Goal: Task Accomplishment & Management: Manage account settings

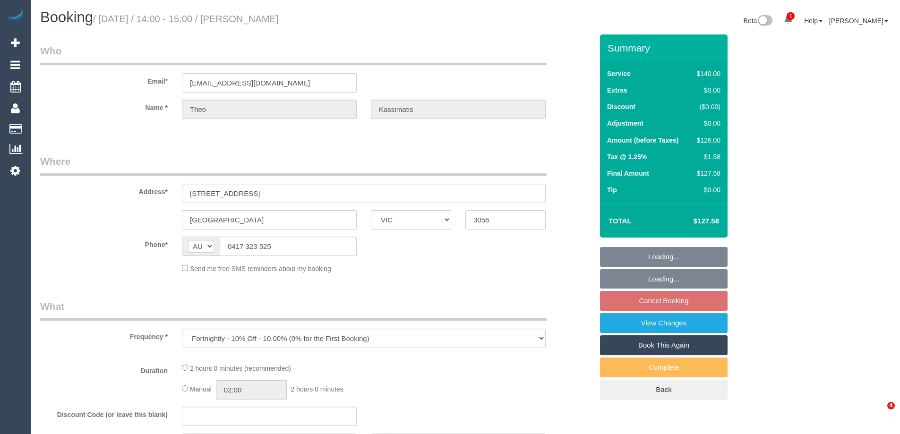
select select "VIC"
select select "string:stripe-pm_1PnA5P2GScqysDRViUaVAO6Q"
select select "number:29"
select select "number:14"
select select "number:19"
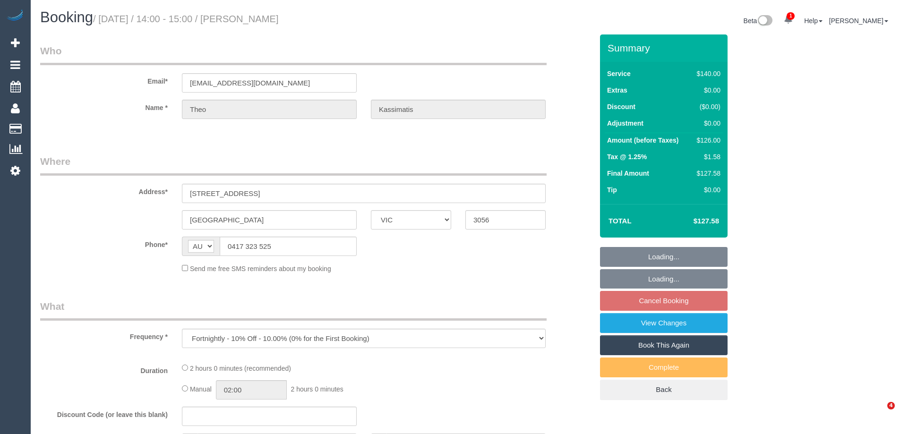
select select "number:24"
select select "number:35"
select select "number:11"
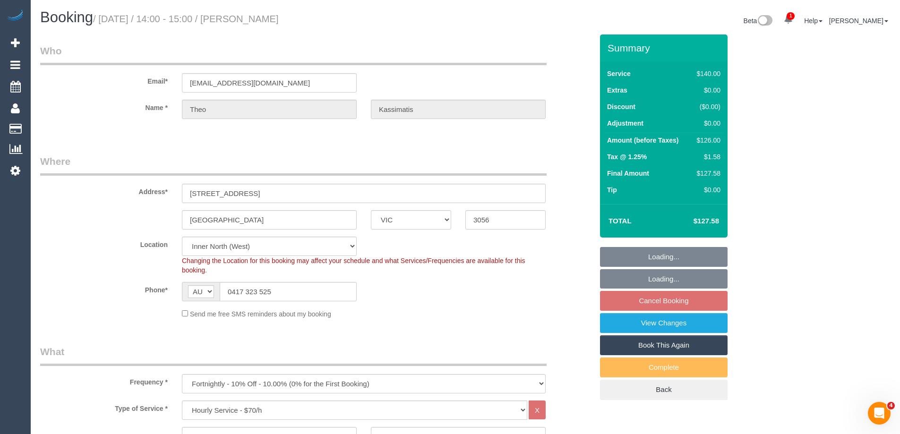
select select "object:1743"
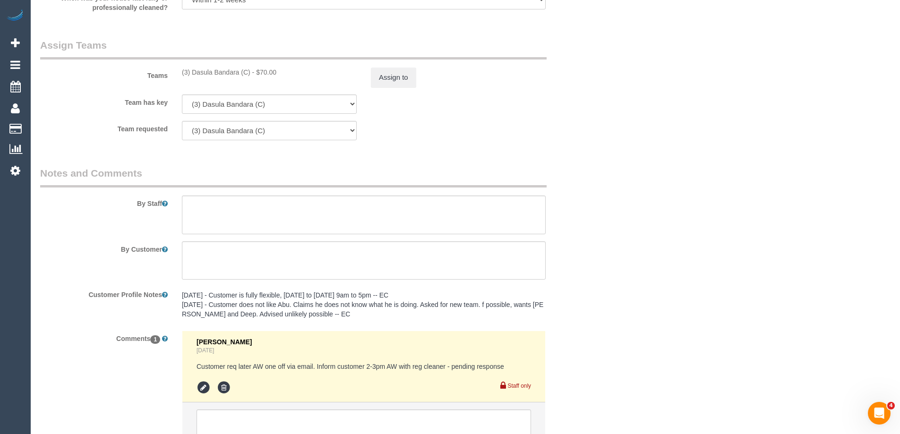
scroll to position [1518, 0]
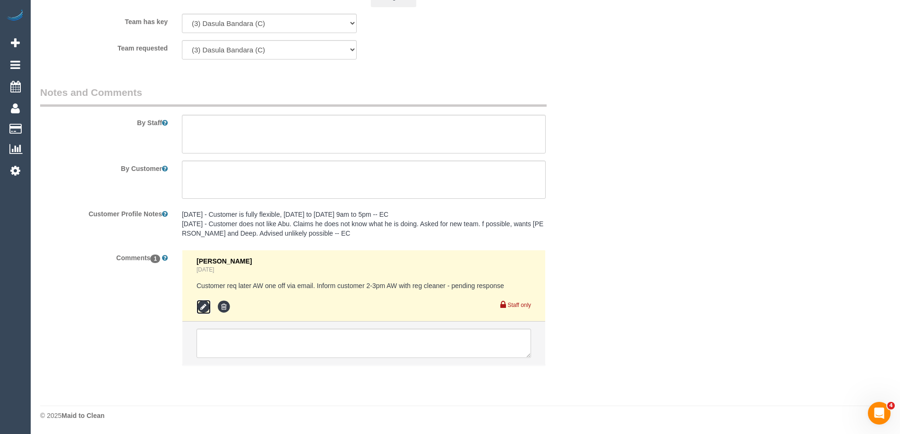
click at [204, 308] on icon at bounding box center [204, 307] width 14 height 14
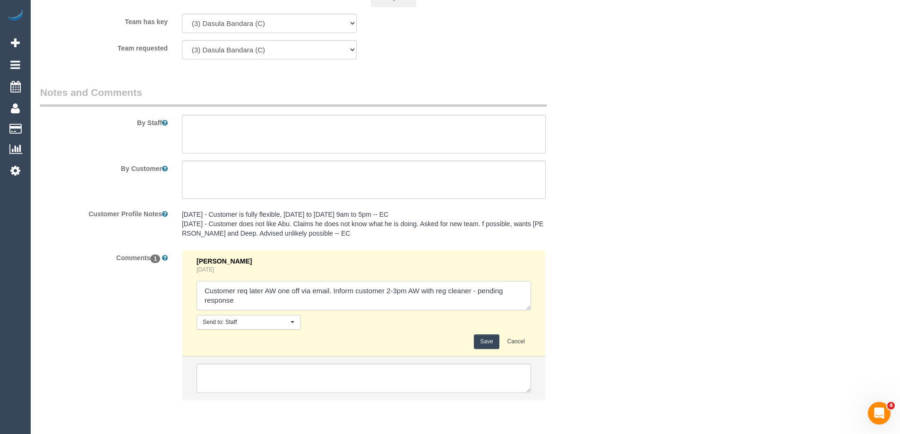
click at [489, 297] on textarea at bounding box center [364, 295] width 335 height 29
type textarea "Customer req later AW one off via email. Inform customer 2-3pm AW with reg clea…"
click at [493, 340] on button "Save" at bounding box center [486, 342] width 25 height 15
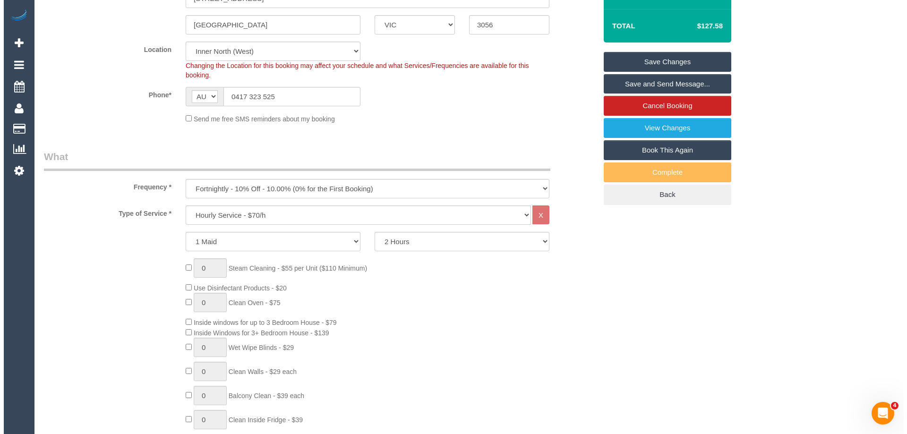
scroll to position [0, 0]
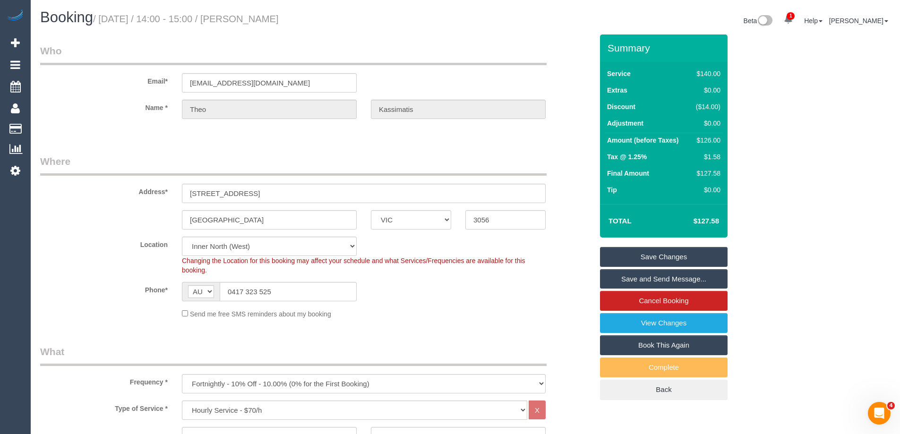
click at [679, 279] on link "Save and Send Message..." at bounding box center [664, 279] width 128 height 20
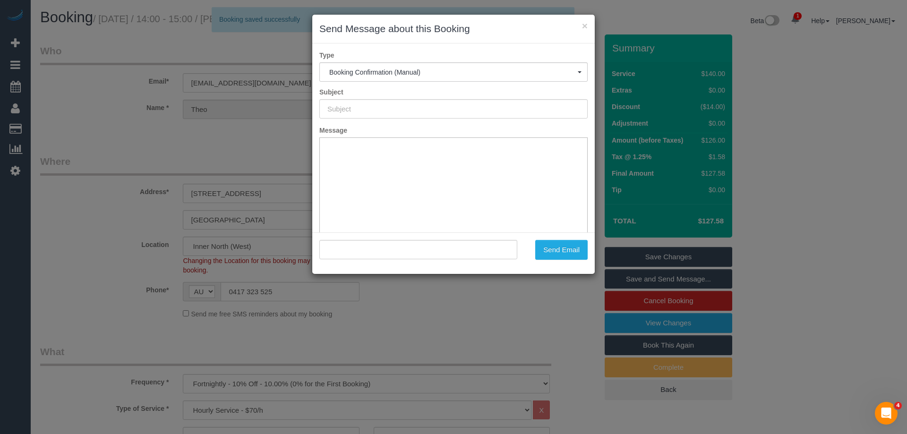
type input "Booking Confirmed"
type input ""Theo Kassimatis" <theo.kassimatis@vicbar.com.au>"
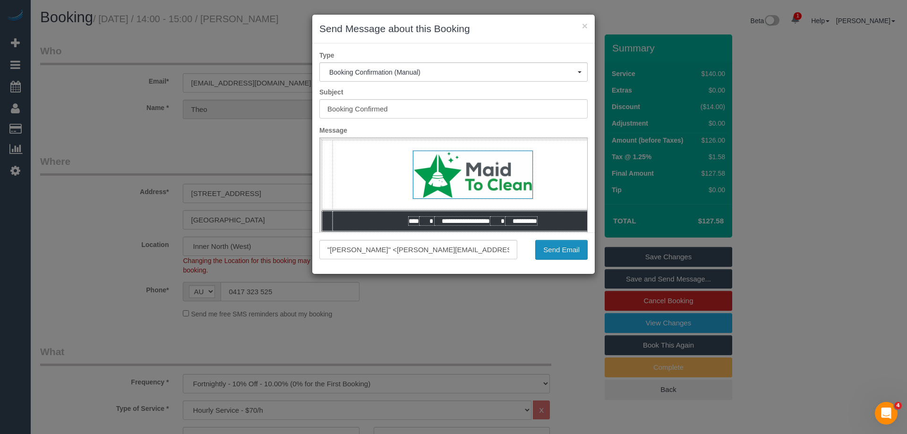
click at [563, 253] on button "Send Email" at bounding box center [561, 250] width 52 height 20
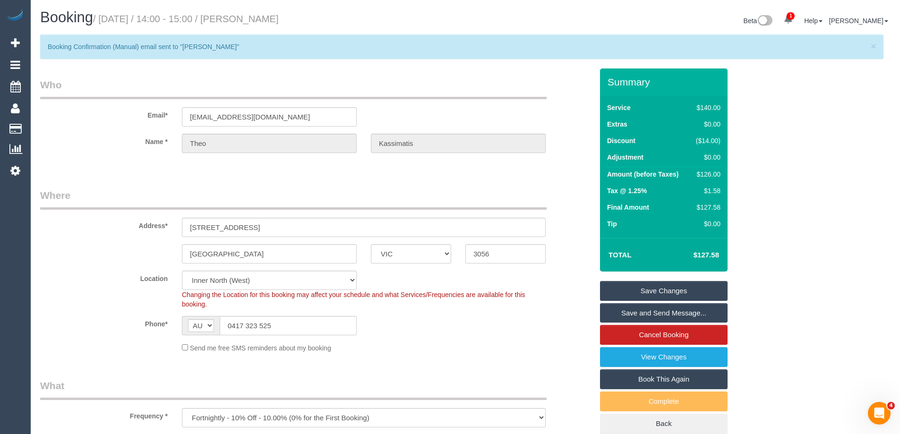
drag, startPoint x: 338, startPoint y: 23, endPoint x: 262, endPoint y: 14, distance: 76.6
click at [262, 14] on h1 "Booking / September 06, 2025 / 14:00 - 15:00 / Theo Kassimatis" at bounding box center [249, 17] width 418 height 16
copy small "Theo Kassimatis"
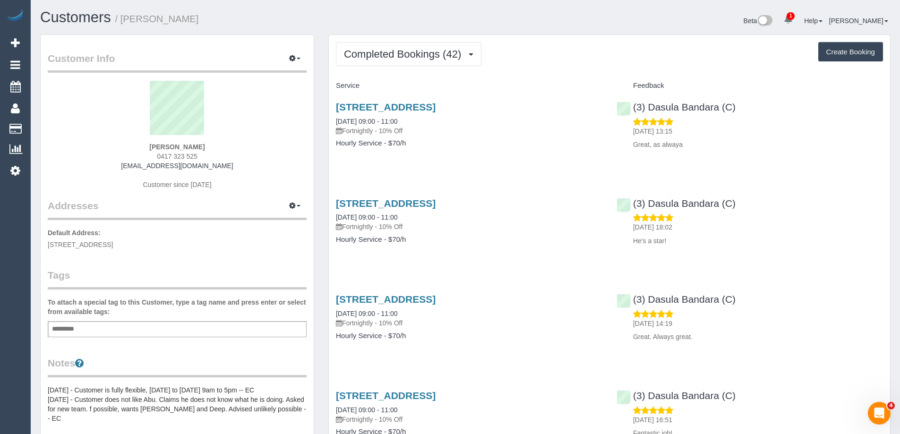
click at [428, 49] on span "Completed Bookings (42)" at bounding box center [405, 54] width 122 height 12
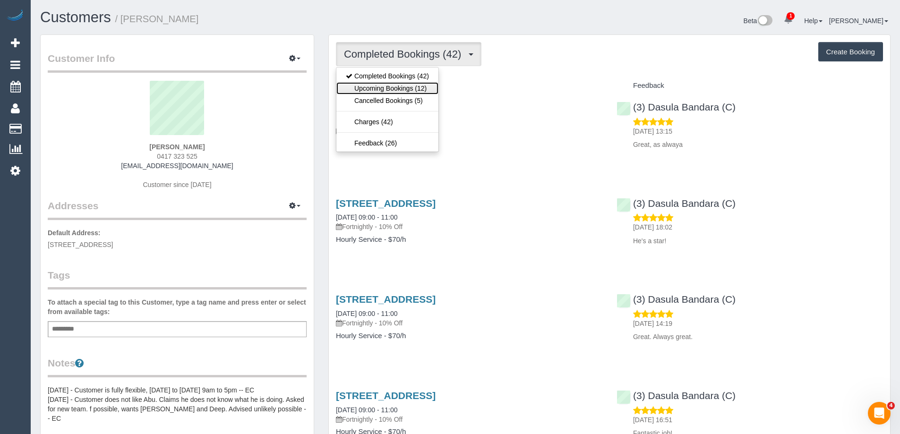
click at [411, 85] on link "Upcoming Bookings (12)" at bounding box center [387, 88] width 102 height 12
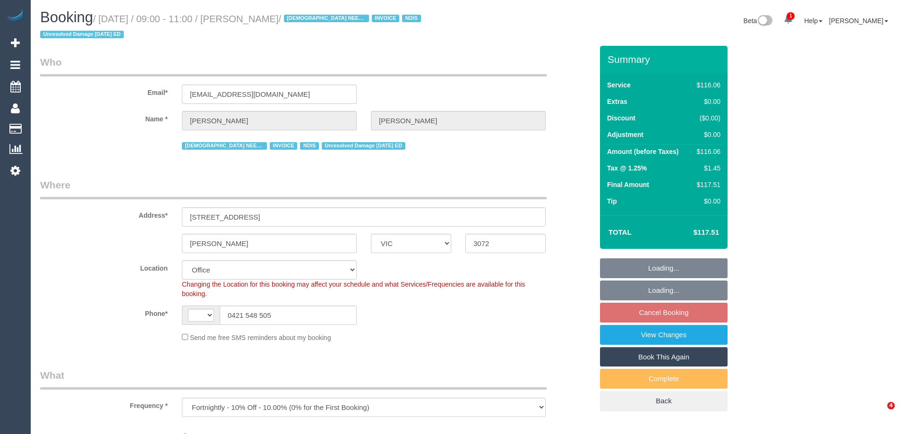
select select "VIC"
select select "object:853"
select select "string:AU"
select select "number:27"
select select "number:14"
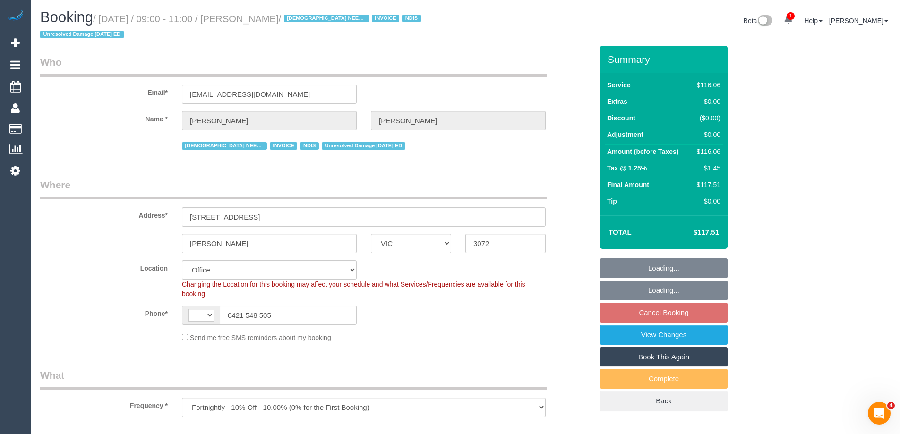
select select "number:19"
select select "number:36"
select select "number:35"
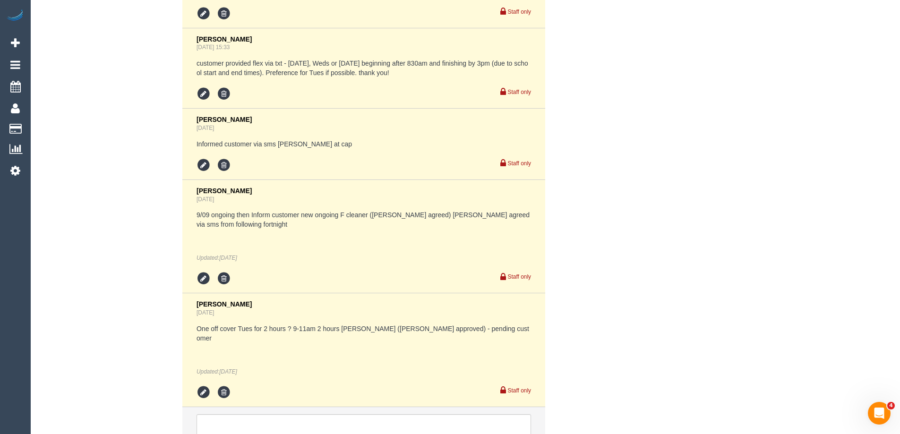
scroll to position [1879, 0]
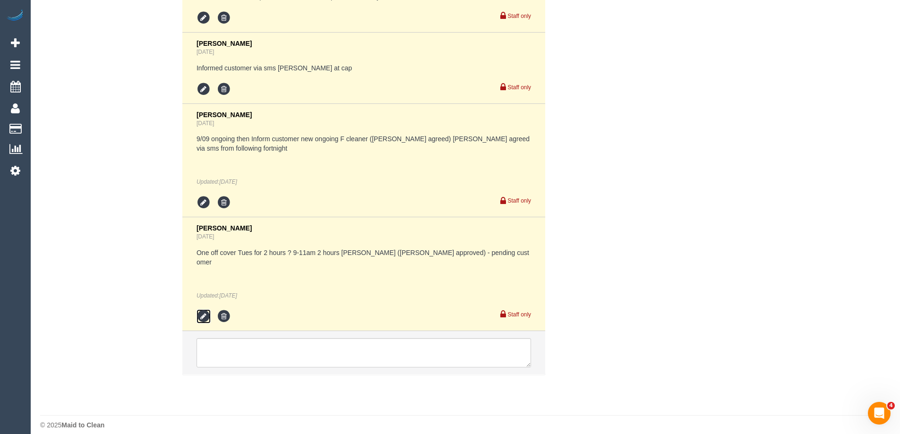
click at [199, 310] on icon at bounding box center [204, 317] width 14 height 14
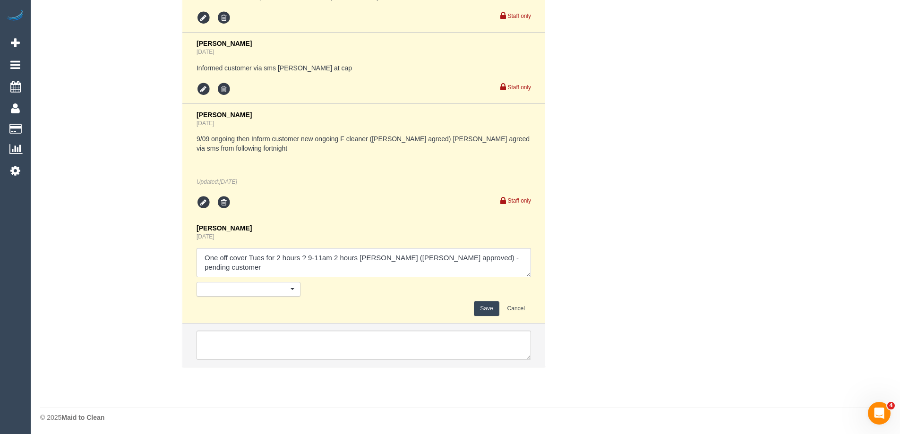
click at [205, 306] on div "Save Cancel" at bounding box center [364, 309] width 335 height 15
click at [500, 261] on textarea at bounding box center [364, 262] width 335 height 29
type textarea "One off cover Tues for 2 hours ? 9-11am 2 hours Katie (Jess approved) - pending…"
click at [492, 309] on button "Save" at bounding box center [486, 309] width 25 height 15
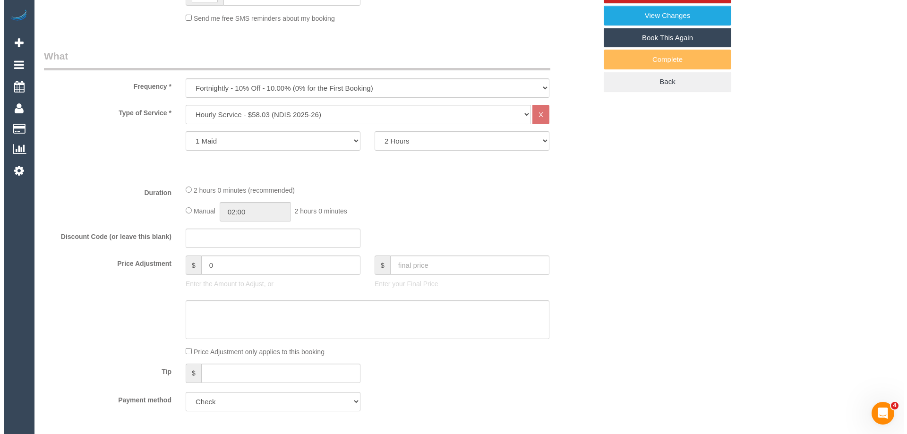
scroll to position [0, 0]
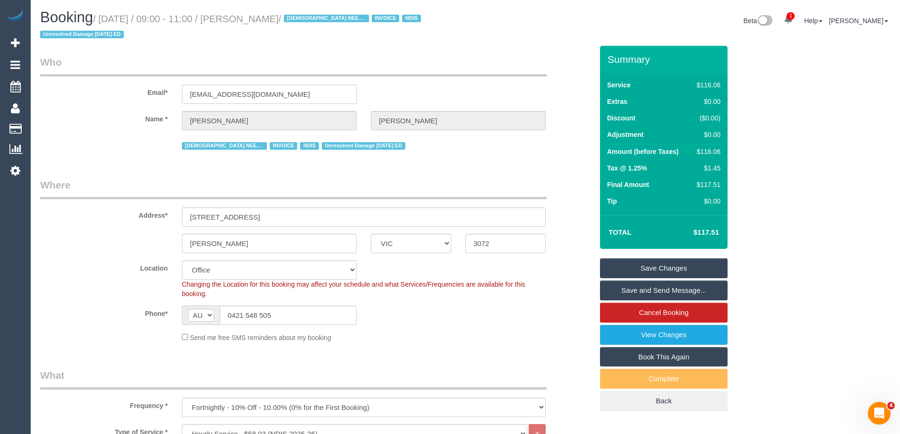
click at [664, 290] on link "Save and Send Message..." at bounding box center [664, 291] width 128 height 20
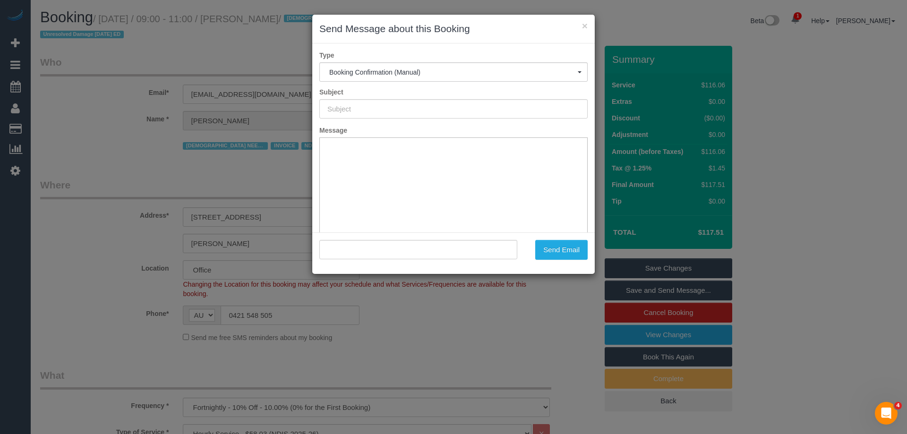
type input "Booking Confirmed"
type input ""Laura Hart" <laurasletterbox@gmail.com>"
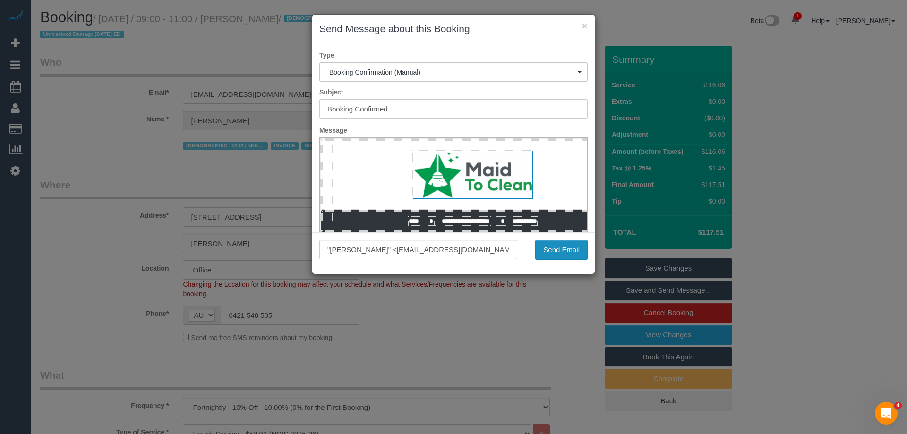
click at [550, 255] on button "Send Email" at bounding box center [561, 250] width 52 height 20
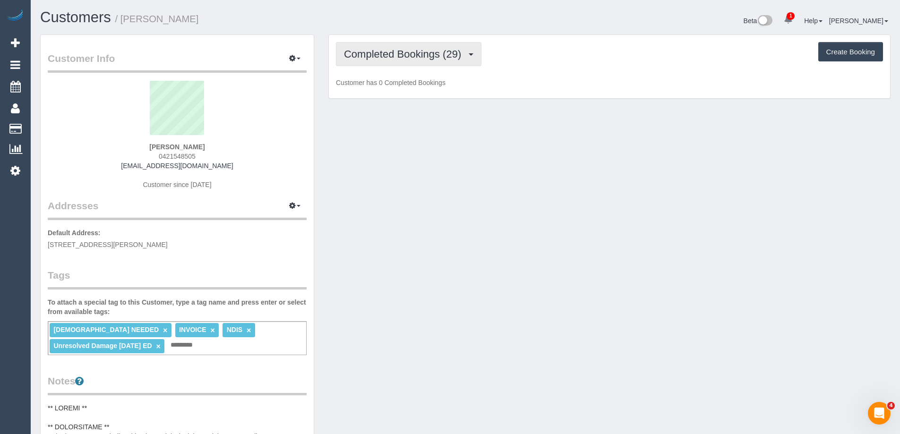
click at [402, 53] on span "Completed Bookings (29)" at bounding box center [405, 54] width 122 height 12
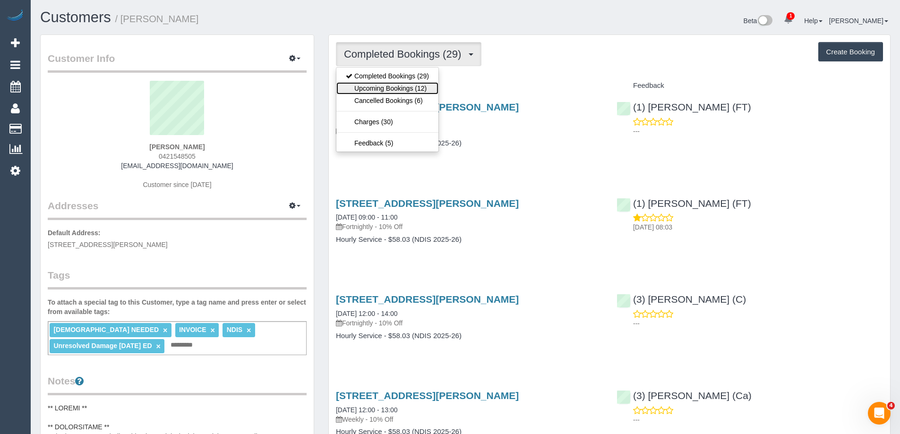
click at [391, 90] on link "Upcoming Bookings (12)" at bounding box center [387, 88] width 102 height 12
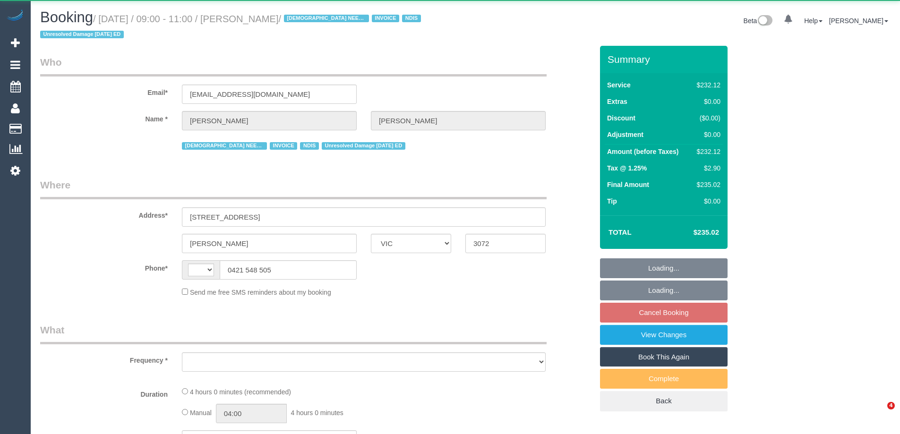
select select "VIC"
select select "object:292"
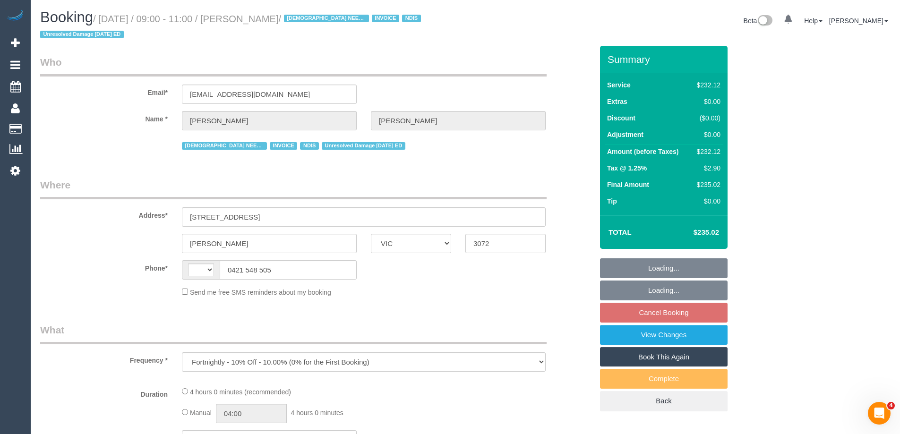
click at [468, 41] on div "Booking / [DATE] / 09:00 - 11:00 / [PERSON_NAME] / [DEMOGRAPHIC_DATA] NEEDED IN…" at bounding box center [465, 27] width 865 height 36
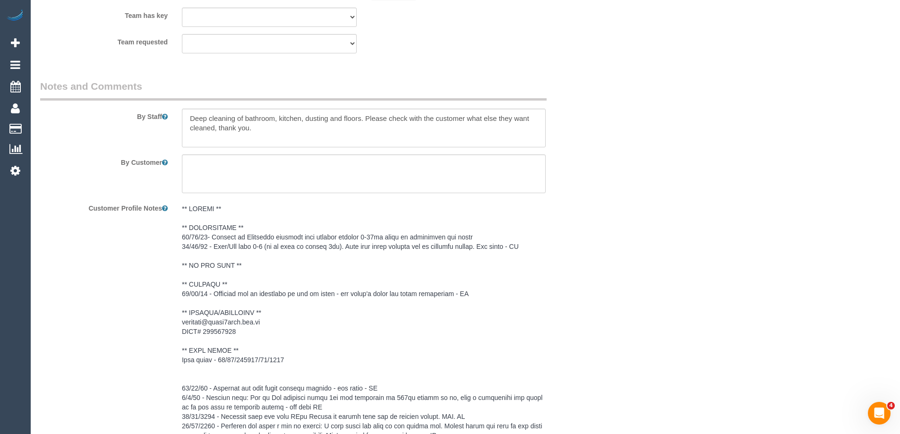
scroll to position [924, 0]
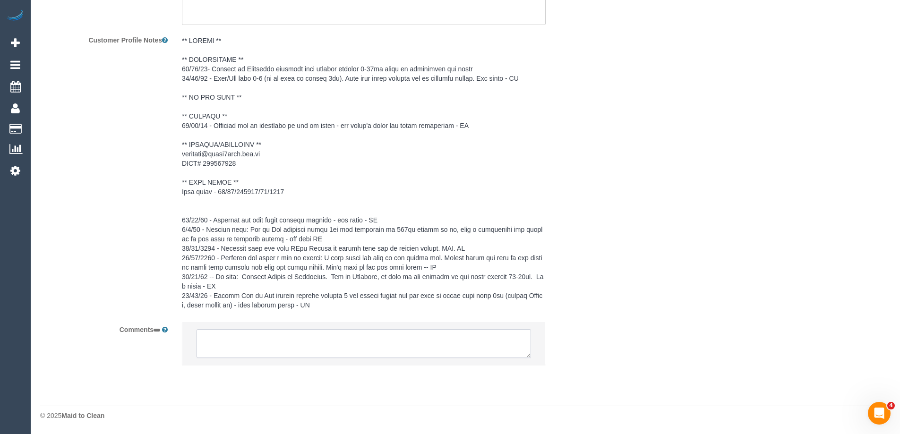
click at [243, 343] on textarea at bounding box center [364, 343] width 335 height 29
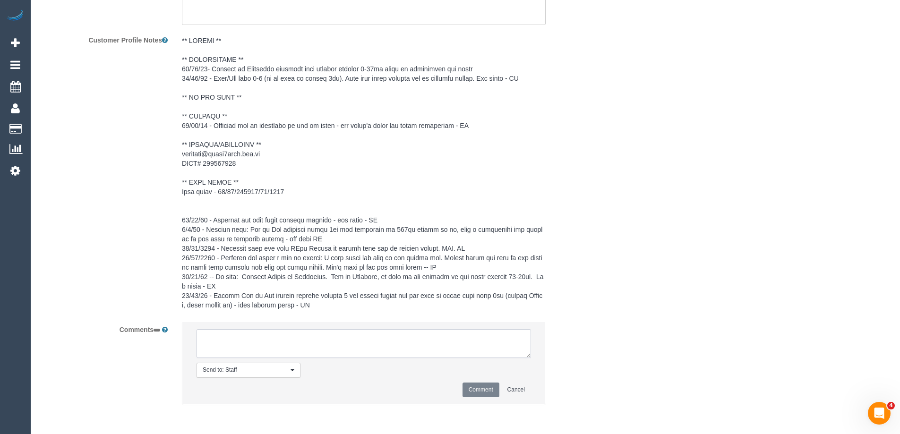
click at [350, 352] on textarea at bounding box center [364, 343] width 335 height 29
type textarea "Customer ok with cover cleaner from"
select select "string:AU"
type textarea "Customer ok with cover cleaner from"
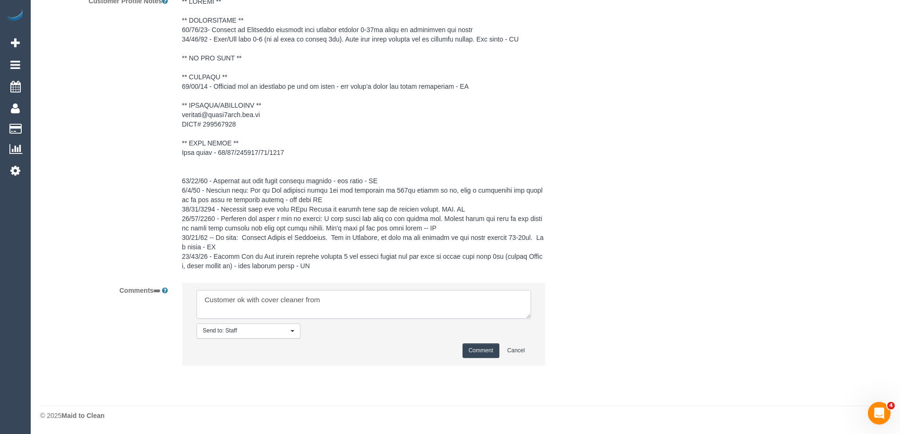
select select "240"
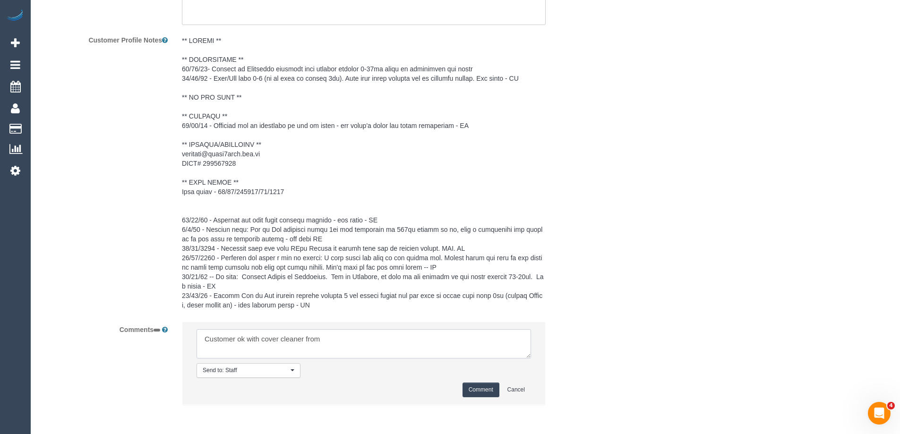
scroll to position [1421, 0]
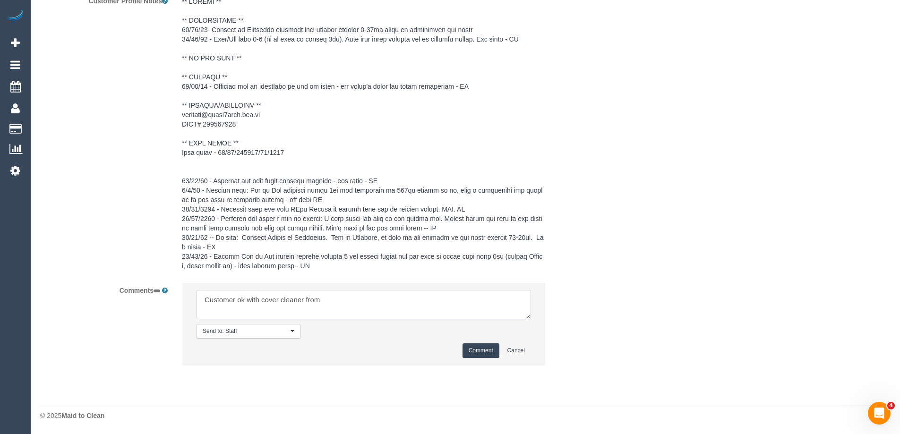
select select "number:27"
select select "number:14"
select select "number:19"
select select "number:36"
select select "number:35"
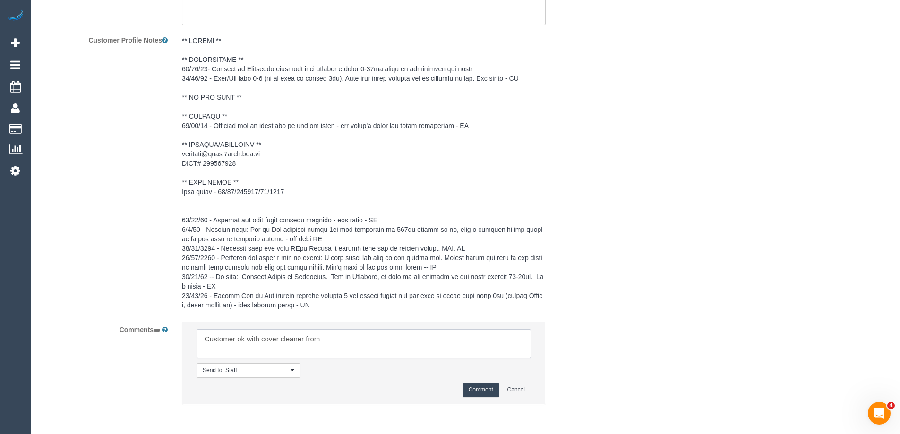
click at [350, 352] on textarea at bounding box center [364, 343] width 335 height 29
select select "object:1587"
type textarea "Customer ok with cover cleaner 9/09 and then informed ongoing cleaner form foll…"
click at [478, 395] on button "Comment" at bounding box center [481, 390] width 37 height 15
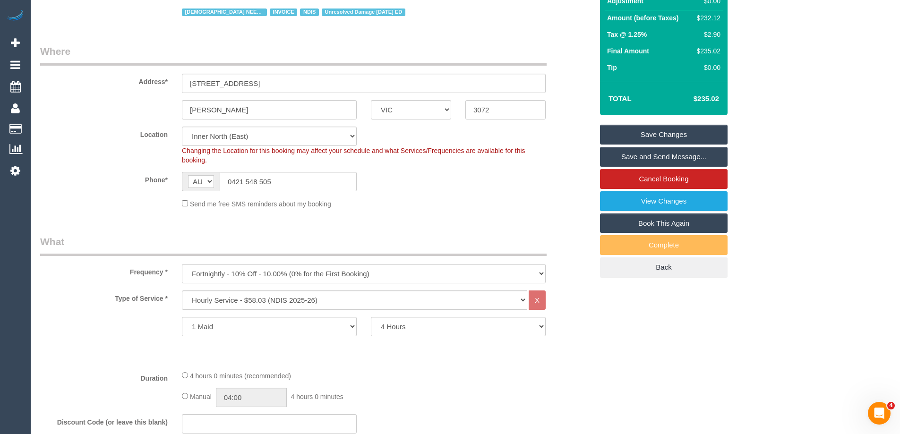
scroll to position [51, 0]
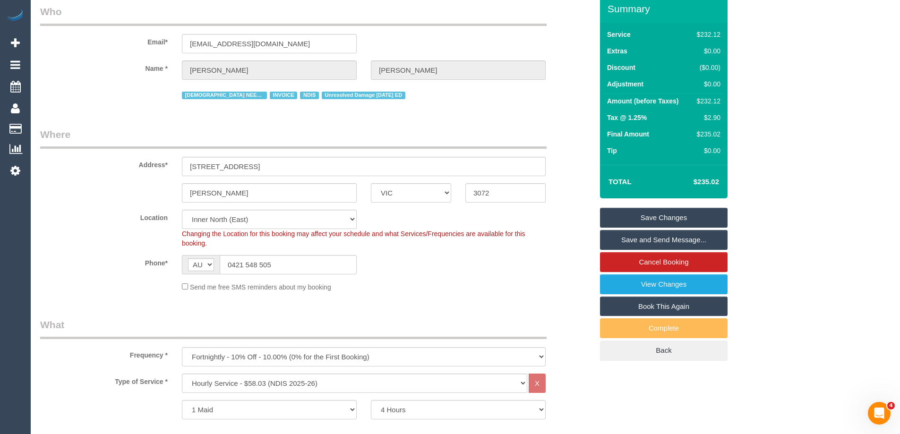
click at [692, 239] on link "Save and Send Message..." at bounding box center [664, 240] width 128 height 20
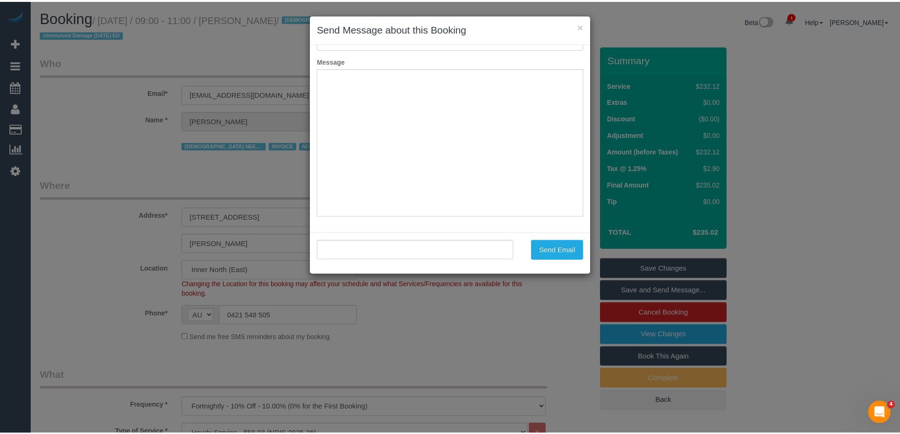
scroll to position [0, 0]
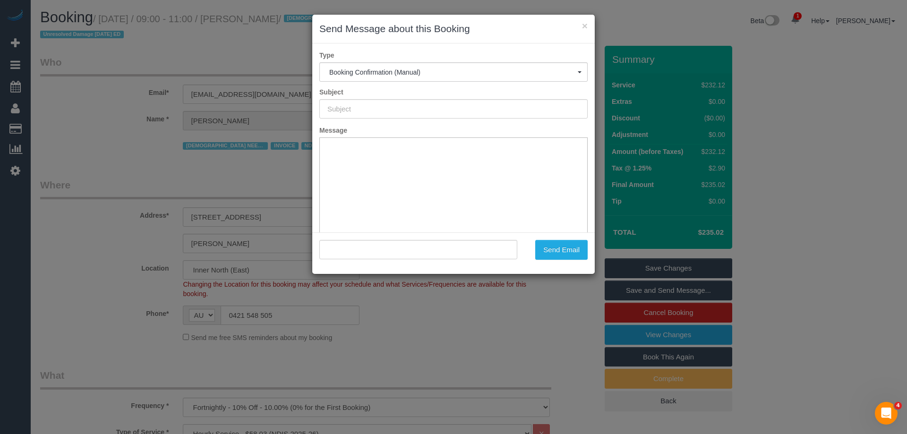
type input "Booking Confirmed"
type input ""[PERSON_NAME]" <[EMAIL_ADDRESS][DOMAIN_NAME]>"
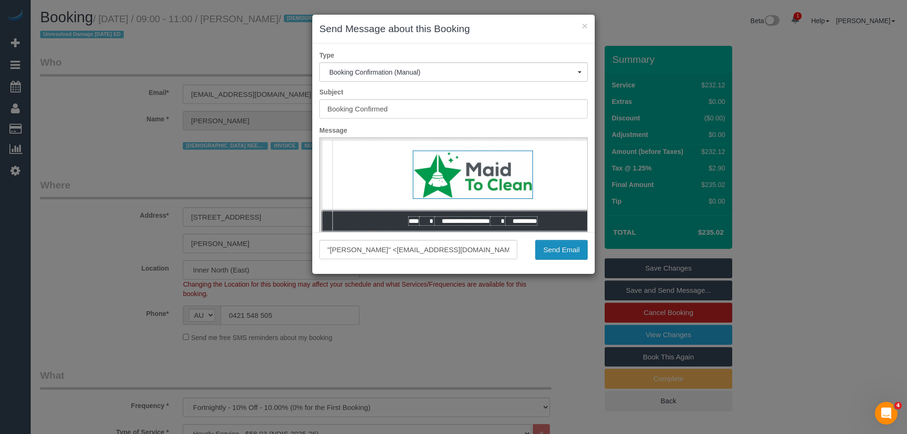
click at [554, 252] on button "Send Email" at bounding box center [561, 250] width 52 height 20
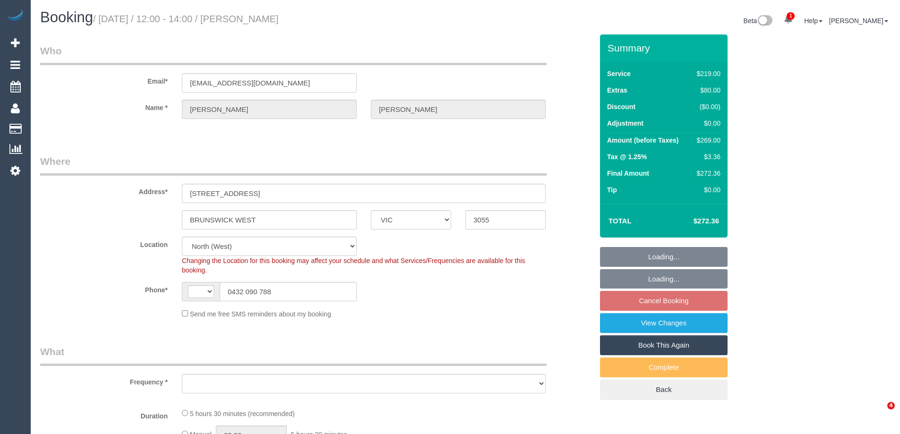
select select "VIC"
select select "string:stripe-pm_1S3d4E2GScqysDRVFsHg1xhE"
select select "string:AU"
select select "object:552"
select select "number:27"
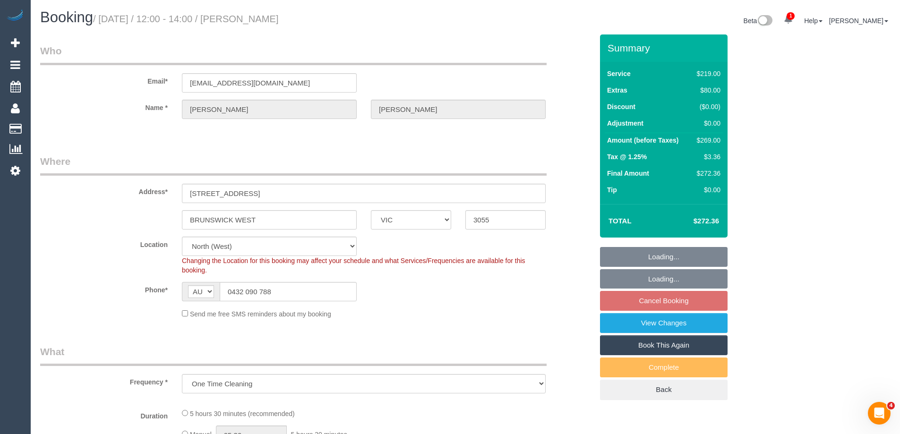
select select "number:14"
select select "number:19"
select select "number:24"
select select "number:33"
select select "number:26"
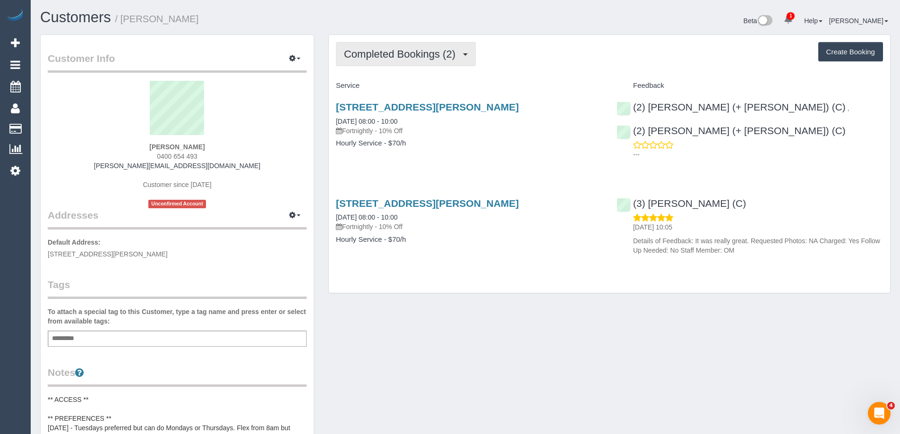
click at [397, 57] on span "Completed Bookings (2)" at bounding box center [402, 54] width 116 height 12
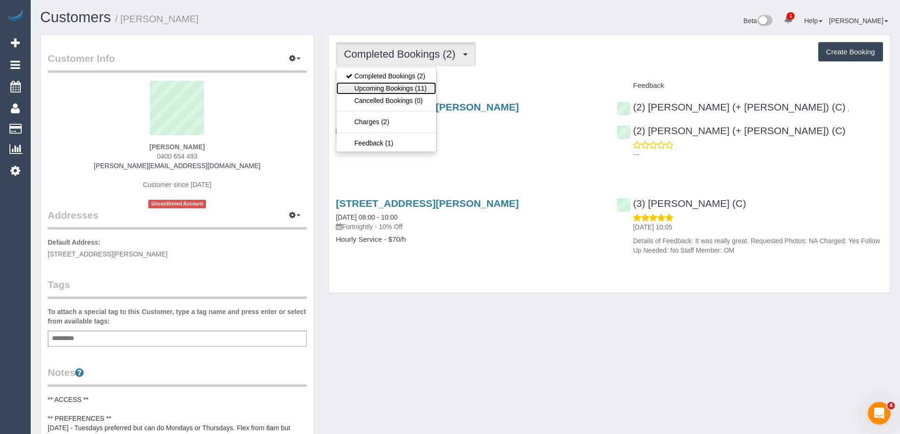
click at [386, 86] on link "Upcoming Bookings (11)" at bounding box center [386, 88] width 100 height 12
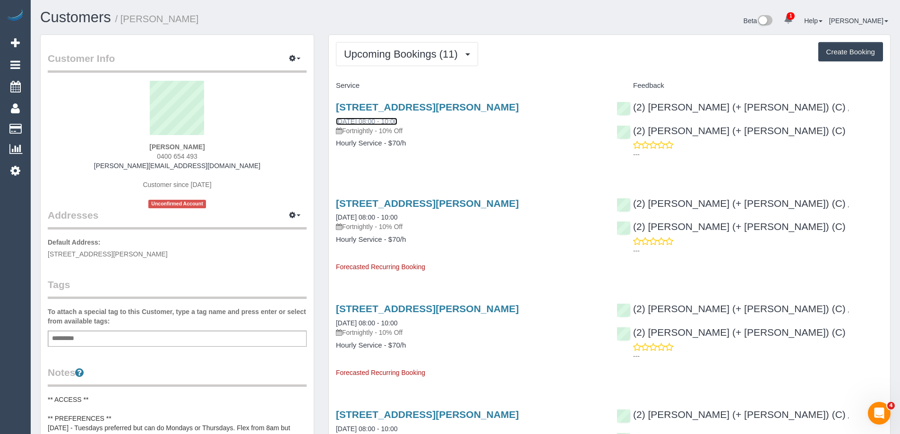
click at [363, 119] on link "[DATE] 08:00 - 10:00" at bounding box center [366, 122] width 61 height 8
click at [402, 60] on button "Upcoming Bookings (11)" at bounding box center [407, 54] width 142 height 24
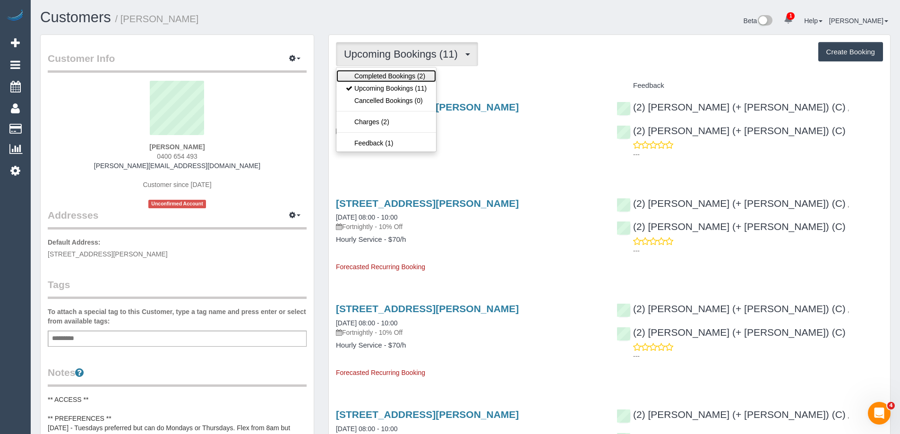
click at [380, 77] on link "Completed Bookings (2)" at bounding box center [386, 76] width 100 height 12
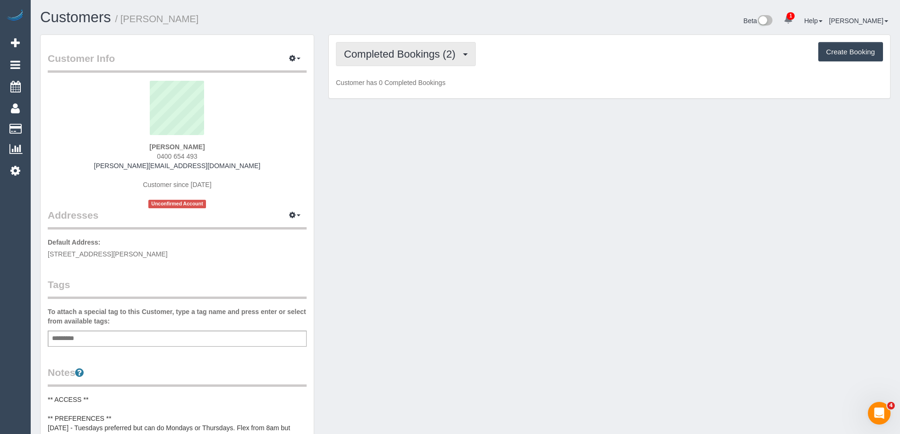
click at [382, 60] on span "Completed Bookings (2)" at bounding box center [402, 54] width 116 height 12
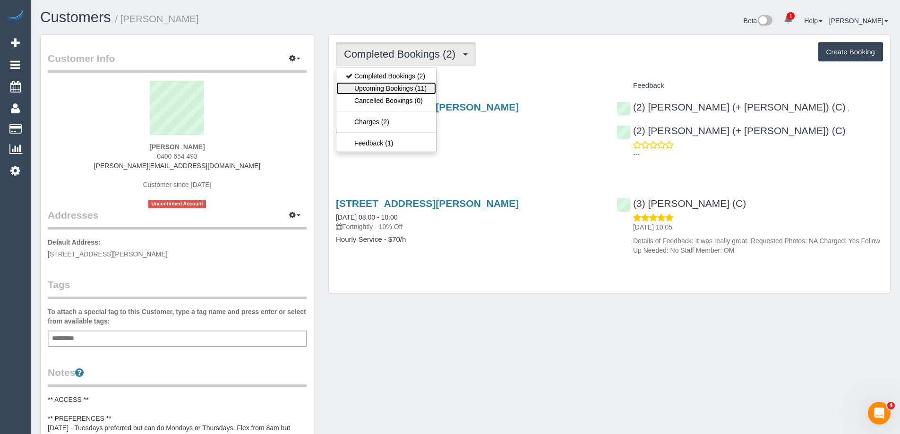
click at [388, 86] on link "Upcoming Bookings (11)" at bounding box center [386, 88] width 100 height 12
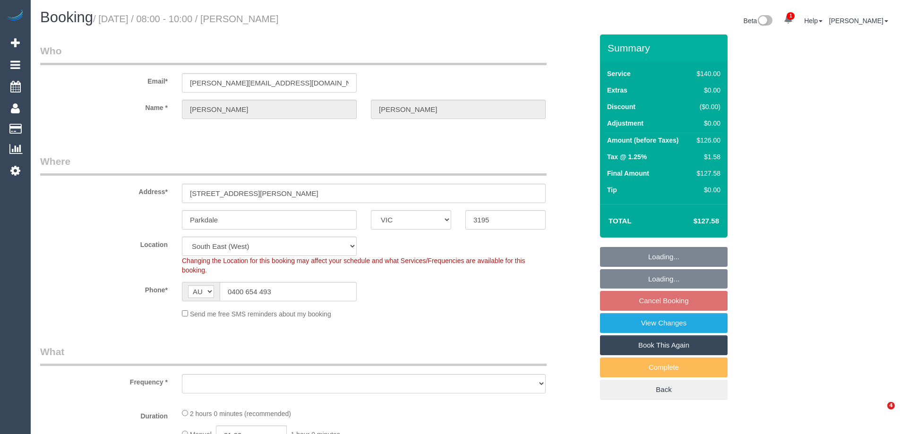
select select "VIC"
select select "object:543"
select select "string:stripe-pm_1Rsu1R2GScqysDRVbPyVwbNQ"
select select "number:28"
select select "number:14"
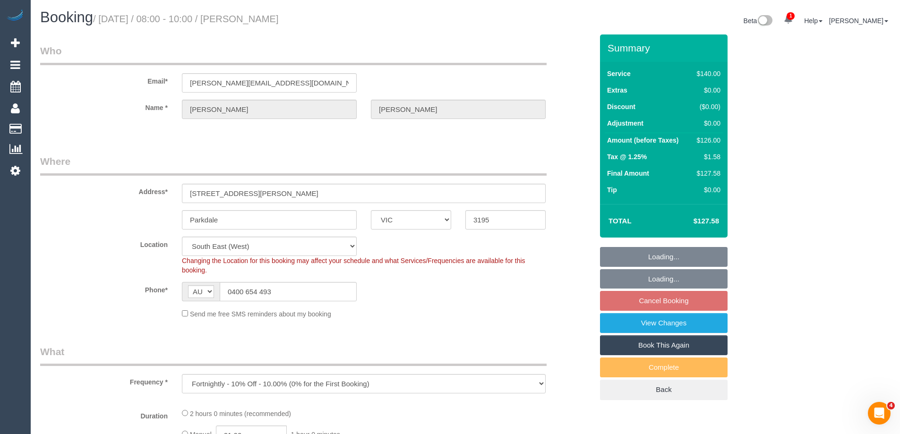
select select "number:19"
select select "number:36"
select select "number:34"
select select "object:694"
select select "spot2"
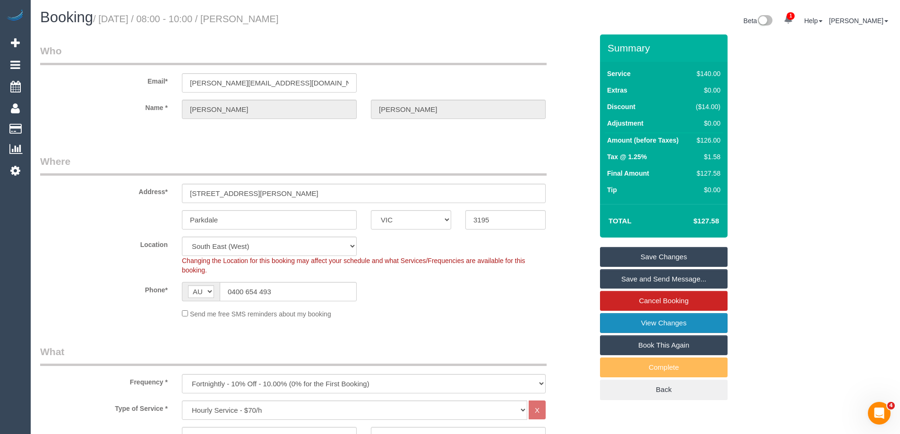
click at [657, 321] on link "View Changes" at bounding box center [664, 323] width 128 height 20
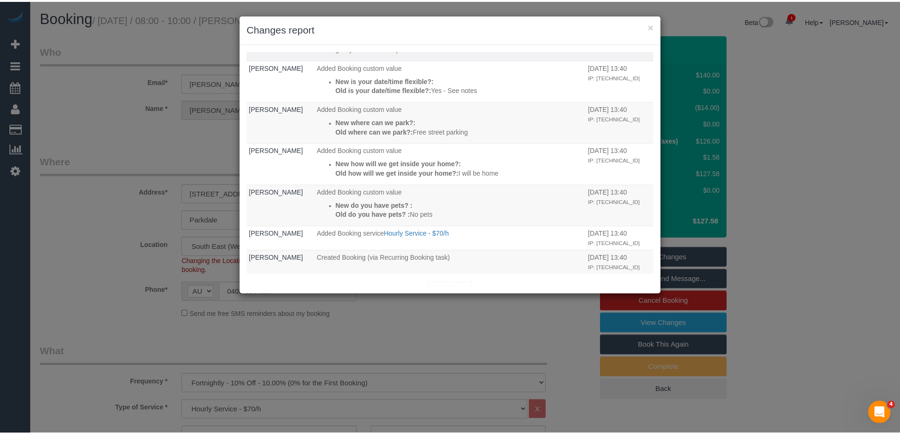
scroll to position [175, 0]
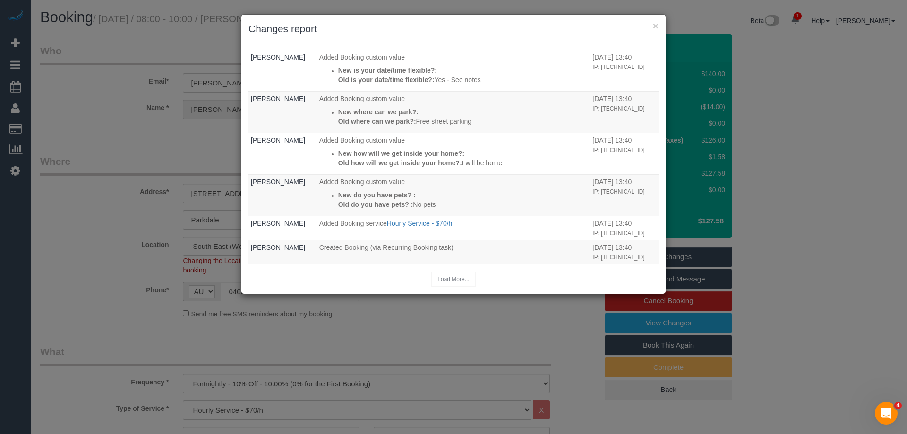
click at [512, 40] on div "× Changes report" at bounding box center [453, 29] width 424 height 29
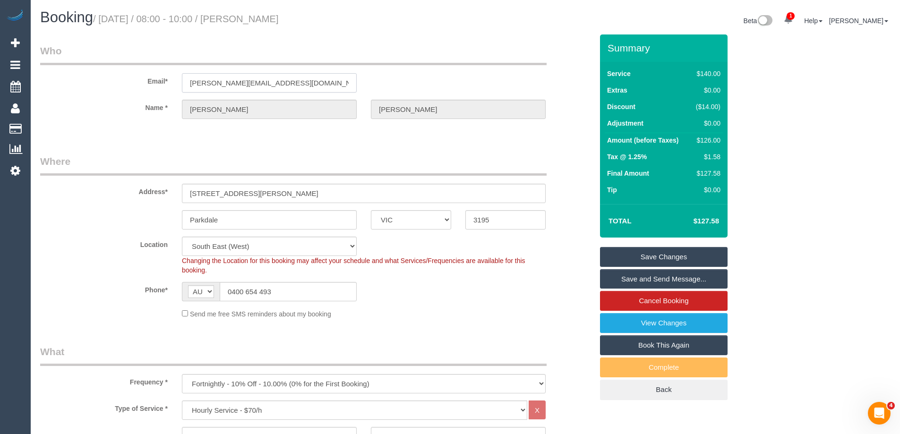
click at [205, 86] on input "[PERSON_NAME][EMAIL_ADDRESS][DOMAIN_NAME]" at bounding box center [269, 82] width 175 height 19
drag, startPoint x: 268, startPoint y: 81, endPoint x: 121, endPoint y: 70, distance: 147.8
click at [139, 70] on div "Email* [PERSON_NAME][EMAIL_ADDRESS][DOMAIN_NAME]" at bounding box center [316, 68] width 567 height 49
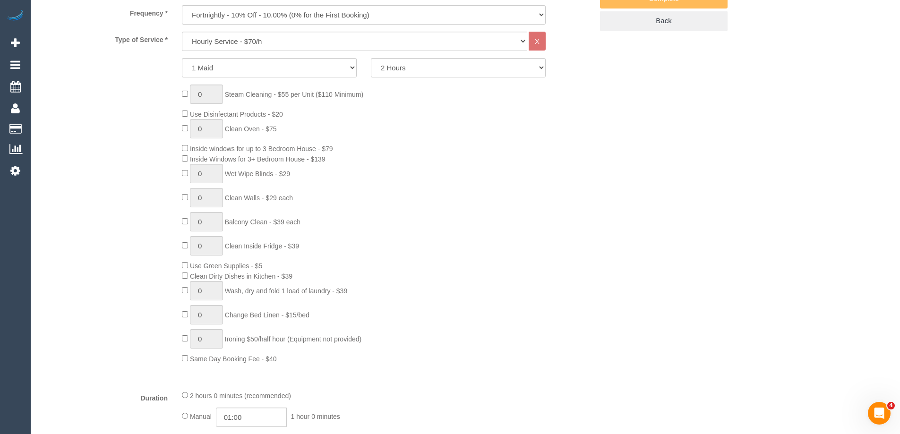
scroll to position [567, 0]
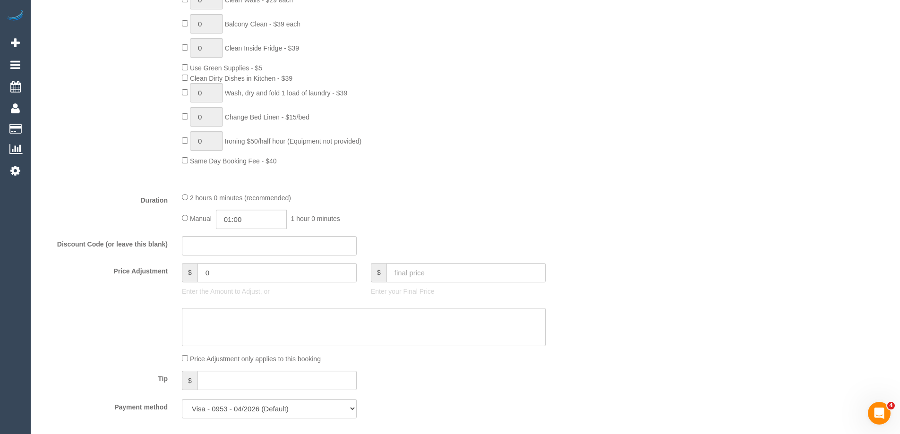
click at [607, 155] on div "Who Email* [PERSON_NAME][EMAIL_ADDRESS][DOMAIN_NAME] Name * [PERSON_NAME] Where…" at bounding box center [465, 363] width 851 height 1793
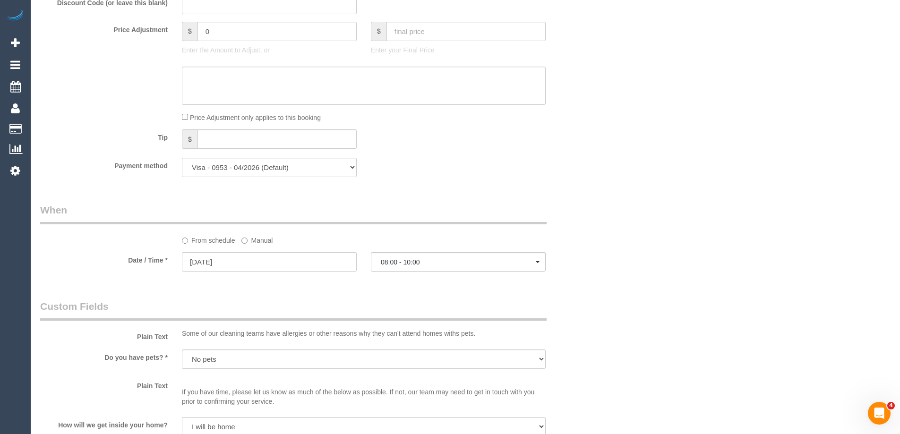
scroll to position [851, 0]
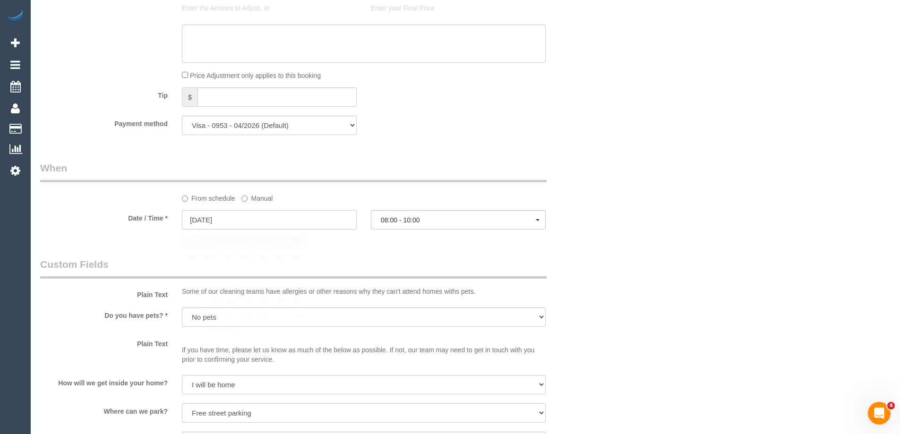
click at [248, 220] on input "[DATE]" at bounding box center [269, 219] width 175 height 19
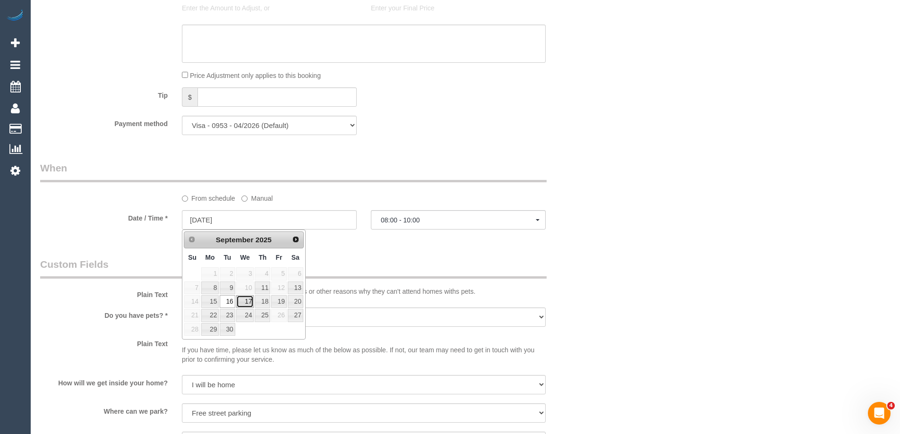
click at [246, 306] on link "17" at bounding box center [245, 301] width 18 height 13
type input "[DATE]"
select select "spot6"
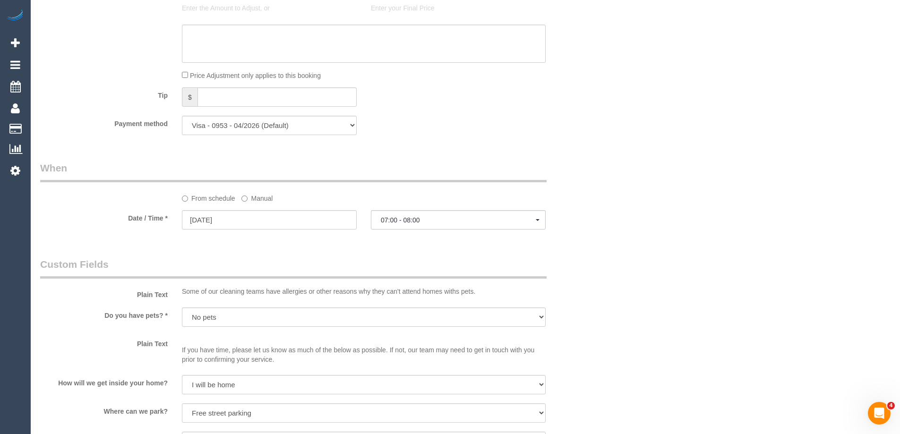
click at [651, 158] on div "Who Email* emilyleckie@hotmail.com Name * Emily Leckie Where Address* 6 Peter A…" at bounding box center [465, 80] width 851 height 1793
click at [261, 198] on label "Manual" at bounding box center [256, 196] width 31 height 13
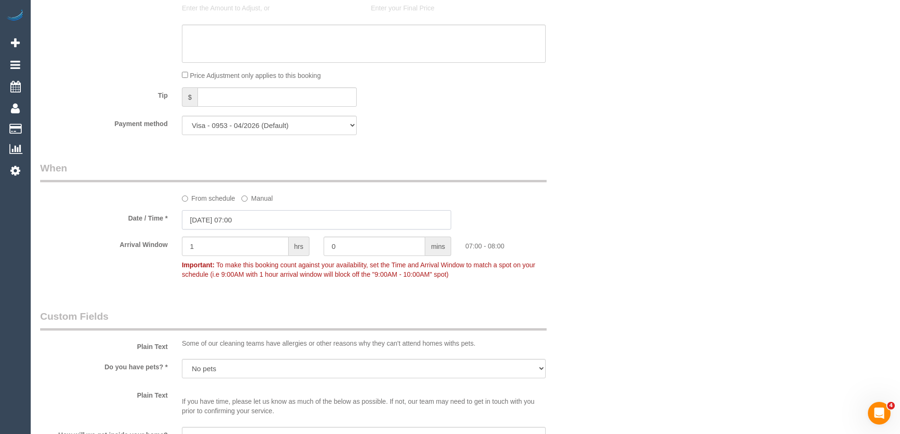
click at [256, 222] on input "17/09/2025 07:00" at bounding box center [316, 219] width 269 height 19
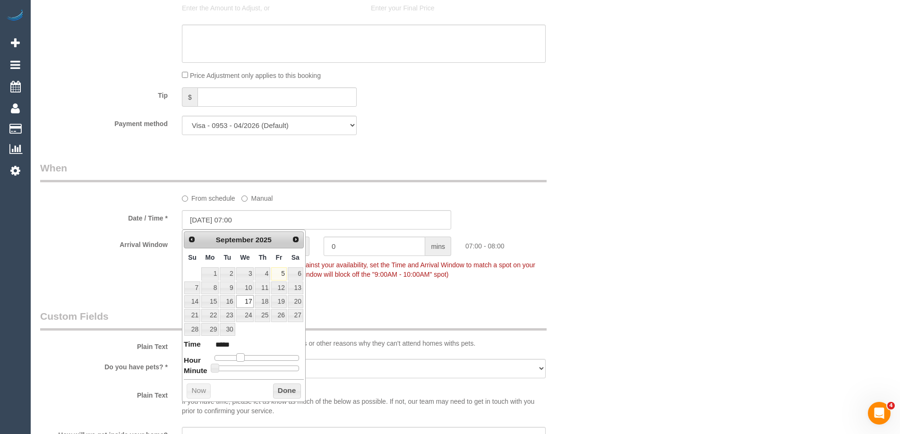
type input "17/09/2025 08:00"
type input "*****"
click at [241, 359] on span at bounding box center [244, 357] width 9 height 9
click at [279, 389] on button "Done" at bounding box center [287, 391] width 28 height 15
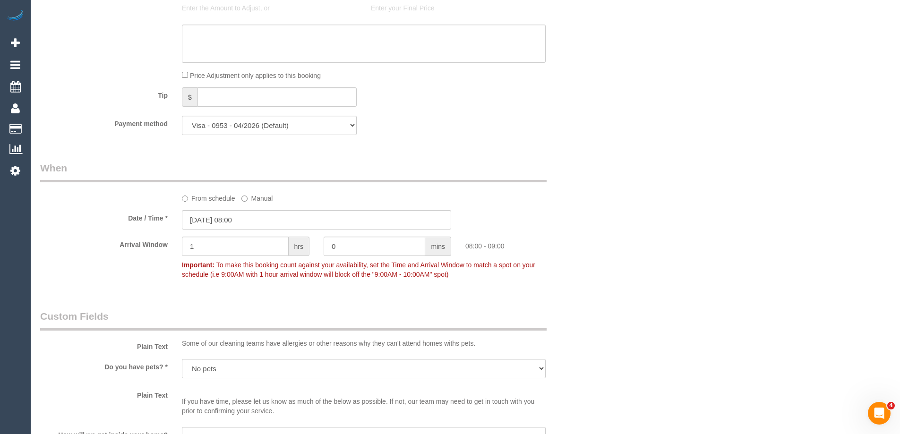
drag, startPoint x: 739, startPoint y: 223, endPoint x: 716, endPoint y: 205, distance: 29.3
click at [737, 222] on div "Who Email* emilyleckie@hotmail.com Name * Emily Leckie Where Address* 6 Peter A…" at bounding box center [465, 106] width 851 height 1845
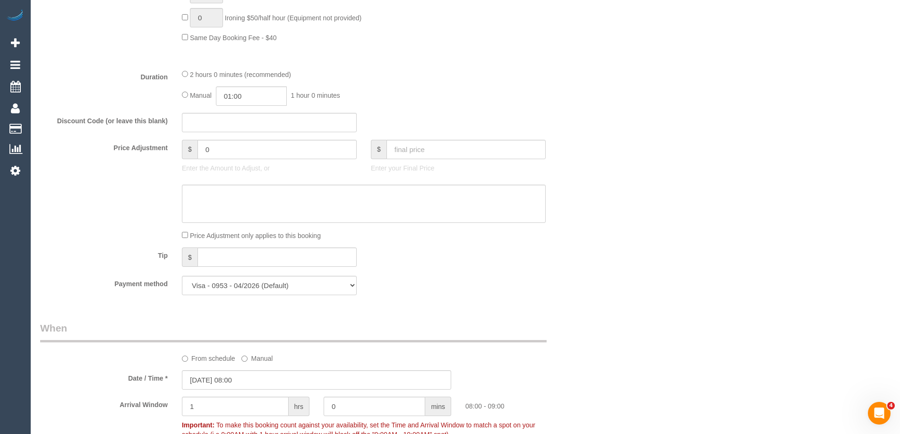
scroll to position [803, 0]
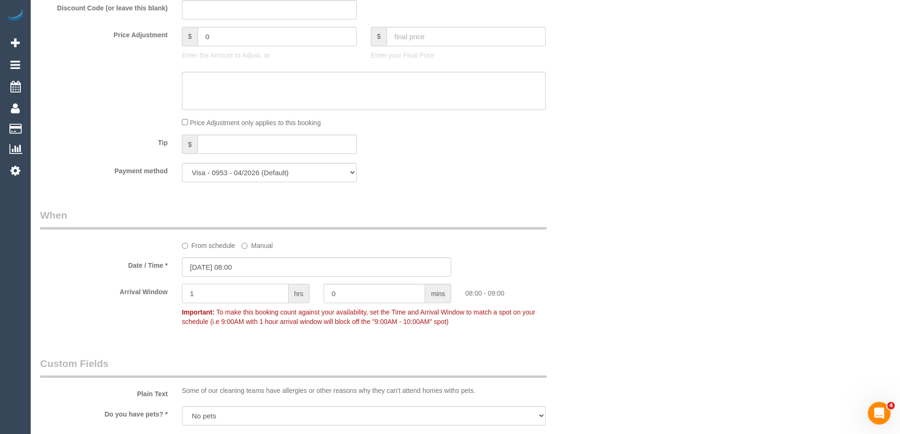
drag, startPoint x: 215, startPoint y: 288, endPoint x: 208, endPoint y: 288, distance: 7.1
click at [215, 288] on input "1" at bounding box center [235, 293] width 107 height 19
type input "2"
click at [634, 69] on div "Who Email* emilyleckie@hotmail.com Name * Emily Leckie Where Address* 6 Peter A…" at bounding box center [465, 153] width 851 height 1845
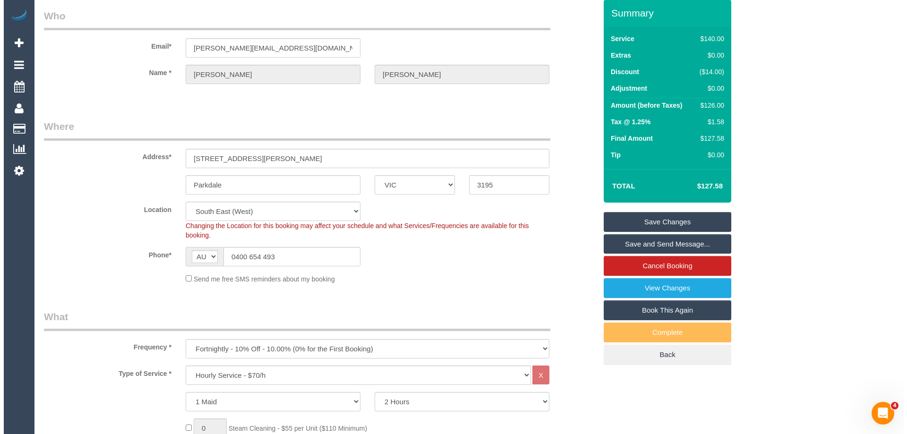
scroll to position [0, 0]
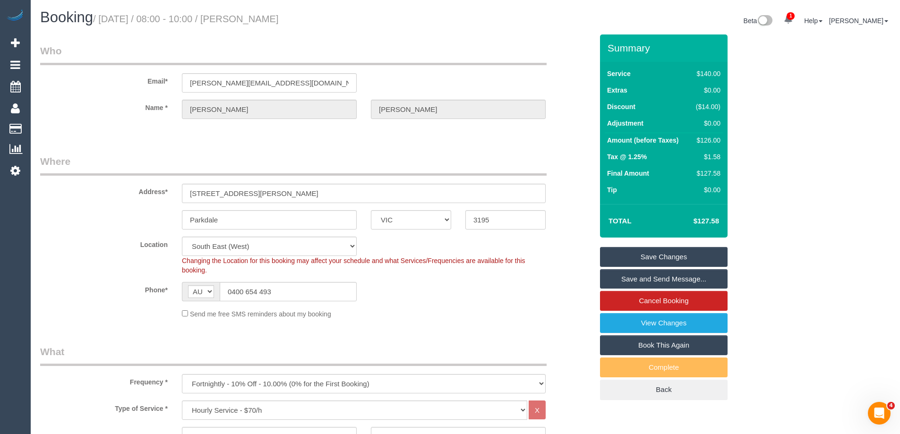
click at [552, 168] on div "Address* 6 Peter Ave" at bounding box center [316, 179] width 567 height 49
click at [681, 255] on link "Save Changes" at bounding box center [664, 257] width 128 height 20
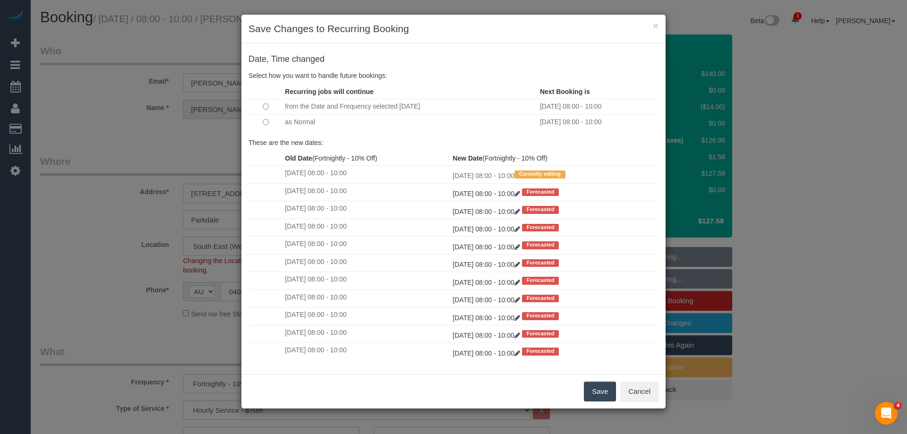
click at [598, 395] on button "Save" at bounding box center [600, 392] width 32 height 20
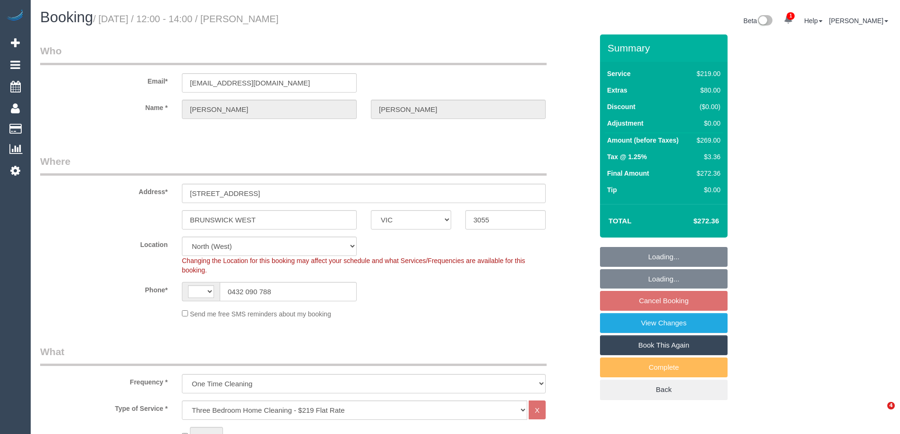
select select "VIC"
select select "string:stripe-pm_1S3d4E2GScqysDRVFsHg1xhE"
select select "object:401"
select select "string:AU"
select select "number:27"
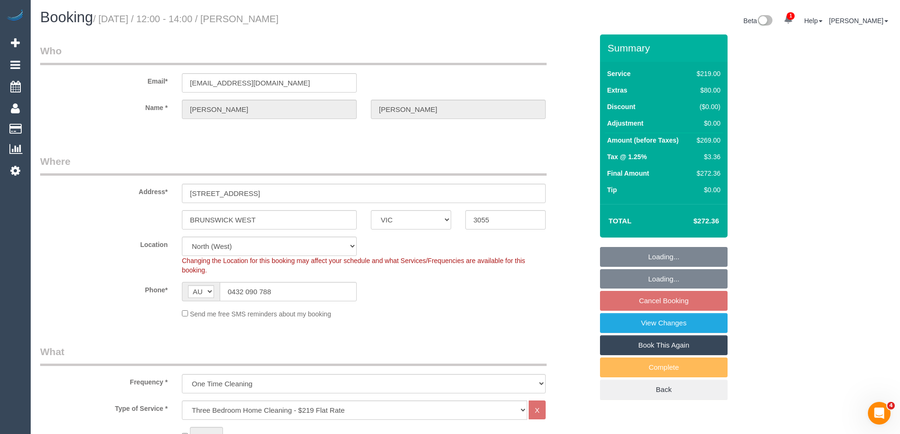
select select "number:14"
select select "number:19"
select select "number:24"
select select "number:33"
select select "number:26"
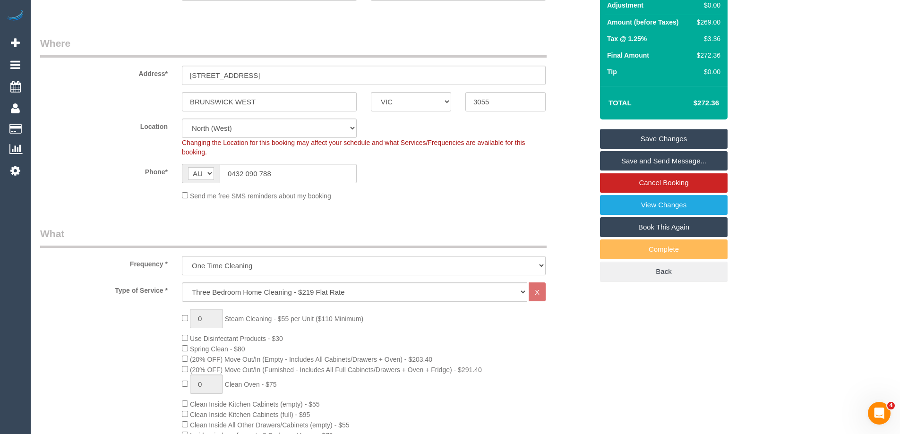
scroll to position [47, 0]
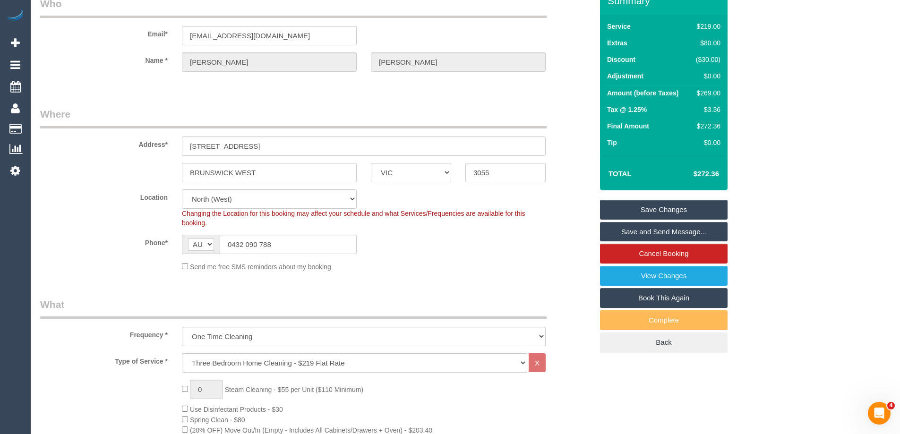
click at [712, 93] on div "$269.00" at bounding box center [706, 92] width 28 height 9
copy div "269.00"
click at [743, 100] on div "Summary Service $219.00 Extras $80.00 Discount ($30.00) Adjustment $0.00 Amount…" at bounding box center [699, 179] width 213 height 385
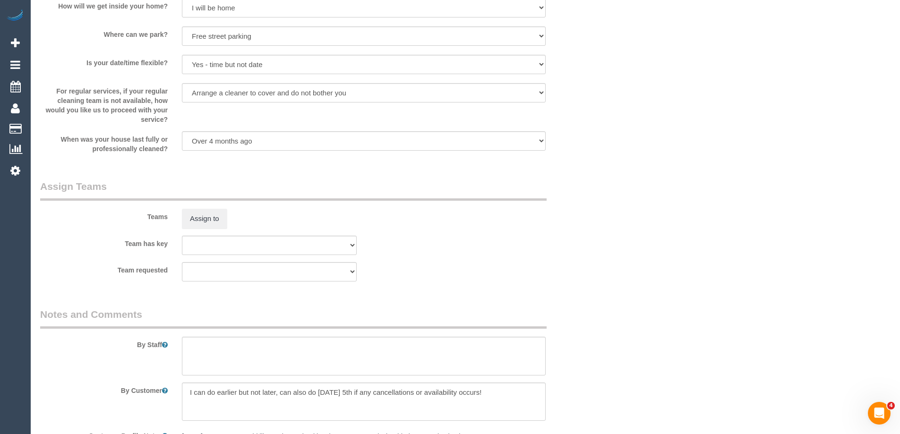
scroll to position [1437, 0]
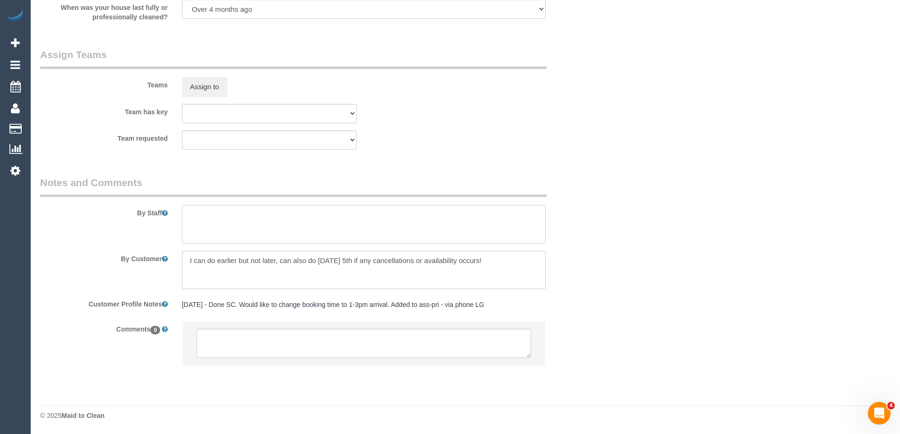
click at [231, 223] on textarea at bounding box center [364, 224] width 364 height 39
type textarea "Estimated time 5-5.5 hours"
click at [396, 117] on div "Team has key (0) Office (1) Debbie Brodjanac (FT) (1) Karen Cruz (FT) (1) Sarah…" at bounding box center [316, 113] width 567 height 19
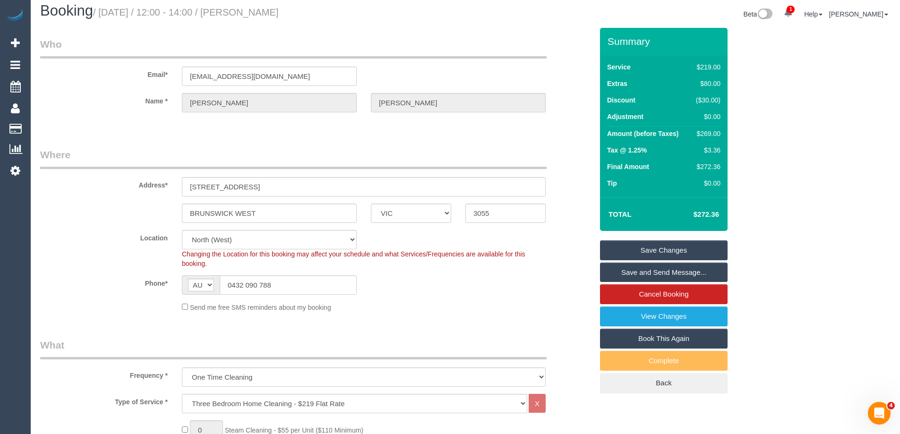
scroll to position [0, 0]
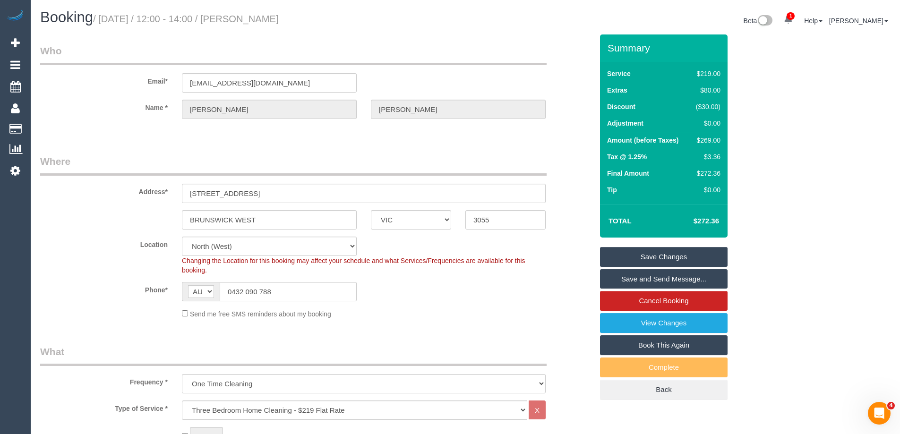
drag, startPoint x: 289, startPoint y: 30, endPoint x: 265, endPoint y: 18, distance: 27.5
click at [264, 19] on div "Booking / September 06, 2025 / 12:00 - 14:00 / Holly McKay" at bounding box center [249, 19] width 432 height 20
copy small "Holly McKay"
drag, startPoint x: 441, startPoint y: 313, endPoint x: 724, endPoint y: 184, distance: 311.1
click at [443, 313] on div "Send me free SMS reminders about my booking" at bounding box center [364, 314] width 378 height 10
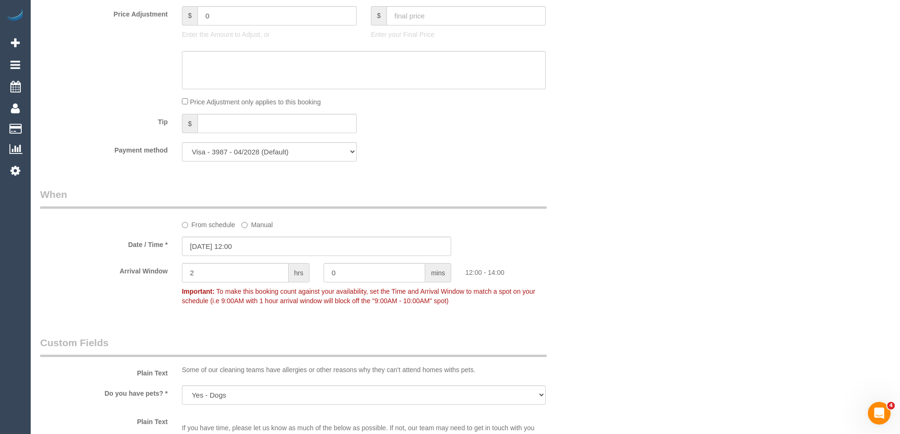
scroll to position [851, 0]
click at [267, 249] on input "06/09/2025 12:00" at bounding box center [316, 245] width 269 height 19
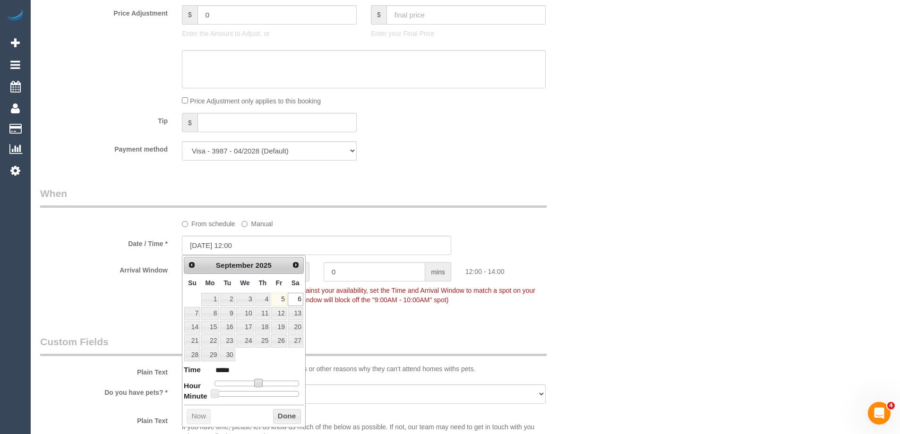
type input "06/09/2025 11:00"
type input "*****"
type input "06/09/2025 10:00"
type input "*****"
type input "06/09/2025 09:00"
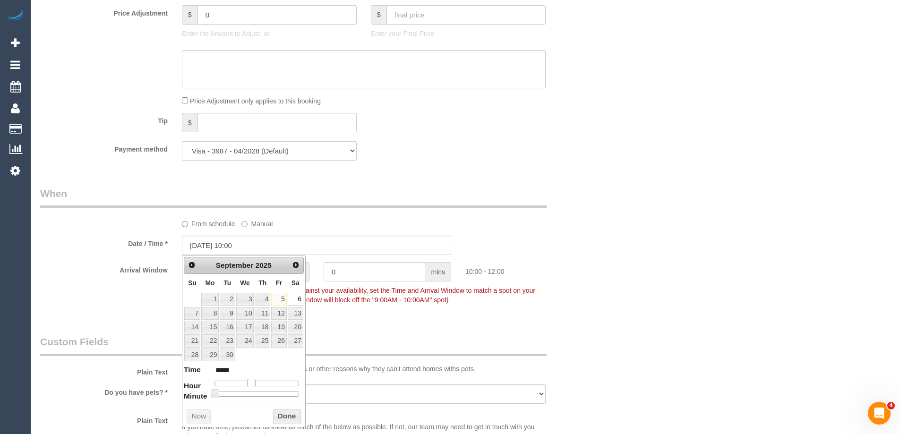
type input "*****"
type input "06/09/2025 08:00"
type input "*****"
drag, startPoint x: 259, startPoint y: 384, endPoint x: 245, endPoint y: 382, distance: 13.4
click at [245, 382] on span at bounding box center [244, 383] width 9 height 9
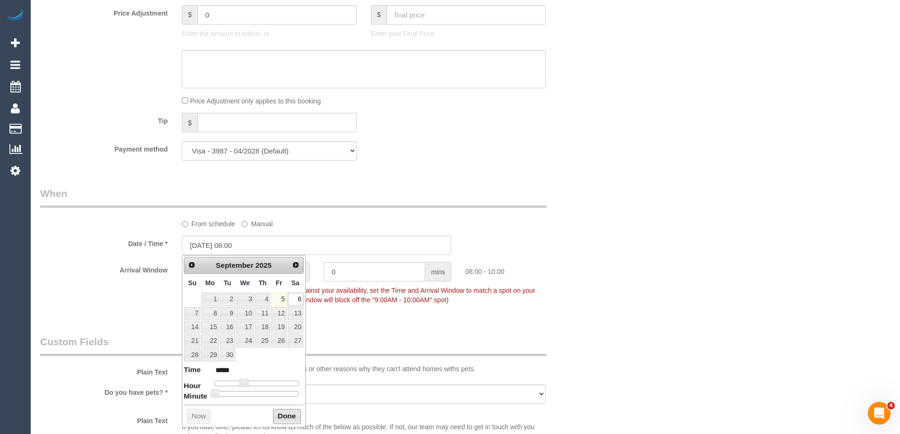
click at [282, 414] on button "Done" at bounding box center [287, 416] width 28 height 15
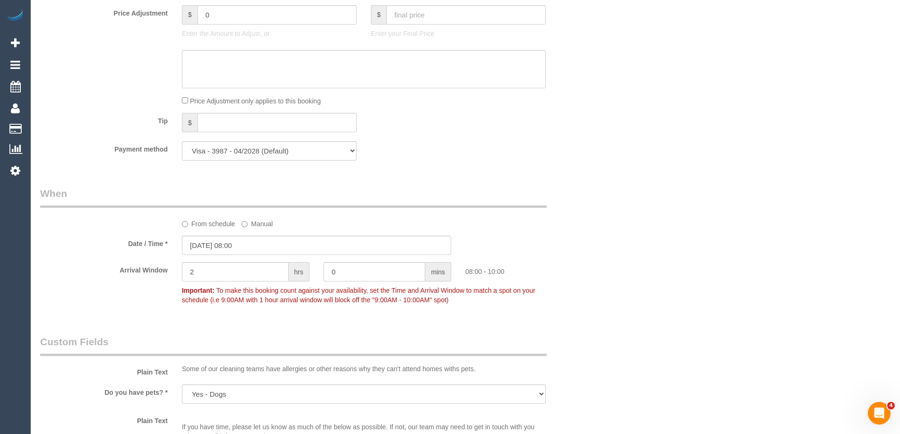
click at [595, 289] on div "Arrival Window 2 hrs 0 mins 08:00 - 10:00 Important: To make this booking count…" at bounding box center [316, 285] width 567 height 47
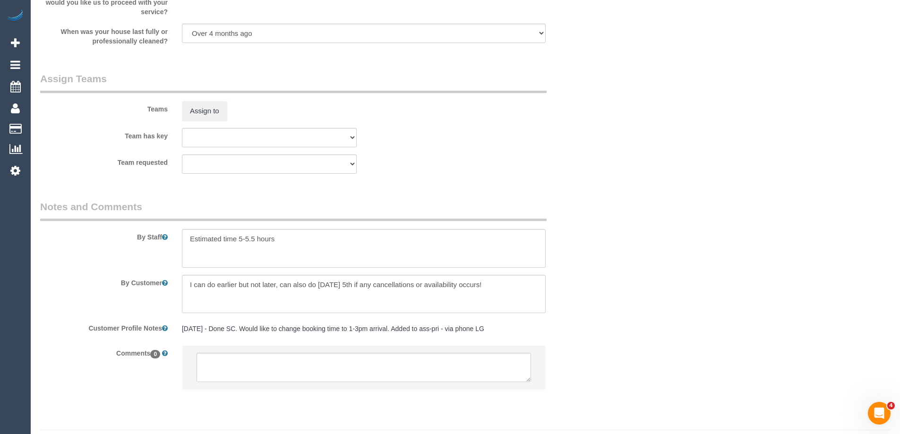
scroll to position [1437, 0]
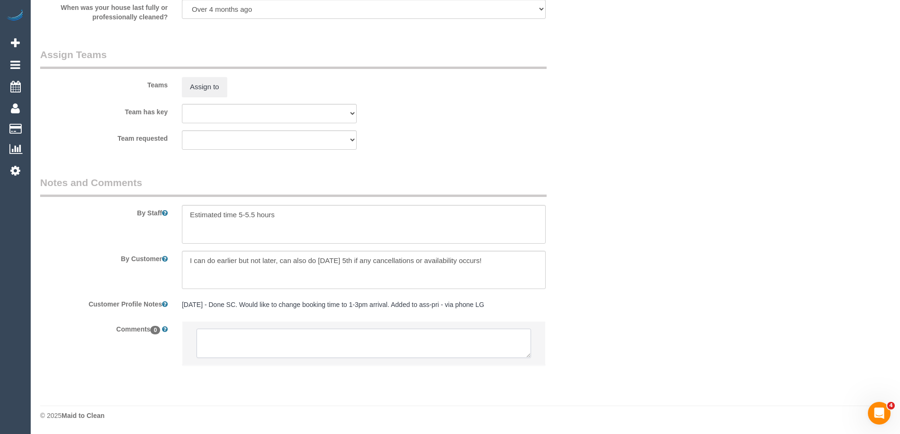
click at [249, 348] on textarea at bounding box center [364, 343] width 335 height 29
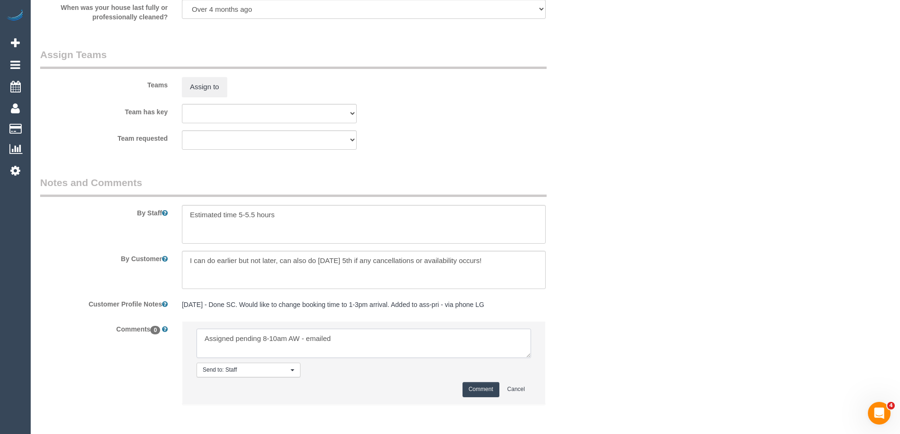
type textarea "Assigned pending 8-10am AW - emailed"
drag, startPoint x: 484, startPoint y: 393, endPoint x: 486, endPoint y: 388, distance: 5.1
click at [484, 393] on button "Comment" at bounding box center [481, 389] width 37 height 15
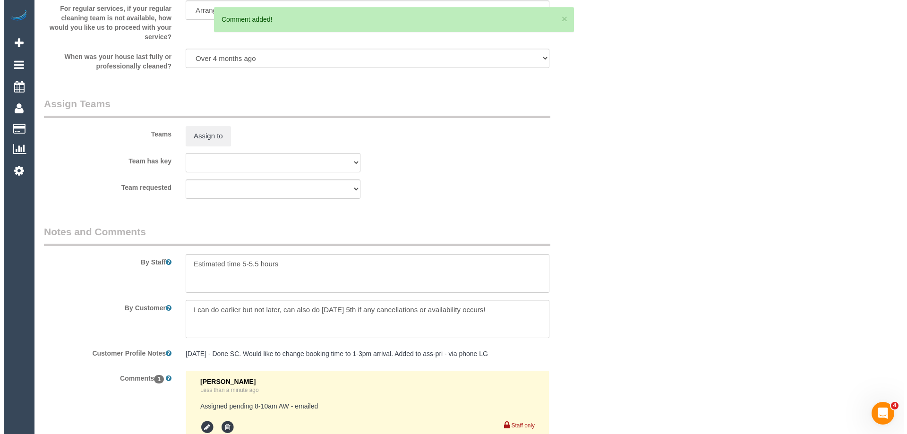
scroll to position [1295, 0]
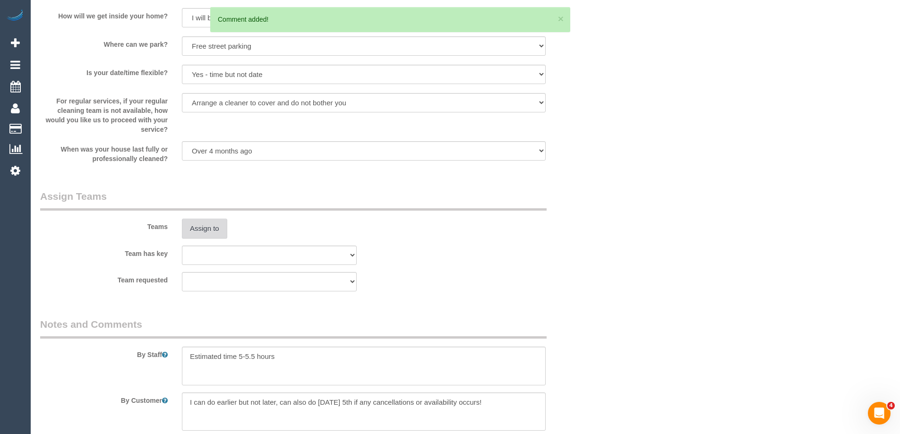
click at [201, 223] on button "Assign to" at bounding box center [204, 229] width 45 height 20
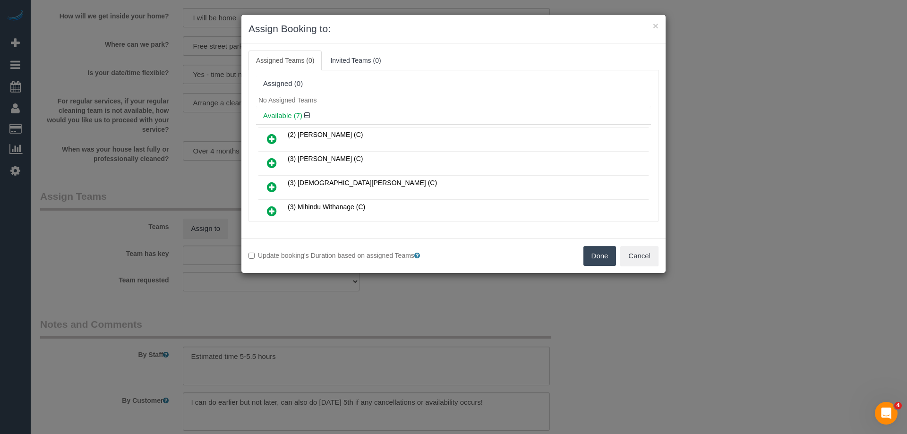
click at [379, 104] on div "No Assigned Teams" at bounding box center [453, 100] width 395 height 14
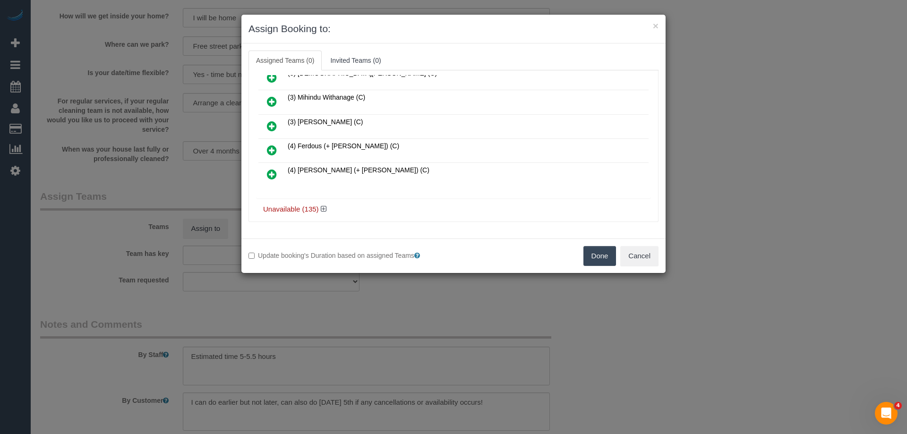
click at [269, 149] on icon at bounding box center [272, 150] width 10 height 11
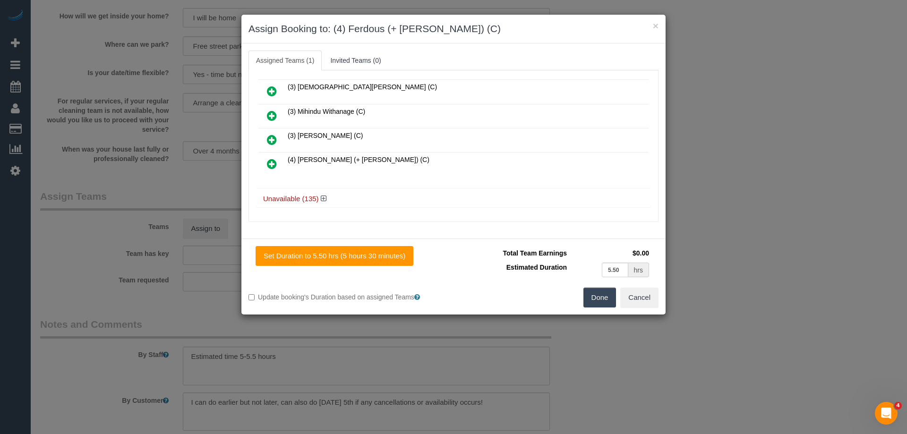
click at [271, 165] on icon at bounding box center [272, 163] width 10 height 11
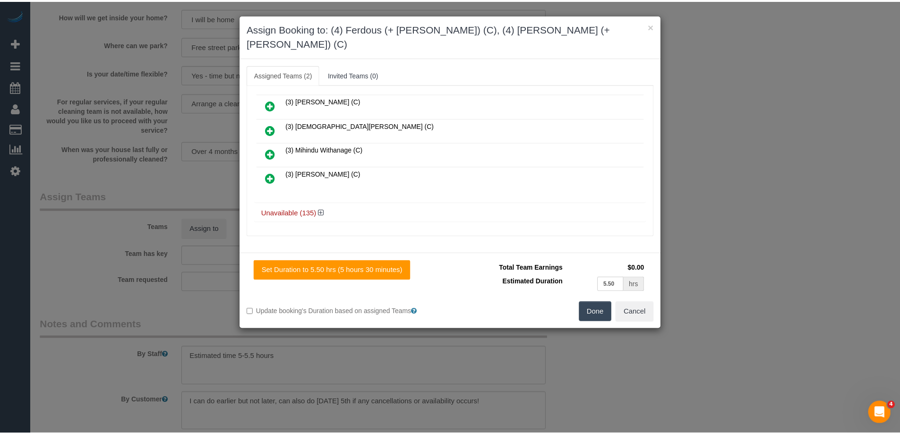
scroll to position [0, 0]
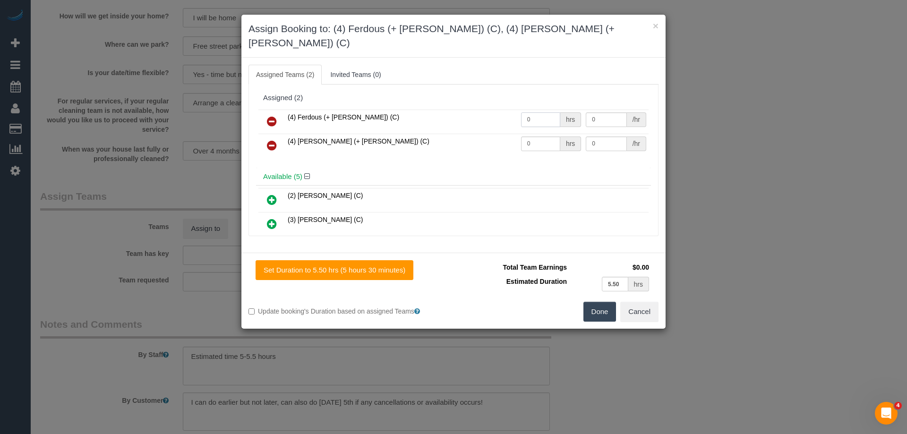
click at [543, 112] on input "0" at bounding box center [540, 119] width 39 height 15
type input "1"
click at [534, 137] on input "0" at bounding box center [540, 144] width 39 height 15
type input "1"
click at [605, 112] on input "0" at bounding box center [606, 119] width 41 height 15
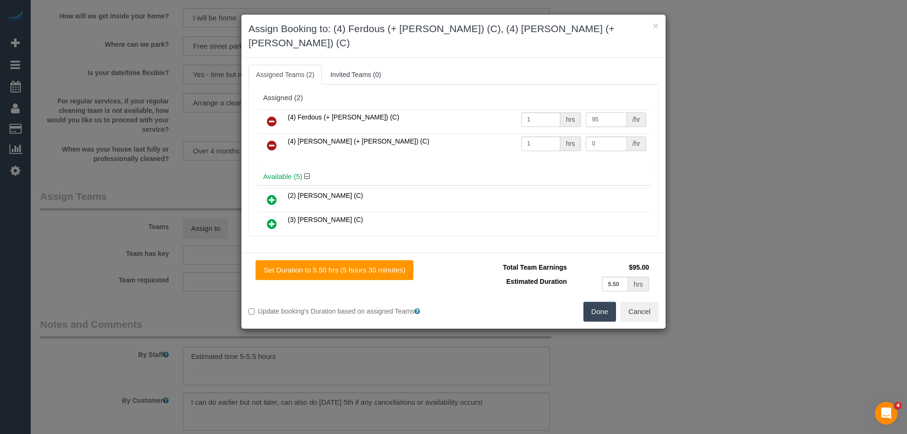
type input "95"
click at [608, 137] on input "0" at bounding box center [606, 144] width 41 height 15
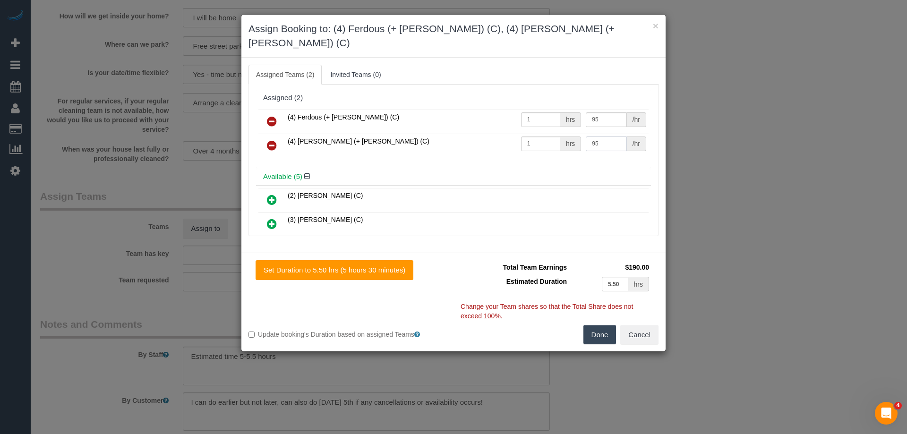
type input "95"
click at [584, 325] on button "Done" at bounding box center [600, 335] width 33 height 20
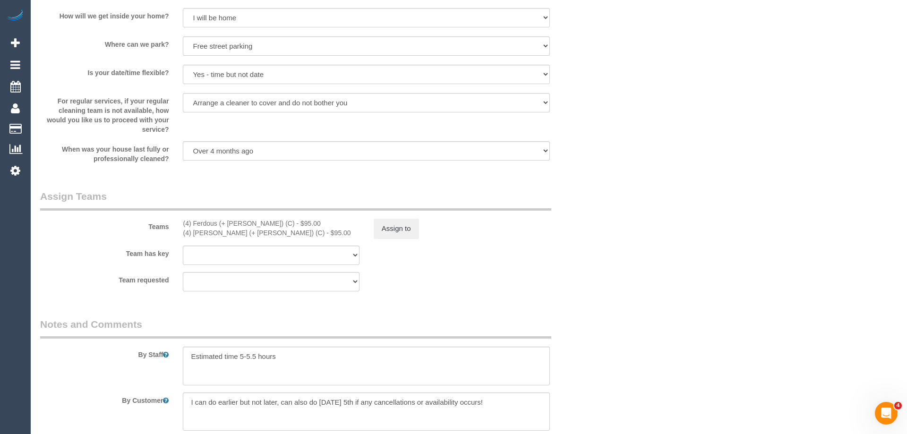
click at [583, 324] on div "× Assign Booking to: (4) Ferdous (+ Forkan) (C), (4) Forkan (+ Ferdous) (C) Ass…" at bounding box center [453, 217] width 907 height 434
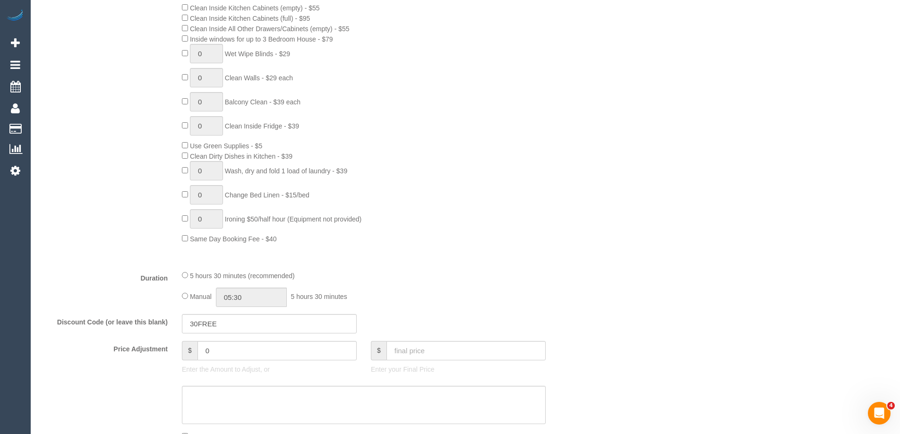
scroll to position [634, 0]
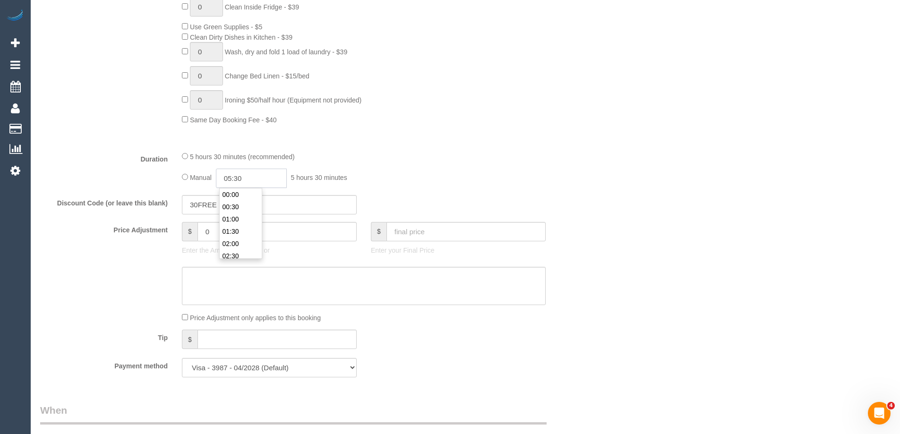
click at [249, 179] on input "05:30" at bounding box center [251, 178] width 71 height 19
click at [246, 209] on li "02:30" at bounding box center [241, 209] width 42 height 12
click at [262, 180] on input "02:30" at bounding box center [251, 178] width 71 height 19
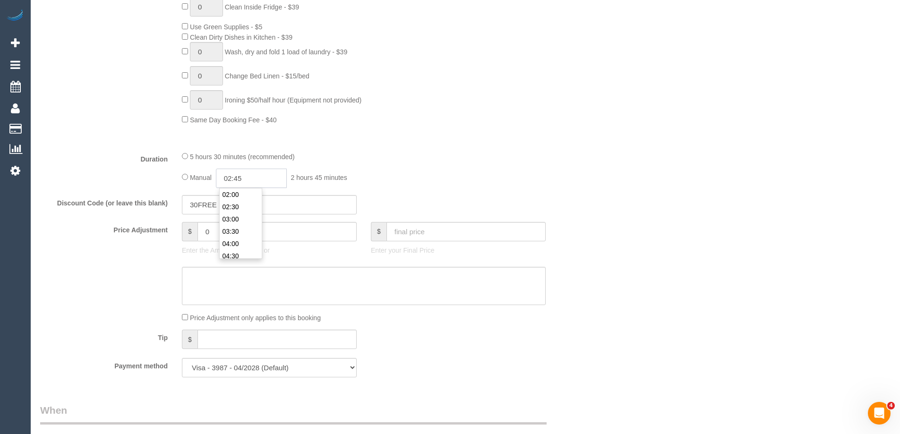
type input "02:45"
click at [483, 171] on div "Manual 02:45 2 hours 45 minutes" at bounding box center [364, 178] width 364 height 19
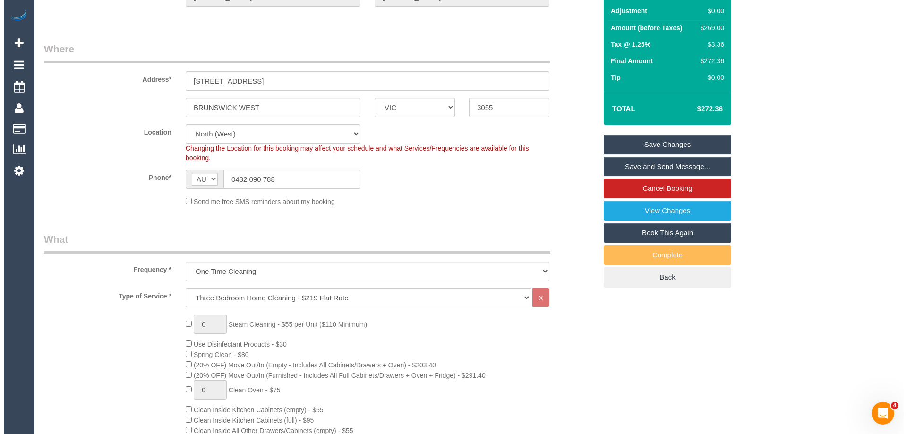
scroll to position [0, 0]
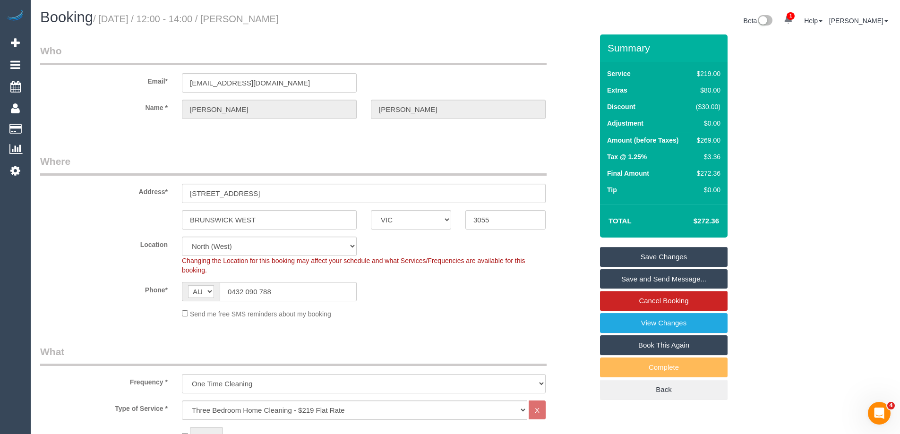
click at [224, 68] on div "Email* hollymckay93@gmail.com" at bounding box center [316, 68] width 567 height 49
click at [224, 78] on input "hollymckay93@gmail.com" at bounding box center [269, 82] width 175 height 19
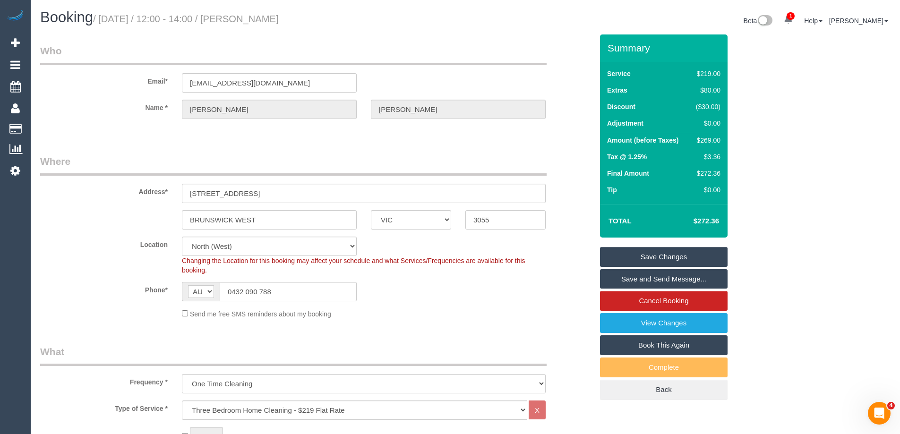
click at [699, 259] on link "Save Changes" at bounding box center [664, 257] width 128 height 20
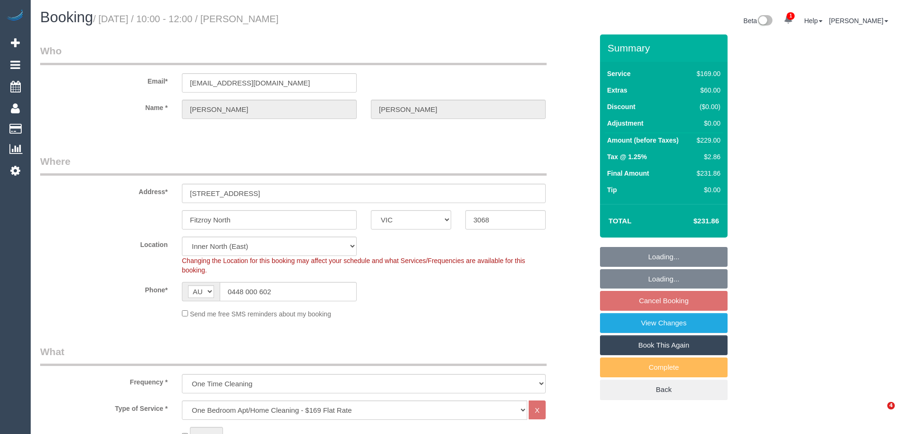
select select "VIC"
select select "string:stripe-pm_1S3YbD2GScqysDRVHnqmMUG9"
select select "number:28"
select select "number:14"
select select "number:19"
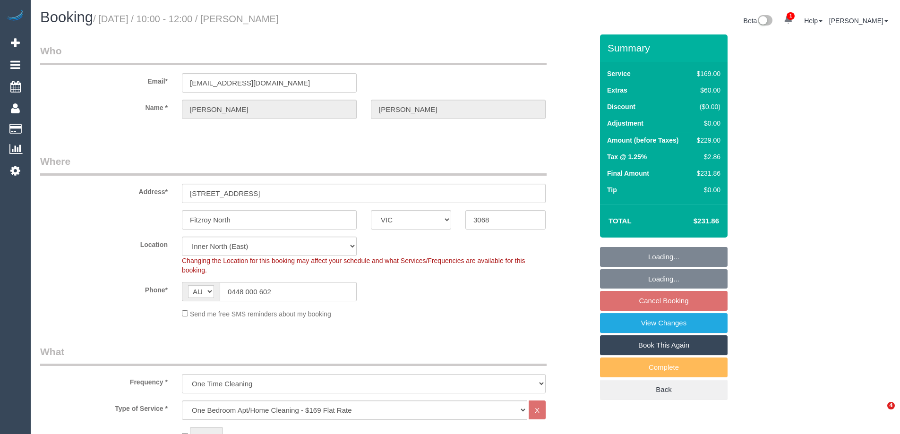
select select "number:25"
select select "number:12"
select select "object:1586"
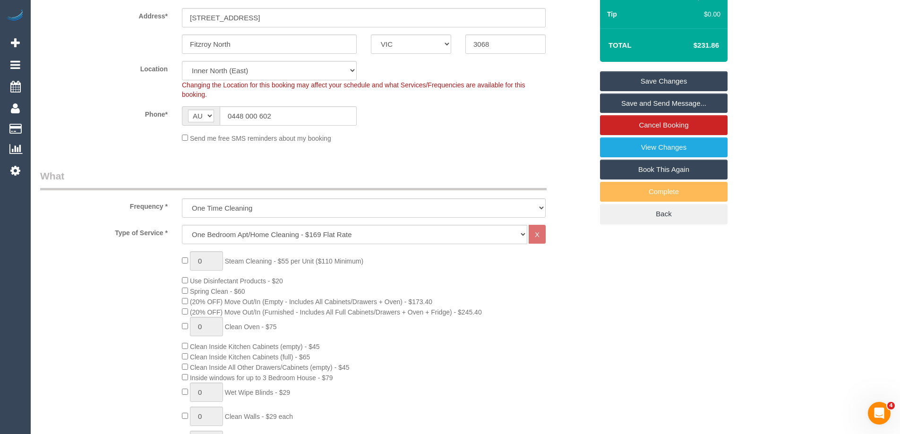
scroll to position [47, 0]
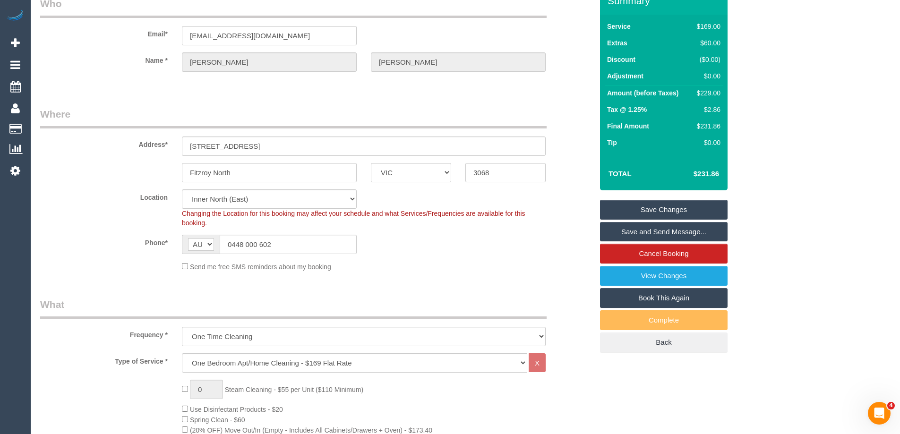
click at [717, 94] on div "$229.00" at bounding box center [706, 92] width 27 height 9
copy div "229.00"
click at [741, 107] on div "Summary Service $169.00 Extras $60.00 Discount ($0.00) Adjustment $0.00 Amount …" at bounding box center [699, 179] width 213 height 385
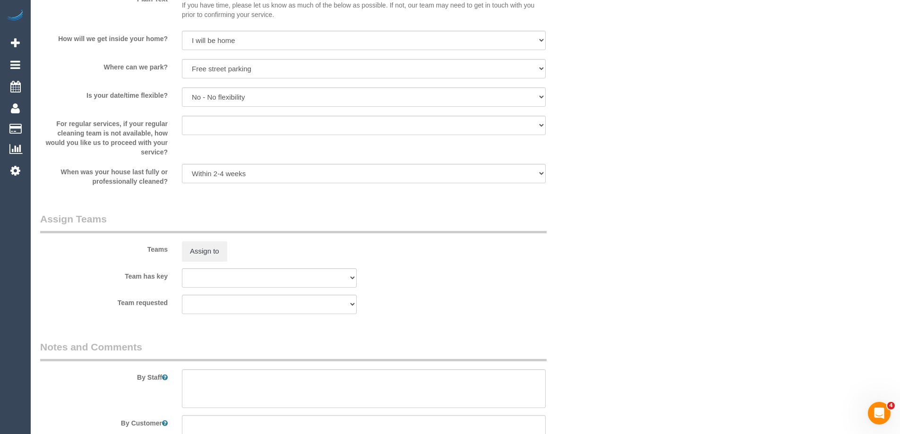
scroll to position [1370, 0]
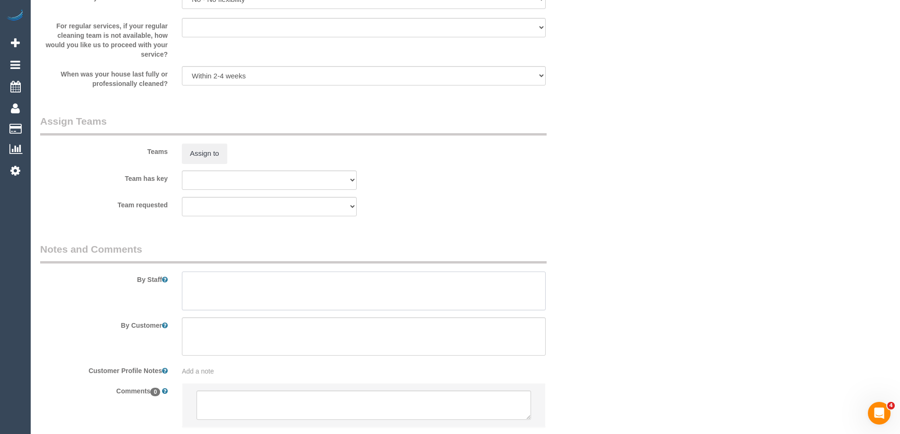
click at [231, 302] on textarea at bounding box center [364, 291] width 364 height 39
type textarea "Estimated time 3.5-4 hours"
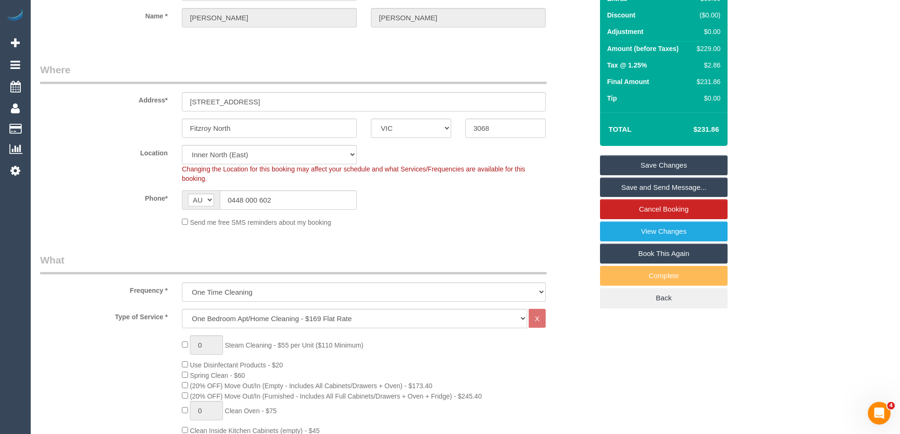
scroll to position [0, 0]
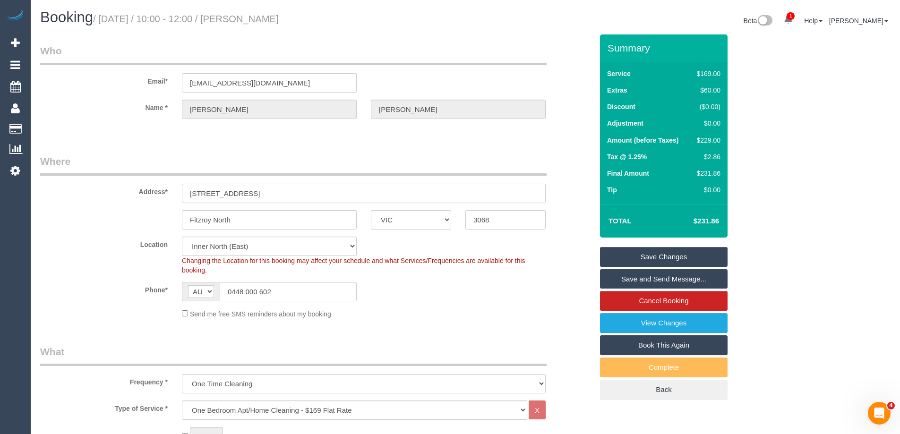
click at [243, 190] on input "12 Birkenhead Street" at bounding box center [364, 193] width 364 height 19
drag, startPoint x: 271, startPoint y: 192, endPoint x: 134, endPoint y: 191, distance: 137.5
click at [145, 191] on div "Address* 12 Birkenhead Street" at bounding box center [316, 179] width 567 height 49
drag, startPoint x: 318, startPoint y: 17, endPoint x: 259, endPoint y: 16, distance: 58.1
click at [259, 16] on h1 "Booking / September 06, 2025 / 10:00 - 12:00 / Sophie Lieberman" at bounding box center [249, 17] width 418 height 16
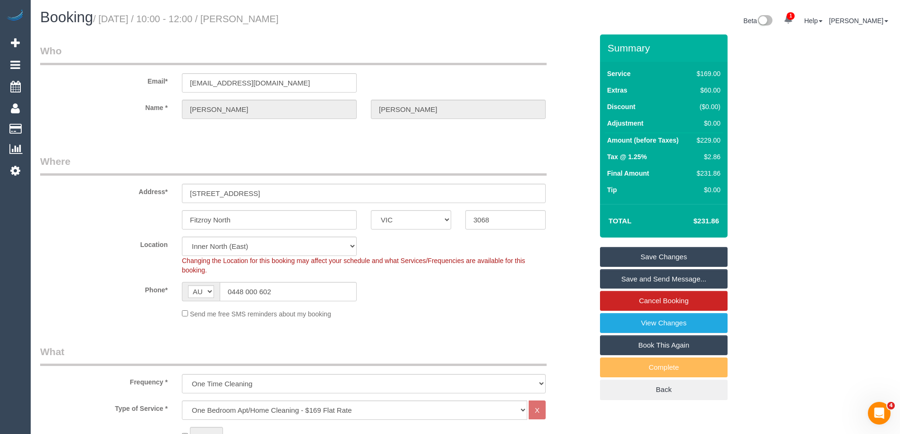
copy small "Sophie Lieberman"
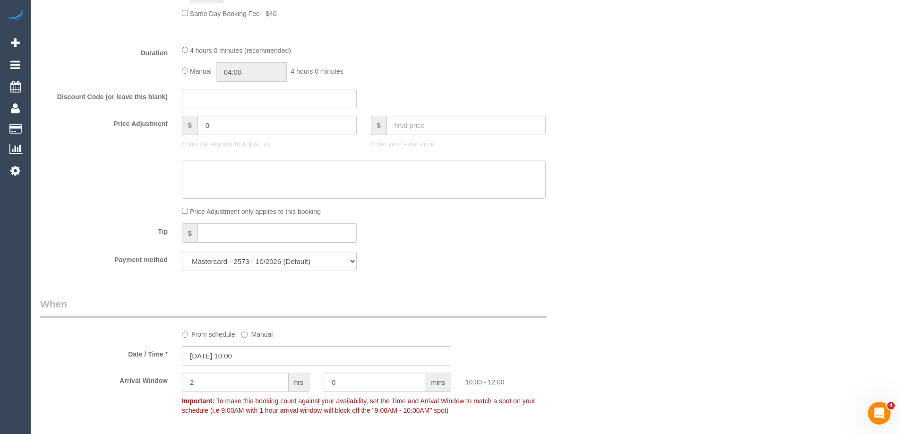
scroll to position [756, 0]
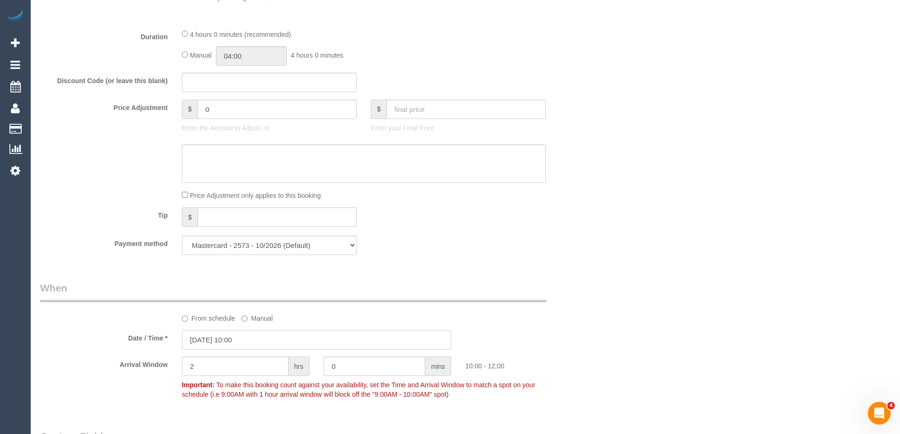
click at [250, 342] on input "06/09/2025 10:00" at bounding box center [316, 339] width 269 height 19
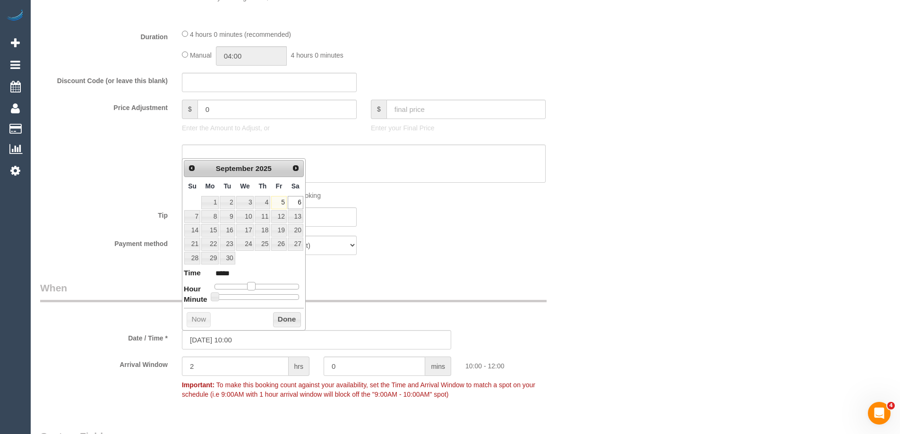
type input "06/09/2025 11:00"
type input "*****"
click at [252, 285] on span at bounding box center [254, 286] width 9 height 9
type input "06/09/2025 10:00"
type input "*****"
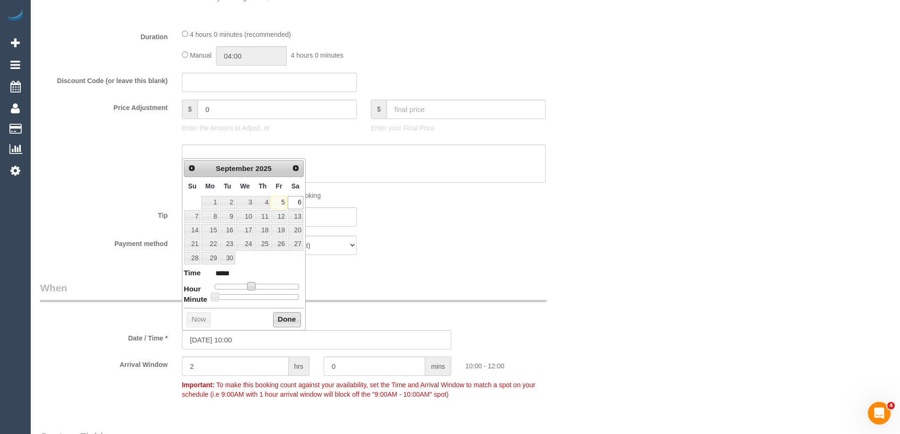
click at [285, 318] on button "Done" at bounding box center [287, 319] width 28 height 15
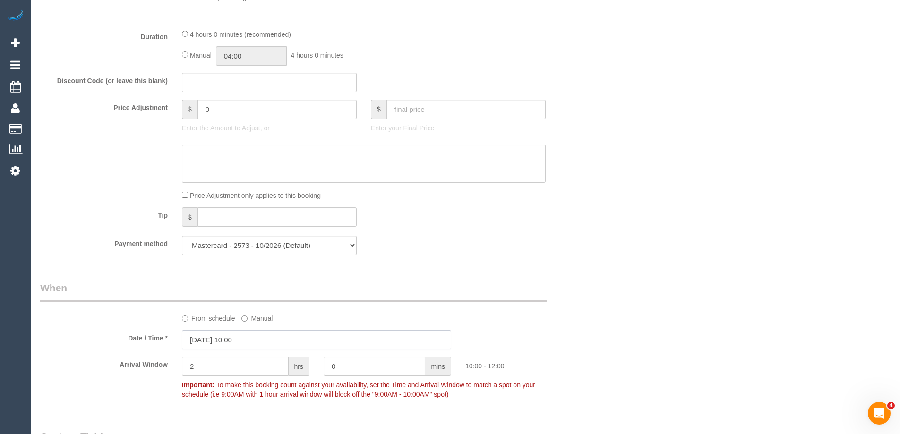
click at [247, 345] on input "06/09/2025 10:00" at bounding box center [316, 339] width 269 height 19
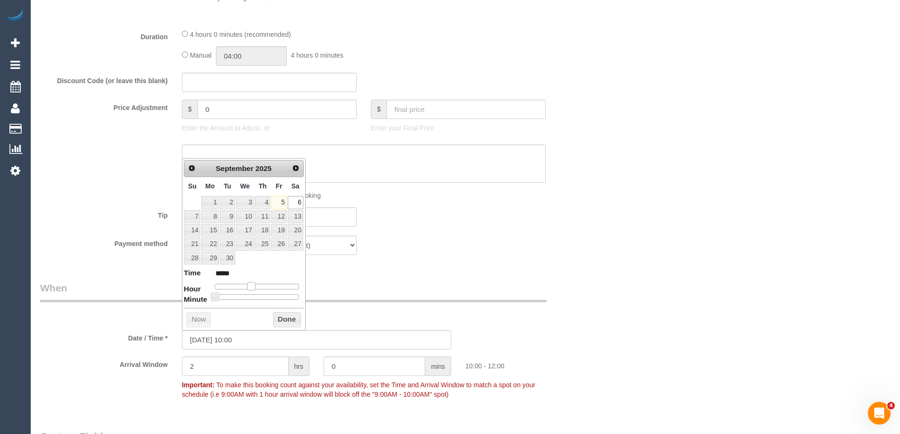
type input "06/09/2025 11:00"
type input "*****"
click at [257, 288] on span at bounding box center [254, 286] width 9 height 9
click at [282, 318] on button "Done" at bounding box center [287, 319] width 28 height 15
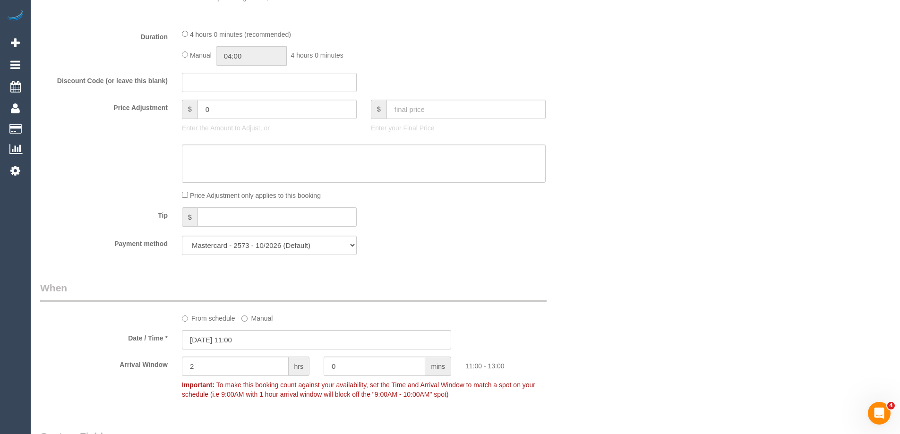
click at [644, 315] on div "Who Email* sophielieberman@gmail.com Name * Sophie Lieberman Where Address* 12 …" at bounding box center [465, 178] width 851 height 1800
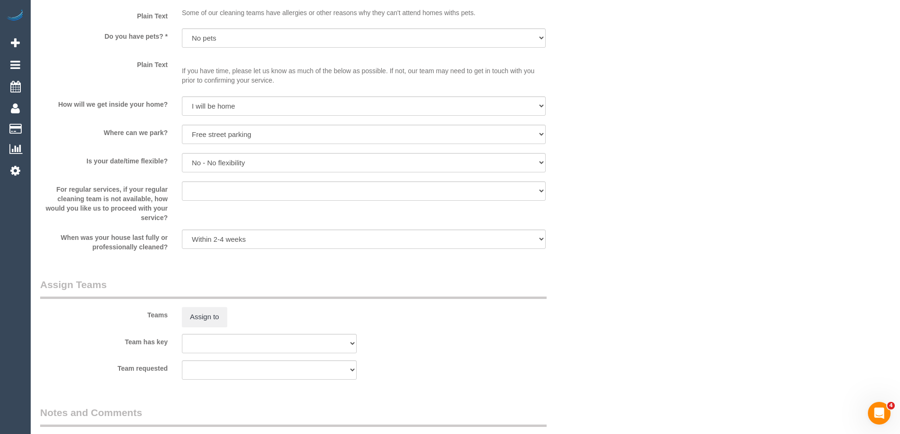
scroll to position [1432, 0]
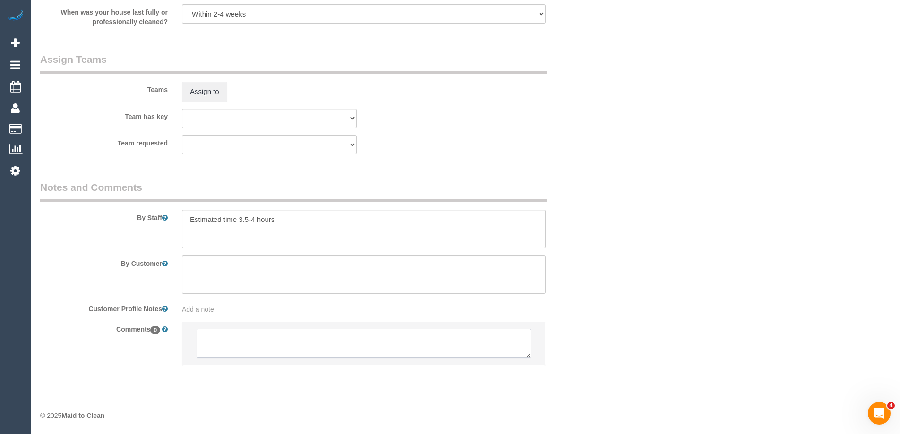
click at [309, 345] on textarea at bounding box center [364, 343] width 335 height 29
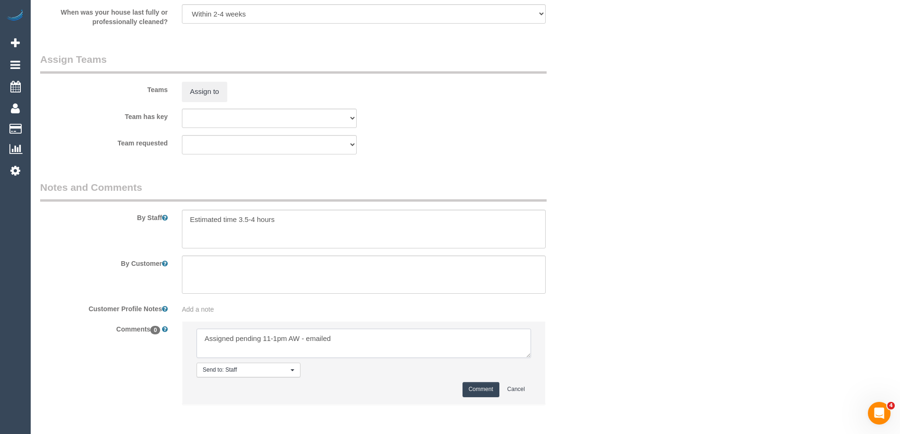
type textarea "Assigned pending 11-1pm AW - emailed"
click at [476, 389] on button "Comment" at bounding box center [481, 389] width 37 height 15
drag, startPoint x: 711, startPoint y: 283, endPoint x: 635, endPoint y: 222, distance: 97.2
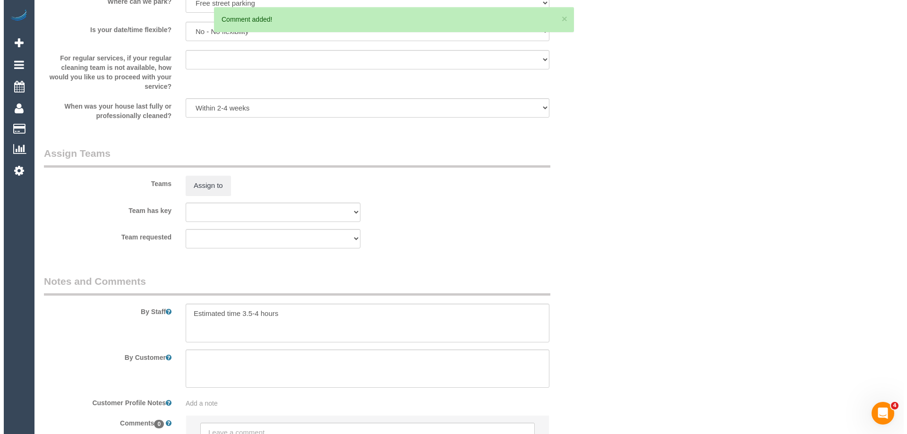
scroll to position [1338, 0]
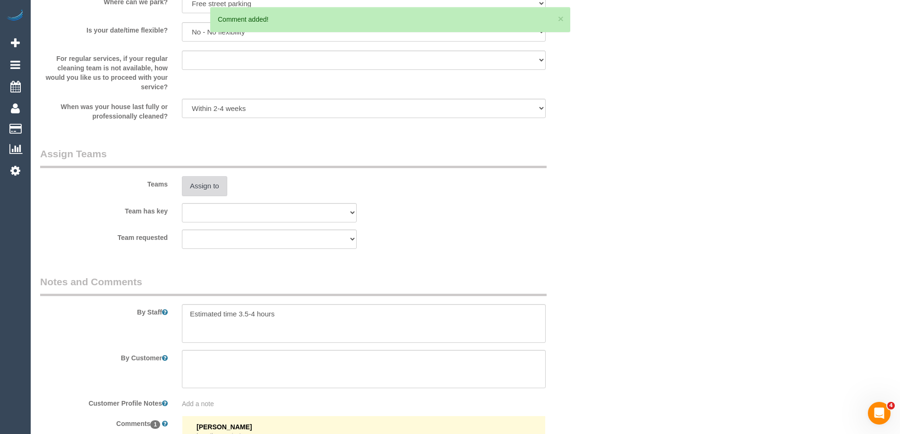
click at [219, 192] on button "Assign to" at bounding box center [204, 186] width 45 height 20
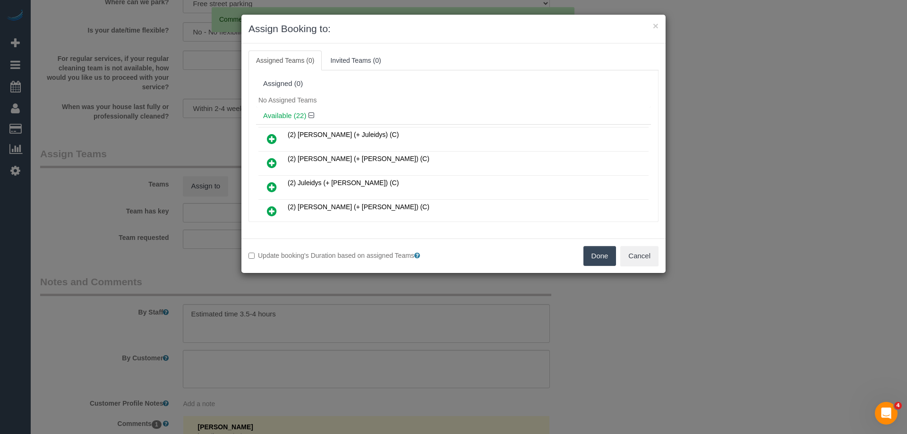
click at [450, 83] on div "Assigned (0)" at bounding box center [453, 84] width 381 height 8
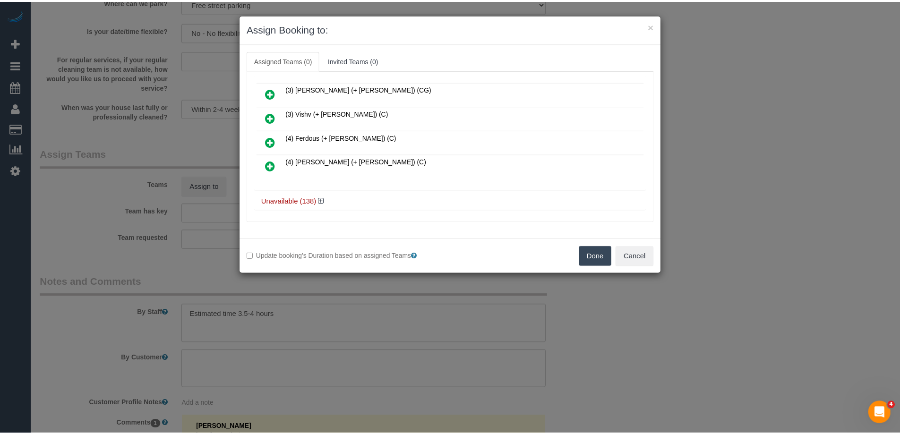
scroll to position [483, 0]
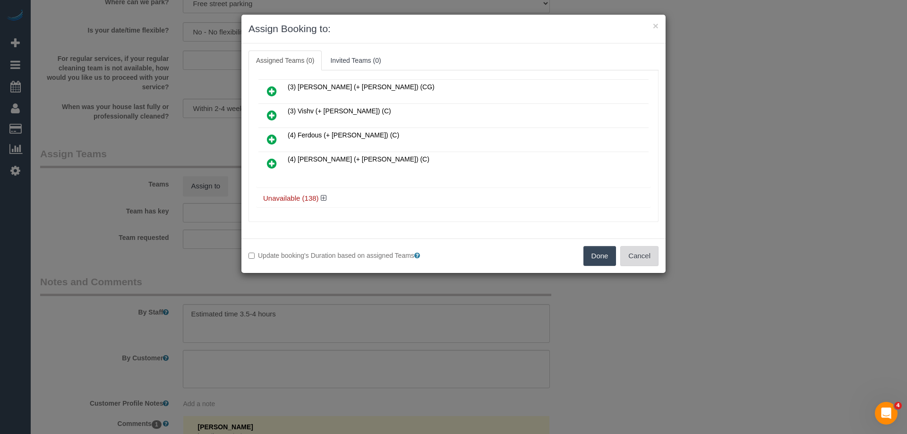
click at [633, 255] on button "Cancel" at bounding box center [639, 256] width 38 height 20
click at [633, 255] on div "× Assign Booking to: Assigned Teams (0) Invited Teams (0) Assigned (0) No Assig…" at bounding box center [453, 217] width 907 height 434
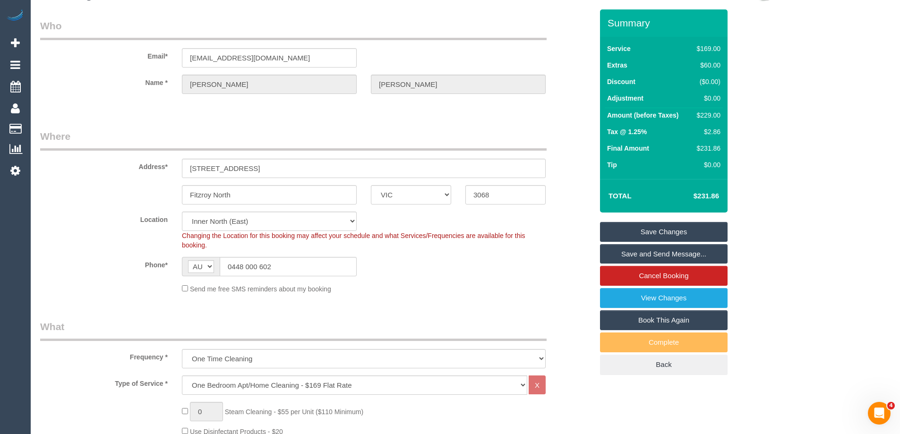
scroll to position [95, 0]
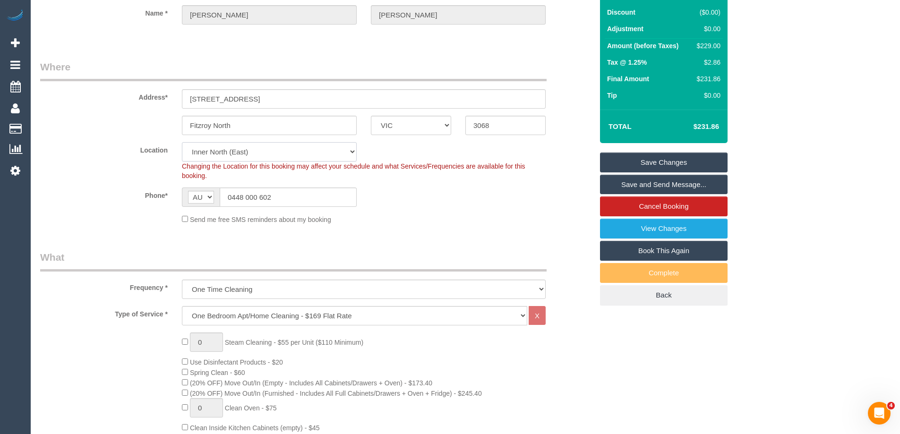
drag, startPoint x: 217, startPoint y: 153, endPoint x: 217, endPoint y: 159, distance: 5.7
click at [217, 153] on select "Office City East (North) East (South) Inner East Inner North (East) Inner North…" at bounding box center [269, 151] width 175 height 19
select select "50"
click at [182, 142] on select "Office City East (North) East (South) Inner East Inner North (East) Inner North…" at bounding box center [269, 151] width 175 height 19
click at [406, 188] on div "Phone* AF AL DZ AD AO AI AQ AG AR AM AW AU AT AZ BS BH BD BB BY BE BZ BJ BM BT …" at bounding box center [316, 197] width 567 height 19
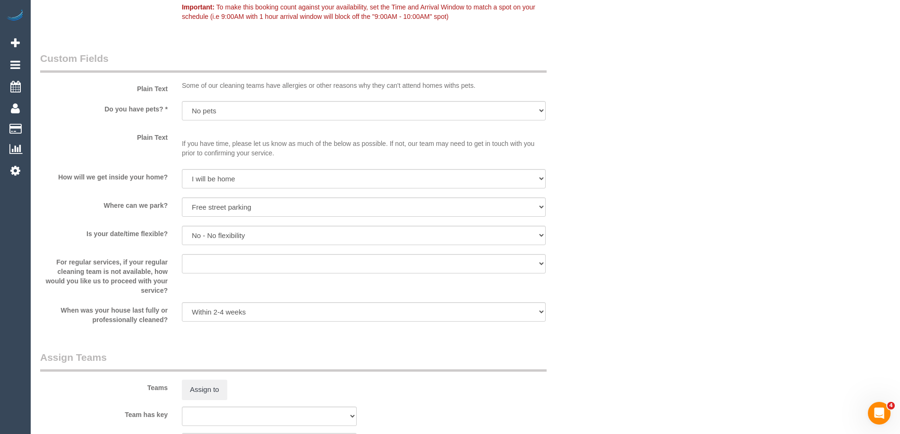
select select "object:6891"
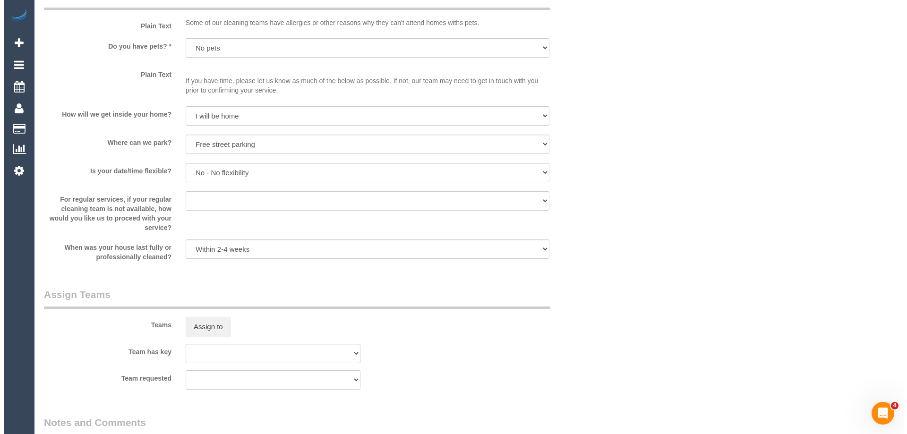
scroll to position [1276, 0]
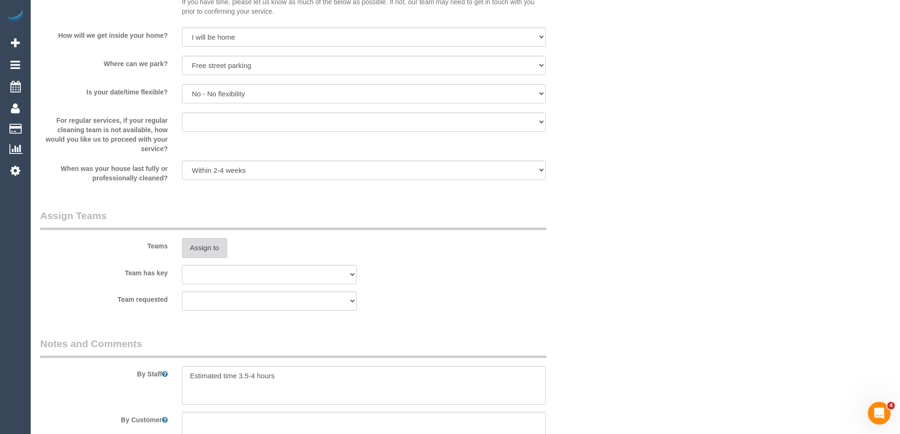
click at [219, 249] on button "Assign to" at bounding box center [204, 248] width 45 height 20
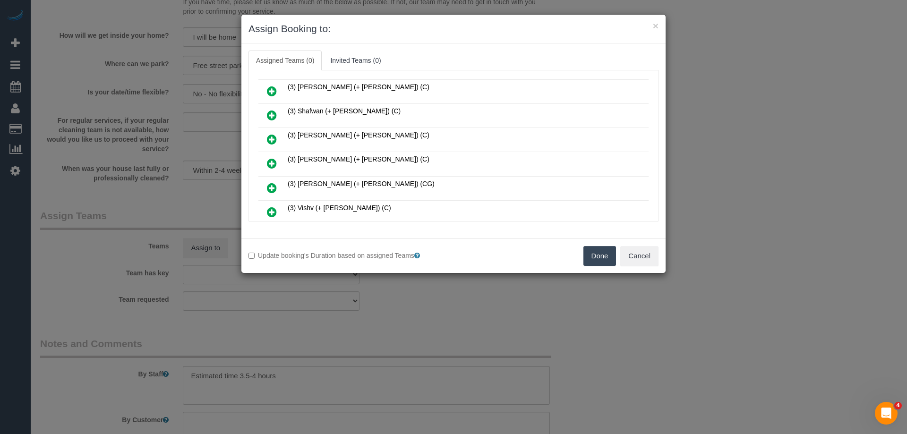
scroll to position [483, 0]
click at [324, 198] on icon at bounding box center [324, 198] width 6 height 7
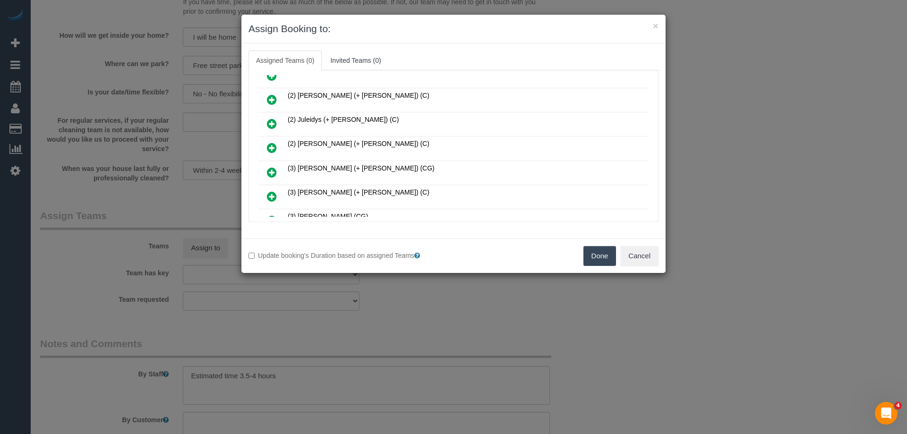
scroll to position [152, 0]
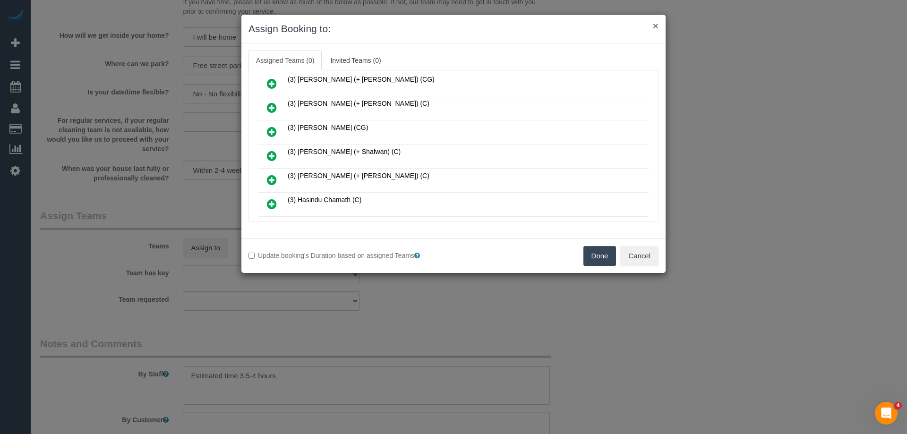
click at [658, 26] on button "×" at bounding box center [656, 26] width 6 height 10
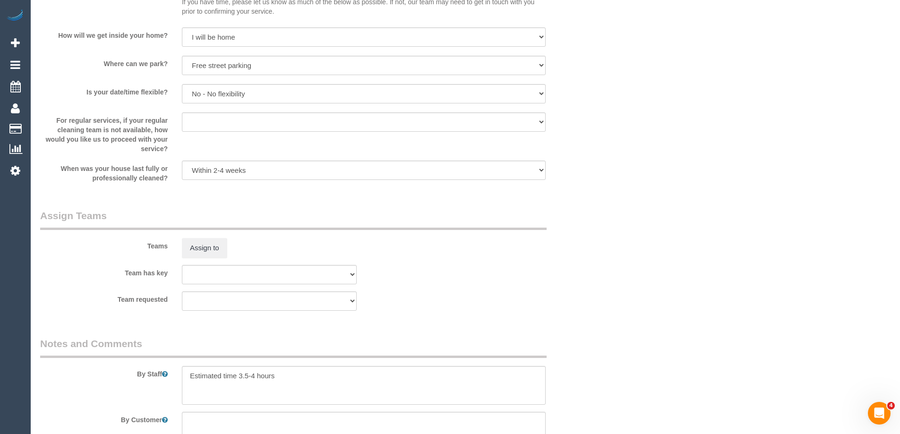
drag, startPoint x: 699, startPoint y: 85, endPoint x: 582, endPoint y: 93, distance: 117.9
click at [699, 86] on div "× Assign Booking to: Assigned Teams (0) Invited Teams (0) Assigned (0) No Assig…" at bounding box center [450, 217] width 900 height 434
click at [207, 250] on button "Assign to" at bounding box center [204, 248] width 45 height 20
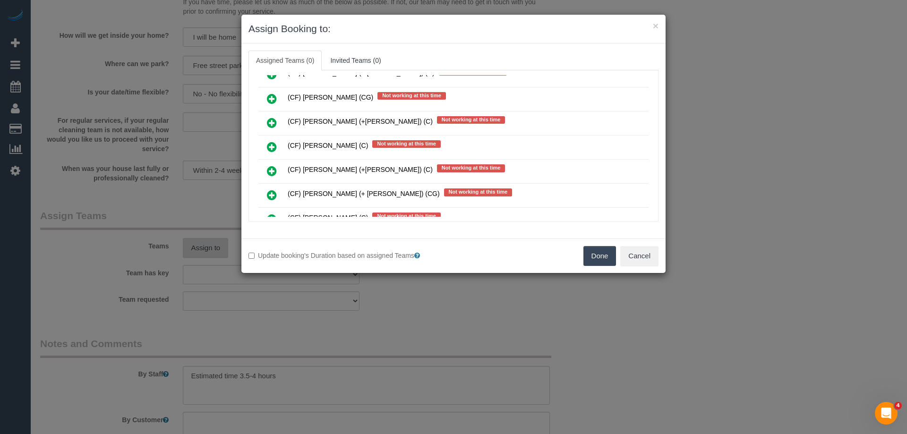
scroll to position [5681, 0]
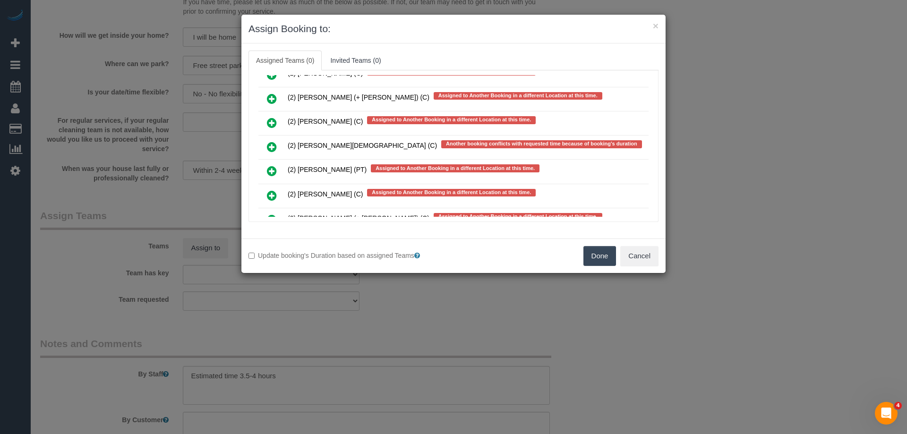
click at [274, 147] on icon at bounding box center [272, 146] width 10 height 11
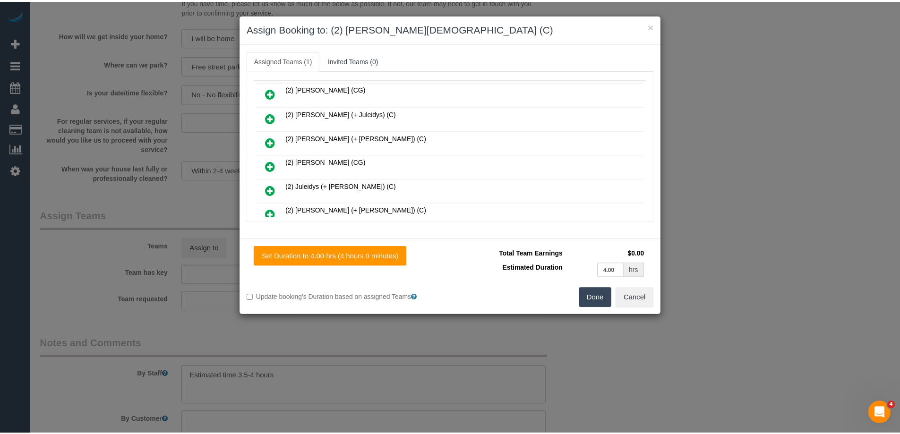
scroll to position [0, 0]
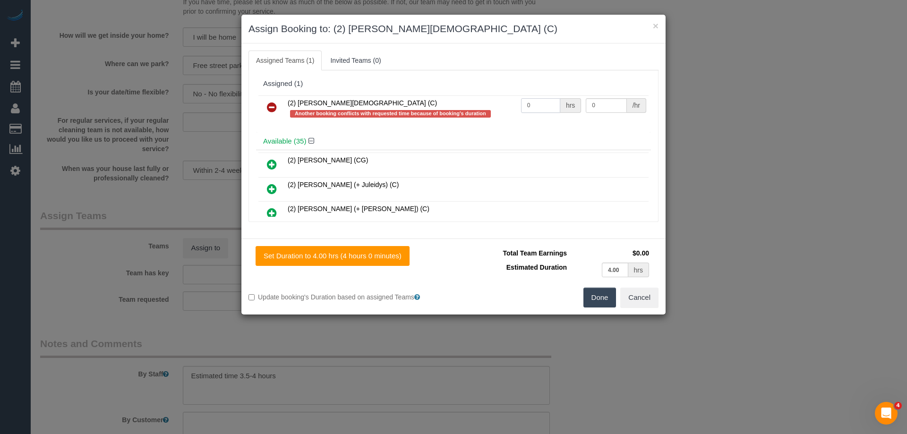
click at [535, 104] on input "0" at bounding box center [540, 105] width 39 height 15
type input "1"
click at [608, 103] on input "0" at bounding box center [606, 105] width 41 height 15
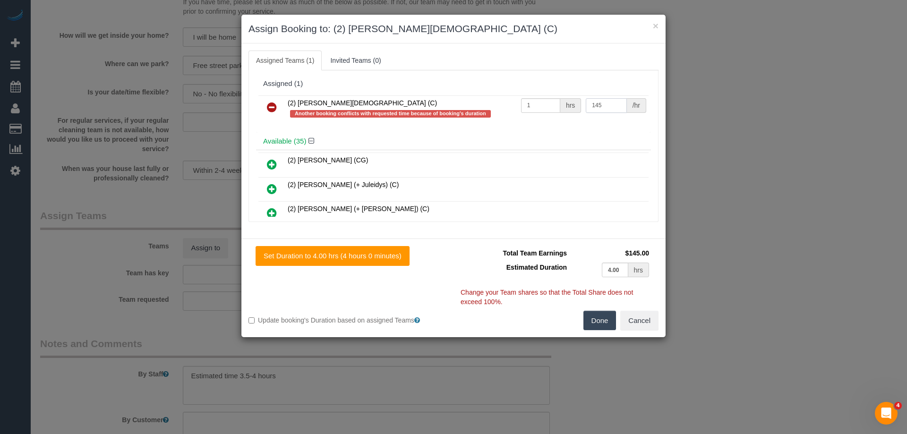
type input "145"
click at [606, 328] on button "Done" at bounding box center [600, 321] width 33 height 20
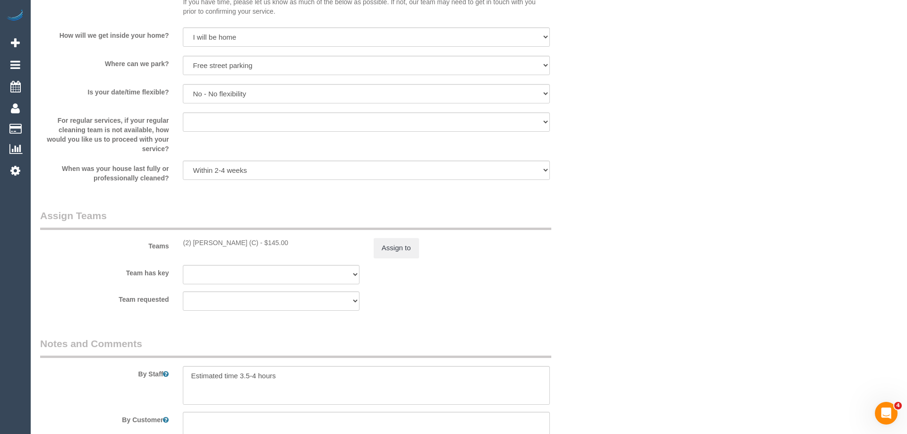
click at [606, 328] on div "× Assign Booking to: (2) Raisul Islam (C) Assigned Teams (1) Invited Teams (0) …" at bounding box center [453, 217] width 907 height 434
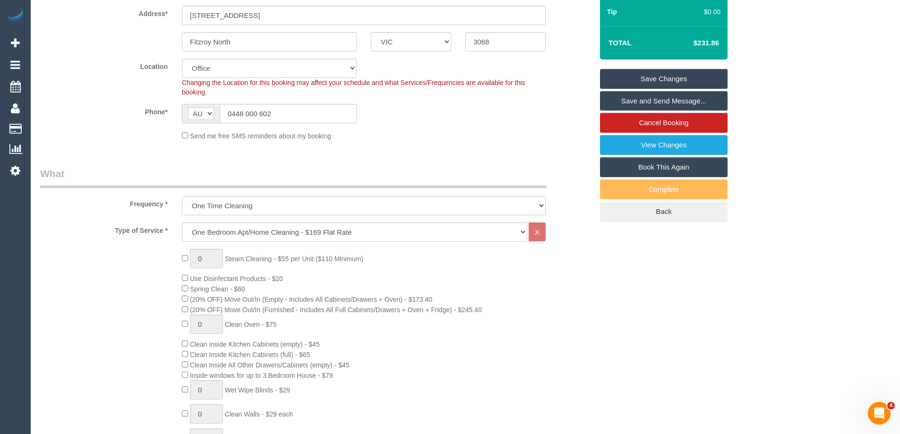
scroll to position [142, 0]
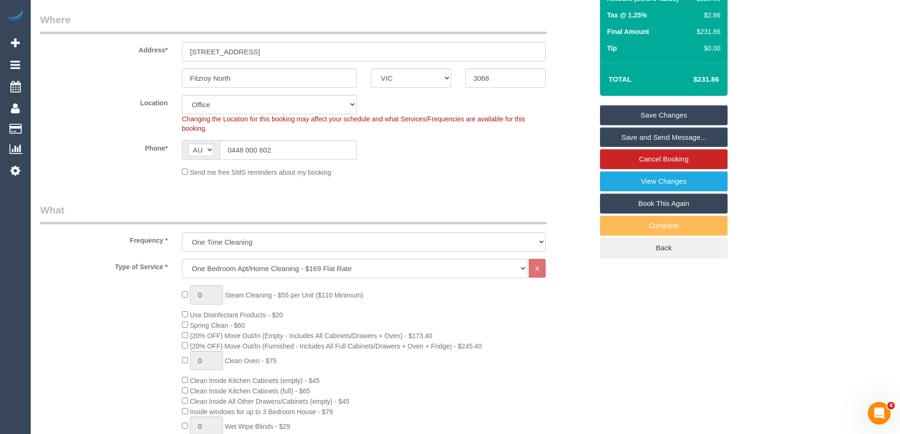
click at [670, 113] on link "Save Changes" at bounding box center [664, 115] width 128 height 20
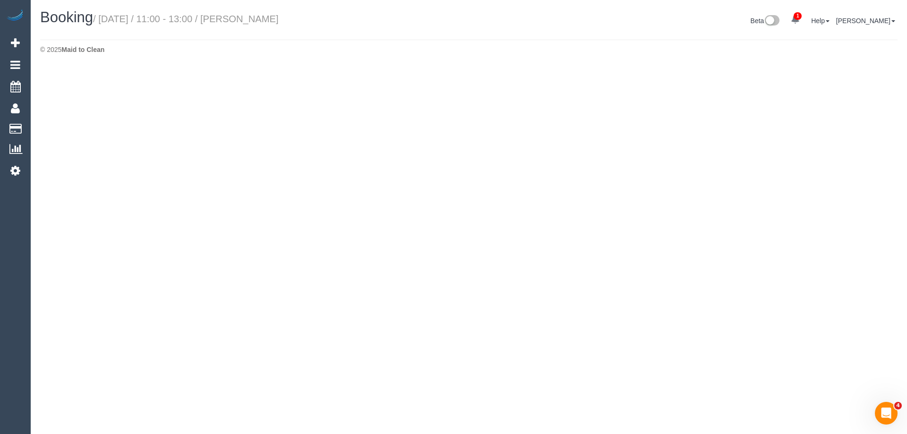
select select "VIC"
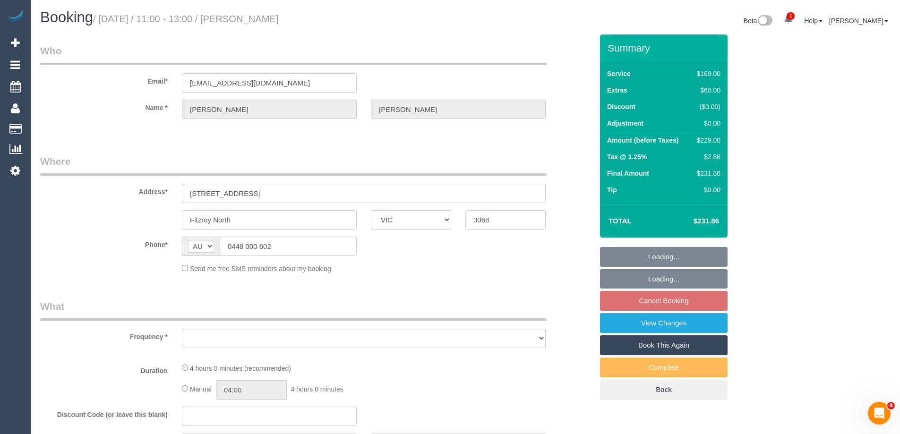
select select "object:16210"
select select "number:28"
select select "number:14"
select select "number:19"
select select "number:25"
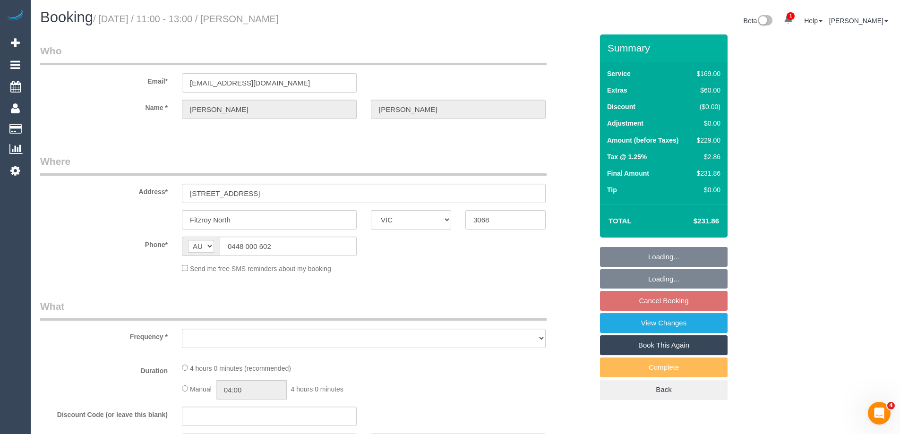
select select "number:12"
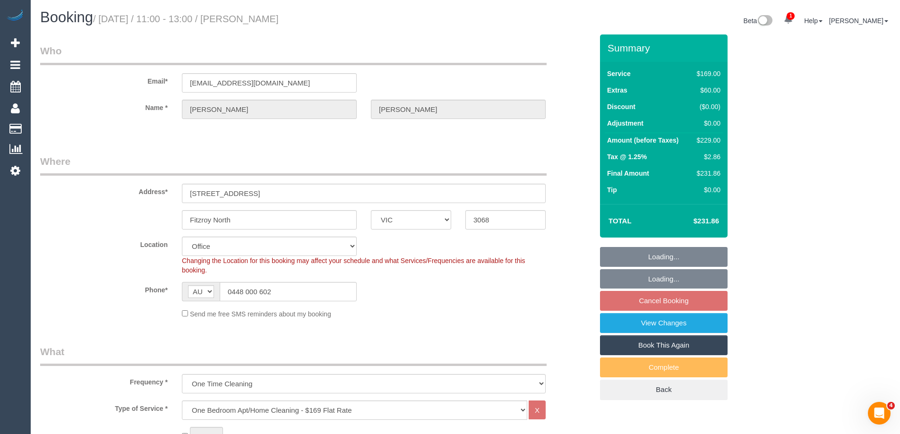
select select "string:stripe-pm_1S3YbD2GScqysDRVHnqmMUG9"
select select "object:16459"
drag, startPoint x: 251, startPoint y: 83, endPoint x: 3, endPoint y: 71, distance: 247.9
click at [63, 72] on div "Email* sophielieberman@gmail.com" at bounding box center [316, 68] width 567 height 49
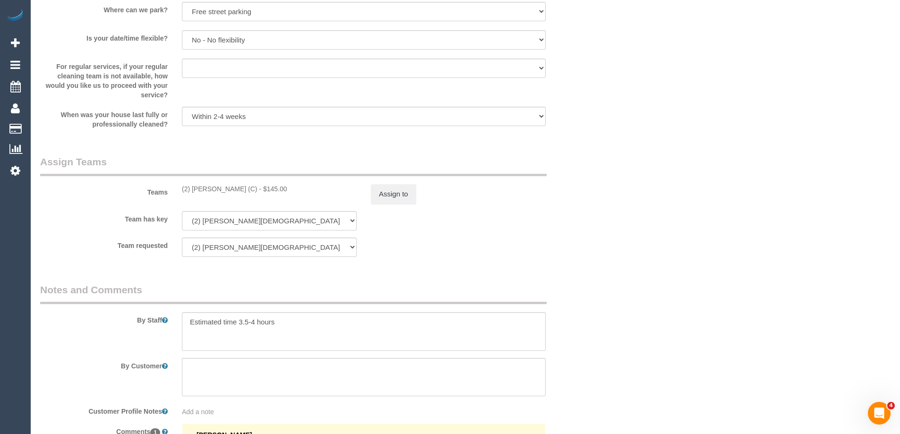
scroll to position [1504, 0]
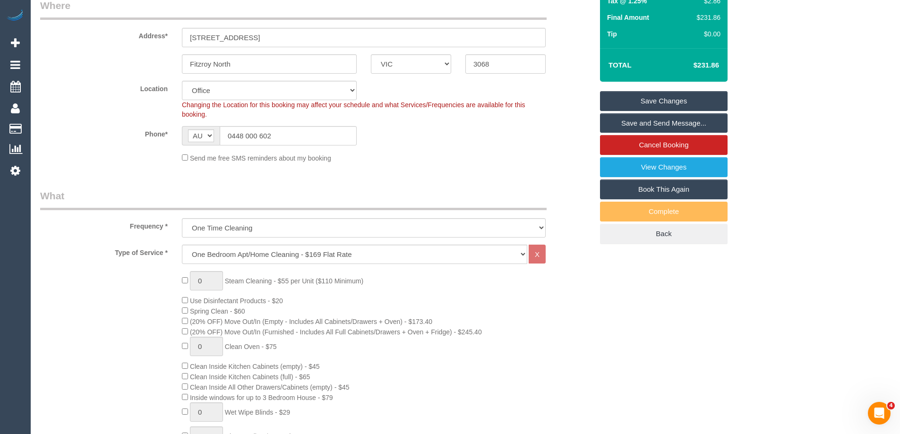
scroll to position [86, 0]
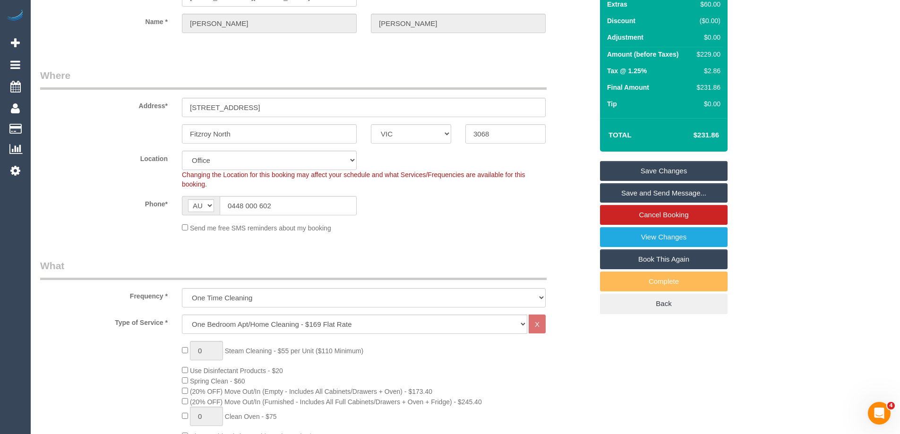
click at [665, 167] on link "Save Changes" at bounding box center [664, 171] width 128 height 20
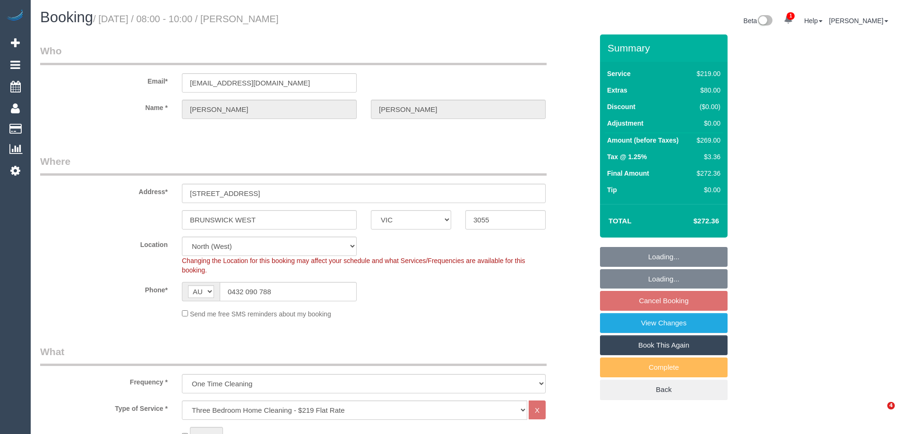
select select "VIC"
select select "string:stripe-pm_1S3d4E2GScqysDRVFsHg1xhE"
select select "number:27"
select select "number:14"
select select "number:19"
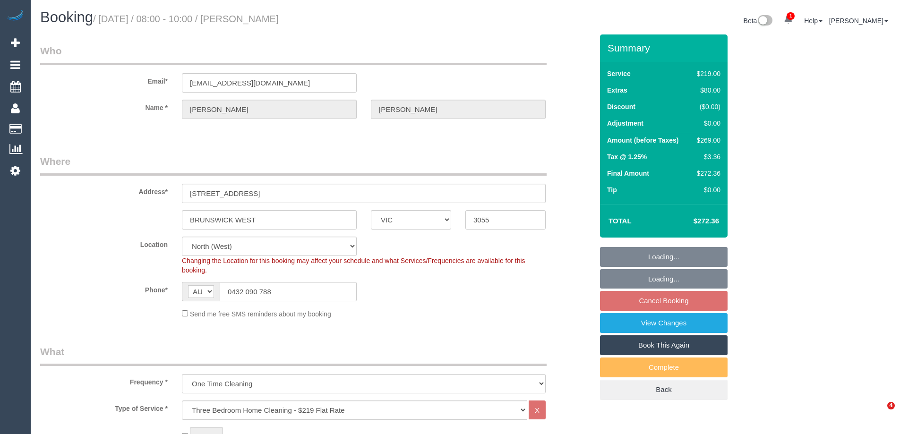
select select "number:24"
select select "number:33"
select select "number:26"
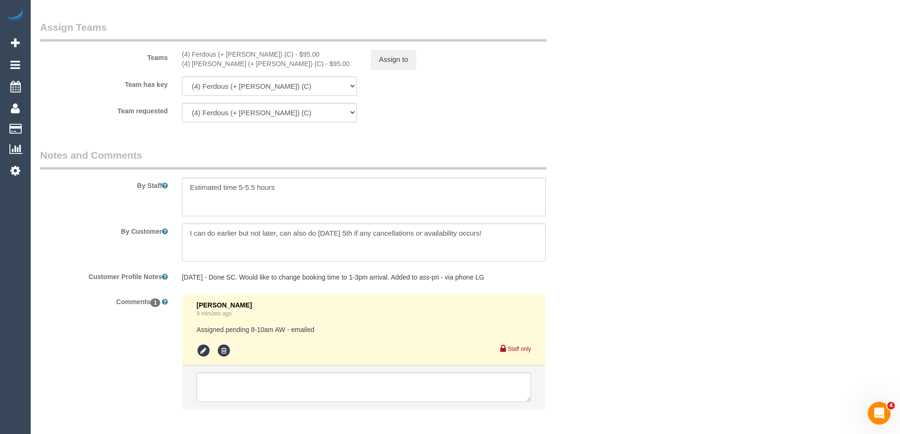
scroll to position [1508, 0]
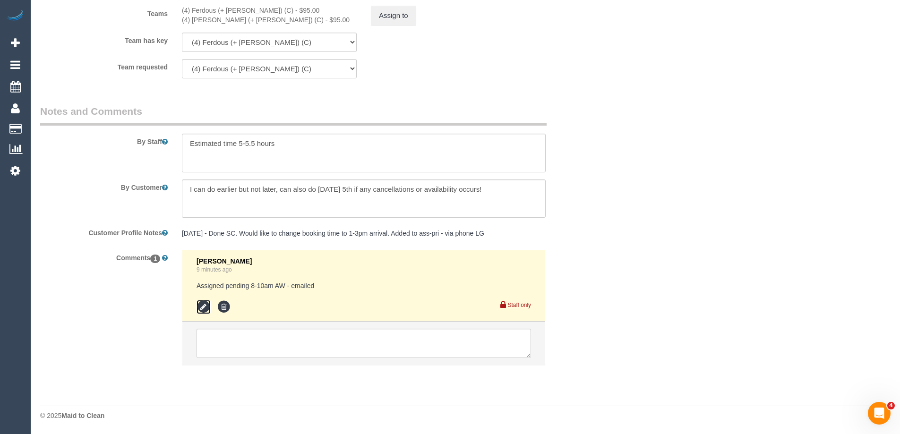
click at [205, 310] on icon at bounding box center [204, 307] width 14 height 14
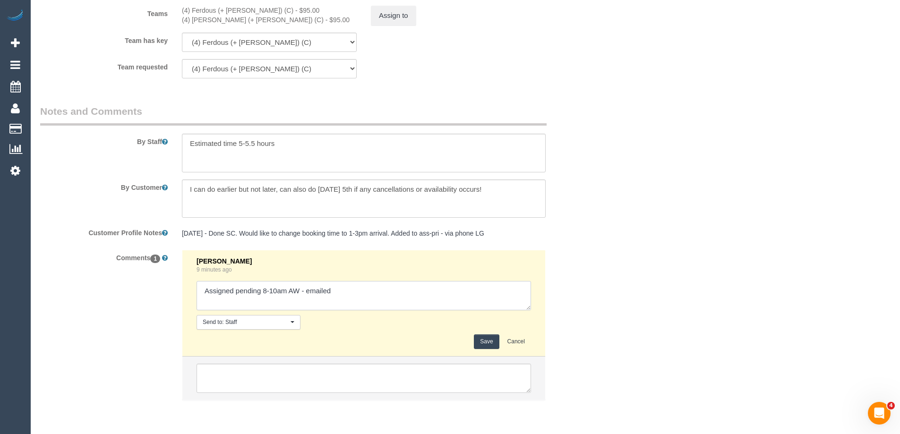
click at [371, 297] on textarea at bounding box center [364, 295] width 335 height 29
type textarea "Assigned pending 8-10am AW - emailed - customer agreed"
click at [493, 343] on button "Save" at bounding box center [486, 342] width 25 height 15
drag, startPoint x: 721, startPoint y: 282, endPoint x: 730, endPoint y: 263, distance: 21.1
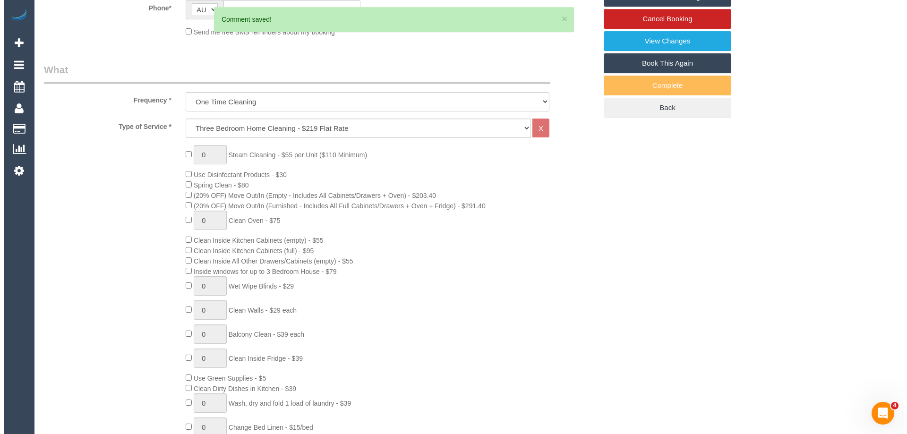
scroll to position [138, 0]
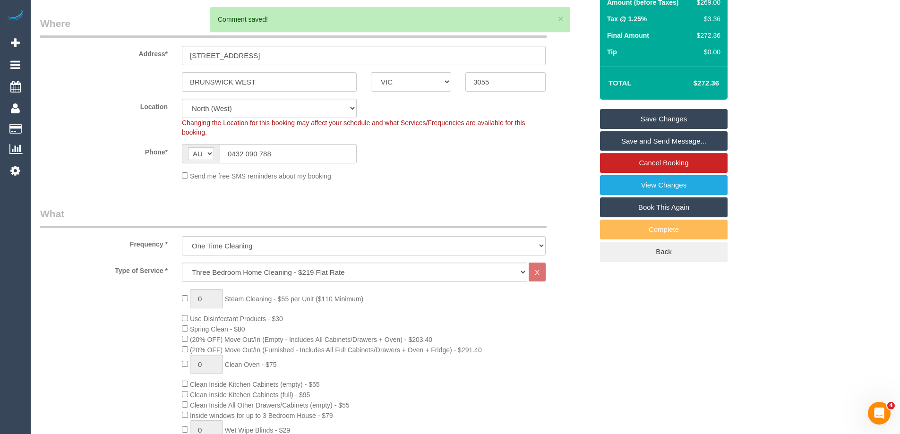
click at [677, 141] on link "Save and Send Message..." at bounding box center [664, 141] width 128 height 20
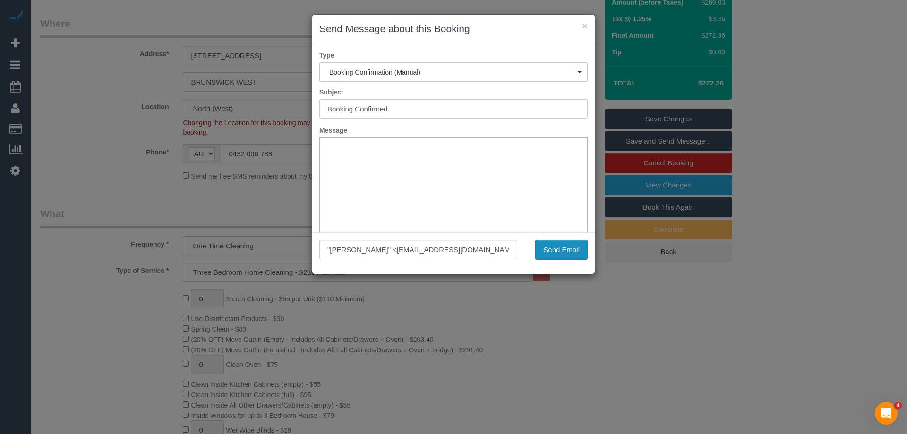
click at [580, 249] on button "Send Email" at bounding box center [561, 250] width 52 height 20
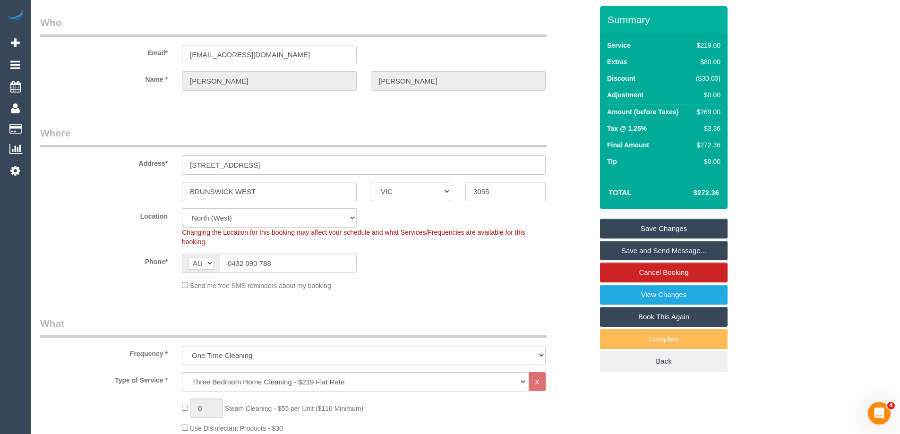
scroll to position [0, 0]
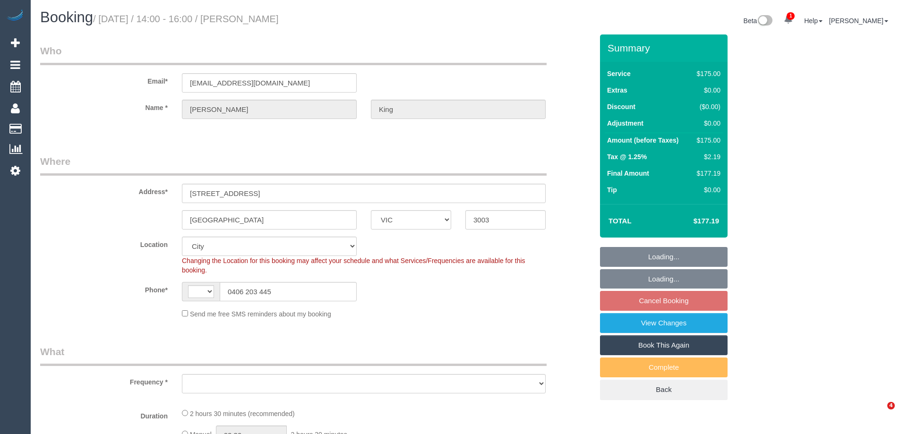
select select "VIC"
select select "string:stripe-pm_1NljVe2GScqysDRVt5iuJWAE"
select select "string:AU"
select select "object:552"
select select "150"
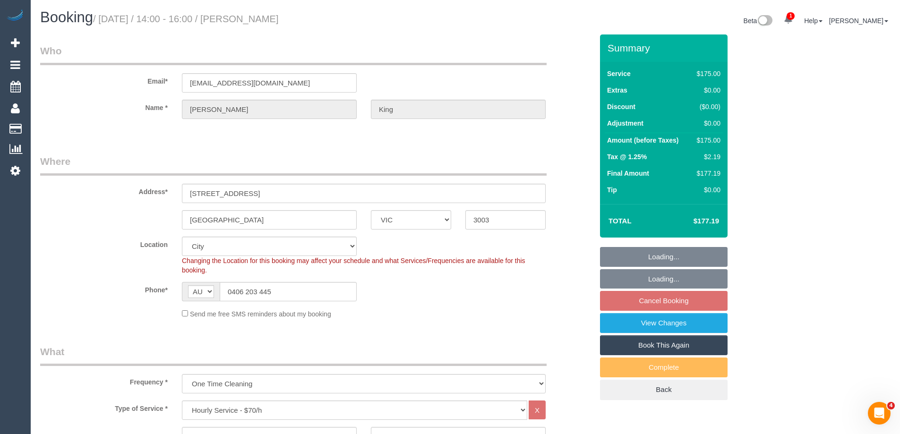
select select "number:29"
select select "number:14"
select select "number:20"
select select "number:25"
select select "number:12"
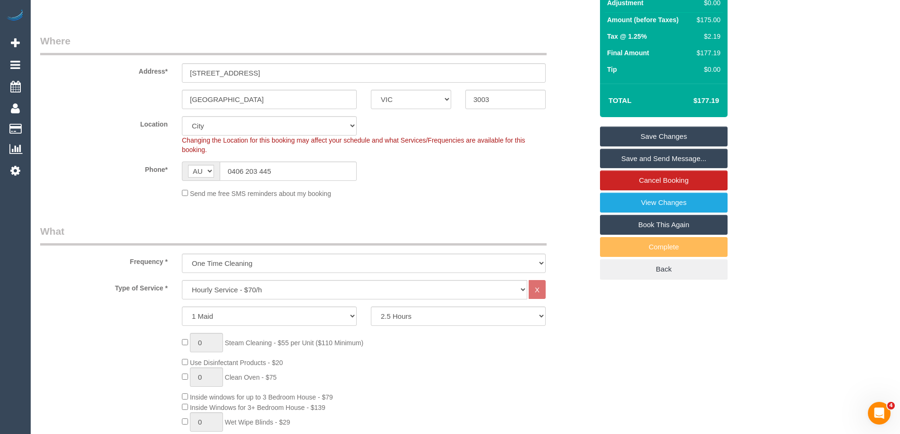
scroll to position [142, 0]
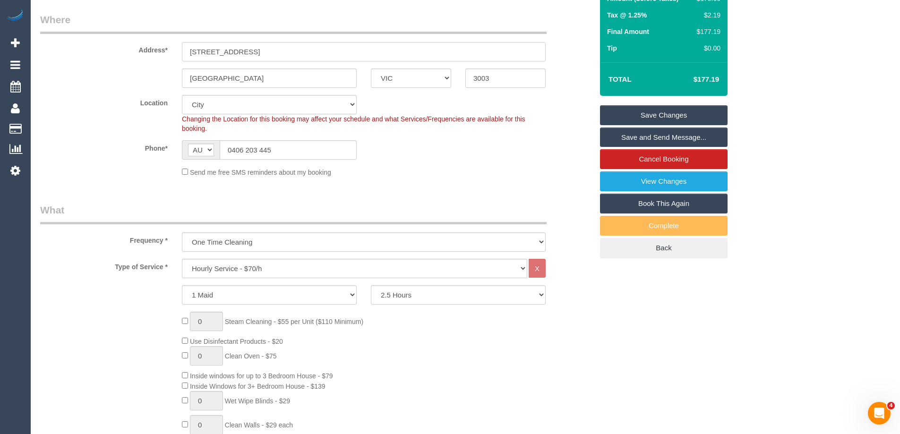
drag, startPoint x: 255, startPoint y: 55, endPoint x: 136, endPoint y: 56, distance: 119.6
click at [142, 55] on div "Address* 31 Rosslyn Street" at bounding box center [316, 37] width 567 height 49
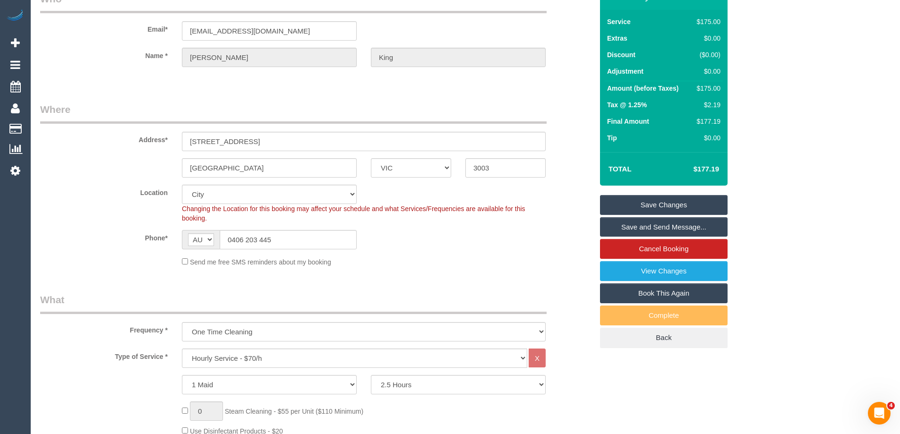
scroll to position [0, 0]
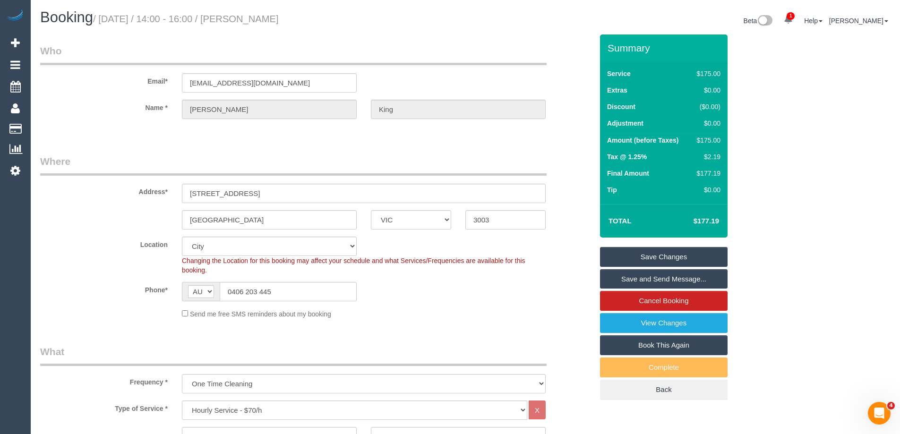
drag, startPoint x: 274, startPoint y: 19, endPoint x: 260, endPoint y: 20, distance: 13.8
click at [260, 20] on h1 "Booking / September 06, 2025 / 14:00 - 16:00 / Nicholas King" at bounding box center [249, 17] width 418 height 16
click at [422, 324] on fieldset "Where Address* 31 Rosslyn Street West Melbourne ACT NSW NT QLD SA TAS VIC WA 30…" at bounding box center [316, 241] width 553 height 172
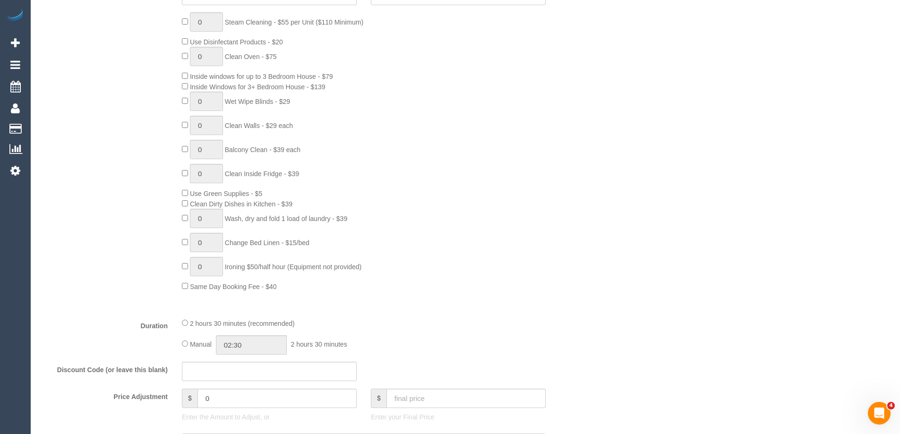
scroll to position [520, 0]
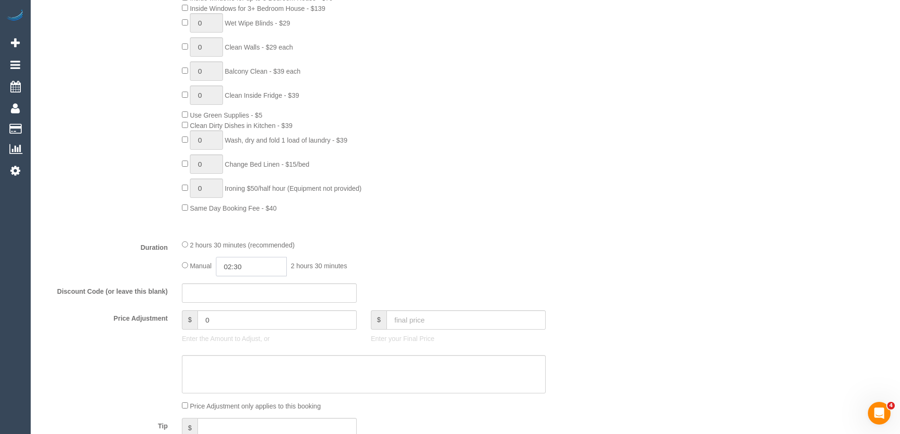
drag, startPoint x: 283, startPoint y: 264, endPoint x: 276, endPoint y: 267, distance: 7.5
click at [283, 264] on input "02:30" at bounding box center [251, 266] width 71 height 19
click at [234, 315] on li "01:30" at bounding box center [241, 320] width 42 height 12
click at [259, 268] on input "01:30" at bounding box center [251, 266] width 71 height 19
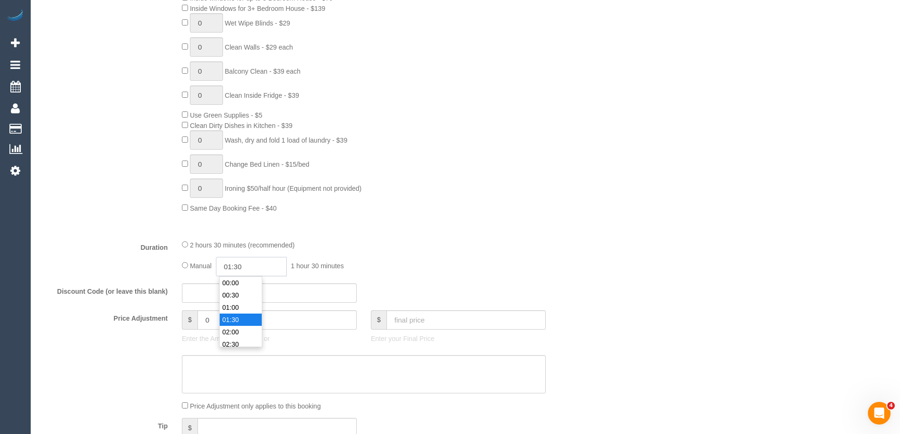
scroll to position [25, 0]
type input "01:15"
click at [588, 193] on div "0 Steam Cleaning - $55 per Unit ($110 Minimum) Use Disinfectant Products - $20 …" at bounding box center [387, 73] width 425 height 279
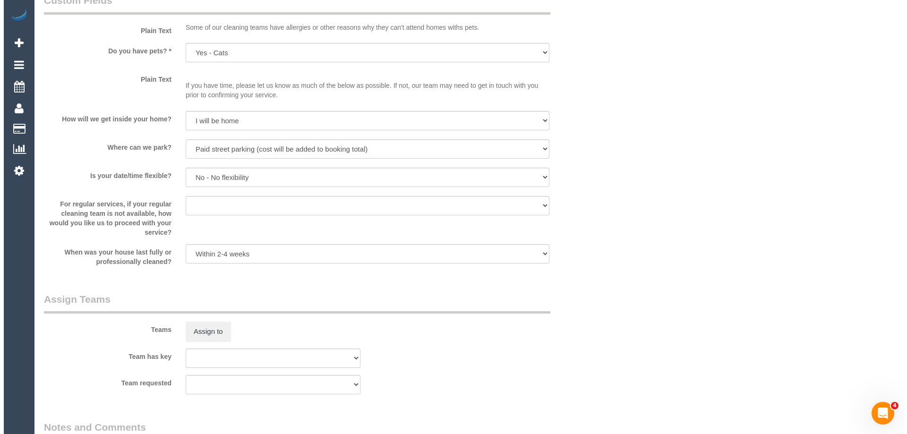
scroll to position [1229, 0]
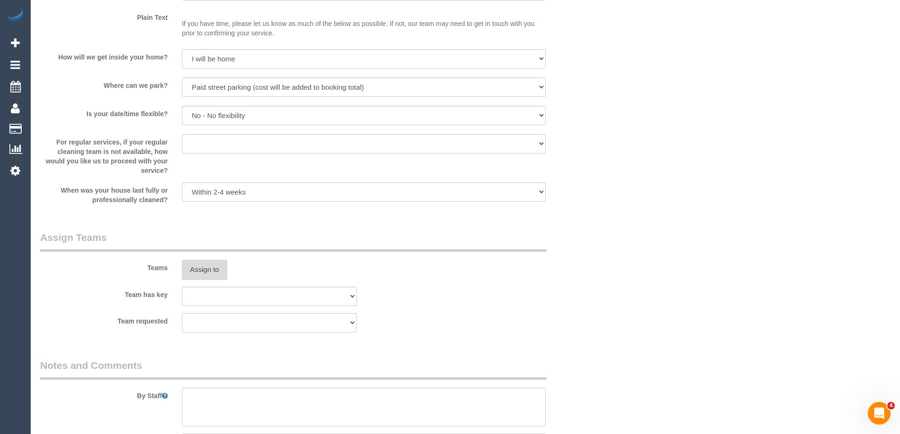
click at [203, 261] on button "Assign to" at bounding box center [204, 270] width 45 height 20
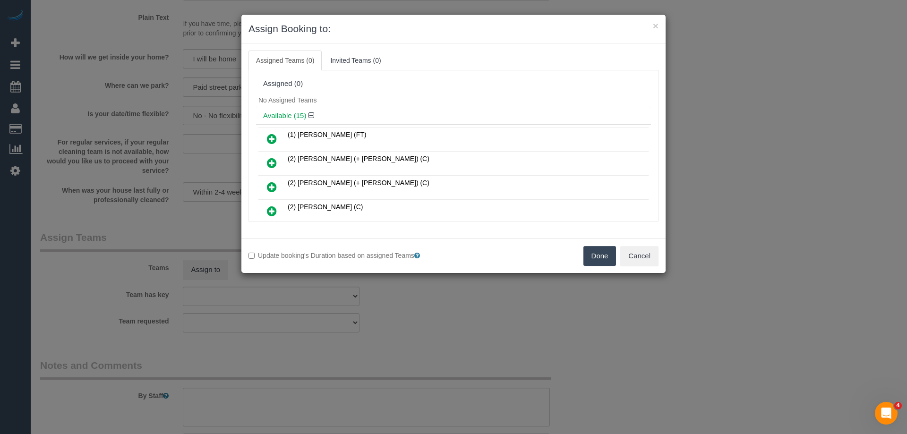
click at [412, 91] on div "Assigned (0)" at bounding box center [453, 84] width 395 height 18
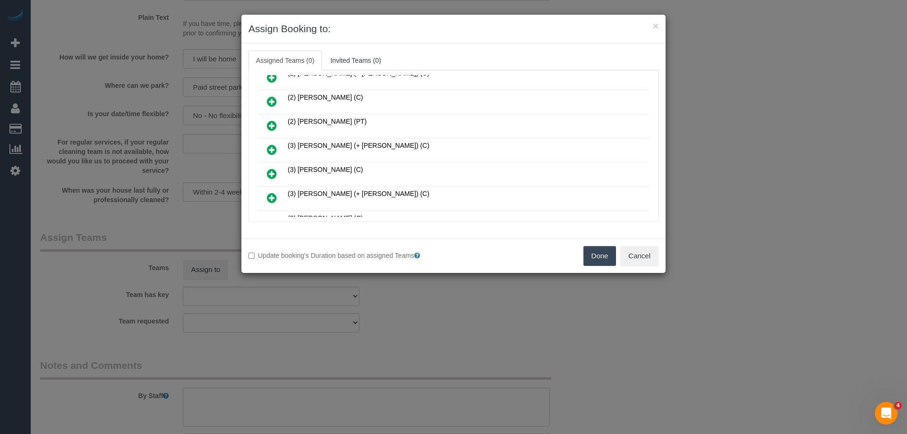
click at [276, 153] on icon at bounding box center [272, 149] width 10 height 11
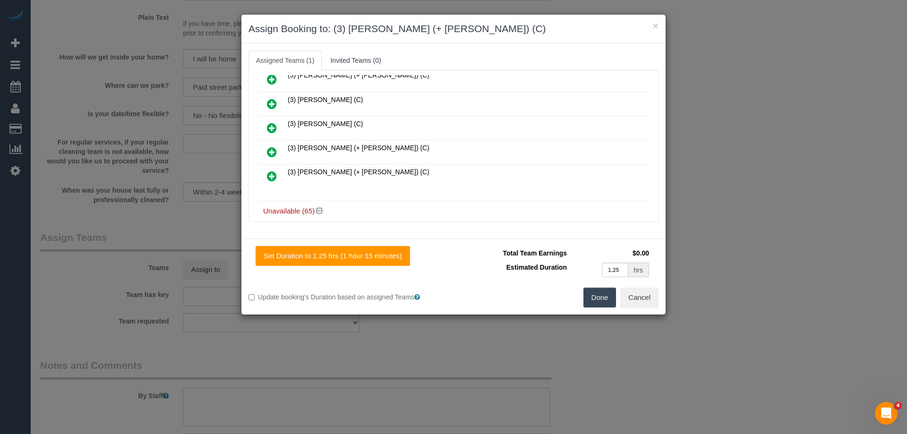
click at [272, 174] on icon at bounding box center [272, 176] width 10 height 11
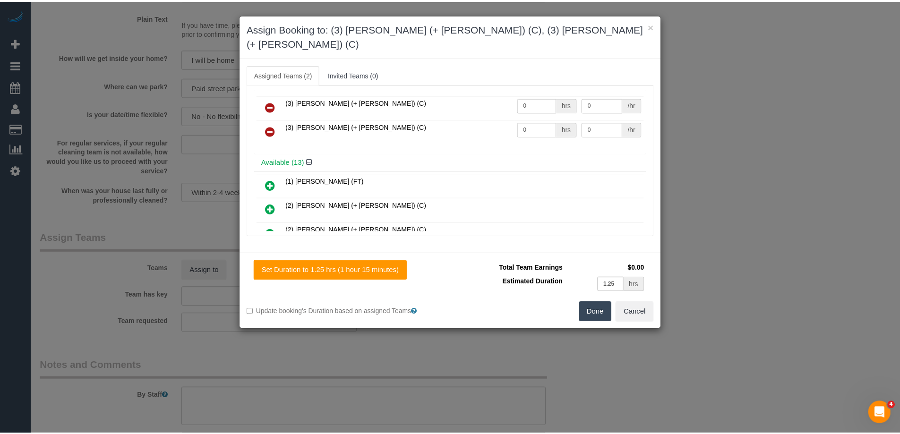
scroll to position [0, 0]
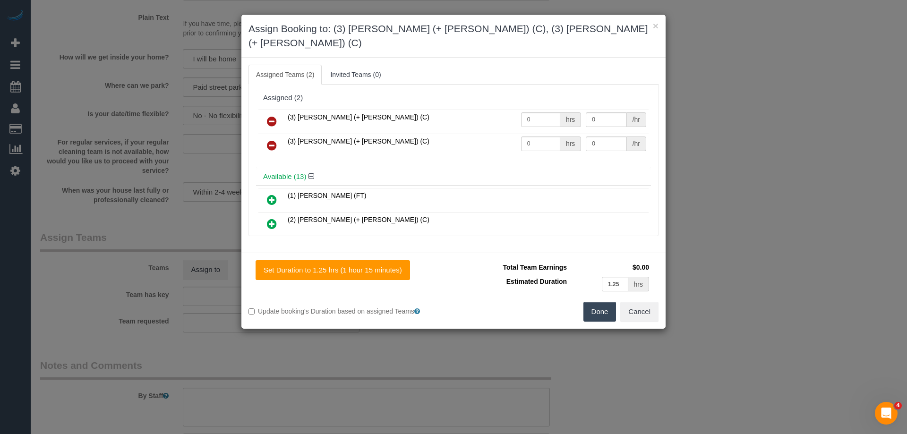
click at [543, 113] on td "0 hrs" at bounding box center [551, 122] width 65 height 24
click at [543, 112] on input "0" at bounding box center [540, 119] width 39 height 15
type input "1.15"
click at [545, 137] on input "0" at bounding box center [540, 144] width 39 height 15
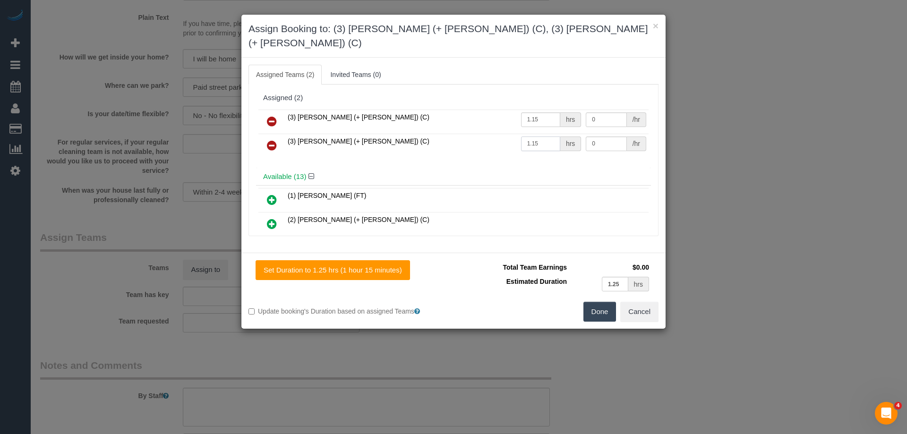
type input "1.15"
click at [595, 112] on input "0" at bounding box center [606, 119] width 41 height 15
type input "35"
click at [604, 137] on input "0" at bounding box center [606, 144] width 41 height 15
type input "35"
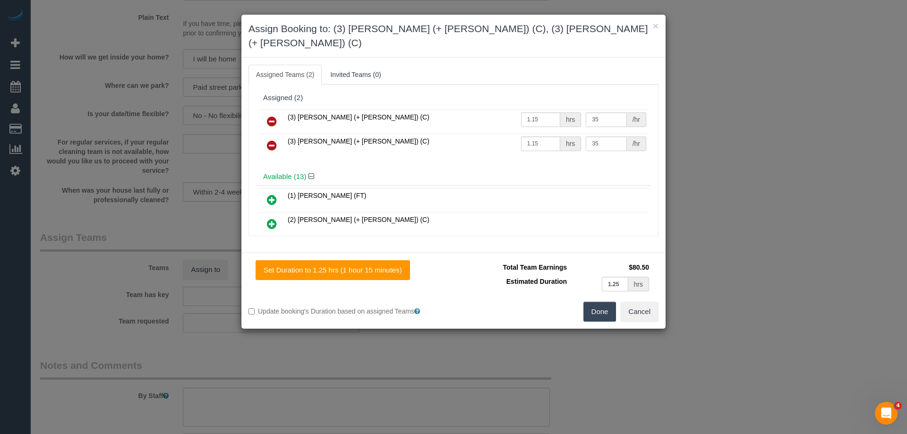
click at [593, 302] on button "Done" at bounding box center [600, 312] width 33 height 20
click at [593, 298] on div "× Assign Booking to: (3) Felipe (+ Tatiana) (C), (3) Tatiana (+ Felipe) (C) Ass…" at bounding box center [453, 217] width 907 height 434
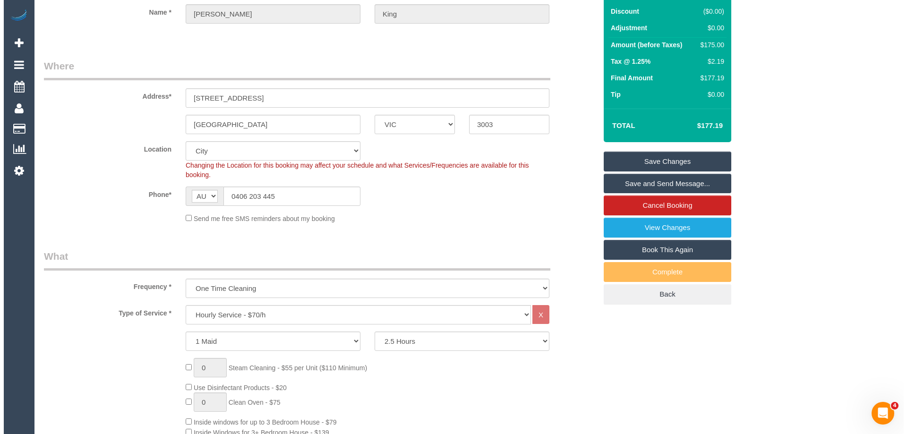
scroll to position [47, 0]
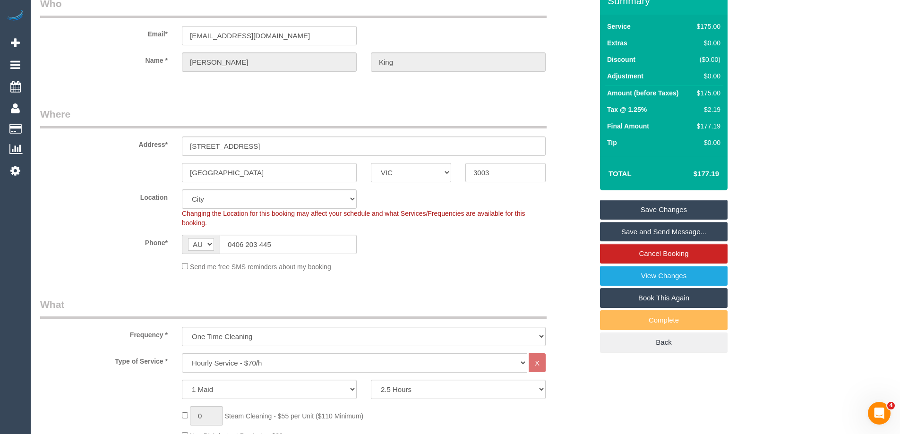
click at [618, 230] on link "Save and Send Message..." at bounding box center [664, 232] width 128 height 20
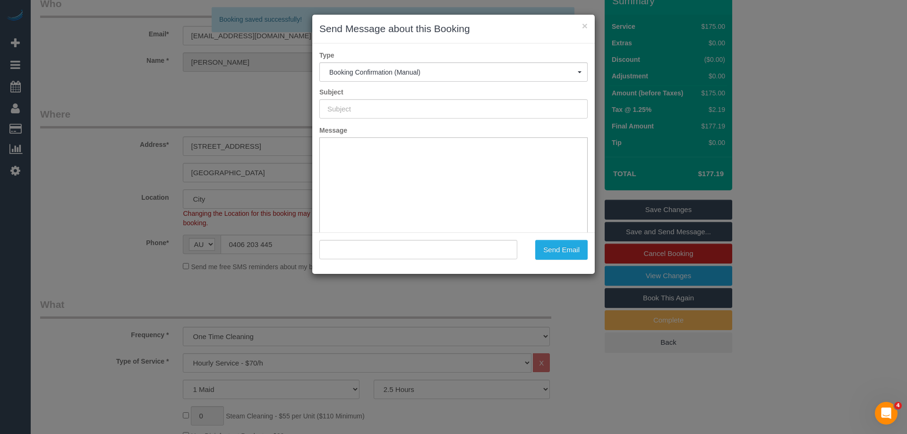
scroll to position [0, 0]
type input "Booking Confirmed"
type input ""Nicholas King" <nicholascharlesking@gmail.com>"
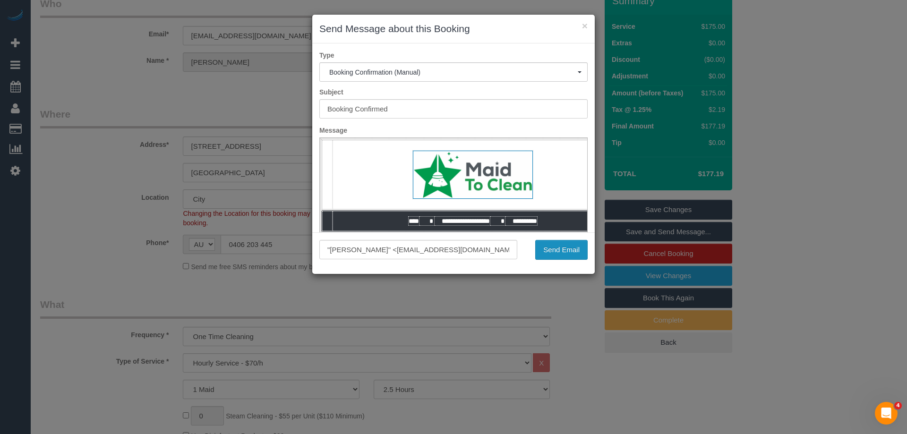
click at [538, 256] on button "Send Email" at bounding box center [561, 250] width 52 height 20
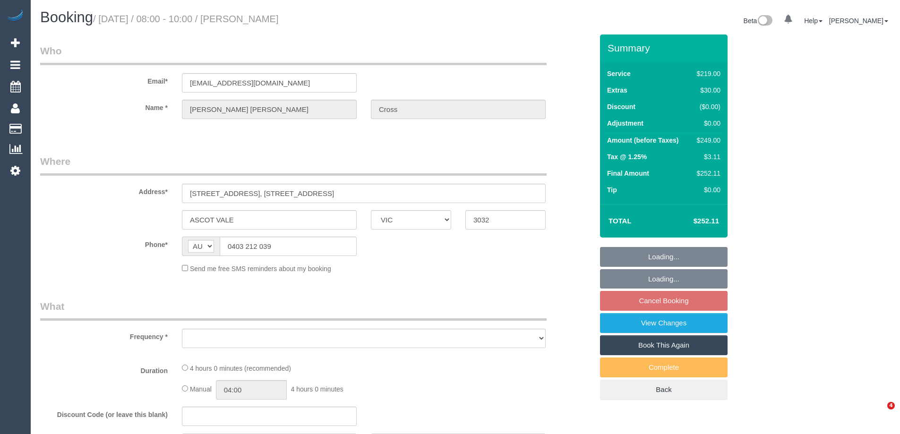
select select "VIC"
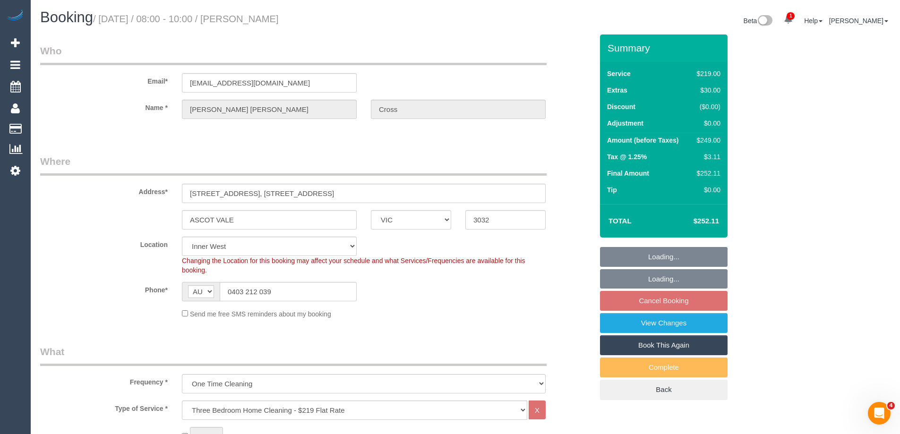
select select "object:780"
select select "number:29"
select select "number:15"
select select "number:18"
select select "number:25"
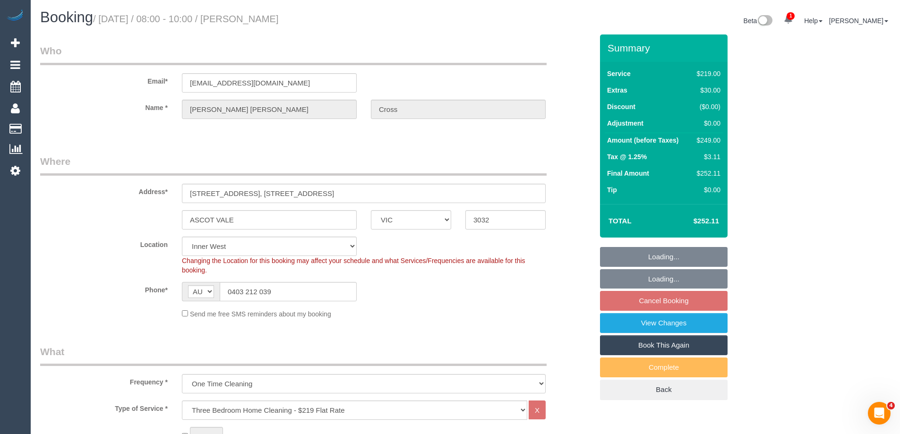
select select "number:12"
select select "string:stripe-pm_1S3YB92GScqysDRVVml0wyly"
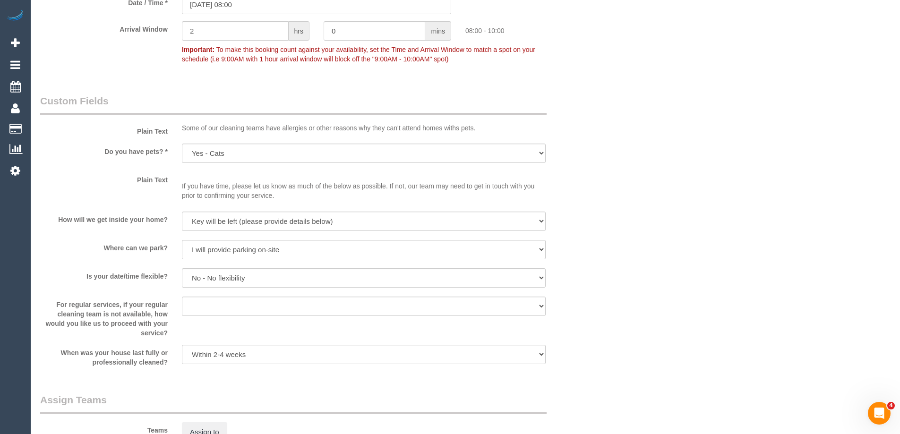
scroll to position [1323, 0]
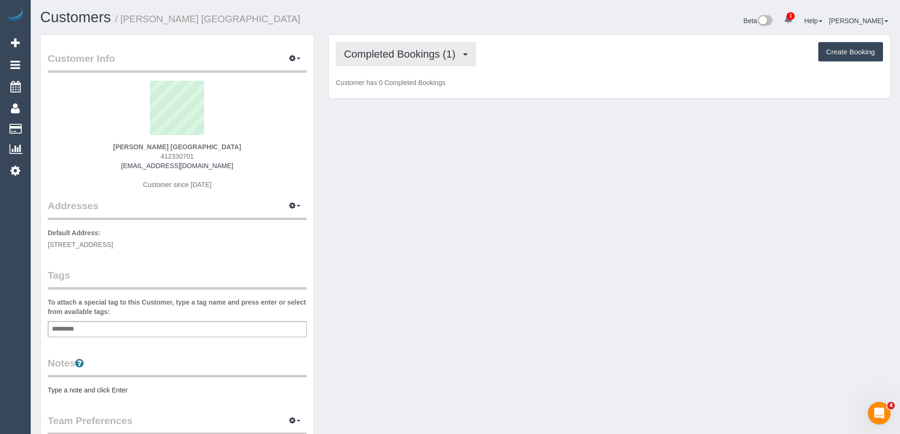
click at [431, 58] on span "Completed Bookings (1)" at bounding box center [402, 54] width 116 height 12
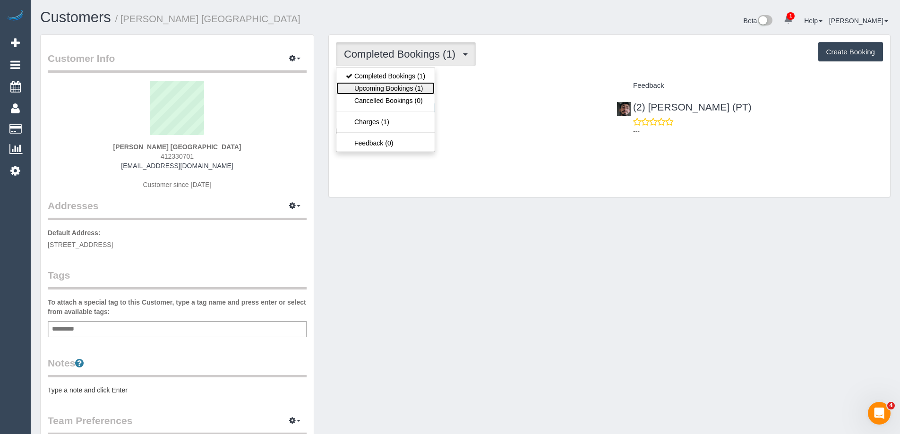
click at [410, 89] on link "Upcoming Bookings (1)" at bounding box center [385, 88] width 98 height 12
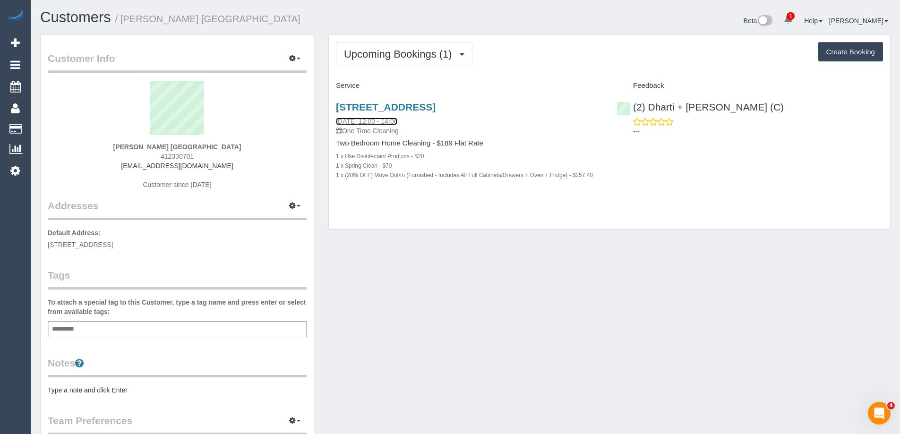
click at [377, 120] on link "[DATE] 12:00 - 14:00" at bounding box center [366, 122] width 61 height 8
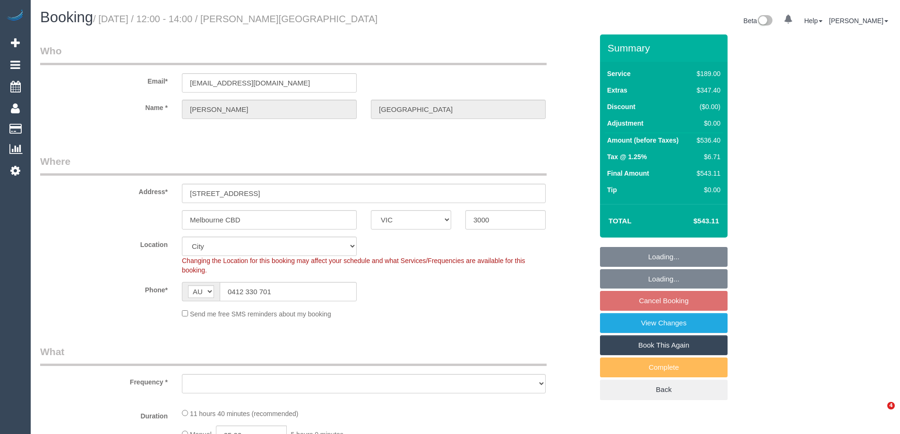
select select "VIC"
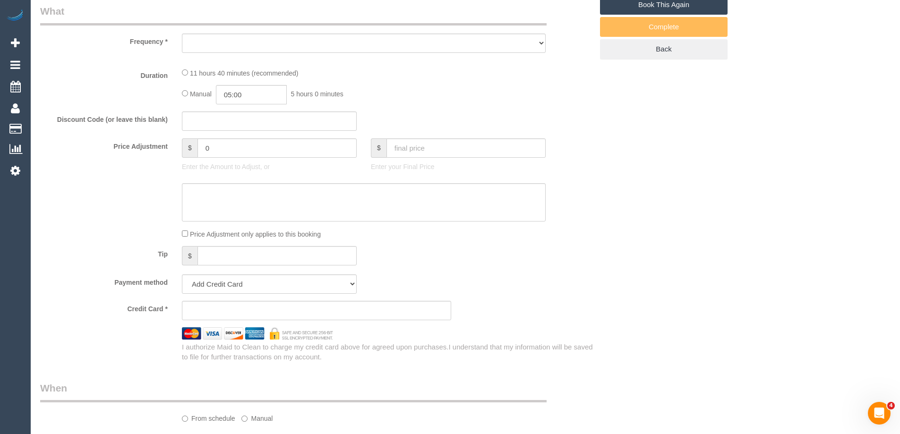
select select "string:stripe-pm_1S2qle2GScqysDRVscvjKIFg"
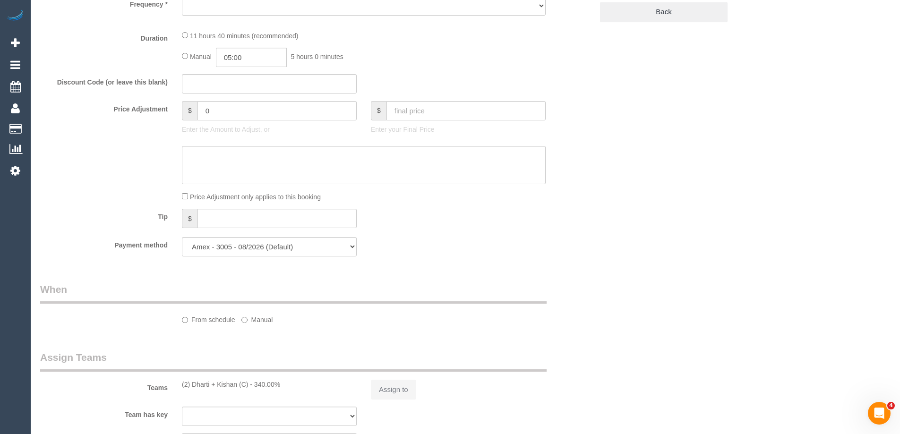
select select "object:578"
select select "number:28"
select select "number:14"
select select "number:18"
select select "number:25"
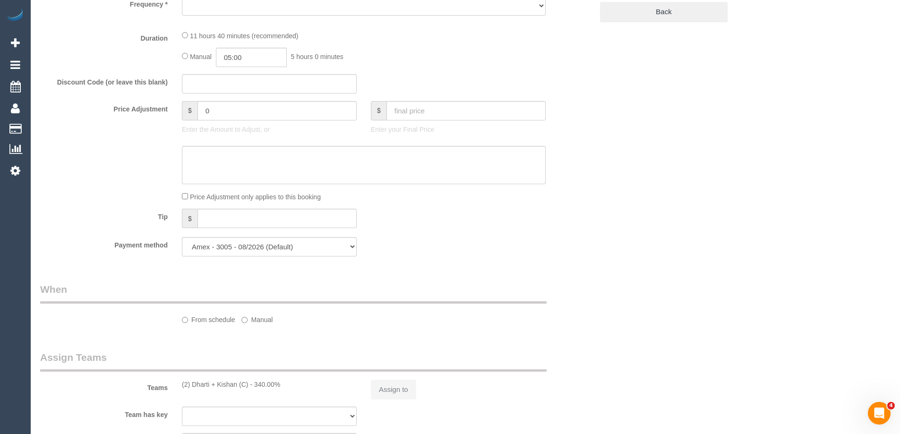
select select "number:35"
select select "number:13"
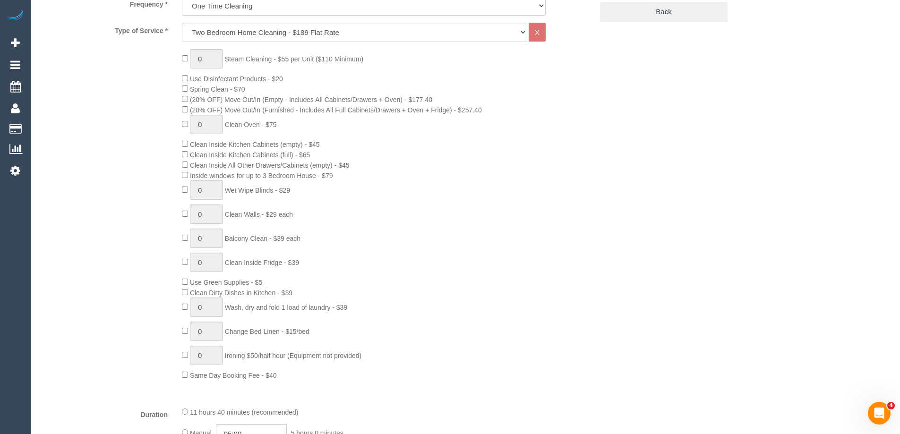
select select "object:1247"
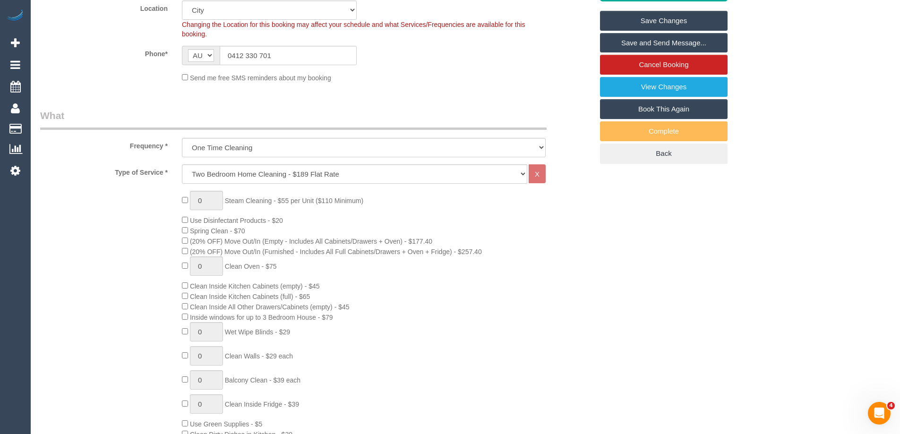
scroll to position [47, 0]
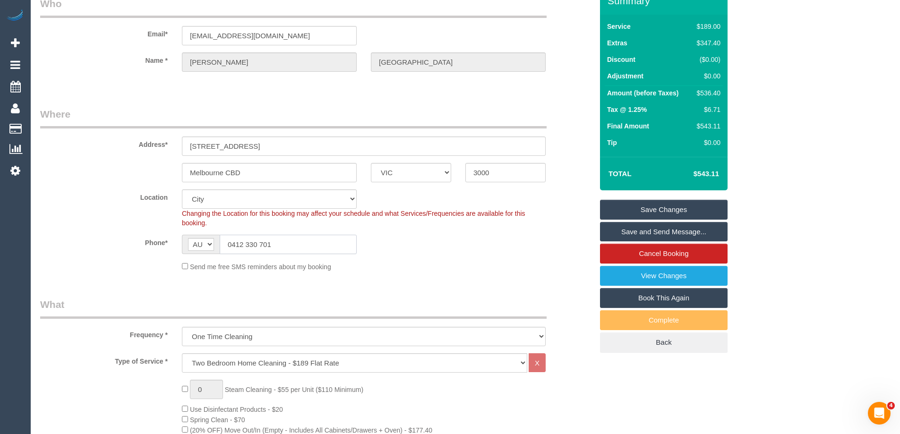
click at [271, 247] on input "0412 330 701" at bounding box center [288, 244] width 137 height 19
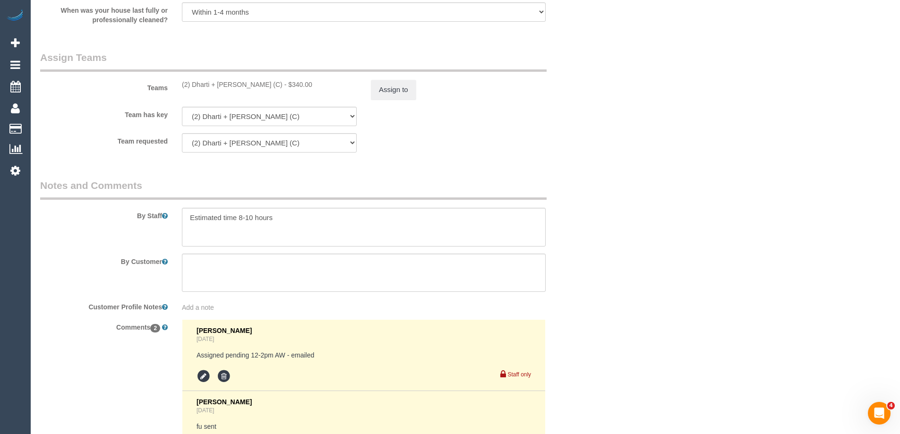
scroll to position [1575, 0]
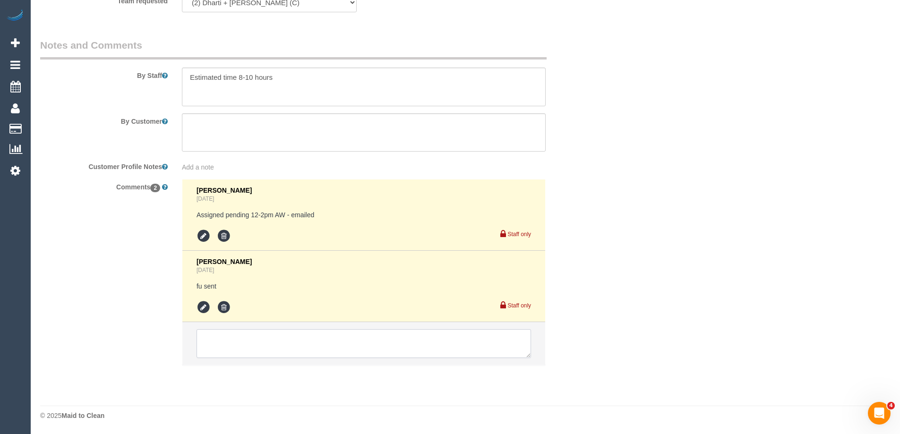
click at [226, 338] on textarea at bounding box center [364, 343] width 335 height 29
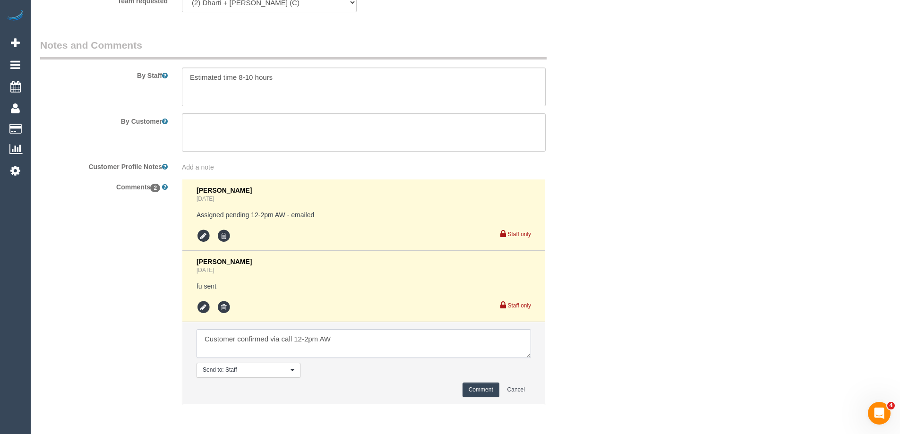
click at [395, 337] on textarea at bounding box center [364, 343] width 335 height 29
type textarea "Customer confirmed via call 12-2pm AW"
click at [481, 388] on button "Comment" at bounding box center [481, 390] width 37 height 15
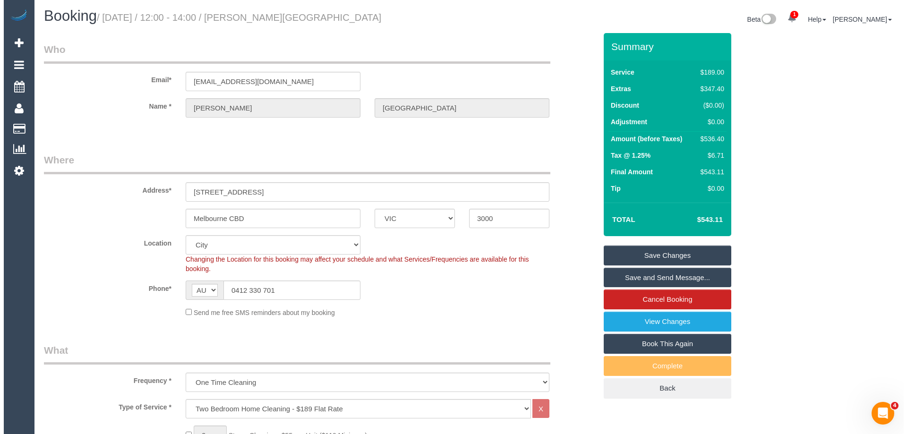
scroll to position [0, 0]
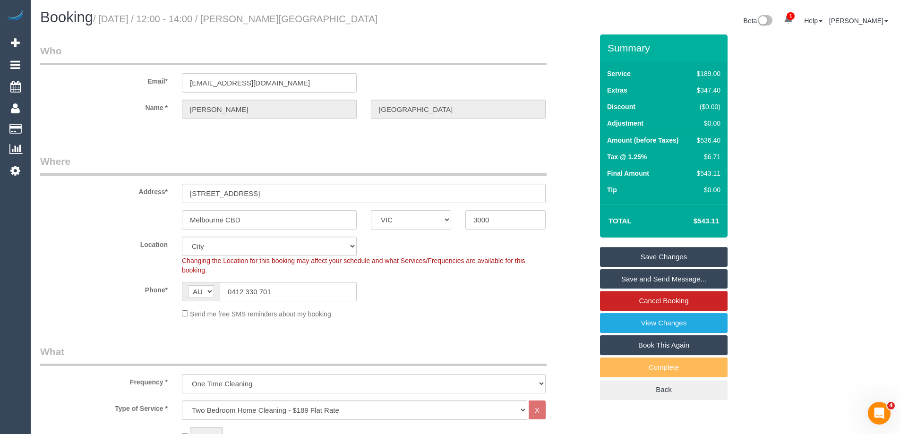
click at [680, 278] on link "Save and Send Message..." at bounding box center [664, 279] width 128 height 20
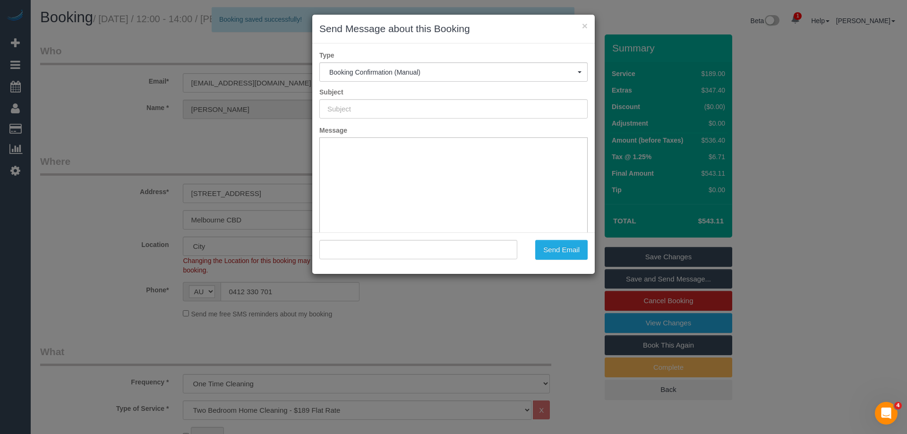
type input "Booking Confirmed"
type input ""ananya dhaka" <ananyadhaka@gmail.com>"
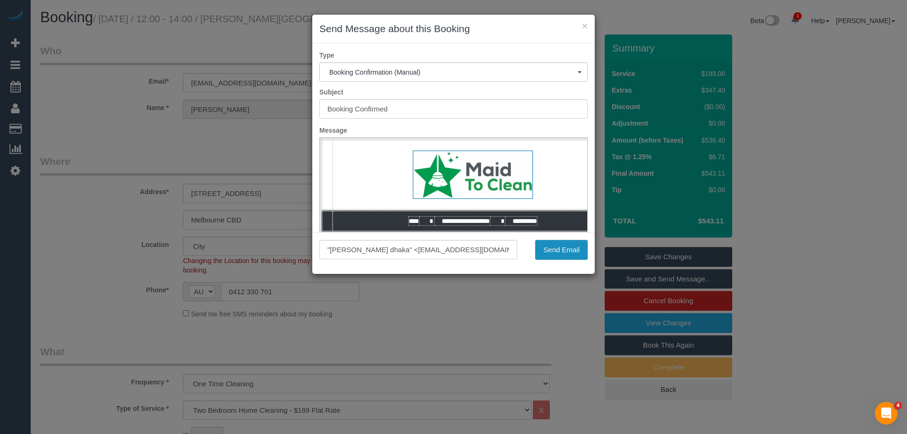
click at [567, 256] on button "Send Email" at bounding box center [561, 250] width 52 height 20
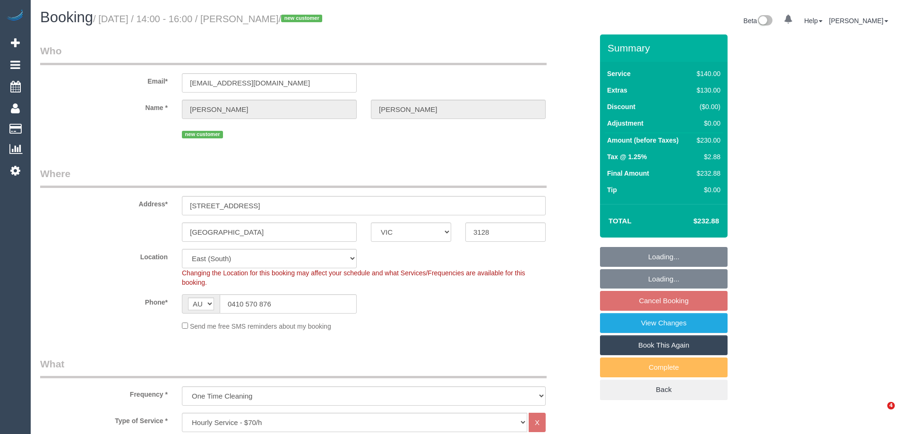
select select "VIC"
select select "number:28"
select select "number:14"
select select "number:20"
select select "number:24"
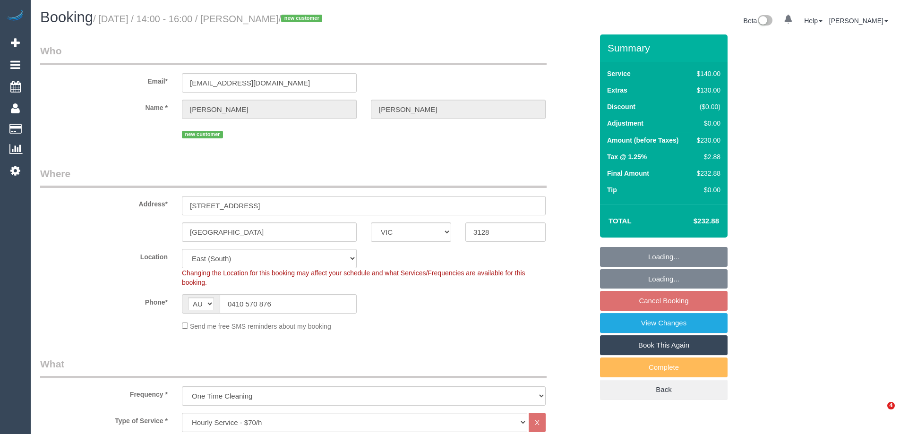
select select "object:1302"
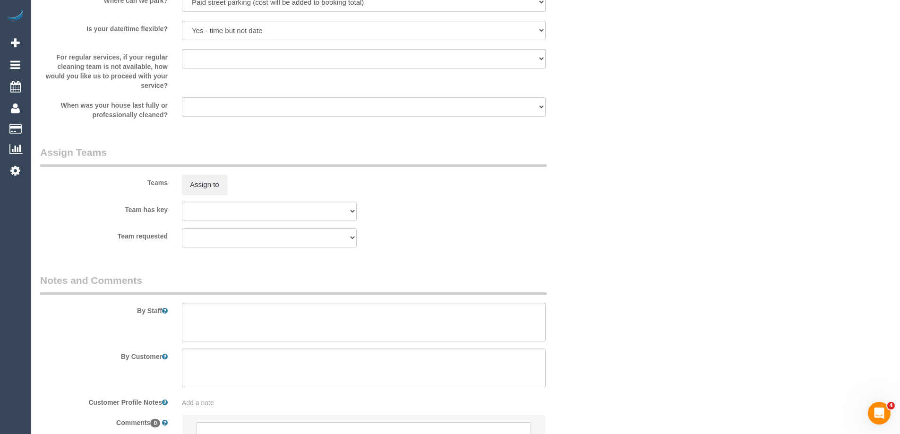
scroll to position [1420, 0]
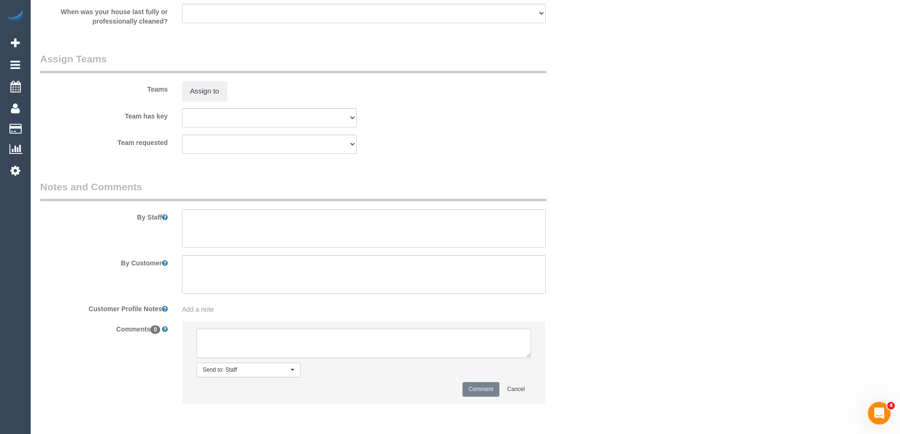
click at [276, 345] on textarea at bounding box center [364, 343] width 335 height 29
type textarea "Emailed steam cleaning email"
click at [477, 391] on button "Comment" at bounding box center [481, 389] width 37 height 15
drag, startPoint x: 708, startPoint y: 304, endPoint x: 725, endPoint y: 284, distance: 26.2
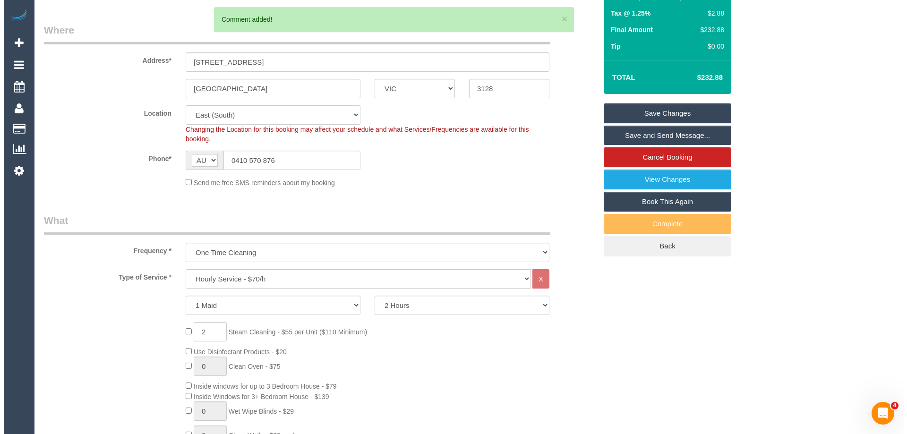
scroll to position [0, 0]
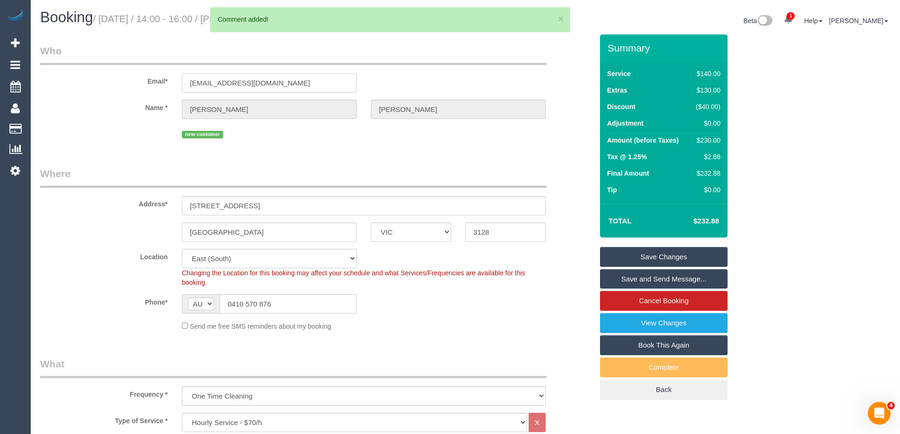
click at [254, 75] on input "nguy_calvin@hotmail.com" at bounding box center [269, 82] width 175 height 19
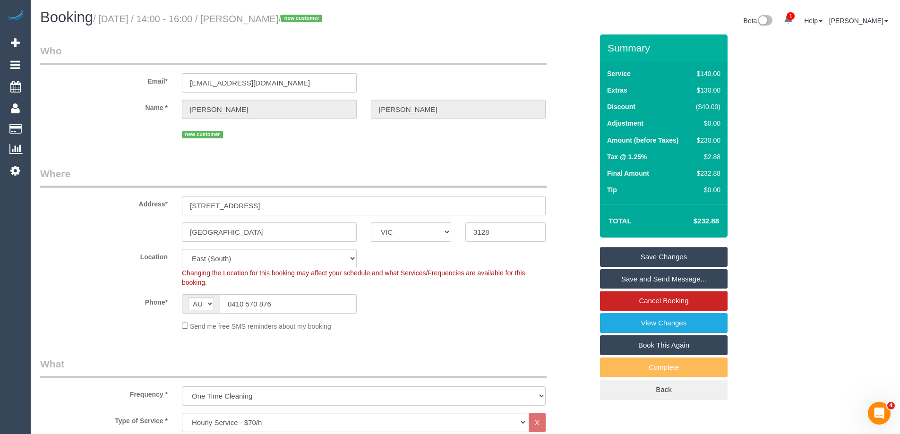
click at [288, 144] on fieldset "Who Email* nguy_calvin@hotmail.com Name * Calvin Nguy new customer" at bounding box center [316, 96] width 553 height 104
click at [692, 253] on link "Save Changes" at bounding box center [664, 257] width 128 height 20
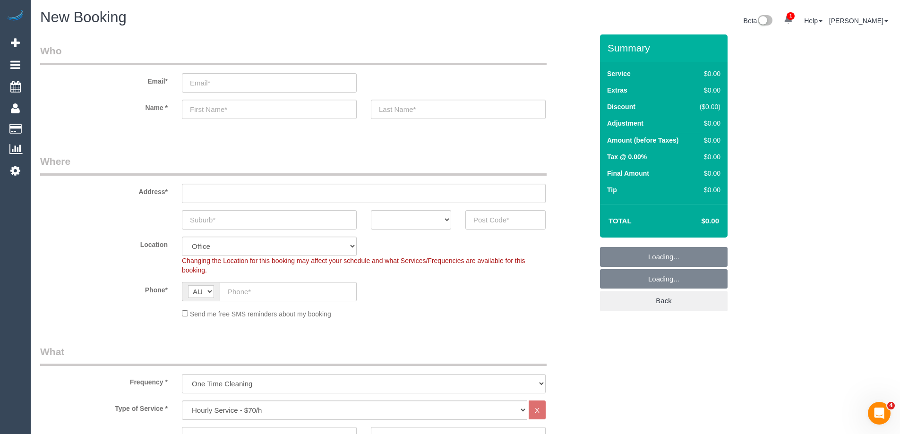
select select "object:2093"
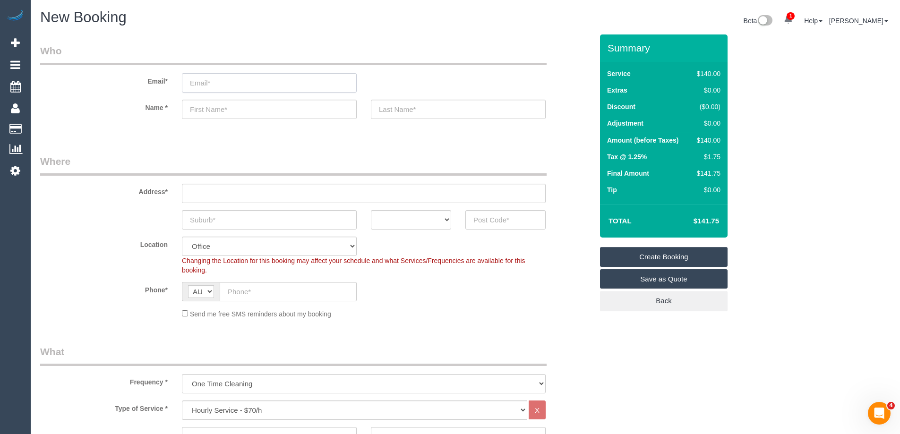
click at [253, 79] on input "email" at bounding box center [269, 82] width 175 height 19
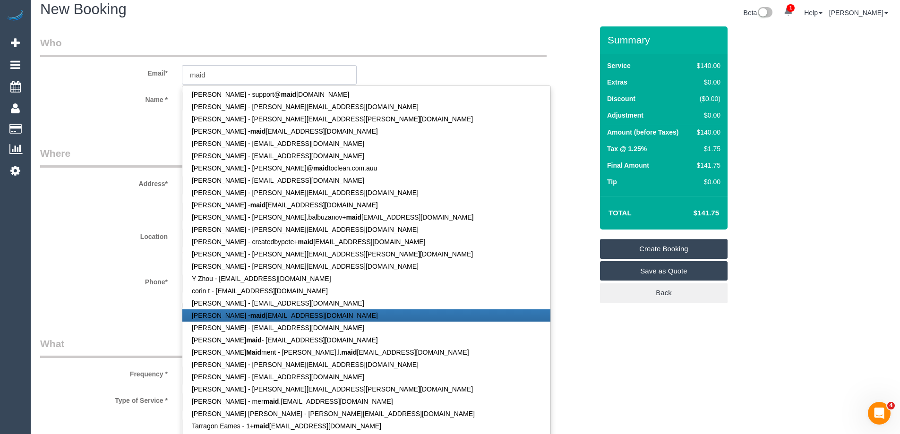
scroll to position [331, 0]
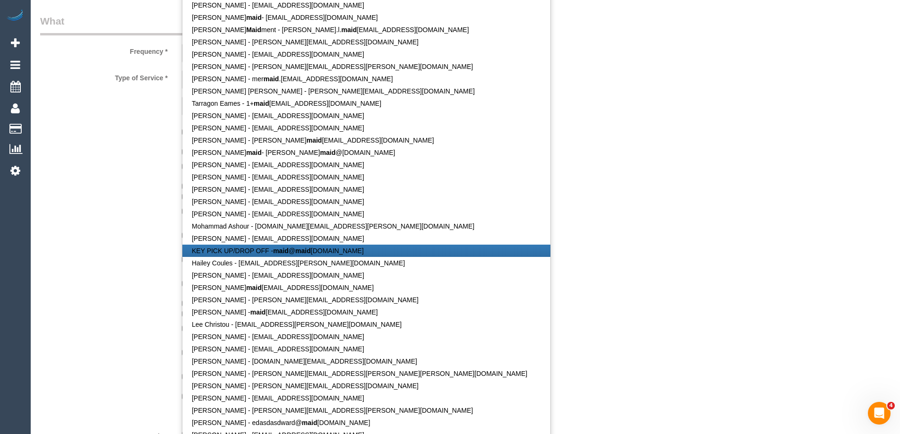
click at [259, 256] on link "KEY PICK UP/DROP OFF - maid @ maid [DOMAIN_NAME]" at bounding box center [366, 251] width 368 height 12
type input "[EMAIL_ADDRESS][DOMAIN_NAME]"
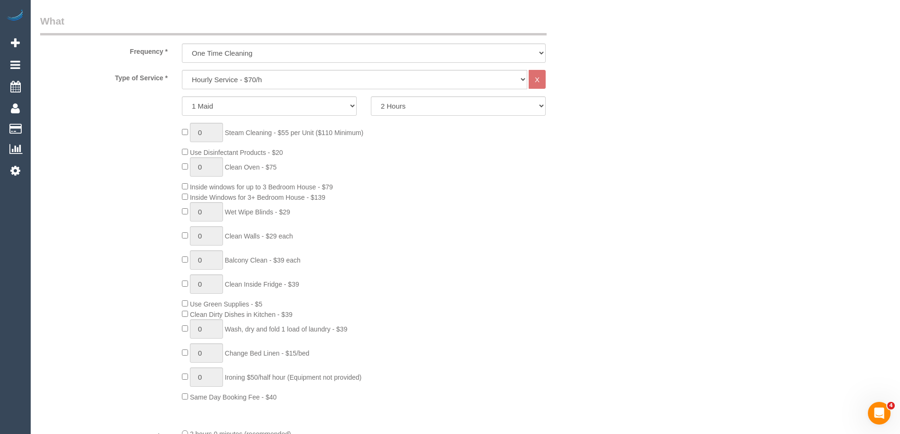
scroll to position [0, 0]
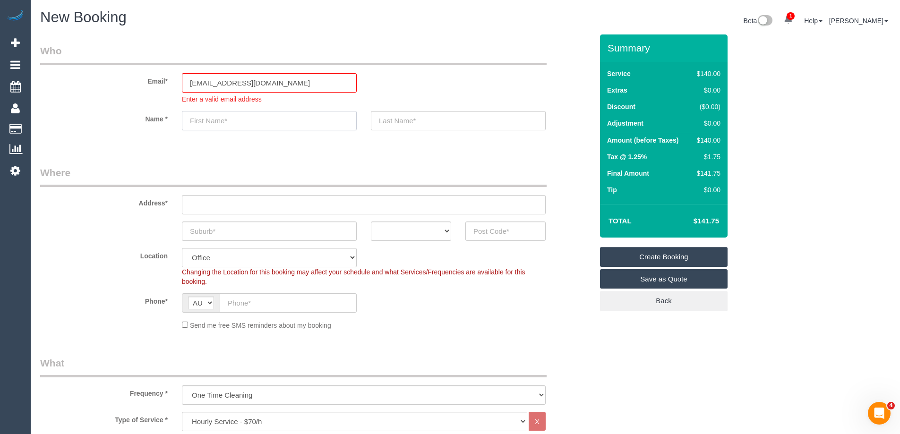
click at [204, 105] on sui-booking-customer "Email* [EMAIL_ADDRESS][DOMAIN_NAME] Enter a valid email address Name *" at bounding box center [316, 92] width 553 height 96
type input "KEY"
type input "PICK UP/DROP OFF"
type input "83917026"
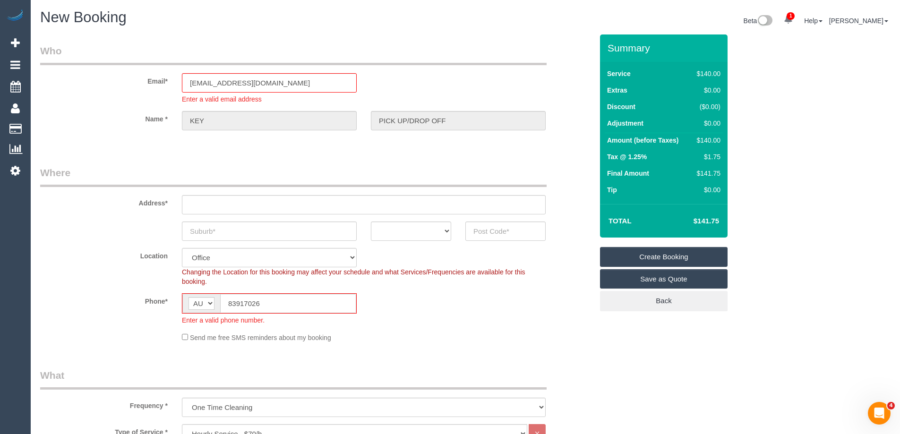
type input "OFFICE ADDRESS - [STREET_ADDRESS][PERSON_NAME]"
type input "Thornbury"
select select "VIC"
type input "3071"
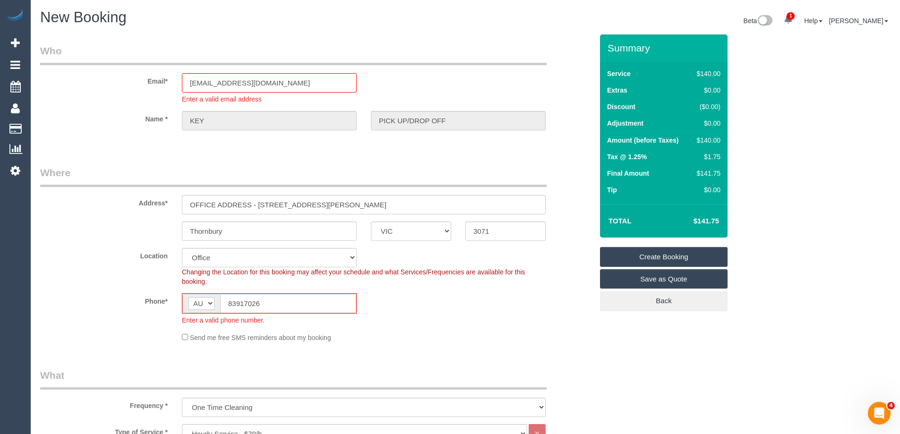
select select "47"
select select "object:2415"
click at [221, 186] on legend "Where" at bounding box center [293, 176] width 507 height 21
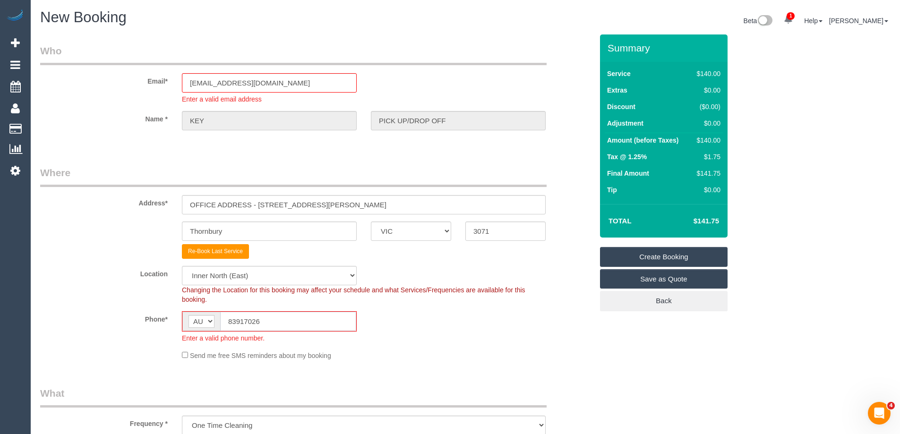
click at [250, 321] on input "83917026" at bounding box center [288, 321] width 136 height 19
drag, startPoint x: 281, startPoint y: 323, endPoint x: 103, endPoint y: 323, distance: 177.7
click at [180, 327] on div "AF AL DZ AD AO AI AQ AG AR AM AW AU AT AZ BS BH BD BB BY BE BZ BJ BM BT BO BA B…" at bounding box center [269, 327] width 189 height 32
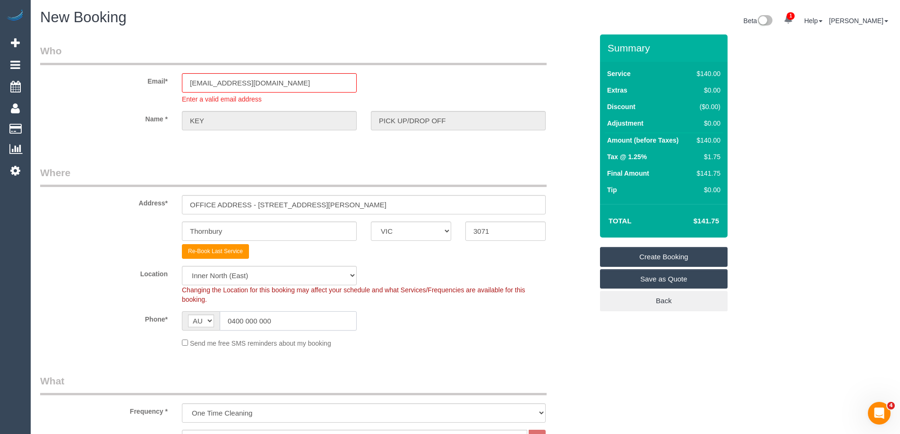
type input "0400 000 000"
click at [506, 326] on div "Phone* AF AL DZ AD AO AI AQ AG AR AM AW AU AT AZ BS BH BD BB BY BE BZ BJ BM BT …" at bounding box center [316, 320] width 567 height 19
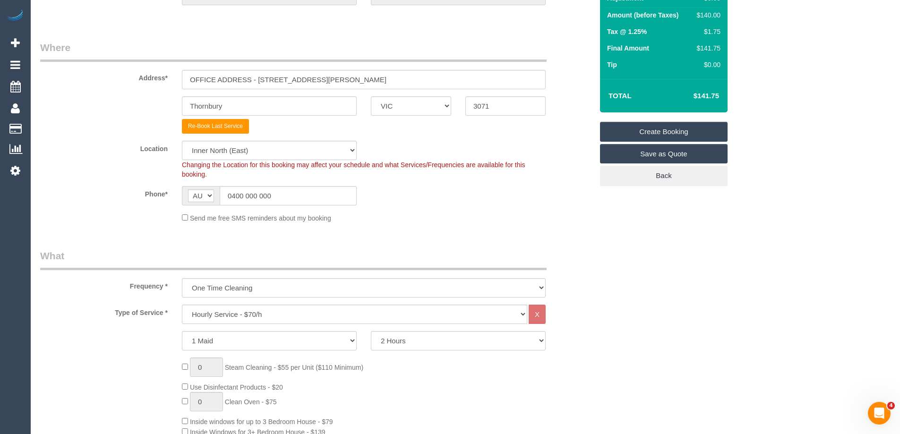
scroll to position [189, 0]
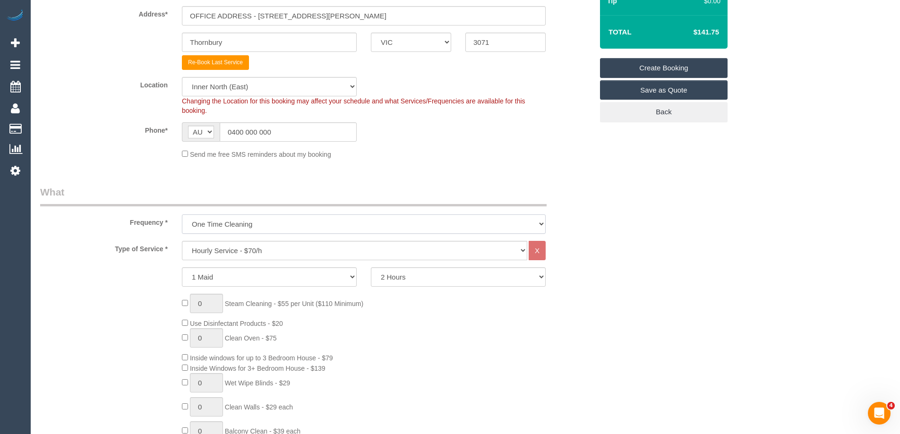
click at [211, 225] on select "One Time Cleaning Weekly - 10% Off - 10.00% (0% for the First Booking) Fortnigh…" at bounding box center [364, 224] width 364 height 19
click at [110, 259] on div "Type of Service * Hourly Service - $70/h Hourly Service - $65/h Hourly Service …" at bounding box center [316, 250] width 567 height 19
click at [215, 252] on select "Hourly Service - $70/h Hourly Service - $65/h Hourly Service - $60/h Hourly Ser…" at bounding box center [354, 250] width 345 height 19
click at [123, 316] on div "0 Steam Cleaning - $55 per Unit ($110 Minimum) Use Disinfectant Products - $20 …" at bounding box center [316, 433] width 567 height 279
click at [266, 81] on select "Office City East (North) East (South) Inner East Inner North (East) Inner North…" at bounding box center [269, 86] width 175 height 19
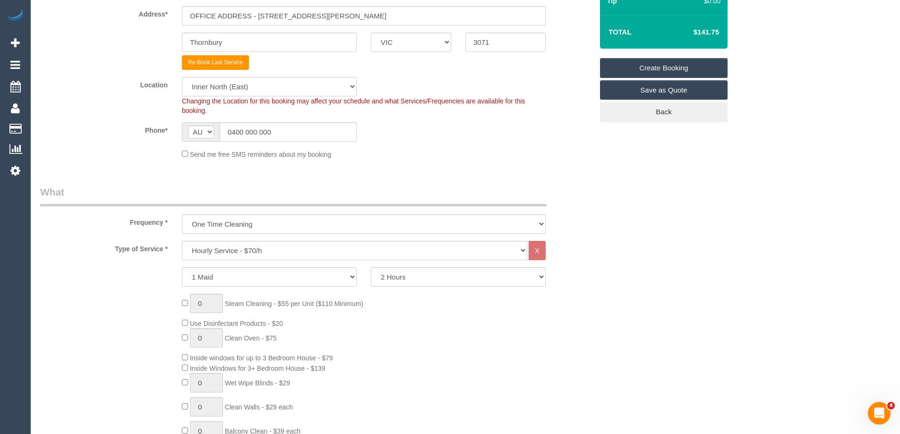
select select "50"
click at [182, 77] on select "Office City East (North) East (South) Inner East Inner North (East) Inner North…" at bounding box center [269, 86] width 175 height 19
click at [462, 140] on div "Phone* AF AL DZ AD AO AI AQ AG AR AM AW AU AT AZ BS BH BD BB BY BE BZ BJ BM BT …" at bounding box center [316, 131] width 567 height 19
select select "object:3231"
click at [244, 256] on select "Hourly Service - $70/h Hourly Service - $65/h Hourly Service - $60/h Hourly Ser…" at bounding box center [354, 250] width 345 height 19
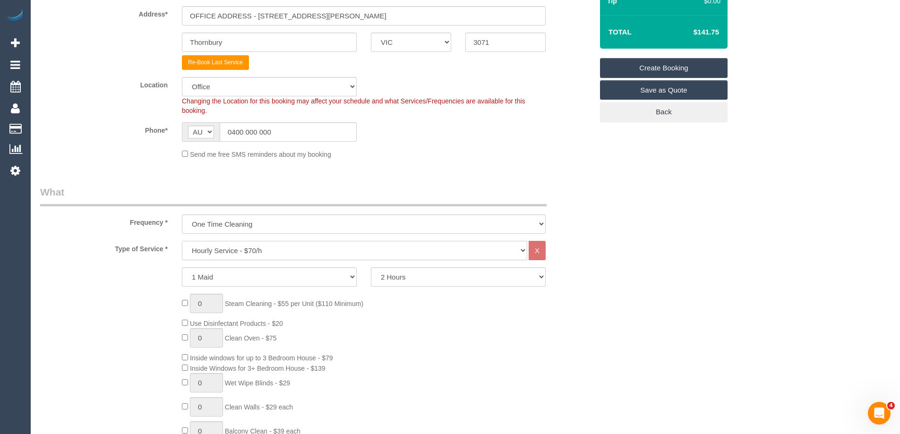
select select "34"
click at [182, 241] on select "Hourly Service - $70/h Hourly Service - $65/h Hourly Service - $60/h Hourly Ser…" at bounding box center [354, 250] width 345 height 19
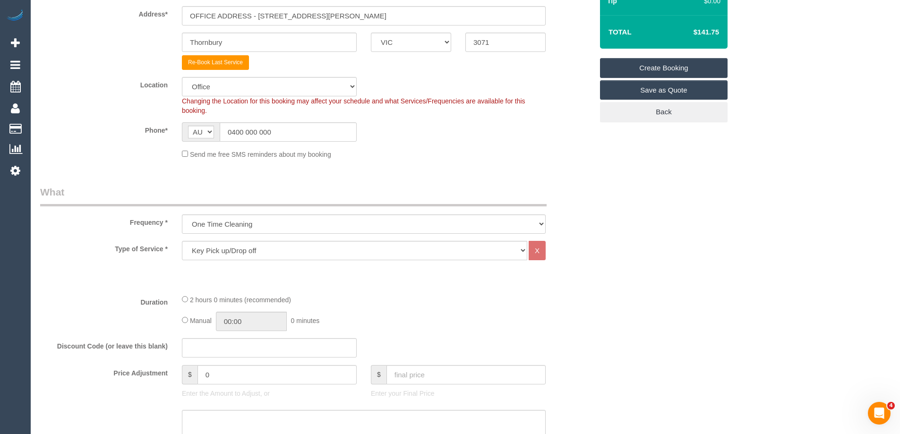
click at [48, 304] on label "Duration" at bounding box center [104, 300] width 142 height 13
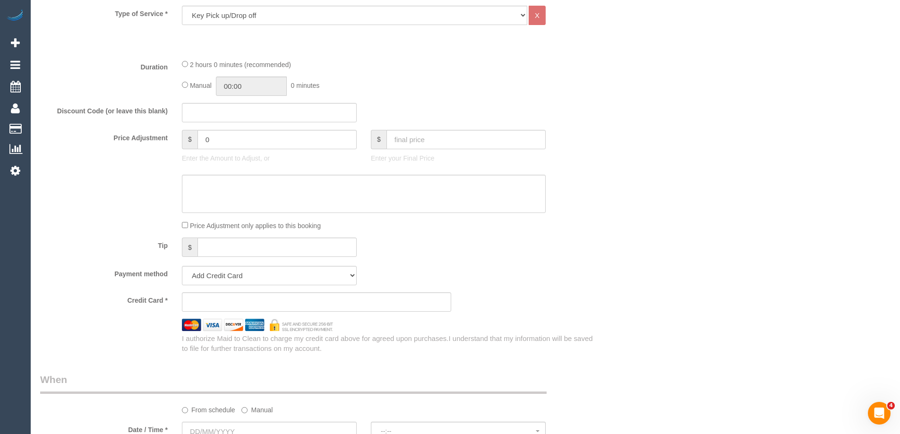
scroll to position [425, 0]
type input "00:15"
click at [330, 72] on div "15 minutes (recommended) Manual 00:15 15 minutes" at bounding box center [364, 76] width 378 height 37
click at [225, 270] on select "Add Credit Card Cash Check Paypal" at bounding box center [269, 274] width 175 height 19
select select "string:check"
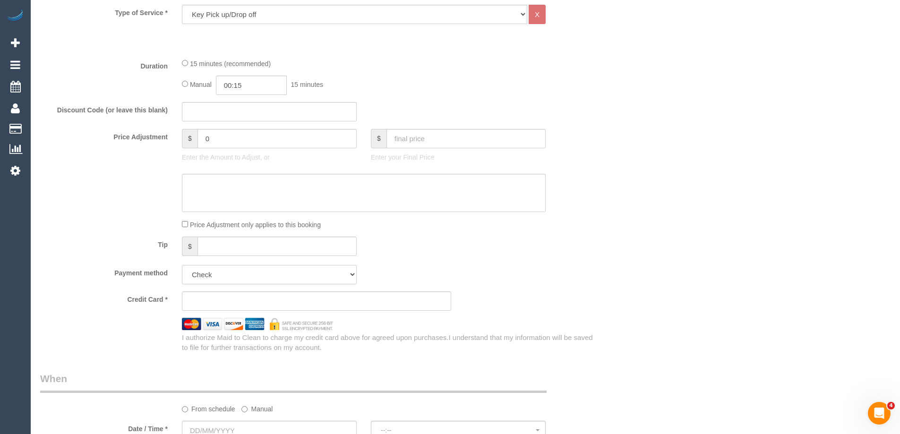
click at [182, 265] on select "Add Credit Card Cash Check Paypal" at bounding box center [269, 274] width 175 height 19
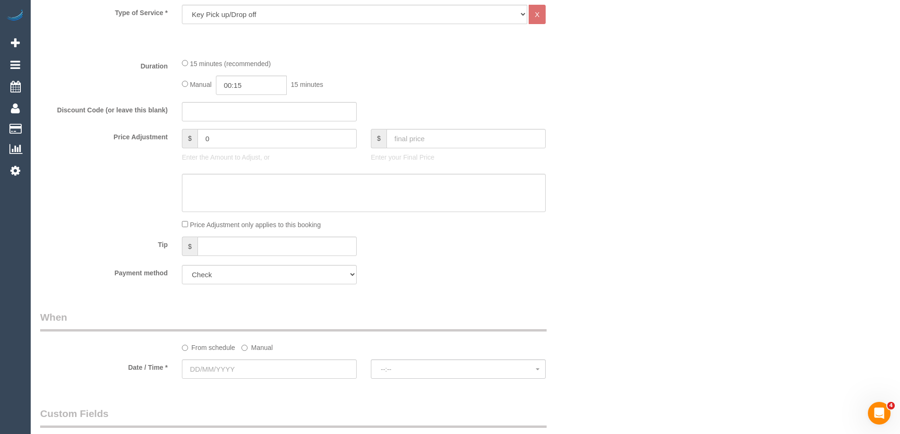
click at [562, 253] on div "Tip $" at bounding box center [316, 247] width 567 height 21
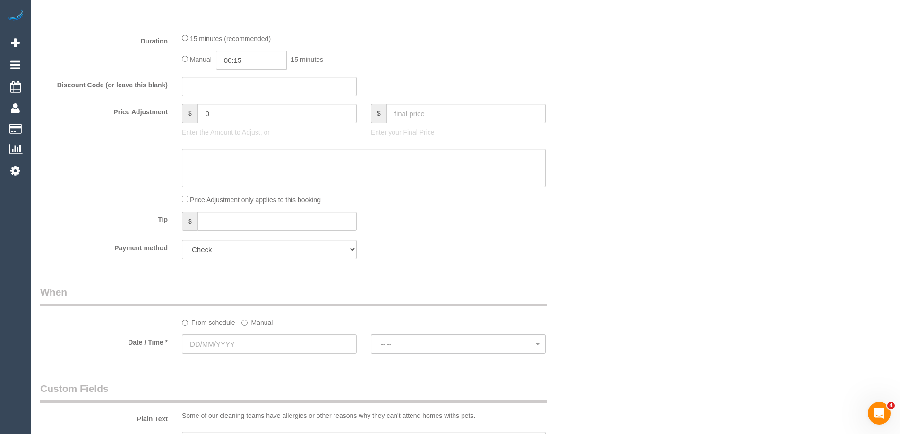
scroll to position [520, 0]
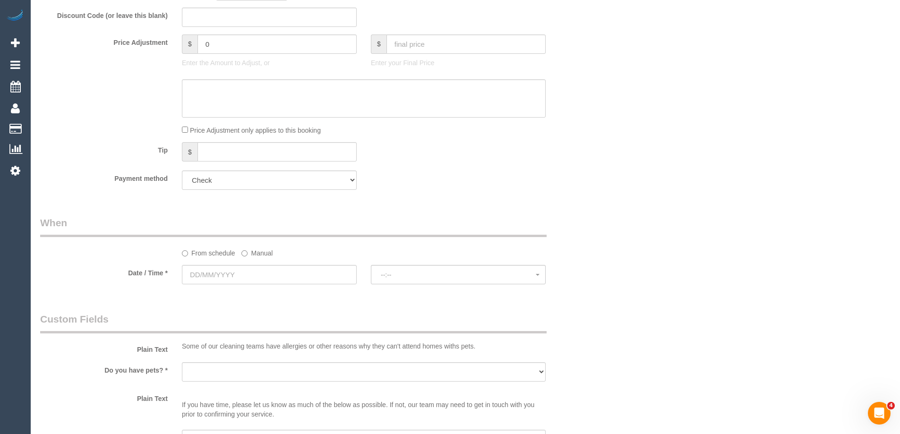
click at [250, 253] on label "Manual" at bounding box center [256, 251] width 31 height 13
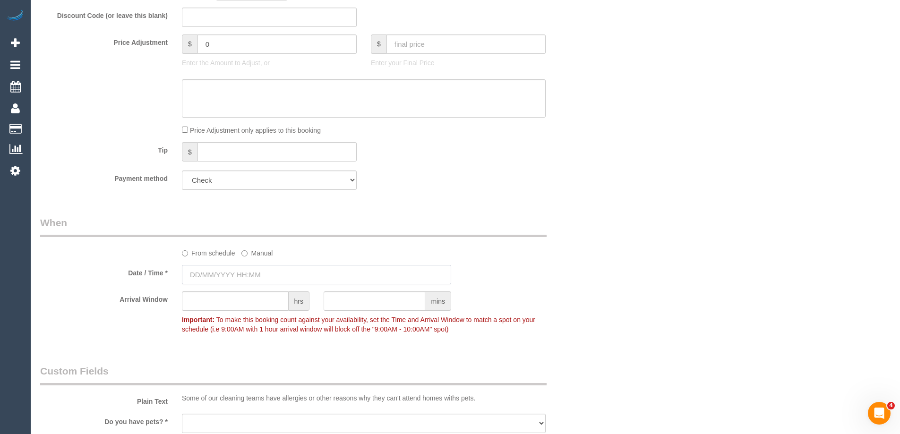
click at [238, 283] on input "text" at bounding box center [316, 274] width 269 height 19
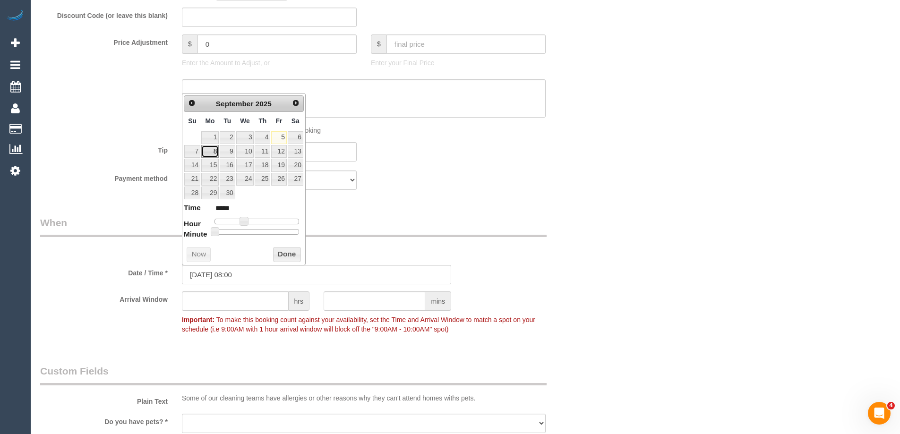
click at [213, 150] on link "8" at bounding box center [209, 151] width 17 height 13
click at [248, 222] on span at bounding box center [244, 221] width 9 height 9
type input "08/09/2025 12:00"
type input "*****"
type input "08/09/2025 13:00"
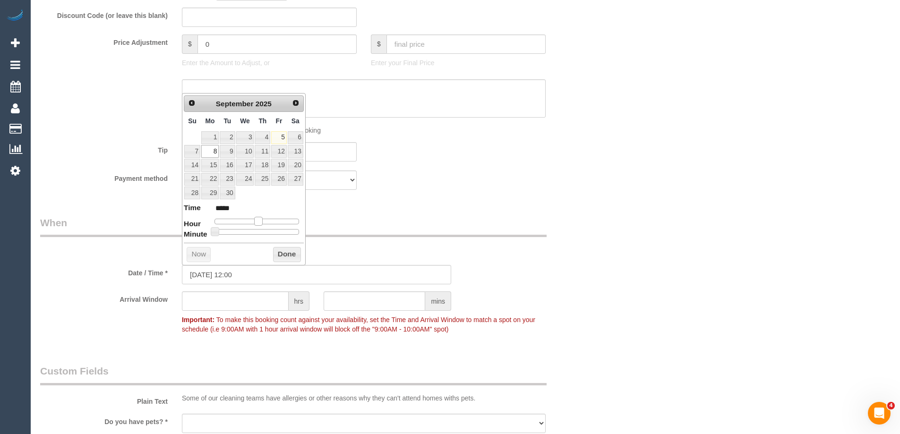
type input "*****"
type input "08/09/2025 15:00"
type input "*****"
drag, startPoint x: 260, startPoint y: 218, endPoint x: 271, endPoint y: 219, distance: 10.9
click at [271, 219] on span at bounding box center [269, 221] width 9 height 9
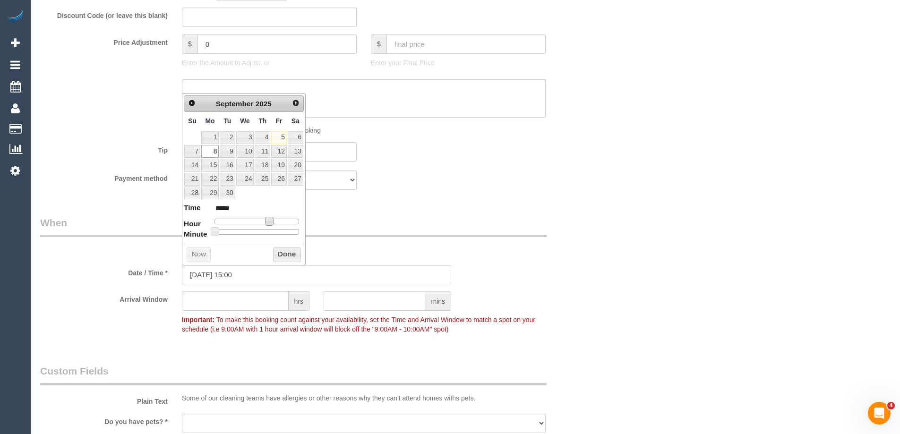
type input "08/09/2025 14:00"
type input "*****"
click at [267, 221] on span at bounding box center [265, 221] width 9 height 9
drag, startPoint x: 214, startPoint y: 234, endPoint x: 257, endPoint y: 235, distance: 43.0
click at [219, 234] on span at bounding box center [215, 231] width 9 height 9
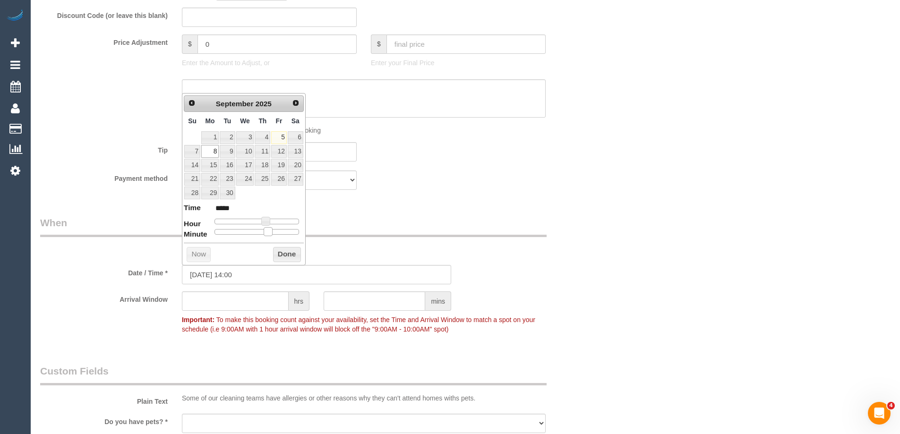
type input "08/09/2025 14:35"
type input "*****"
type input "08/09/2025 14:30"
type input "*****"
click at [263, 233] on span at bounding box center [260, 231] width 9 height 9
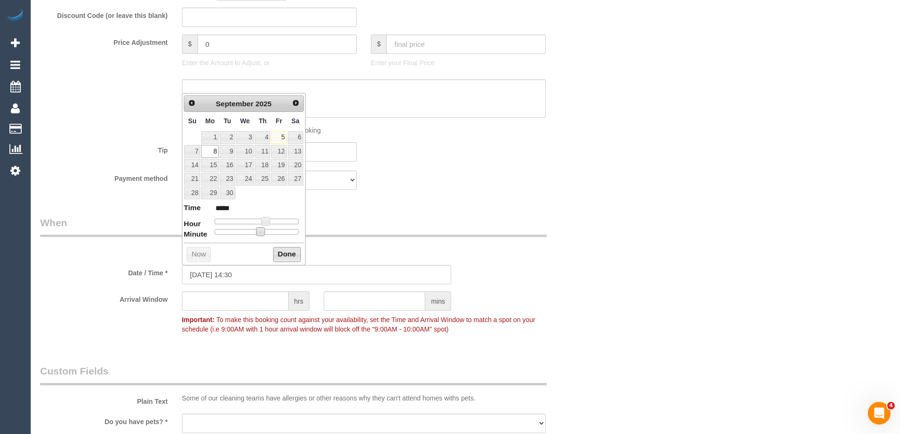
click at [283, 252] on button "Done" at bounding box center [287, 254] width 28 height 15
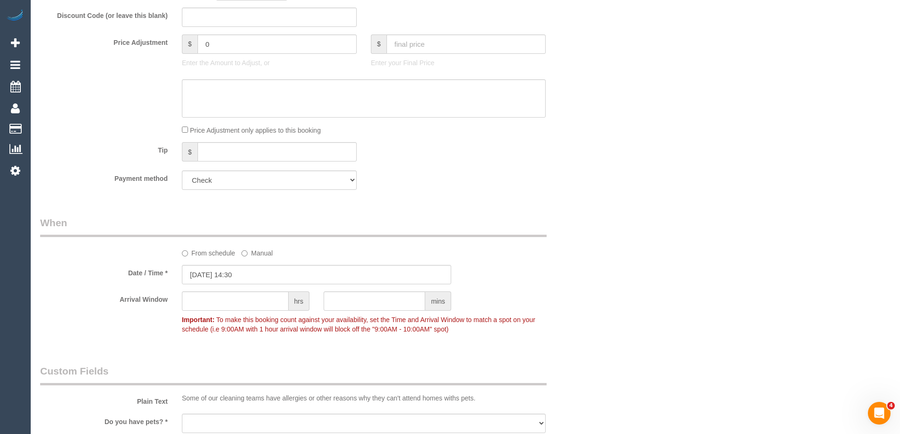
click at [525, 256] on div "From schedule Manual" at bounding box center [364, 251] width 378 height 13
click at [213, 305] on input "text" at bounding box center [235, 301] width 107 height 19
click at [259, 300] on input "text" at bounding box center [235, 301] width 107 height 19
type input "1"
click at [650, 225] on div "Who Email* maid@maidtoclean.com.au Enter a valid email address Name * KEY PICK …" at bounding box center [465, 233] width 851 height 1437
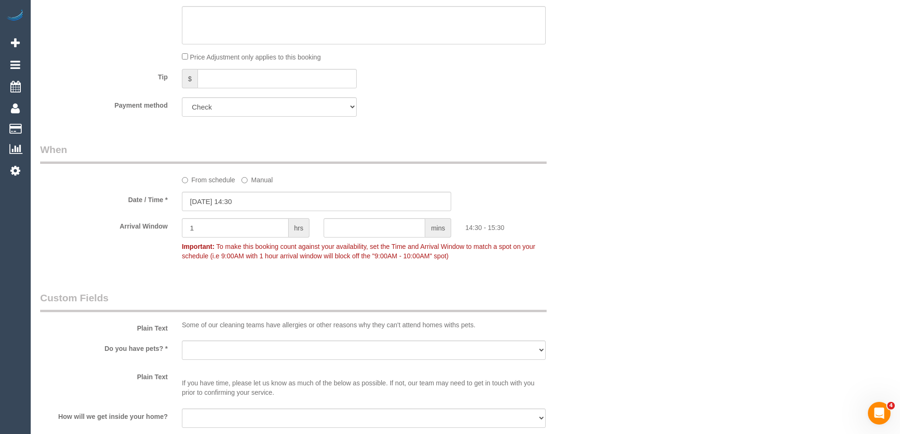
scroll to position [662, 0]
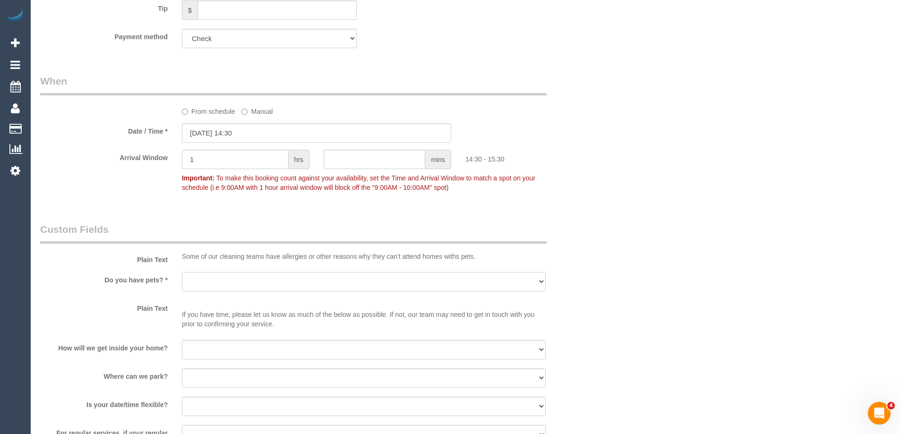
click at [237, 280] on select "Yes - Cats Yes - Dogs No pets Yes - Dogs and Cats Yes - Other" at bounding box center [364, 281] width 364 height 19
select select "number:28"
click at [182, 272] on select "Yes - Cats Yes - Dogs No pets Yes - Dogs and Cats Yes - Other" at bounding box center [364, 281] width 364 height 19
click at [761, 239] on div "Who Email* maid@maidtoclean.com.au Enter a valid email address Name * KEY PICK …" at bounding box center [465, 91] width 851 height 1437
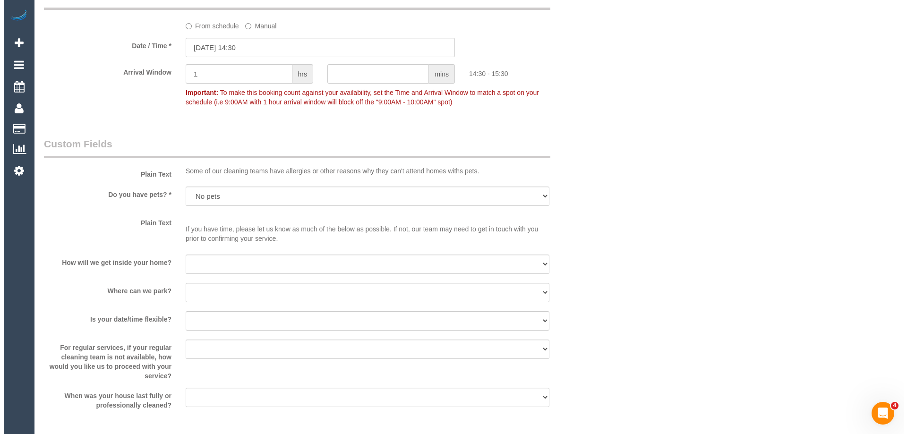
scroll to position [898, 0]
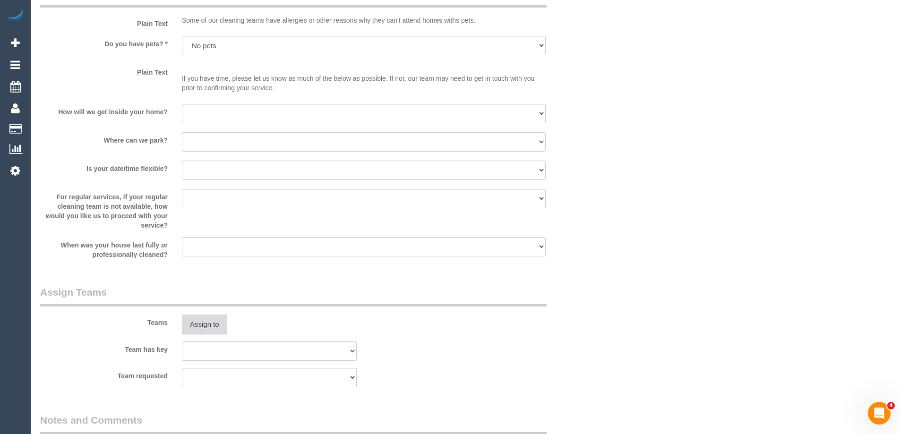
click at [213, 325] on button "Assign to" at bounding box center [204, 325] width 45 height 20
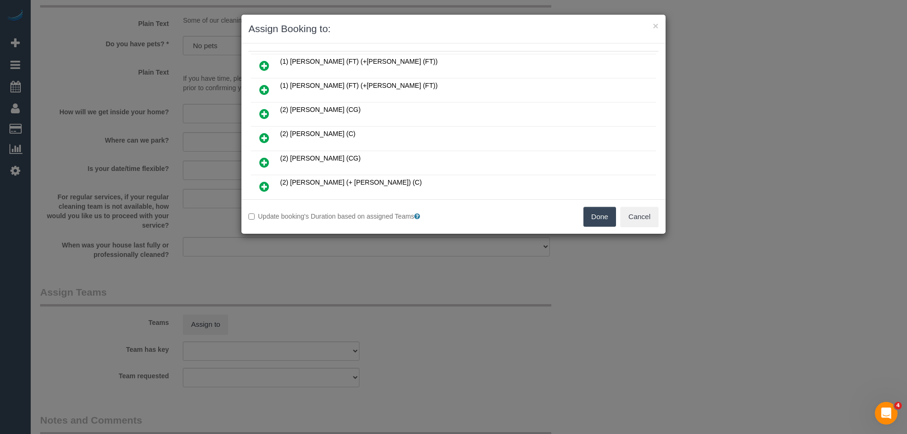
scroll to position [95, 0]
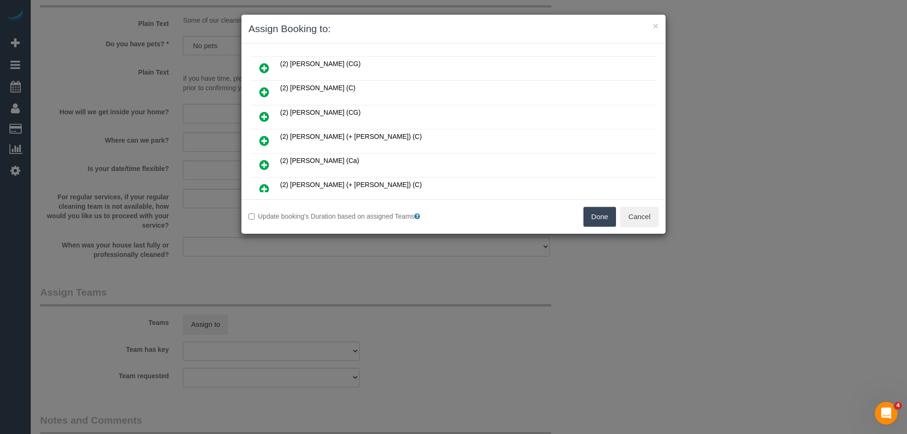
click at [266, 116] on icon at bounding box center [264, 116] width 10 height 11
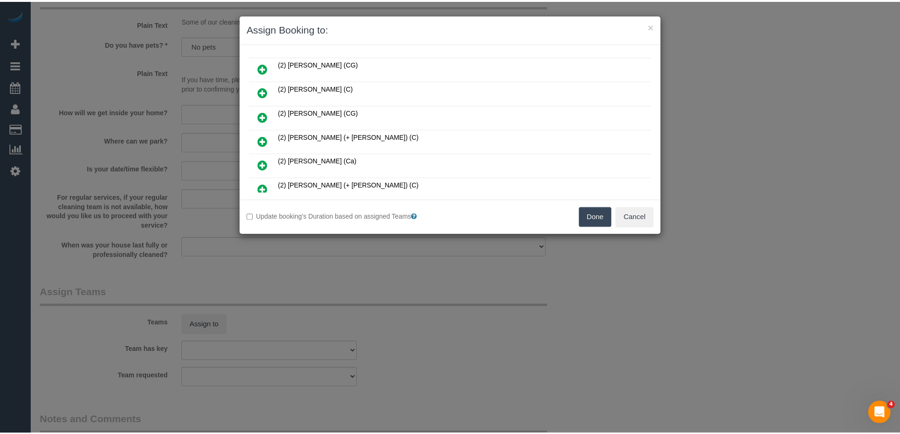
scroll to position [117, 0]
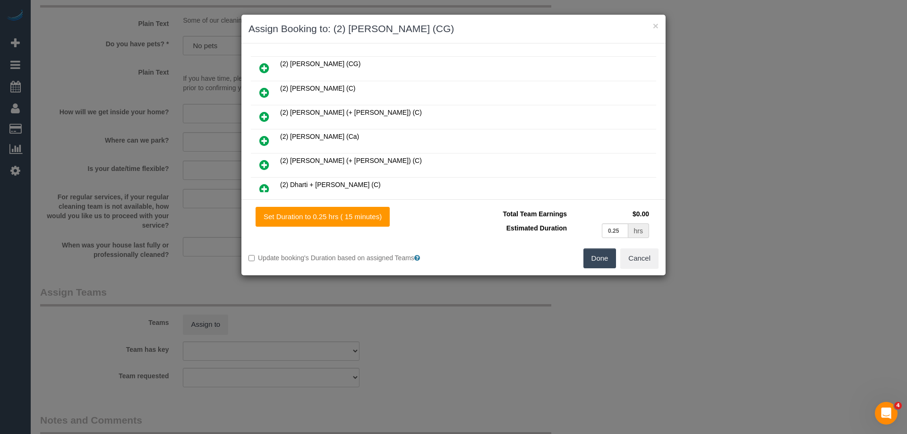
click at [604, 259] on button "Done" at bounding box center [600, 259] width 33 height 20
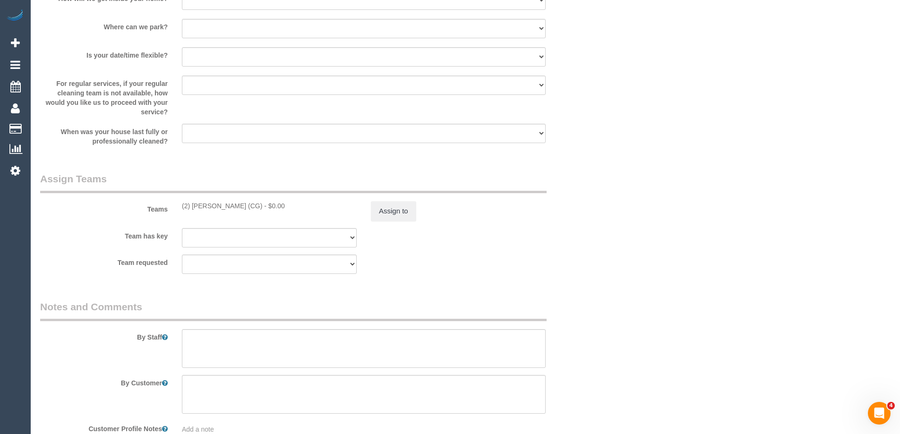
scroll to position [1070, 0]
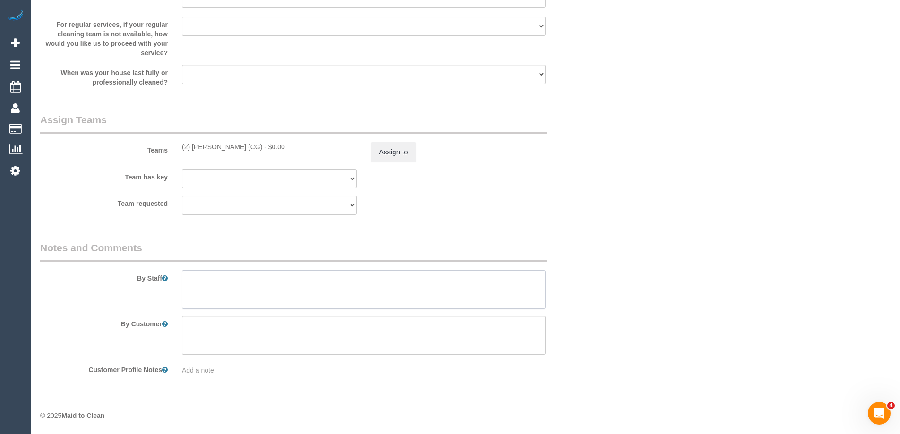
click at [233, 276] on textarea at bounding box center [364, 289] width 364 height 39
paste textarea "Please come to the office and drop off ____'s key. Please contact the office if…"
click at [325, 281] on textarea at bounding box center [364, 289] width 364 height 39
click at [351, 291] on textarea at bounding box center [364, 289] width 364 height 39
type textarea "Please come to the office and drop off Cat Bond's key. Please contact the offic…"
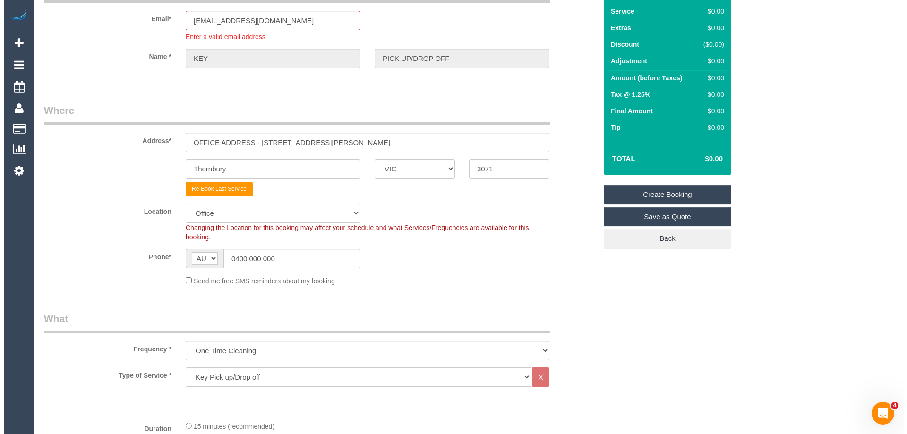
scroll to position [0, 0]
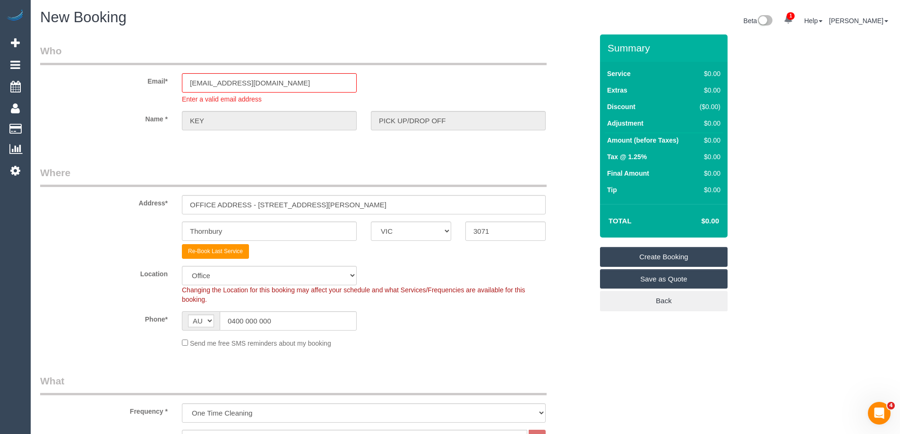
click at [661, 253] on link "Create Booking" at bounding box center [664, 257] width 128 height 20
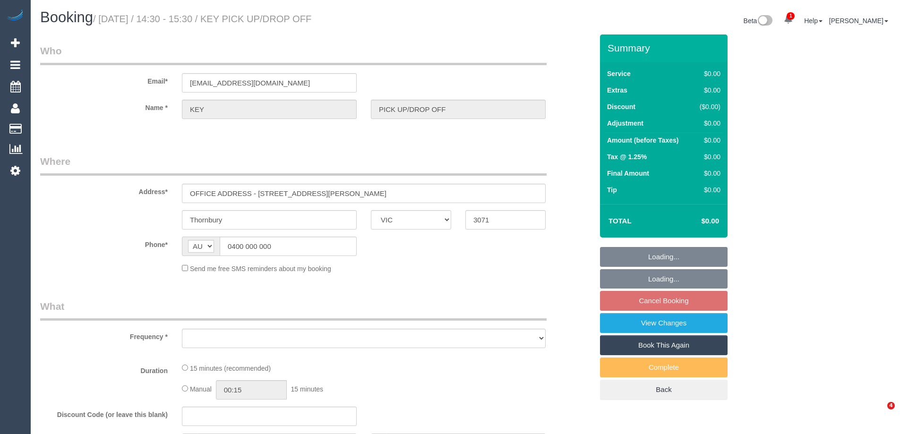
select select "VIC"
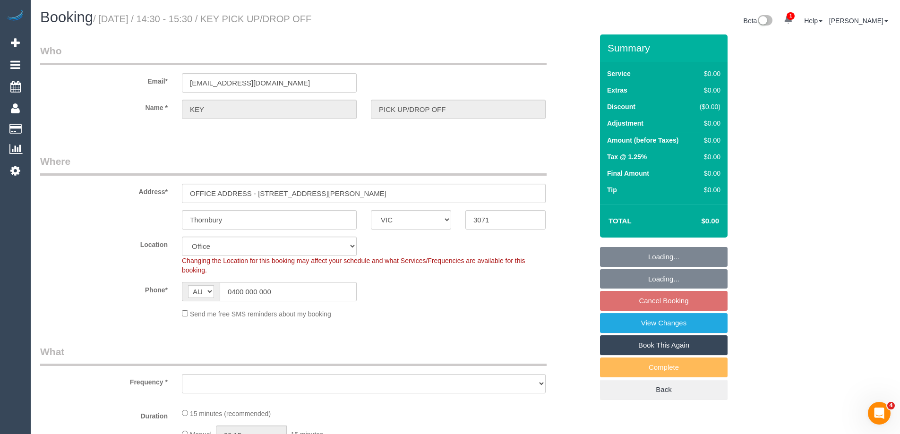
select select "object:1831"
select select "number:28"
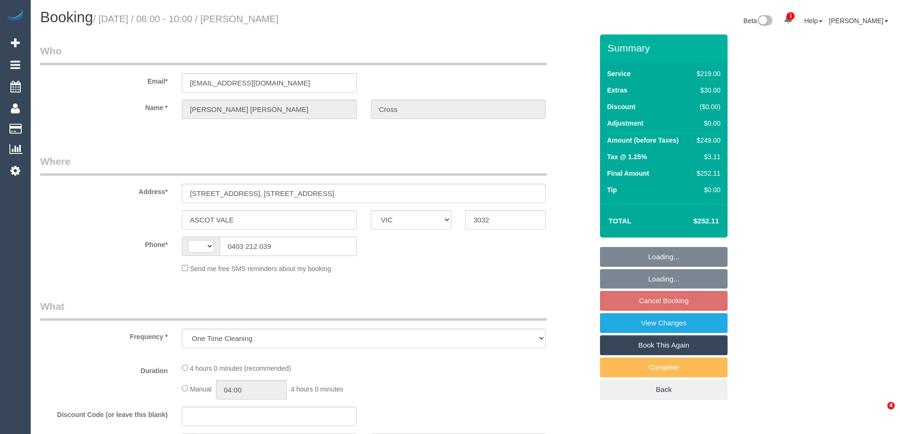
select select "VIC"
select select "string:AU"
select select "number:29"
select select "number:15"
select select "number:18"
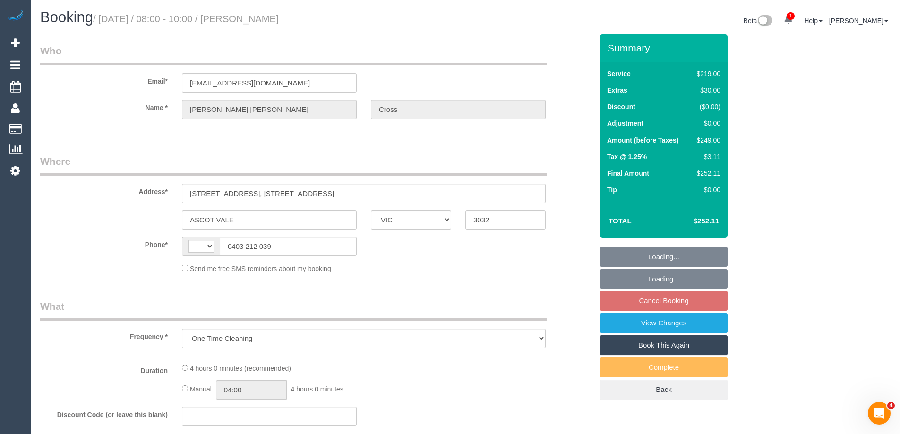
select select "number:25"
select select "number:12"
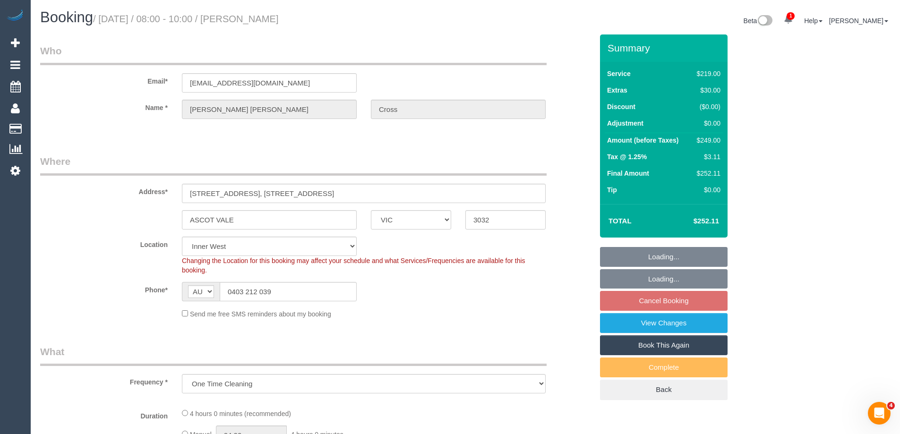
select select "object:698"
select select "string:stripe-pm_1S3YB92GScqysDRVVml0wyly"
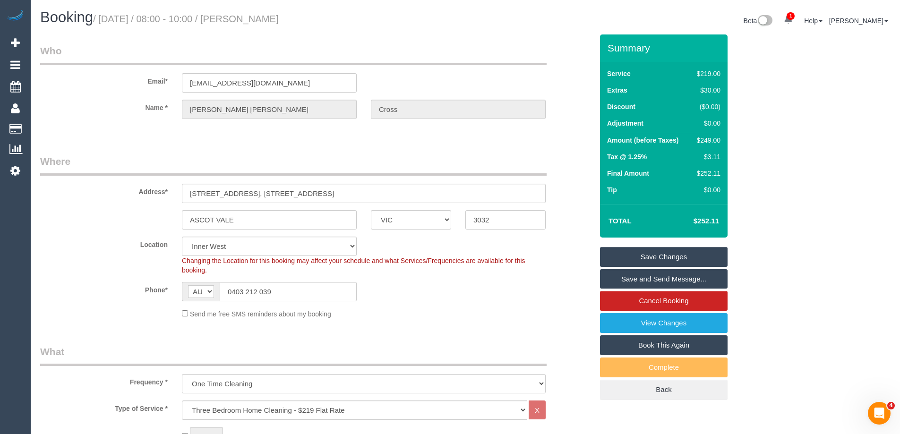
drag, startPoint x: 359, startPoint y: 20, endPoint x: 263, endPoint y: 26, distance: 96.1
click at [263, 26] on h1 "Booking / [DATE] / 08:00 - 10:00 / [PERSON_NAME]" at bounding box center [249, 17] width 418 height 16
copy small "[PERSON_NAME]"
drag, startPoint x: 461, startPoint y: 284, endPoint x: 454, endPoint y: 293, distance: 11.8
click at [461, 284] on div "Phone* AF AL DZ AD AO AI AQ AG AR AM AW AU AT AZ BS BH BD BB BY BE BZ BJ BM BT …" at bounding box center [316, 291] width 567 height 19
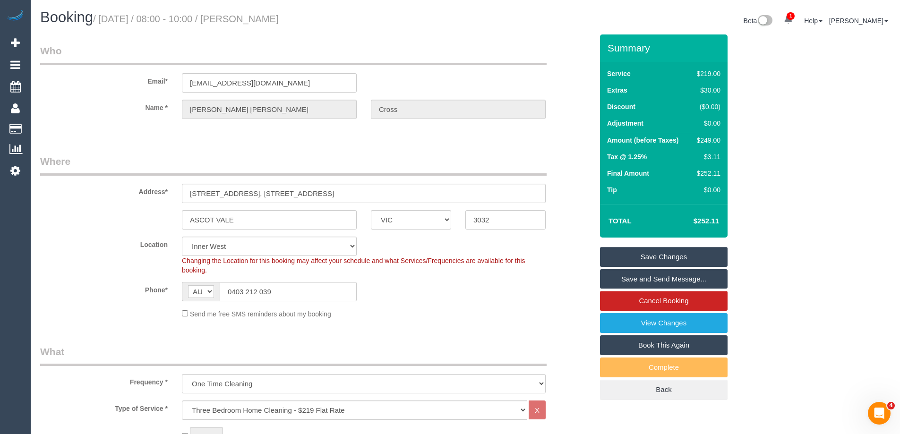
click at [503, 310] on div "Send me free SMS reminders about my booking" at bounding box center [364, 314] width 378 height 10
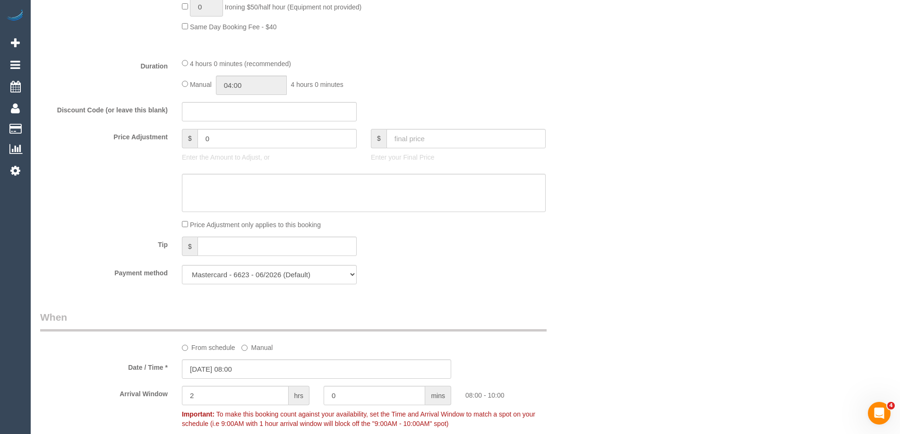
scroll to position [851, 0]
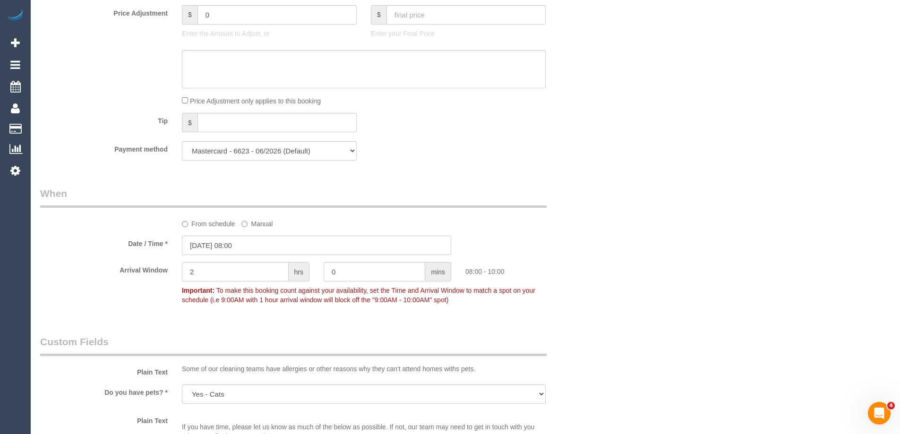
click at [235, 241] on input "[DATE] 08:00" at bounding box center [316, 245] width 269 height 19
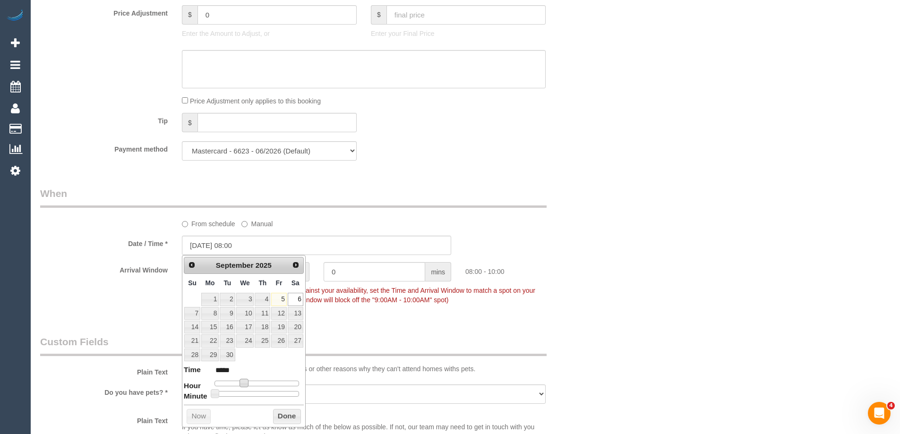
type input "[DATE] 09:00"
type input "*****"
type input "[DATE] 10:00"
type input "*****"
type input "[DATE] 11:00"
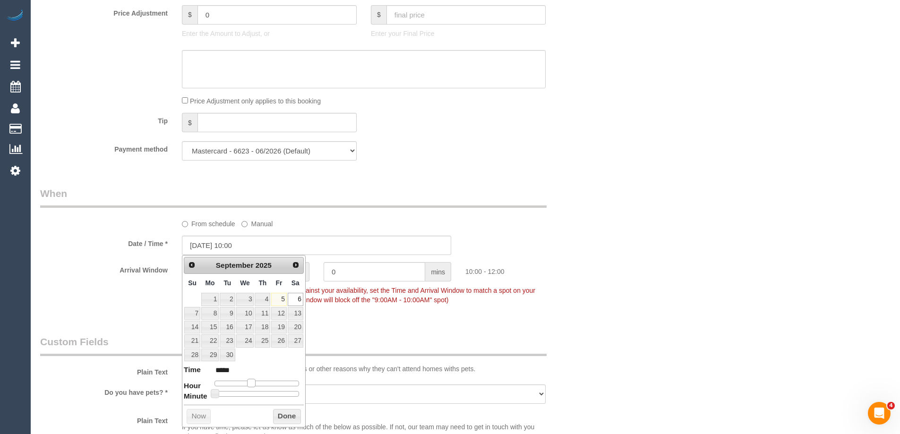
type input "*****"
type input "[DATE] 12:00"
type input "*****"
type input "[DATE] 13:00"
type input "*****"
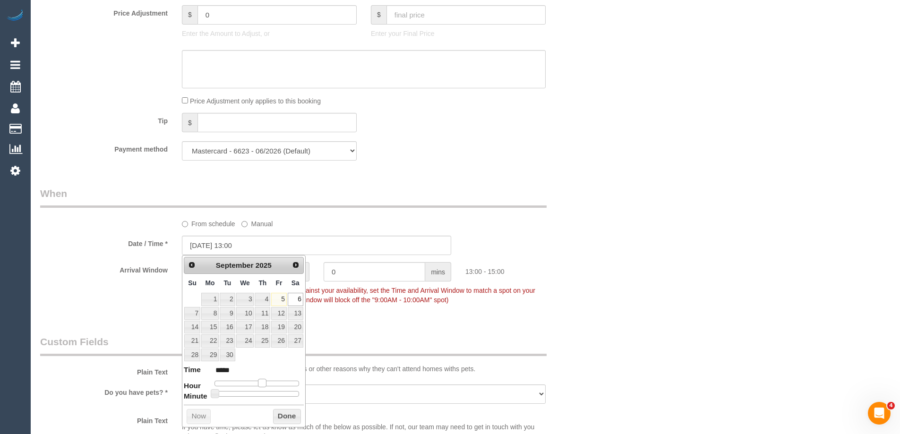
type input "06/09/2025 14:00"
type input "*****"
drag, startPoint x: 245, startPoint y: 383, endPoint x: 267, endPoint y: 390, distance: 23.8
click at [267, 390] on dl "Time ***** Hour Minute Second Millisecond Microsecond Time Zone ***** ***** ***…" at bounding box center [244, 381] width 120 height 33
click at [287, 415] on button "Done" at bounding box center [287, 416] width 28 height 15
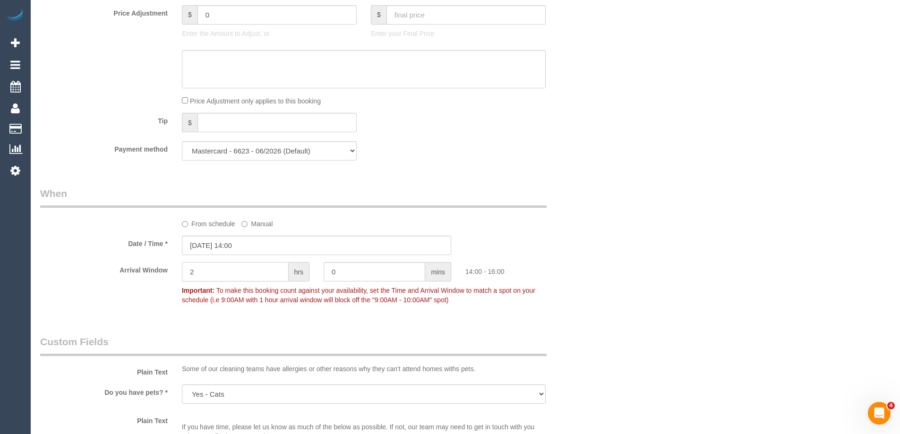
click at [252, 265] on input "2" at bounding box center [235, 271] width 107 height 19
type input "1"
click at [657, 223] on div "Who Email* ecross08@gmail.com Name * Emily elizabeth Cross Where Address* 15 Du…" at bounding box center [465, 84] width 851 height 1800
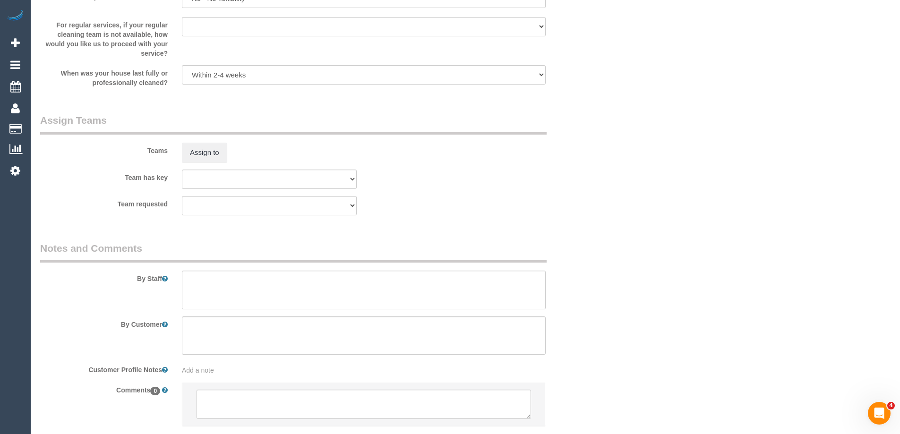
scroll to position [1432, 0]
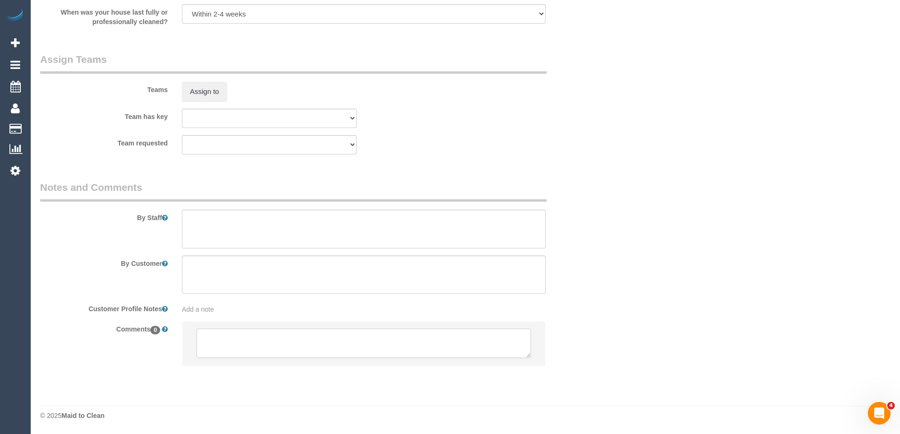
click at [237, 355] on textarea at bounding box center [364, 343] width 335 height 29
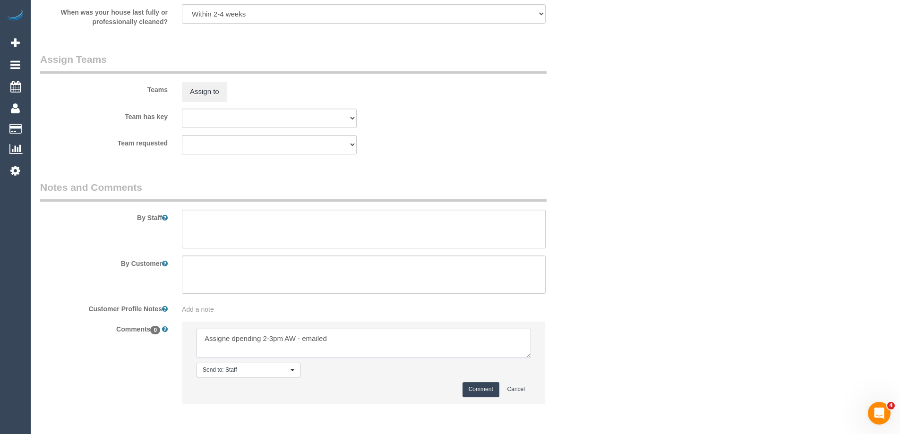
click at [236, 342] on textarea at bounding box center [364, 343] width 335 height 29
type textarea "Assignepending 2-3pm AW - emailed"
click at [468, 388] on button "Comment" at bounding box center [481, 389] width 37 height 15
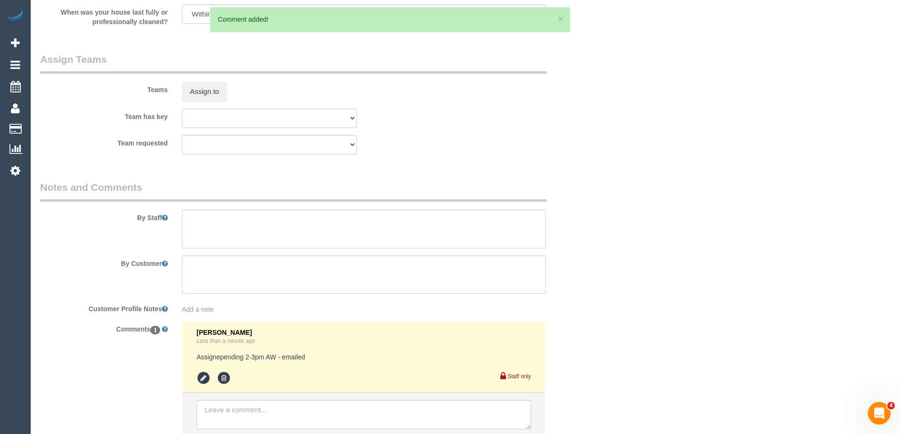
click at [211, 379] on li at bounding box center [205, 378] width 17 height 14
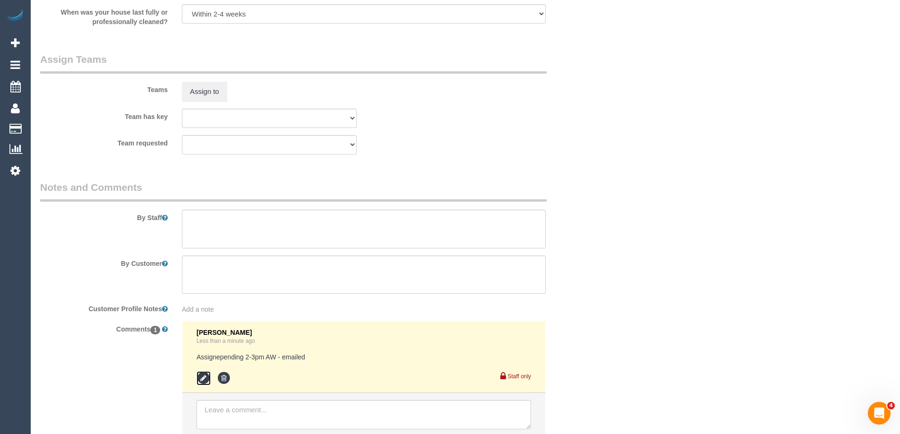
click at [203, 381] on icon at bounding box center [204, 378] width 14 height 14
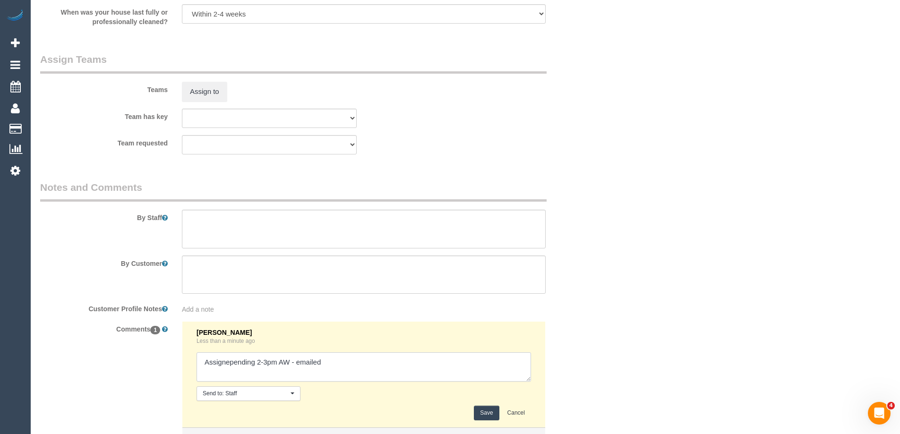
click at [229, 362] on textarea at bounding box center [364, 367] width 335 height 29
type textarea "Assigned pending 2-3pm AW - emailed"
click at [483, 414] on button "Save" at bounding box center [486, 413] width 25 height 15
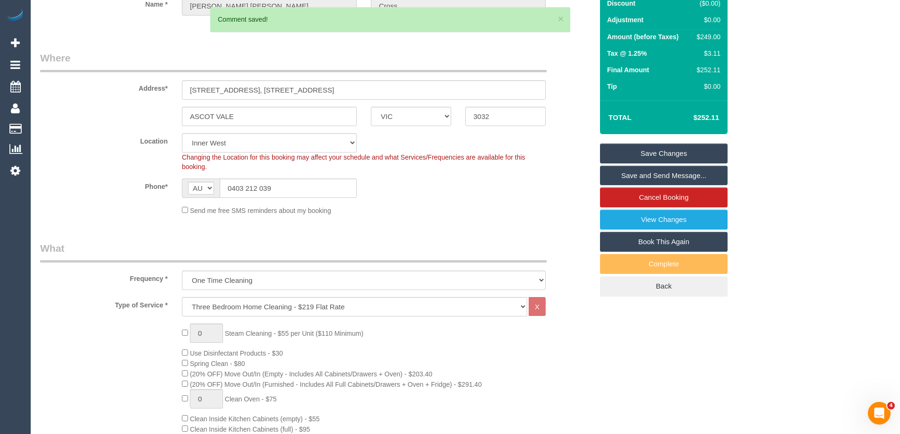
scroll to position [0, 0]
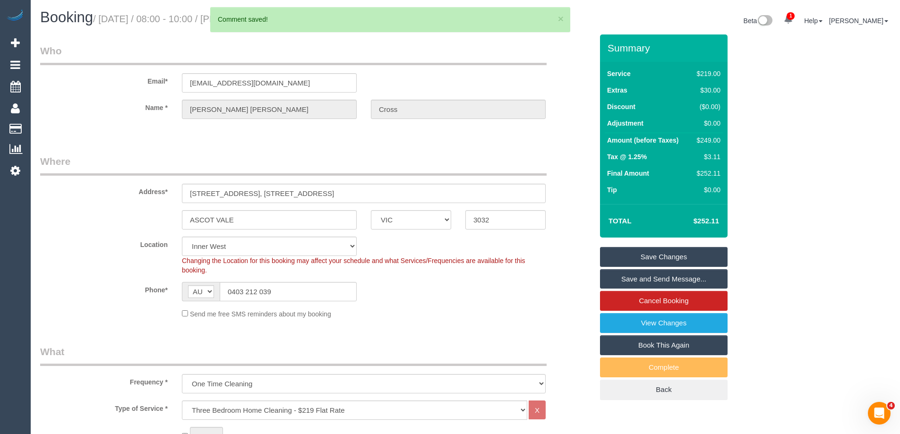
click at [715, 141] on div "$249.00" at bounding box center [706, 140] width 27 height 9
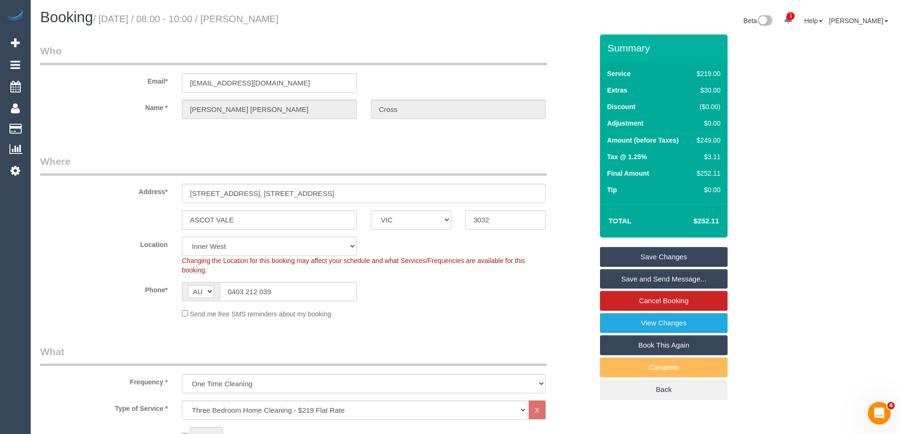
click at [715, 141] on div "$249.00" at bounding box center [706, 140] width 27 height 9
copy div "249.00"
click at [792, 138] on div "Summary Service $219.00 Extras $30.00 Discount ($0.00) Adjustment $0.00 Amount …" at bounding box center [699, 226] width 213 height 385
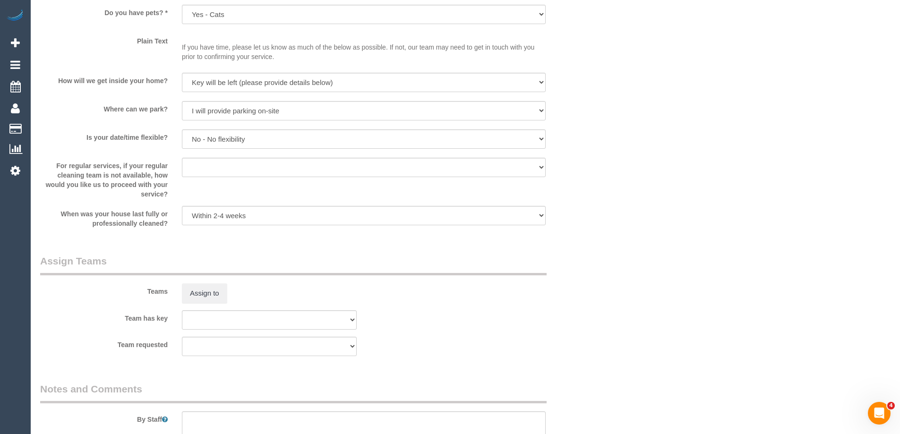
scroll to position [1276, 0]
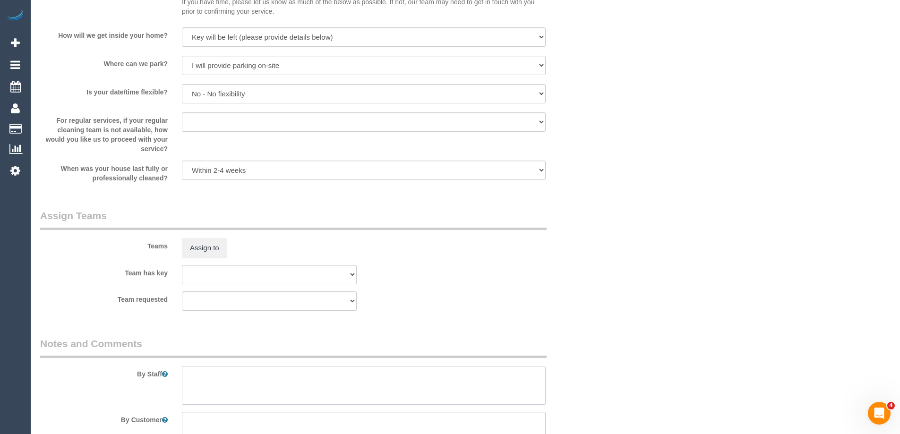
click at [229, 379] on textarea at bounding box center [364, 385] width 364 height 39
type textarea "Estimated time 4-4.5 hours"
click at [408, 338] on legend "Notes and Comments" at bounding box center [293, 347] width 507 height 21
click at [206, 245] on button "Assign to" at bounding box center [204, 248] width 45 height 20
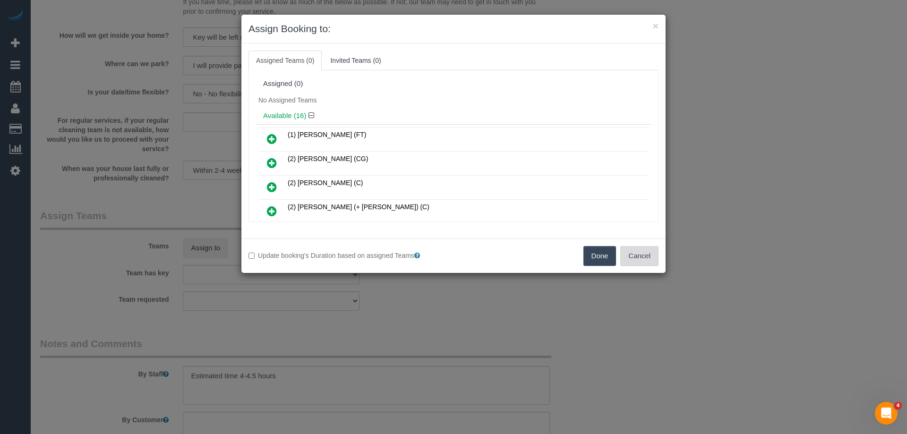
click at [648, 250] on button "Cancel" at bounding box center [639, 256] width 38 height 20
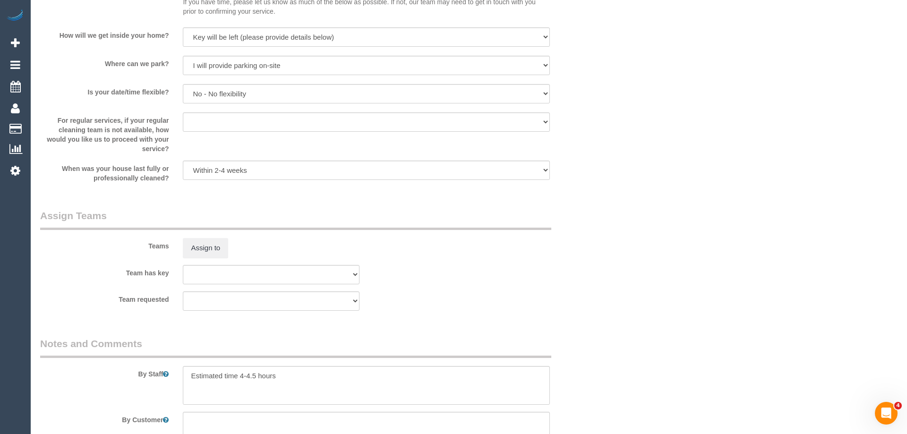
click at [648, 250] on div "× Assign Booking to: Assigned Teams (0) Invited Teams (0) Assigned (0) No Assig…" at bounding box center [453, 217] width 907 height 434
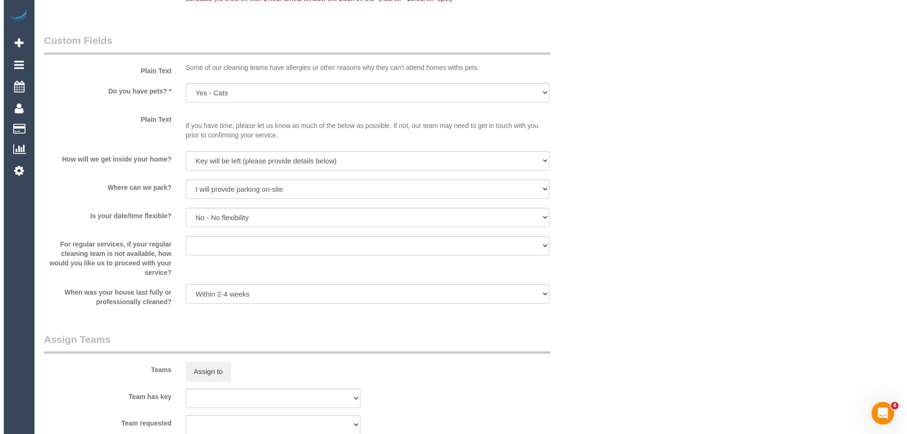
scroll to position [1323, 0]
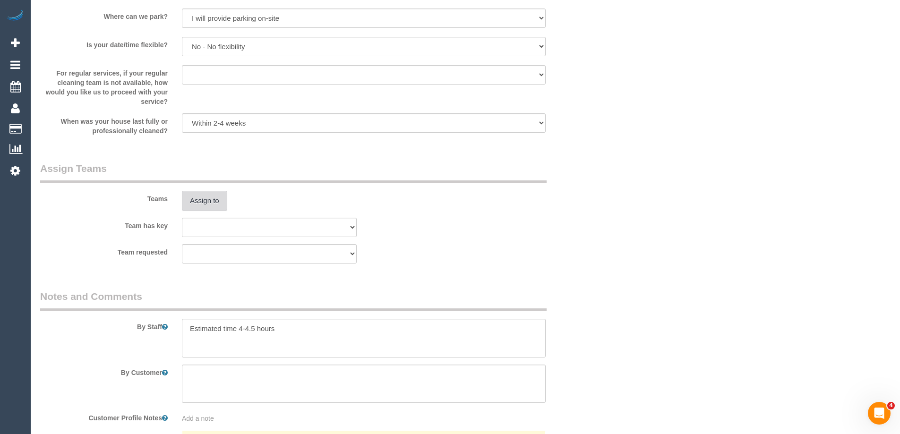
click at [198, 201] on button "Assign to" at bounding box center [204, 201] width 45 height 20
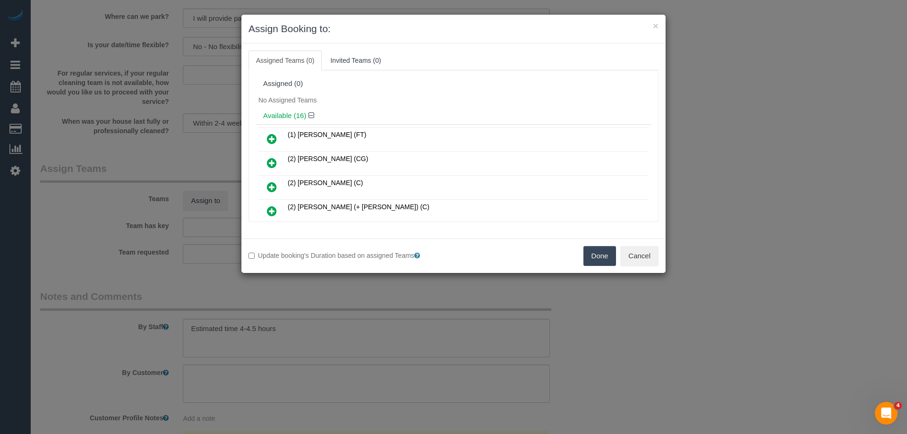
click at [444, 88] on div "Assigned (0)" at bounding box center [453, 84] width 395 height 18
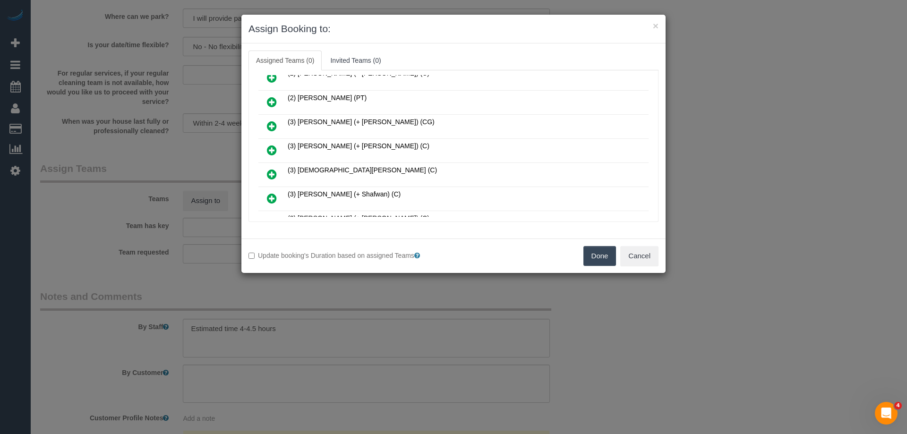
click at [276, 147] on icon at bounding box center [272, 150] width 10 height 11
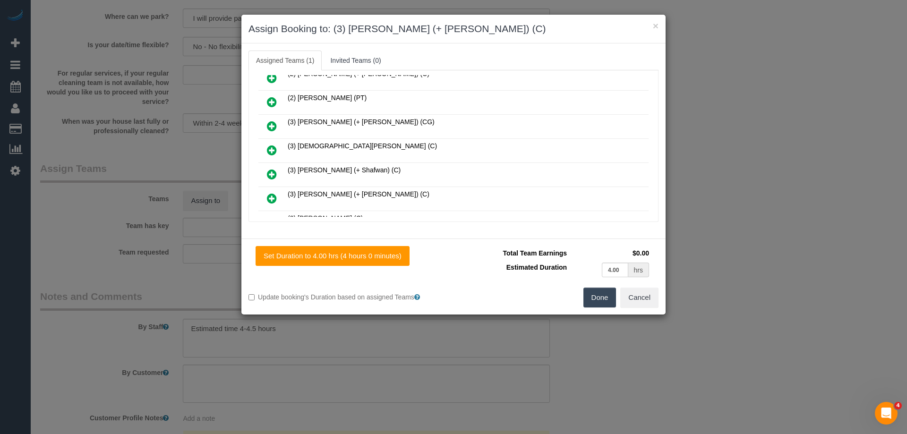
click at [270, 200] on icon at bounding box center [272, 198] width 10 height 11
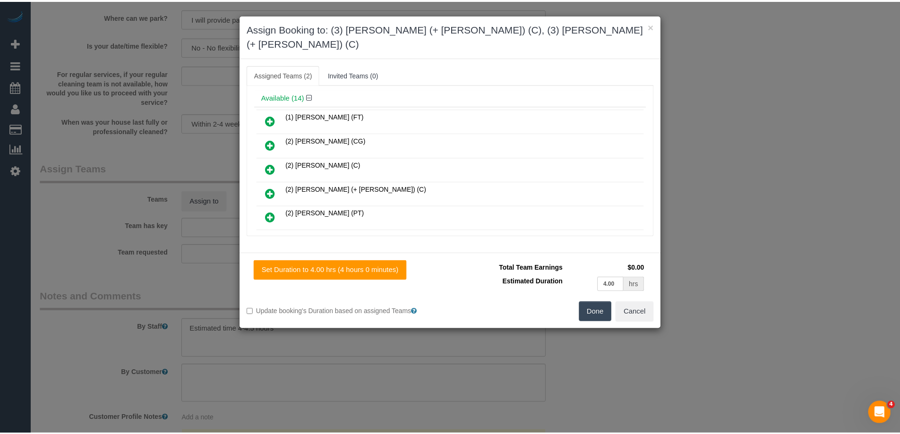
scroll to position [0, 0]
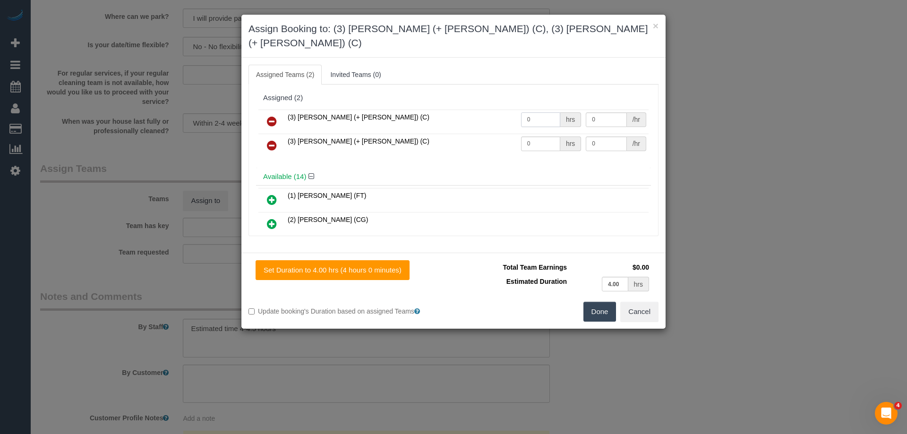
click at [531, 112] on input "0" at bounding box center [540, 119] width 39 height 15
type input "1"
click at [535, 137] on input "0" at bounding box center [540, 144] width 39 height 15
type input "1"
click at [606, 112] on input "0" at bounding box center [606, 119] width 41 height 15
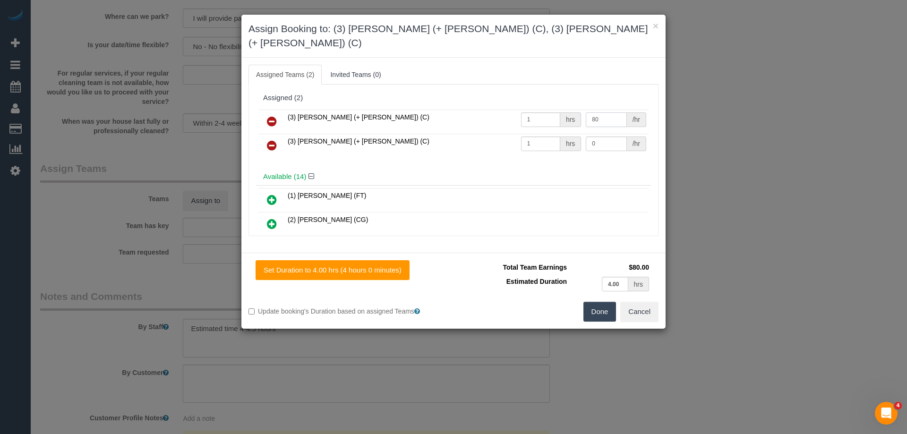
type input "80"
click at [611, 137] on input "0" at bounding box center [606, 144] width 41 height 15
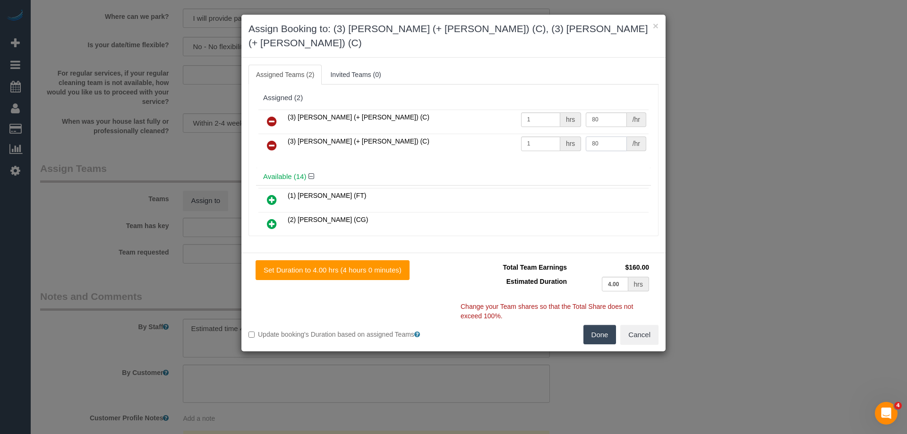
type input "80"
click at [606, 325] on button "Done" at bounding box center [600, 335] width 33 height 20
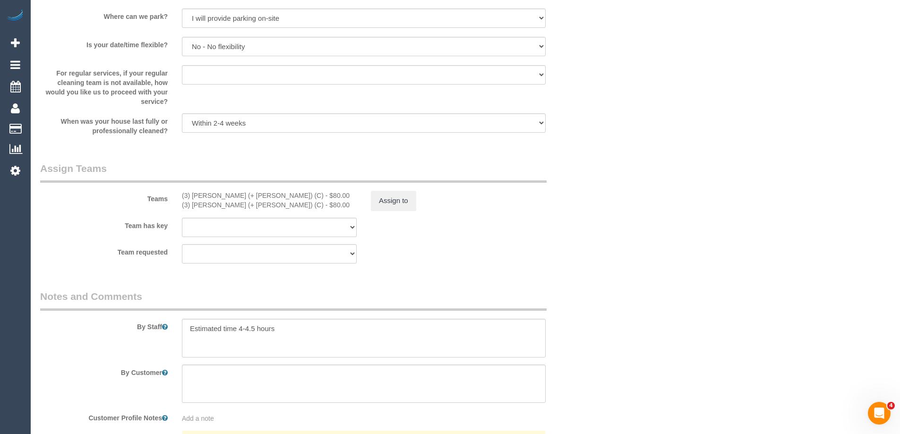
click at [553, 244] on div "Team requested (0) Office (1) Debbie Brodjanac (FT) (1) Karen Cruz (FT) (1) Kum…" at bounding box center [316, 253] width 567 height 19
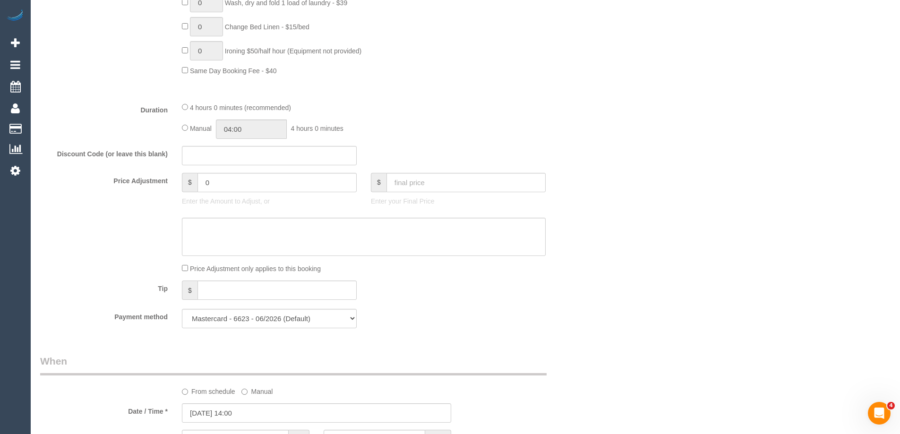
scroll to position [614, 0]
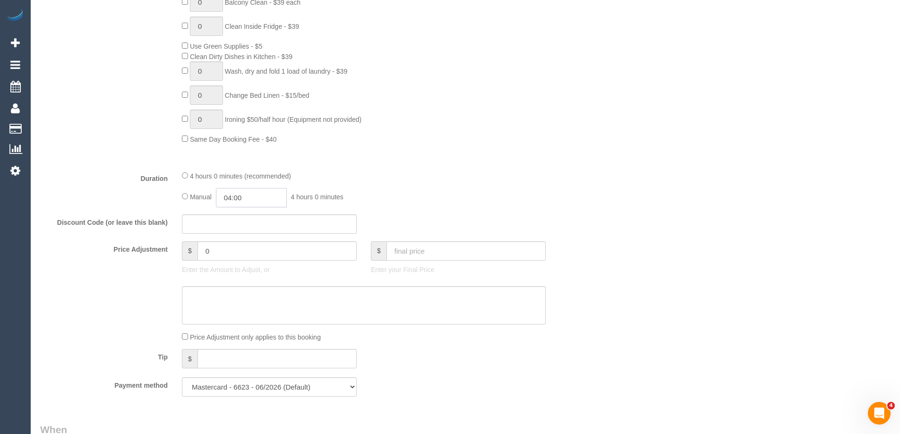
click at [265, 200] on input "04:00" at bounding box center [251, 197] width 71 height 19
click at [245, 231] on li "02:00" at bounding box center [241, 234] width 42 height 12
click at [257, 198] on input "02:00" at bounding box center [251, 197] width 71 height 19
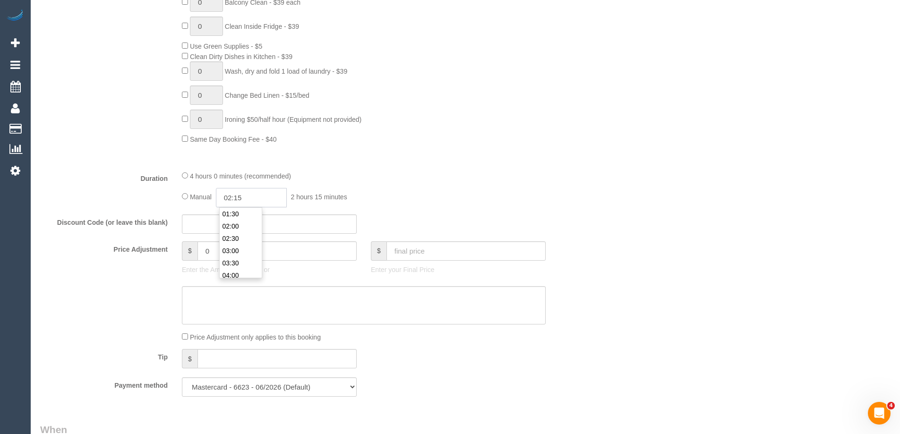
type input "02:15"
click at [527, 172] on div "4 hours 0 minutes (recommended)" at bounding box center [364, 176] width 364 height 10
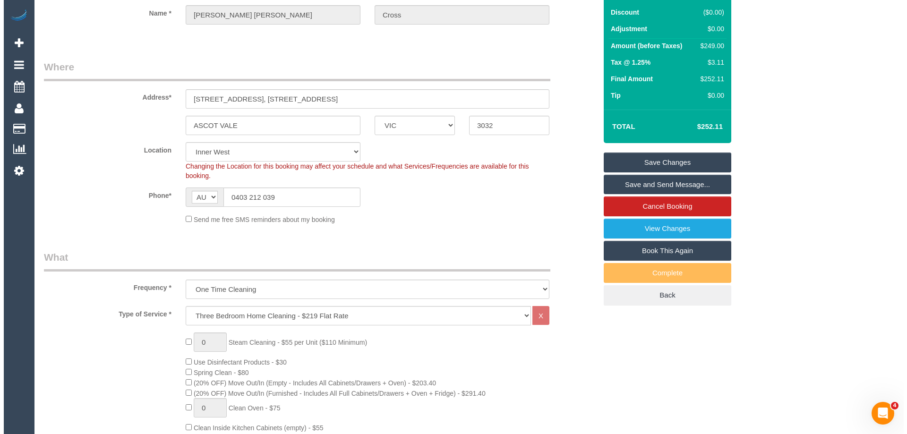
scroll to position [0, 0]
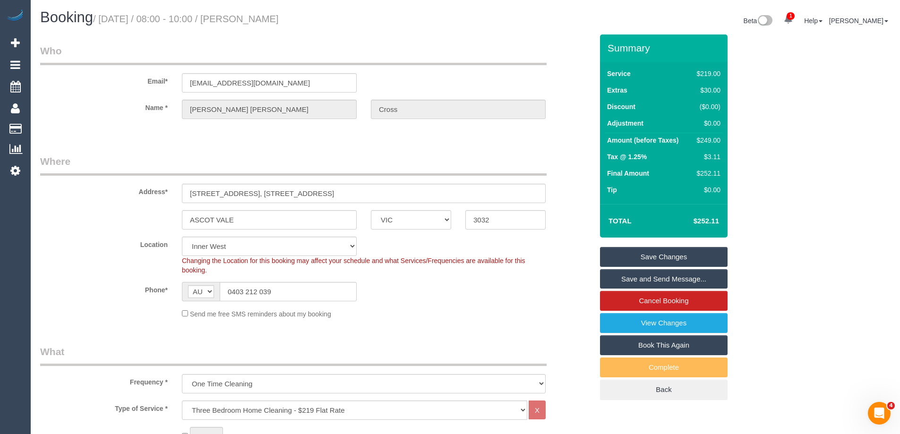
click at [207, 93] on sui-booking-customer "Email* ecross08@gmail.com Name * Emily elizabeth Cross" at bounding box center [316, 86] width 553 height 85
click at [216, 86] on input "ecross08@gmail.com" at bounding box center [269, 82] width 175 height 19
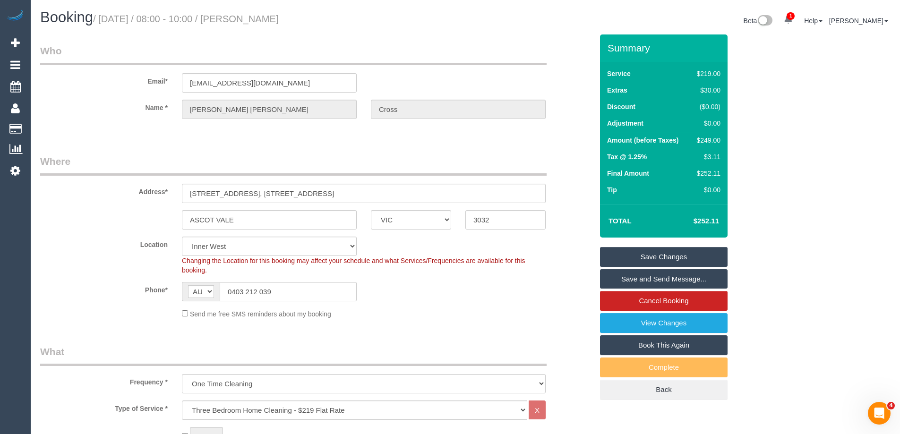
click at [402, 319] on div "Send me free SMS reminders about my booking" at bounding box center [364, 314] width 378 height 10
click at [698, 260] on link "Save Changes" at bounding box center [664, 257] width 128 height 20
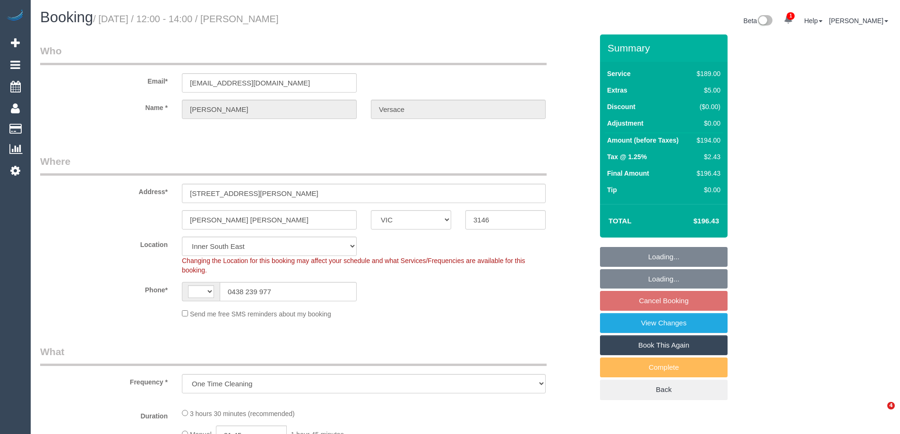
select select "VIC"
select select "object:694"
select select "string:AU"
select select "number:29"
select select "number:14"
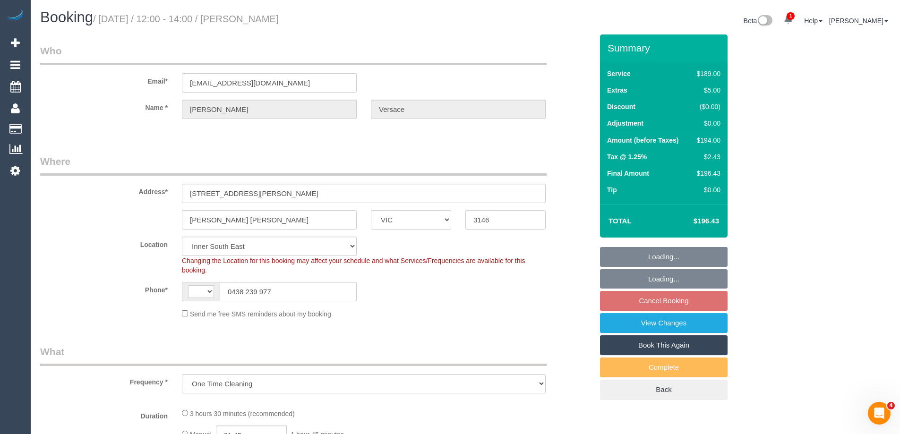
select select "number:19"
select select "number:22"
select select "number:13"
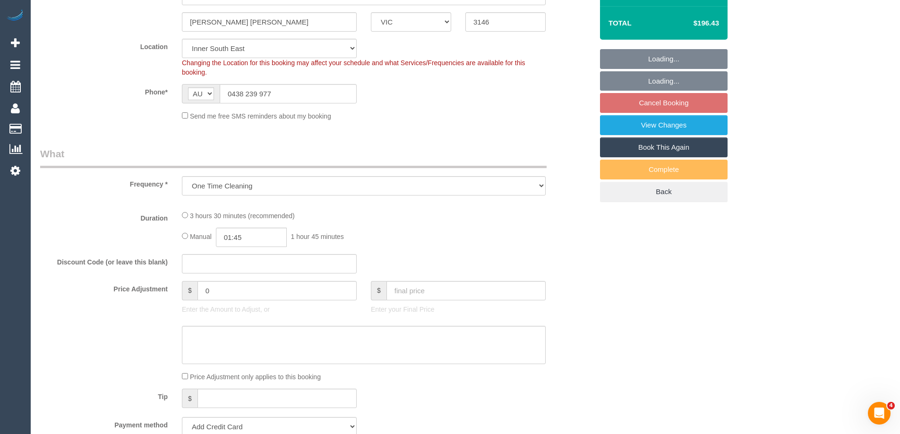
select select "string:stripe-pm_1RdPxJ2GScqysDRVBomYTnK4"
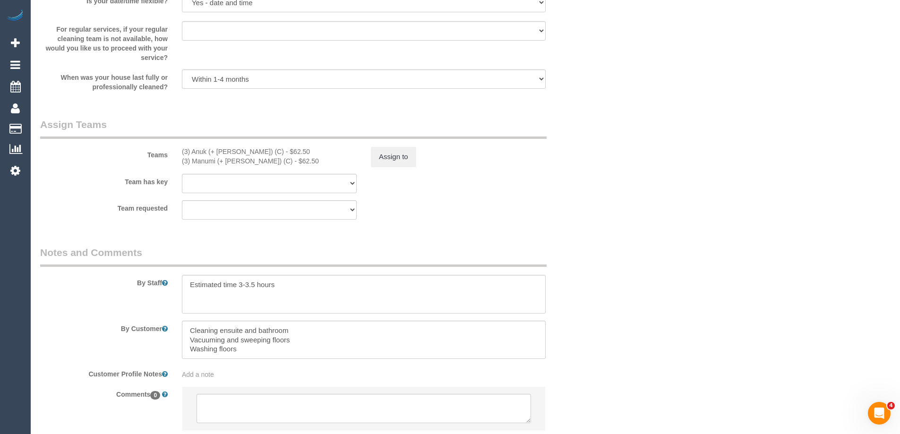
scroll to position [1432, 0]
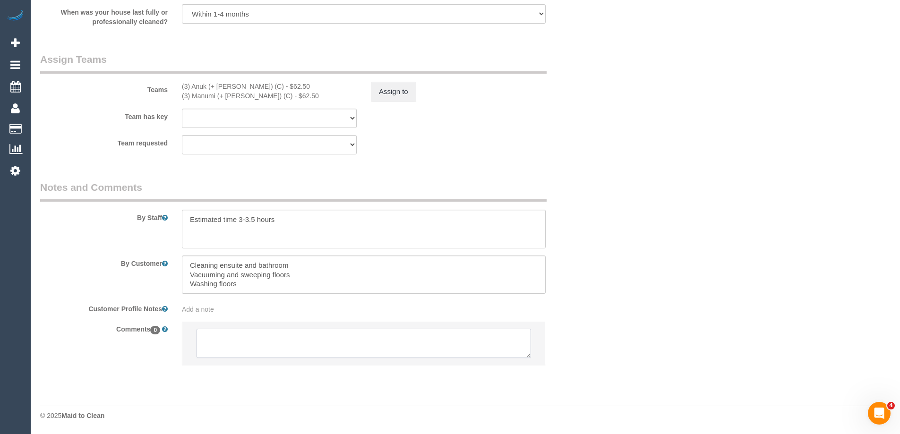
click at [278, 349] on textarea at bounding box center [364, 343] width 335 height 29
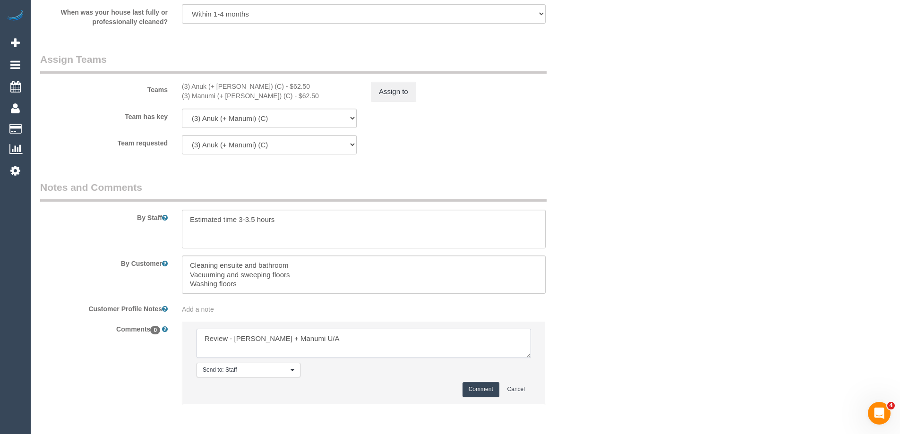
type textarea "Review - [PERSON_NAME] + Manumi U/A"
click at [485, 386] on button "Comment" at bounding box center [481, 389] width 37 height 15
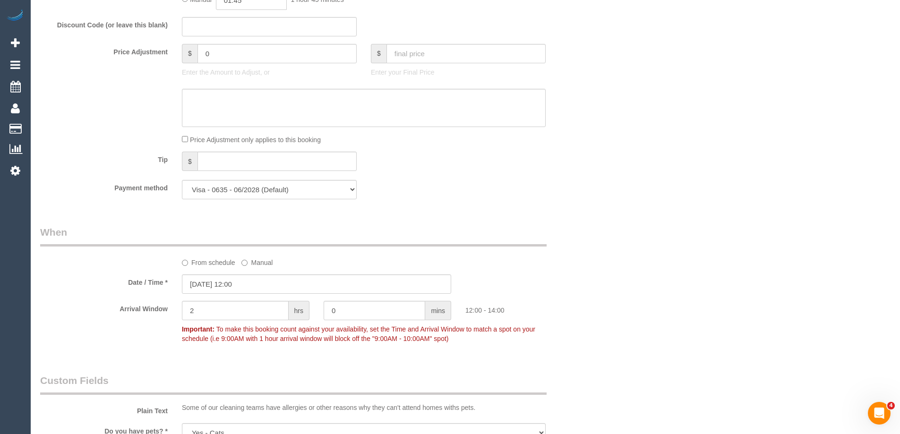
scroll to position [724, 0]
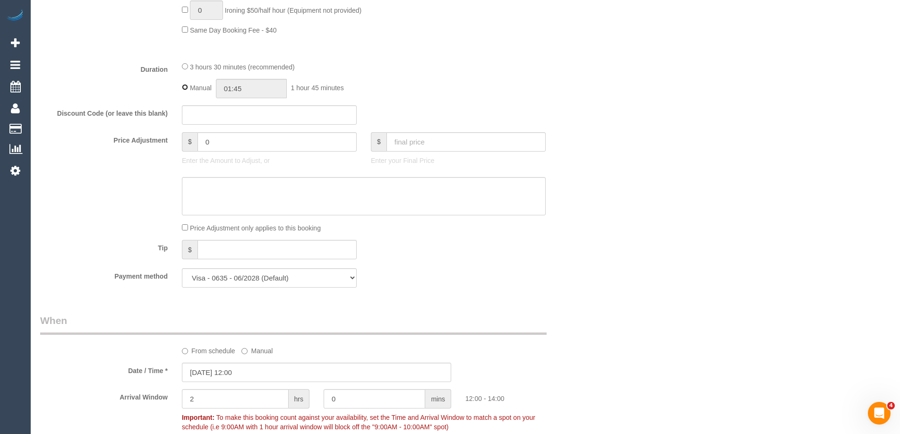
click at [182, 83] on div "Manual 01:45 1 hour 45 minutes" at bounding box center [364, 88] width 364 height 19
type input "03:30"
drag, startPoint x: 482, startPoint y: 93, endPoint x: 484, endPoint y: 141, distance: 48.7
click at [482, 93] on div "Manual 03:30 3 hours 30 minutes" at bounding box center [364, 88] width 364 height 19
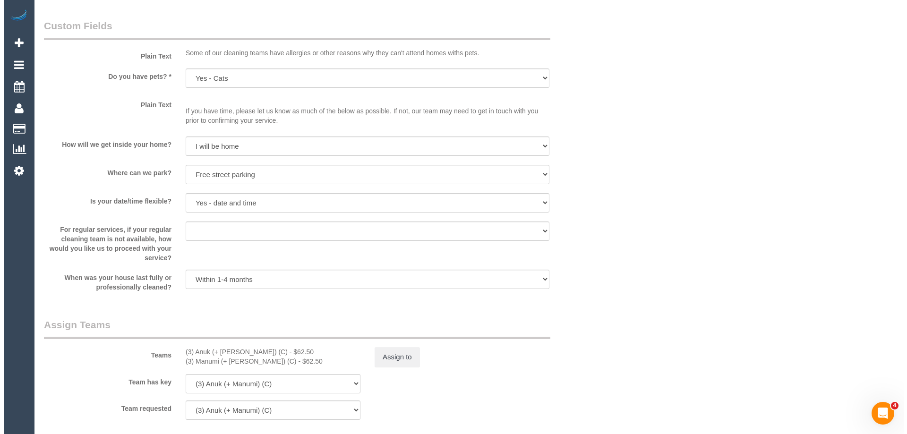
scroll to position [1243, 0]
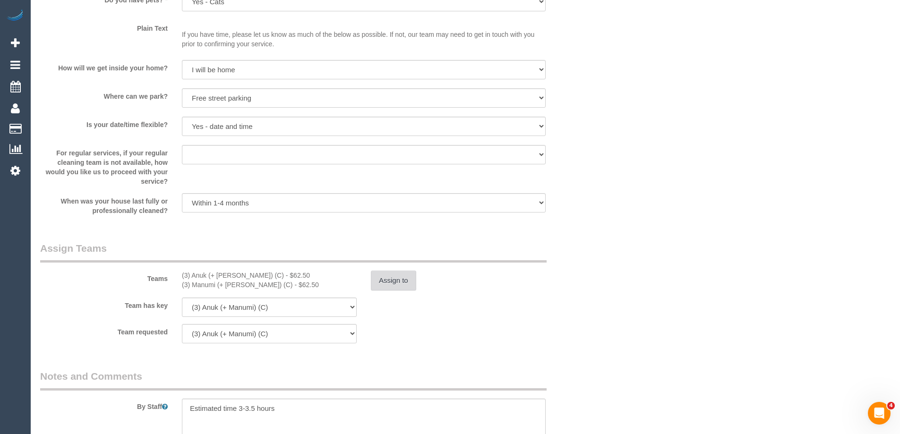
click at [395, 287] on button "Assign to" at bounding box center [393, 281] width 45 height 20
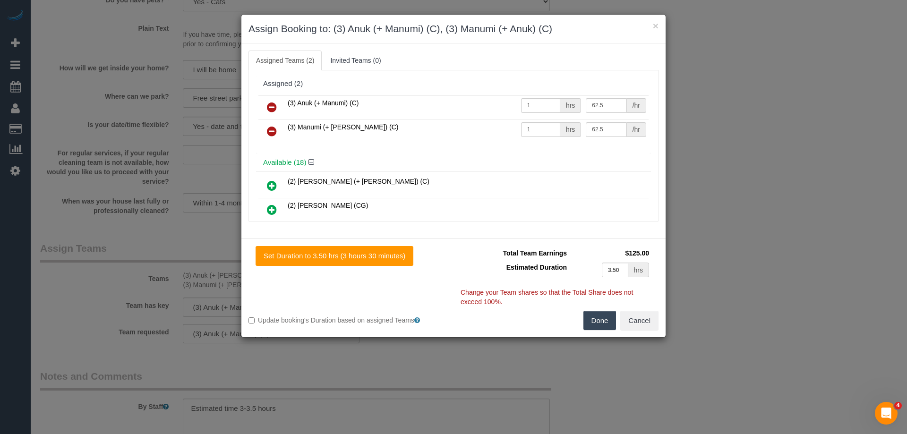
click at [270, 105] on icon at bounding box center [272, 107] width 10 height 11
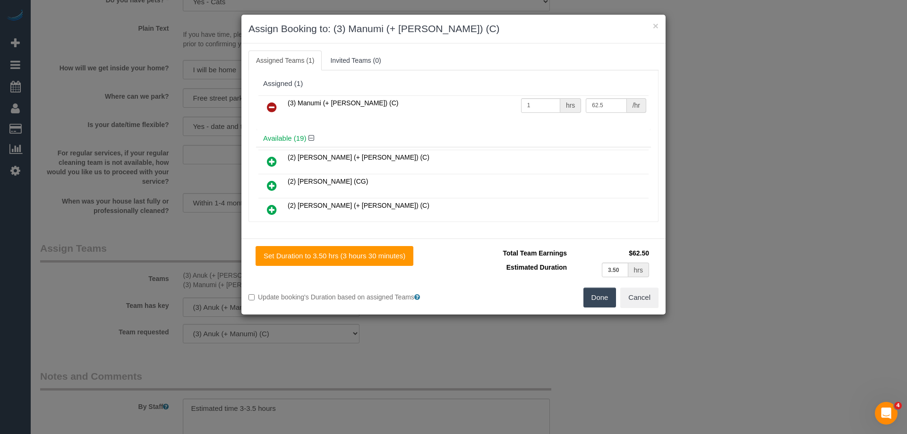
click at [272, 108] on icon at bounding box center [272, 107] width 10 height 11
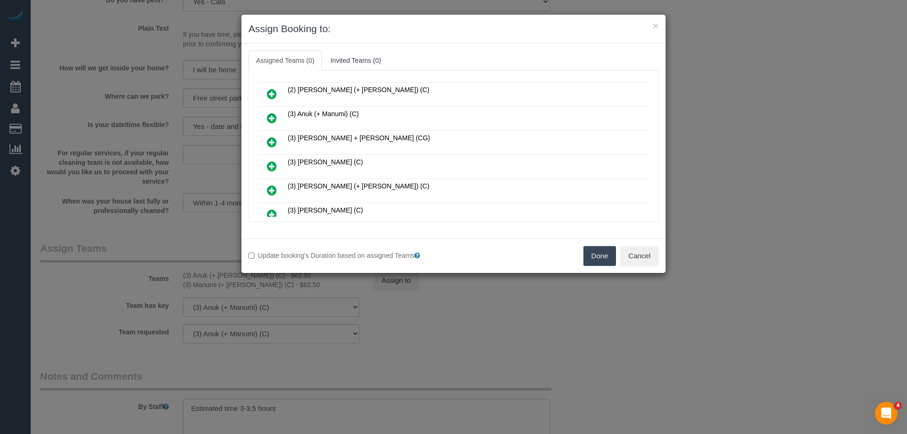
click at [275, 164] on icon at bounding box center [272, 166] width 10 height 11
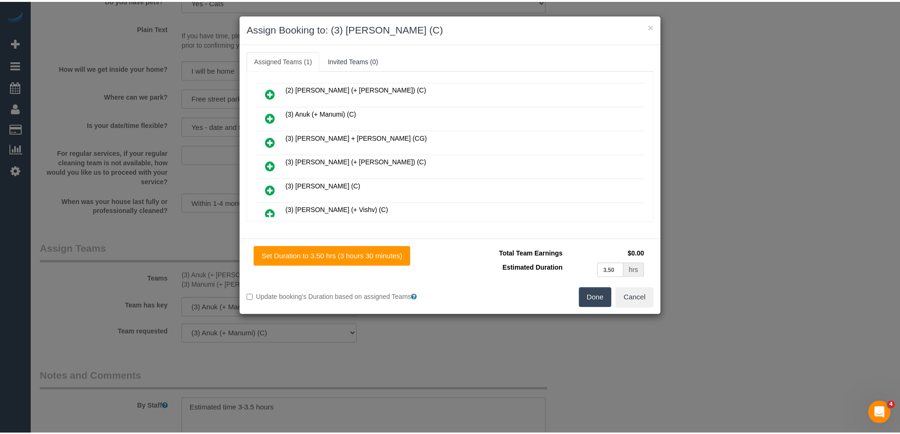
scroll to position [0, 0]
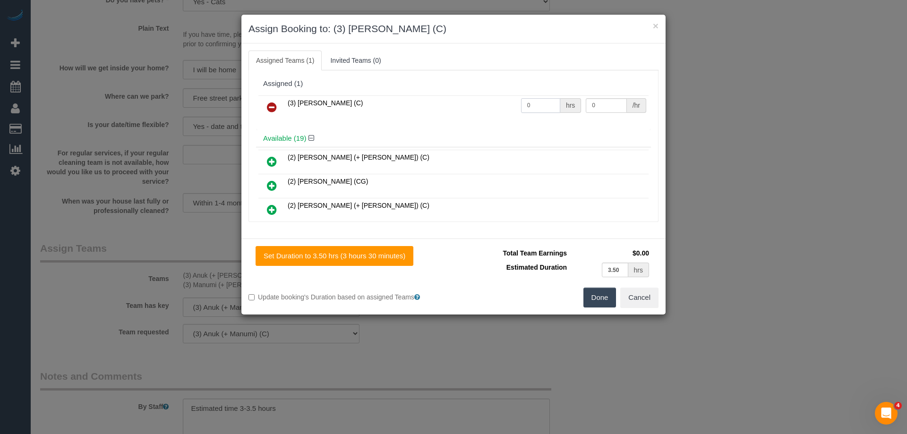
click at [541, 105] on input "0" at bounding box center [540, 105] width 39 height 15
type input "1"
click at [598, 98] on input "0" at bounding box center [606, 105] width 41 height 15
click at [603, 103] on input "0" at bounding box center [606, 105] width 41 height 15
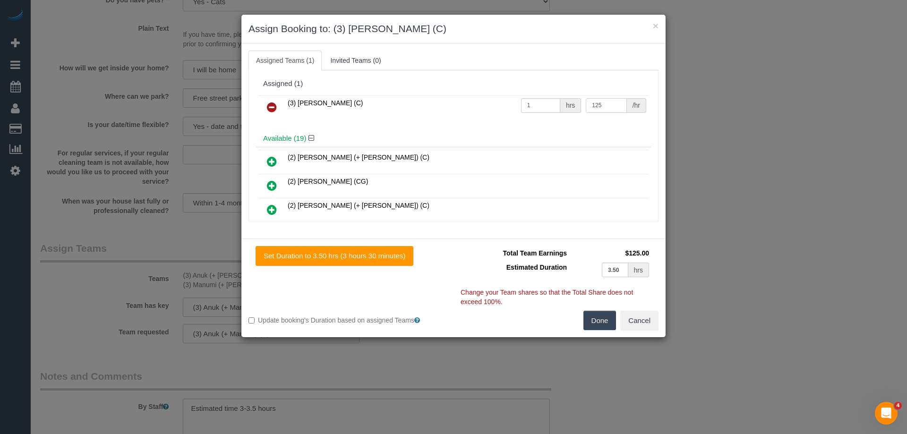
type input "125"
click at [607, 319] on button "Done" at bounding box center [600, 321] width 33 height 20
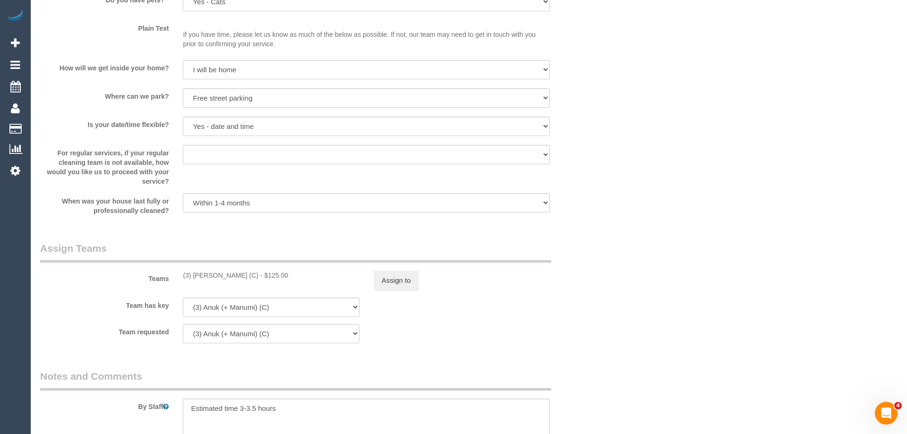
click at [607, 319] on div "× Assign Booking to: (3) [PERSON_NAME] (C) Assigned Teams (1) Invited Teams (0)…" at bounding box center [453, 217] width 907 height 434
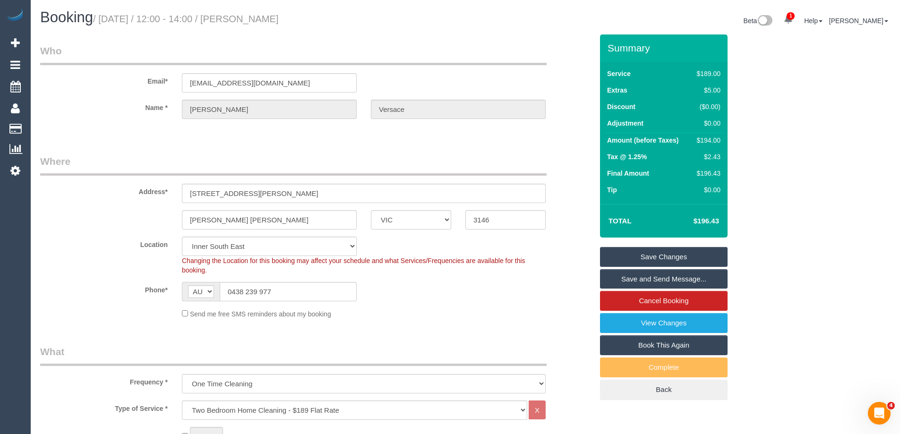
click at [655, 257] on link "Save Changes" at bounding box center [664, 257] width 128 height 20
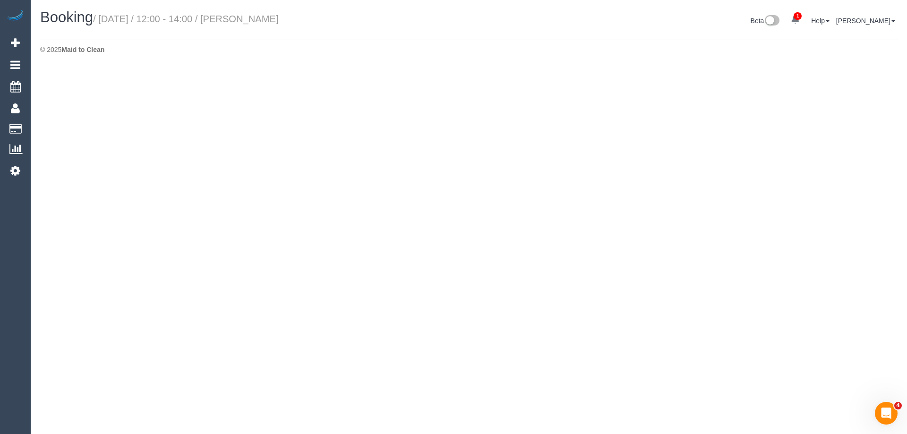
select select "VIC"
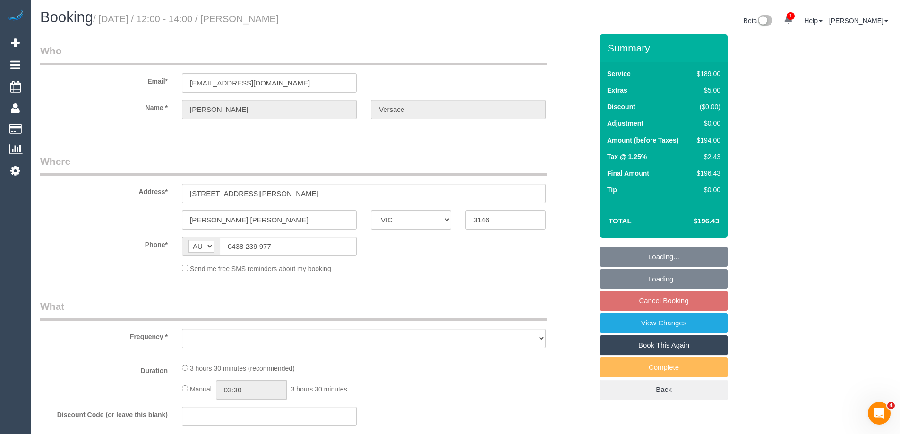
select select "object:4765"
drag, startPoint x: 330, startPoint y: 21, endPoint x: 270, endPoint y: 18, distance: 60.1
click at [264, 20] on h1 "Booking / [DATE] / 12:00 - 14:00 / [PERSON_NAME]" at bounding box center [249, 17] width 418 height 16
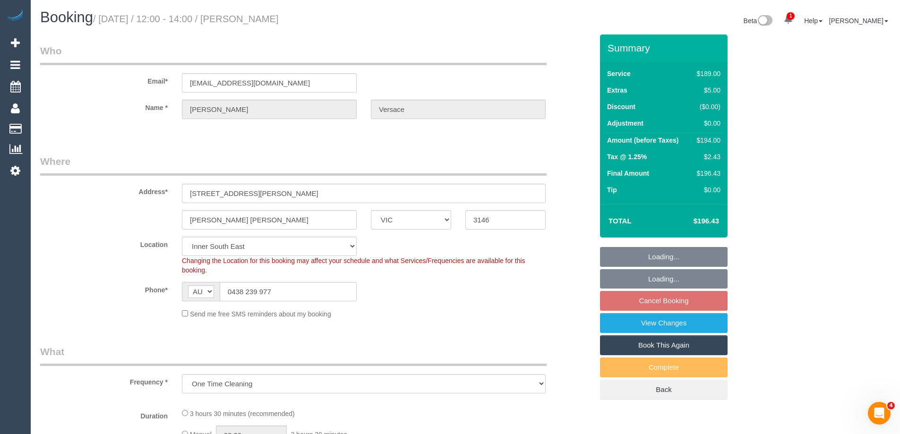
copy small "[PERSON_NAME]"
select select "string:stripe-pm_1RdPxJ2GScqysDRVBomYTnK4"
select select "number:29"
select select "number:14"
select select "number:19"
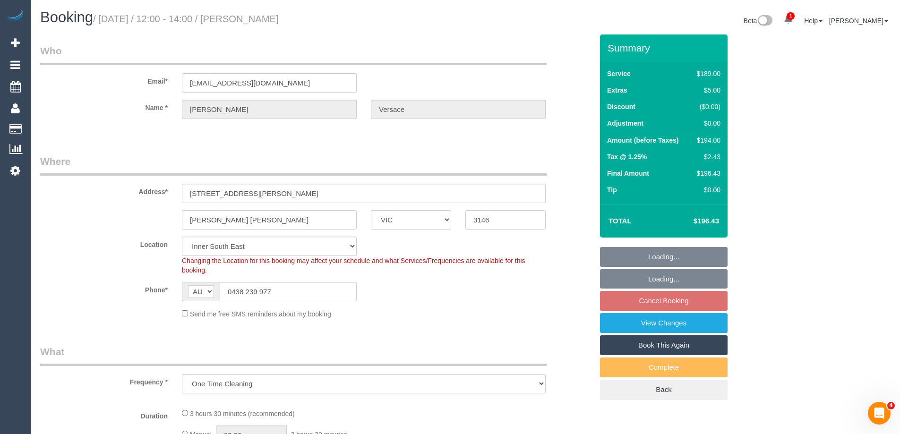
select select "number:22"
select select "number:13"
select select "object:5441"
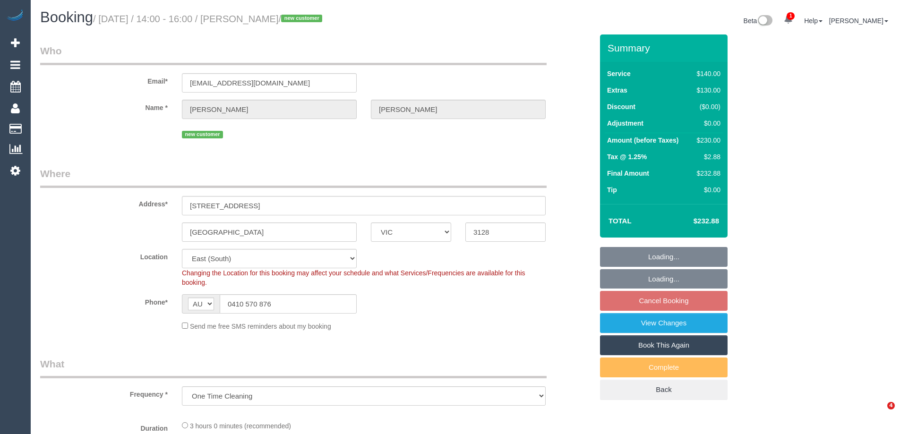
select select "VIC"
select select "number:28"
select select "number:14"
select select "number:20"
select select "number:24"
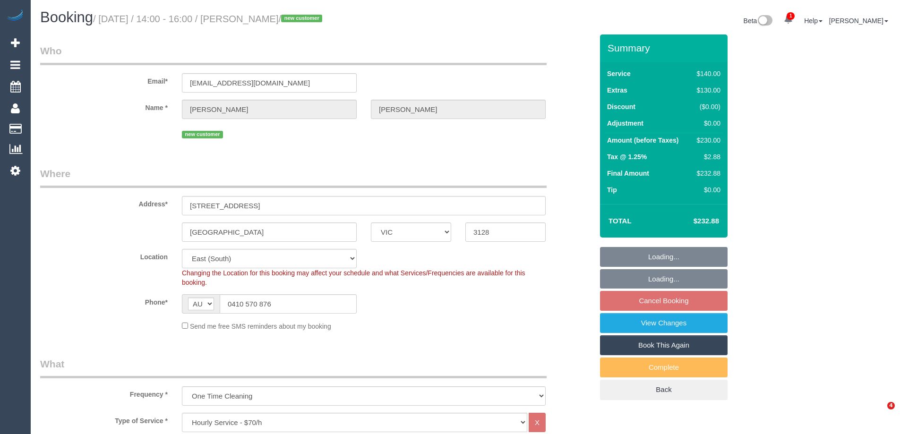
select select "object:1323"
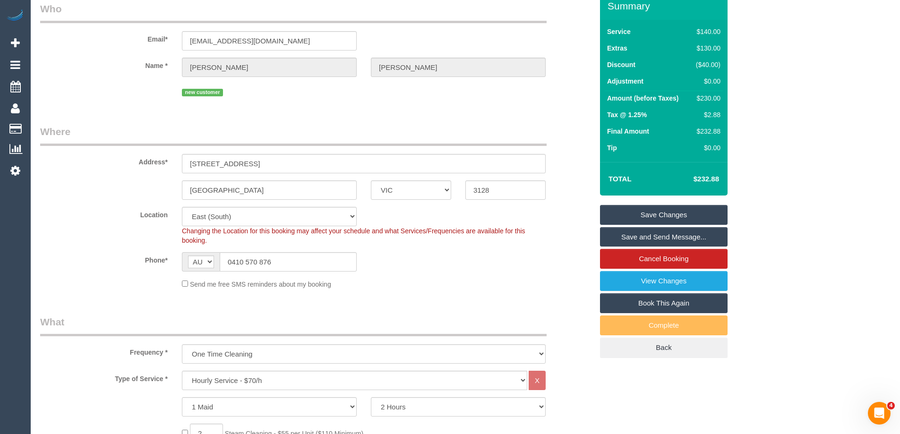
scroll to position [95, 0]
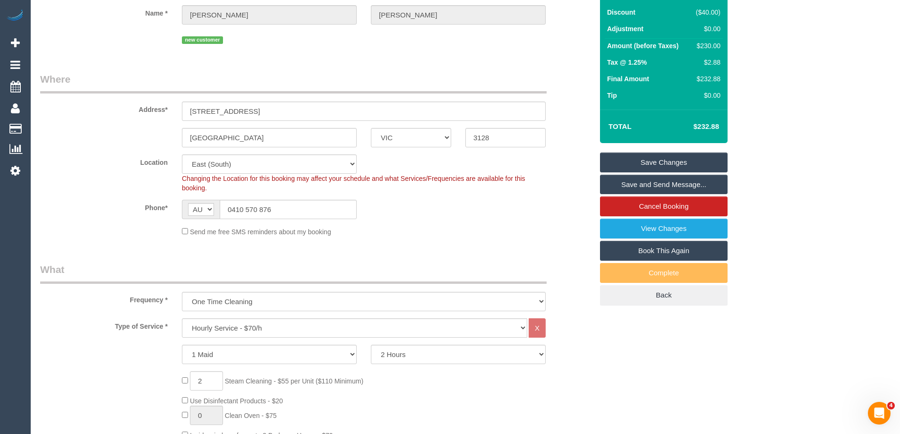
click at [471, 228] on div "Send me free SMS reminders about my booking" at bounding box center [364, 231] width 378 height 10
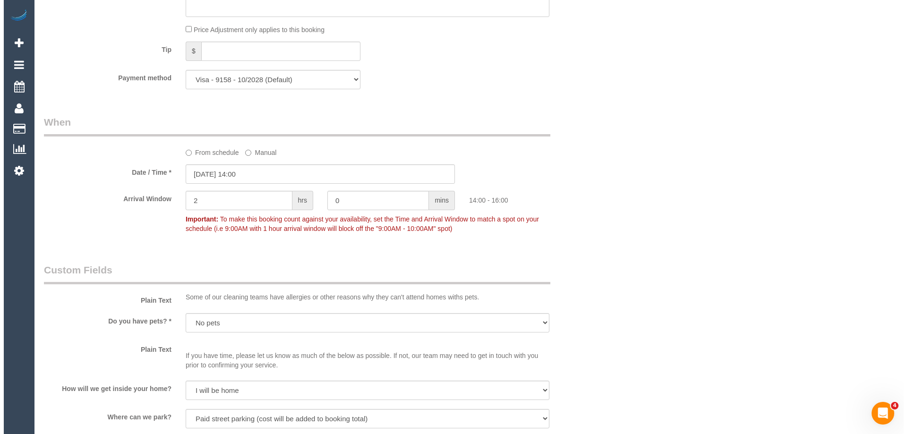
scroll to position [1134, 0]
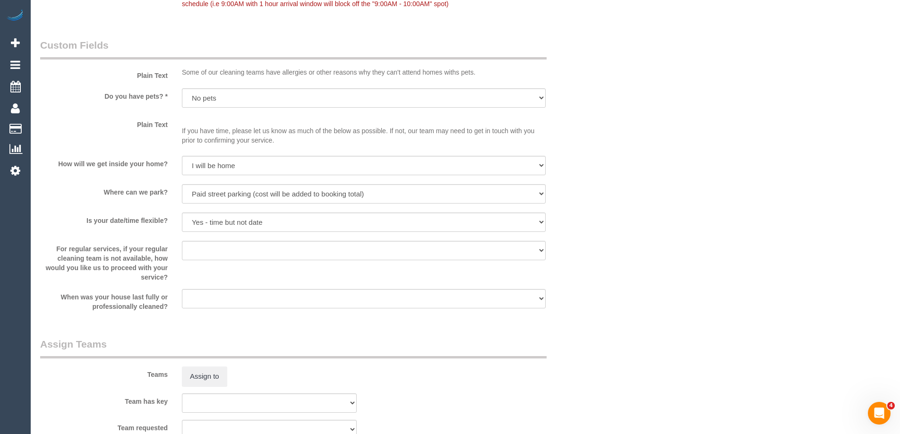
click at [204, 365] on div "Teams Assign to" at bounding box center [316, 361] width 567 height 49
click at [205, 372] on button "Assign to" at bounding box center [204, 377] width 45 height 20
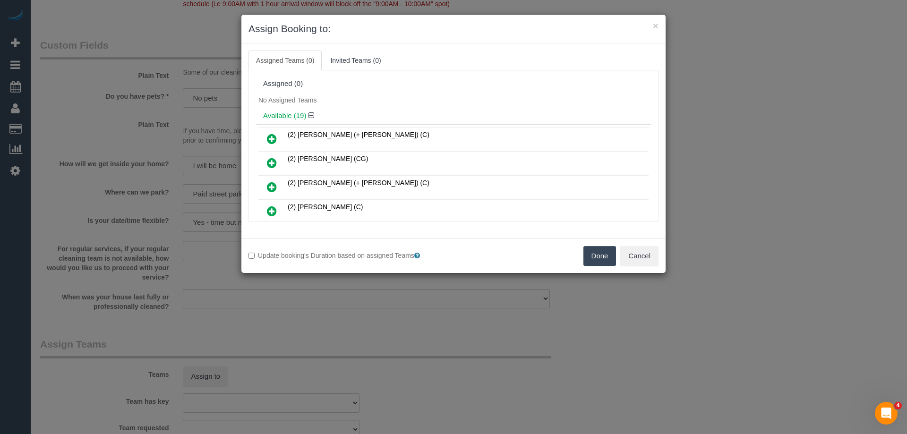
click at [417, 116] on h4 "Available (19)" at bounding box center [453, 116] width 381 height 8
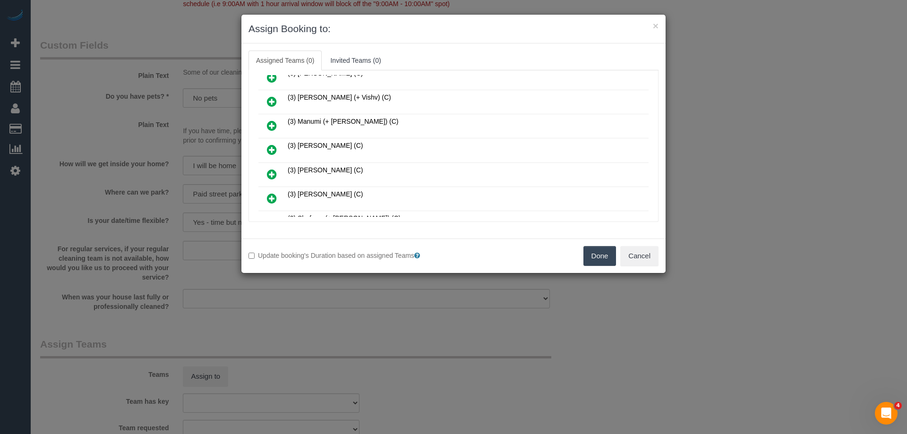
click at [274, 150] on icon at bounding box center [272, 149] width 10 height 11
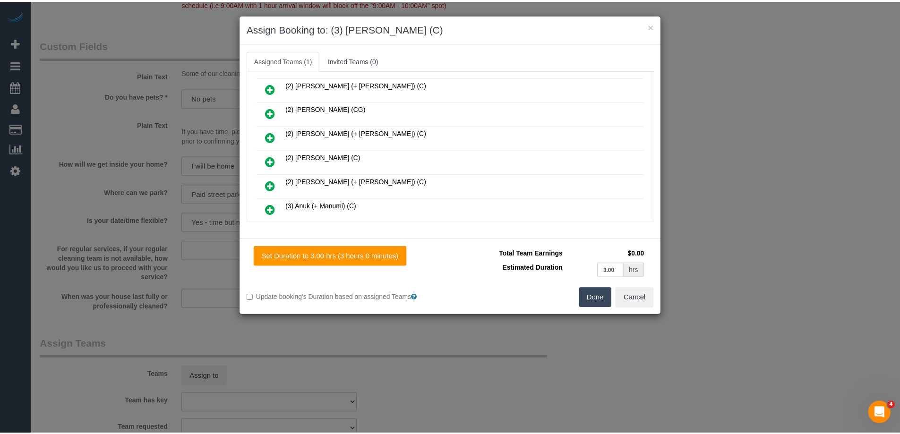
scroll to position [0, 0]
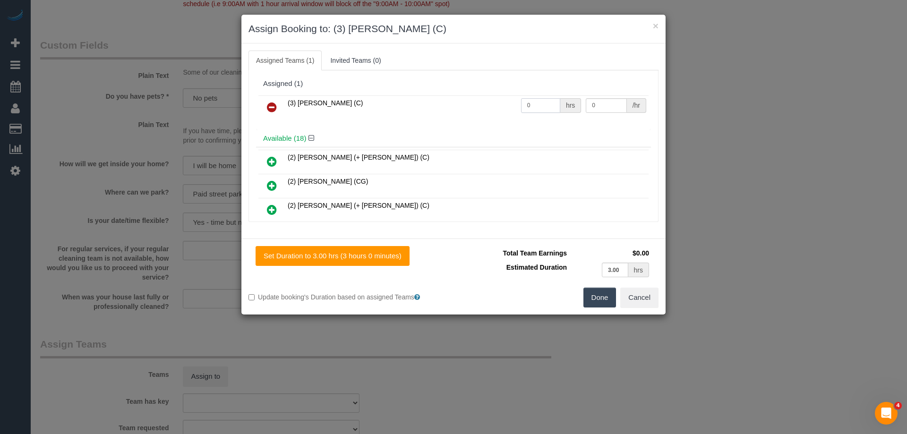
click at [543, 103] on input "0" at bounding box center [540, 105] width 39 height 15
type input "2"
click at [603, 103] on input "0" at bounding box center [606, 105] width 41 height 15
type input "0"
type input "40"
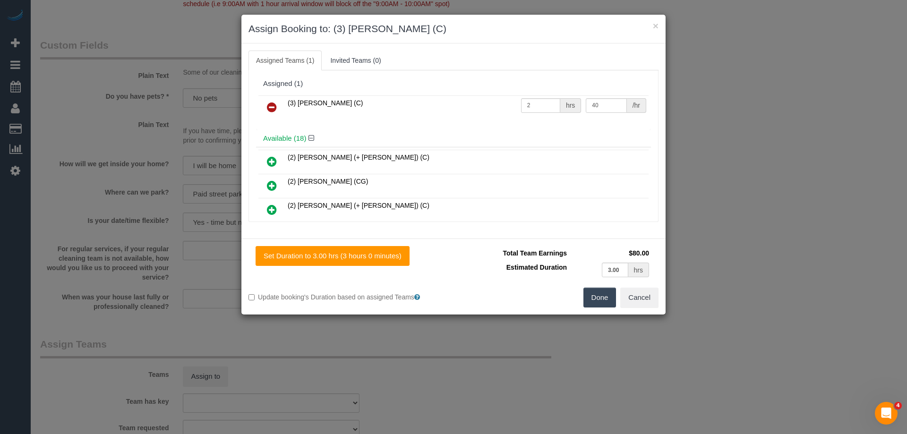
click at [599, 302] on button "Done" at bounding box center [600, 298] width 33 height 20
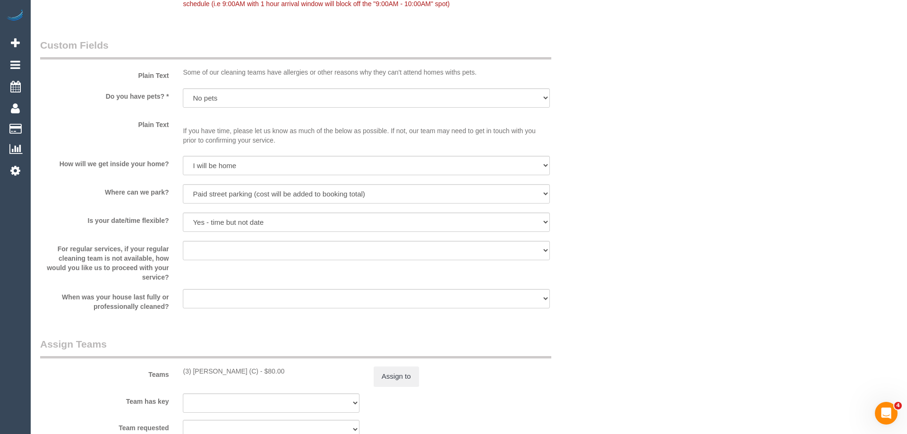
click at [599, 302] on div "× Assign Booking to: (3) [PERSON_NAME] (C) Assigned Teams (1) Invited Teams (0)…" at bounding box center [453, 217] width 907 height 434
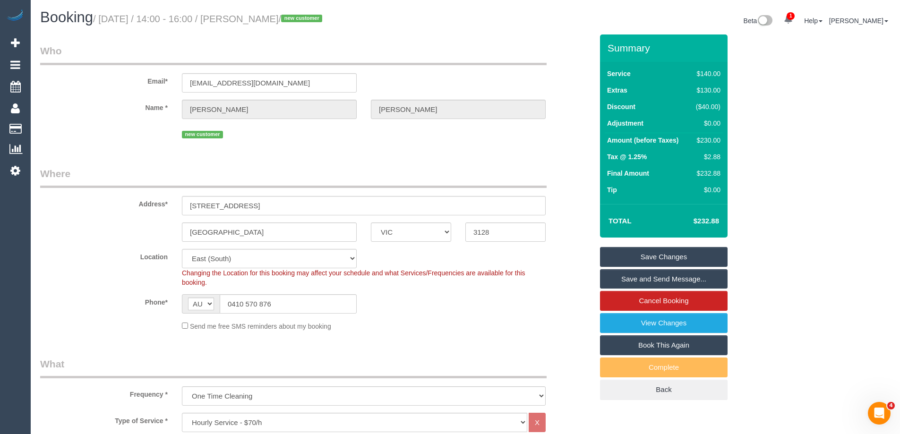
click at [653, 258] on link "Save Changes" at bounding box center [664, 257] width 128 height 20
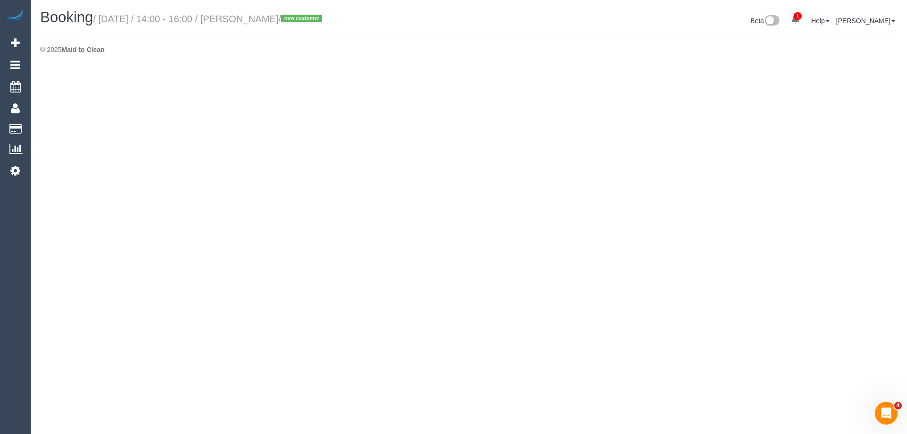
select select "VIC"
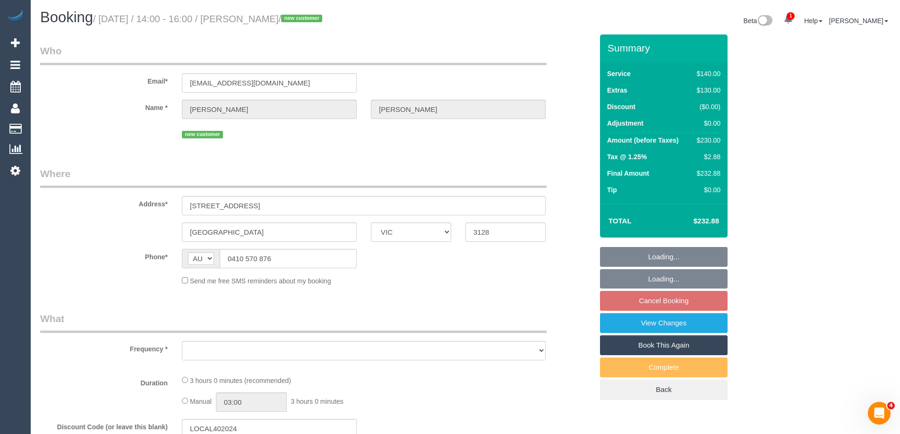
select select "object:4000"
select select "number:28"
select select "number:14"
select select "number:20"
select select "number:24"
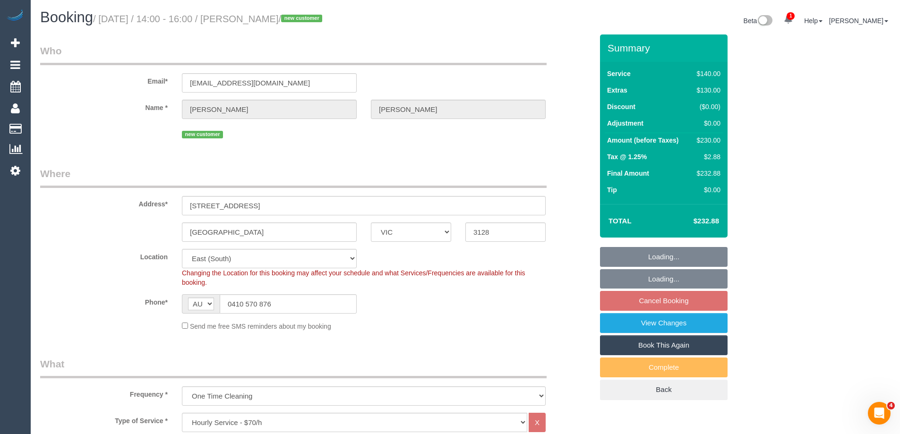
select select "string:stripe-pm_1S3bWD2GScqysDRVfB37uJIA"
select select "object:4317"
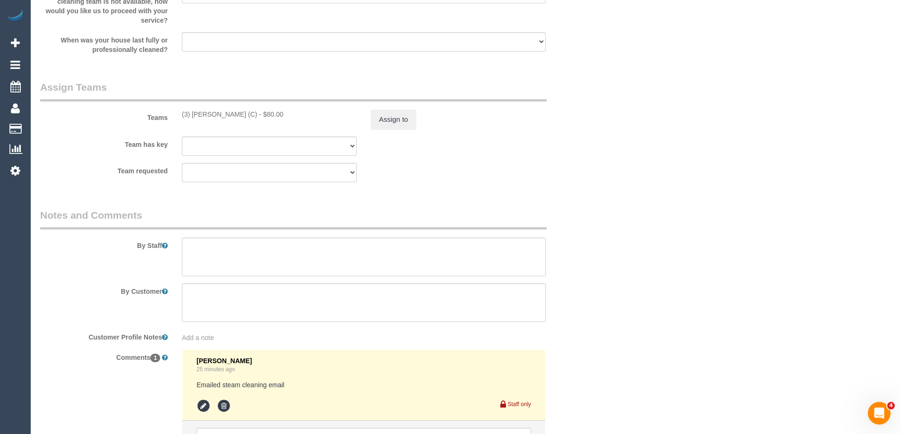
scroll to position [1491, 0]
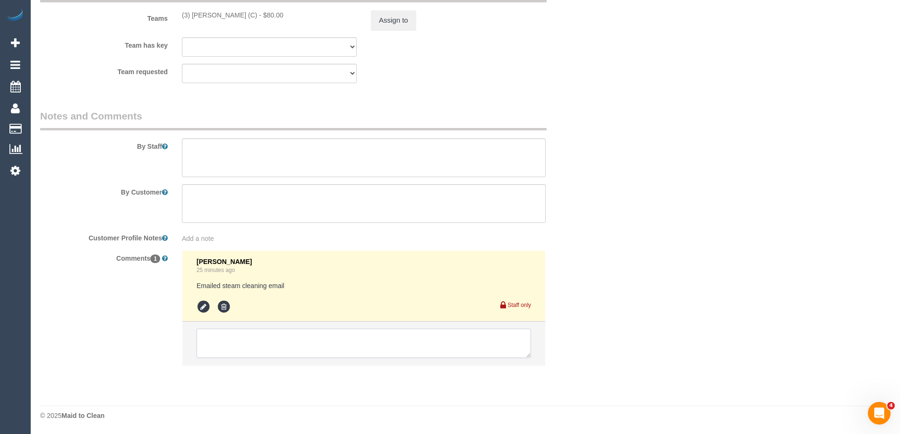
click at [252, 339] on textarea at bounding box center [364, 343] width 335 height 29
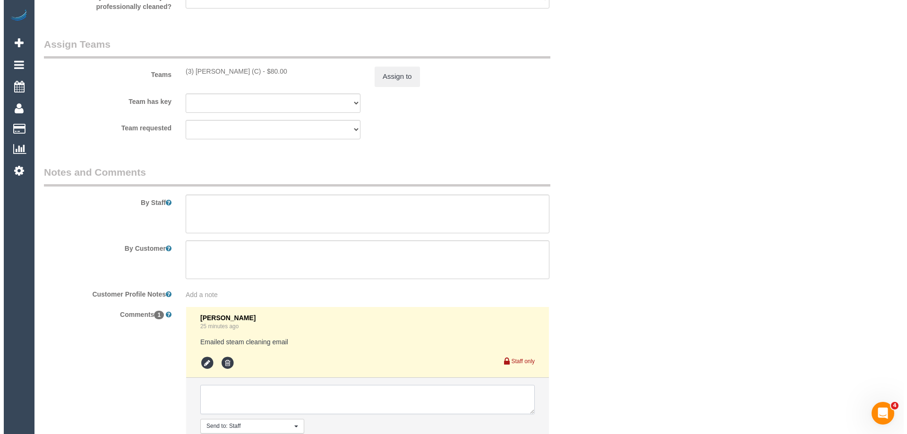
scroll to position [1396, 0]
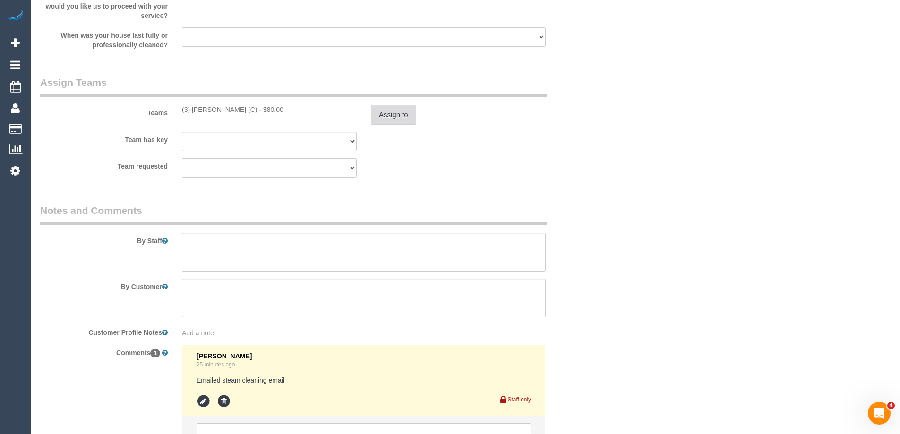
click at [397, 111] on button "Assign to" at bounding box center [393, 115] width 45 height 20
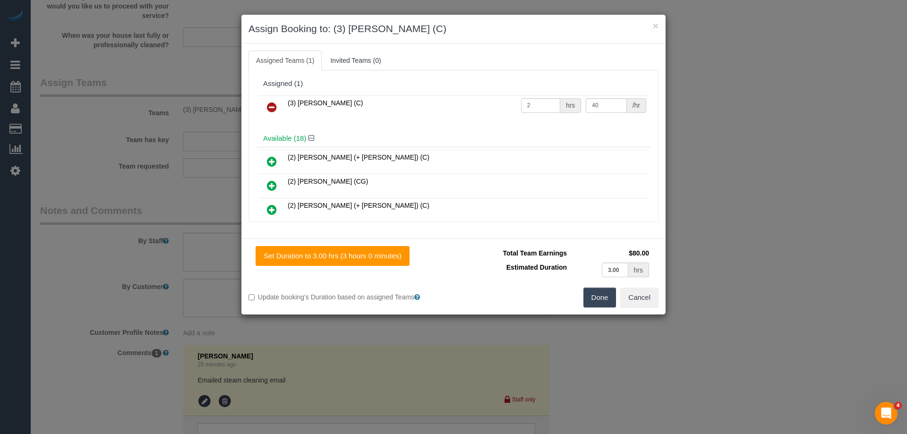
click at [276, 107] on icon at bounding box center [272, 107] width 10 height 11
click at [335, 97] on div "(3) Nethaki Fernando (C) 2 hrs 40 /hr" at bounding box center [453, 111] width 395 height 37
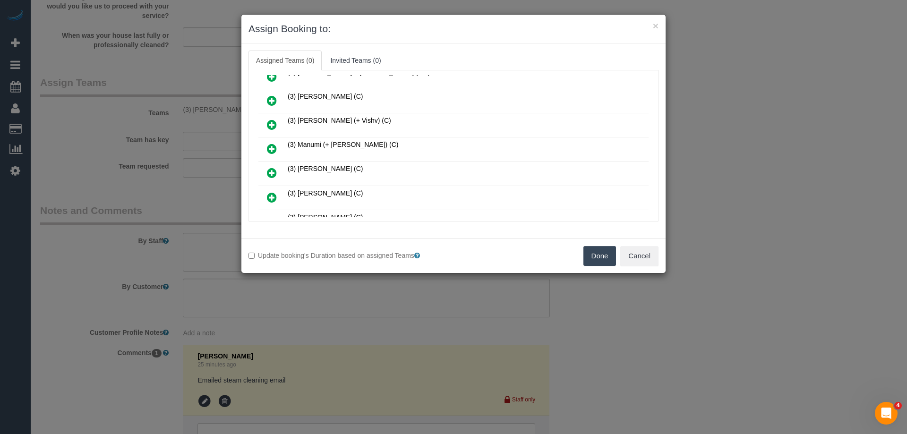
click at [268, 196] on icon at bounding box center [272, 197] width 10 height 11
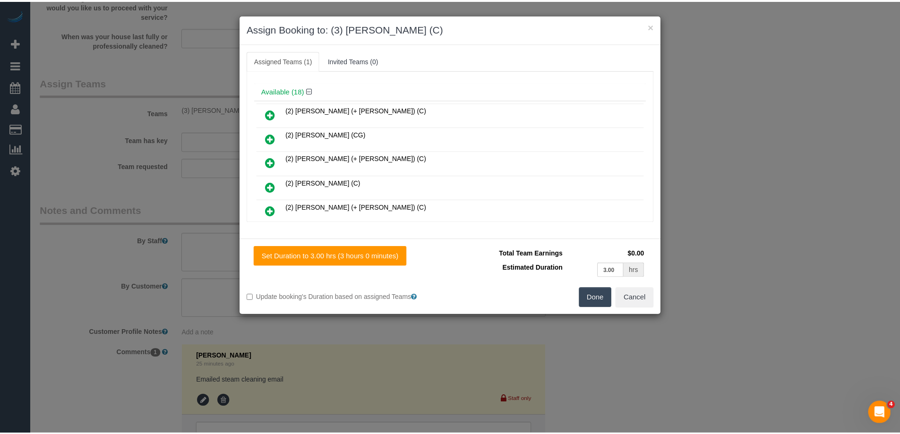
scroll to position [0, 0]
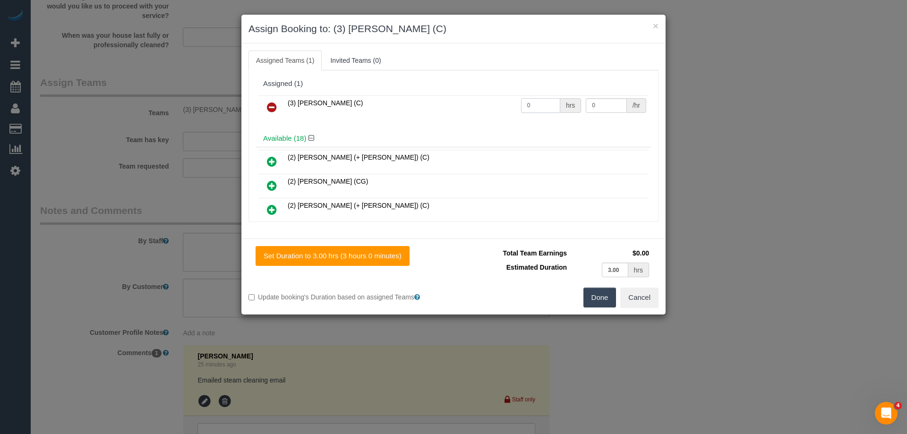
click at [540, 107] on input "0" at bounding box center [540, 105] width 39 height 15
type input "2"
click at [605, 101] on input "0" at bounding box center [606, 105] width 41 height 15
type input "4"
click at [613, 108] on input "text" at bounding box center [606, 105] width 41 height 15
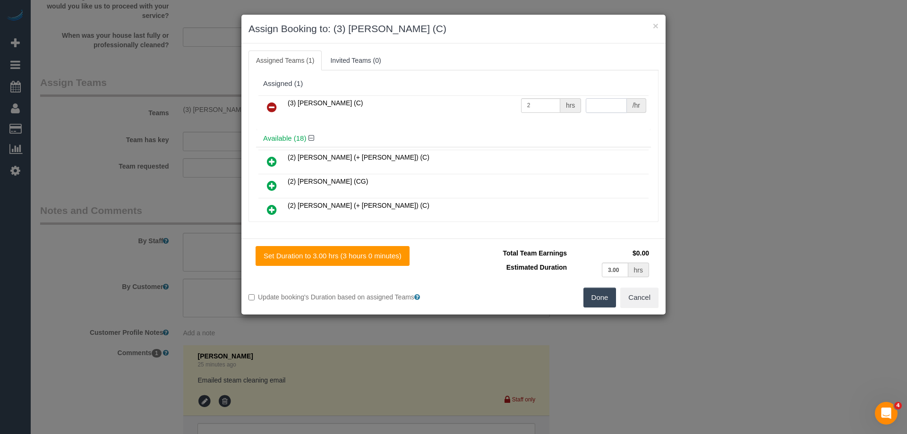
click at [600, 108] on input "text" at bounding box center [606, 105] width 41 height 15
type input "40"
click at [604, 297] on button "Done" at bounding box center [600, 298] width 33 height 20
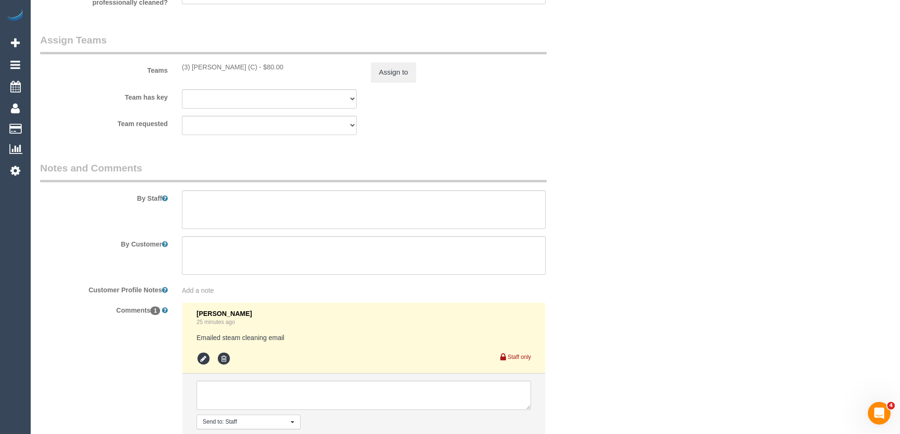
scroll to position [1491, 0]
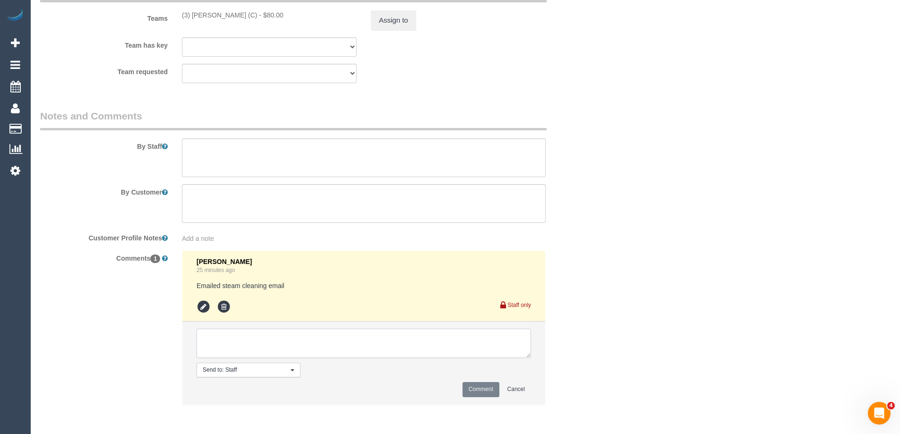
click at [233, 345] on textarea at bounding box center [364, 343] width 335 height 29
type textarea "p"
click at [229, 341] on textarea at bounding box center [364, 343] width 335 height 29
type textarea "Update cleaners pay once SC is confirmed"
click at [476, 388] on button "Comment" at bounding box center [481, 389] width 37 height 15
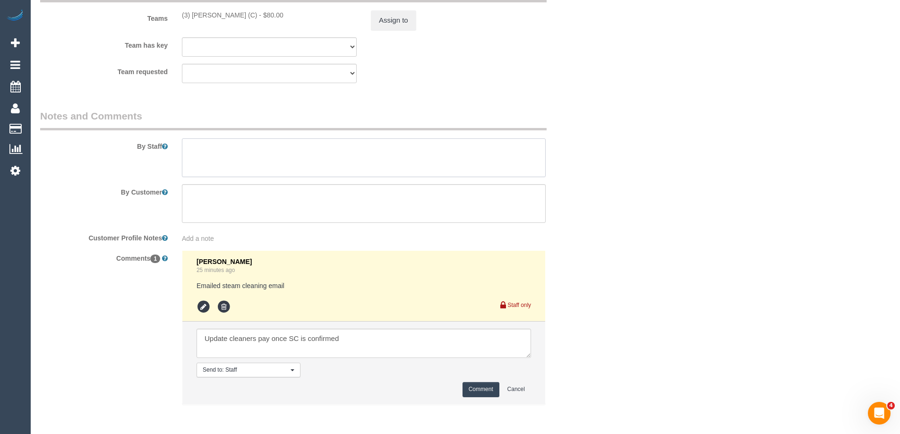
click at [316, 154] on textarea at bounding box center [364, 157] width 364 height 39
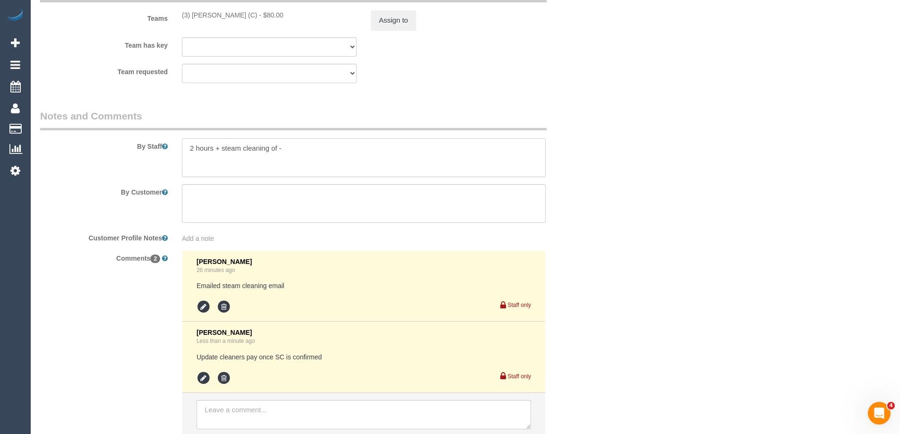
type textarea "2 hours + steam cleaning of -"
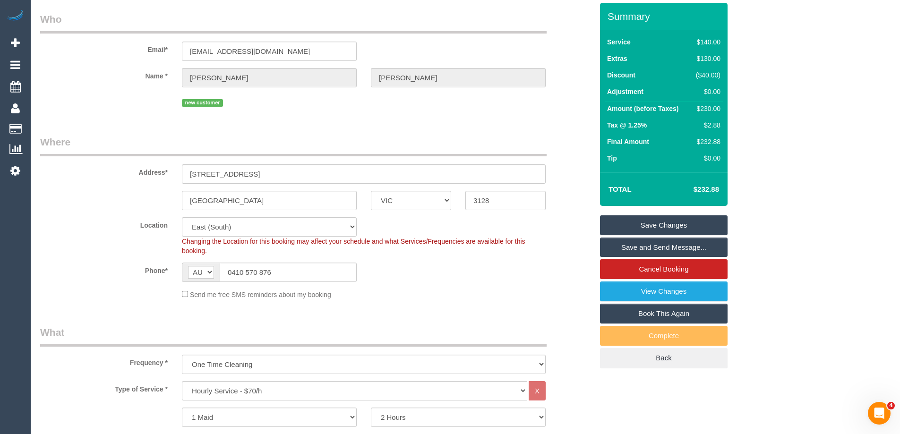
scroll to position [26, 0]
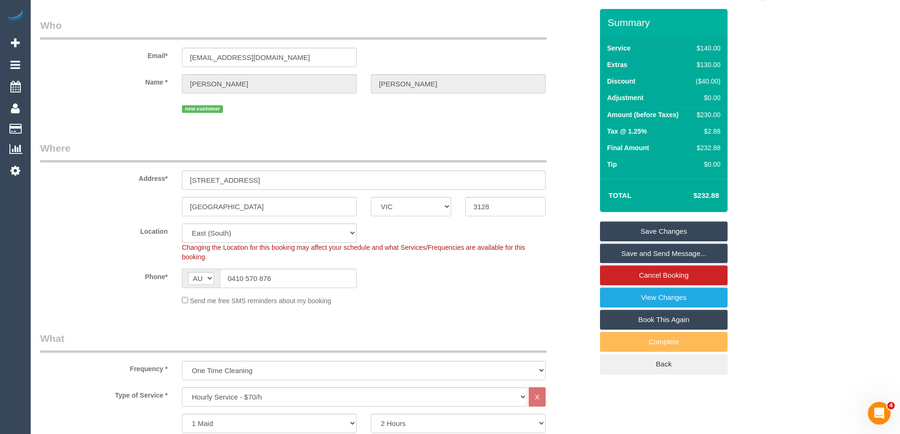
click at [643, 230] on link "Save Changes" at bounding box center [664, 232] width 128 height 20
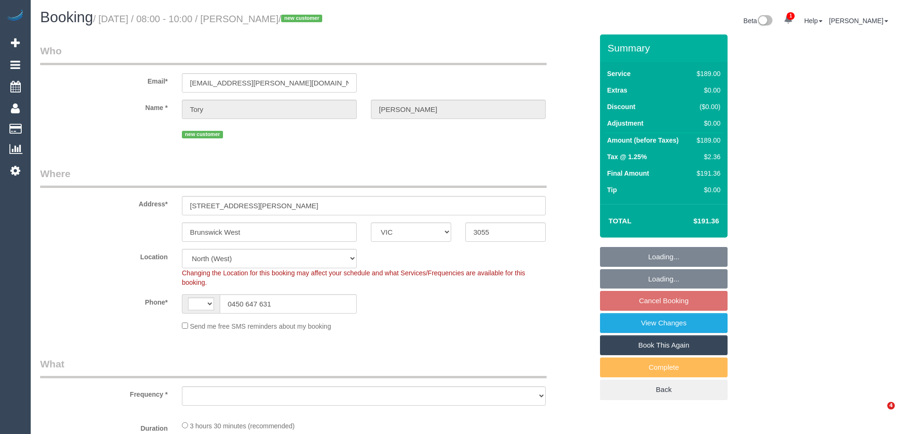
select select "VIC"
select select "number:27"
select select "number:16"
select select "number:19"
select select "number:24"
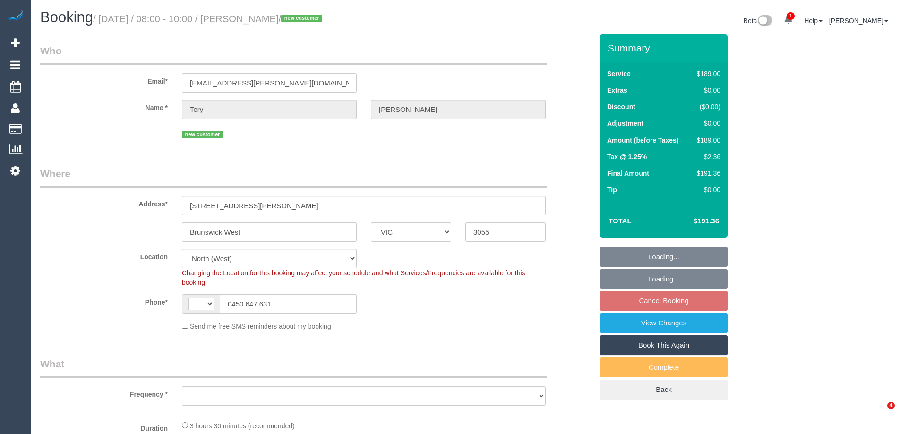
select select "number:33"
select select "number:12"
select select "string:AU"
select select "object:693"
select select "spot2"
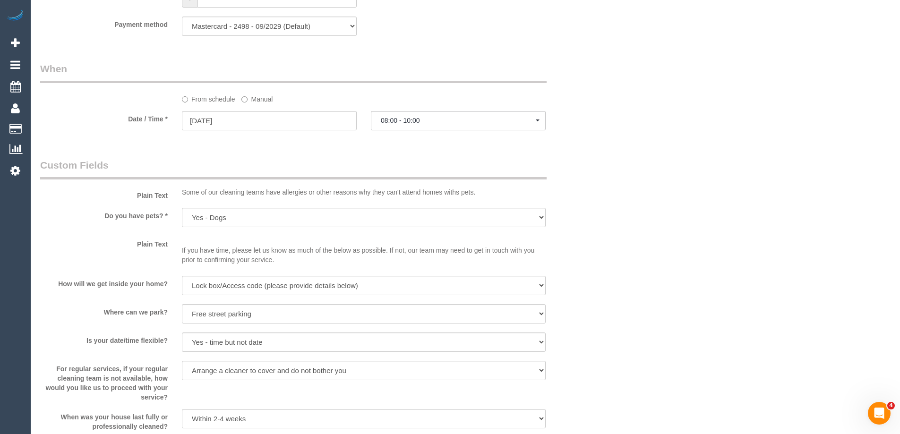
scroll to position [992, 0]
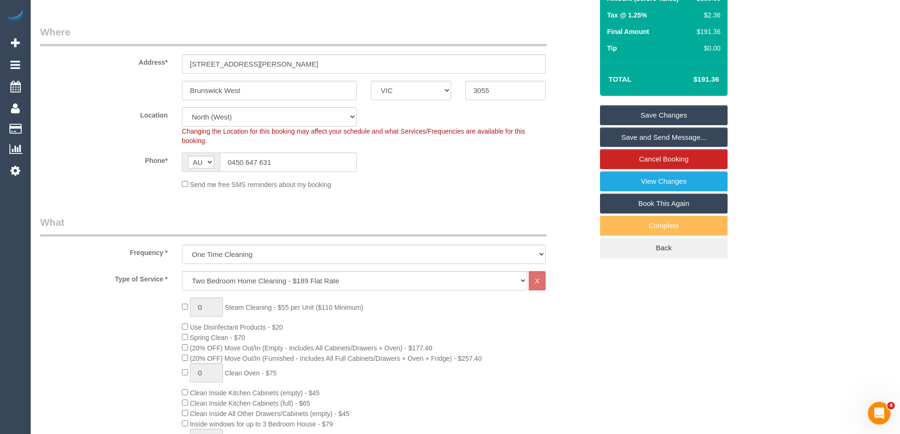
scroll to position [0, 0]
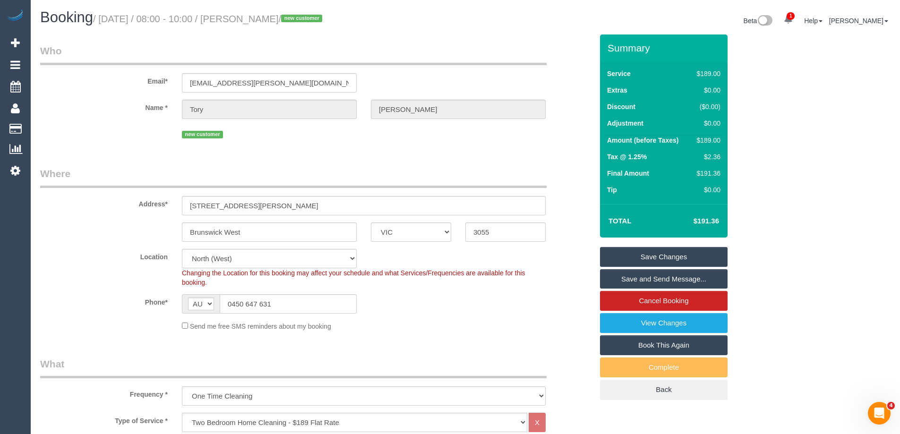
click at [716, 138] on div "$189.00" at bounding box center [706, 140] width 27 height 9
copy div "189.00"
click at [757, 146] on div "Summary Service $189.00 Extras $0.00 Discount ($0.00) Adjustment $0.00 Amount (…" at bounding box center [699, 226] width 213 height 385
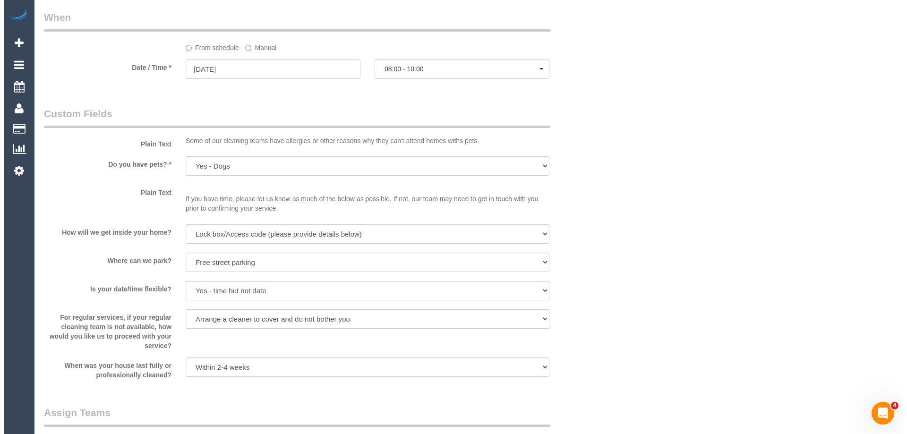
scroll to position [1229, 0]
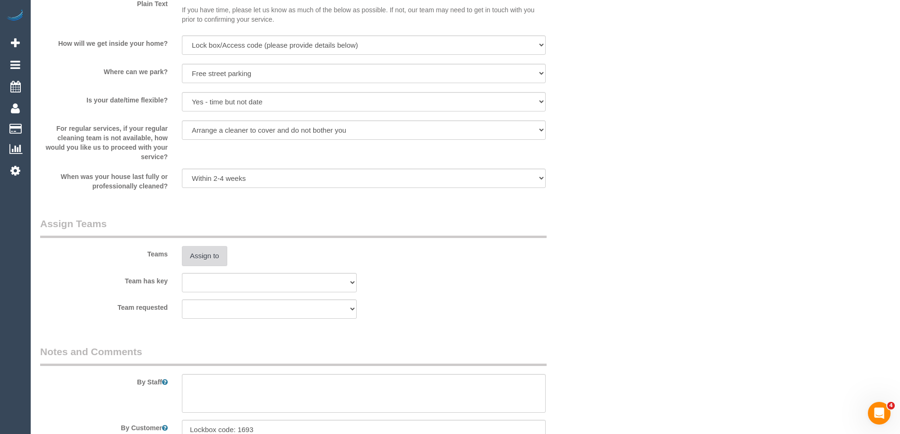
click at [211, 260] on button "Assign to" at bounding box center [204, 256] width 45 height 20
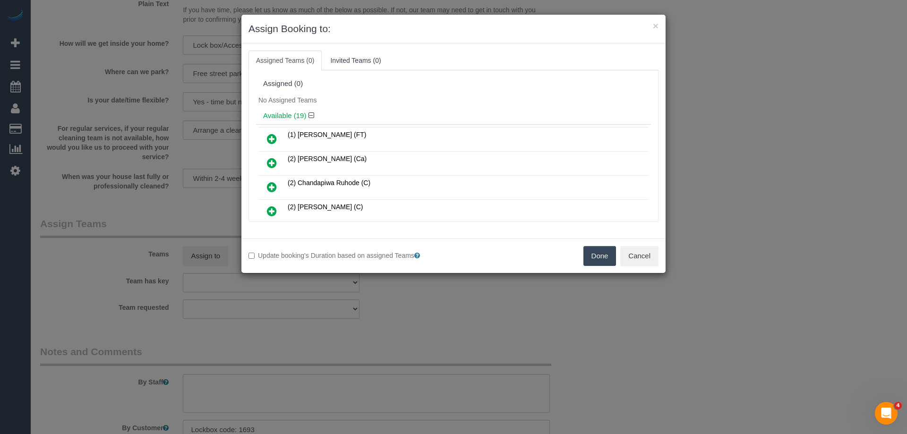
click at [424, 101] on div "No Assigned Teams" at bounding box center [453, 100] width 395 height 14
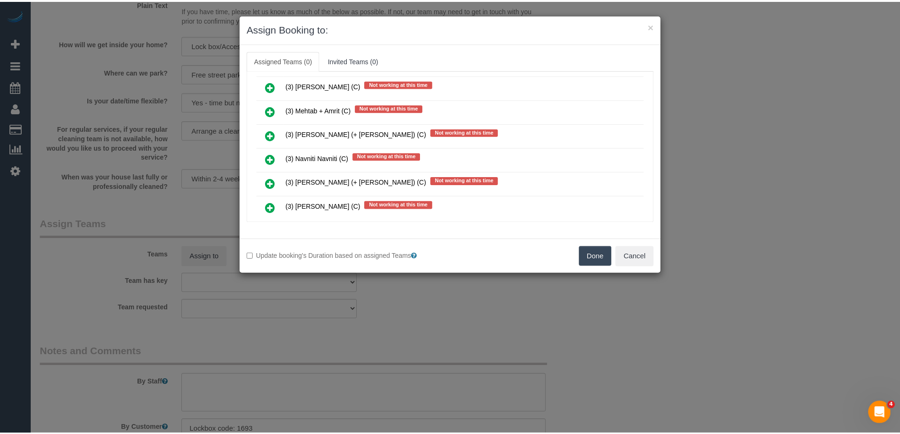
scroll to position [0, 0]
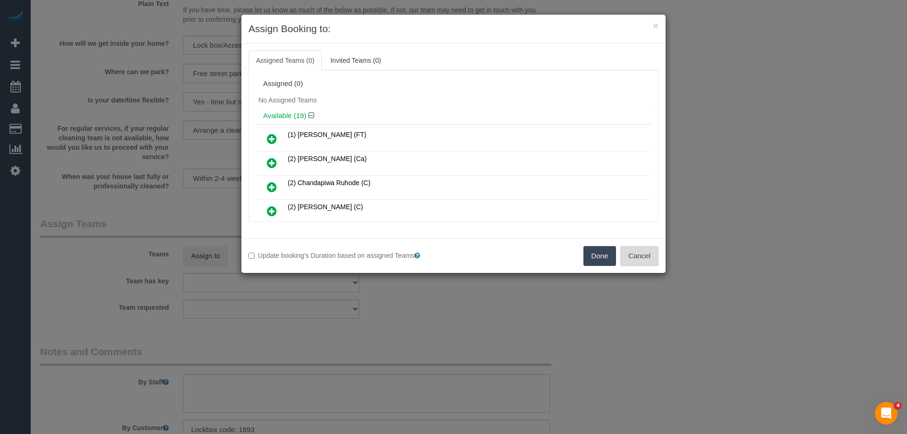
click at [643, 249] on button "Cancel" at bounding box center [639, 256] width 38 height 20
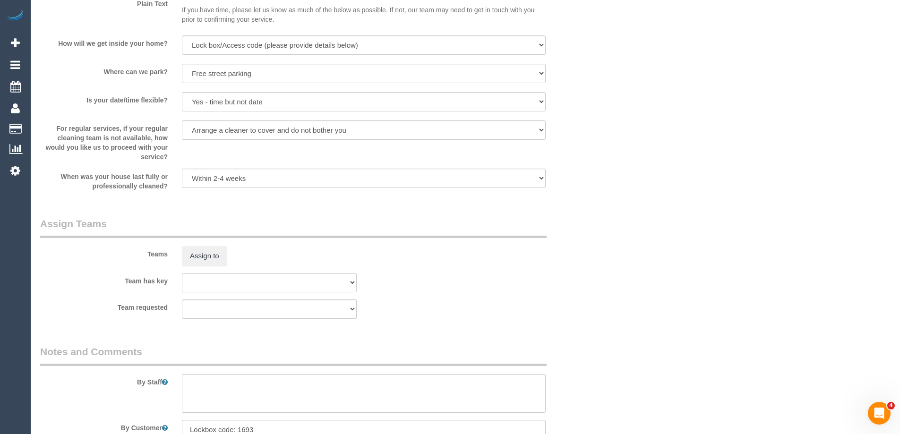
click at [605, 215] on div "× Assign Booking to: Assigned Teams (0) Invited Teams (0) Assigned (0) No Assig…" at bounding box center [450, 217] width 900 height 434
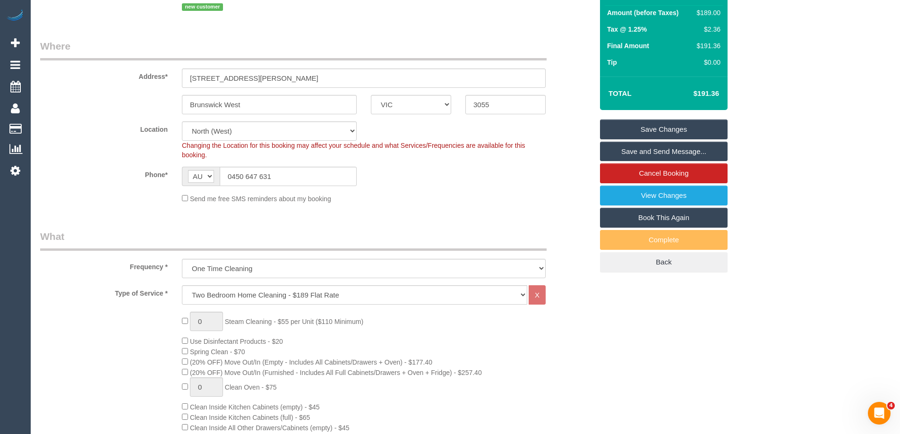
scroll to position [95, 0]
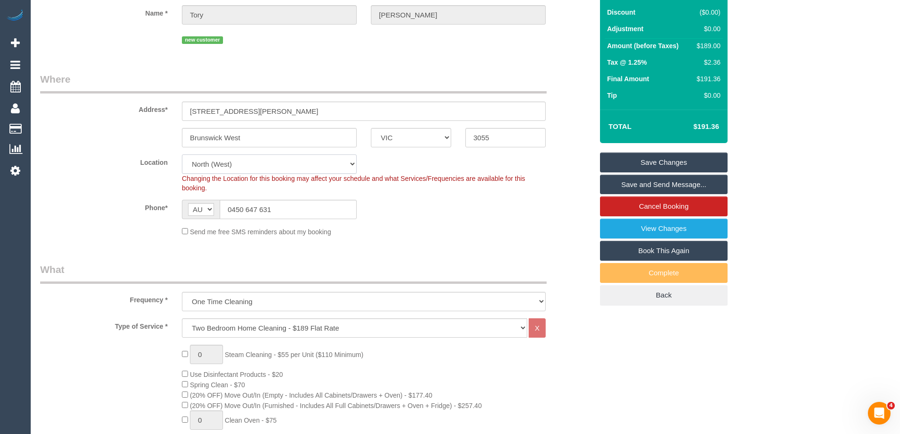
click at [232, 163] on select "Office City East (North) East (South) Inner East Inner North (East) Inner North…" at bounding box center [269, 164] width 175 height 19
select select "50"
click at [182, 155] on select "Office City East (North) East (South) Inner East Inner North (East) Inner North…" at bounding box center [269, 164] width 175 height 19
click at [464, 204] on div "Phone* AF AL DZ AD AO AI AQ AG AR AM AW AU AT AZ BS BH BD BB BY BE BZ BJ BM BT …" at bounding box center [316, 209] width 567 height 19
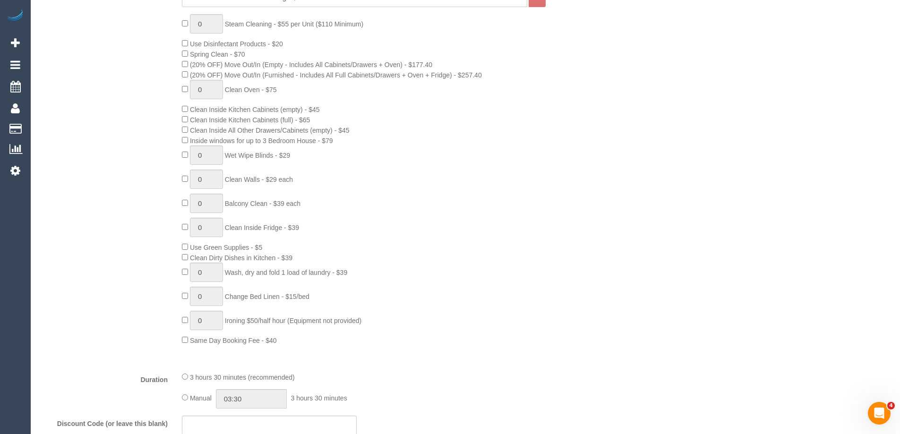
select select "object:4770"
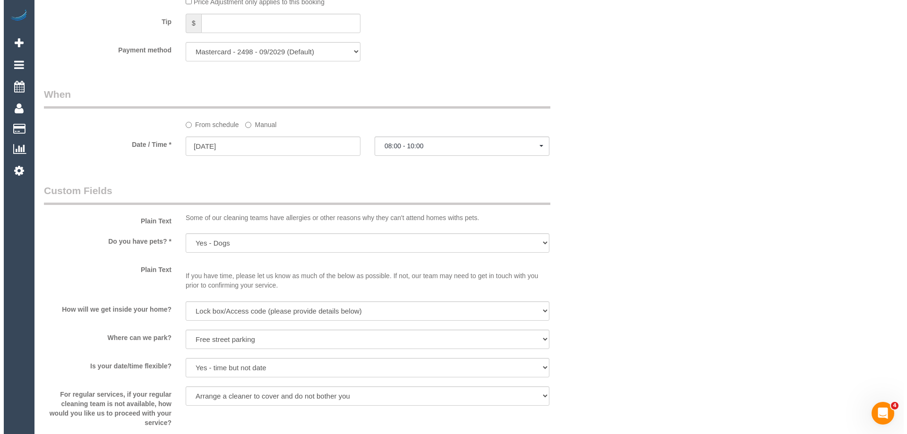
scroll to position [1186, 0]
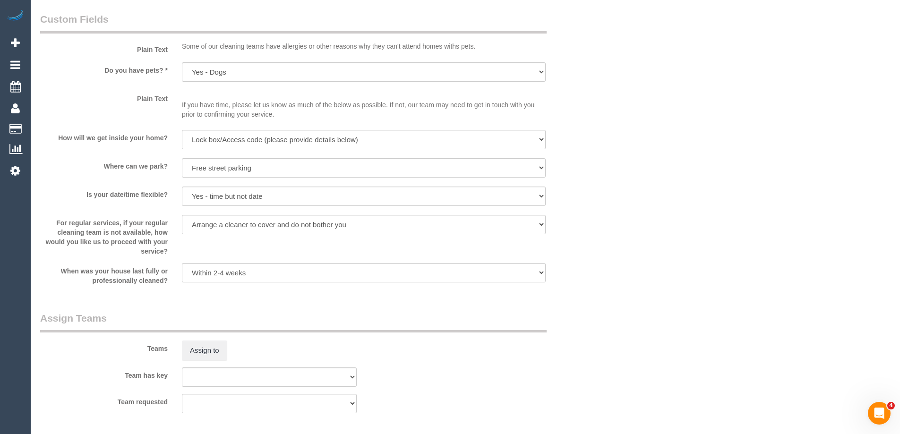
click at [227, 338] on div "Teams Assign to" at bounding box center [316, 335] width 567 height 49
click at [216, 346] on button "Assign to" at bounding box center [204, 351] width 45 height 20
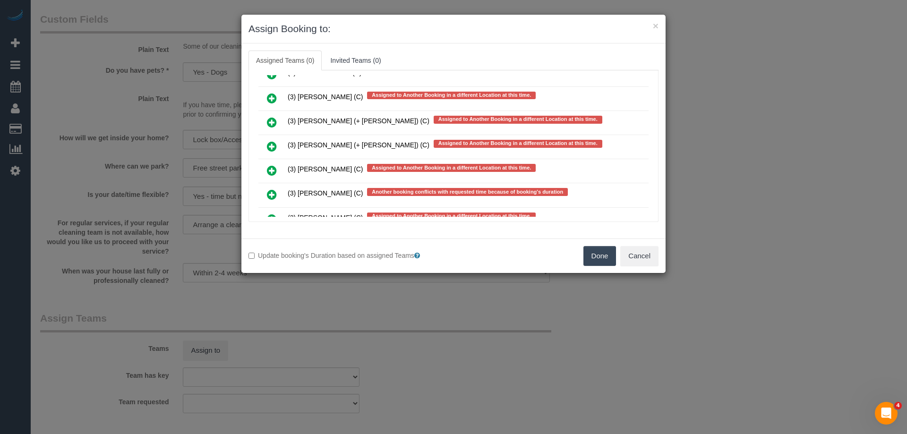
scroll to position [3261, 0]
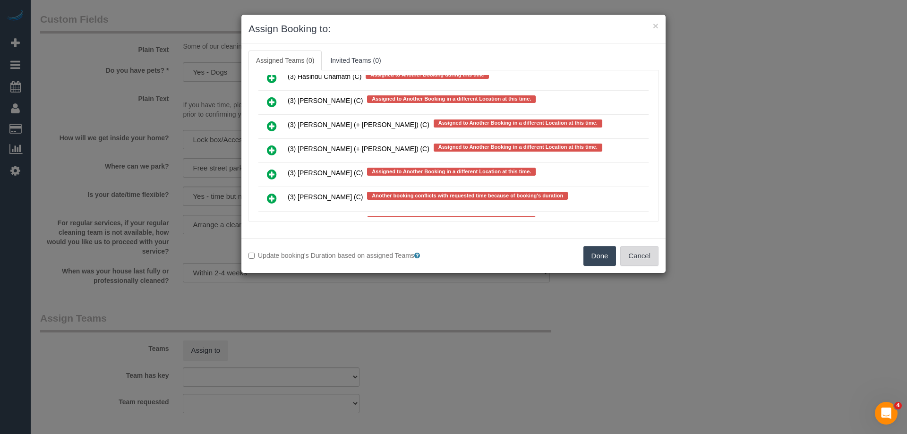
click at [641, 257] on button "Cancel" at bounding box center [639, 256] width 38 height 20
click at [641, 257] on div "× Assign Booking to: Assigned Teams (0) Invited Teams (0) Assigned (0) No Assig…" at bounding box center [453, 217] width 907 height 434
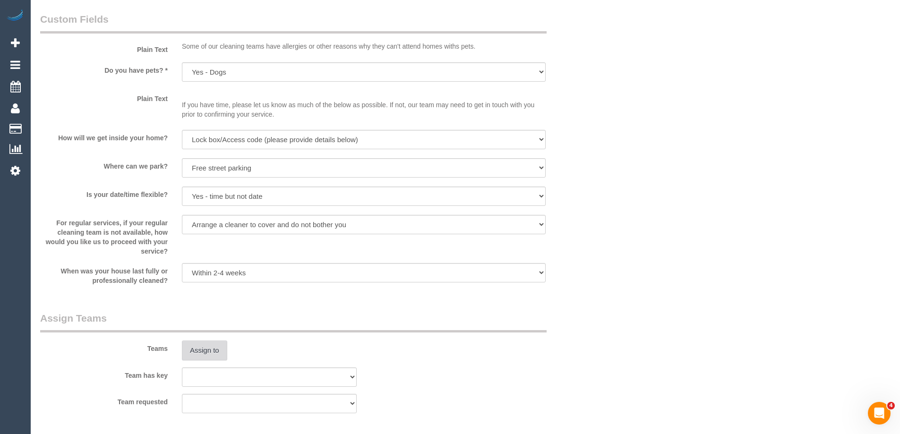
click at [213, 353] on button "Assign to" at bounding box center [204, 351] width 45 height 20
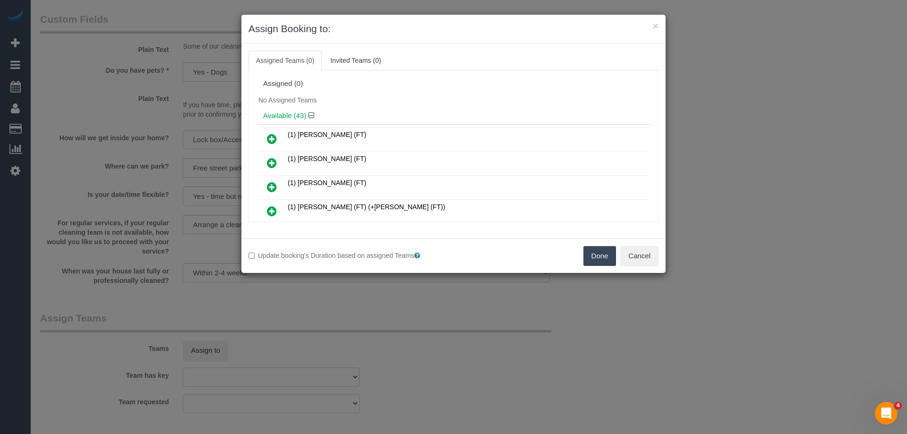
scroll to position [690, 0]
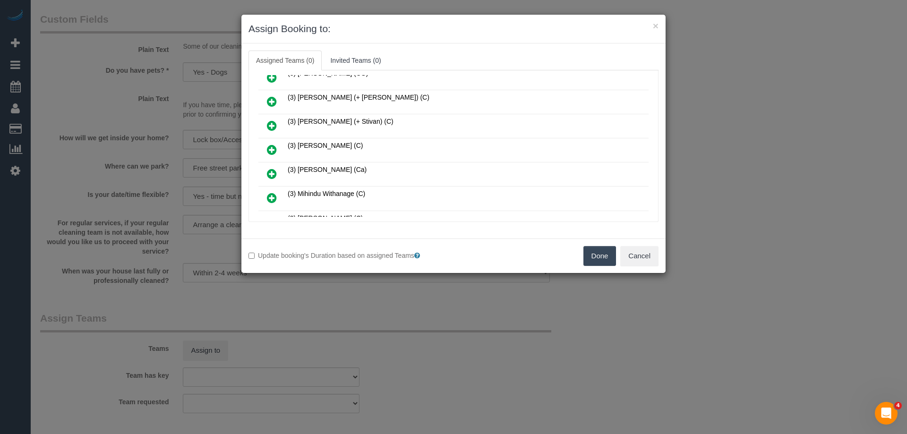
click at [267, 149] on icon at bounding box center [272, 149] width 10 height 11
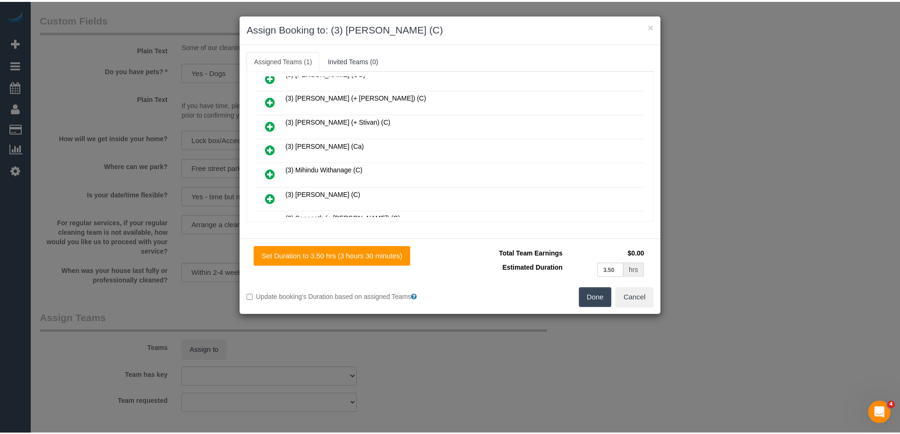
scroll to position [0, 0]
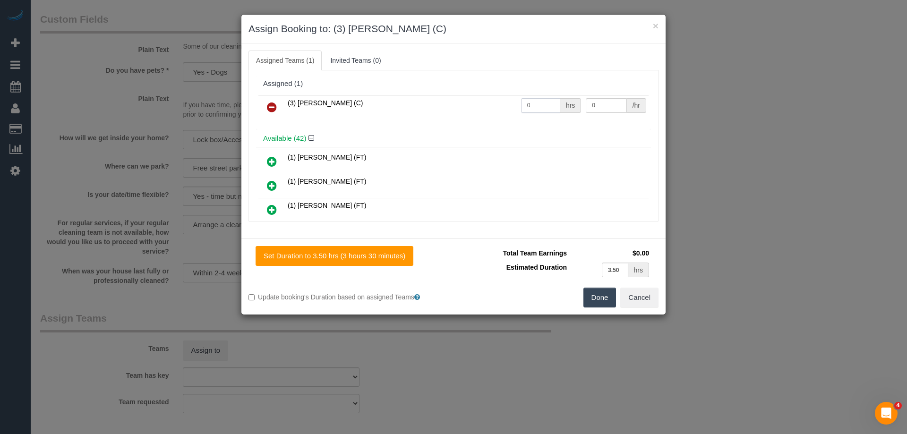
click at [537, 103] on input "0" at bounding box center [540, 105] width 39 height 15
type input "1"
click at [600, 103] on input "0" at bounding box center [606, 105] width 41 height 15
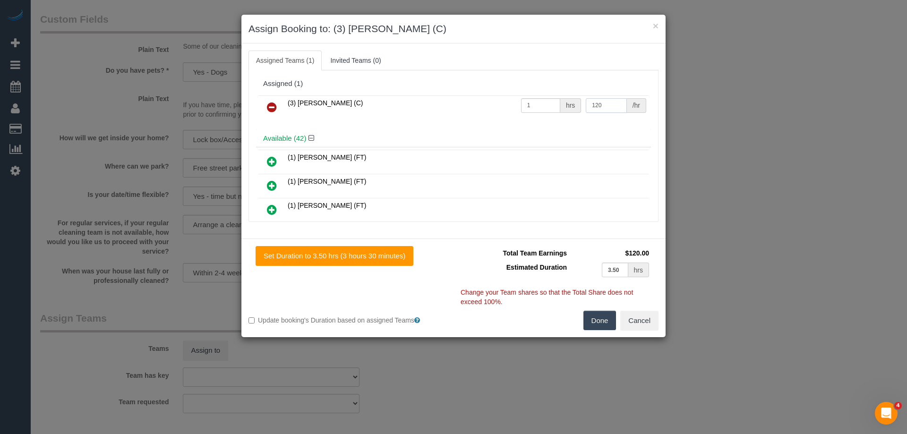
type input "120"
click at [607, 317] on button "Done" at bounding box center [600, 321] width 33 height 20
click at [607, 317] on div "× Assign Booking to: (3) Manula Wimalasooriya (C) Assigned Teams (1) Invited Te…" at bounding box center [453, 217] width 907 height 434
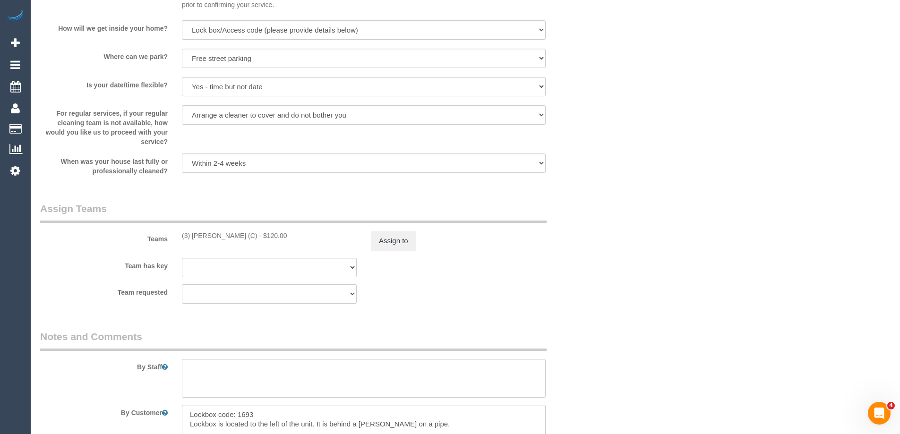
scroll to position [1422, 0]
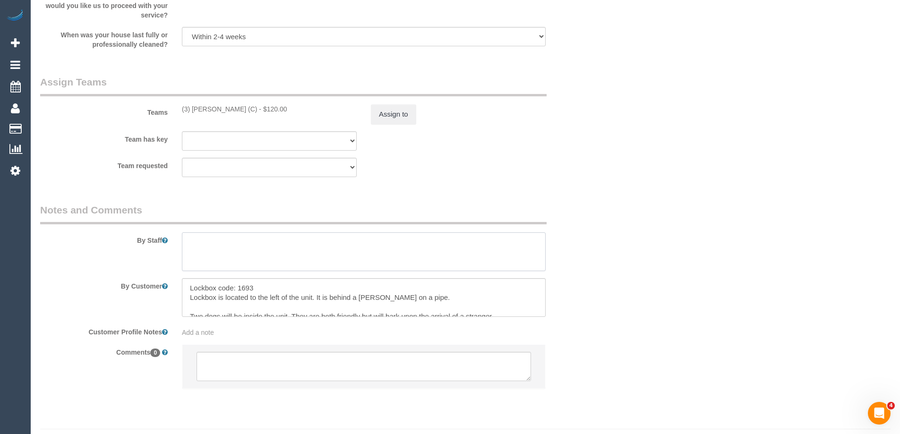
click at [284, 247] on textarea at bounding box center [364, 252] width 364 height 39
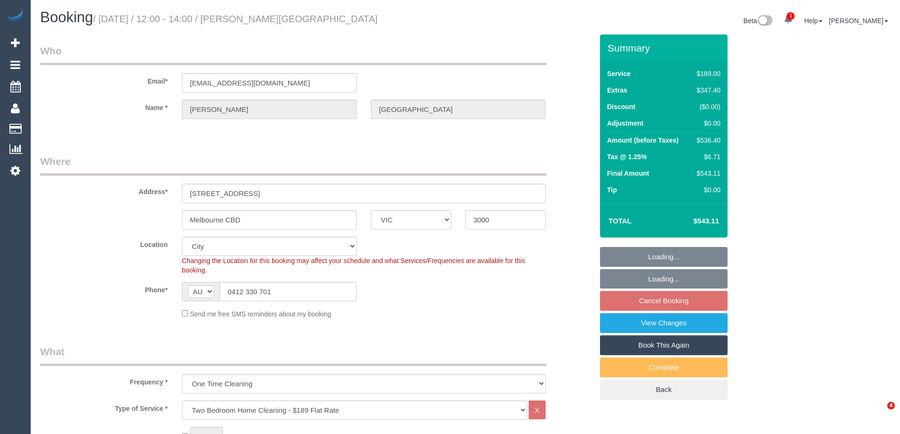
select select "VIC"
select select "string:stripe-pm_1S2qle2GScqysDRVscvjKIFg"
select select "number:28"
select select "number:14"
select select "number:18"
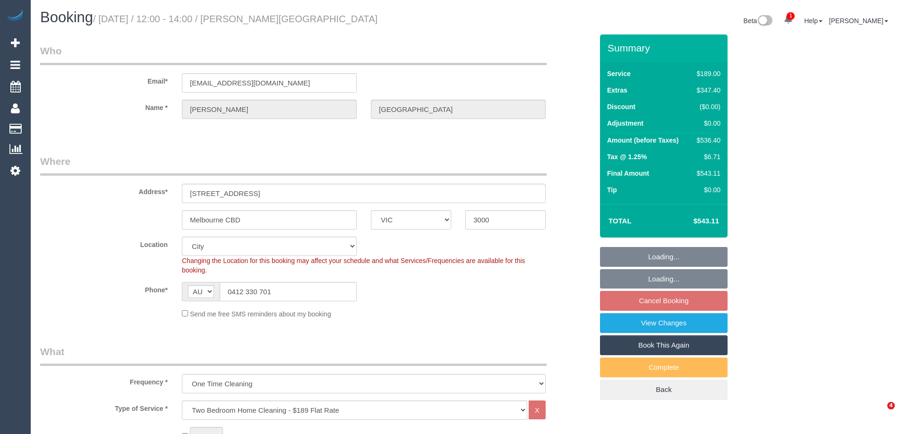
select select "number:25"
select select "number:35"
select select "number:13"
drag, startPoint x: 0, startPoint y: 0, endPoint x: 685, endPoint y: 325, distance: 757.8
click at [685, 325] on link "View Changes" at bounding box center [664, 323] width 128 height 20
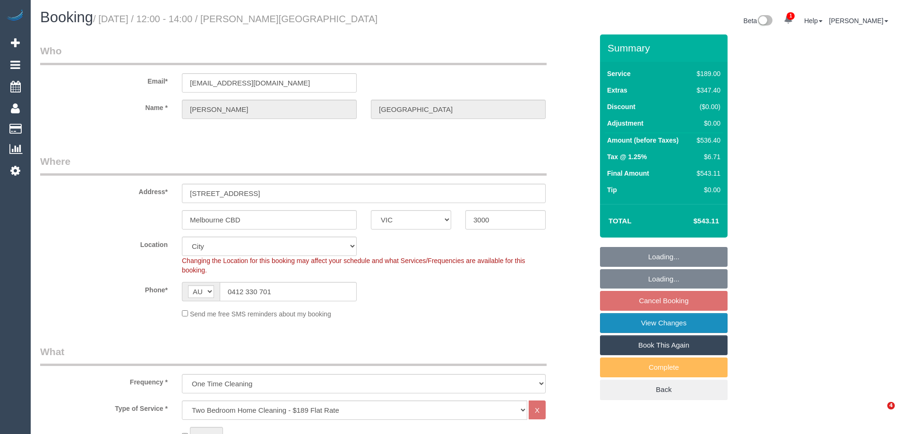
select select "object:1255"
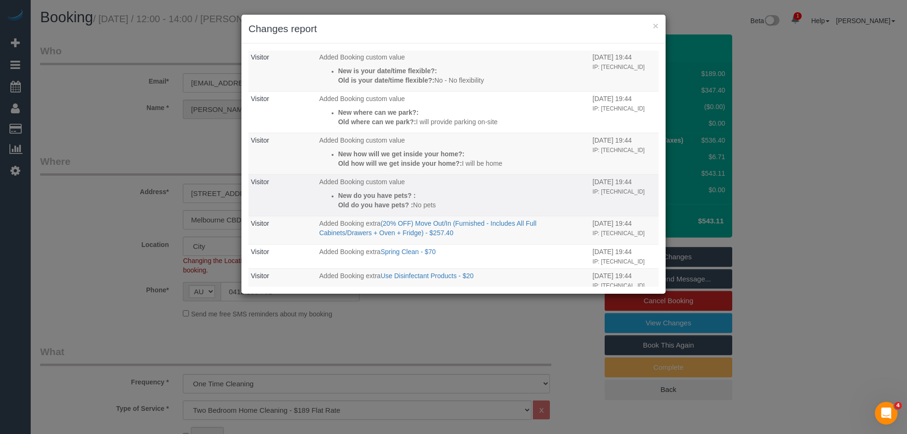
scroll to position [596, 0]
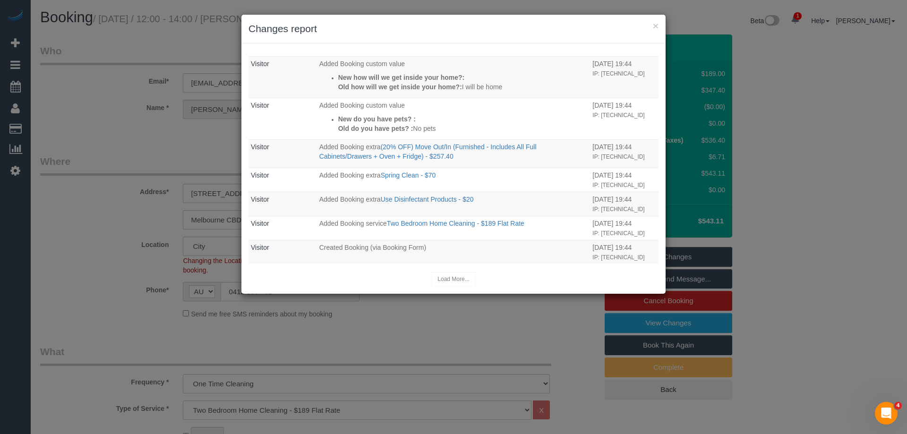
click at [490, 39] on div "× Changes report" at bounding box center [453, 29] width 424 height 29
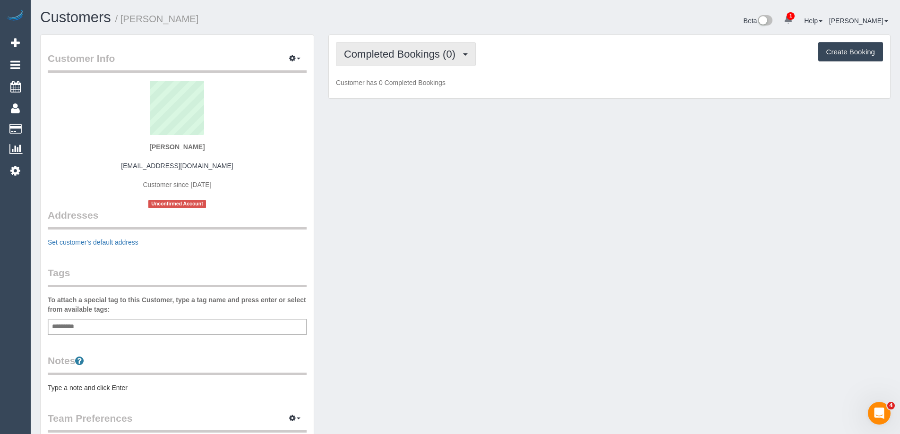
click at [396, 48] on span "Completed Bookings (0)" at bounding box center [402, 54] width 116 height 12
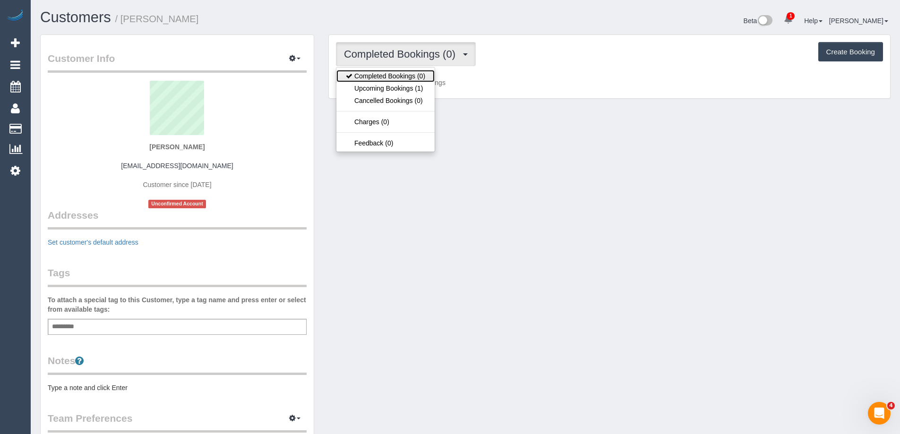
click at [397, 79] on link "Completed Bookings (0)" at bounding box center [385, 76] width 98 height 12
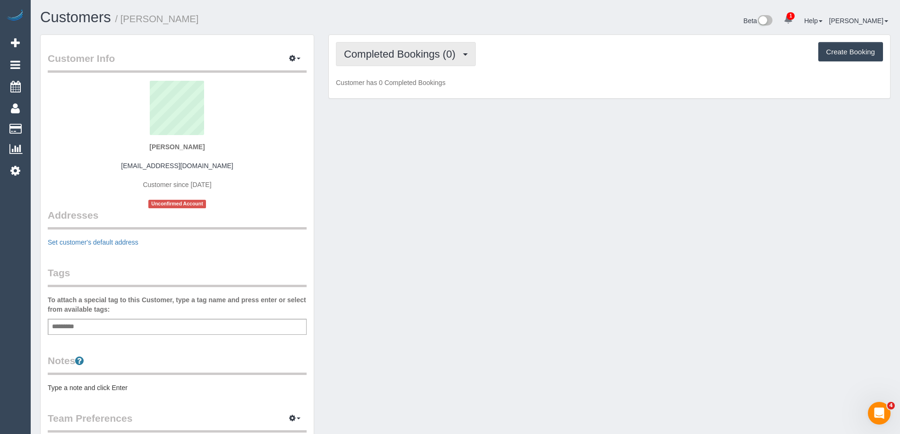
click at [401, 57] on span "Completed Bookings (0)" at bounding box center [402, 54] width 116 height 12
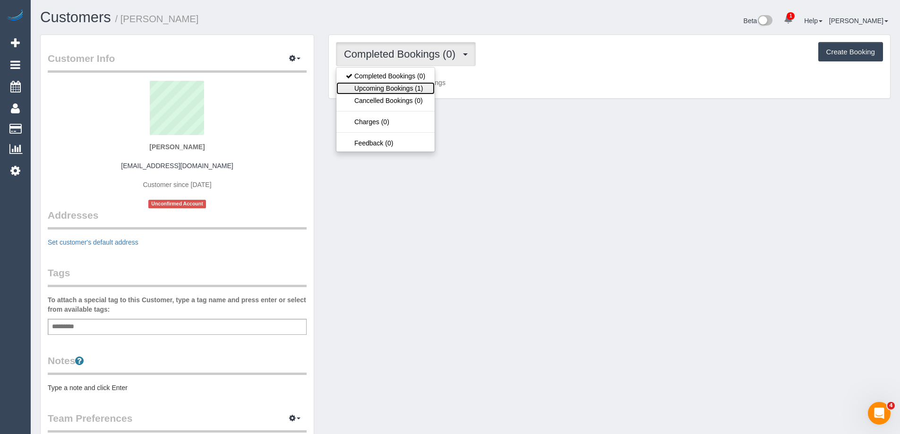
click at [404, 91] on link "Upcoming Bookings (1)" at bounding box center [385, 88] width 98 height 12
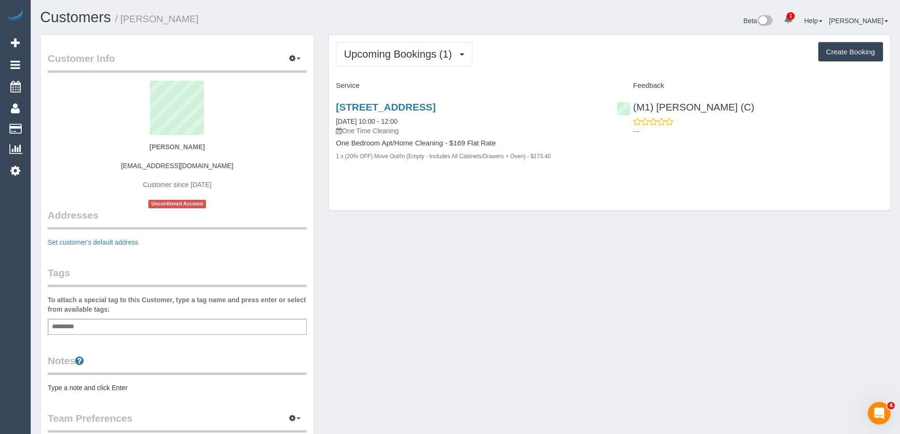
click at [363, 115] on div "[STREET_ADDRESS] [DATE] 10:00 - 12:00 One Time Cleaning" at bounding box center [469, 119] width 267 height 34
click at [369, 124] on link "[DATE] 10:00 - 12:00" at bounding box center [366, 122] width 61 height 8
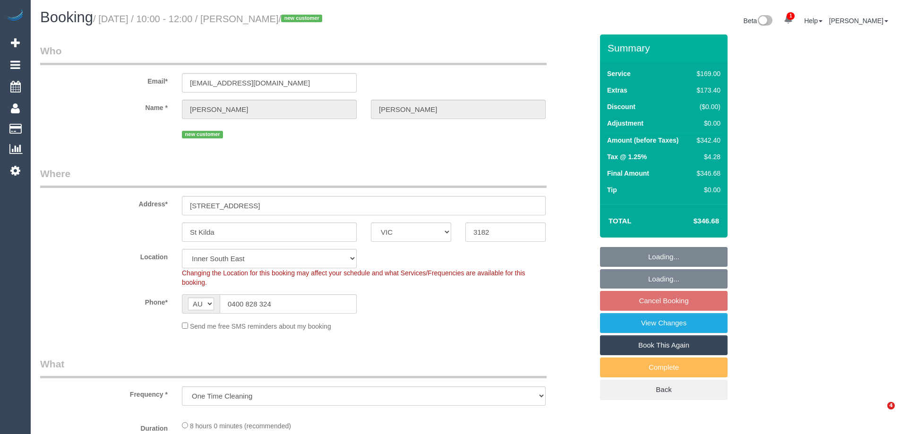
select select "VIC"
select select "object:819"
select select "string:stripe-pm_1S2kxc2GScqysDRV5Gk8wmwF"
select select "number:28"
select select "number:14"
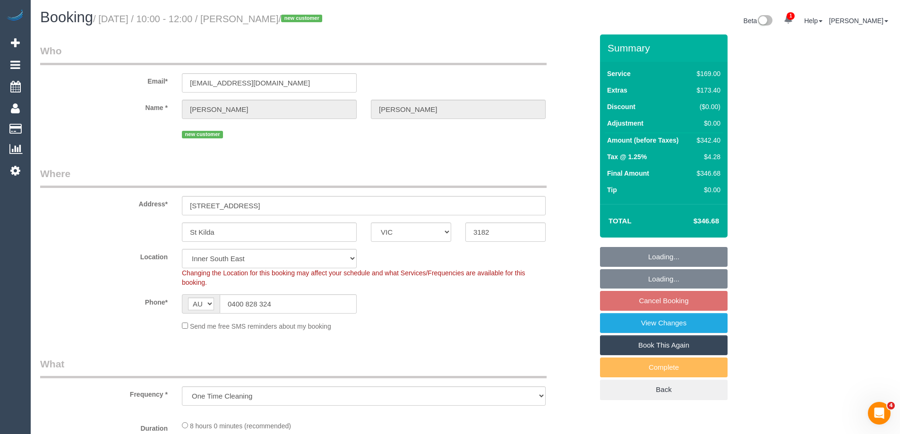
select select "number:19"
select select "number:24"
select select "number:26"
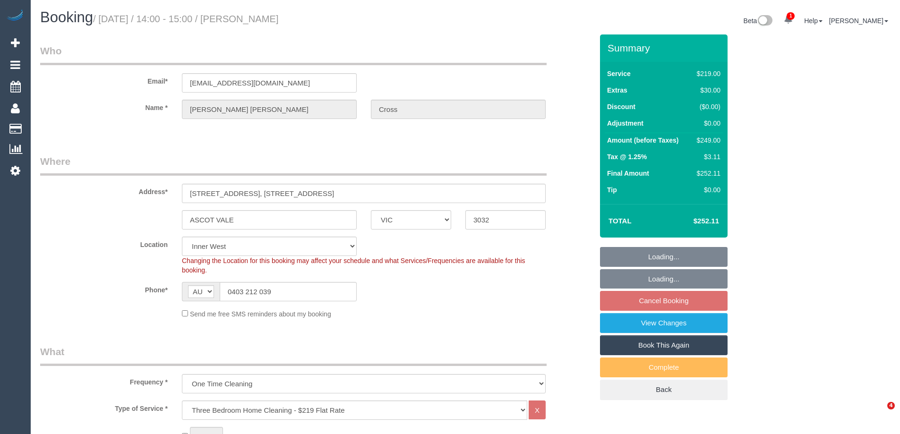
select select "VIC"
select select "string:stripe-pm_1S3YB92GScqysDRVVml0wyly"
select select "number:29"
select select "number:15"
select select "number:18"
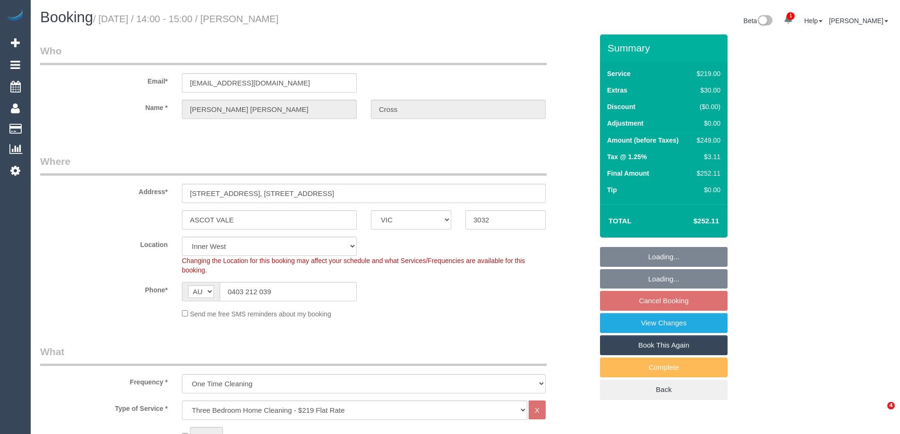
select select "number:25"
select select "number:12"
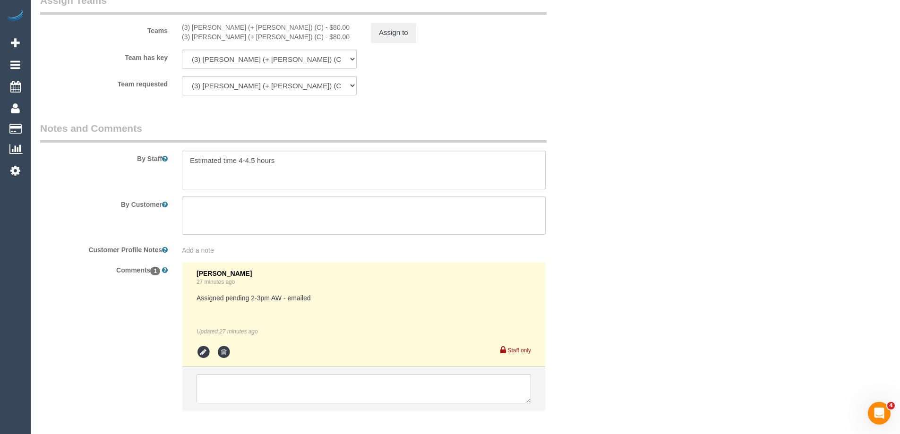
scroll to position [1537, 0]
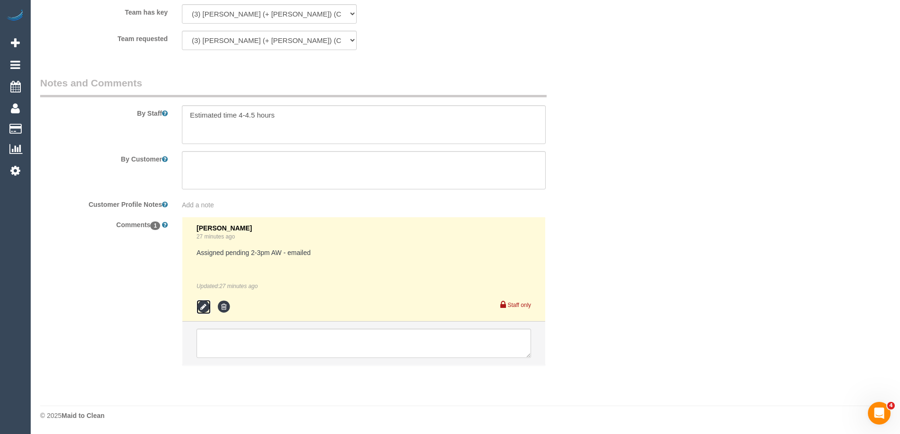
click at [203, 311] on icon at bounding box center [204, 307] width 14 height 14
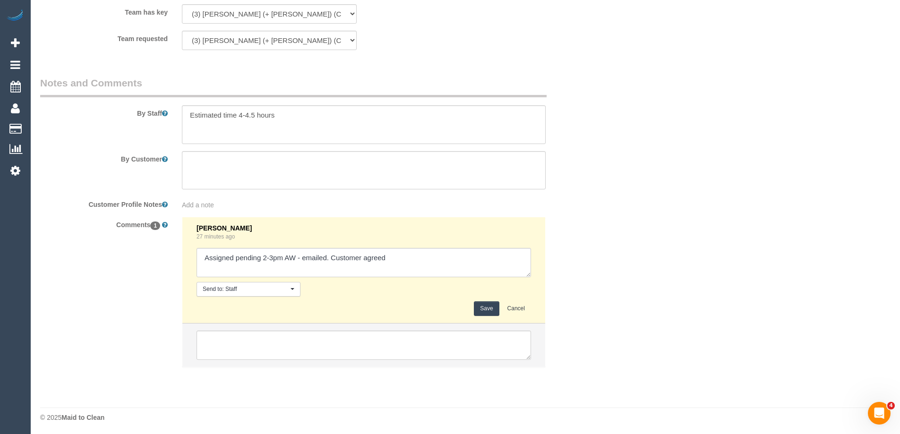
type textarea "Assigned pending 2-3pm AW - emailed. Customer agreed"
click at [481, 311] on button "Save" at bounding box center [486, 309] width 25 height 15
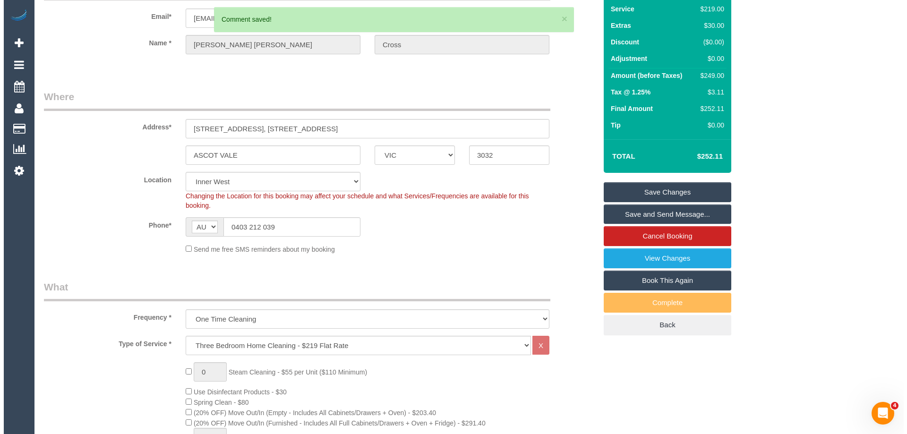
scroll to position [0, 0]
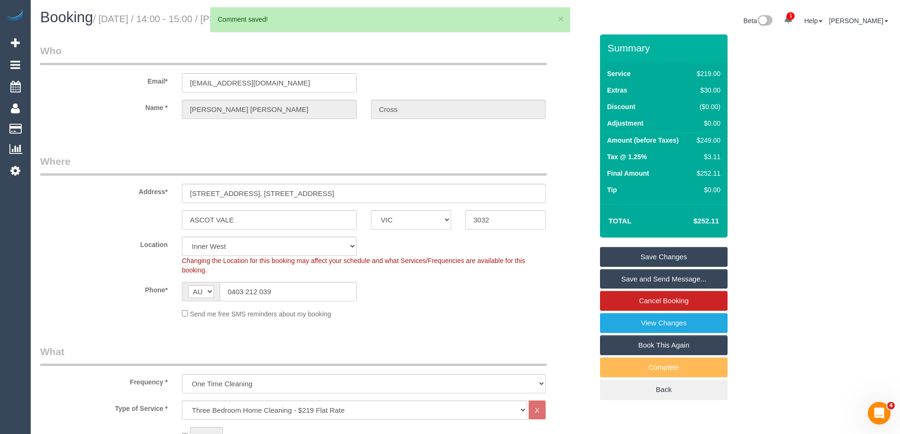
click at [631, 281] on link "Save and Send Message..." at bounding box center [664, 279] width 128 height 20
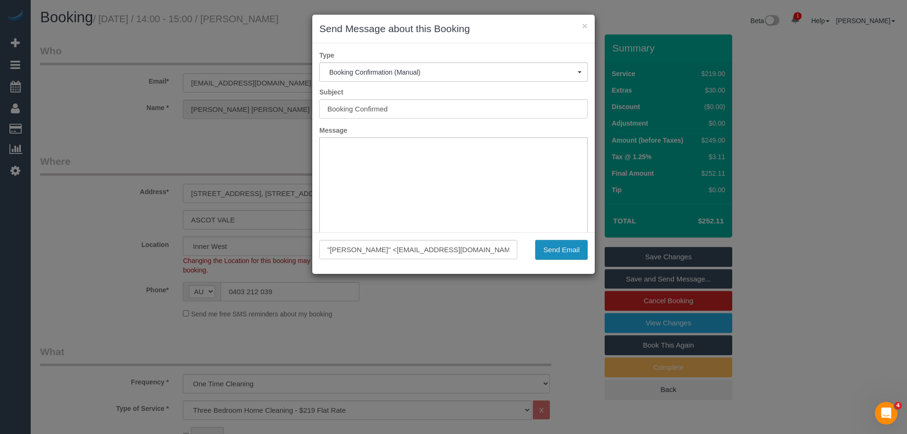
click at [577, 250] on button "Send Email" at bounding box center [561, 250] width 52 height 20
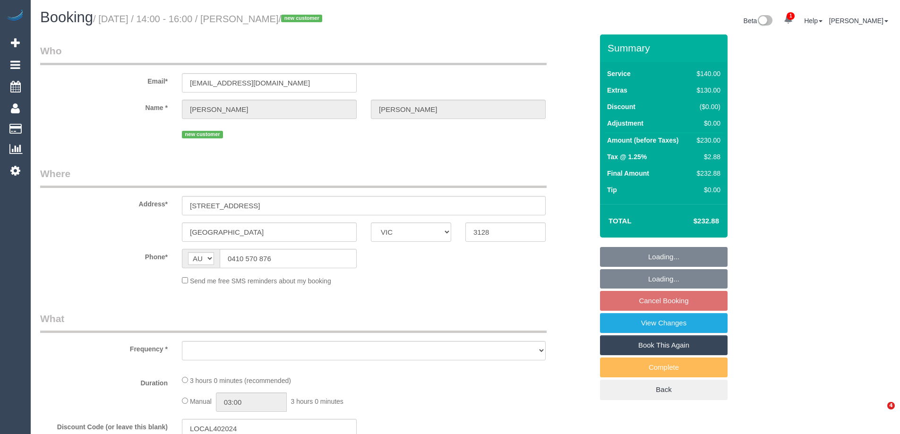
select select "VIC"
select select "string:stripe-pm_1S3bWD2GScqysDRVfB37uJIA"
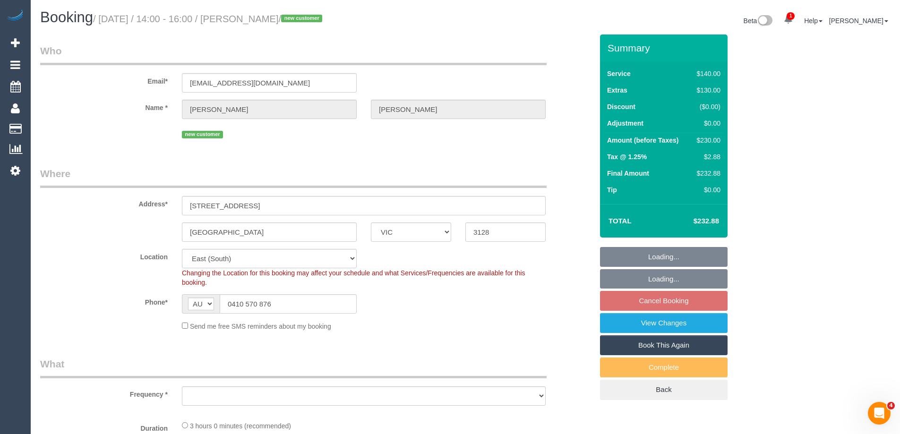
select select "object:751"
select select "number:28"
select select "number:14"
select select "number:20"
select select "number:24"
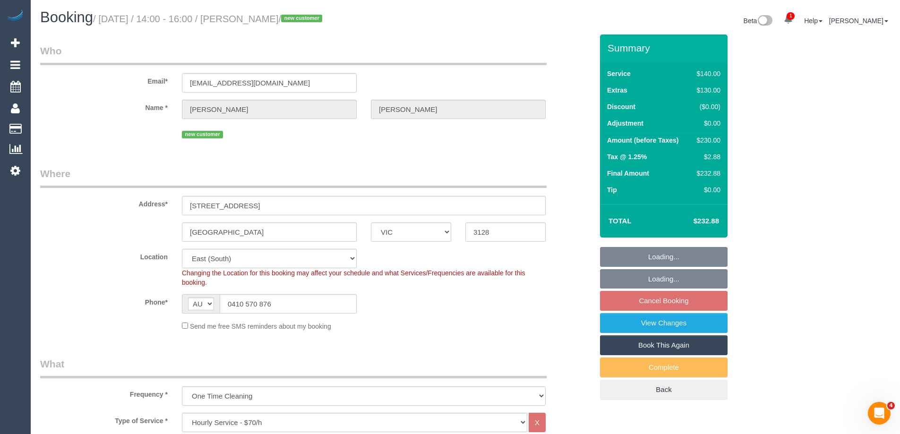
select select "object:1349"
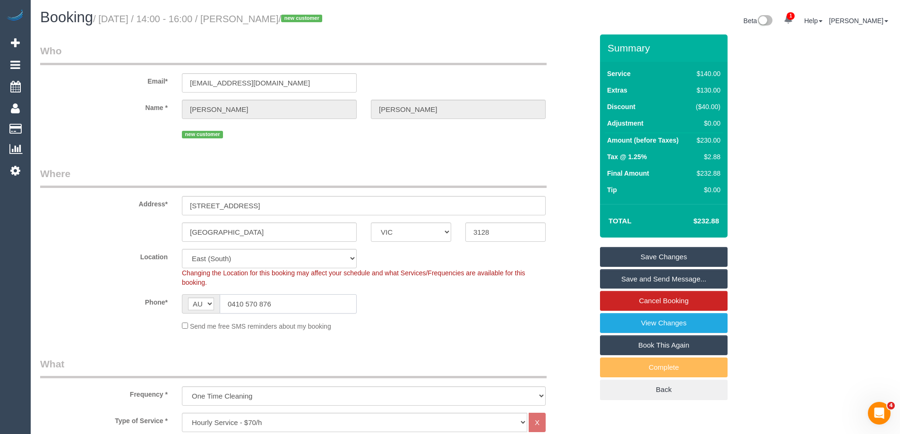
click at [249, 306] on input "0410 570 876" at bounding box center [288, 303] width 137 height 19
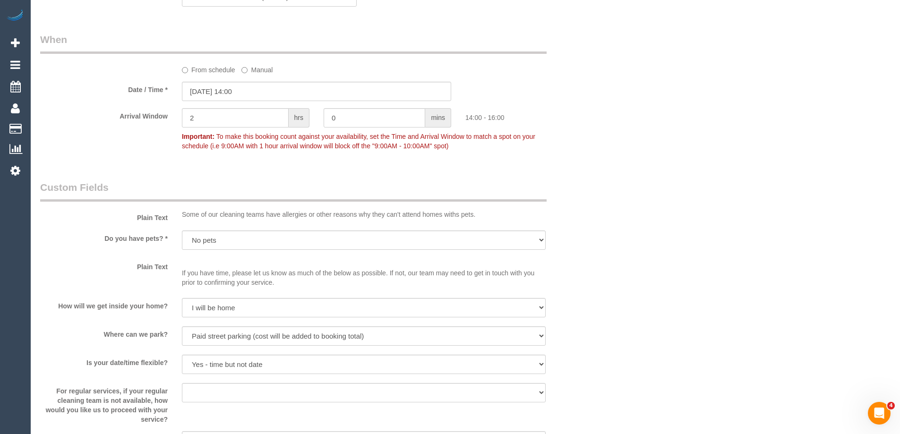
scroll to position [992, 0]
click at [239, 91] on input "06/09/2025 14:00" at bounding box center [316, 90] width 269 height 19
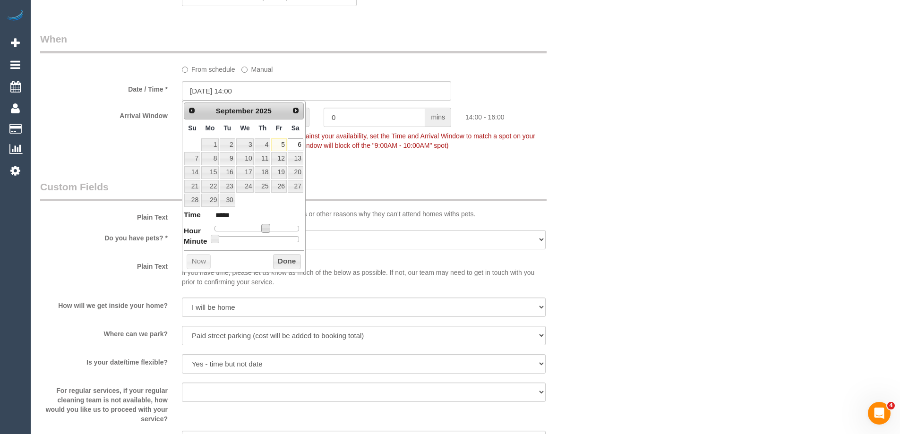
type input "06/09/2025 13:00"
type input "*****"
type input "[DATE] 12:00"
type input "*****"
type input "06/09/2025 11:00"
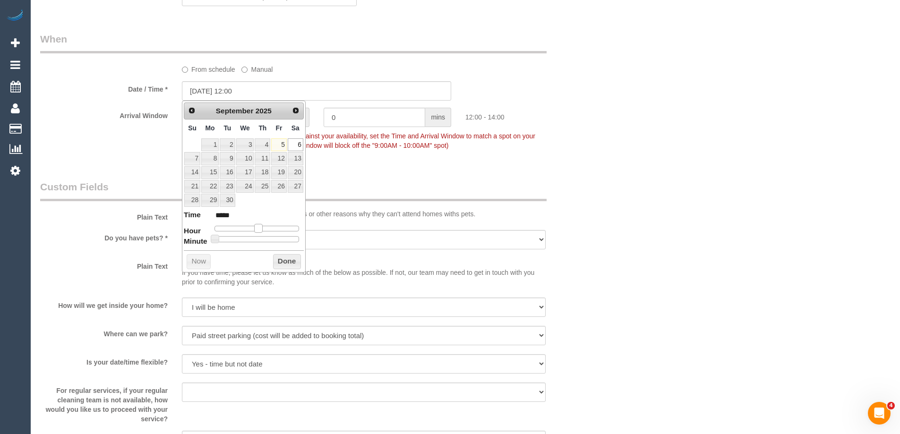
type input "*****"
type input "06/09/2025 10:00"
type input "*****"
drag, startPoint x: 259, startPoint y: 228, endPoint x: 251, endPoint y: 229, distance: 8.0
click at [251, 229] on span at bounding box center [251, 228] width 9 height 9
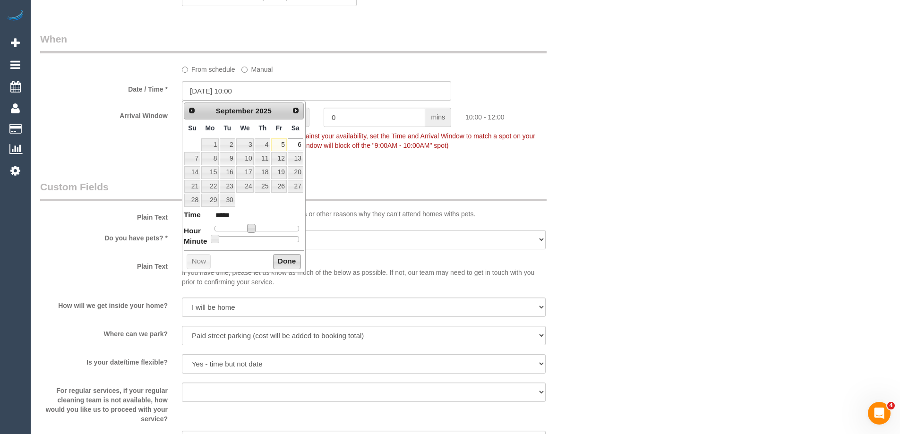
click at [292, 260] on button "Done" at bounding box center [287, 261] width 28 height 15
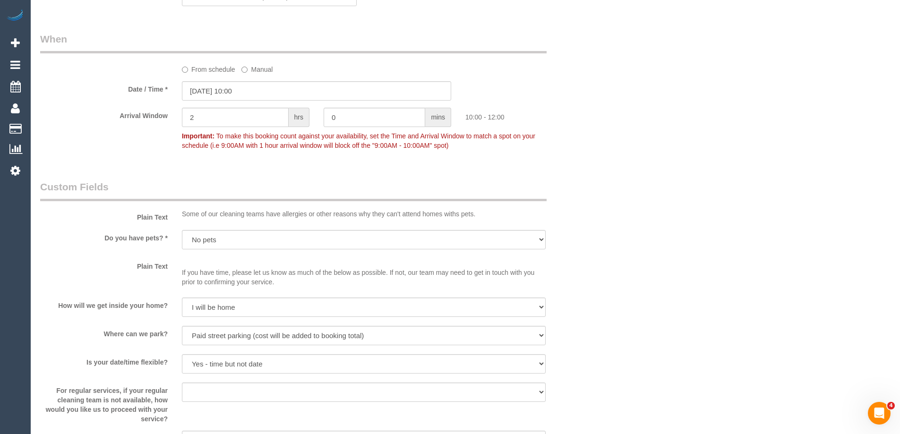
click at [642, 216] on div "Who Email* nguy_calvin@hotmail.com Name * Calvin Nguy new customer Where Addres…" at bounding box center [465, 6] width 851 height 1929
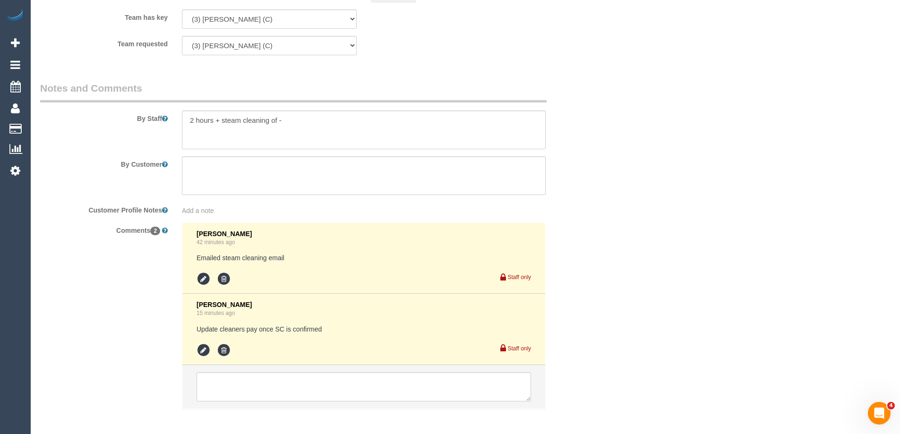
scroll to position [1562, 0]
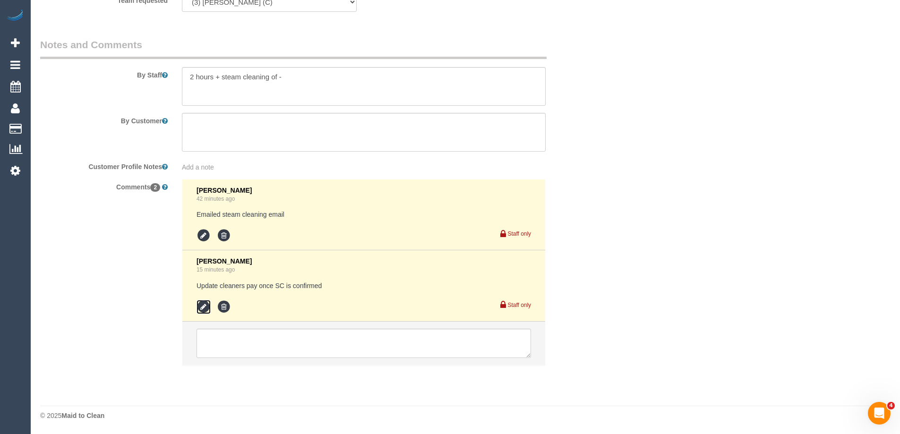
click at [204, 310] on icon at bounding box center [204, 307] width 14 height 14
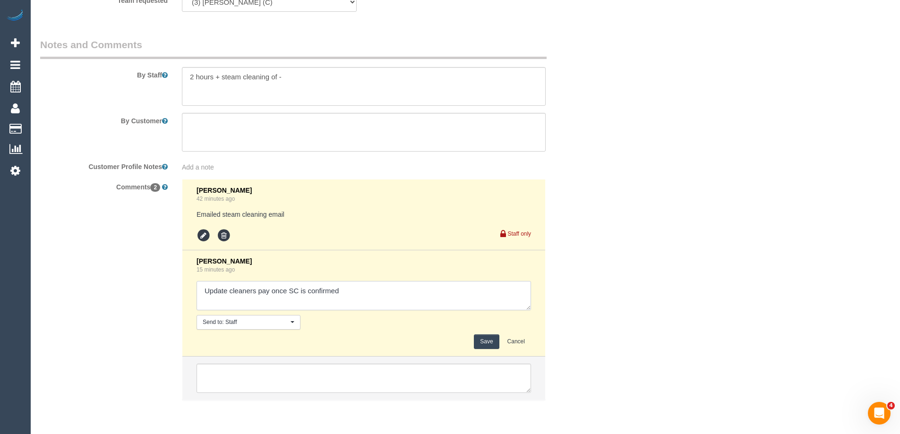
click at [358, 293] on textarea at bounding box center [364, 295] width 335 height 29
click at [473, 295] on textarea at bounding box center [364, 295] width 335 height 29
type textarea "Update cleaners pay once SC is confirmed and confirm 10-12pm AW with customer"
click at [485, 345] on button "Save" at bounding box center [486, 342] width 25 height 15
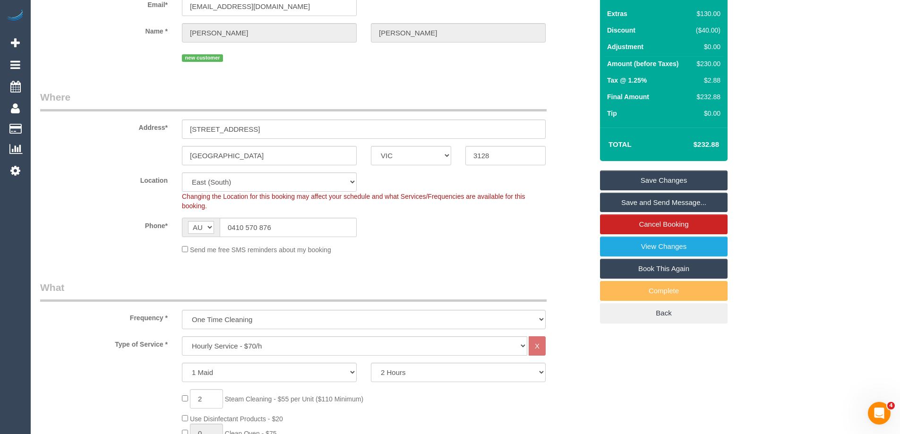
scroll to position [0, 0]
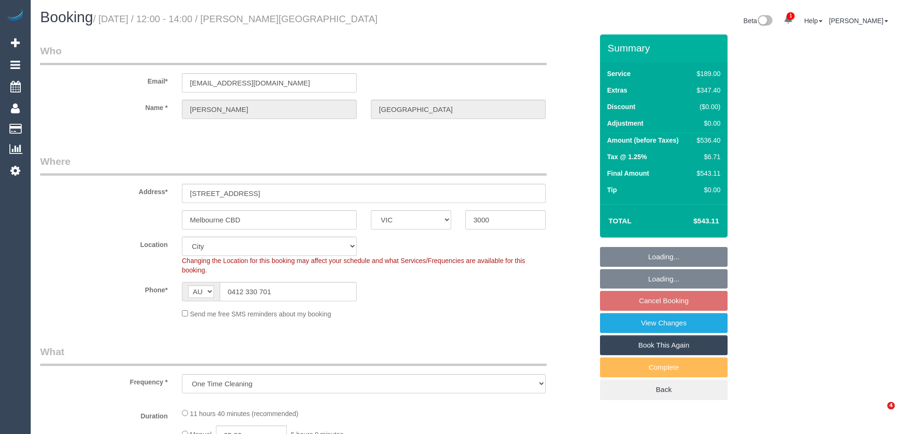
select select "VIC"
select select "string:stripe-pm_1S2qle2GScqysDRVscvjKIFg"
select select "number:28"
select select "number:14"
select select "number:18"
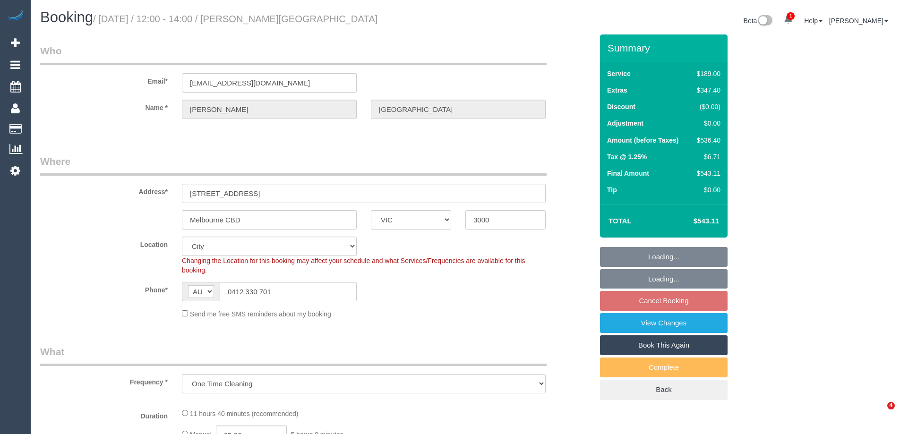
select select "number:25"
select select "number:35"
select select "number:13"
select select "object:857"
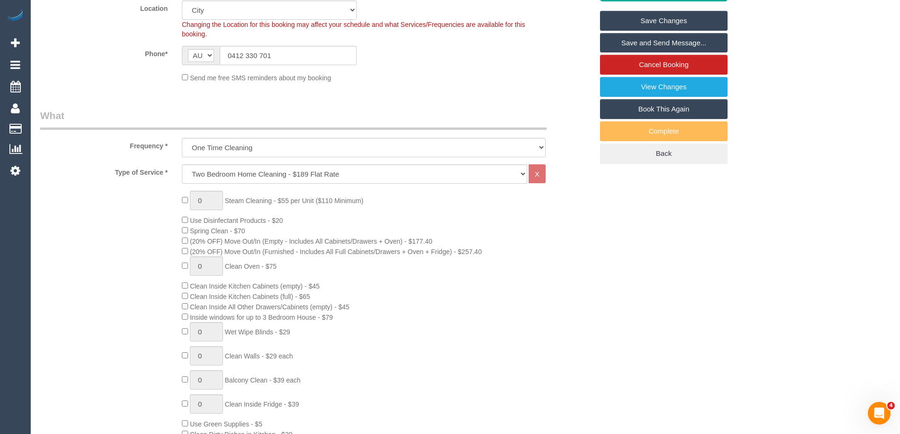
drag, startPoint x: 706, startPoint y: 301, endPoint x: 683, endPoint y: 307, distance: 23.4
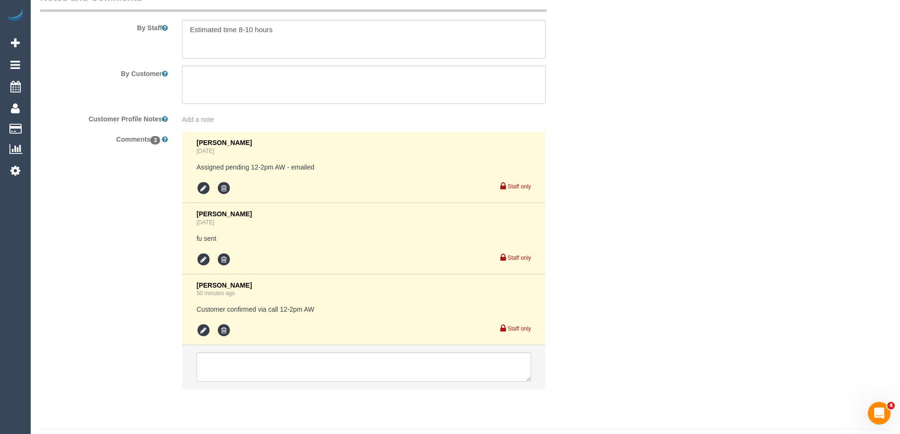
scroll to position [1646, 0]
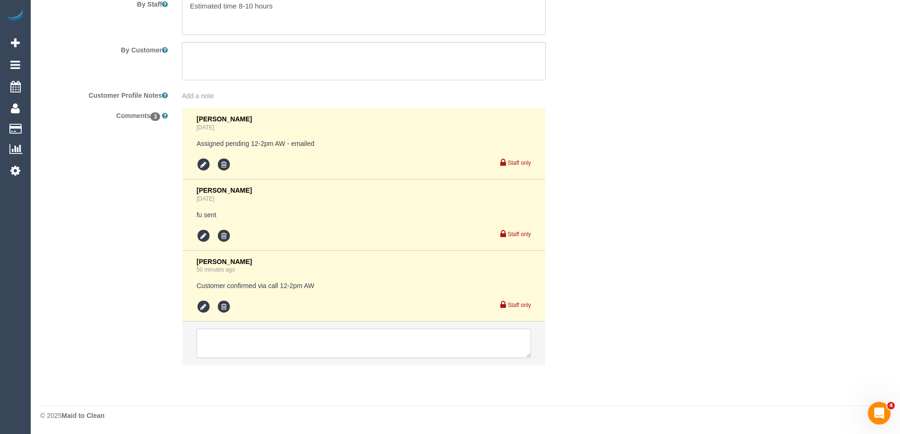
click at [253, 343] on textarea at bounding box center [364, 343] width 335 height 29
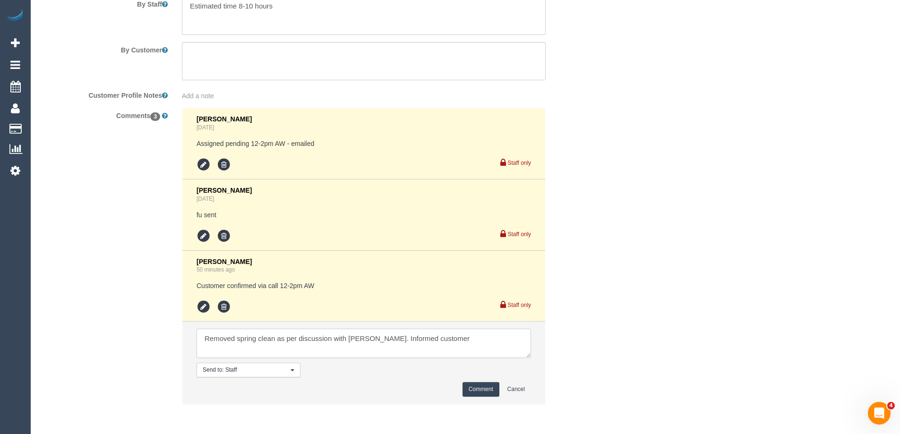
type textarea "Removed spring clean as per discussion with [PERSON_NAME]. Informed customer"
click at [478, 387] on button "Comment" at bounding box center [481, 389] width 37 height 15
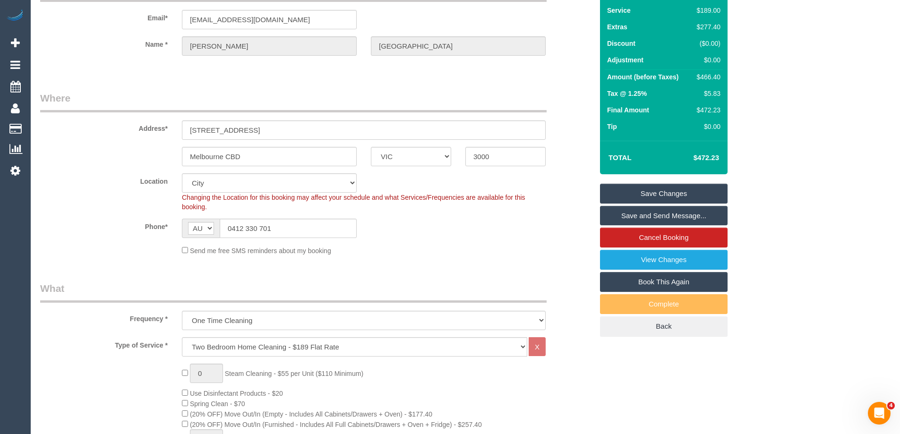
scroll to position [0, 0]
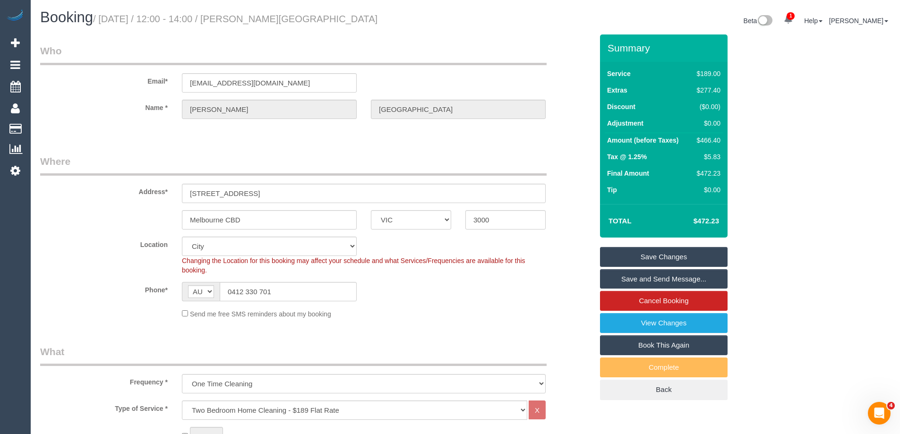
click at [715, 142] on div "$466.40" at bounding box center [706, 140] width 27 height 9
copy tbody "$466.40"
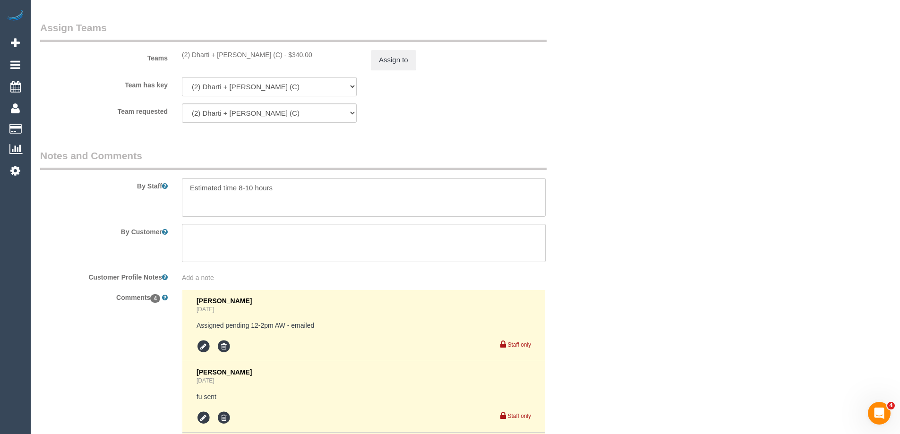
scroll to position [1512, 0]
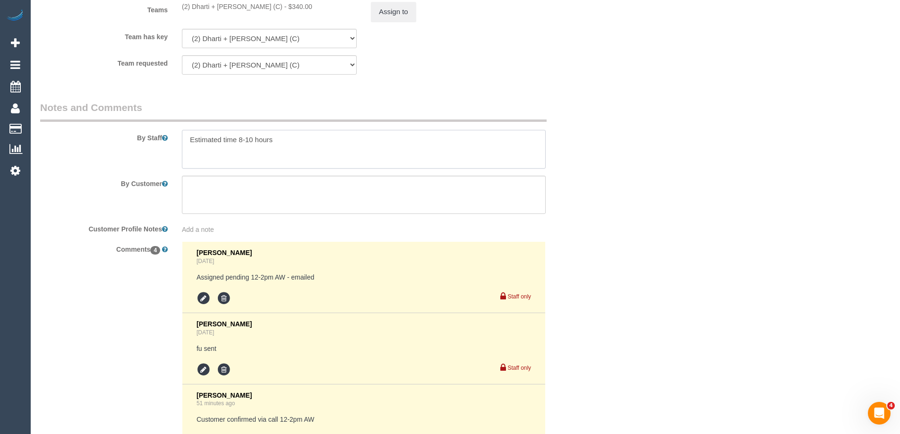
click at [267, 151] on textarea at bounding box center [364, 149] width 364 height 39
drag, startPoint x: 281, startPoint y: 141, endPoint x: 246, endPoint y: 138, distance: 35.2
click at [246, 138] on textarea at bounding box center [364, 149] width 364 height 39
type textarea "Estimated time 7.5-8.5 hours"
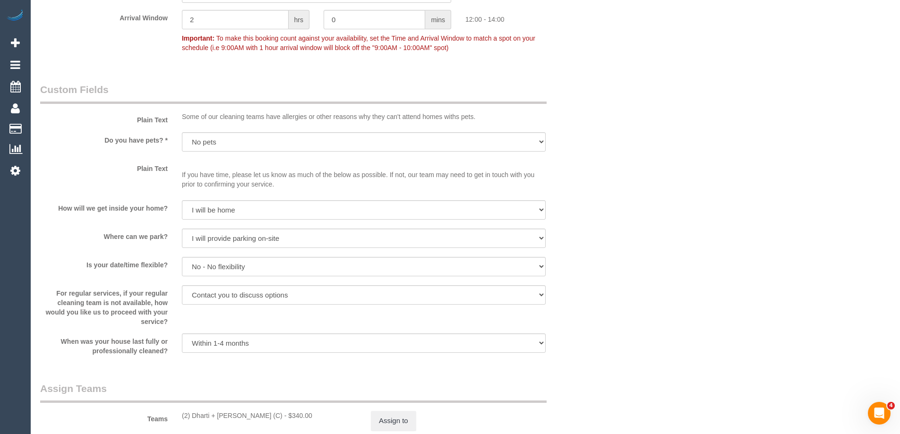
scroll to position [1339, 0]
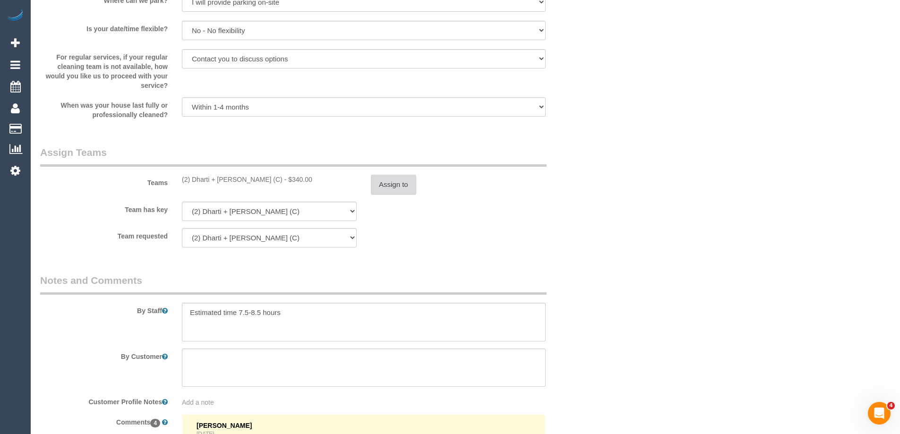
click at [392, 190] on button "Assign to" at bounding box center [393, 185] width 45 height 20
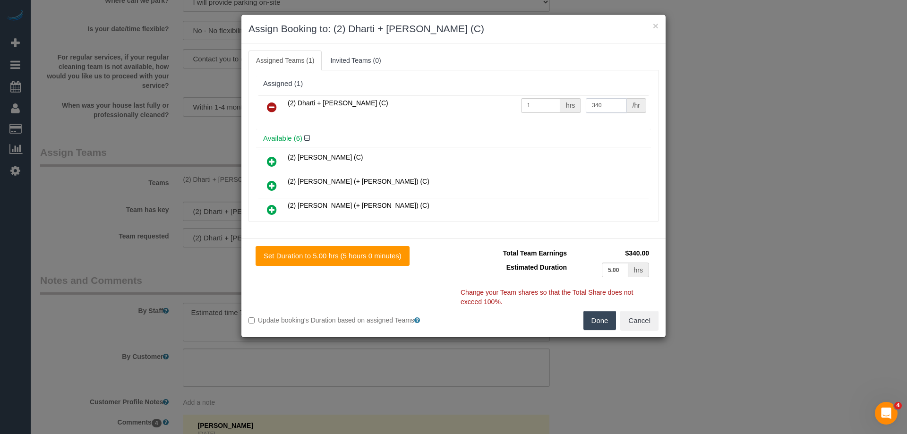
click at [612, 105] on input "340" at bounding box center [606, 105] width 41 height 15
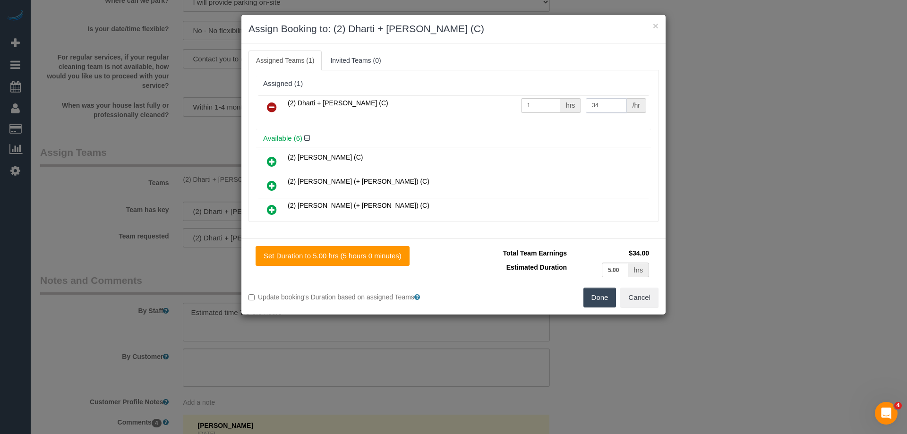
type input "3"
type input "0"
click at [607, 110] on input "0" at bounding box center [606, 105] width 41 height 15
type input "0"
click at [516, 34] on h3 "Assign Booking to: (2) Dharti + Kishan (C)" at bounding box center [454, 29] width 410 height 14
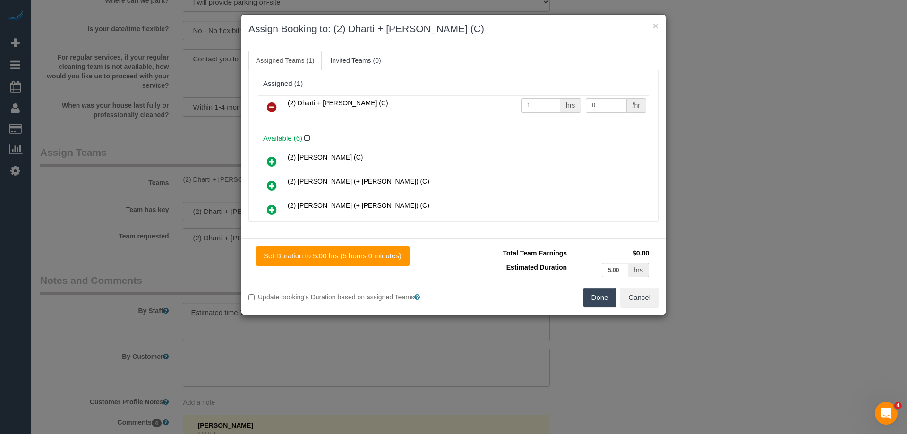
click at [606, 30] on h3 "Assign Booking to: (2) Dharti + Kishan (C)" at bounding box center [454, 29] width 410 height 14
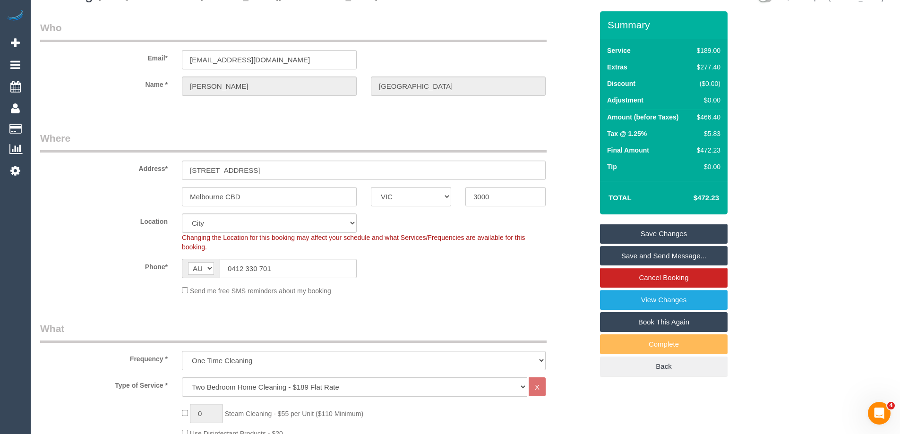
scroll to position [0, 0]
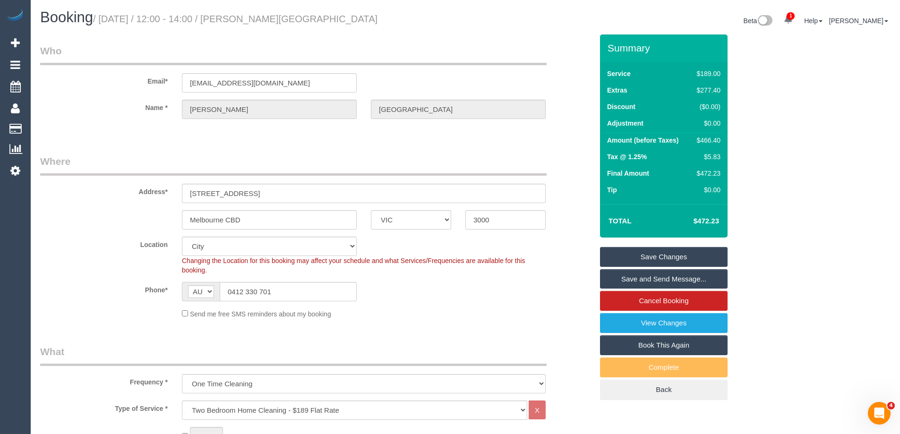
click at [710, 143] on div "$466.40" at bounding box center [706, 140] width 27 height 9
copy div "466.40"
click at [480, 290] on div "Phone* AF AL DZ AD AO AI AQ AG AR AM AW AU AT AZ BS BH BD BB BY BE BZ BJ BM BT …" at bounding box center [316, 291] width 567 height 19
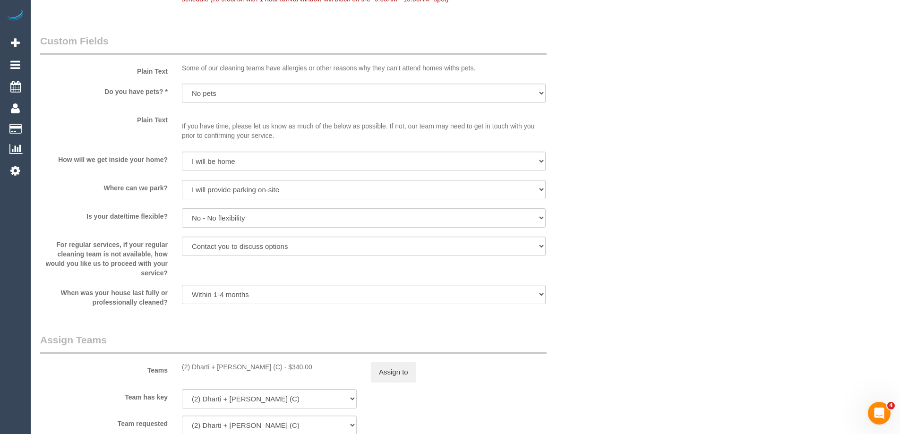
scroll to position [1229, 0]
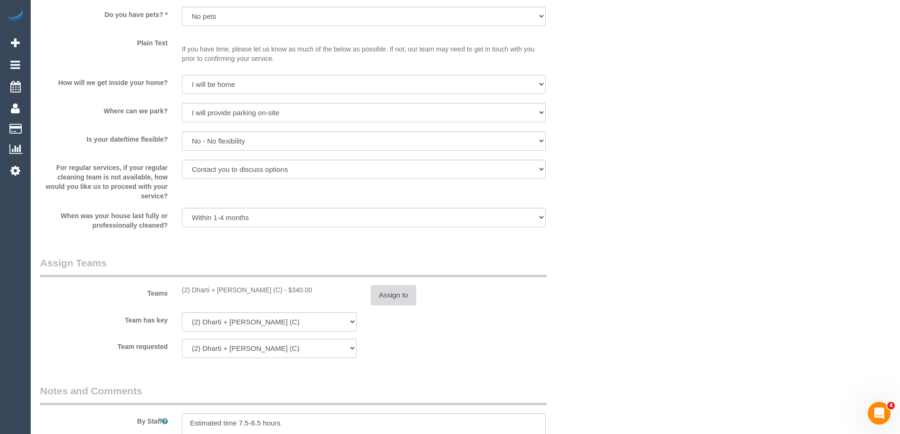
click at [390, 301] on button "Assign to" at bounding box center [393, 295] width 45 height 20
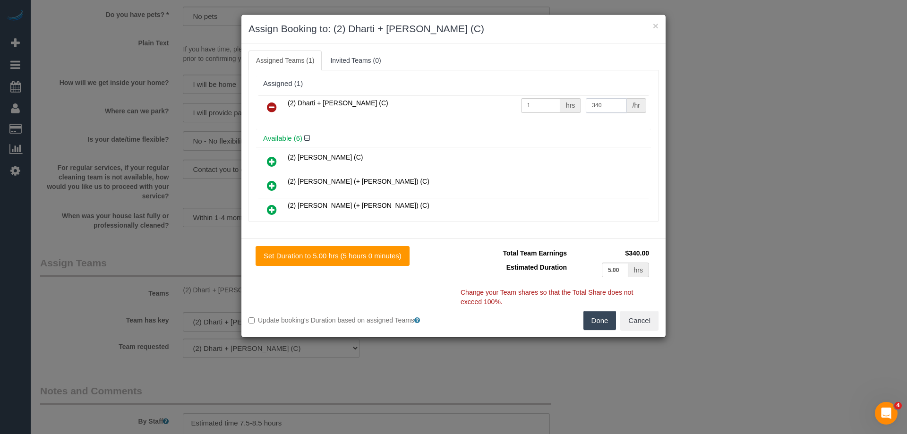
drag, startPoint x: 596, startPoint y: 102, endPoint x: 606, endPoint y: 104, distance: 10.7
click at [596, 102] on input "340" at bounding box center [606, 105] width 41 height 15
type input "3"
type input "295"
click at [602, 317] on button "Done" at bounding box center [600, 321] width 33 height 20
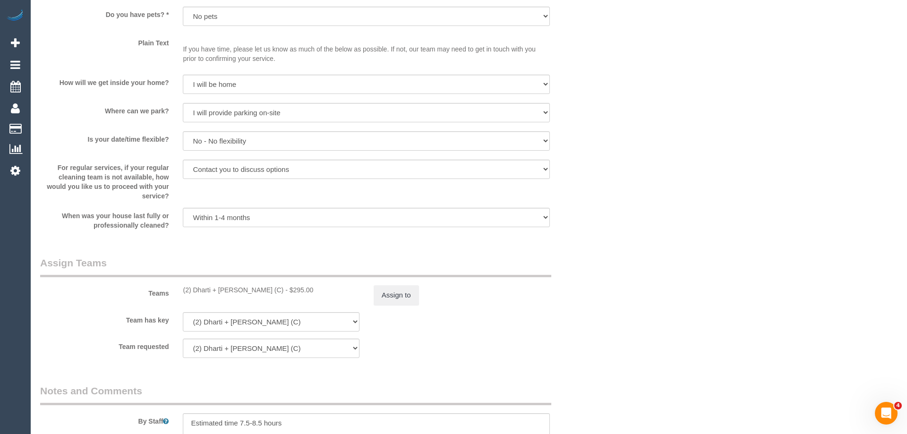
click at [602, 317] on div "× Assign Booking to: (2) Dharti + Kishan (C) Assigned Teams (1) Invited Teams (…" at bounding box center [453, 217] width 907 height 434
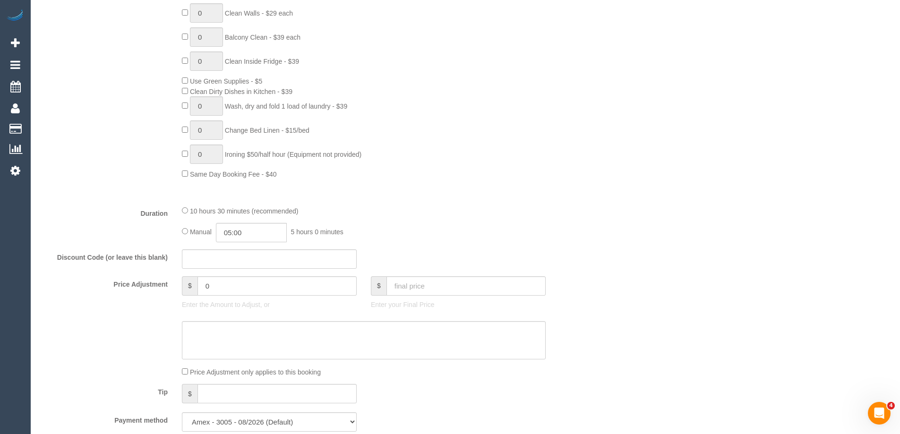
scroll to position [489, 0]
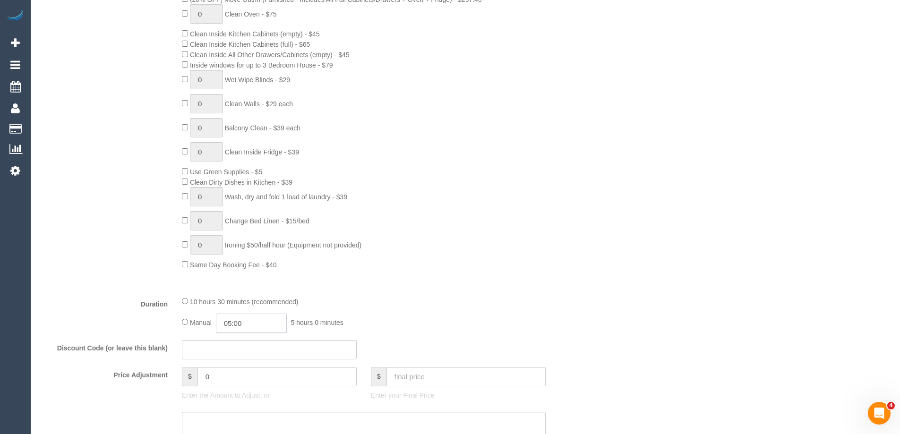
click at [249, 324] on input "05:00" at bounding box center [251, 323] width 71 height 19
drag, startPoint x: 246, startPoint y: 360, endPoint x: 261, endPoint y: 322, distance: 41.2
click at [246, 360] on li "04:00" at bounding box center [241, 365] width 42 height 12
click at [261, 322] on input "04:00" at bounding box center [251, 323] width 71 height 19
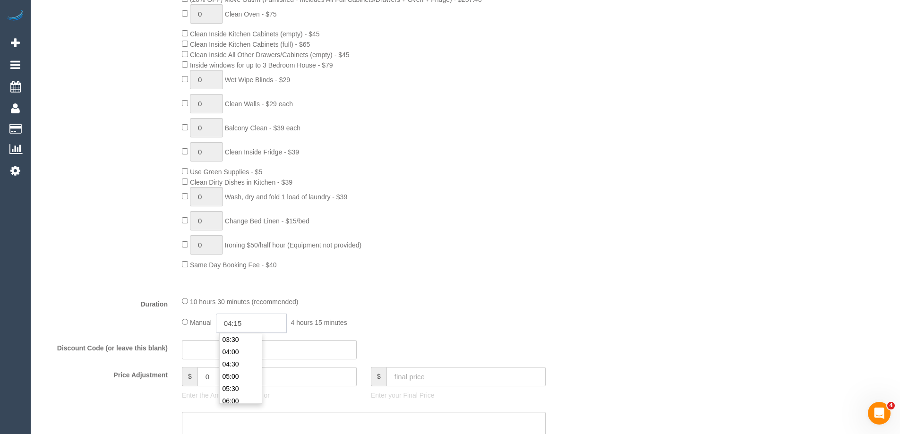
type input "04:15"
click at [526, 209] on div "0 Steam Cleaning - $55 per Unit ($110 Minimum) Use Disinfectant Products - $20 …" at bounding box center [387, 104] width 425 height 331
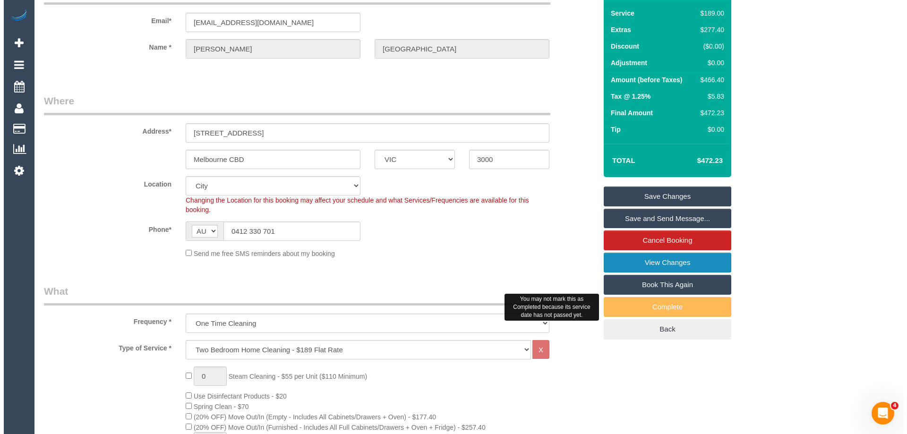
scroll to position [0, 0]
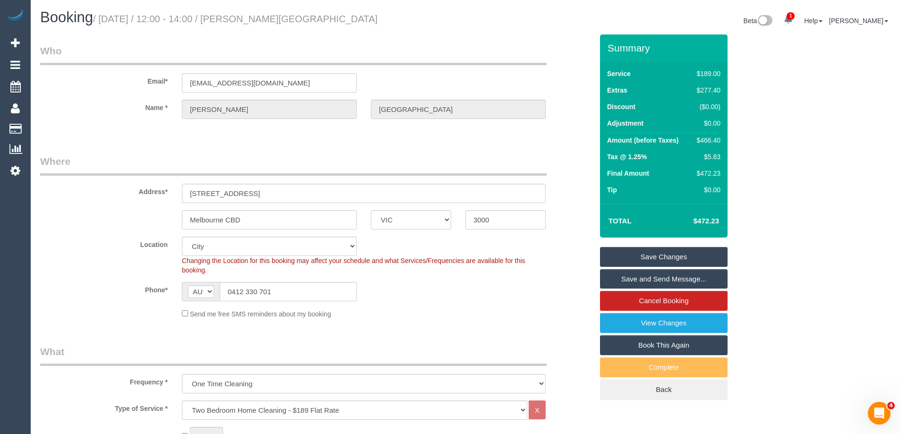
click at [261, 93] on sui-booking-customer "Email* ananyadhaka@gmail.com Name * ananya dhaka" at bounding box center [316, 86] width 553 height 85
click at [264, 79] on input "ananyadhaka@gmail.com" at bounding box center [269, 82] width 175 height 19
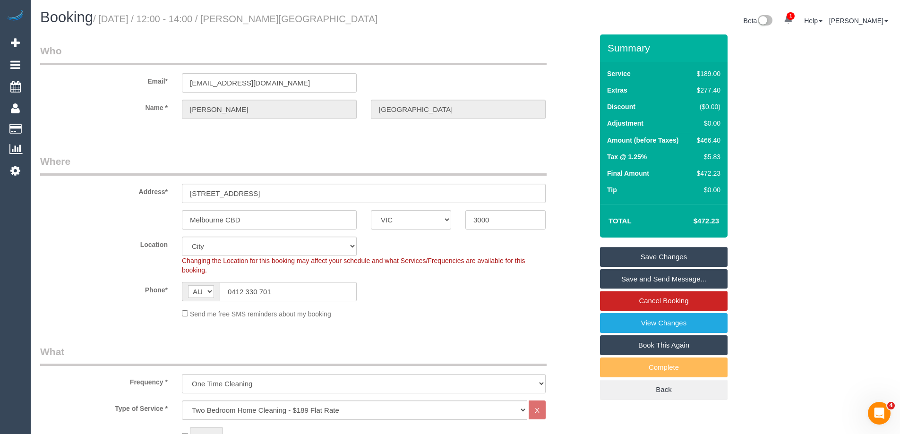
click at [646, 277] on link "Save and Send Message..." at bounding box center [664, 279] width 128 height 20
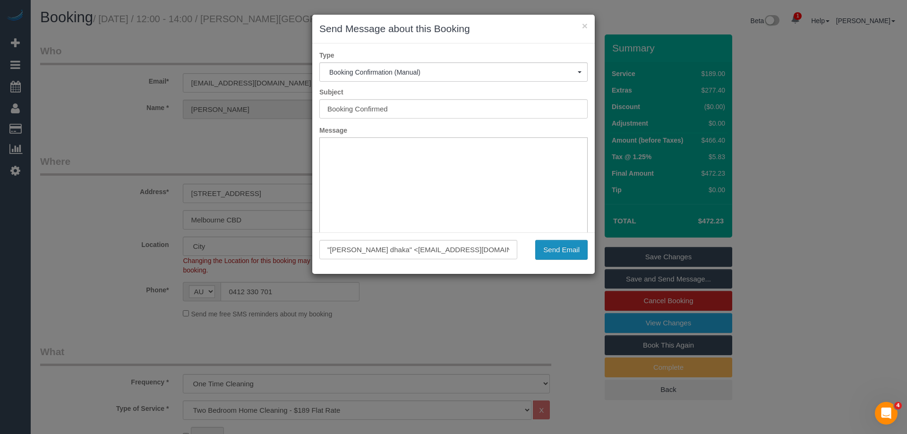
click at [582, 252] on button "Send Email" at bounding box center [561, 250] width 52 height 20
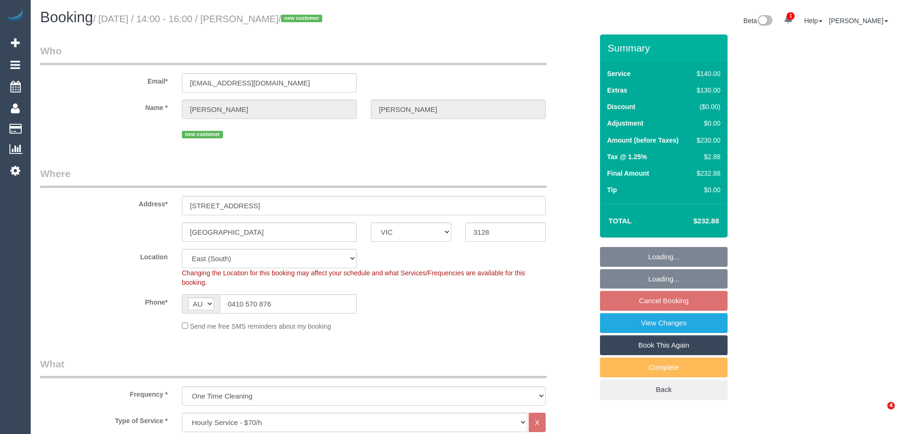
select select "VIC"
select select "number:28"
select select "number:14"
select select "number:20"
select select "number:24"
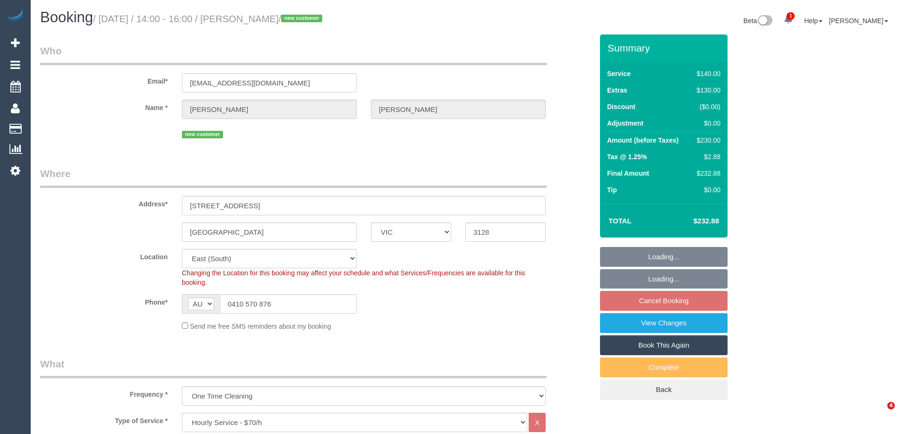
select select "object:1338"
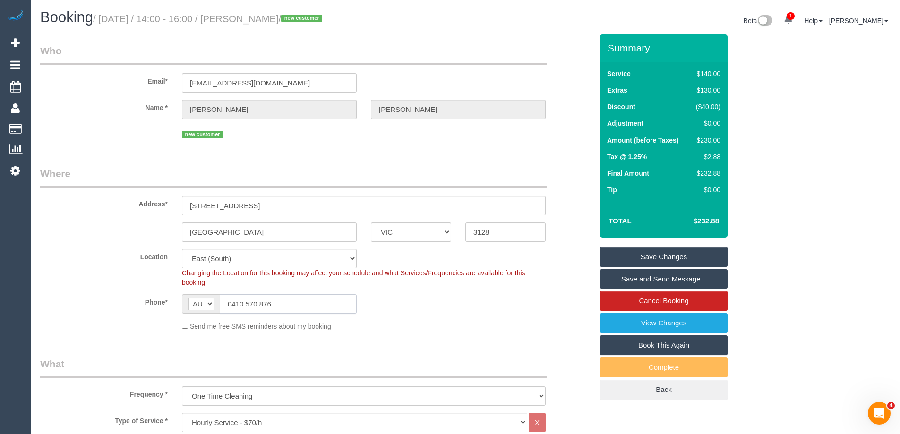
click at [259, 302] on input "0410 570 876" at bounding box center [288, 303] width 137 height 19
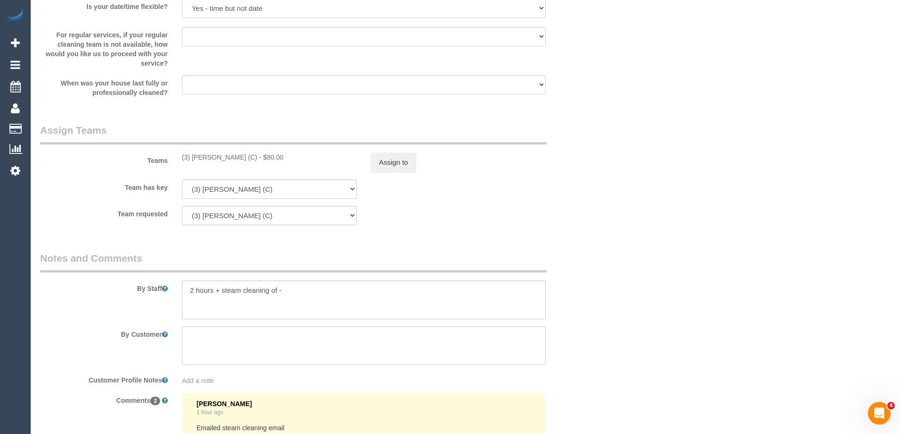
scroll to position [1560, 0]
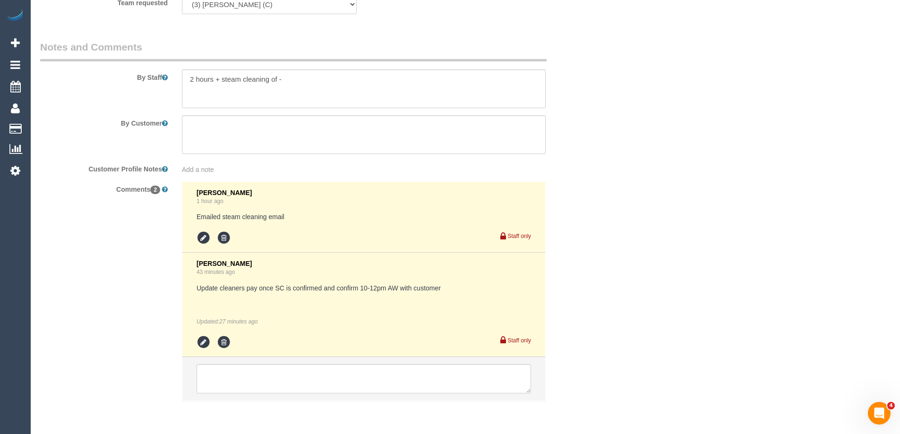
click at [119, 295] on div "Comments 2 [PERSON_NAME] 1 hour ago Emailed steam cleaning email Staff only [PE…" at bounding box center [316, 295] width 567 height 229
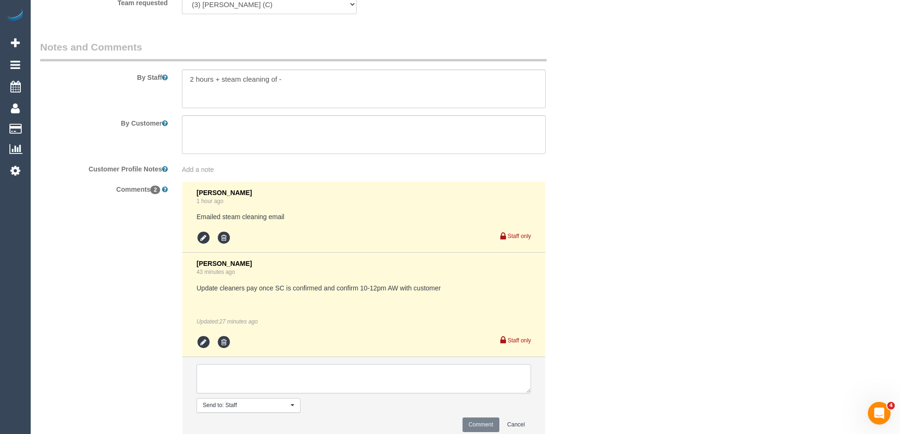
click at [227, 379] on textarea at bounding box center [364, 378] width 335 height 29
click at [226, 379] on textarea at bounding box center [364, 378] width 335 height 29
type textarea "11.330-12.30pm arrival window [DATE]."
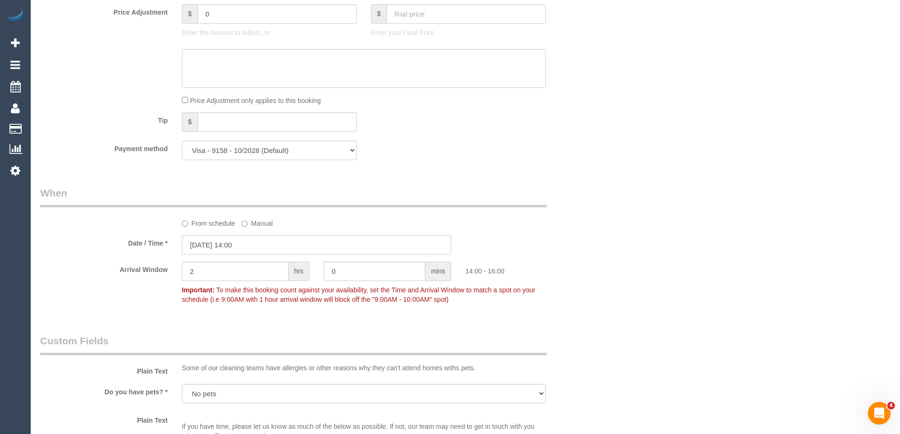
scroll to position [709, 0]
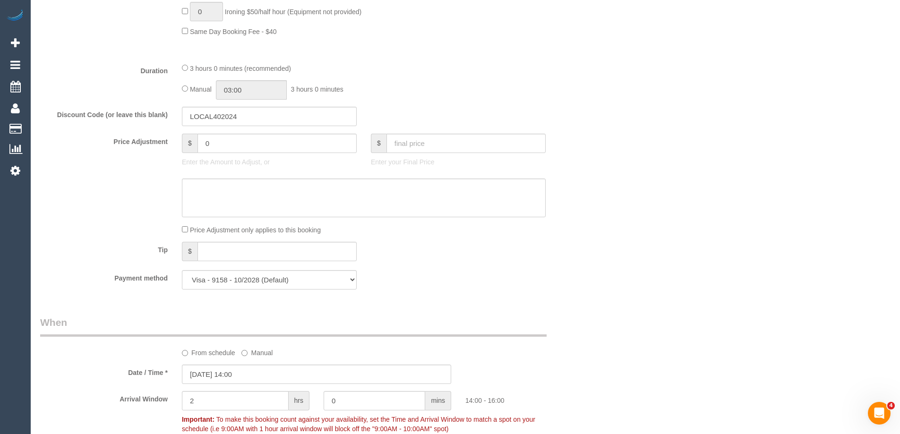
click at [673, 168] on div "Who Email* [EMAIL_ADDRESS][DOMAIN_NAME] Name * [PERSON_NAME][GEOGRAPHIC_DATA] n…" at bounding box center [465, 326] width 851 height 2001
click at [258, 377] on input "[DATE] 14:00" at bounding box center [316, 374] width 269 height 19
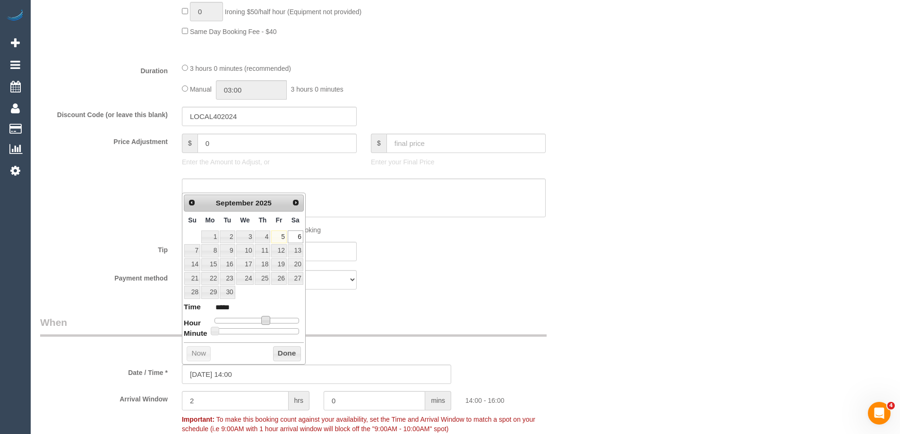
type input "[DATE] 13:00"
type input "*****"
type input "[DATE] 12:00"
type input "*****"
type input "[DATE] 11:00"
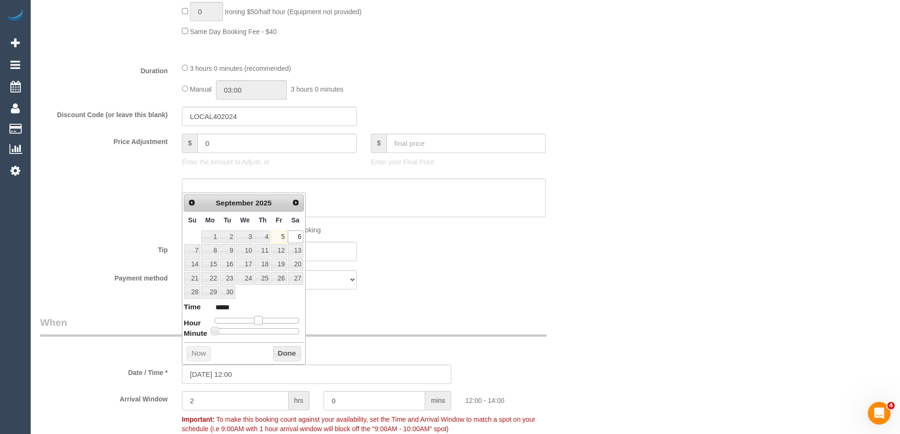
type input "*****"
drag, startPoint x: 264, startPoint y: 321, endPoint x: 254, endPoint y: 320, distance: 10.0
click at [254, 320] on span at bounding box center [254, 320] width 9 height 9
type input "[DATE] 11:05"
type input "*****"
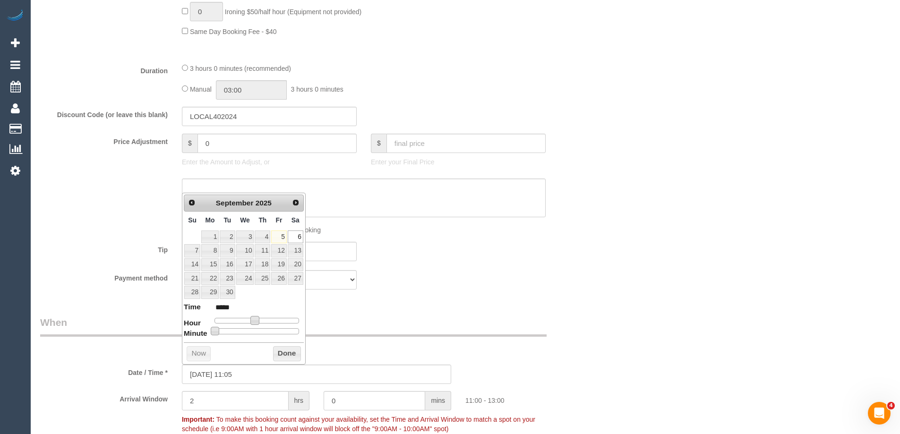
type input "[DATE] 11:10"
type input "*****"
type input "[DATE] 11:15"
type input "*****"
type input "[DATE] 11:20"
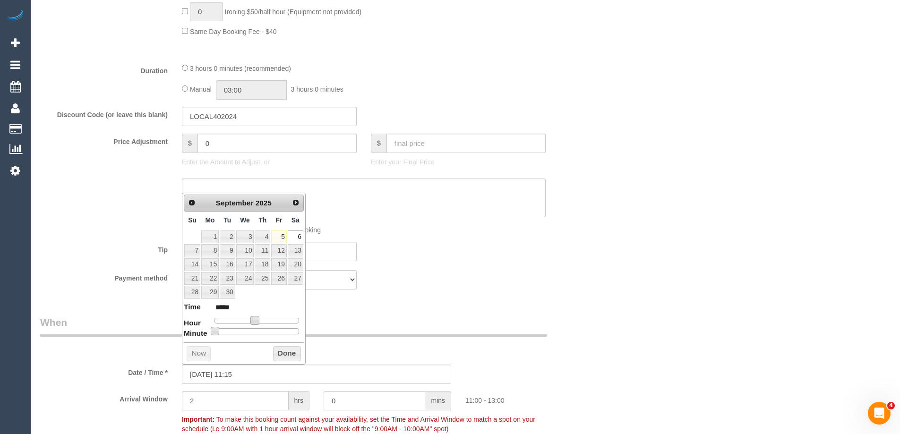
type input "*****"
type input "[DATE] 11:25"
type input "*****"
type input "[DATE] 11:30"
type input "*****"
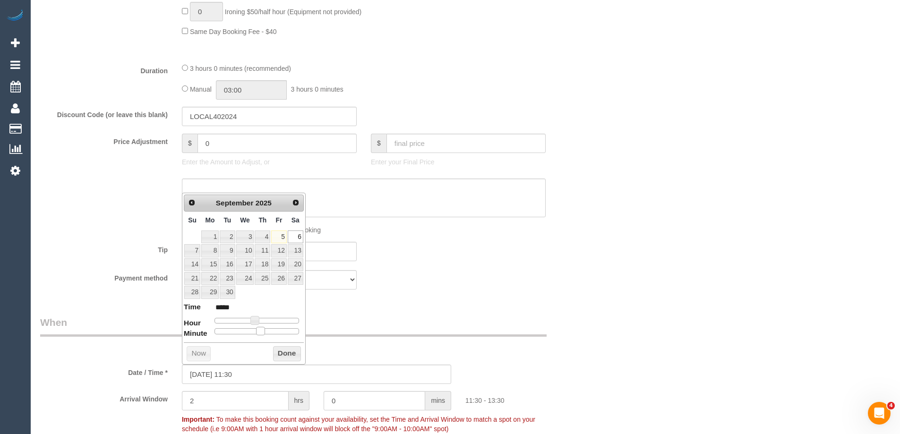
drag, startPoint x: 217, startPoint y: 330, endPoint x: 265, endPoint y: 335, distance: 47.5
click at [265, 335] on div "Prev Next [DATE] Su Mo Tu We Th Fr Sa 1 2 3 4 5 6 7 8 9 10 11 12 13 14 15 16 17…" at bounding box center [244, 279] width 124 height 172
click at [277, 350] on button "Done" at bounding box center [287, 353] width 28 height 15
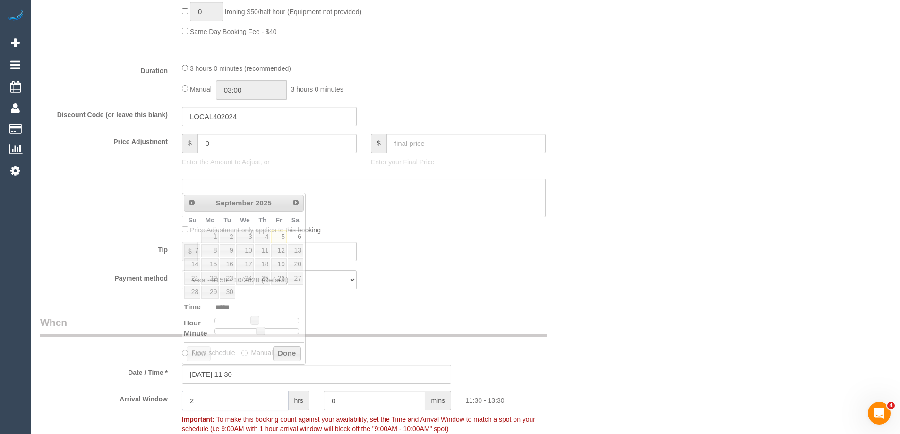
click at [264, 400] on input "2" at bounding box center [235, 400] width 107 height 19
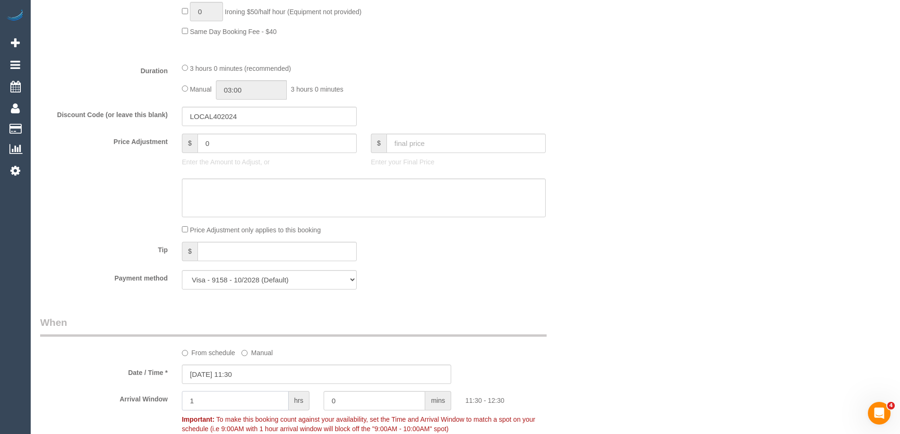
type input "1"
click at [619, 319] on div "Who Email* [EMAIL_ADDRESS][DOMAIN_NAME] Name * [PERSON_NAME][GEOGRAPHIC_DATA] n…" at bounding box center [465, 326] width 851 height 2001
click at [240, 89] on input "03:00" at bounding box center [251, 89] width 71 height 19
type input "02:00"
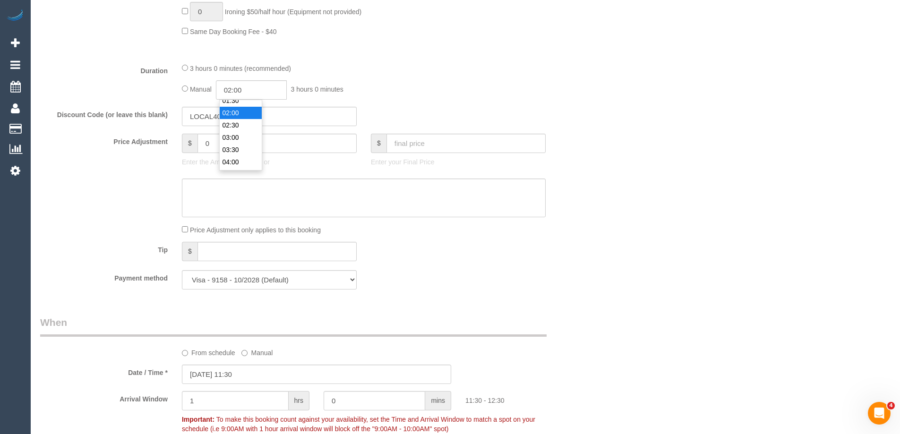
click at [243, 115] on li "02:00" at bounding box center [241, 113] width 42 height 12
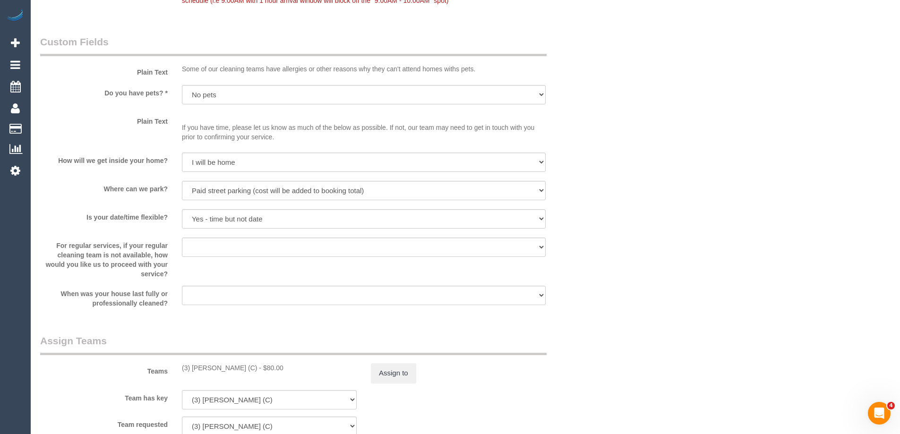
scroll to position [1276, 0]
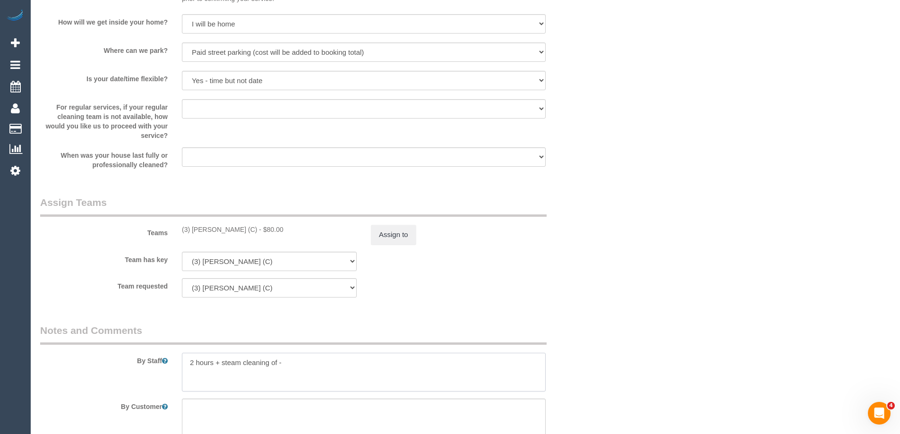
click at [314, 387] on textarea at bounding box center [364, 372] width 364 height 39
type textarea "2 hours + steam cleaning of 2 bedrooms"
click at [571, 305] on fieldset "Assign Teams Teams (3) Poorna Nanayakkara (C) - $80.00 Assign to Team has key (…" at bounding box center [316, 250] width 553 height 109
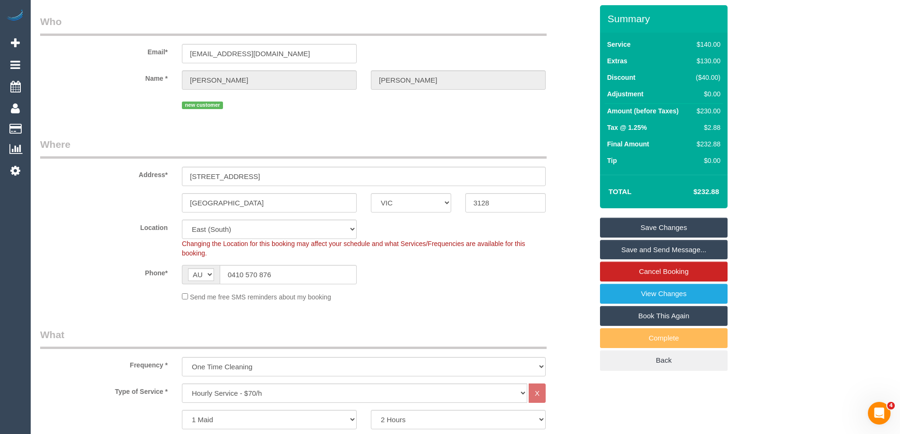
scroll to position [0, 0]
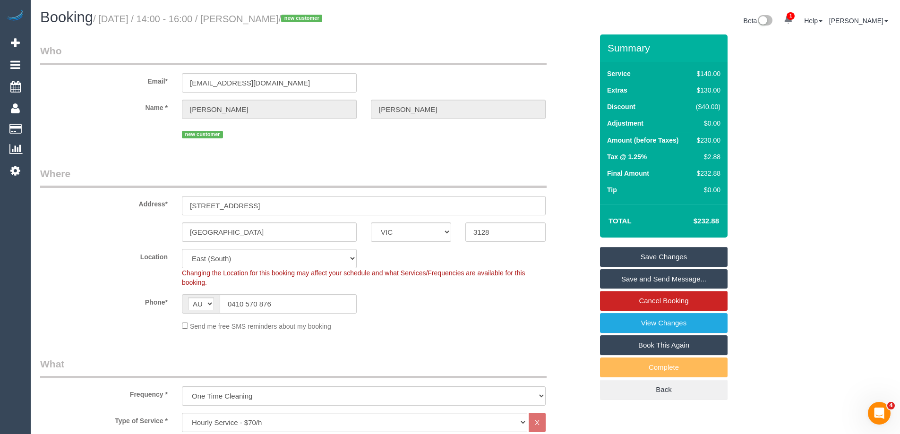
click at [709, 143] on div "$230.00" at bounding box center [706, 140] width 28 height 9
copy div "230.00"
click at [747, 148] on div "Summary Service $140.00 Extras $130.00 Discount ($40.00) Adjustment $0.00 Amoun…" at bounding box center [699, 226] width 213 height 385
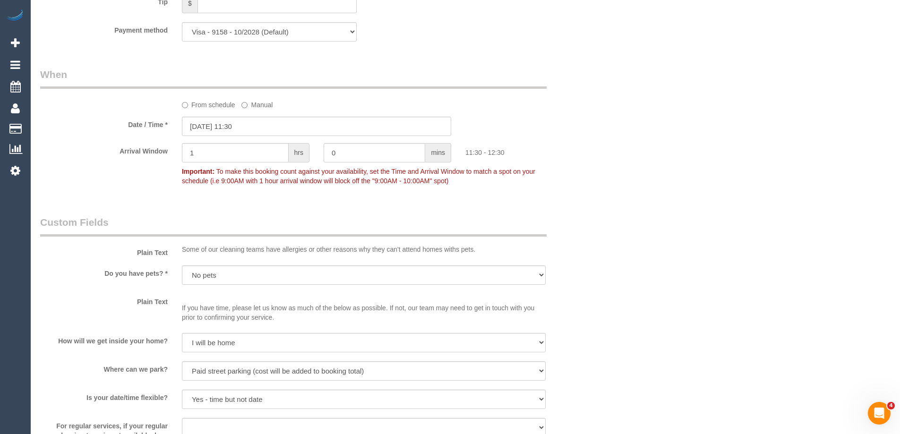
scroll to position [1276, 0]
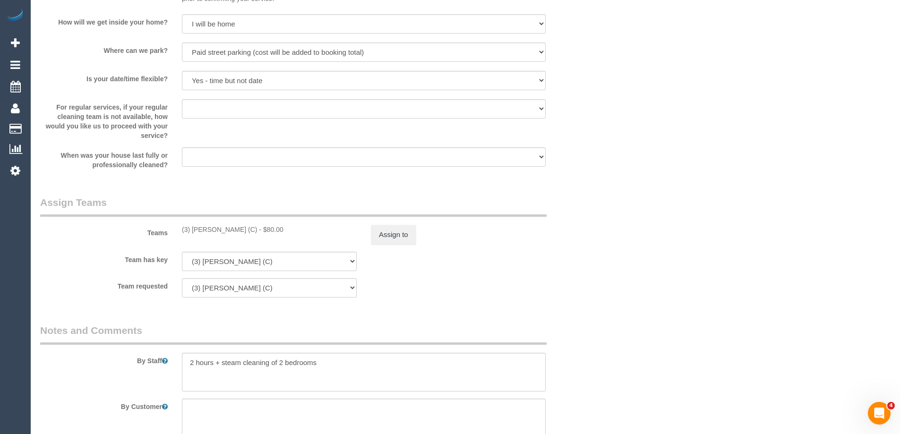
click at [365, 225] on div "Assign to" at bounding box center [458, 235] width 189 height 20
click at [384, 234] on button "Assign to" at bounding box center [393, 235] width 45 height 20
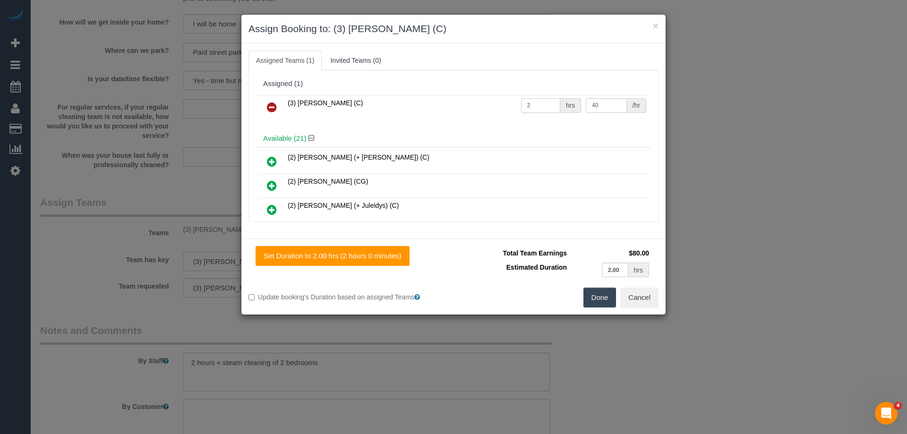
click at [532, 101] on input "2" at bounding box center [540, 105] width 39 height 15
type input "0"
click at [652, 306] on button "Cancel" at bounding box center [639, 298] width 38 height 20
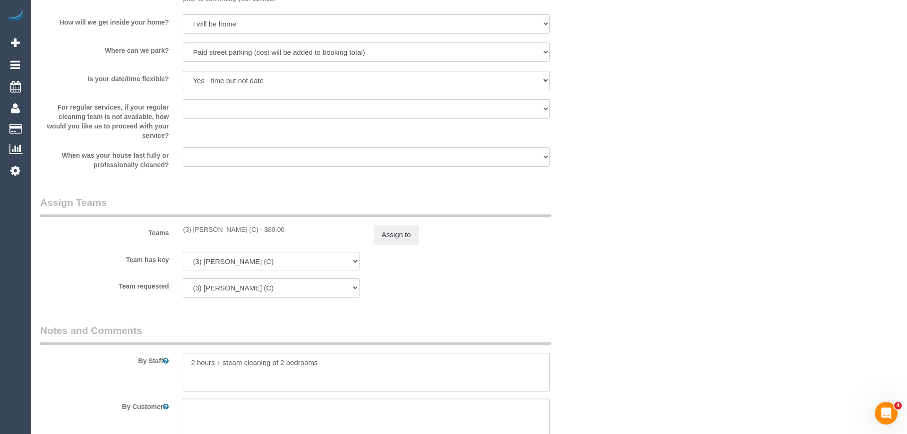
click at [652, 306] on div "× Assign Booking to: (3) Poorna Nanayakkara (C) Assigned Teams (1) Invited Team…" at bounding box center [453, 217] width 907 height 434
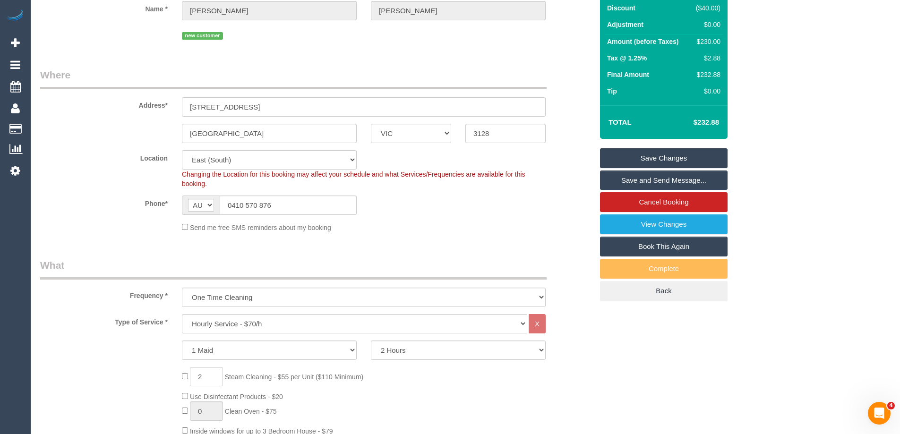
scroll to position [0, 0]
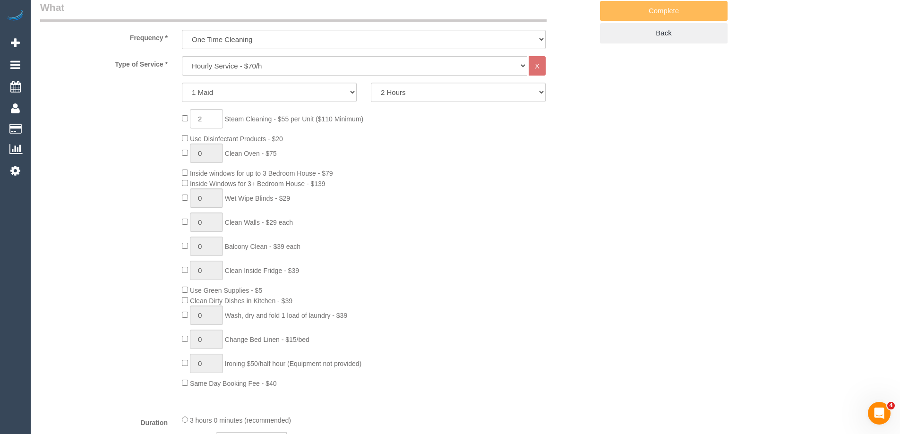
scroll to position [331, 0]
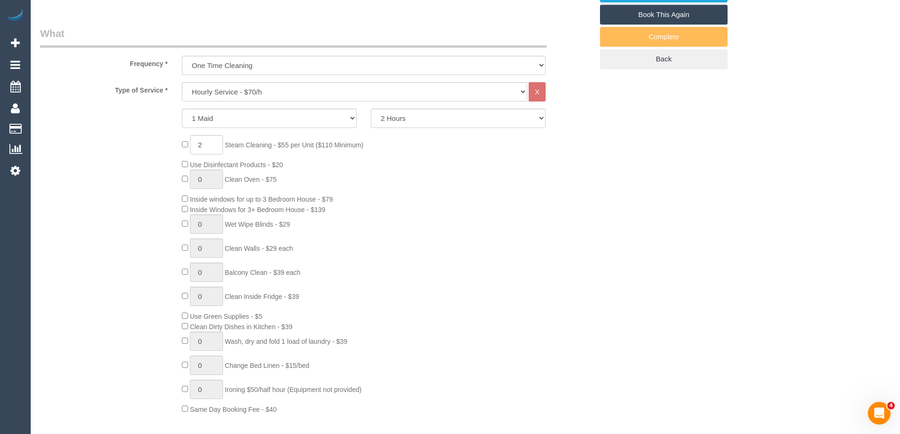
click at [513, 212] on div "2 Steam Cleaning - $55 per Unit ($110 Minimum) Use Disinfectant Products - $20 …" at bounding box center [387, 274] width 425 height 279
click at [450, 186] on div "2 Steam Cleaning - $55 per Unit ($110 Minimum) Use Disinfectant Products - $20 …" at bounding box center [387, 274] width 425 height 279
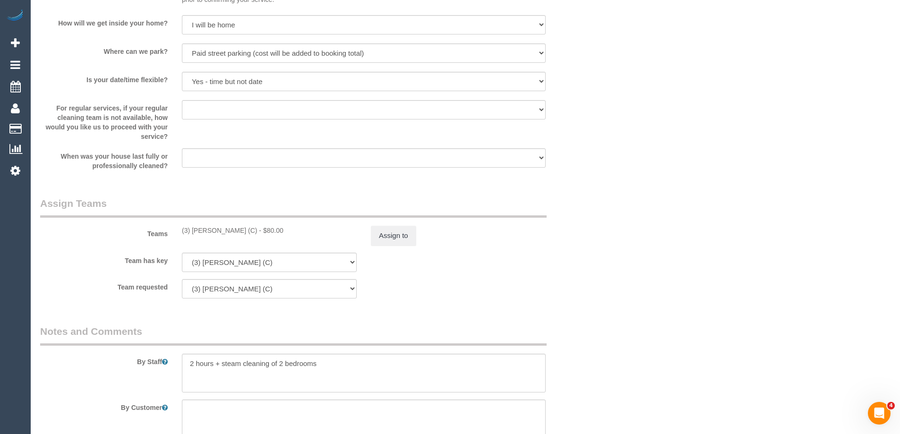
scroll to position [1276, 0]
click at [396, 236] on button "Assign to" at bounding box center [393, 235] width 45 height 20
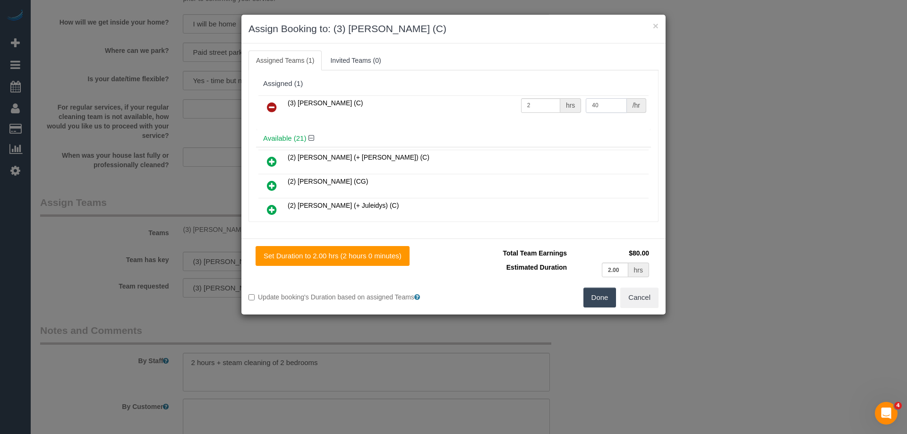
click at [609, 109] on input "40" at bounding box center [606, 105] width 41 height 15
type input "4"
type input "75"
click at [596, 300] on button "Done" at bounding box center [600, 298] width 33 height 20
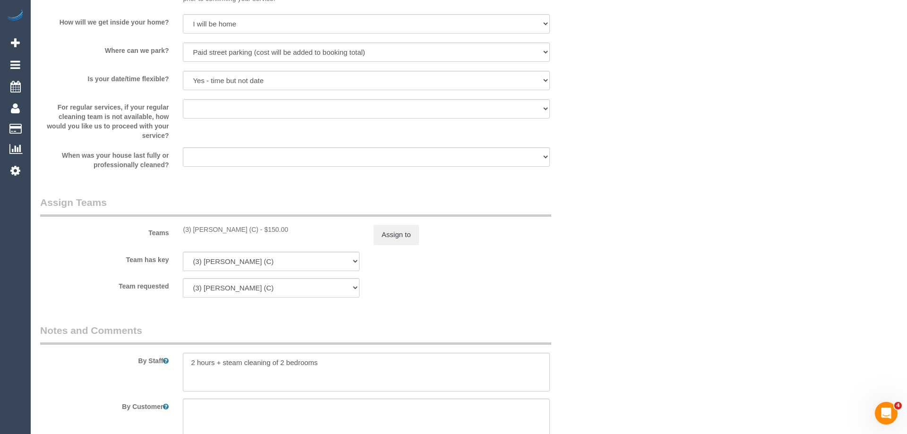
click at [596, 300] on div "× Assign Booking to: (3) Poorna Nanayakkara (C) Assigned Teams (1) Invited Team…" at bounding box center [453, 217] width 907 height 434
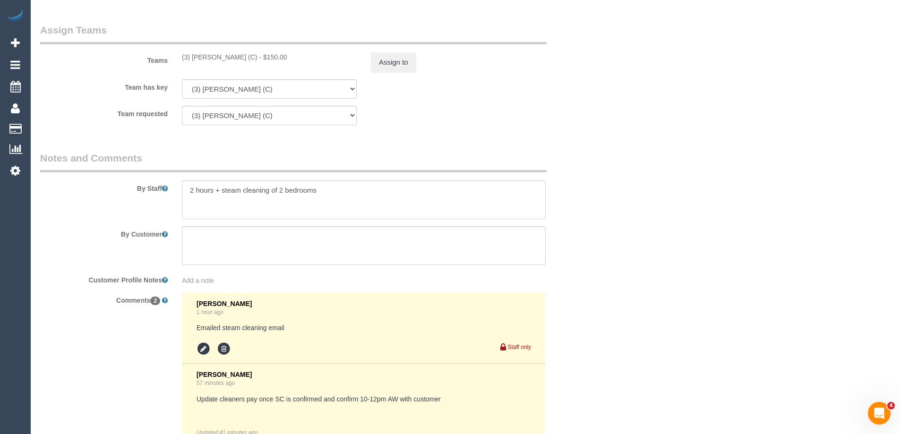
scroll to position [1607, 0]
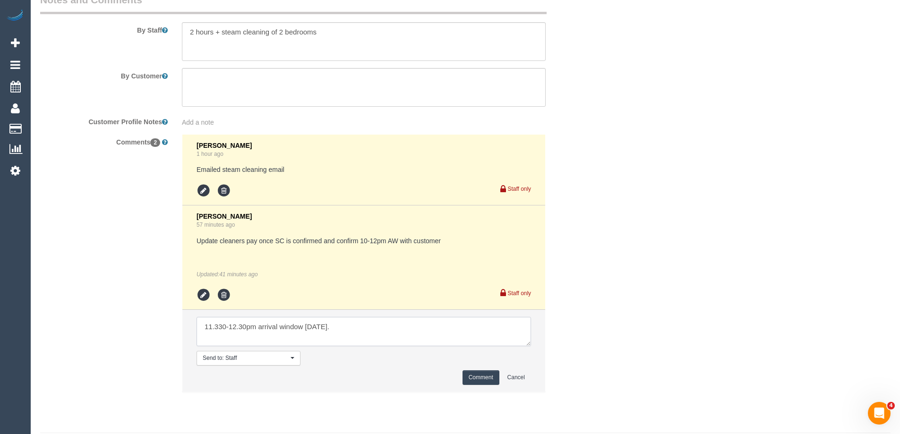
click at [368, 329] on textarea at bounding box center [364, 331] width 335 height 29
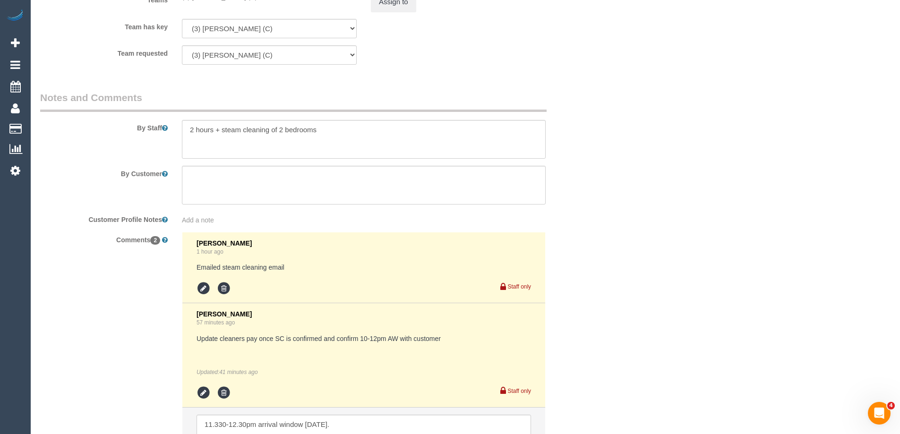
scroll to position [1370, 0]
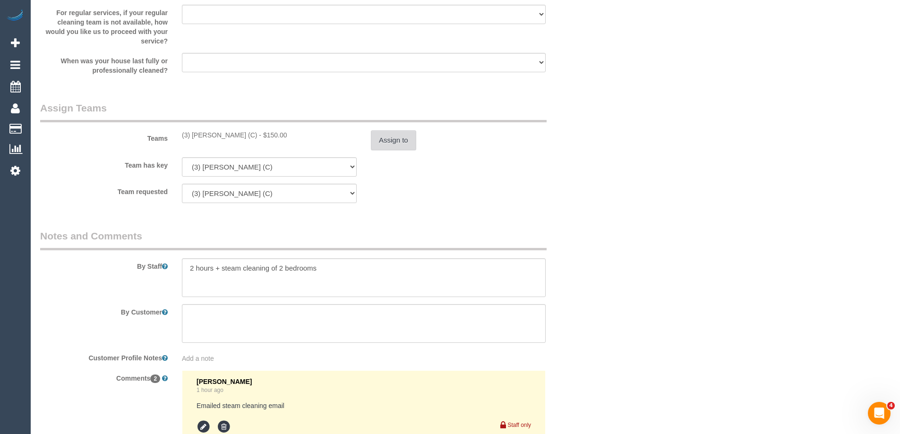
click at [385, 137] on button "Assign to" at bounding box center [393, 140] width 45 height 20
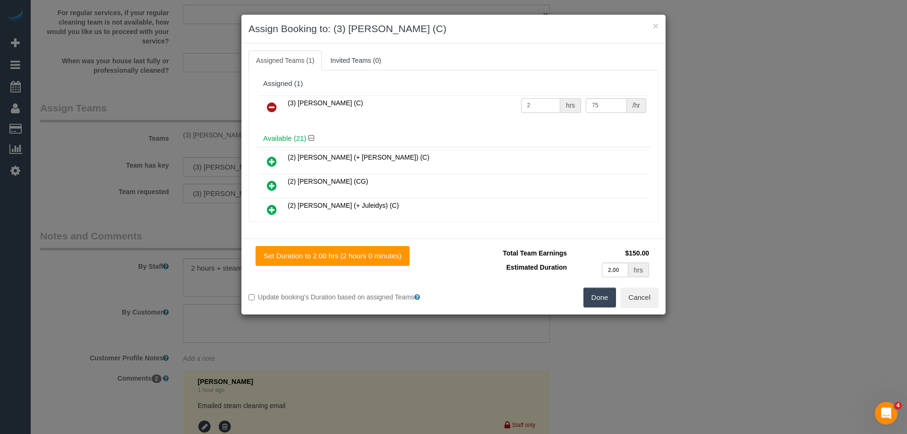
click at [543, 107] on input "2" at bounding box center [540, 105] width 39 height 15
type input "3"
click at [609, 114] on td "75 /hr" at bounding box center [616, 107] width 65 height 24
click at [607, 103] on input "75" at bounding box center [606, 105] width 41 height 15
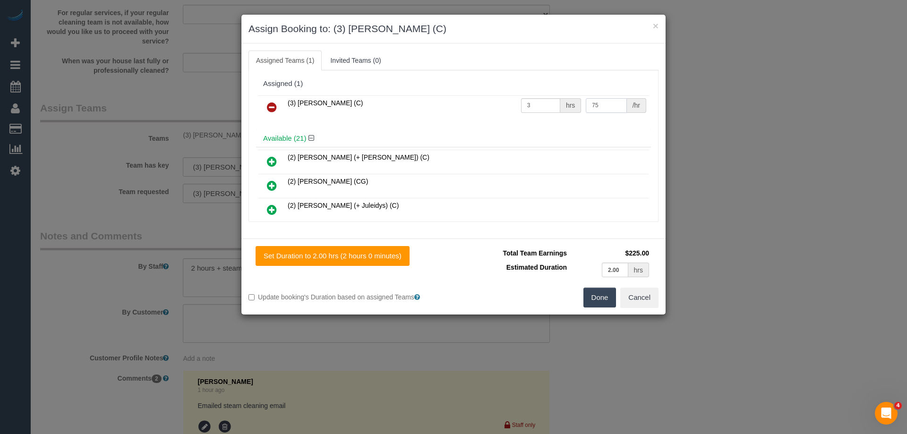
type input "7"
type input "50"
click at [601, 299] on button "Done" at bounding box center [600, 298] width 33 height 20
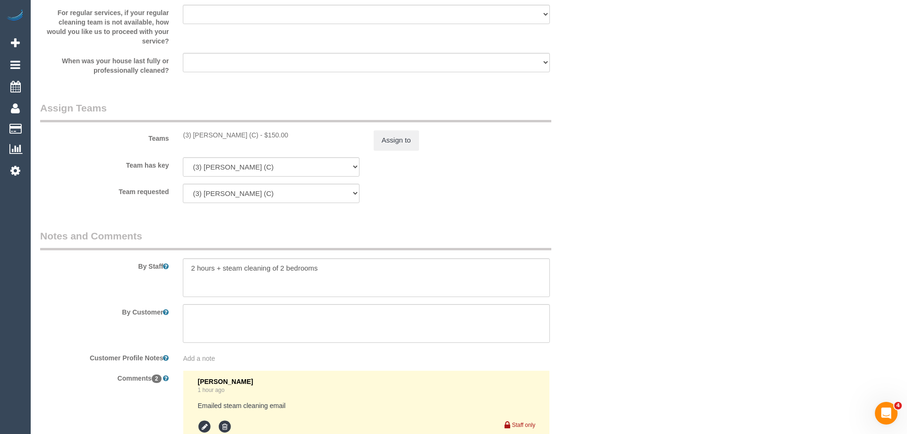
click at [601, 299] on div "× Assign Booking to: (3) Poorna Nanayakkara (C) Assigned Teams (1) Invited Team…" at bounding box center [453, 217] width 907 height 434
click at [583, 181] on sui-booking-teams "Teams (3) Poorna Nanayakkara (C) - $150.00 Assign to Team has key (3) Poorna Na…" at bounding box center [316, 152] width 553 height 102
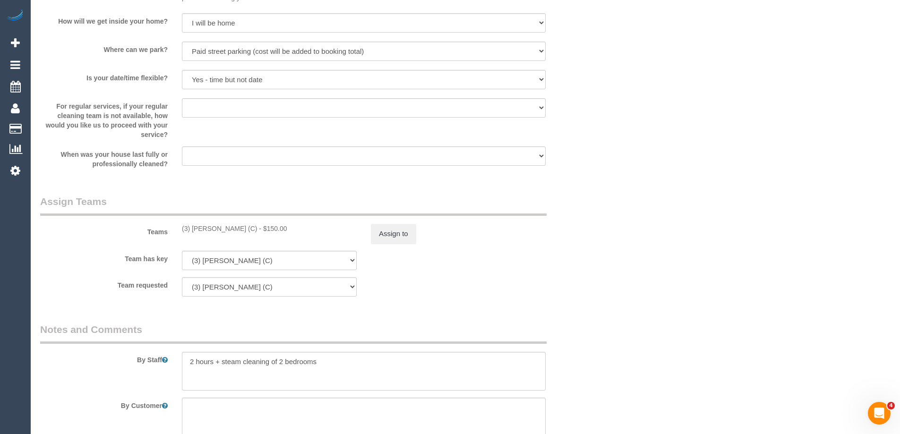
scroll to position [1276, 0]
click at [326, 364] on textarea at bounding box center [364, 372] width 364 height 39
click at [595, 284] on div "Team requested (3) Poorna Nanayakkara (C) (0) Office (1) Helen Trickett (FT) (1…" at bounding box center [316, 287] width 567 height 19
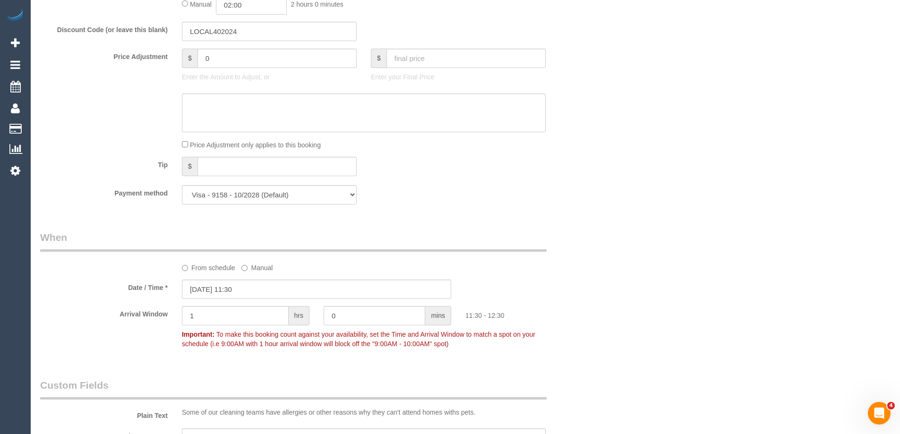
scroll to position [709, 0]
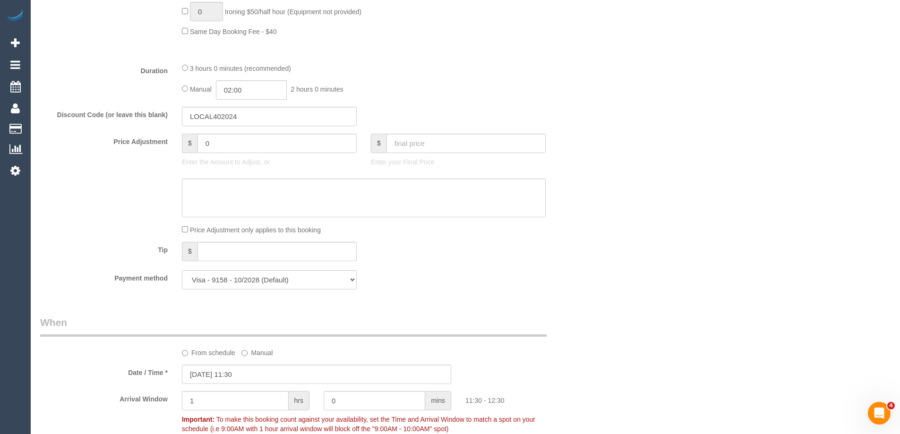
click at [181, 68] on div "3 hours 0 minutes (recommended) Manual 02:00 2 hours 0 minutes" at bounding box center [364, 81] width 378 height 37
type input "03:00"
click at [463, 88] on div "Manual 03:00 3 hours 0 minutes" at bounding box center [364, 89] width 364 height 19
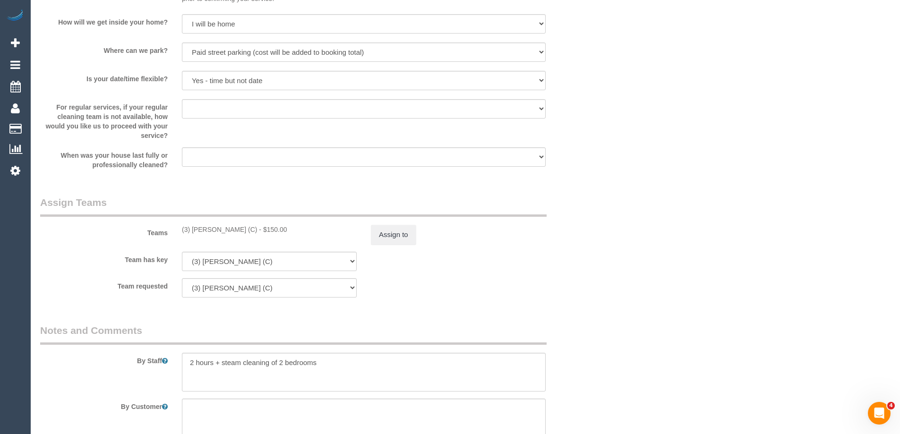
scroll to position [1560, 0]
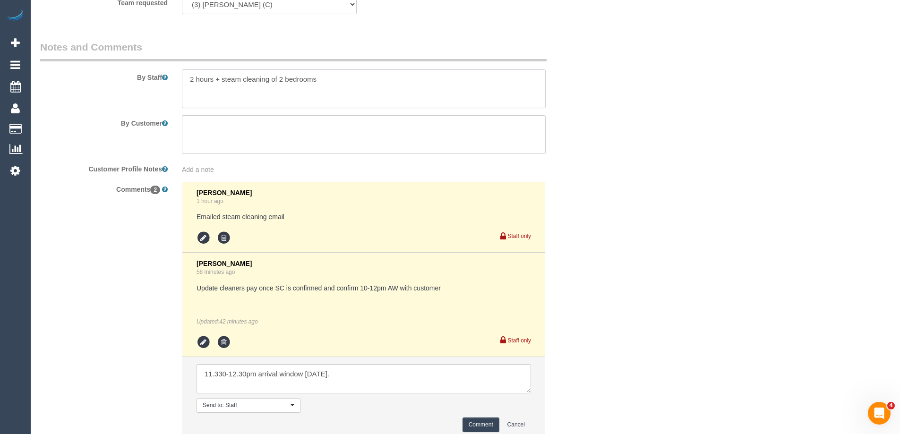
click at [361, 91] on textarea at bounding box center [364, 88] width 364 height 39
type textarea "2 hours + steam cleaning of 2 bedrooms = approx 3 hours"
click at [483, 425] on button "Comment" at bounding box center [481, 425] width 37 height 15
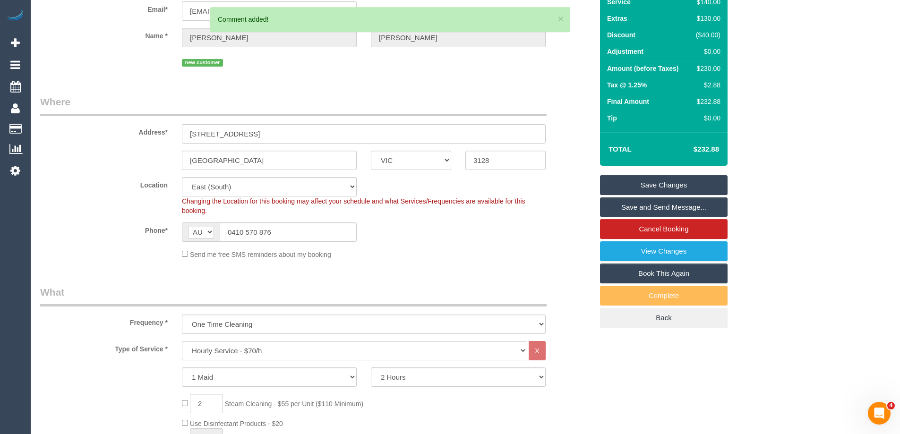
scroll to position [0, 0]
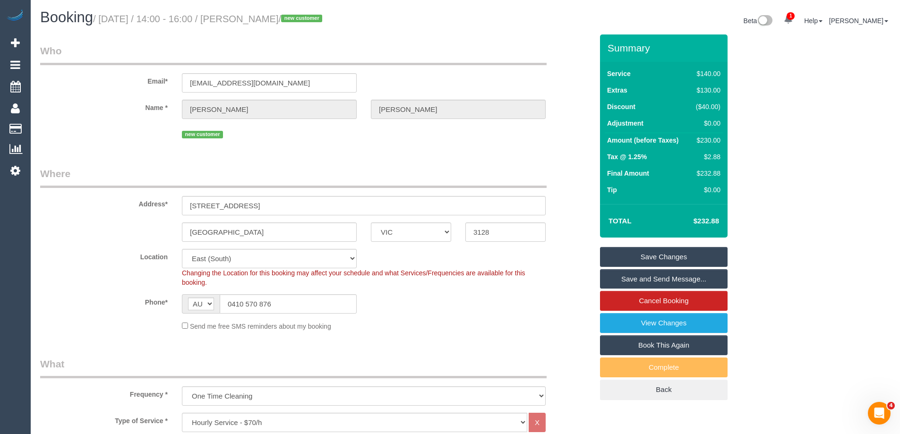
drag, startPoint x: 719, startPoint y: 108, endPoint x: 694, endPoint y: 109, distance: 25.1
click at [694, 109] on div "($40.00)" at bounding box center [706, 106] width 28 height 9
click at [716, 108] on div "($40.00)" at bounding box center [706, 106] width 28 height 9
drag, startPoint x: 720, startPoint y: 107, endPoint x: 703, endPoint y: 109, distance: 17.1
click at [703, 109] on div "($40.00)" at bounding box center [706, 106] width 28 height 9
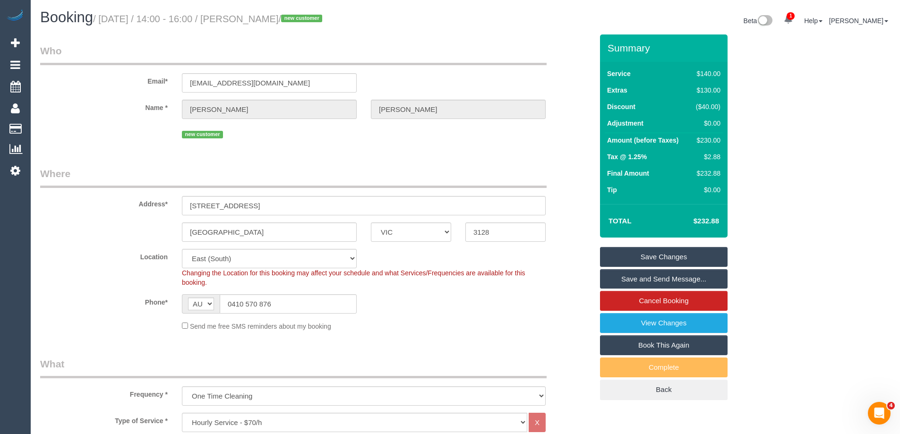
click at [752, 105] on div "Summary Service $140.00 Extras $130.00 Discount ($40.00) Adjustment $0.00 Amoun…" at bounding box center [699, 226] width 213 height 385
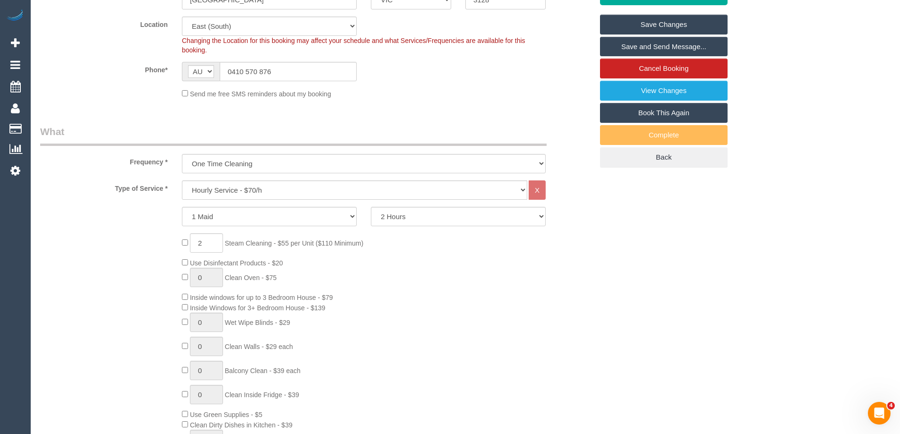
scroll to position [236, 0]
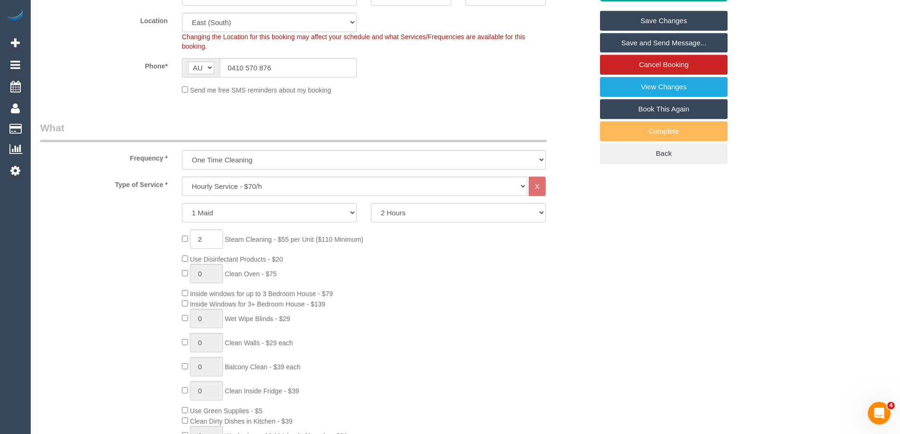
click at [538, 317] on div "2 Steam Cleaning - $55 per Unit ($110 Minimum) Use Disinfectant Products - $20 …" at bounding box center [387, 369] width 425 height 279
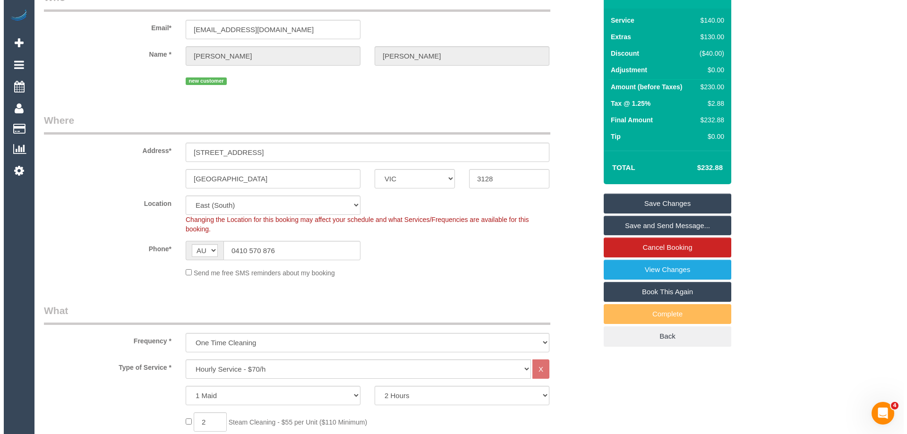
scroll to position [47, 0]
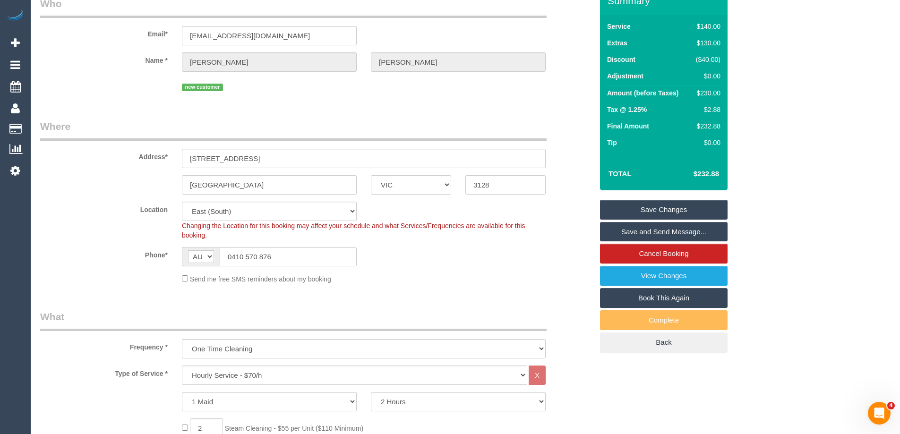
click at [631, 233] on link "Save and Send Message..." at bounding box center [664, 232] width 128 height 20
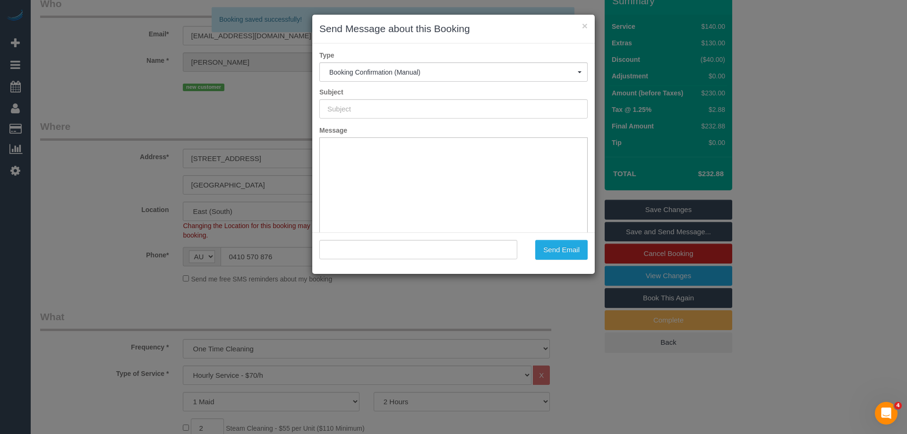
scroll to position [0, 0]
type input "Booking Confirmed"
type input ""Calvin Nguy" <nguy_calvin@hotmail.com>"
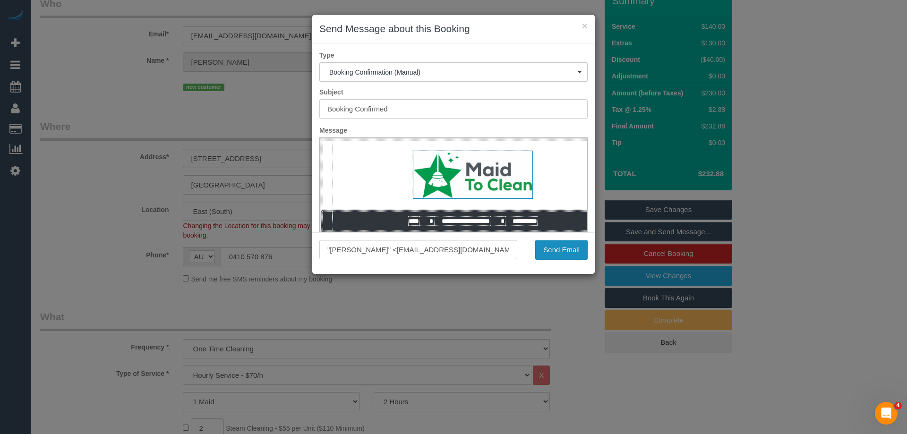
click at [564, 251] on button "Send Email" at bounding box center [561, 250] width 52 height 20
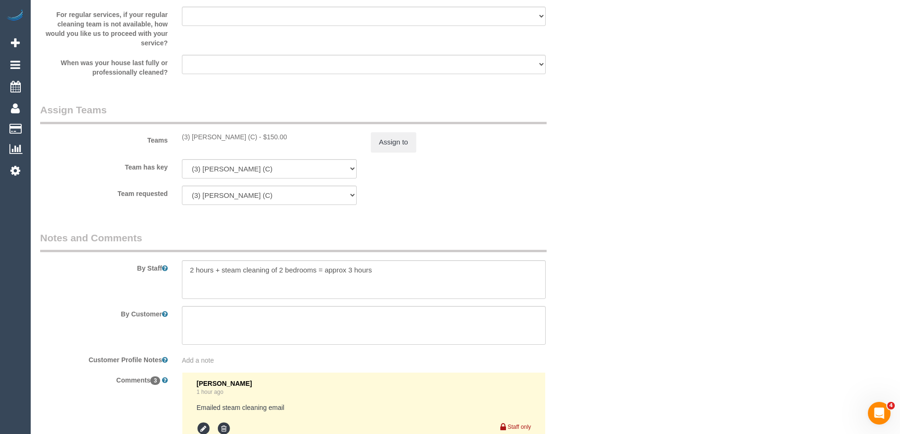
scroll to position [1499, 0]
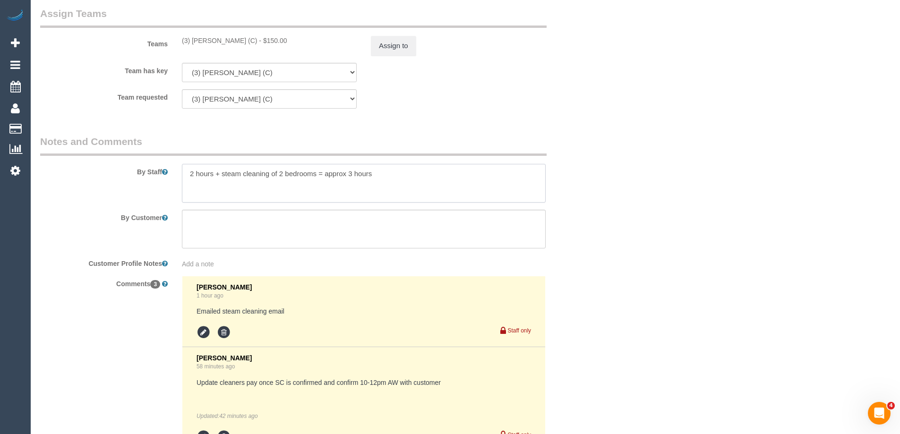
click at [418, 166] on textarea at bounding box center [364, 183] width 364 height 39
type textarea "2 hours + steam cleaning of 2 bedrooms = approx 3 hours Please call the custome…"
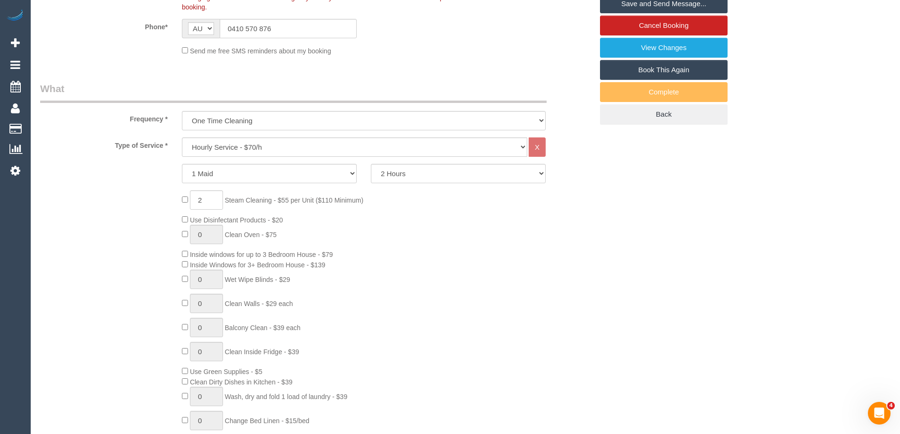
scroll to position [223, 0]
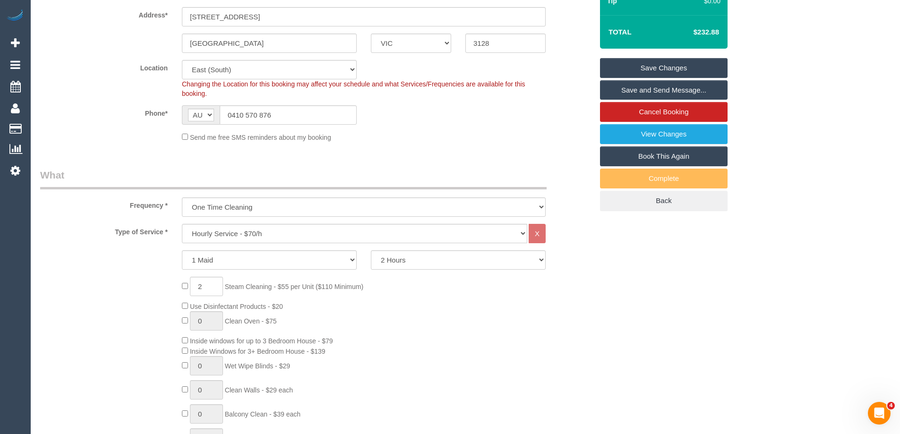
click at [655, 68] on link "Save Changes" at bounding box center [664, 68] width 128 height 20
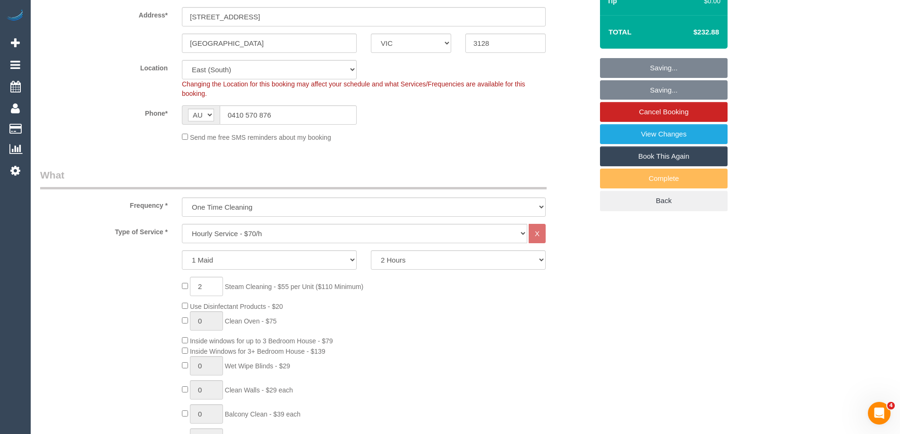
scroll to position [189, 0]
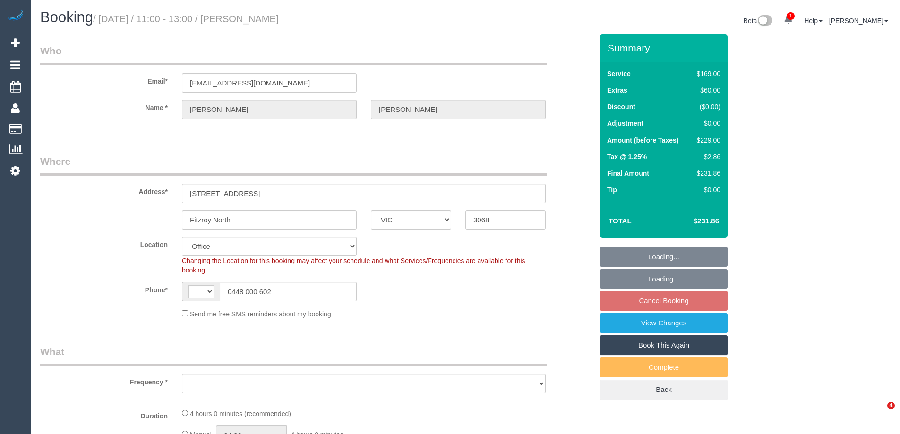
select select "VIC"
select select "string:stripe-pm_1S3YbD2GScqysDRVHnqmMUG9"
select select "string:AU"
select select "object:579"
select select "number:28"
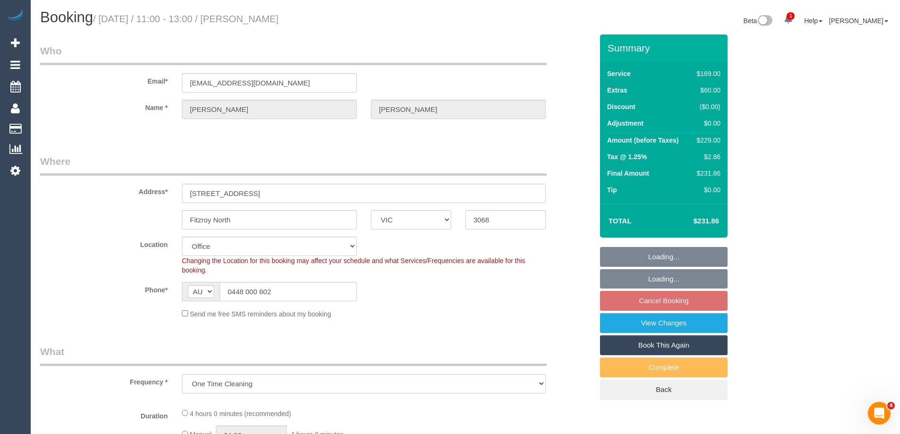
select select "number:14"
select select "number:19"
select select "number:25"
select select "number:12"
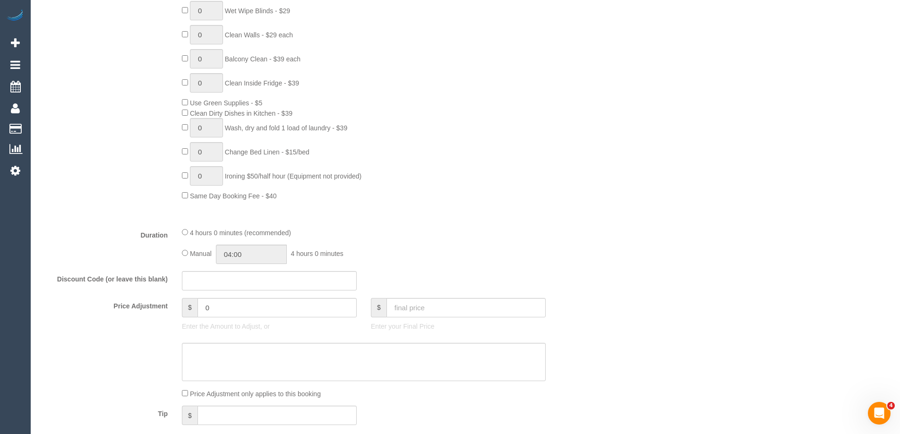
scroll to position [378, 0]
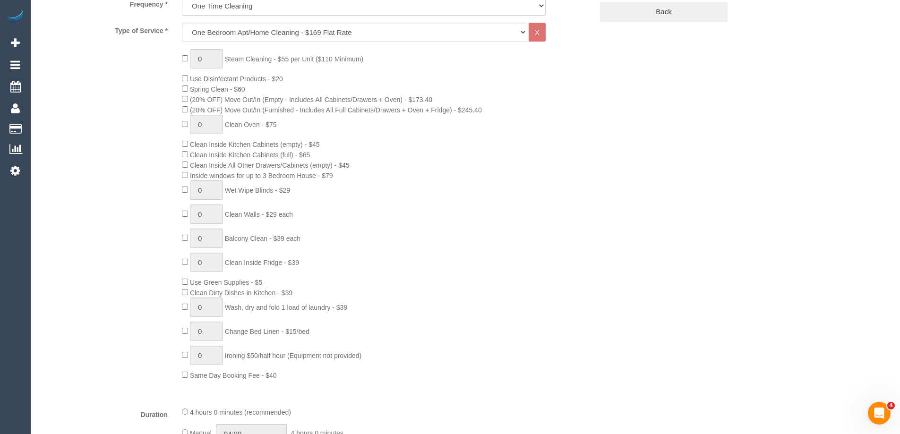
click at [567, 250] on div "0 Steam Cleaning - $55 per Unit ($110 Minimum) Use Disinfectant Products - $20 …" at bounding box center [387, 214] width 425 height 331
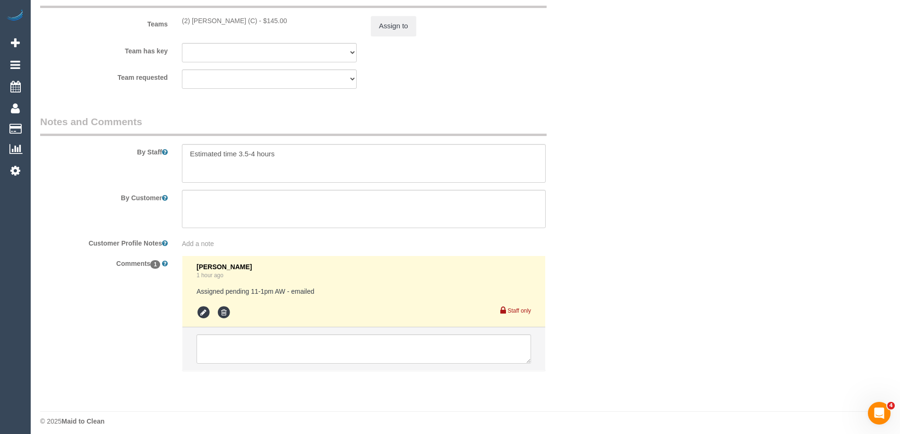
scroll to position [1504, 0]
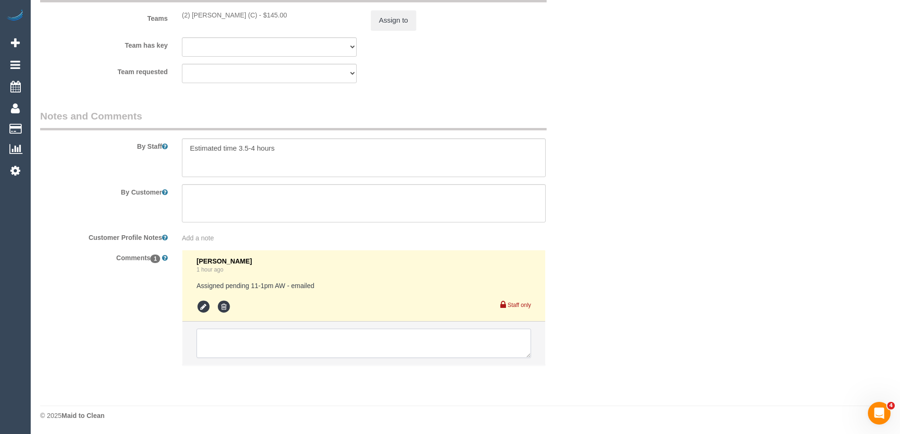
click at [219, 351] on textarea at bounding box center [364, 343] width 335 height 29
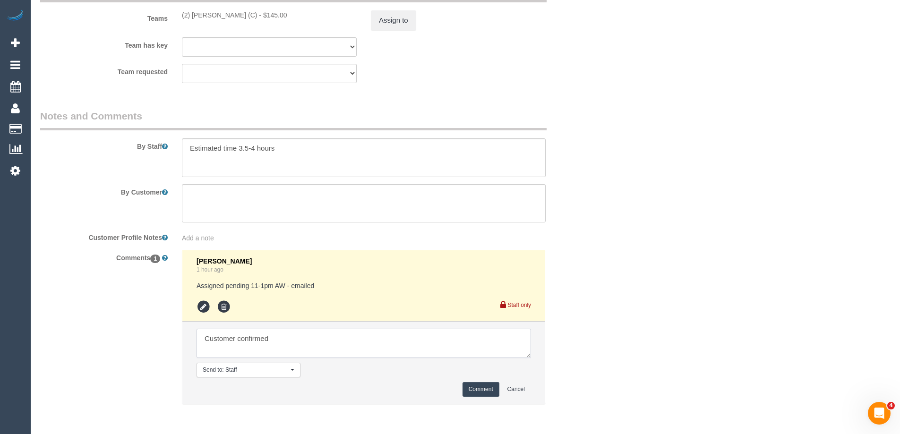
type textarea "Customer confirmed"
click at [475, 394] on button "Comment" at bounding box center [481, 389] width 37 height 15
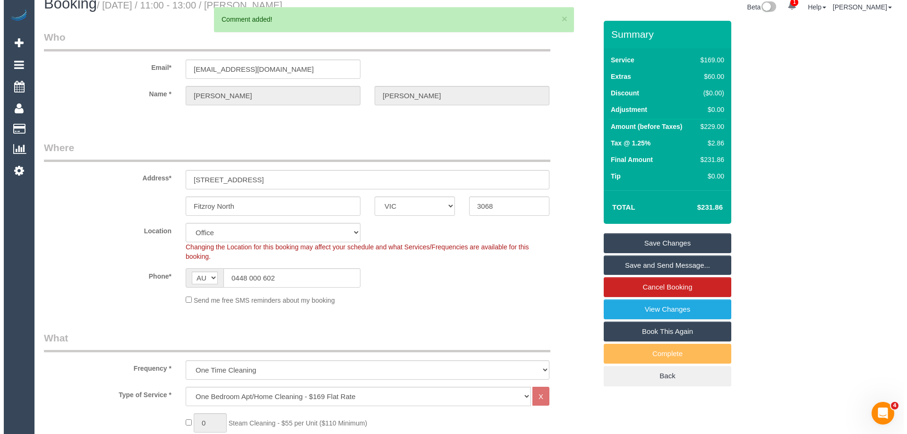
scroll to position [0, 0]
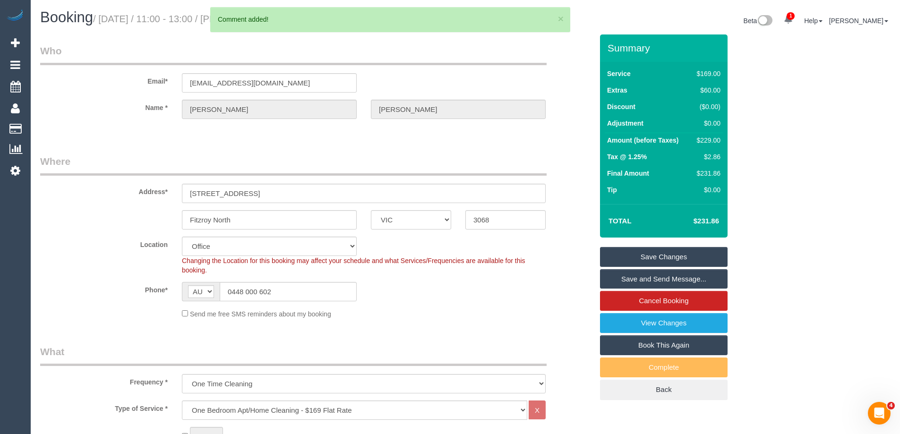
click at [643, 278] on link "Save and Send Message..." at bounding box center [664, 279] width 128 height 20
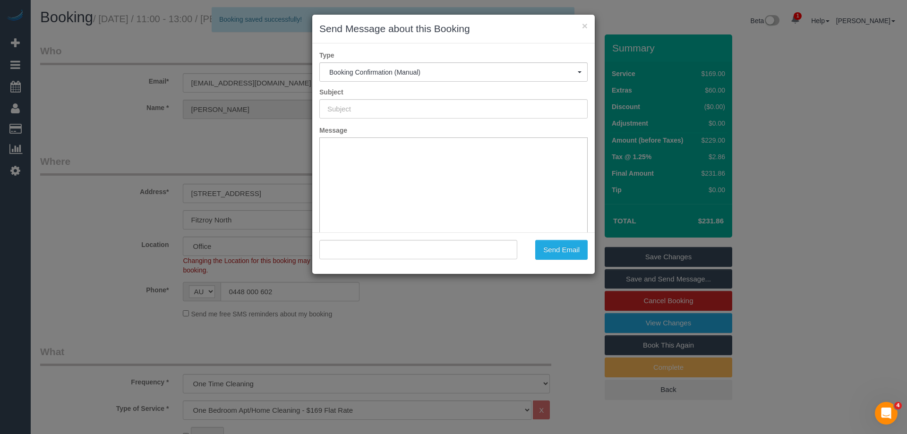
type input "Booking Confirmed"
type input ""[PERSON_NAME]" <[EMAIL_ADDRESS][DOMAIN_NAME]>"
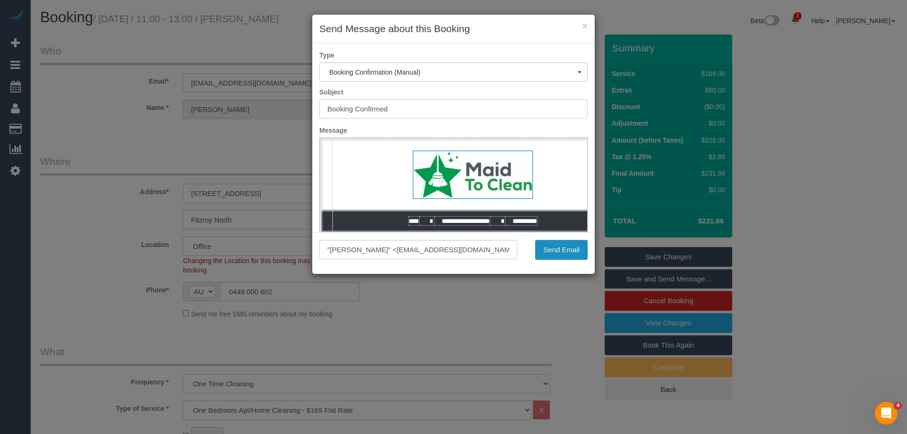
click at [571, 255] on button "Send Email" at bounding box center [561, 250] width 52 height 20
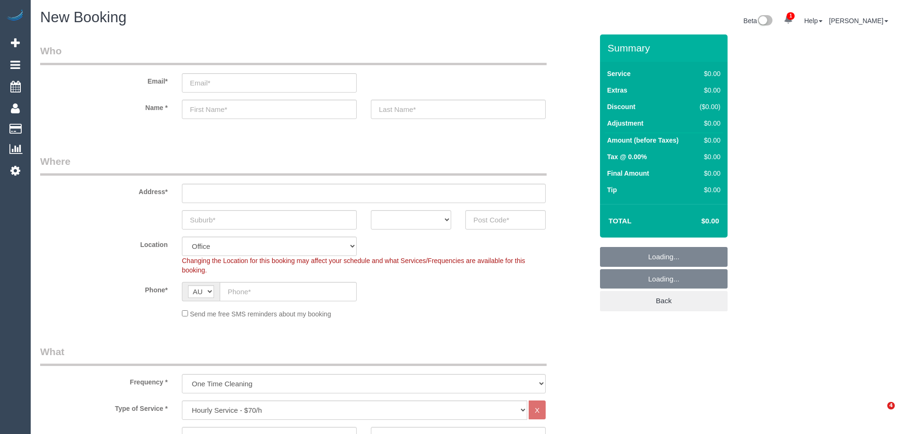
select select "object:2093"
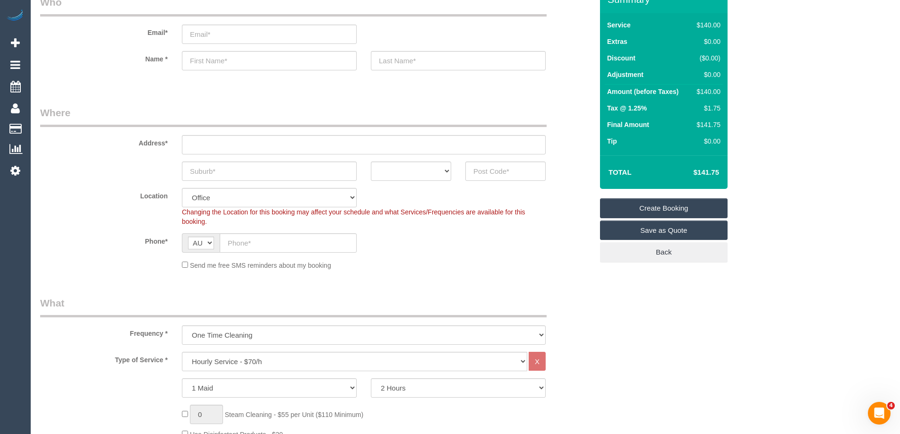
scroll to position [95, 0]
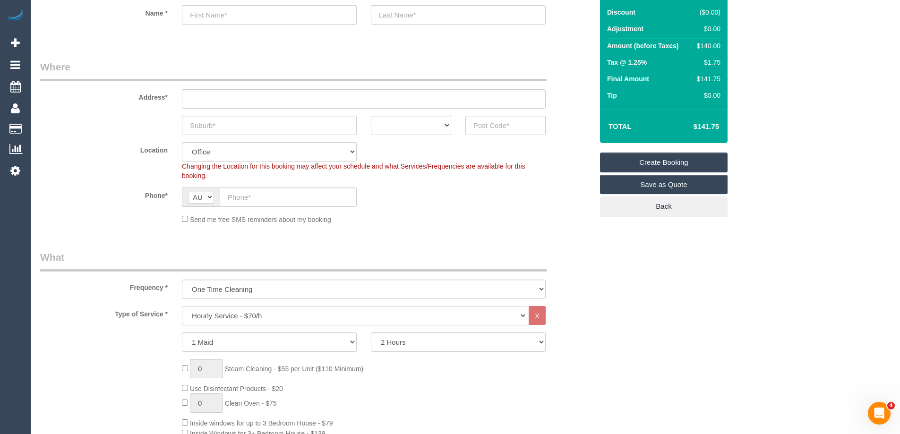
click at [233, 315] on select "Hourly Service - $70/h Hourly Service - $65/h Hourly Service - $60/h Hourly Ser…" at bounding box center [354, 315] width 345 height 19
select select "212"
click at [182, 306] on select "Hourly Service - $70/h Hourly Service - $65/h Hourly Service - $60/h Hourly Ser…" at bounding box center [354, 315] width 345 height 19
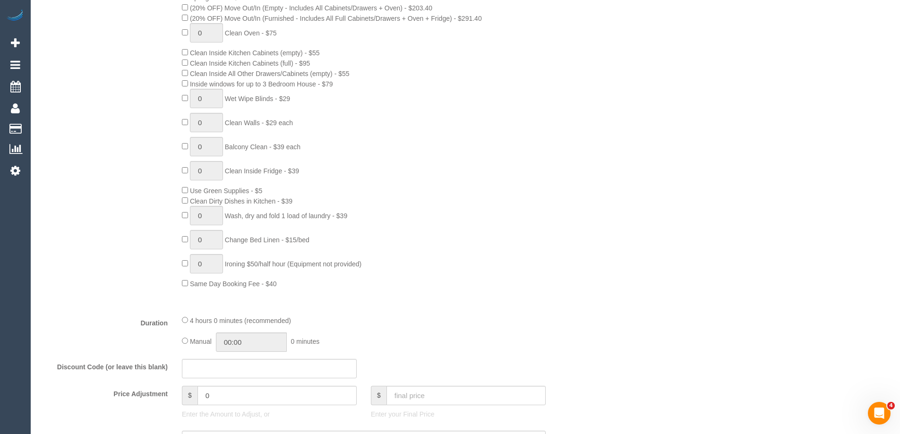
scroll to position [473, 0]
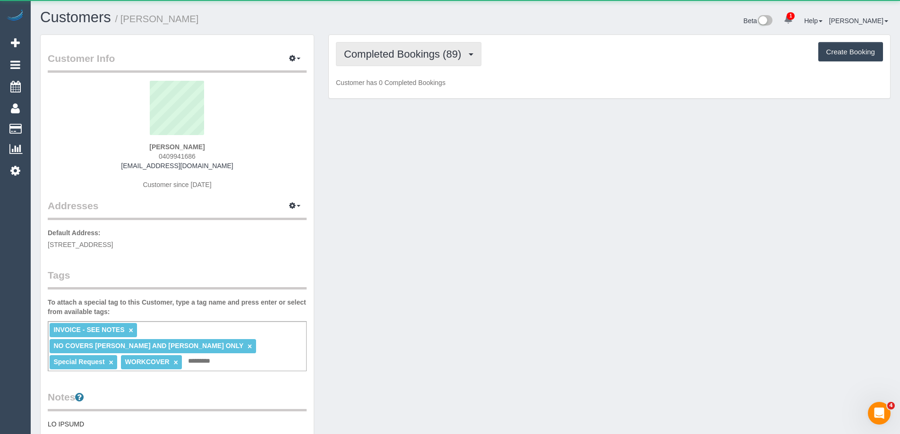
click at [389, 62] on button "Completed Bookings (89)" at bounding box center [409, 54] width 146 height 24
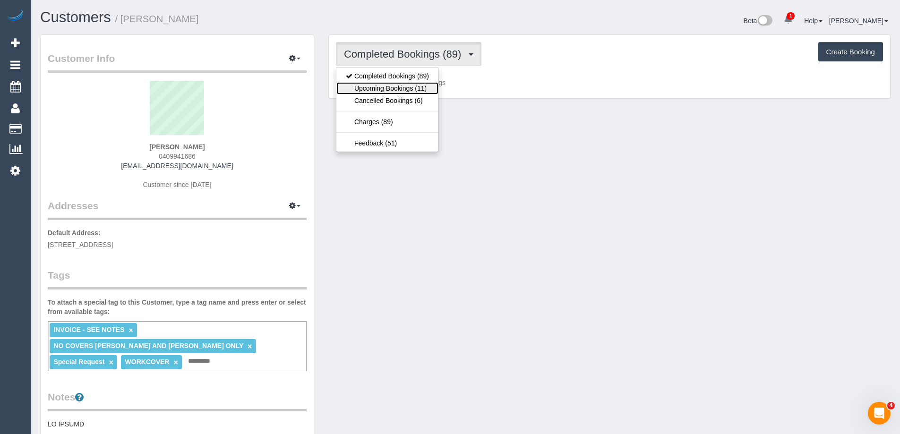
click at [388, 89] on link "Upcoming Bookings (11)" at bounding box center [387, 88] width 102 height 12
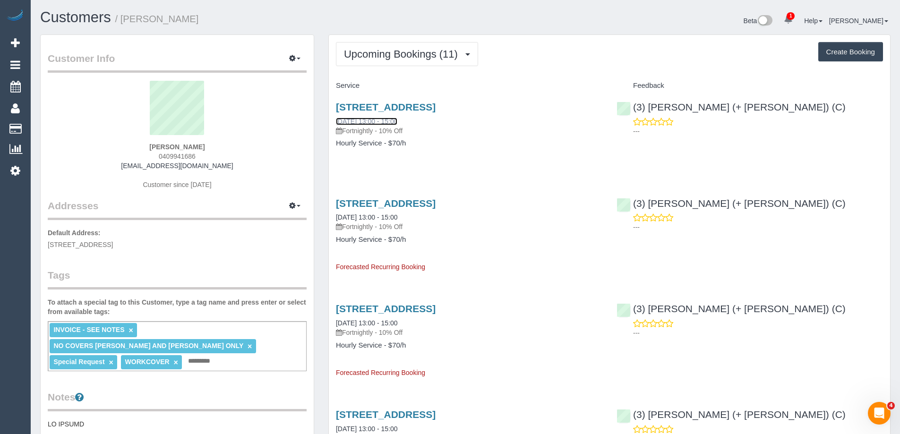
click at [356, 123] on link "[DATE] 13:00 - 15:00" at bounding box center [366, 122] width 61 height 8
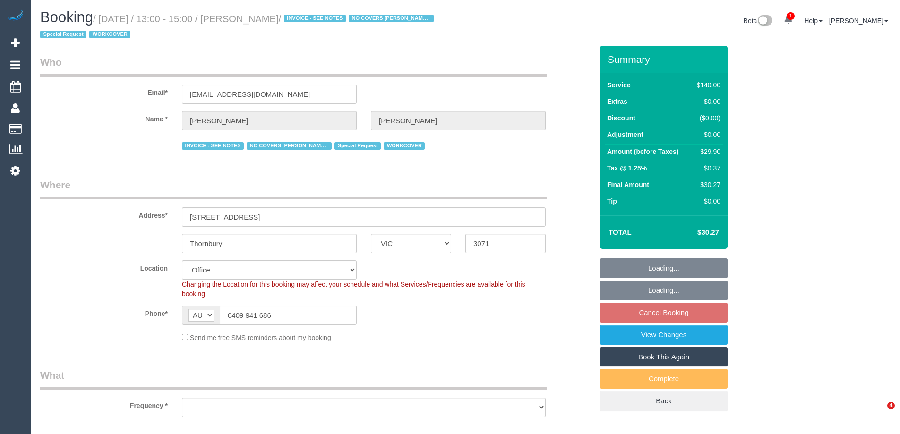
select select "VIC"
select select "object:787"
select select "string:stripe-pm_1Pq1pI2GScqysDRVD0rwJKBS"
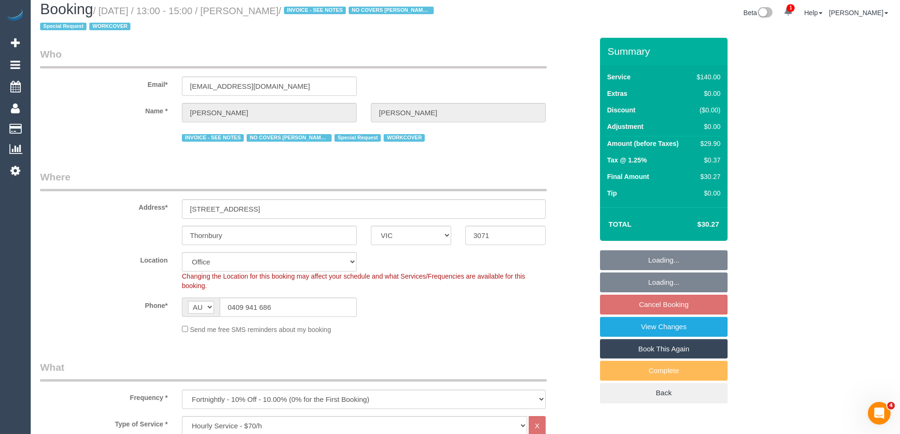
select select "object:938"
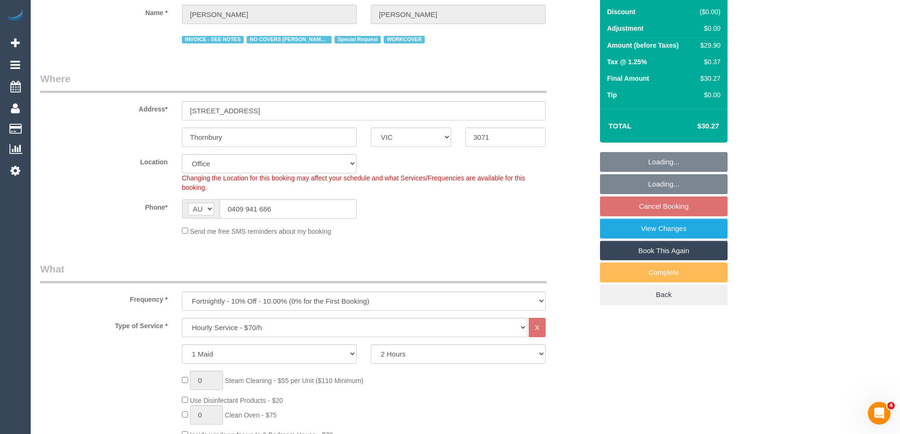
select select "number:27"
select select "number:14"
select select "number:18"
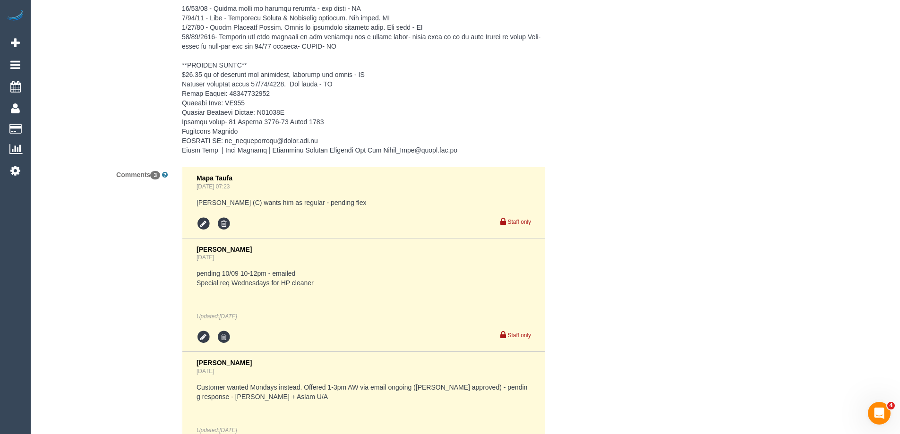
scroll to position [2065, 0]
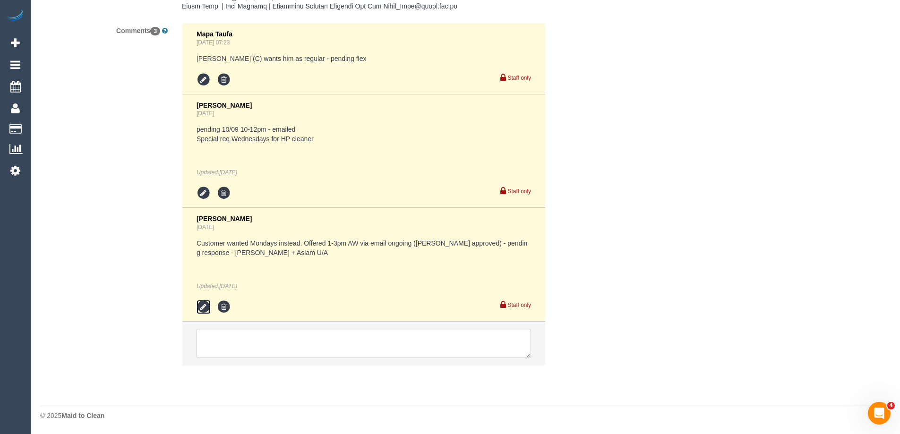
click at [201, 309] on icon at bounding box center [204, 307] width 14 height 14
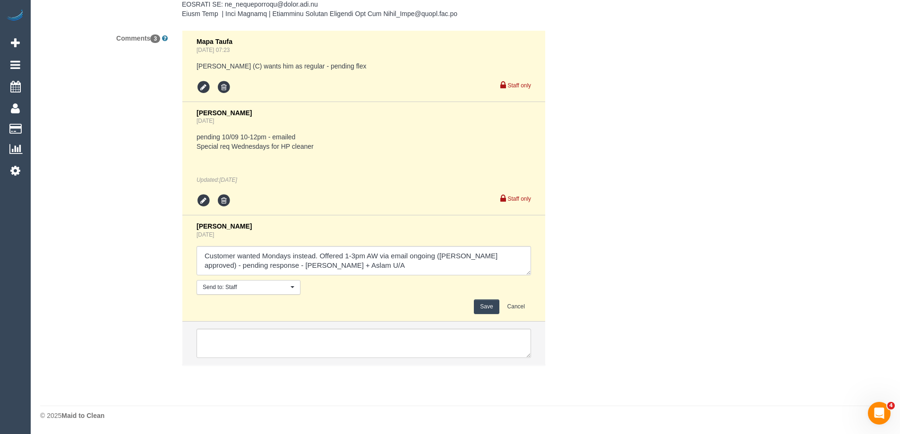
scroll to position [2058, 0]
click at [324, 267] on textarea at bounding box center [364, 260] width 335 height 29
type textarea "Customer wanted Mondays instead. Offered 1-3pm AW via email ongoing ([PERSON_NA…"
click at [490, 307] on button "Save" at bounding box center [486, 307] width 25 height 15
click at [588, 258] on div "Comments 3 Mapa Taufa [DATE] 07:23 [PERSON_NAME] (C) wants him as regular - pen…" at bounding box center [316, 202] width 567 height 345
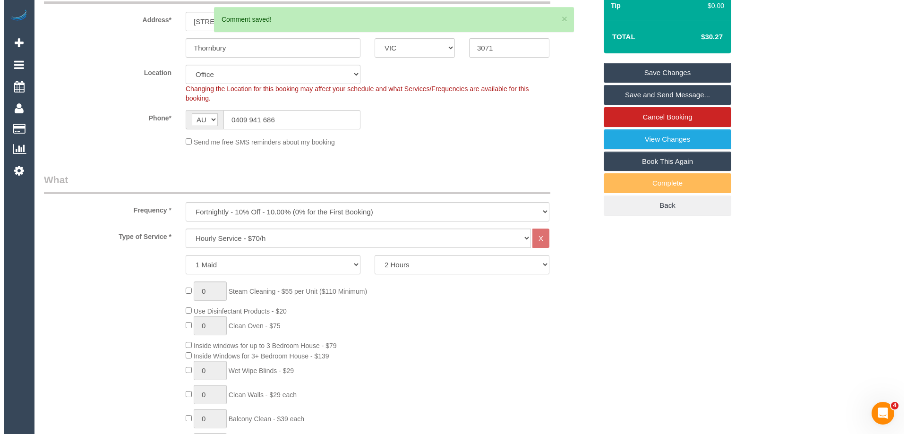
scroll to position [26, 0]
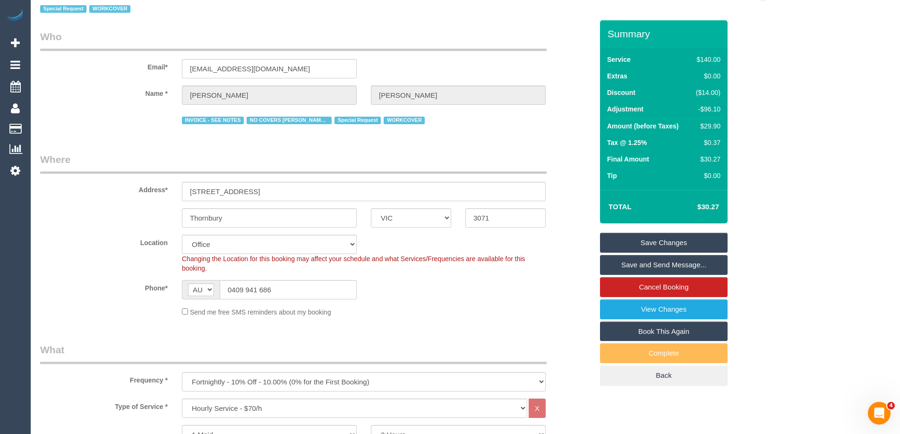
click at [656, 263] on link "Save and Send Message..." at bounding box center [664, 265] width 128 height 20
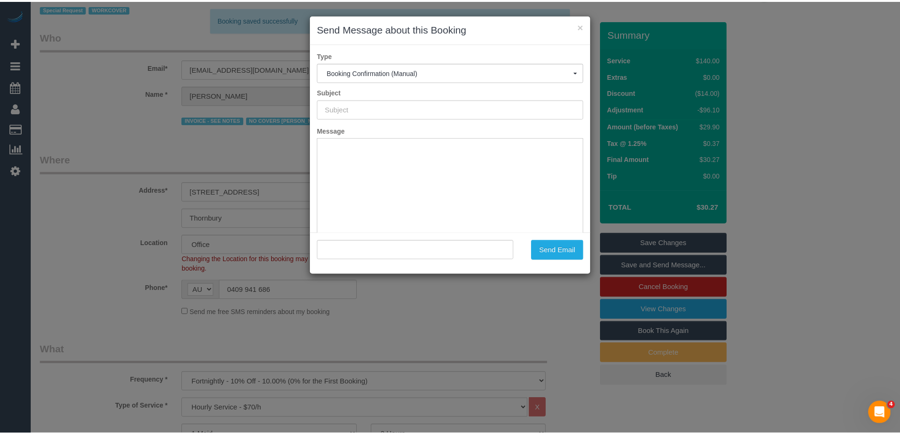
scroll to position [0, 0]
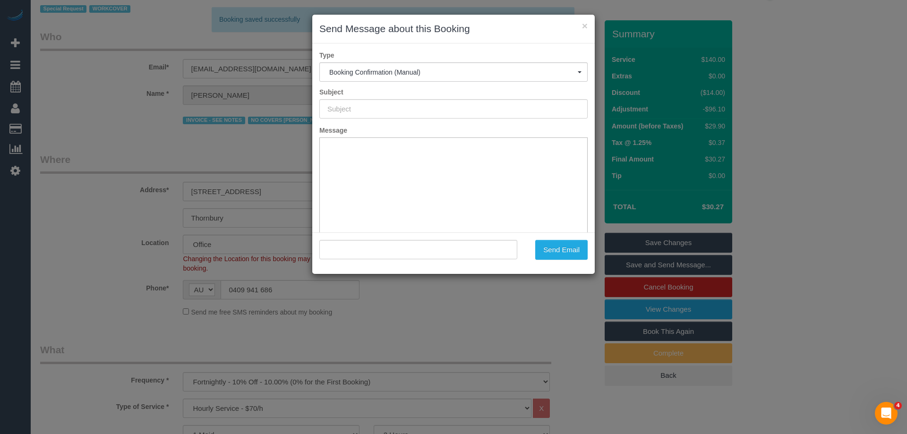
type input "Booking Confirmed"
type input ""[PERSON_NAME]" <[EMAIL_ADDRESS][DOMAIN_NAME]>"
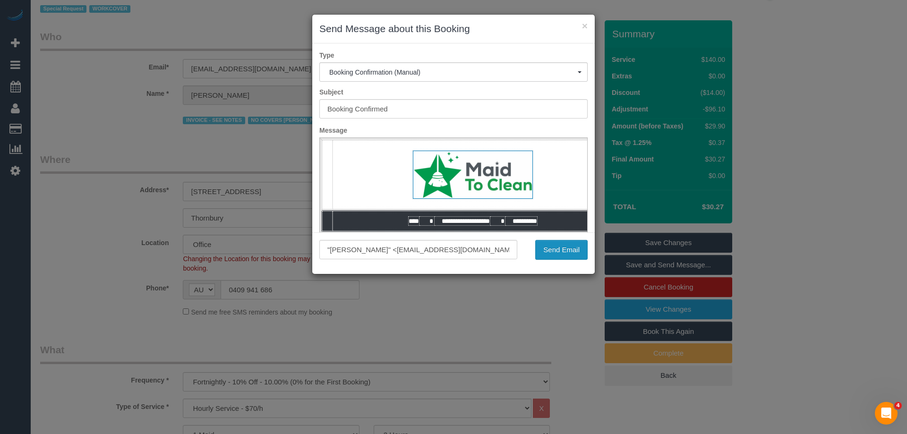
click at [552, 253] on button "Send Email" at bounding box center [561, 250] width 52 height 20
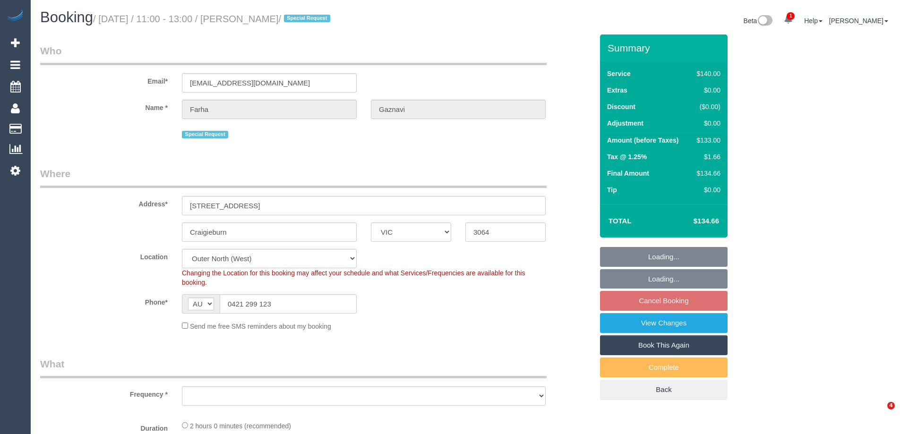
select select "VIC"
select select "object:919"
select select "string:stripe-pm_1QZ2hl2GScqysDRVuALNhXpg"
select select "number:29"
select select "number:14"
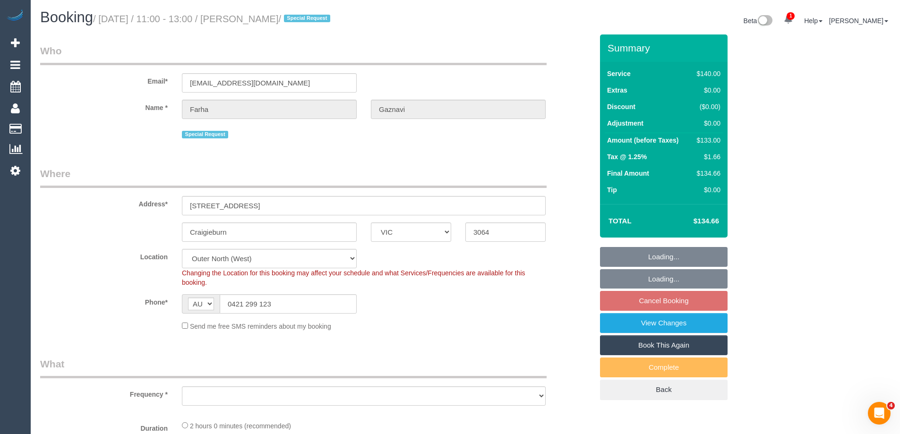
select select "number:19"
select select "number:36"
select select "number:34"
select select "number:13"
select select "object:928"
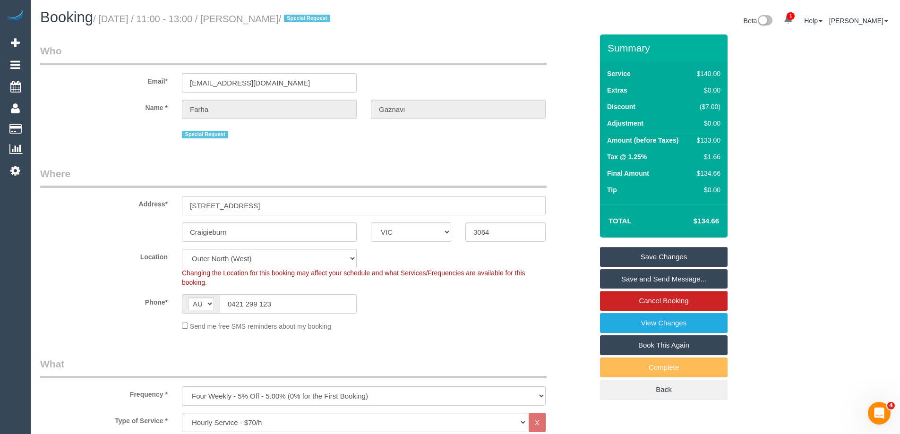
drag, startPoint x: 324, startPoint y: 21, endPoint x: 262, endPoint y: 21, distance: 61.9
click at [262, 21] on small "/ [DATE] / 11:00 - 13:00 / [PERSON_NAME] / Special Request" at bounding box center [213, 19] width 240 height 10
click at [121, 48] on legend "Who" at bounding box center [293, 54] width 507 height 21
drag, startPoint x: 121, startPoint y: 133, endPoint x: 138, endPoint y: 150, distance: 24.4
click at [121, 133] on div "Special Request" at bounding box center [316, 133] width 567 height 15
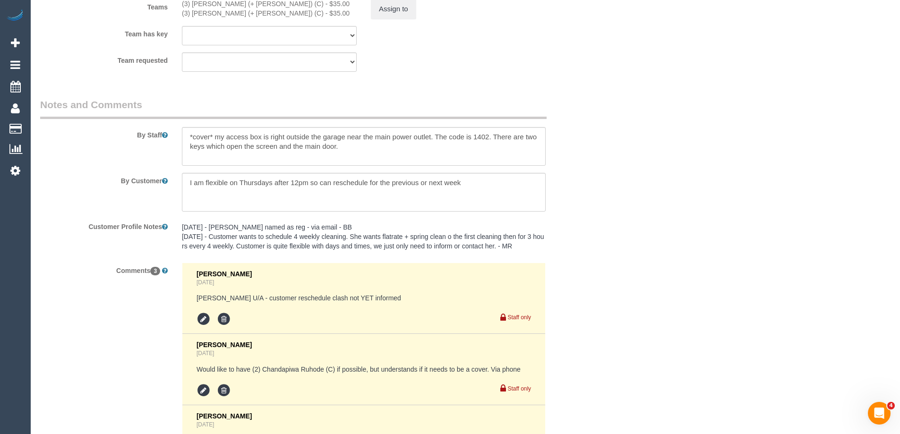
scroll to position [1673, 0]
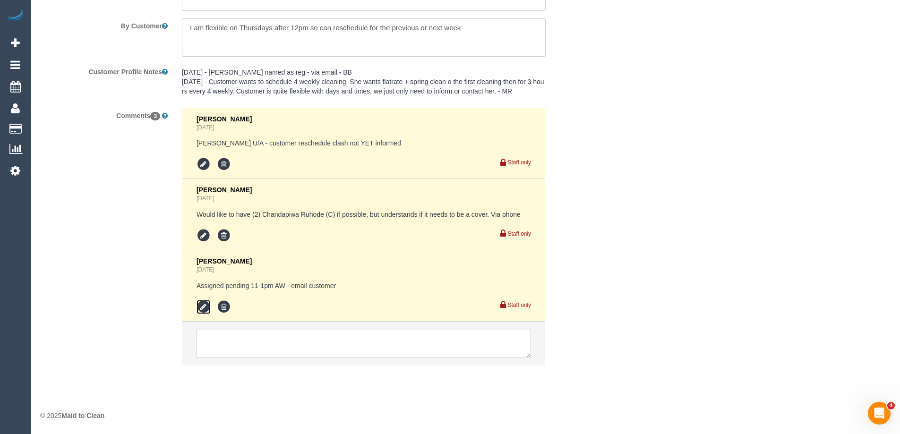
click at [201, 306] on icon at bounding box center [204, 307] width 14 height 14
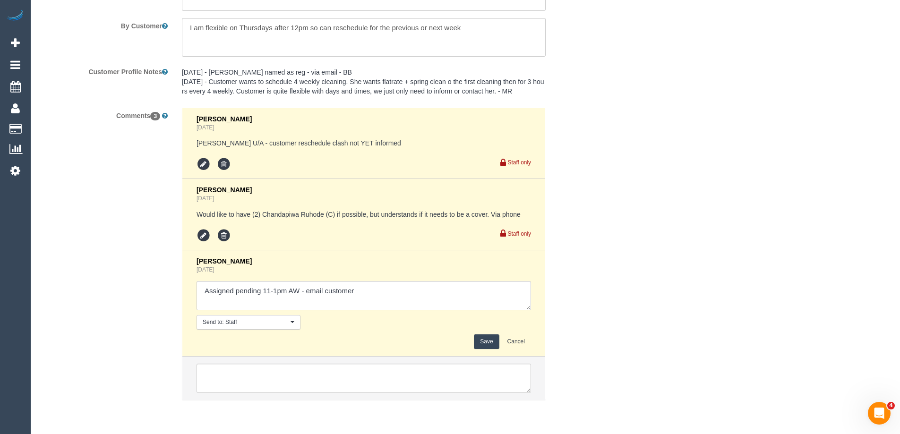
click at [319, 287] on textarea at bounding box center [364, 295] width 335 height 29
click at [323, 291] on textarea at bounding box center [364, 295] width 335 height 29
type textarea "Assigned pending 11-1pm AW - emailed customer"
click at [490, 342] on button "Save" at bounding box center [486, 342] width 25 height 15
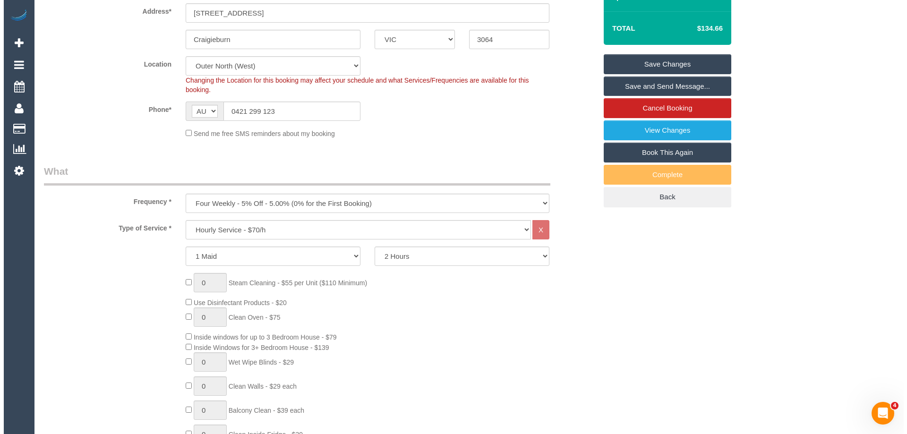
scroll to position [114, 0]
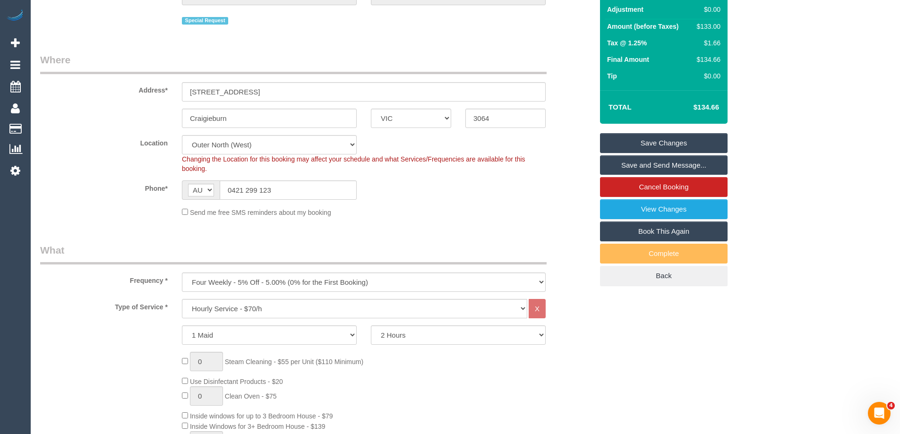
click at [646, 166] on link "Save and Send Message..." at bounding box center [664, 165] width 128 height 20
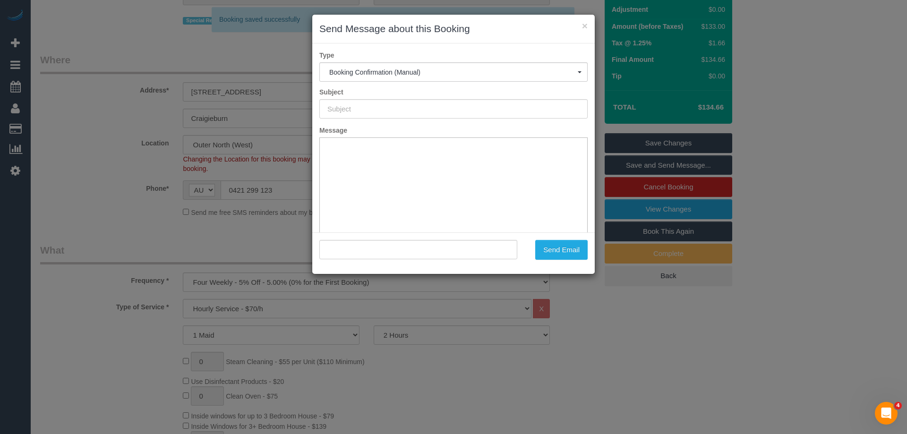
type input "Booking Confirmed"
type input ""Farha Gaznavi" <fgaznavi@gmail.com>"
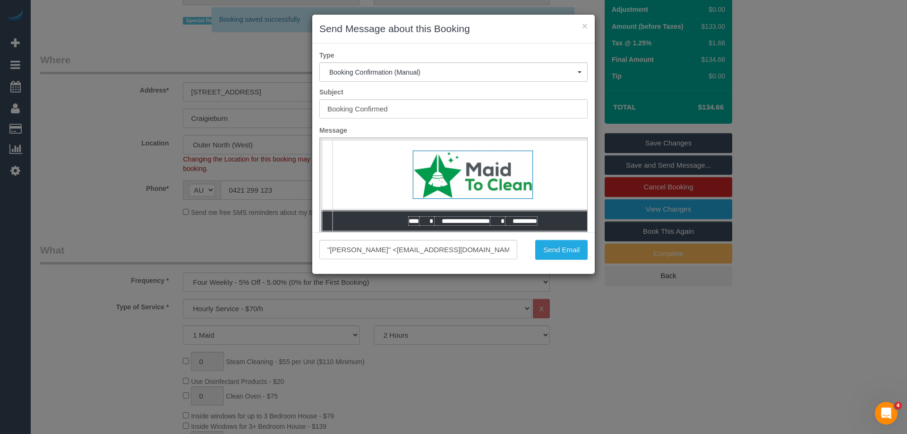
scroll to position [0, 0]
click at [554, 248] on button "Send Email" at bounding box center [561, 250] width 52 height 20
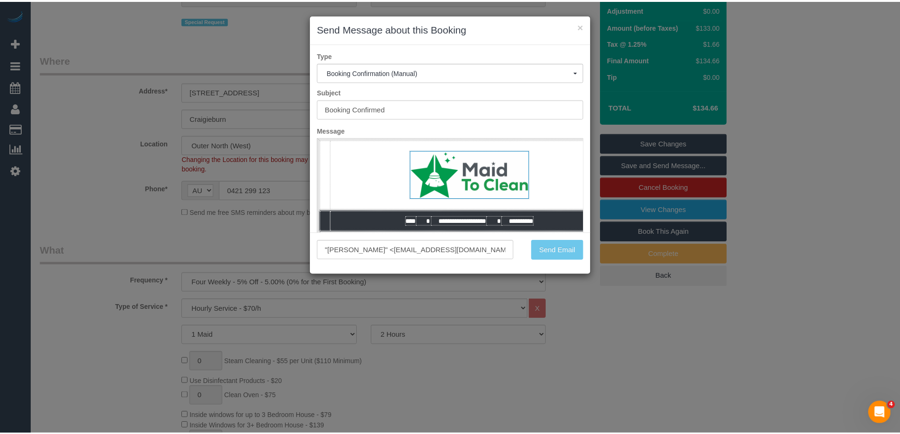
scroll to position [148, 0]
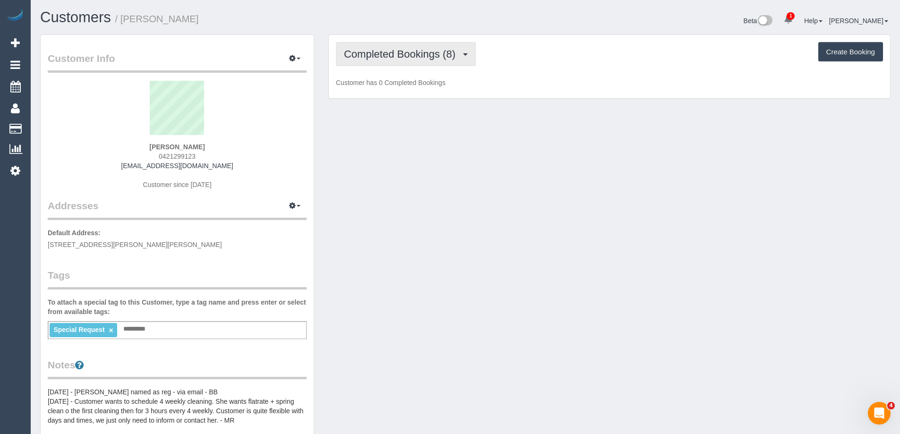
click at [394, 60] on button "Completed Bookings (8)" at bounding box center [406, 54] width 140 height 24
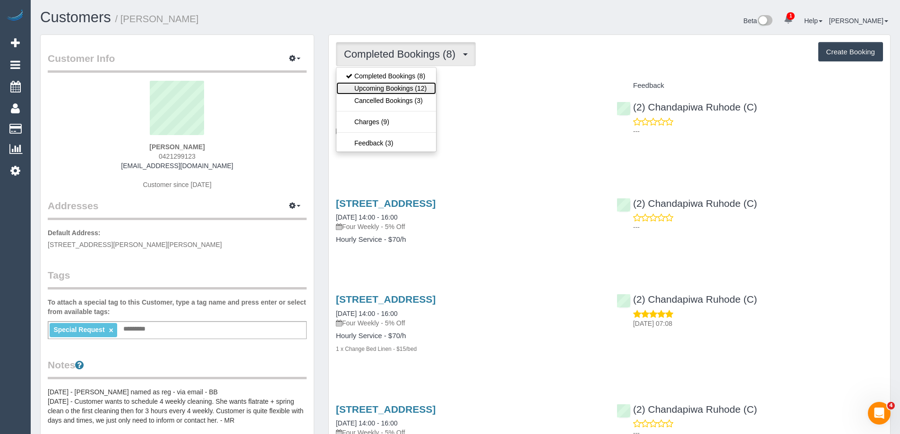
click at [393, 86] on link "Upcoming Bookings (12)" at bounding box center [386, 88] width 100 height 12
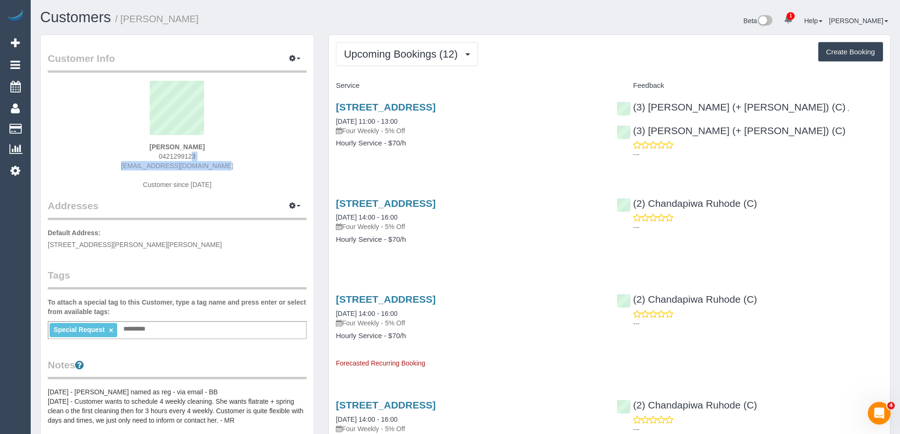
drag, startPoint x: 226, startPoint y: 168, endPoint x: 147, endPoint y: 164, distance: 79.0
click at [120, 160] on div "[PERSON_NAME] 0421299123 [EMAIL_ADDRESS][DOMAIN_NAME] Customer since [DATE]" at bounding box center [177, 140] width 259 height 118
drag, startPoint x: 271, startPoint y: 163, endPoint x: 265, endPoint y: 162, distance: 6.6
click at [271, 163] on div "[PERSON_NAME] 0421299123 [EMAIL_ADDRESS][DOMAIN_NAME] Customer since [DATE]" at bounding box center [177, 140] width 259 height 118
drag, startPoint x: 125, startPoint y: 181, endPoint x: 132, endPoint y: 173, distance: 11.1
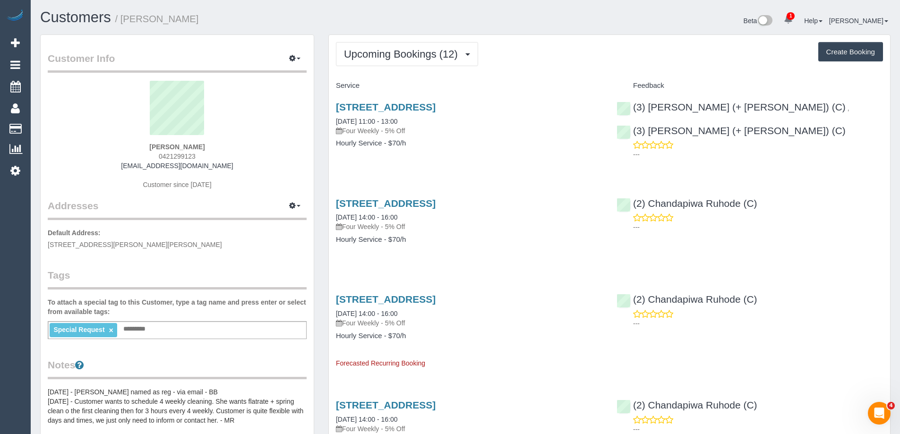
click at [126, 181] on div "[PERSON_NAME] 0421299123 [EMAIL_ADDRESS][DOMAIN_NAME] Customer since [DATE]" at bounding box center [177, 140] width 259 height 118
drag, startPoint x: 136, startPoint y: 170, endPoint x: 209, endPoint y: 168, distance: 73.8
click at [209, 168] on div "[PERSON_NAME] 0421299123 [EMAIL_ADDRESS][DOMAIN_NAME] Customer since [DATE]" at bounding box center [177, 140] width 259 height 118
copy link "[EMAIL_ADDRESS][DOMAIN_NAME]"
click at [138, 18] on small "/ [PERSON_NAME]" at bounding box center [157, 19] width 84 height 10
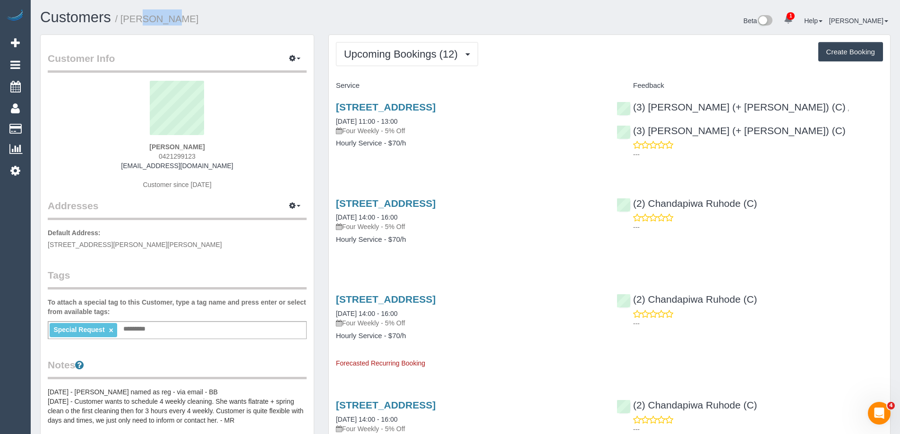
click at [138, 18] on small "/ [PERSON_NAME]" at bounding box center [157, 19] width 84 height 10
copy small "Farha"
click at [400, 50] on span "Upcoming Bookings (12)" at bounding box center [403, 54] width 119 height 12
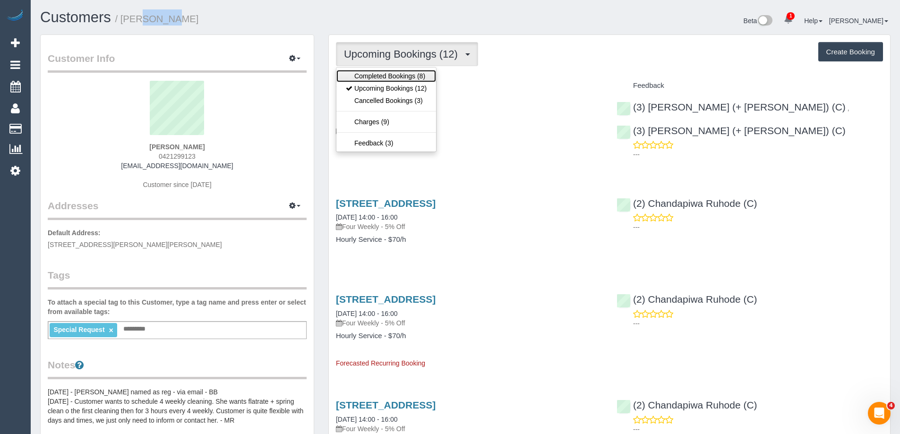
click at [371, 73] on link "Completed Bookings (8)" at bounding box center [386, 76] width 100 height 12
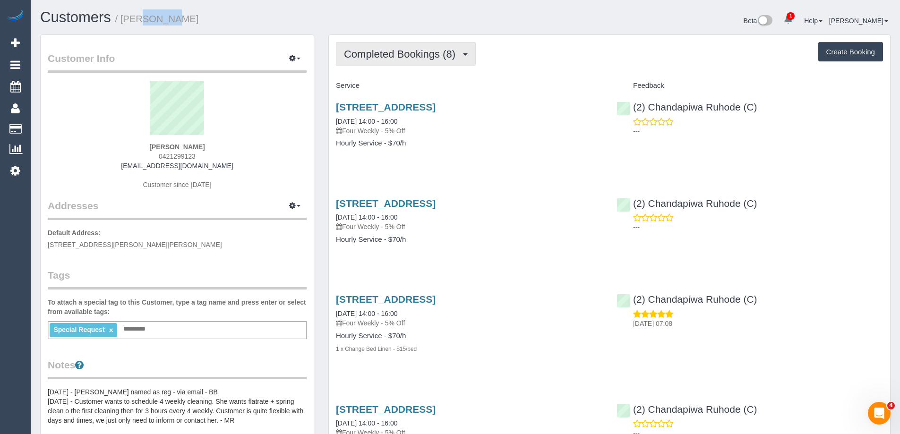
click at [429, 64] on button "Completed Bookings (8)" at bounding box center [406, 54] width 140 height 24
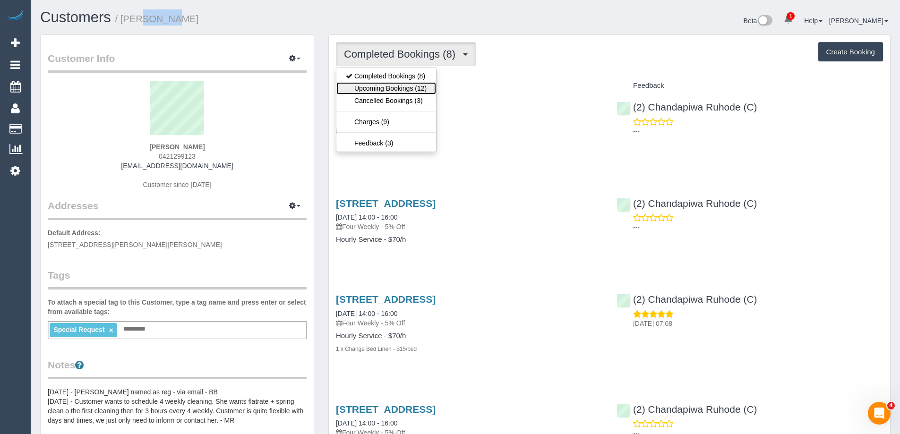
click at [417, 85] on link "Upcoming Bookings (12)" at bounding box center [386, 88] width 100 height 12
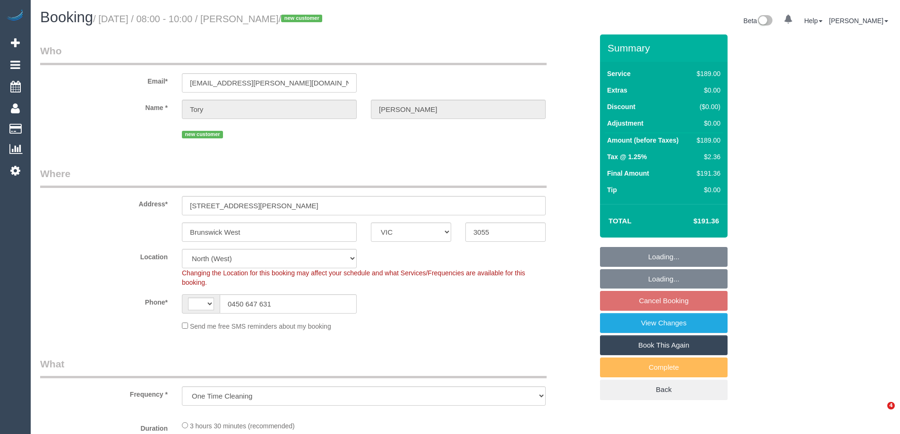
select select "VIC"
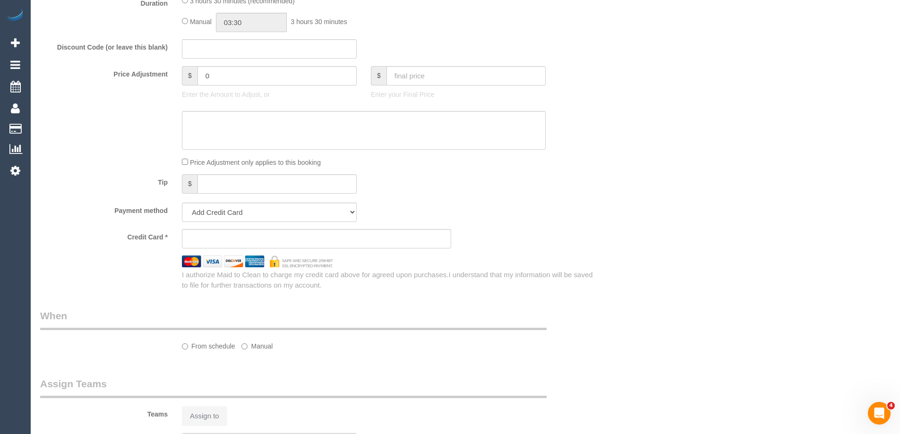
select select "object:446"
select select "string:AU"
select select "string:stripe-pm_1S3mjX2GScqysDRVCY2NjgGt"
select select "number:27"
select select "number:16"
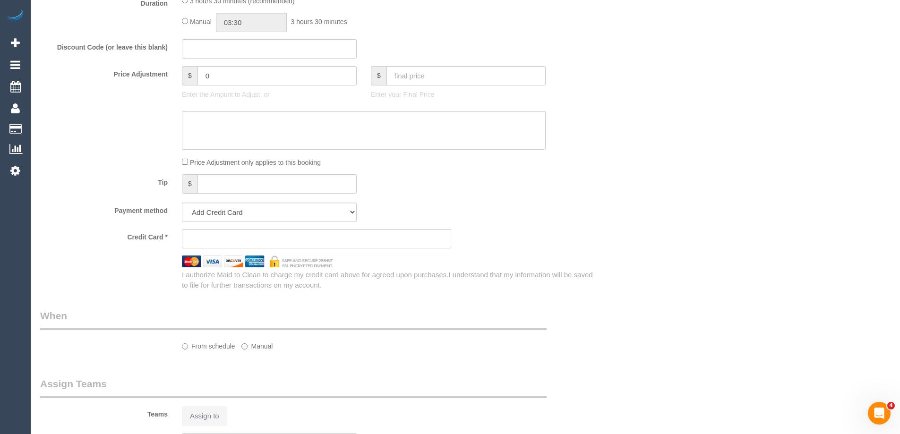
select select "number:19"
select select "number:24"
select select "number:33"
select select "number:12"
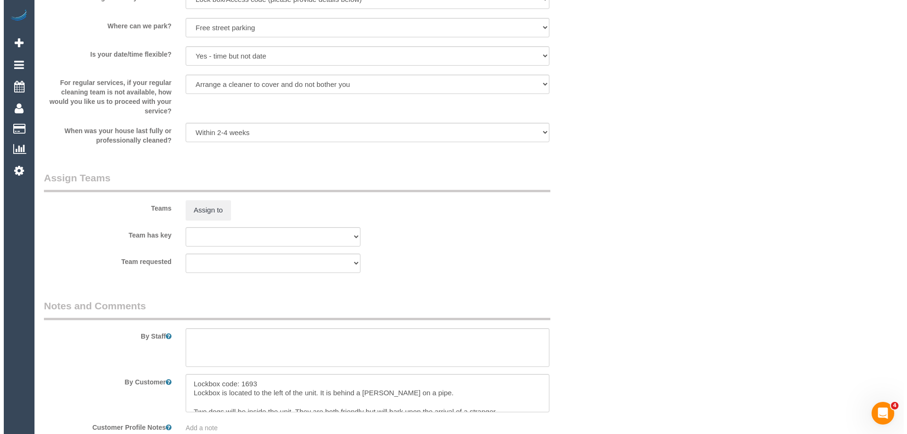
scroll to position [1393, 0]
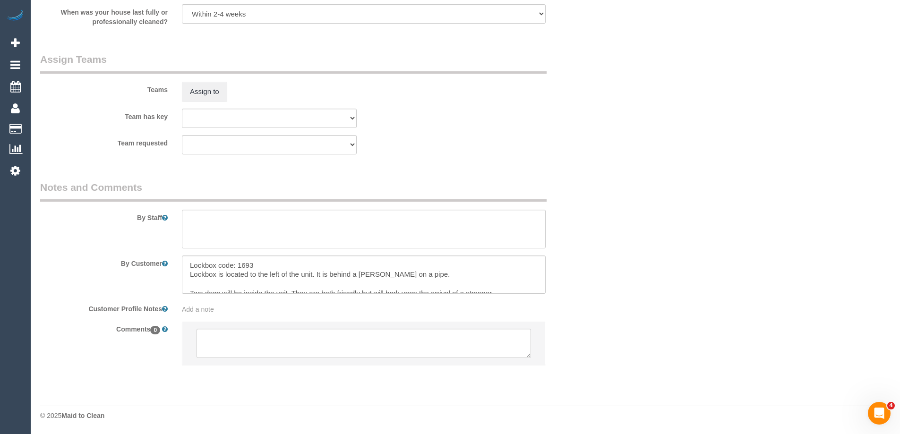
select select "spot2"
click at [207, 100] on button "Assign to" at bounding box center [204, 92] width 45 height 20
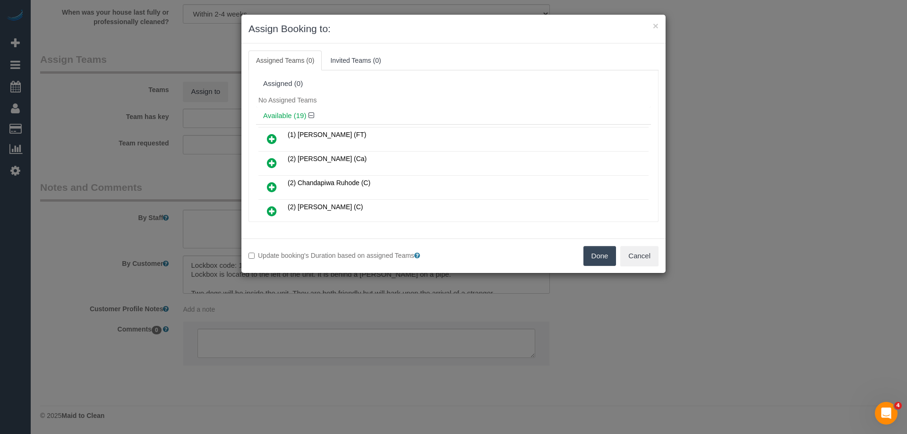
click at [337, 80] on div "Assigned (0)" at bounding box center [453, 84] width 381 height 8
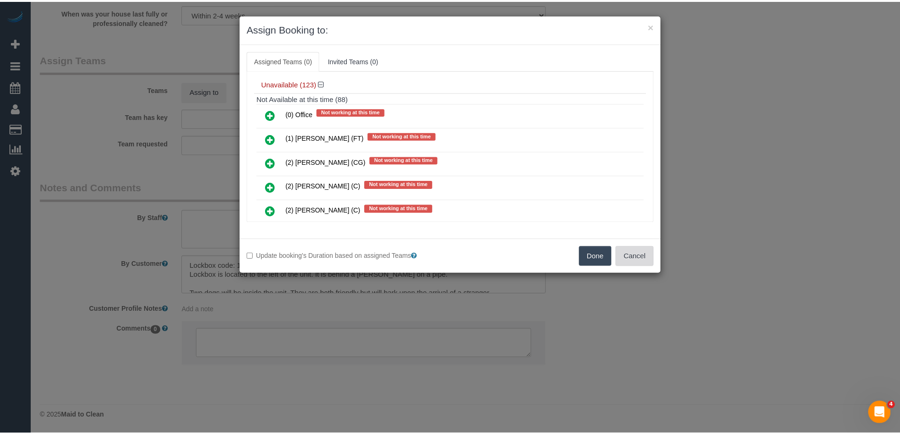
scroll to position [475, 0]
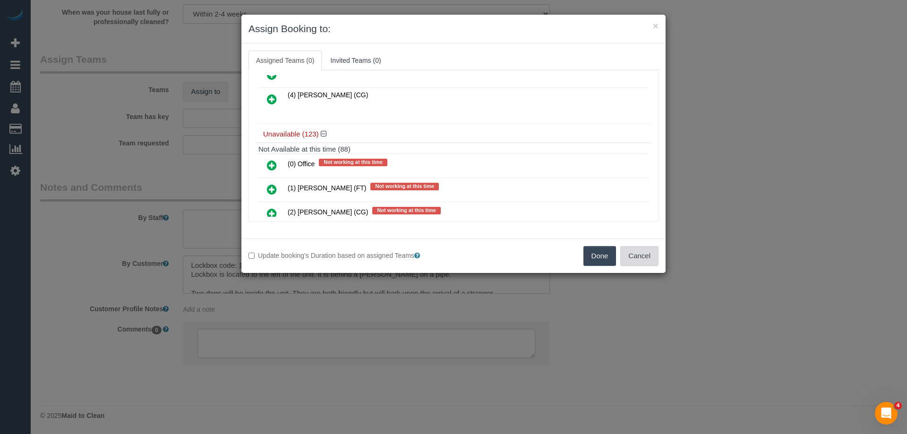
click at [649, 259] on button "Cancel" at bounding box center [639, 256] width 38 height 20
click at [649, 259] on div "× Assign Booking to: Assigned Teams (0) Invited Teams (0) Assigned (0) No Assig…" at bounding box center [453, 217] width 907 height 434
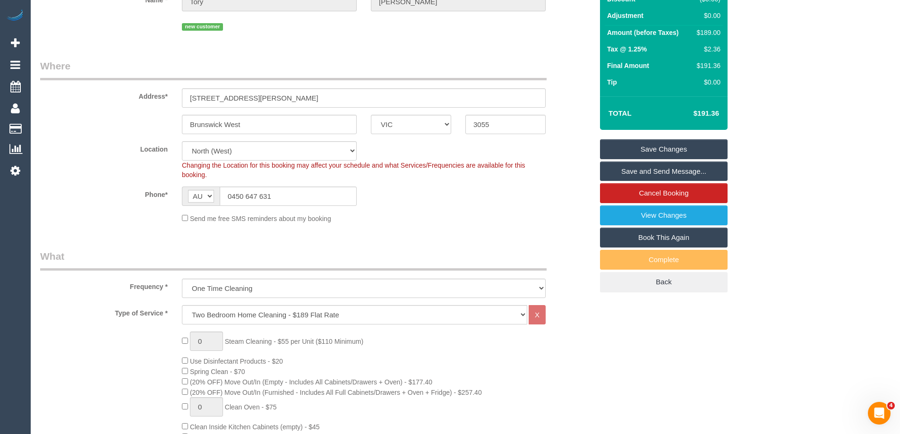
scroll to position [0, 0]
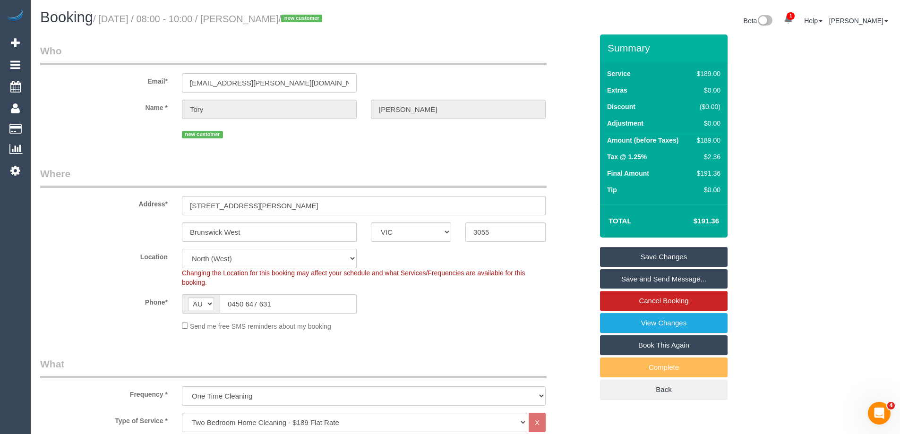
click at [230, 253] on select "Office City East (North) East (South) Inner East Inner North (East) Inner North…" at bounding box center [269, 258] width 175 height 19
select select "50"
click at [182, 249] on select "Office City East (North) East (South) Inner East Inner North (East) Inner North…" at bounding box center [269, 258] width 175 height 19
select select "object:4773"
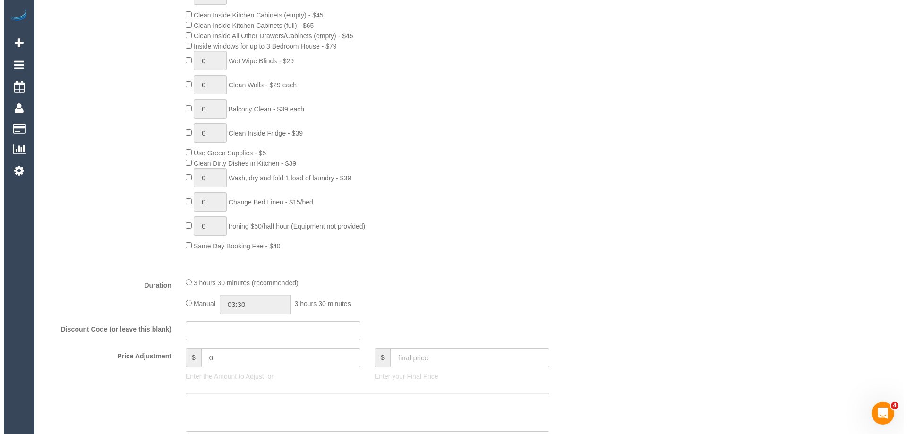
scroll to position [1181, 0]
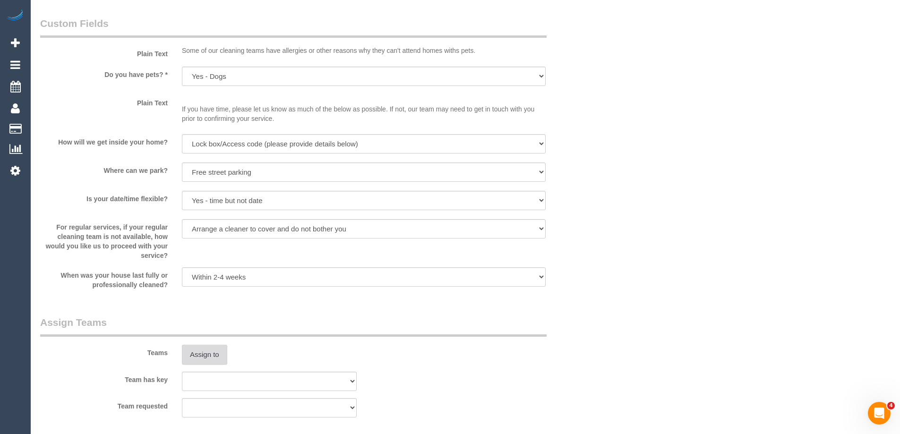
click at [212, 352] on button "Assign to" at bounding box center [204, 355] width 45 height 20
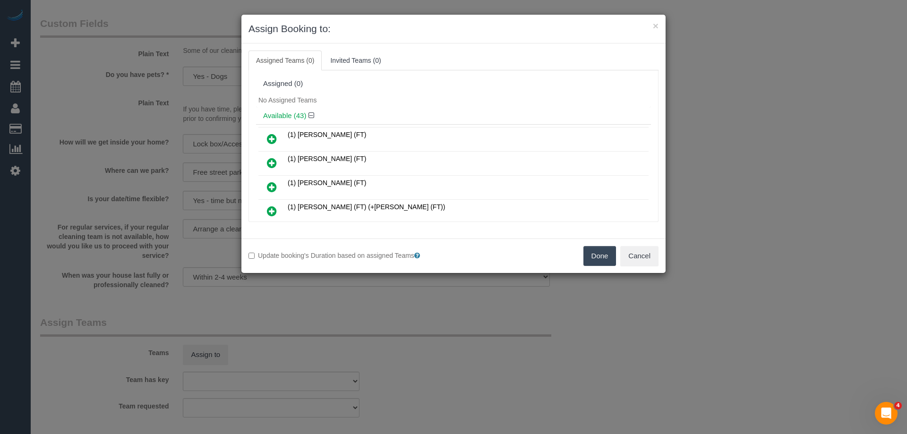
scroll to position [690, 0]
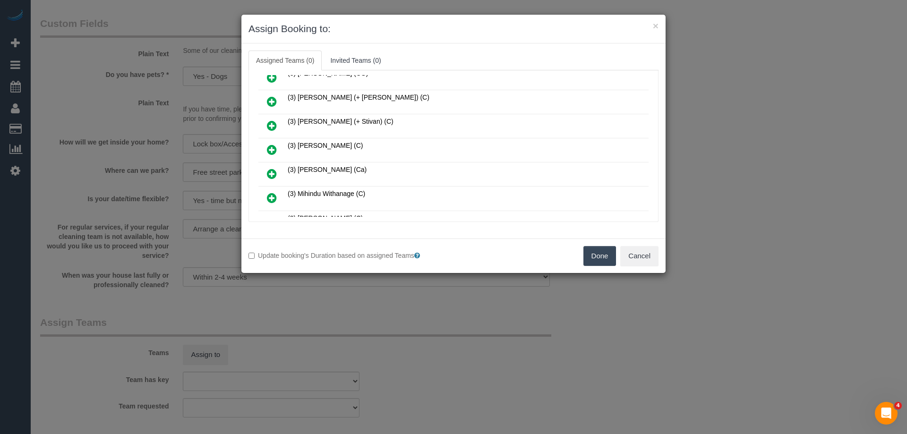
click at [270, 152] on icon at bounding box center [272, 149] width 10 height 11
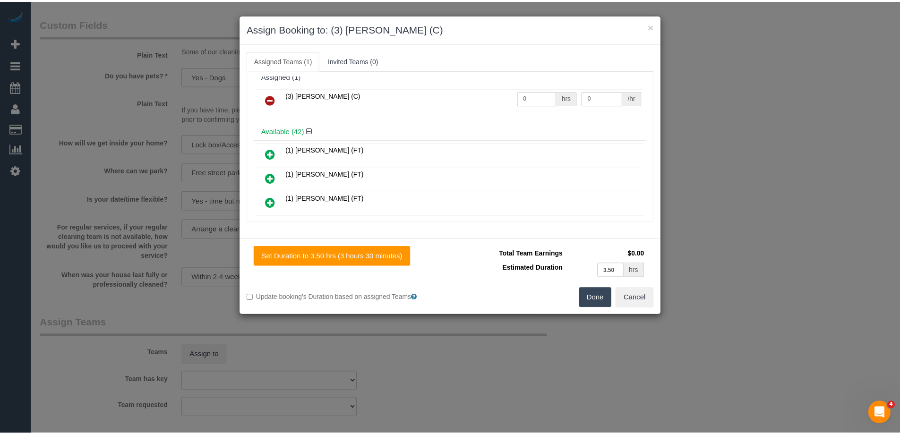
scroll to position [0, 0]
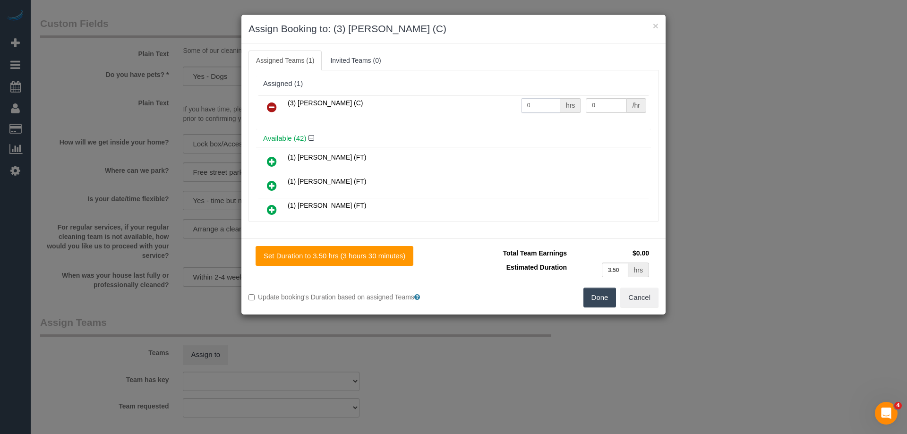
click at [548, 104] on input "0" at bounding box center [540, 105] width 39 height 15
type input "1"
click at [597, 304] on button "Done" at bounding box center [600, 298] width 33 height 20
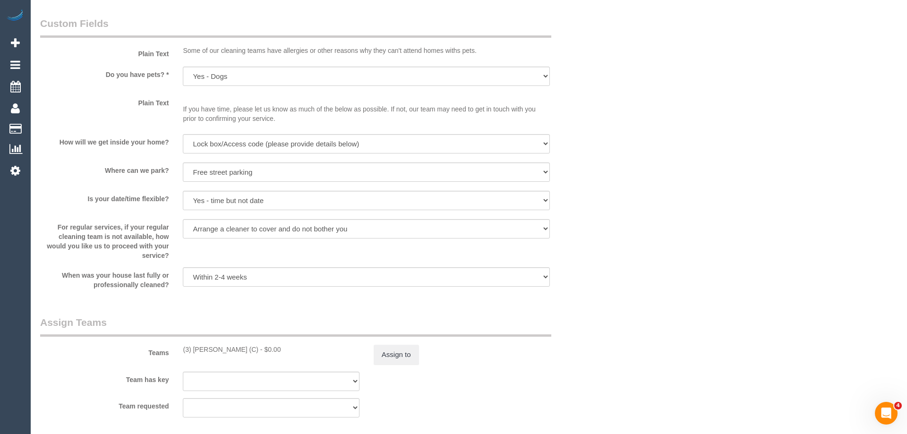
click at [634, 293] on div "× Assign Booking to: (3) Manula Wimalasooriya (C) Assigned Teams (1) Invited Te…" at bounding box center [453, 217] width 907 height 434
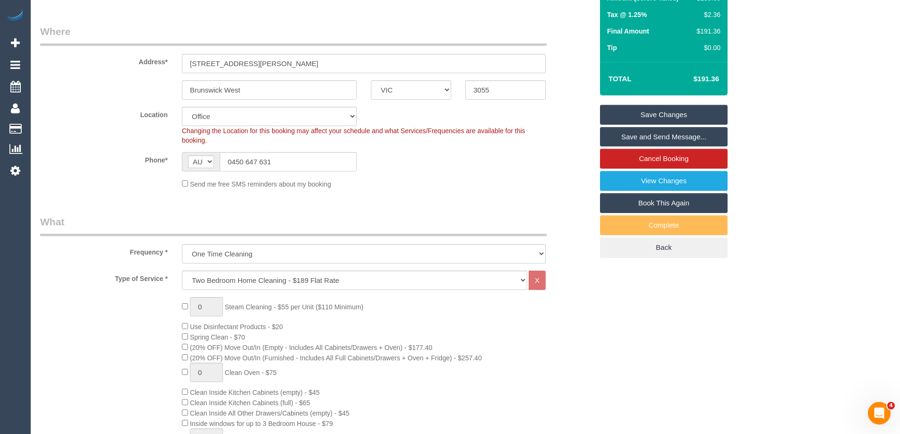
scroll to position [47, 0]
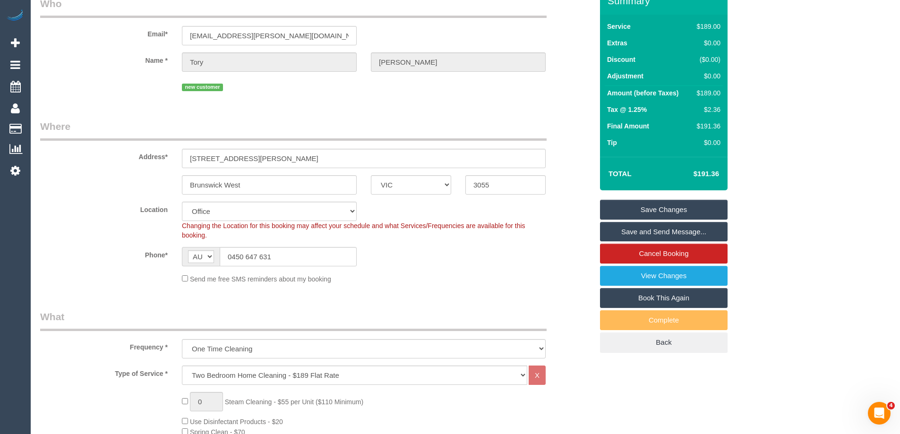
click at [713, 95] on div "$189.00" at bounding box center [706, 92] width 27 height 9
copy div "189.00"
click at [767, 97] on div "Summary Service $189.00 Extras $0.00 Discount ($0.00) Adjustment $0.00 Amount (…" at bounding box center [699, 179] width 213 height 385
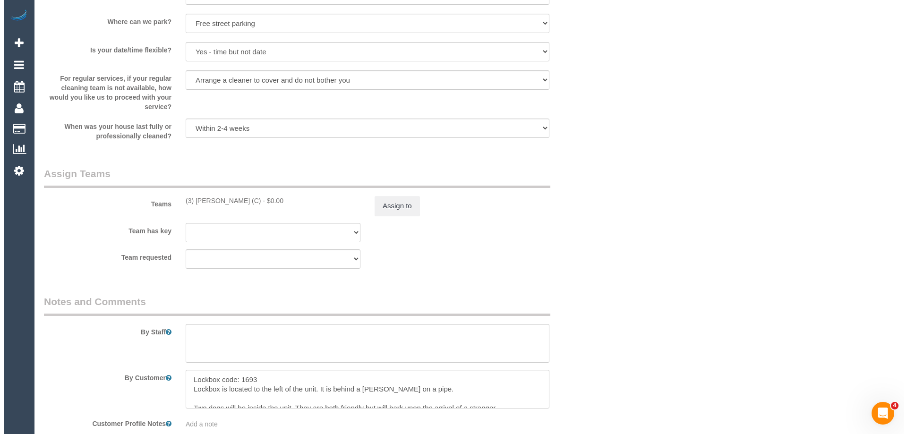
scroll to position [1418, 0]
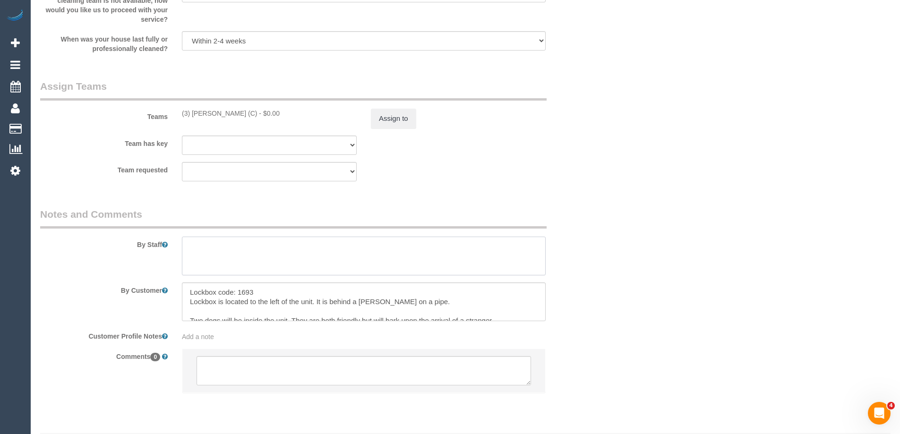
click at [296, 257] on textarea at bounding box center [364, 256] width 364 height 39
click at [222, 248] on textarea at bounding box center [364, 256] width 364 height 39
click at [297, 248] on textarea at bounding box center [364, 256] width 364 height 39
type textarea "Estimated 3-3.5 hours"
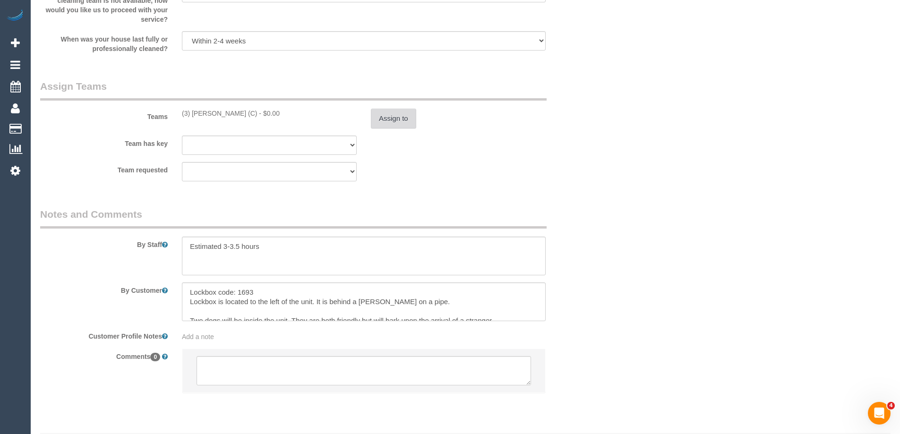
click at [399, 110] on button "Assign to" at bounding box center [393, 119] width 45 height 20
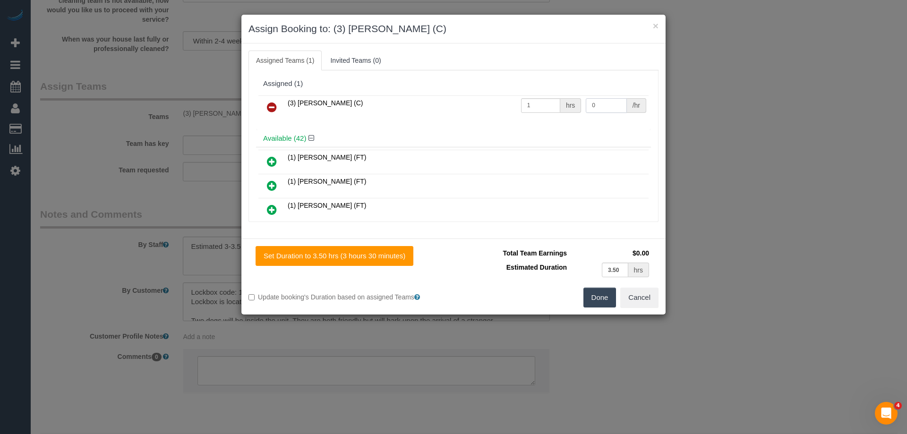
click at [612, 107] on input "0" at bounding box center [606, 105] width 41 height 15
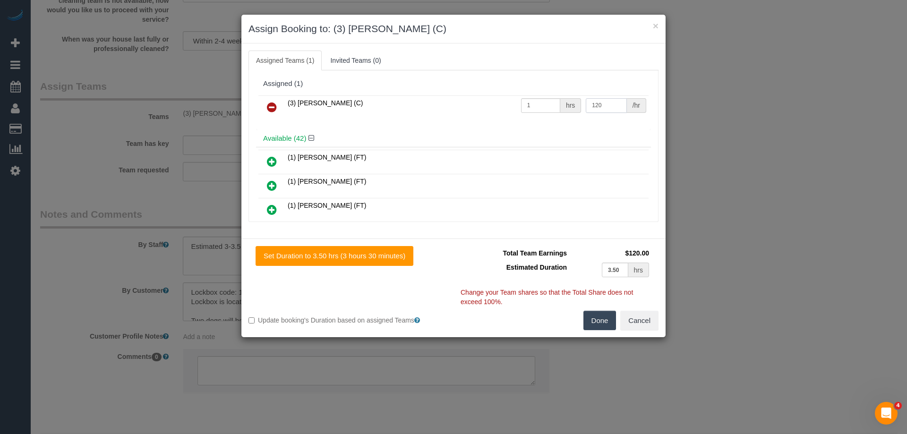
type input "120"
click at [590, 321] on button "Done" at bounding box center [600, 321] width 33 height 20
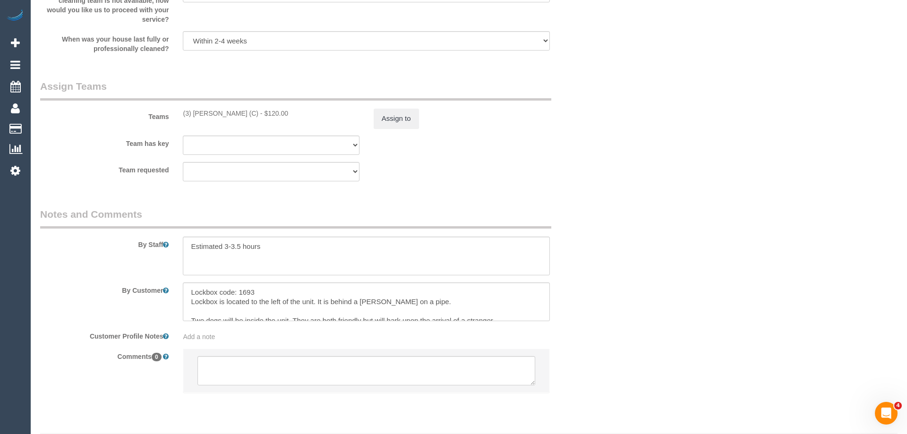
click at [590, 321] on div "× Assign Booking to: (3) Manula Wimalasooriya (C) Assigned Teams (1) Invited Te…" at bounding box center [453, 217] width 907 height 434
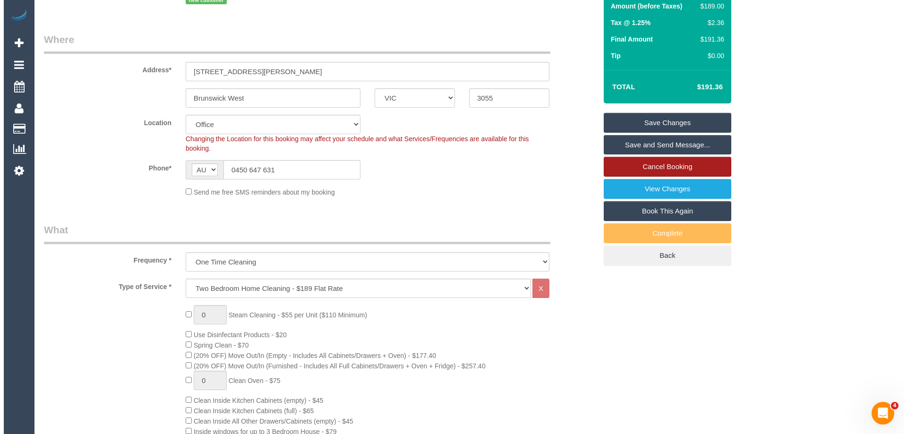
scroll to position [47, 0]
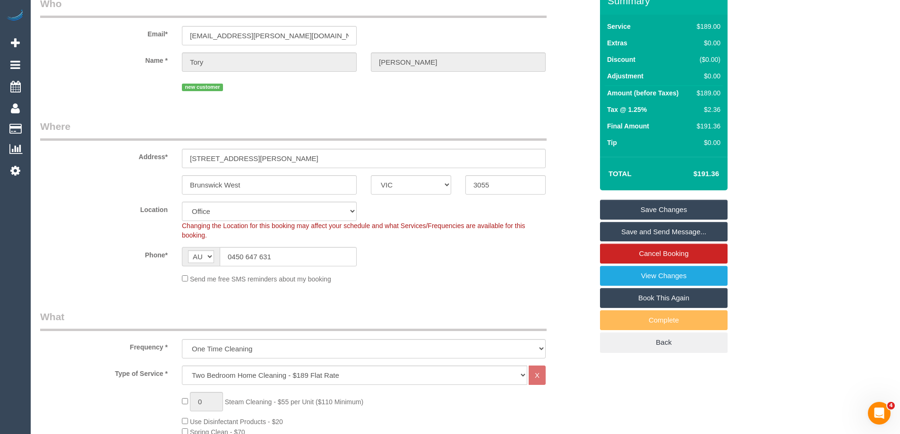
click at [667, 232] on link "Save and Send Message..." at bounding box center [664, 232] width 128 height 20
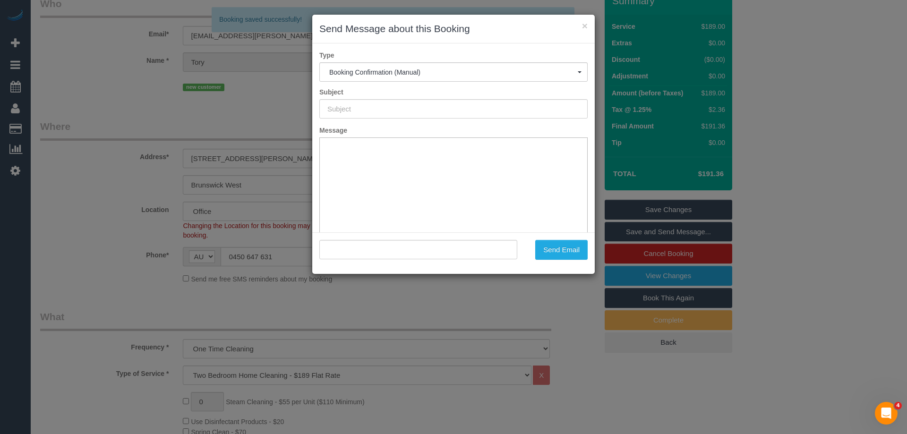
scroll to position [0, 0]
type input "Booking Confirmed"
type input ""Tory Cortes" <tory.cortes@gmail.com>"
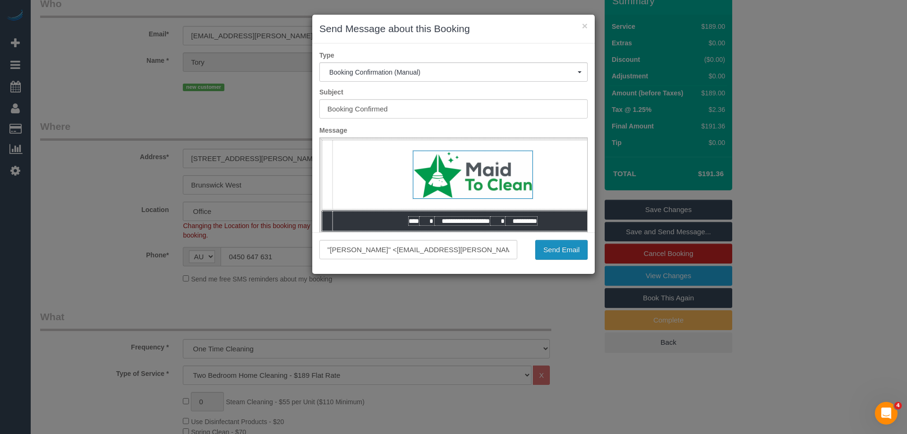
click at [567, 254] on button "Send Email" at bounding box center [561, 250] width 52 height 20
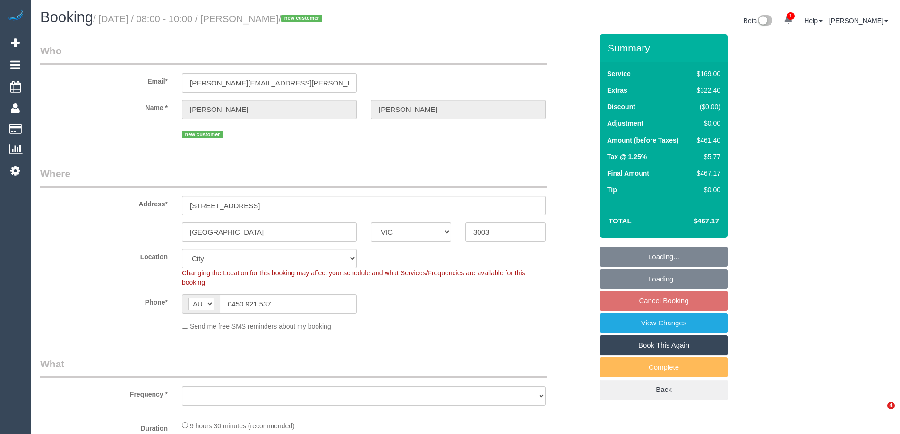
select select "VIC"
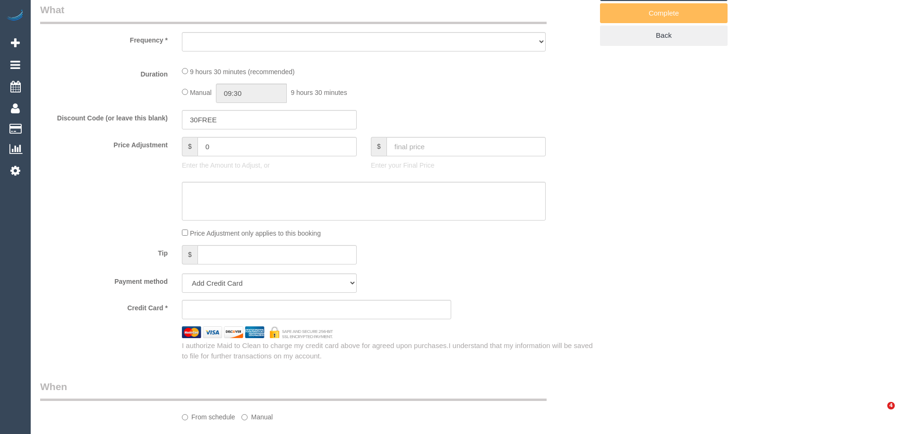
select select "string:stripe-pm_1S3X892GScqysDRVwNFxCrDm"
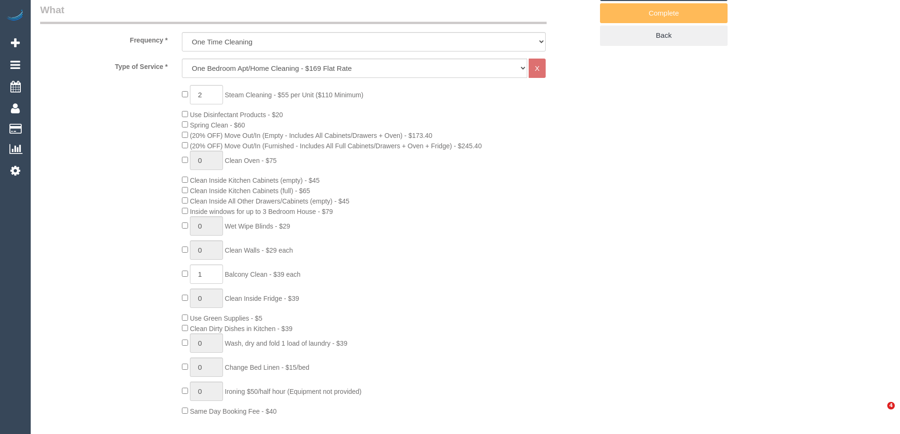
select select "object:691"
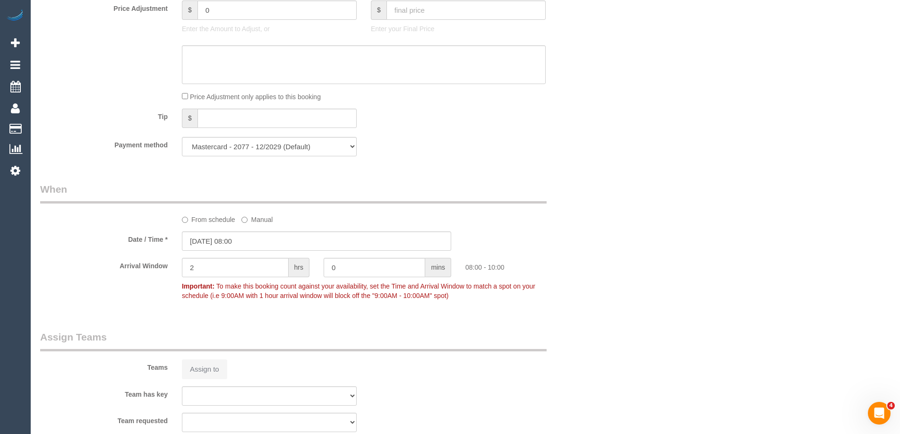
select select "number:28"
select select "number:14"
select select "number:19"
select select "number:25"
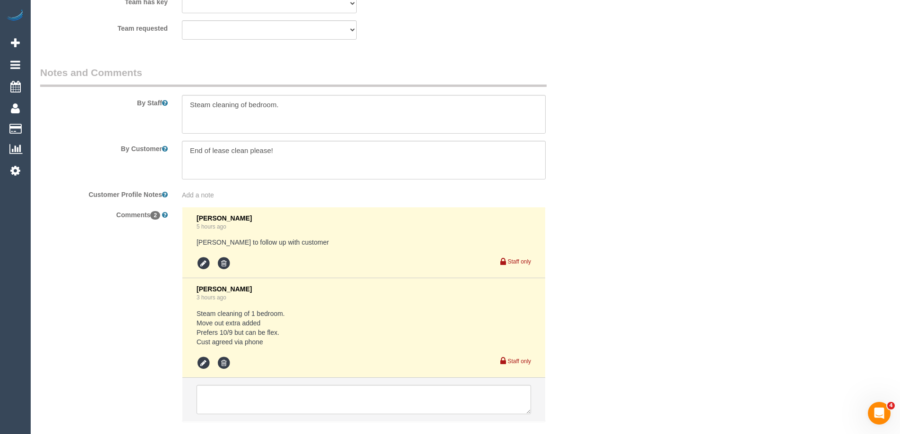
select select "object:842"
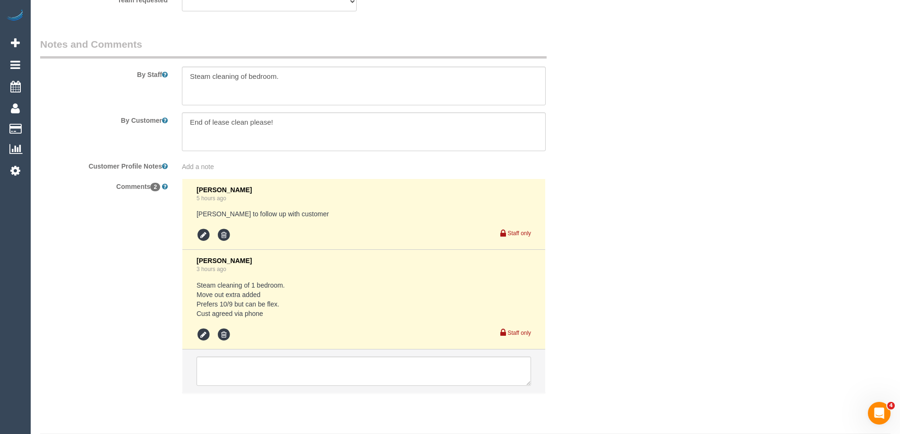
scroll to position [1616, 0]
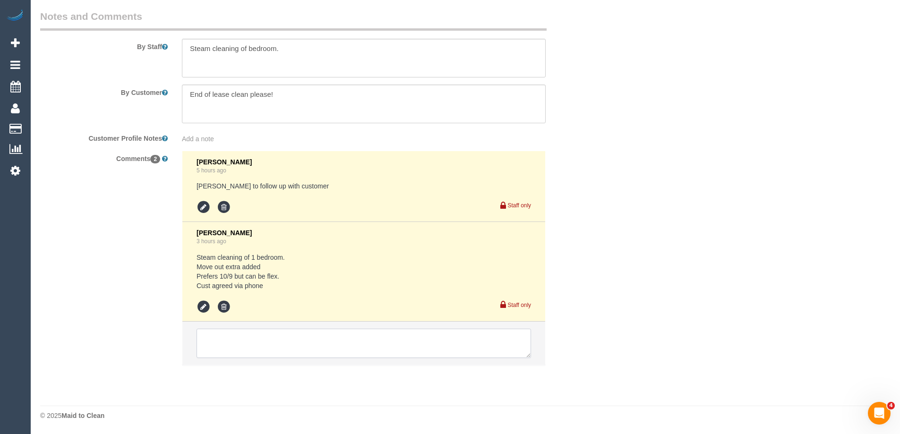
click at [257, 333] on textarea at bounding box center [364, 343] width 335 height 29
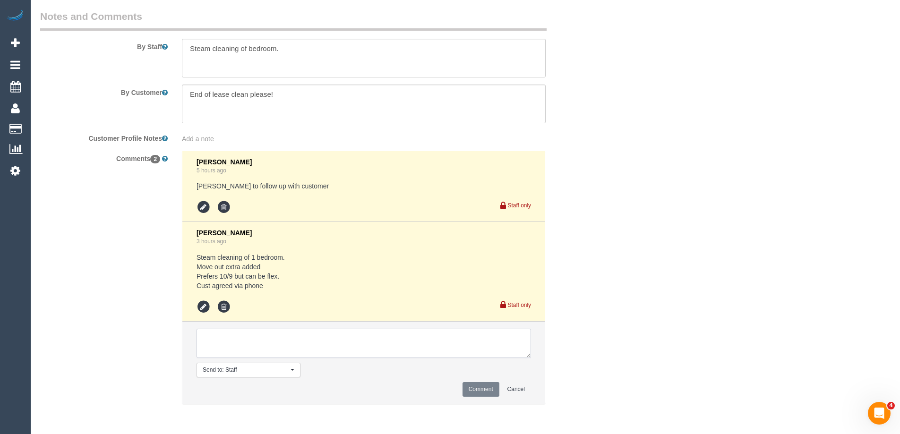
click at [273, 344] on textarea at bounding box center [364, 343] width 335 height 29
type textarea "Pending [PERSON_NAME] + Pecky - sms sent"
click at [488, 387] on button "Comment" at bounding box center [481, 389] width 37 height 15
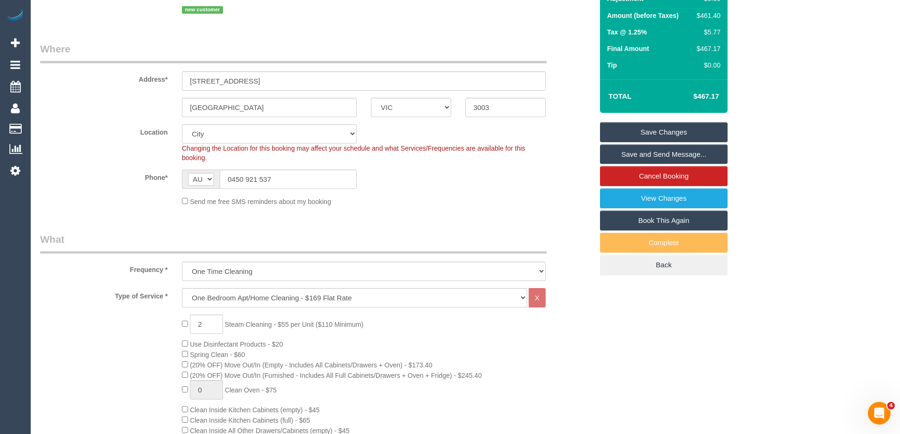
scroll to position [0, 0]
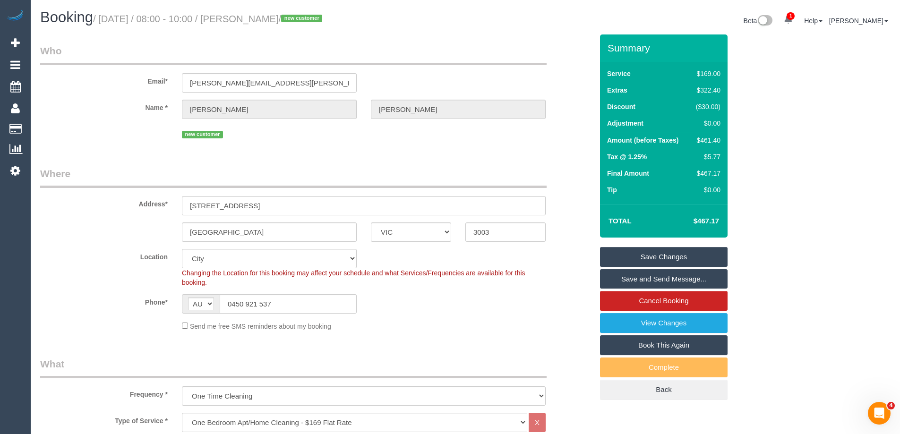
click at [712, 139] on div "$461.40" at bounding box center [706, 140] width 28 height 9
copy div "461.40"
click at [755, 146] on div "Summary Service $169.00 Extras $322.40 Discount ($30.00) Adjustment $0.00 Amoun…" at bounding box center [699, 226] width 213 height 385
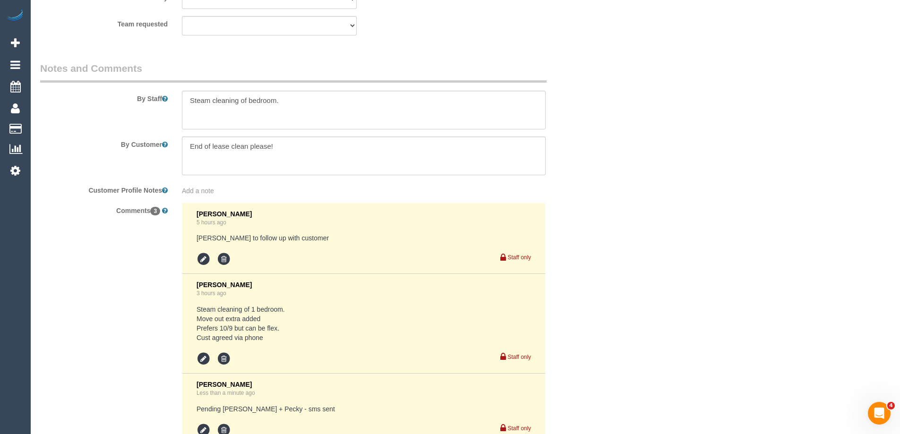
scroll to position [1465, 0]
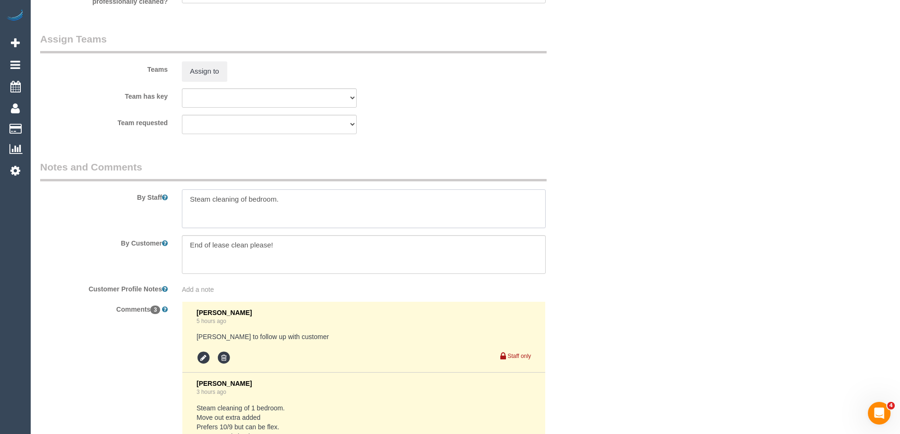
click at [182, 198] on textarea at bounding box center [364, 209] width 364 height 39
click at [196, 200] on textarea at bounding box center [364, 209] width 364 height 39
click at [238, 199] on textarea at bounding box center [364, 209] width 364 height 39
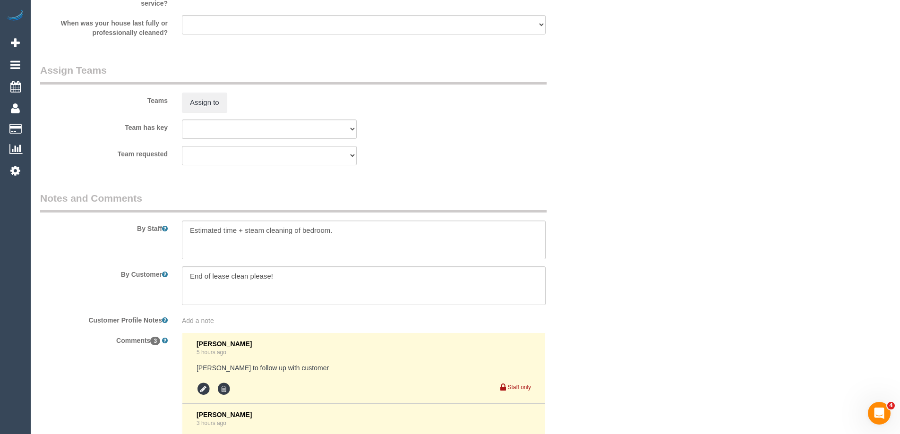
scroll to position [1512, 0]
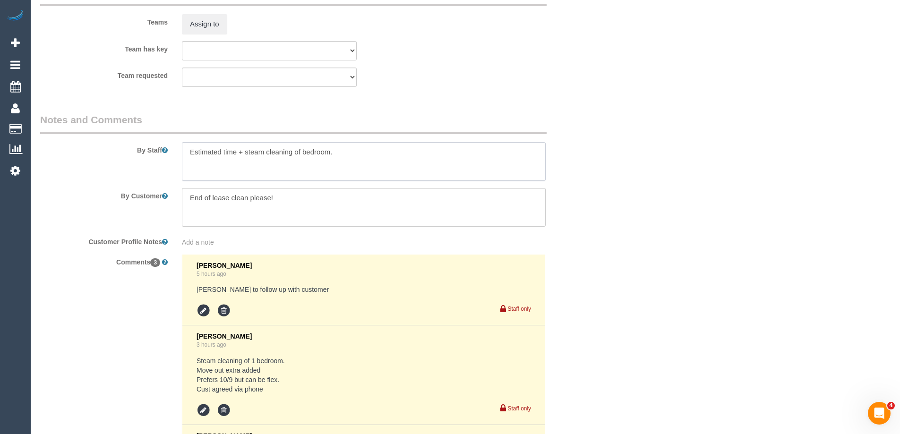
click at [239, 155] on textarea at bounding box center [364, 161] width 364 height 39
type textarea "Estimated time 6.5-7.5 hours+ steam cleaning of bedroom."
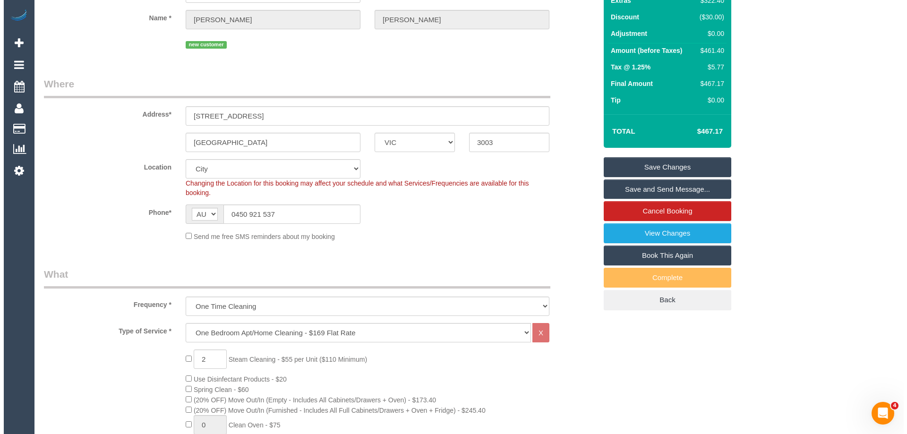
scroll to position [0, 0]
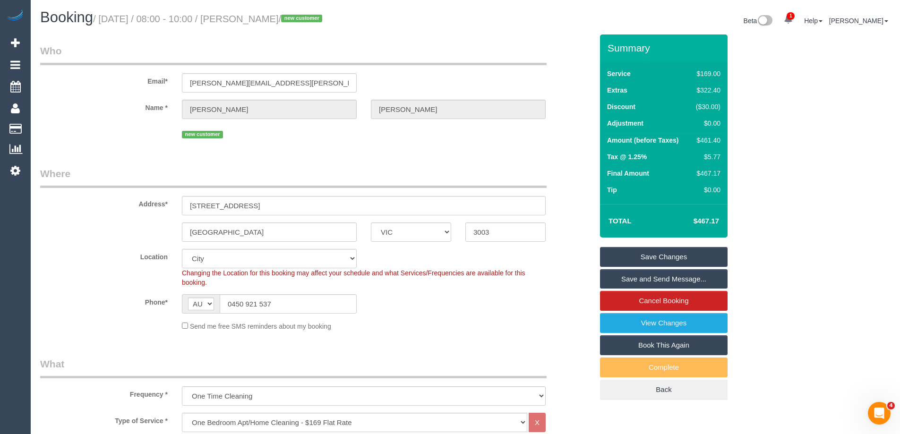
click at [679, 258] on link "Save Changes" at bounding box center [664, 257] width 128 height 20
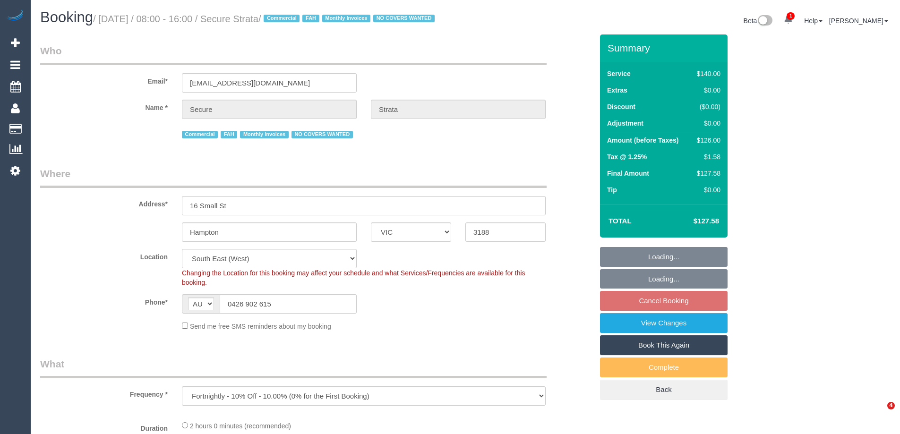
select select "VIC"
select select "object:549"
select select "number:28"
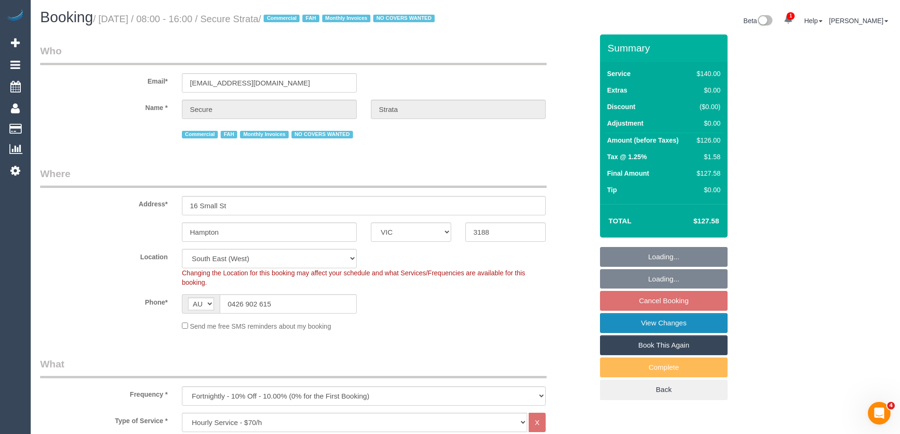
click at [663, 333] on link "View Changes" at bounding box center [664, 323] width 128 height 20
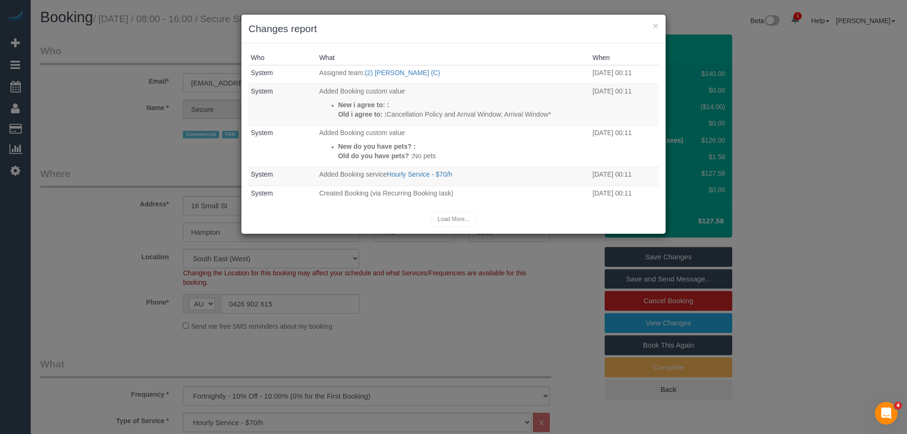
click at [528, 40] on div "× Changes report" at bounding box center [453, 29] width 424 height 29
click at [429, 45] on div "Who What When System Assigned team: (2) Roumany Gergis (C) 28/08/2025 00:11 Sys…" at bounding box center [453, 138] width 424 height 190
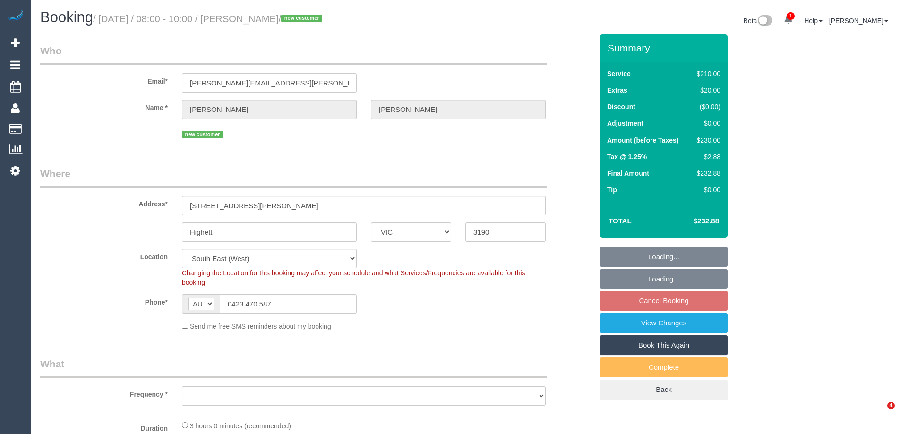
select select "VIC"
select select "object:1383"
select select "180"
select select "number:28"
select select "number:14"
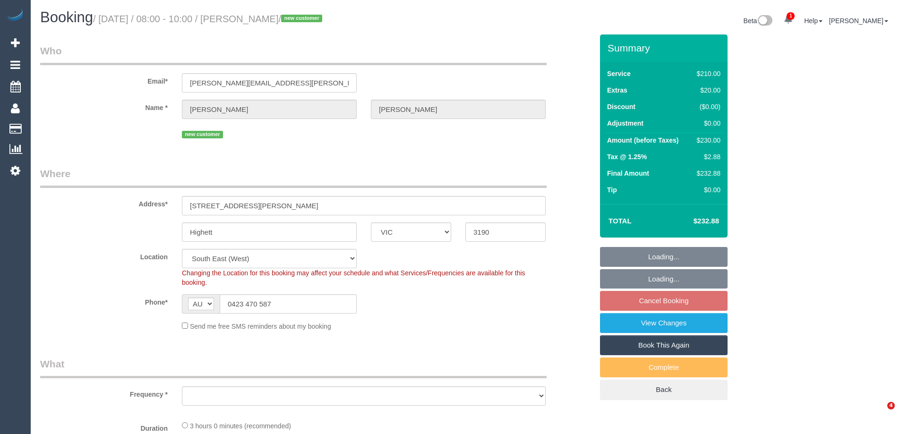
select select "number:19"
select select "number:36"
select select "number:35"
select select "number:11"
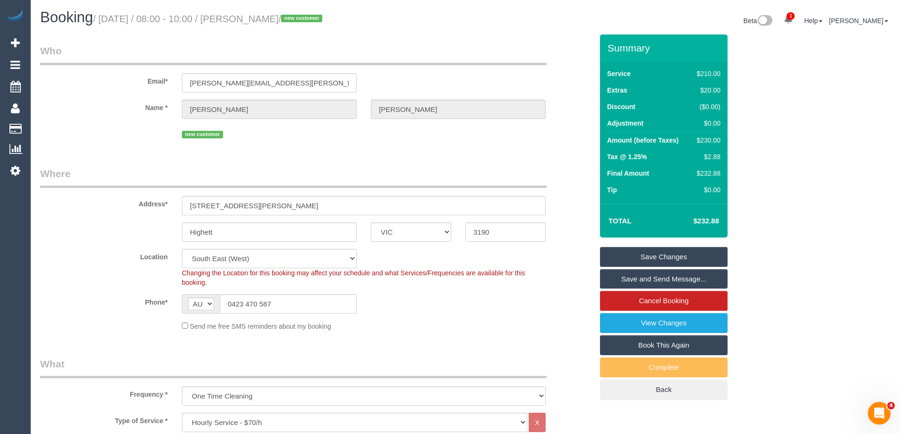
click at [395, 64] on legend "Who" at bounding box center [293, 54] width 507 height 21
drag, startPoint x: 334, startPoint y: 16, endPoint x: 259, endPoint y: 21, distance: 75.3
click at [259, 21] on small "/ [DATE] / 08:00 - 10:00 / [PERSON_NAME] / new customer" at bounding box center [209, 19] width 232 height 10
copy small "[PERSON_NAME] /"
click at [446, 297] on div "Phone* AF AL DZ AD AO AI AQ AG AR AM AW AU AT AZ BS BH BD BB BY BE BZ BJ BM BT …" at bounding box center [316, 303] width 567 height 19
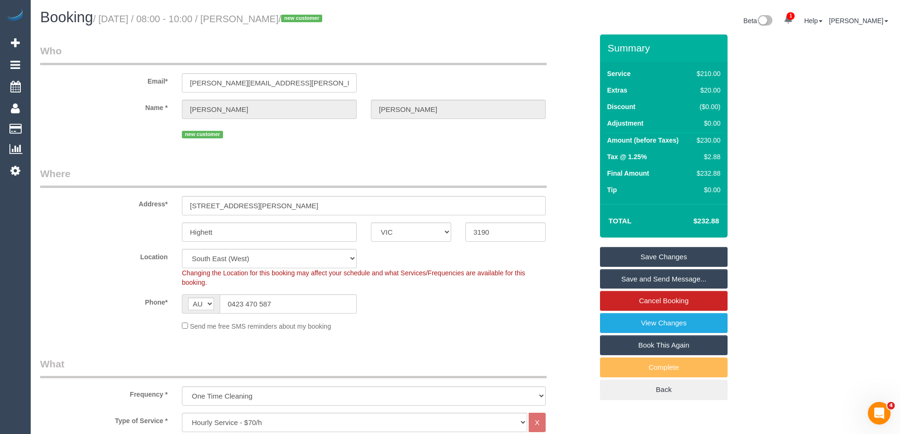
click at [434, 327] on div "Send me free SMS reminders about my booking" at bounding box center [364, 326] width 378 height 10
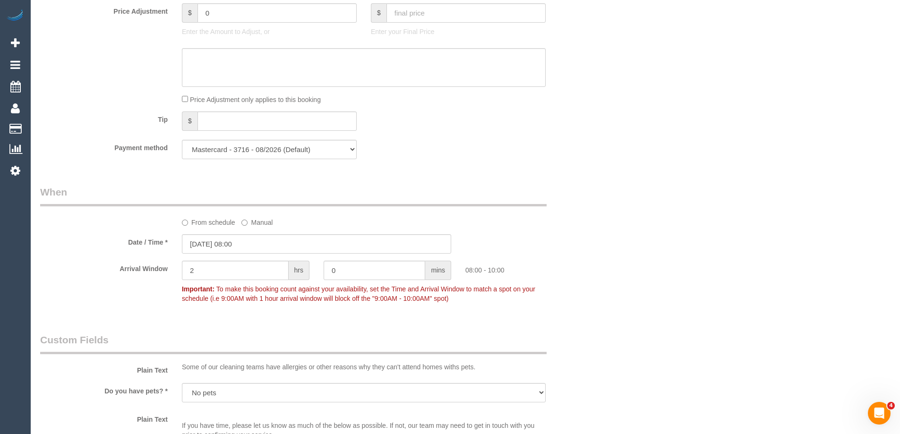
scroll to position [945, 0]
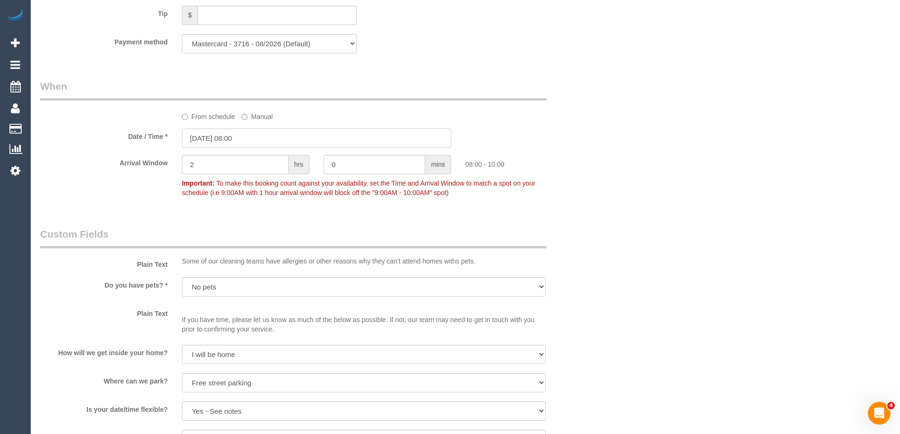
click at [246, 140] on input "[DATE] 08:00" at bounding box center [316, 138] width 269 height 19
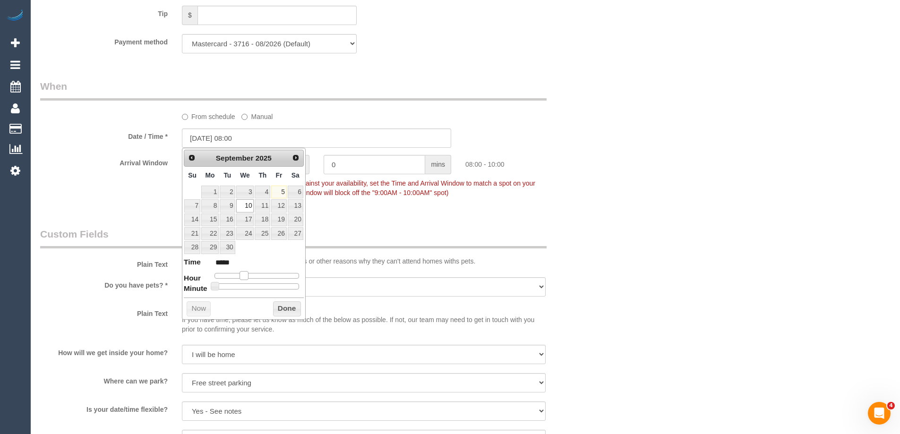
type input "[DATE] 09:00"
type input "*****"
type input "[DATE] 10:00"
type input "*****"
type input "[DATE] 11:00"
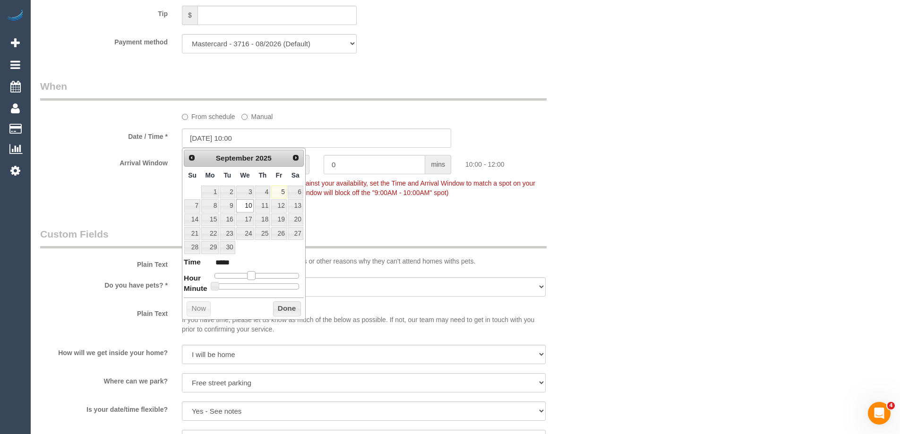
type input "*****"
type input "[DATE] 12:00"
type input "*****"
type input "[DATE] 13:00"
type input "*****"
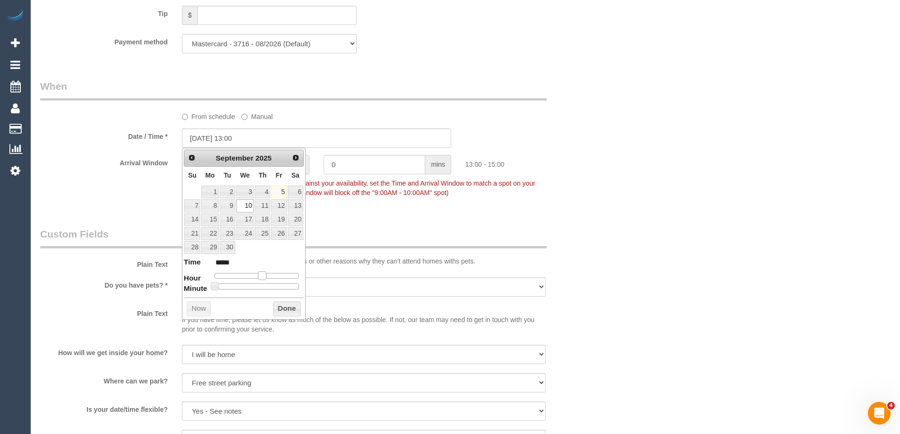
type input "[DATE] 14:00"
type input "*****"
drag, startPoint x: 243, startPoint y: 276, endPoint x: 265, endPoint y: 279, distance: 21.9
click at [265, 279] on span at bounding box center [265, 275] width 9 height 9
click at [284, 306] on button "Done" at bounding box center [287, 309] width 28 height 15
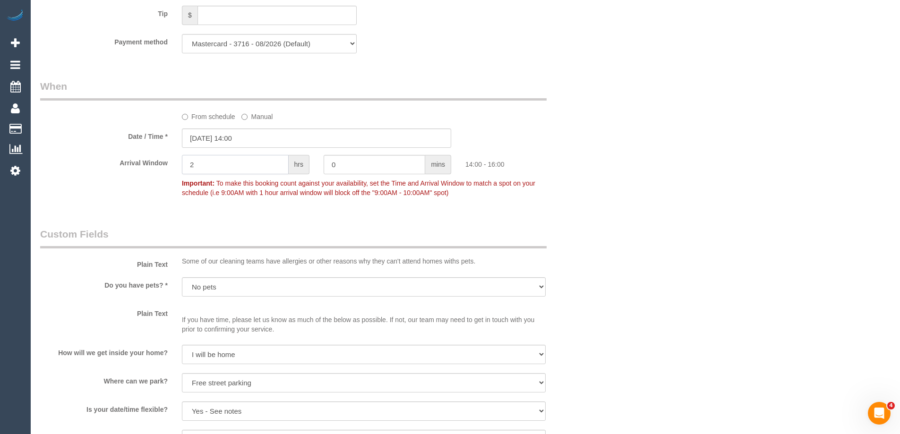
click at [224, 172] on input "2" at bounding box center [235, 164] width 107 height 19
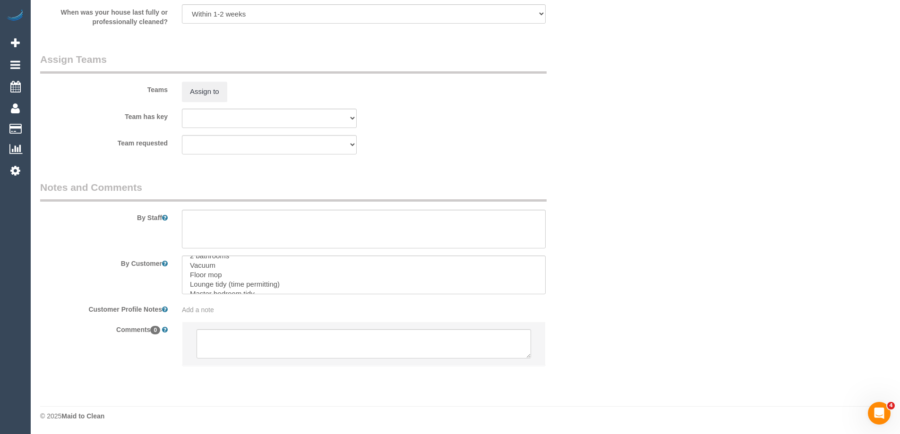
scroll to position [1420, 0]
type input "1"
click at [239, 341] on textarea at bounding box center [364, 343] width 335 height 29
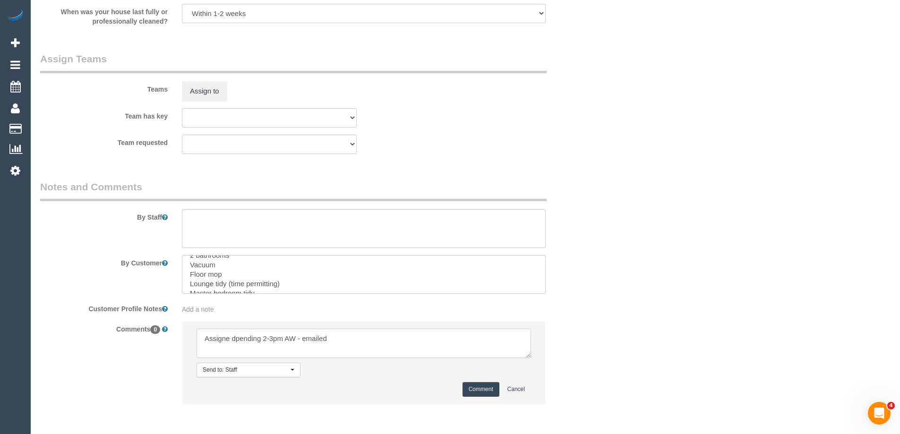
click at [236, 341] on textarea at bounding box center [364, 343] width 335 height 29
type textarea "Assigned pending 2-3pm AW - emailed"
drag, startPoint x: 431, startPoint y: 360, endPoint x: 509, endPoint y: 377, distance: 79.5
click at [432, 360] on li "Send to: Staff Nothing selected Send to: Staff Send to: Customer Send to: Team …" at bounding box center [363, 363] width 363 height 82
drag, startPoint x: 491, startPoint y: 388, endPoint x: 614, endPoint y: 313, distance: 143.9
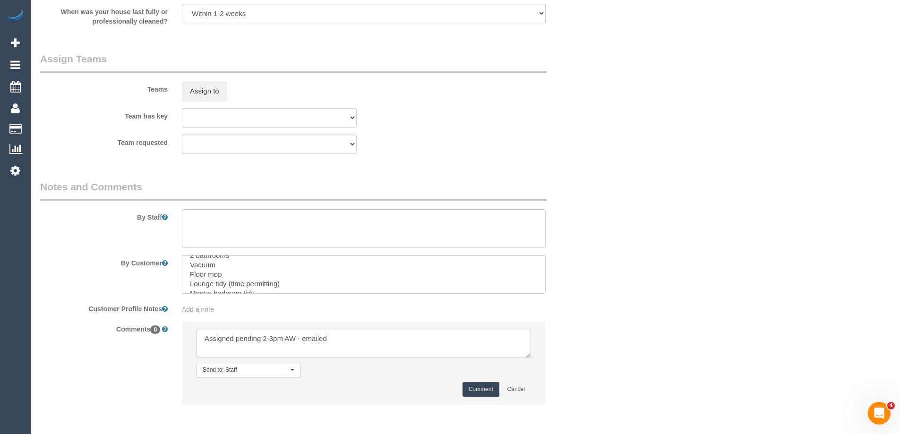
click at [490, 388] on button "Comment" at bounding box center [481, 389] width 37 height 15
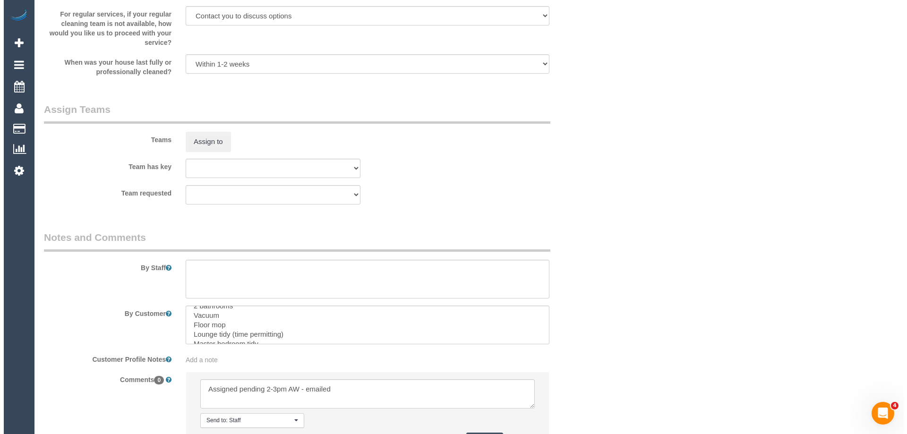
scroll to position [1231, 0]
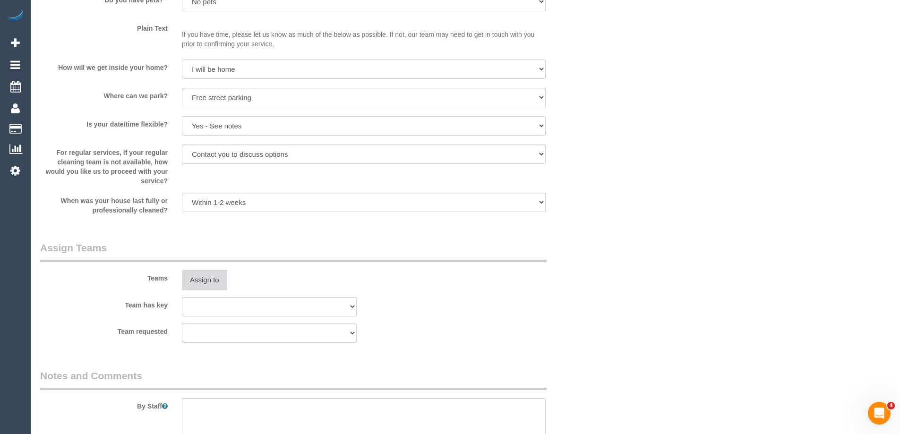
click at [218, 282] on button "Assign to" at bounding box center [204, 280] width 45 height 20
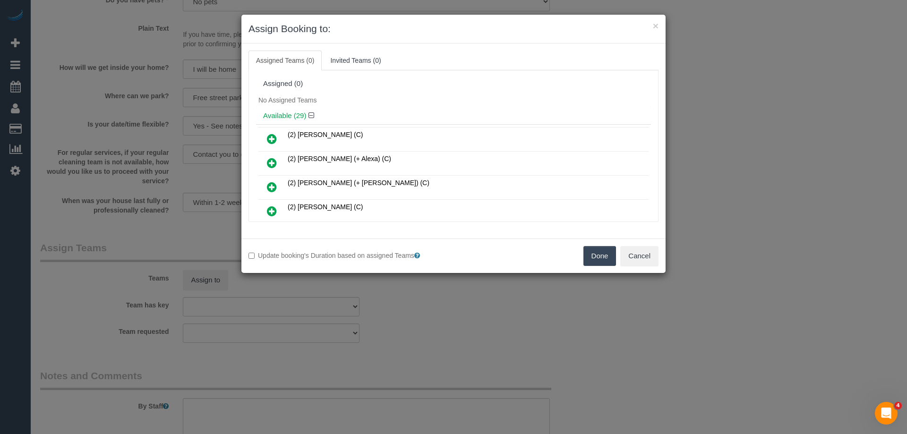
scroll to position [38, 0]
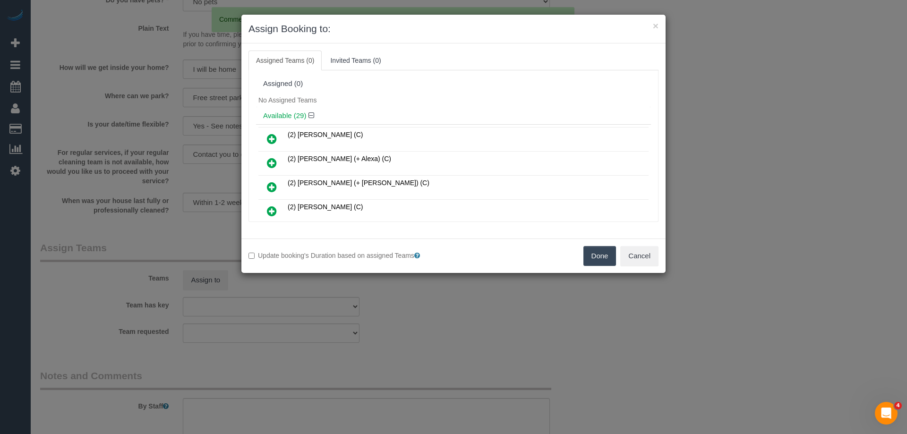
click at [383, 107] on div "Available (29)" at bounding box center [453, 115] width 395 height 17
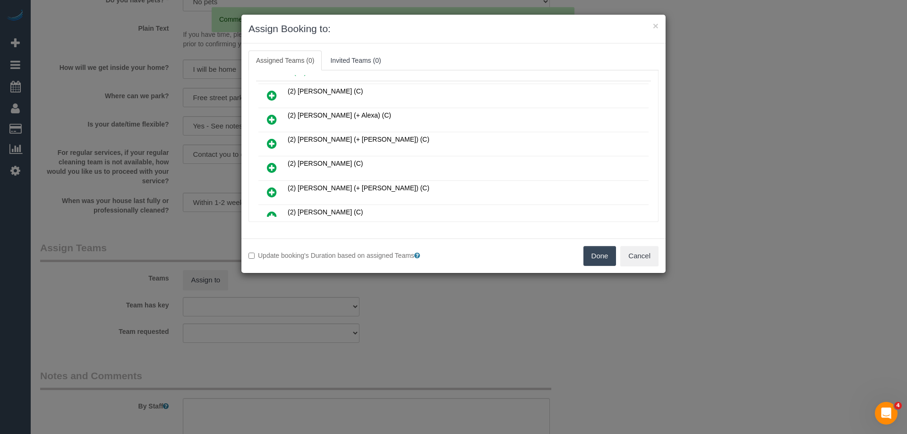
scroll to position [95, 0]
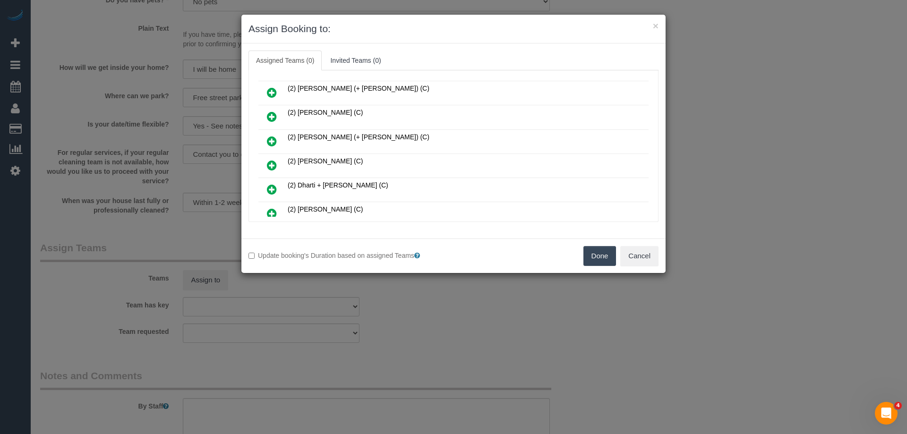
click at [272, 166] on icon at bounding box center [272, 165] width 10 height 11
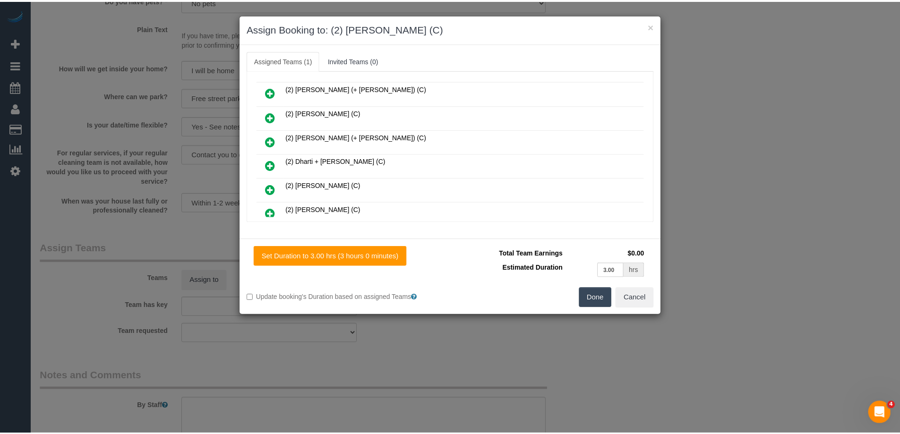
scroll to position [0, 0]
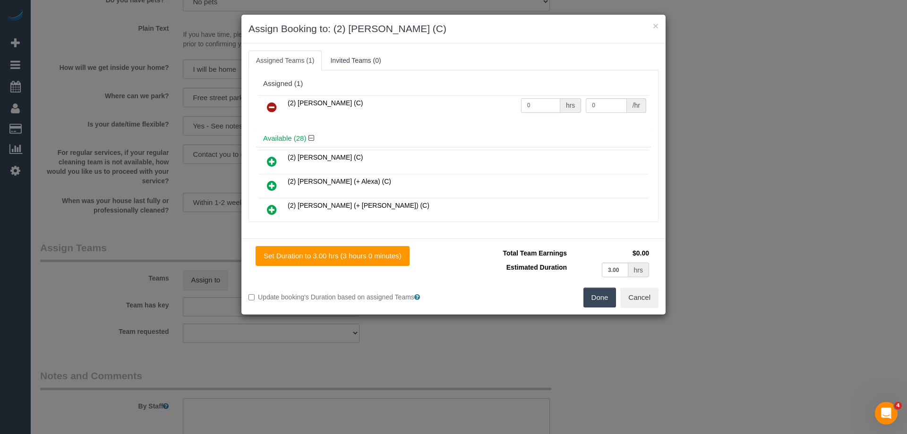
click at [537, 108] on input "0" at bounding box center [540, 105] width 39 height 15
click at [609, 108] on input "0" at bounding box center [606, 105] width 41 height 15
type input "0"
type input "40"
click at [537, 109] on input "0" at bounding box center [540, 105] width 39 height 15
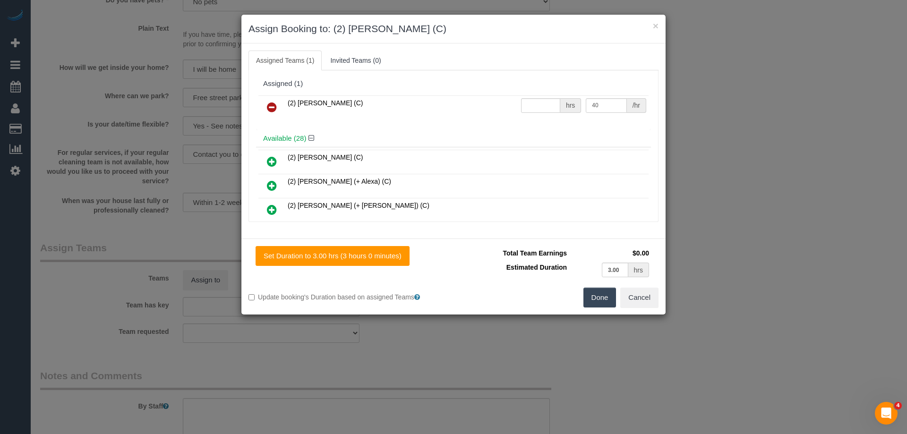
type input "0"
click at [538, 103] on input "0" at bounding box center [540, 105] width 39 height 15
type input "3"
click at [606, 302] on button "Done" at bounding box center [600, 298] width 33 height 20
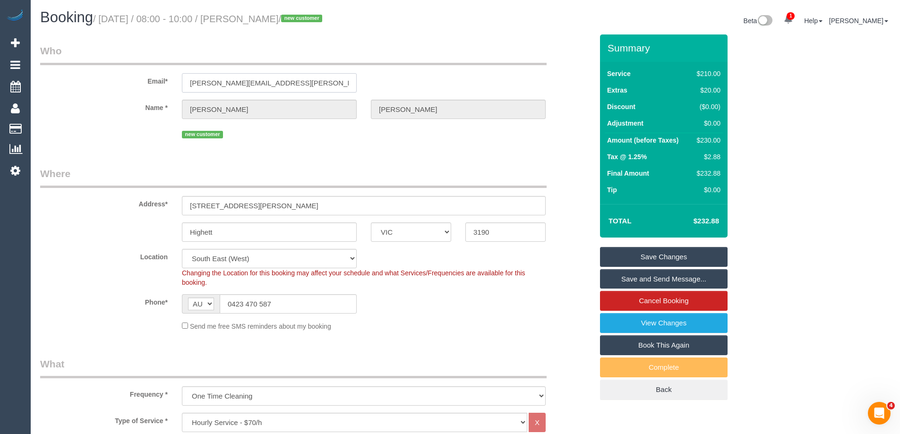
click at [284, 90] on input "kathryn.a.scully@gmail.com" at bounding box center [269, 82] width 175 height 19
click at [283, 90] on input "kathryn.a.scully@gmail.com" at bounding box center [269, 82] width 175 height 19
click at [670, 258] on link "Save Changes" at bounding box center [664, 257] width 128 height 20
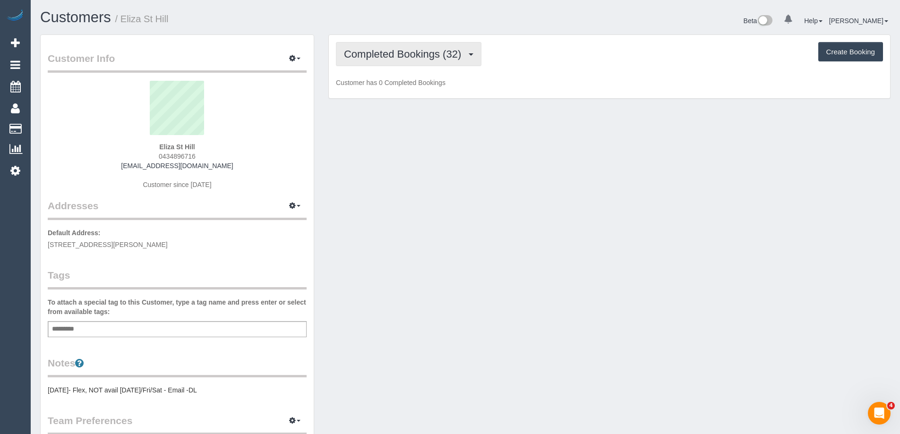
click at [390, 62] on button "Completed Bookings (32)" at bounding box center [409, 54] width 146 height 24
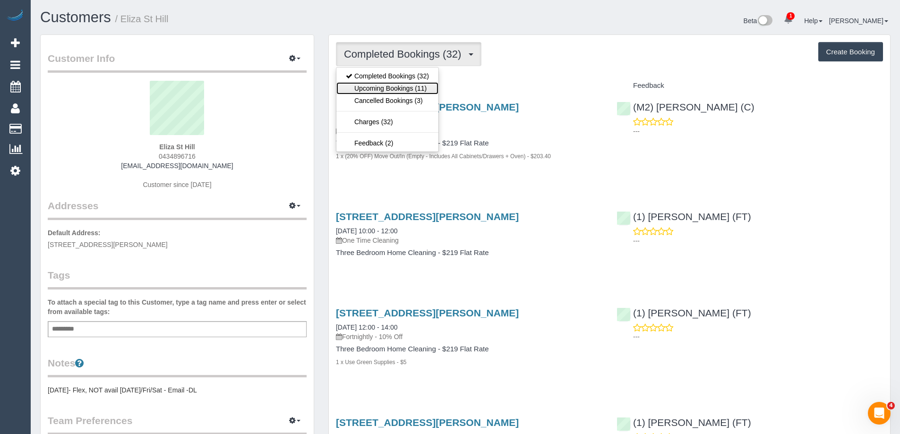
click at [380, 86] on link "Upcoming Bookings (11)" at bounding box center [387, 88] width 102 height 12
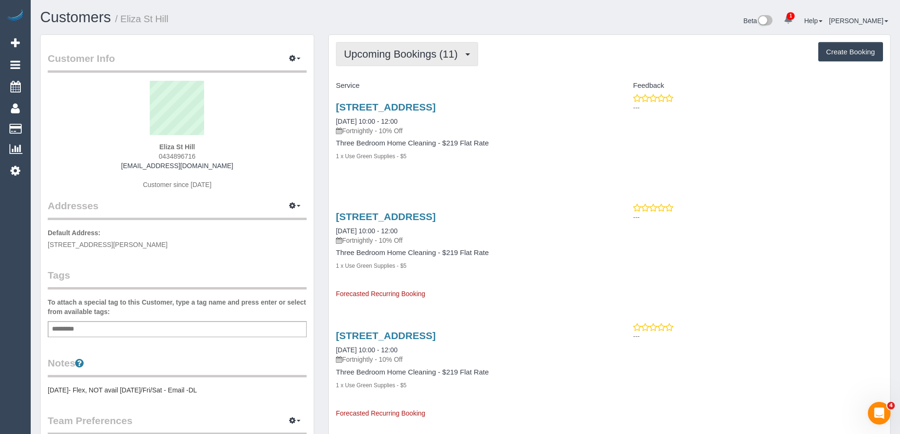
click at [388, 58] on span "Upcoming Bookings (11)" at bounding box center [403, 54] width 119 height 12
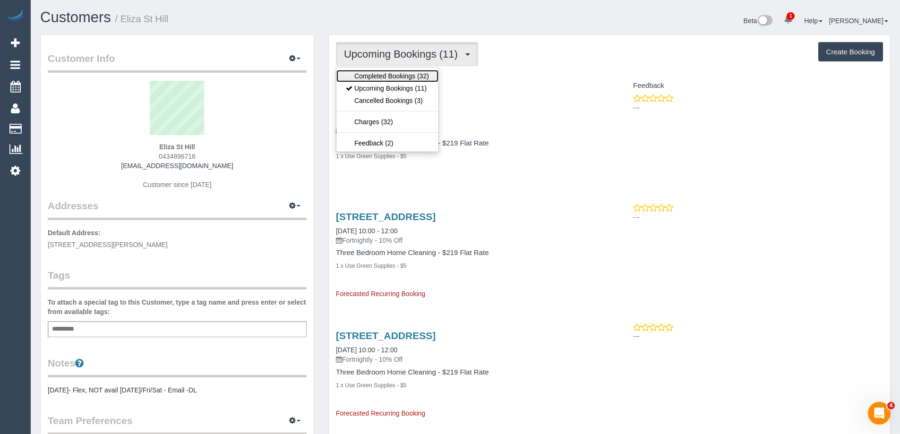
click at [379, 76] on link "Completed Bookings (32)" at bounding box center [387, 76] width 102 height 12
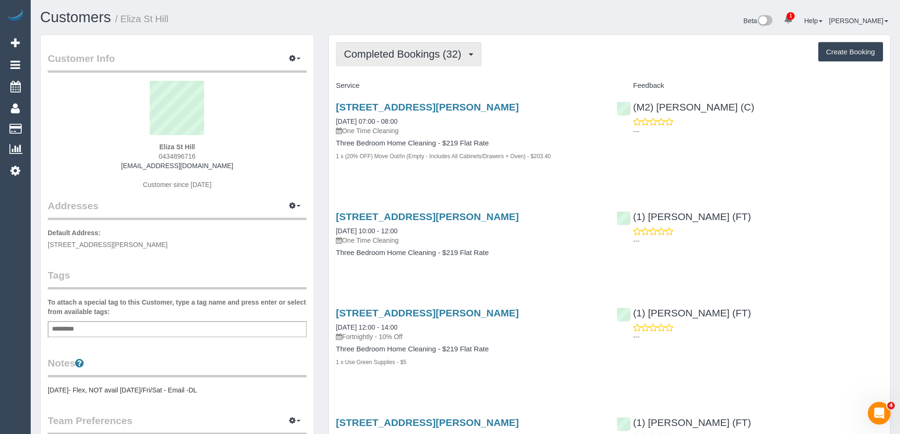
click at [434, 55] on span "Completed Bookings (32)" at bounding box center [405, 54] width 122 height 12
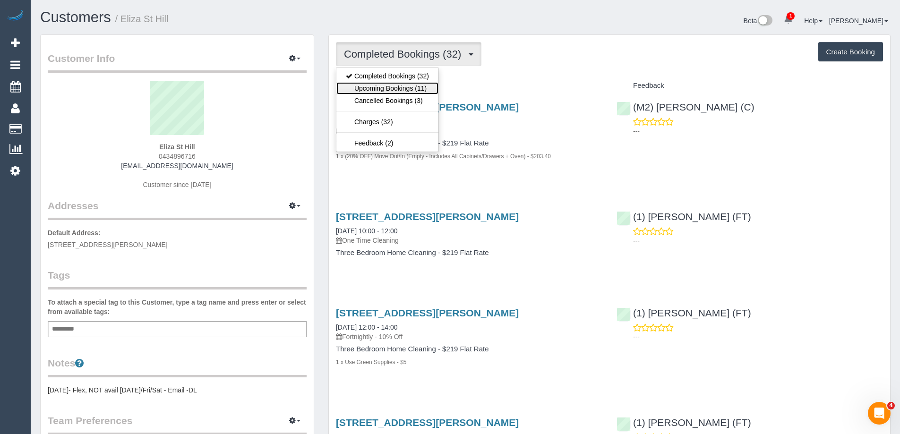
click at [386, 88] on link "Upcoming Bookings (11)" at bounding box center [387, 88] width 102 height 12
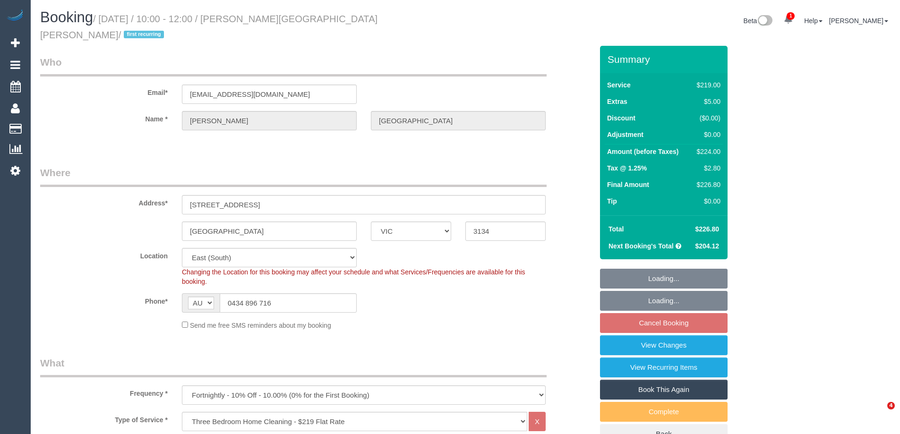
select select "VIC"
select select "number:27"
select select "number:15"
select select "number:19"
select select "number:22"
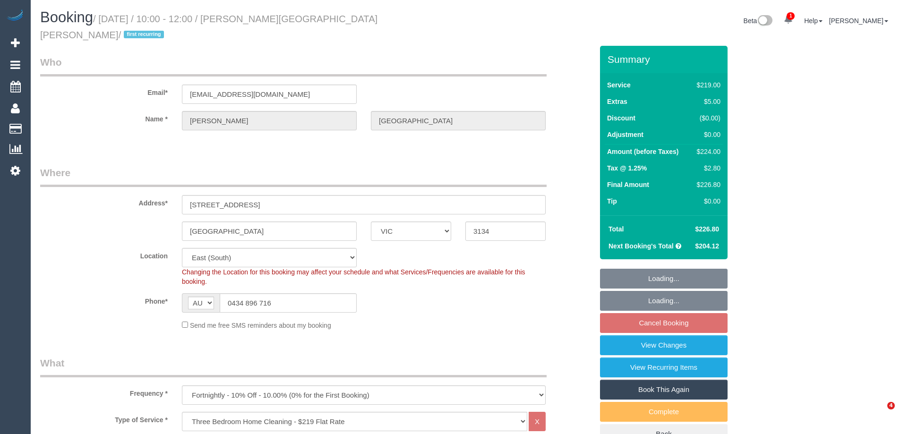
select select "number:33"
select select "number:12"
select select "string:stripe-pm_1S0a3t2GScqysDRVHFQgDIgs"
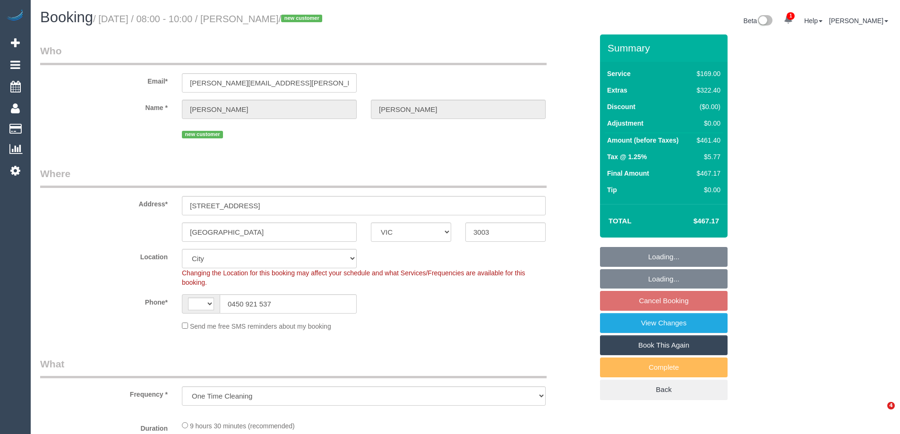
select select "VIC"
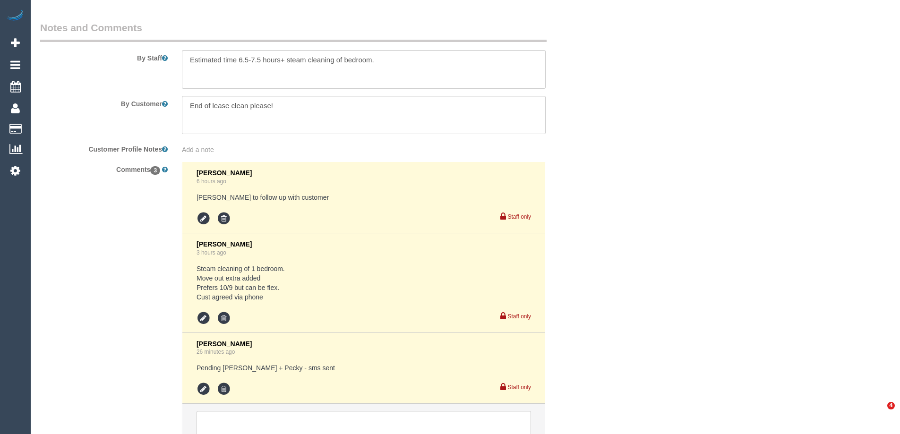
select select "string:AU"
select select "number:28"
select select "number:14"
select select "number:19"
select select "number:25"
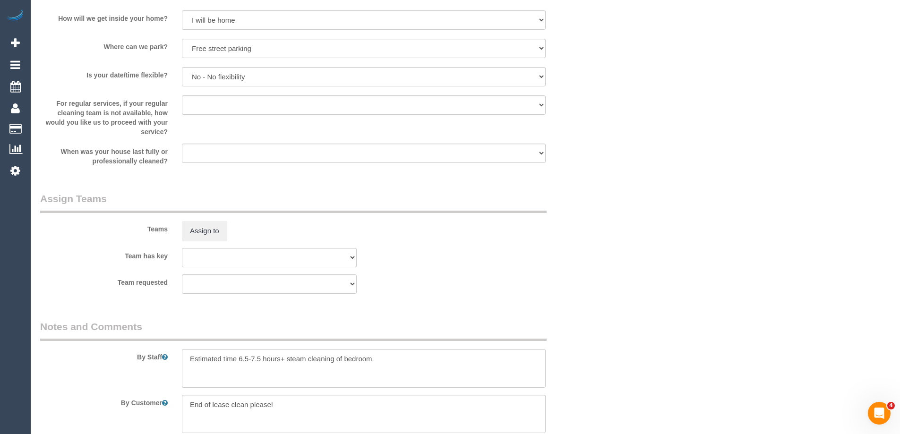
select select "object:1156"
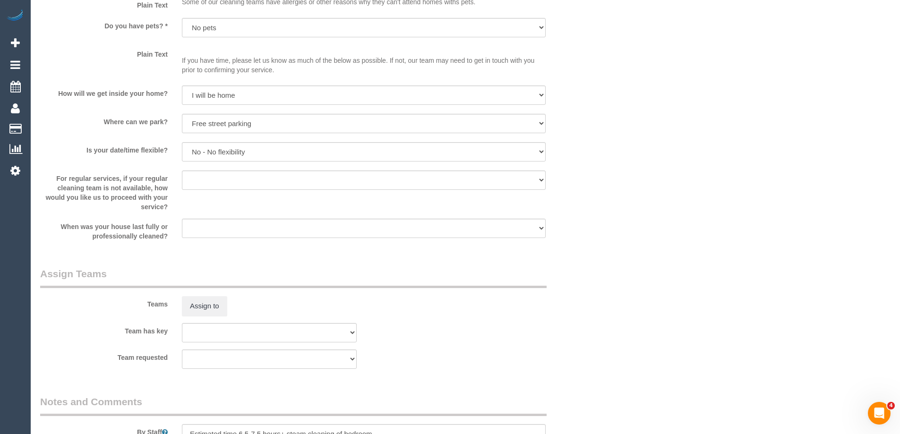
scroll to position [1687, 0]
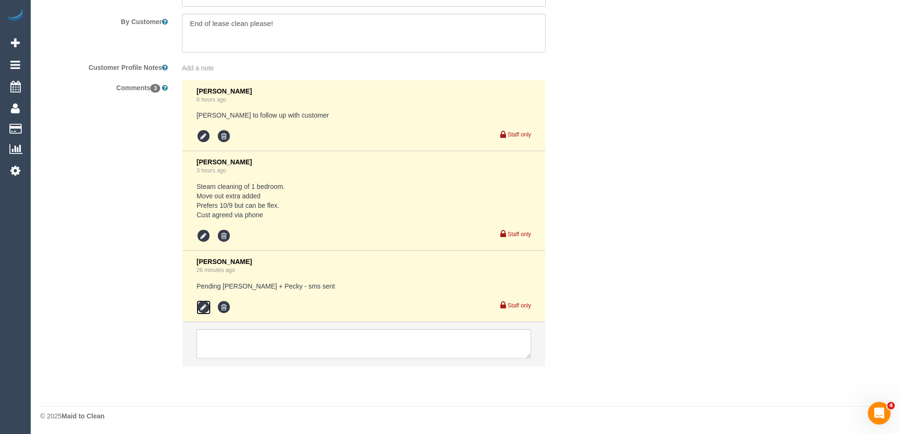
click at [206, 308] on icon at bounding box center [204, 308] width 14 height 14
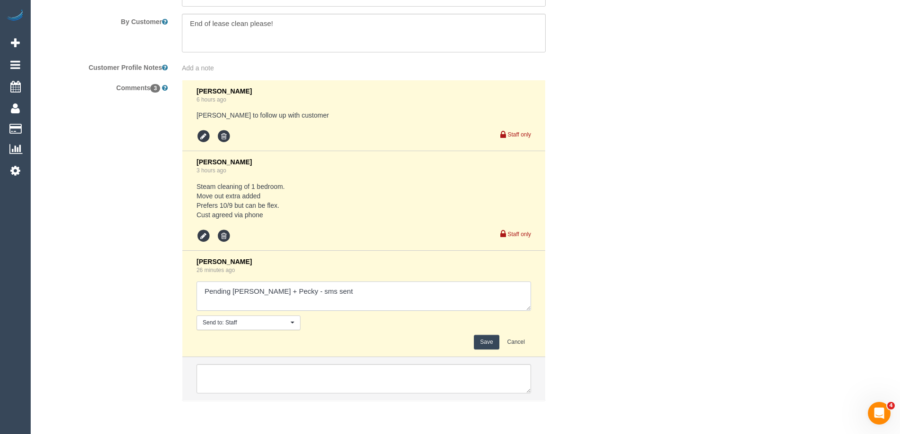
click at [338, 289] on textarea at bounding box center [364, 296] width 335 height 29
click at [302, 298] on textarea at bounding box center [364, 296] width 335 height 29
type textarea "Pending [PERSON_NAME] + Pecky - sms sent - N/A Pending Darshan - sms"
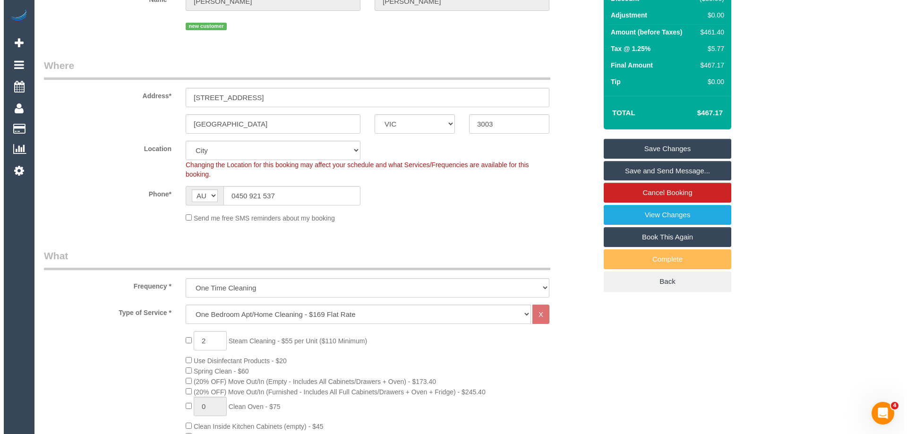
scroll to position [0, 0]
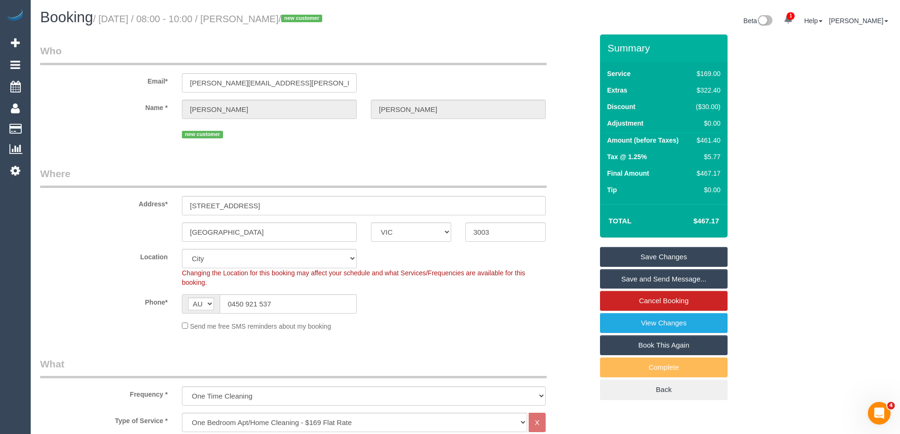
click at [703, 143] on div "$461.40" at bounding box center [706, 140] width 28 height 9
copy div "461.40"
click at [771, 138] on div "Summary Service $169.00 Extras $322.40 Discount ($30.00) Adjustment $0.00 Amoun…" at bounding box center [699, 226] width 213 height 385
click at [708, 260] on link "Save Changes" at bounding box center [664, 257] width 128 height 20
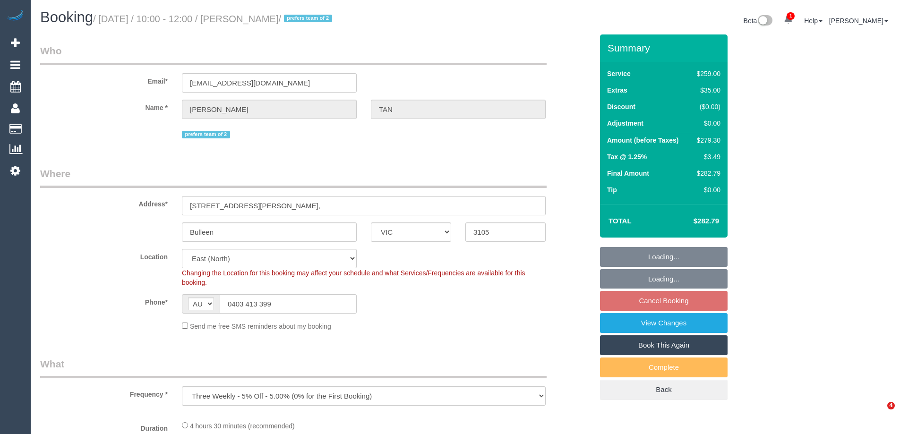
select select "VIC"
select select "object:666"
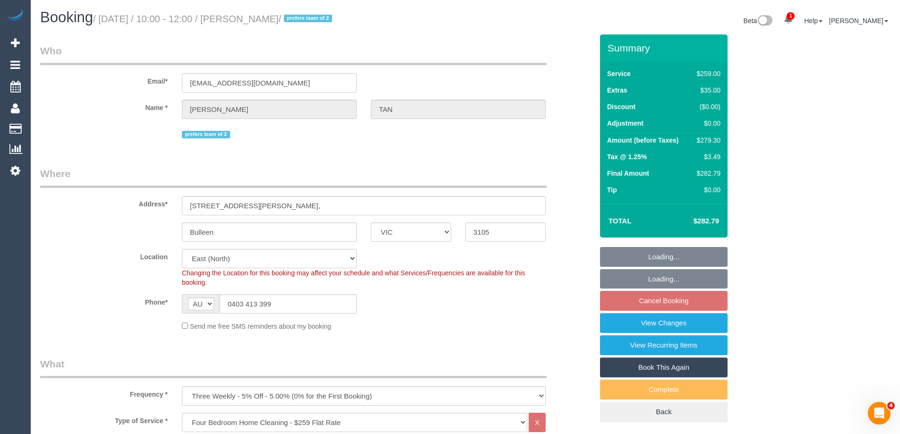
select select "number:28"
select select "number:14"
select select "number:19"
select select "number:24"
select select "number:34"
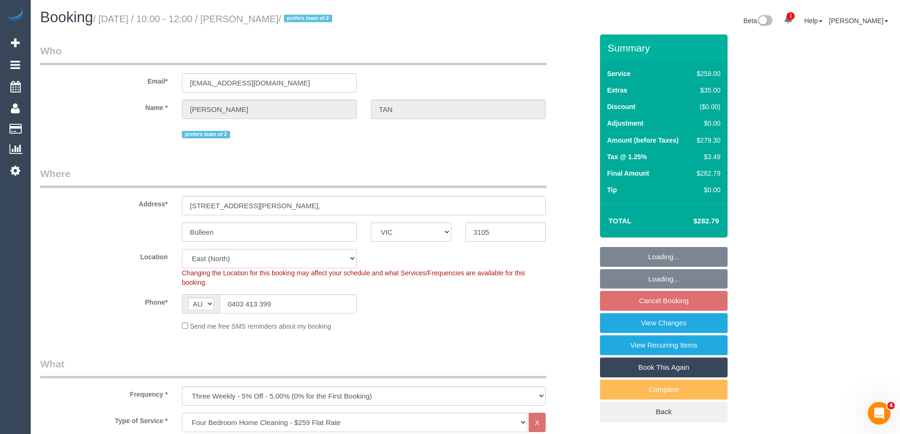
select select "number:26"
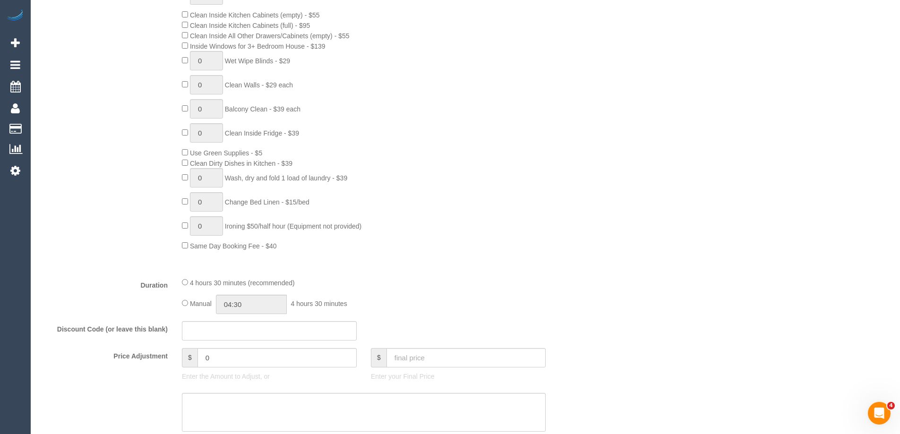
scroll to position [756, 0]
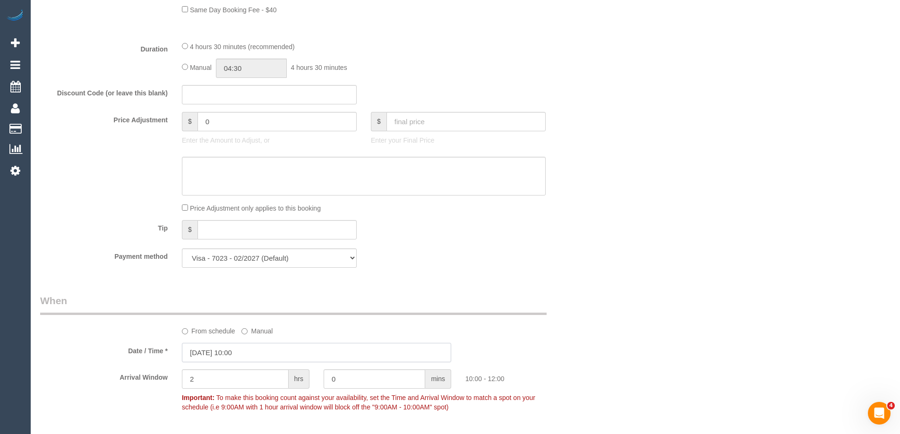
click at [256, 350] on input "[DATE] 10:00" at bounding box center [316, 352] width 269 height 19
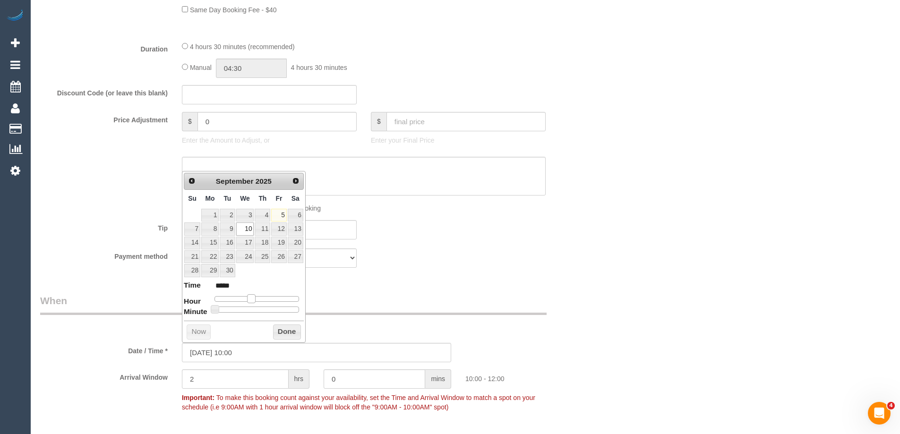
type input "[DATE] 11:00"
type input "*****"
type input "[DATE] 12:00"
type input "*****"
type input "[DATE] 13:00"
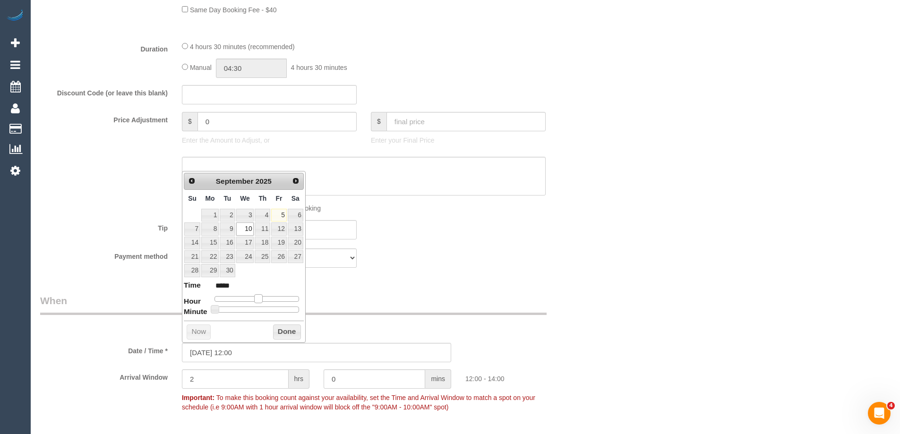
type input "*****"
drag, startPoint x: 254, startPoint y: 298, endPoint x: 276, endPoint y: 319, distance: 30.8
click at [264, 300] on div at bounding box center [257, 299] width 85 height 6
type input "[DATE] 12:00"
type input "*****"
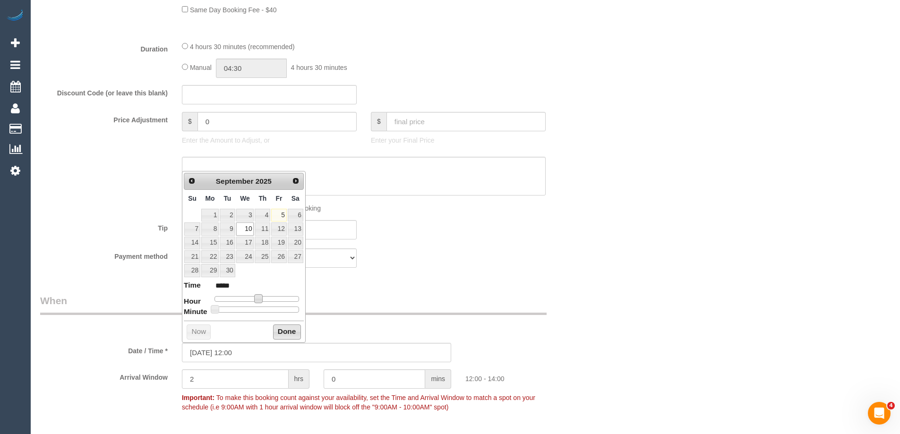
click at [284, 332] on button "Done" at bounding box center [287, 332] width 28 height 15
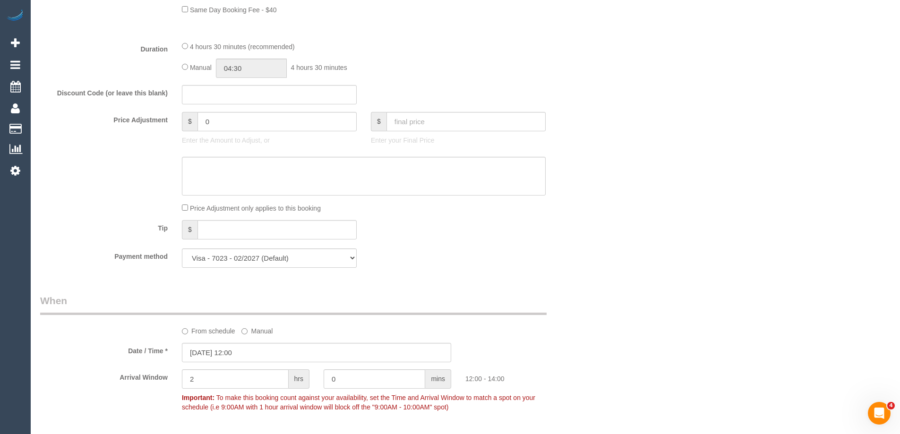
click at [513, 292] on div "Who Email* [EMAIL_ADDRESS][DOMAIN_NAME] Name * [PERSON_NAME] prefers team of 2 …" at bounding box center [316, 219] width 567 height 1883
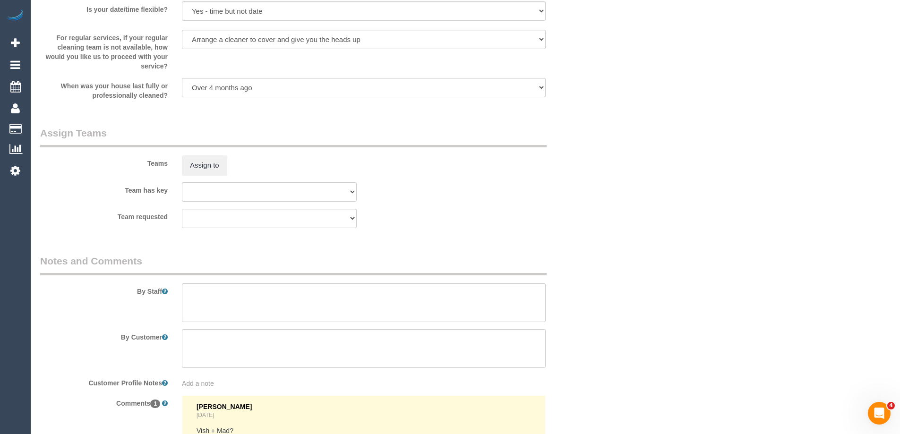
scroll to position [1512, 0]
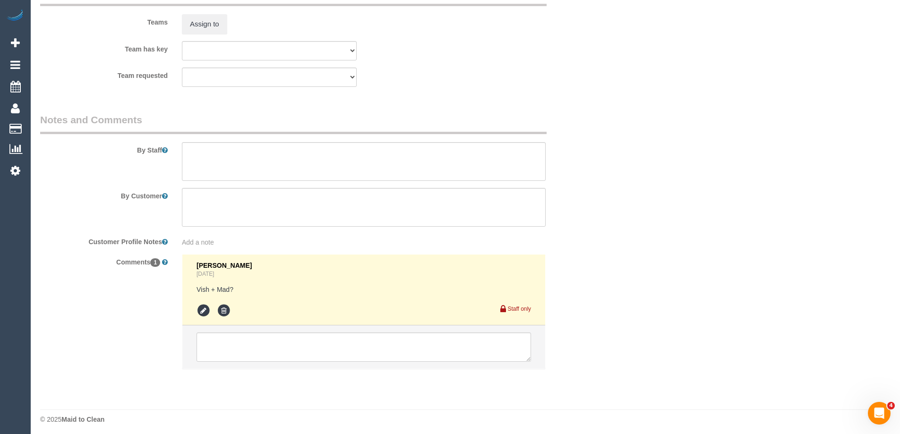
click at [305, 377] on div "[PERSON_NAME] [DATE] Vish + Mad? Staff only" at bounding box center [364, 316] width 378 height 125
drag, startPoint x: 309, startPoint y: 354, endPoint x: 311, endPoint y: 340, distance: 14.8
click at [309, 350] on textarea at bounding box center [364, 347] width 335 height 29
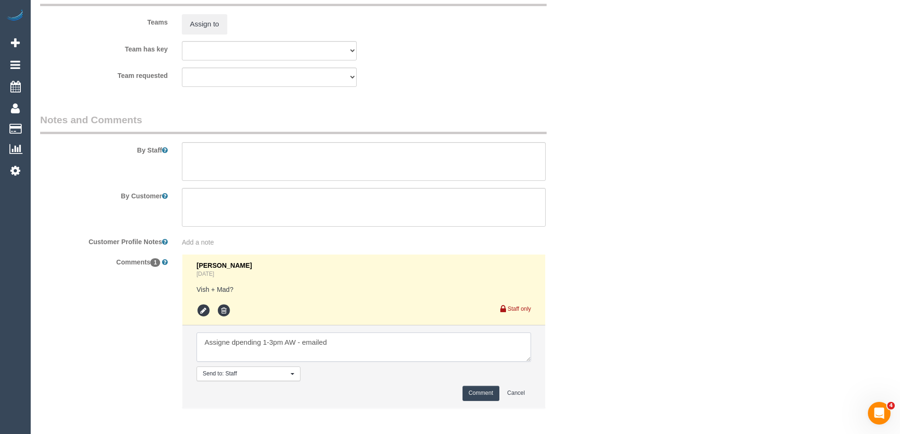
click at [236, 345] on textarea at bounding box center [364, 347] width 335 height 29
type textarea "Assigned pending 1-3pm AW - emailed"
click at [225, 311] on icon at bounding box center [224, 311] width 14 height 14
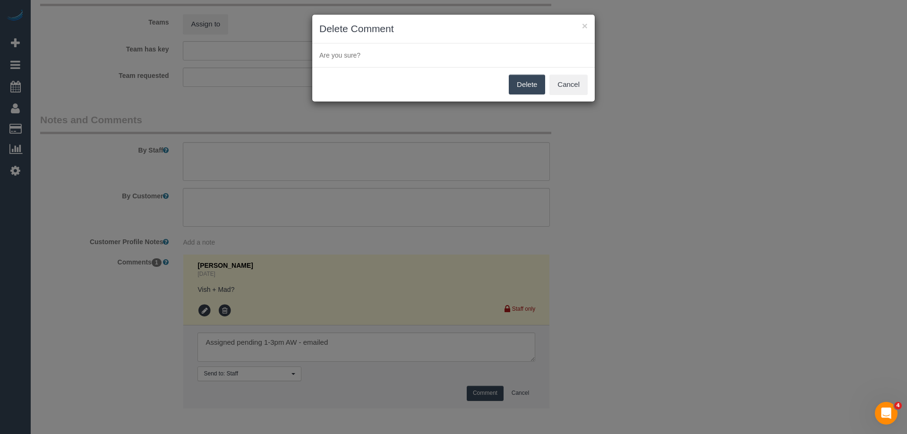
click at [531, 86] on button "Delete" at bounding box center [527, 85] width 36 height 20
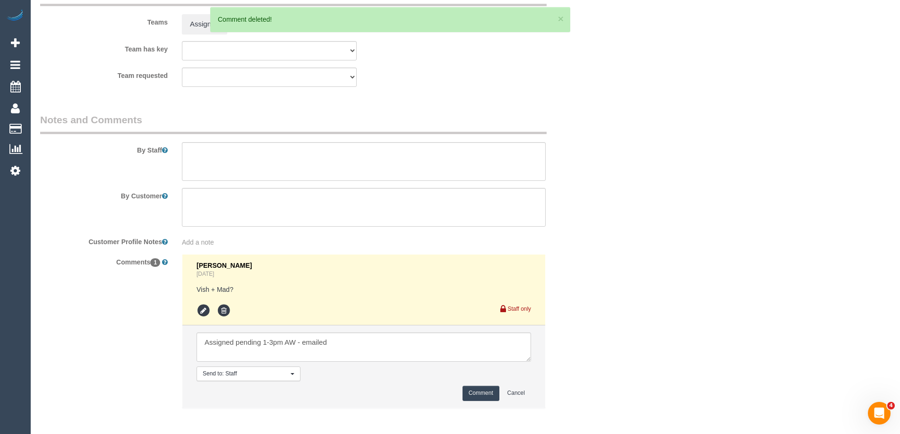
click at [482, 393] on button "Comment" at bounding box center [481, 393] width 37 height 15
drag, startPoint x: 779, startPoint y: 287, endPoint x: 790, endPoint y: 203, distance: 84.4
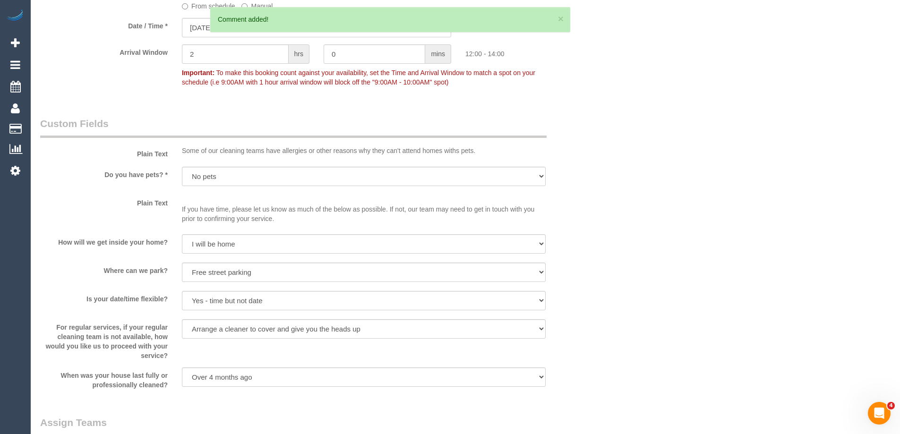
scroll to position [851, 0]
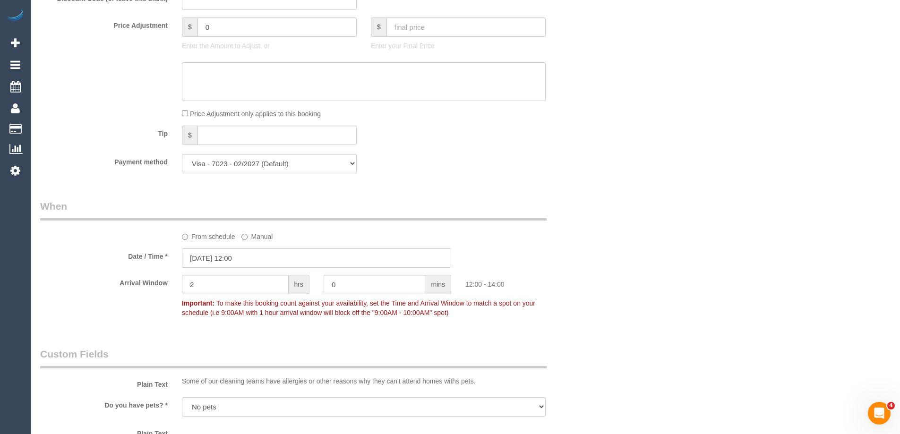
click at [267, 261] on input "[DATE] 12:00" at bounding box center [316, 258] width 269 height 19
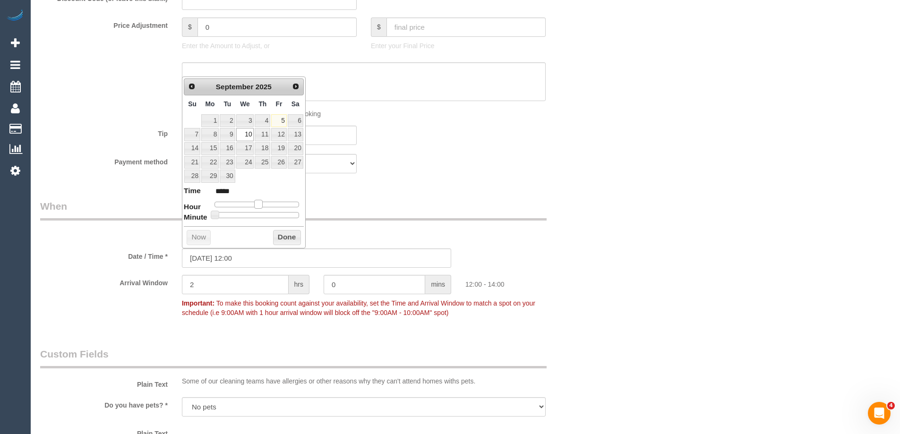
type input "[DATE] 13:00"
type input "*****"
click at [259, 207] on span at bounding box center [262, 204] width 9 height 9
click at [282, 240] on button "Done" at bounding box center [287, 237] width 28 height 15
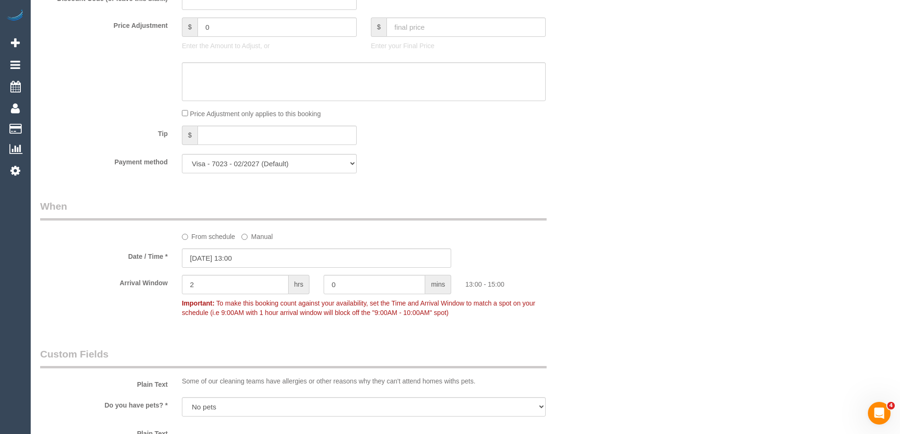
click at [542, 238] on div "From schedule Manual" at bounding box center [364, 235] width 378 height 13
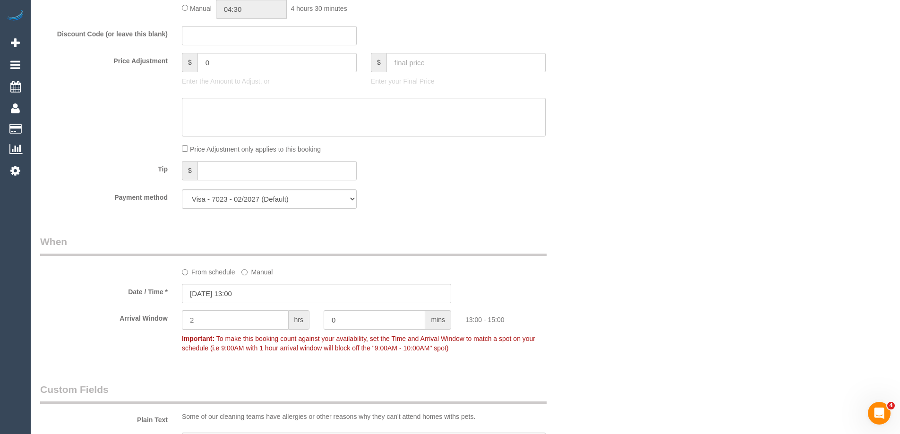
scroll to position [662, 0]
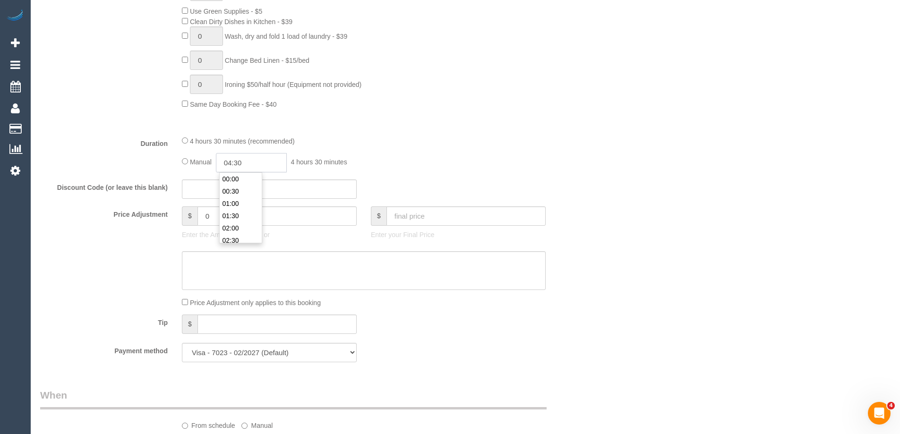
click at [256, 168] on input "04:30" at bounding box center [251, 162] width 71 height 19
click at [244, 188] on li "02:00" at bounding box center [241, 187] width 42 height 12
click at [259, 166] on input "02:00" at bounding box center [251, 162] width 71 height 19
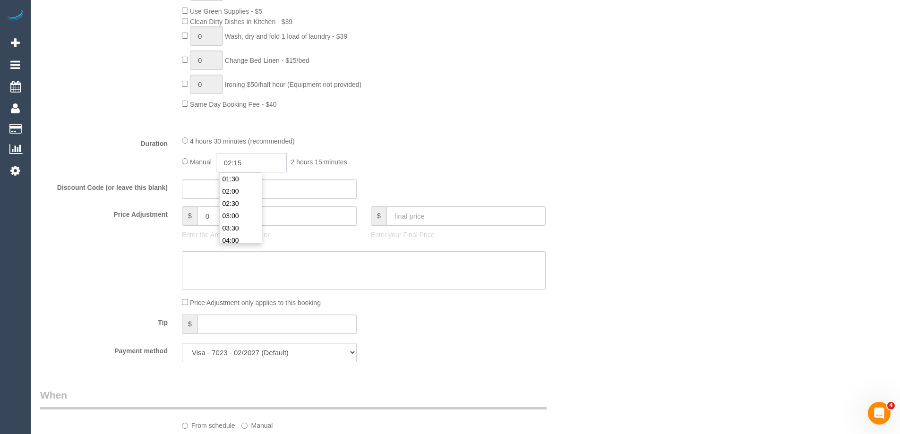
type input "02:15"
click at [454, 150] on div "4 hours 30 minutes (recommended) Manual 02:15 2 hours 15 minutes" at bounding box center [364, 154] width 378 height 37
click at [564, 156] on div "Duration 4 hours 30 minutes (recommended) Manual 02:15 2 hours 15 minutes" at bounding box center [316, 154] width 567 height 37
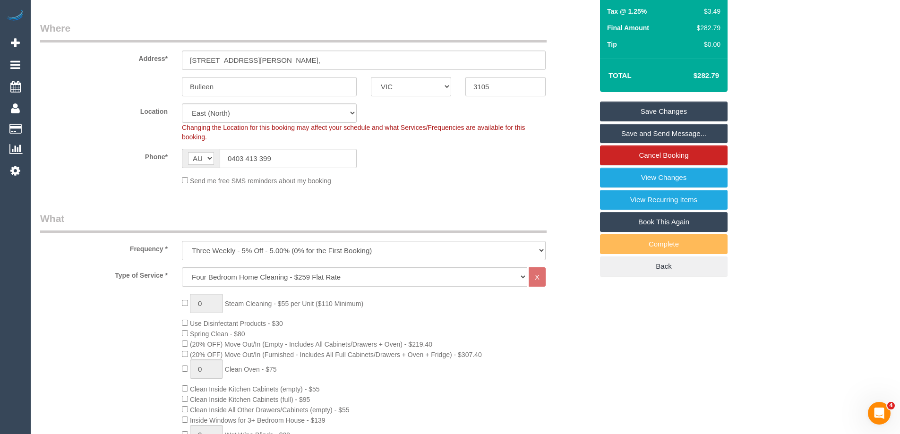
scroll to position [0, 0]
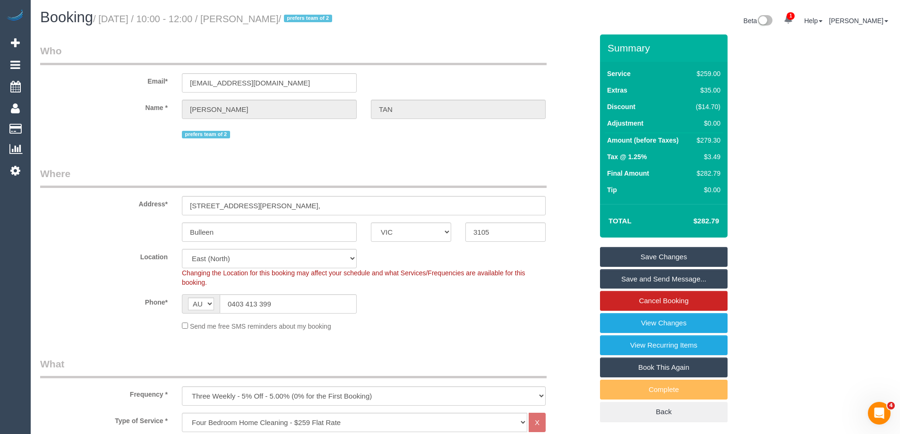
click at [712, 138] on div "$279.30" at bounding box center [706, 140] width 28 height 9
drag, startPoint x: 712, startPoint y: 138, endPoint x: 740, endPoint y: 140, distance: 28.0
click at [734, 142] on div "Summary Service $259.00 Extras $35.00 Discount ($14.70) Adjustment $0.00 Amount…" at bounding box center [699, 237] width 213 height 407
click at [709, 141] on div "$279.30" at bounding box center [706, 140] width 28 height 9
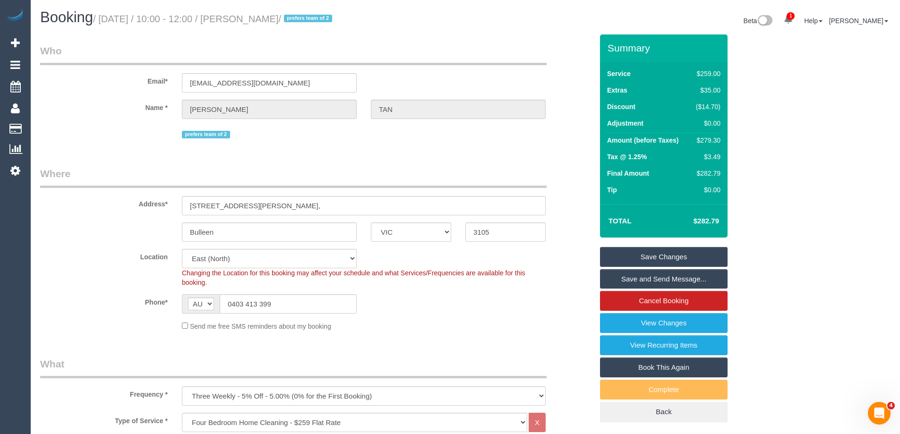
click at [709, 141] on div "$279.30" at bounding box center [706, 140] width 28 height 9
copy div "279.30"
click at [784, 126] on div "Summary Service $259.00 Extras $35.00 Discount ($14.70) Adjustment $0.00 Amount…" at bounding box center [699, 237] width 213 height 407
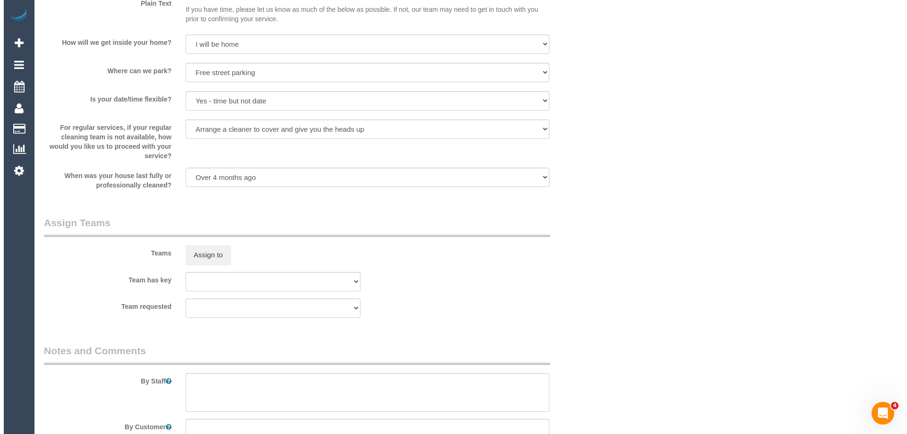
scroll to position [1370, 0]
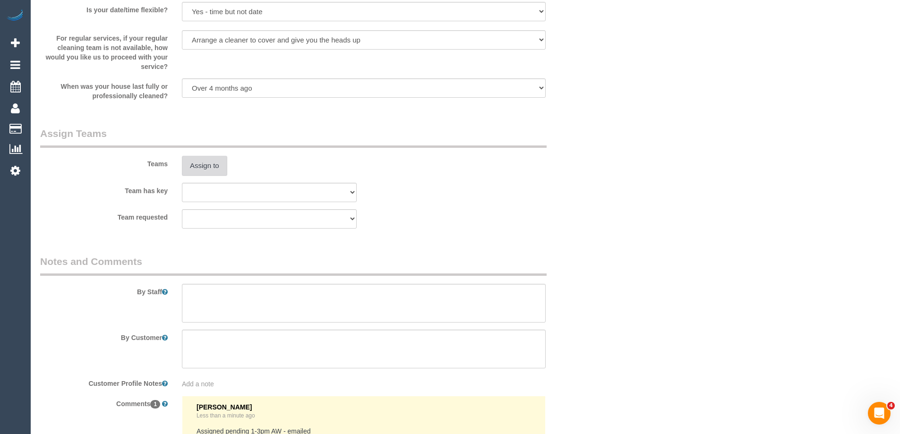
click at [204, 167] on button "Assign to" at bounding box center [204, 166] width 45 height 20
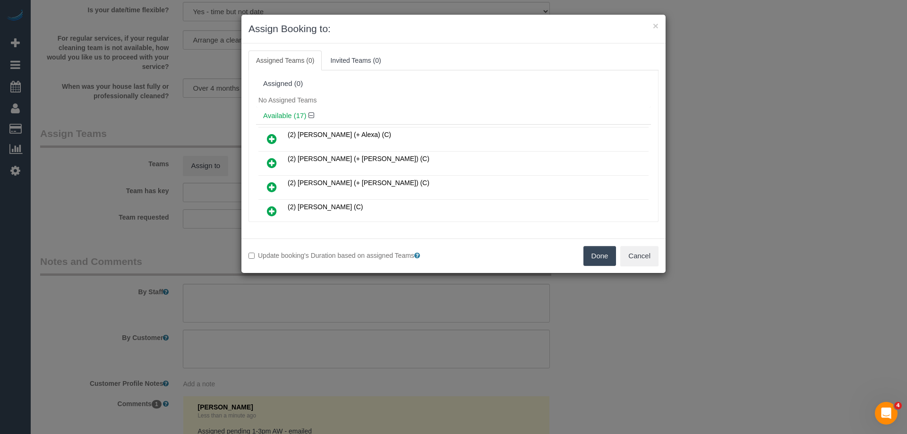
click at [554, 103] on div "No Assigned Teams" at bounding box center [453, 100] width 395 height 14
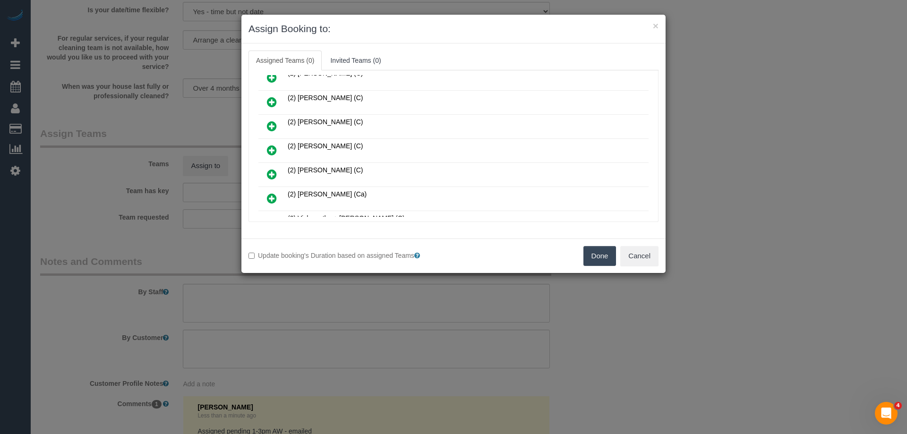
scroll to position [303, 0]
click at [268, 152] on icon at bounding box center [272, 150] width 10 height 11
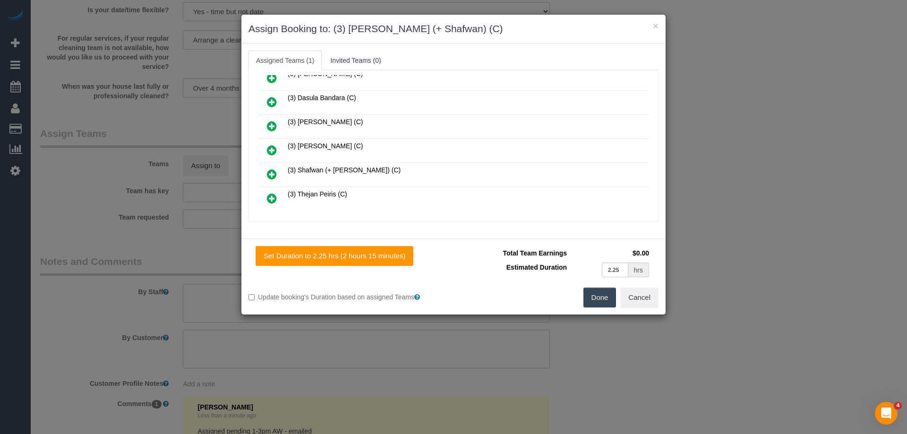
click at [269, 182] on link at bounding box center [272, 174] width 22 height 19
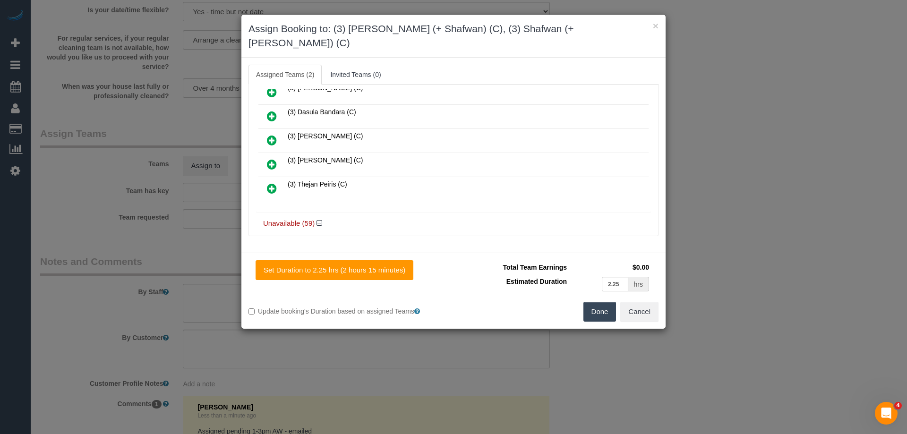
scroll to position [0, 0]
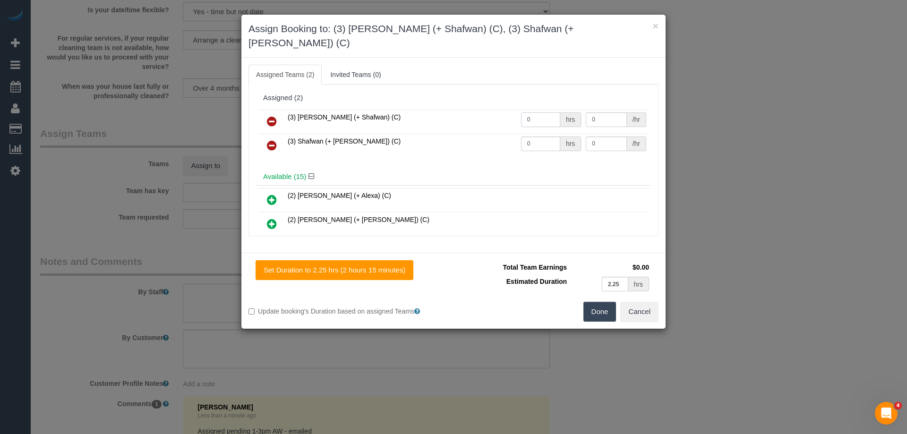
click at [531, 112] on input "0" at bounding box center [540, 119] width 39 height 15
type input "1"
click at [540, 137] on input "0" at bounding box center [540, 144] width 39 height 15
type input "1"
click at [614, 302] on button "Done" at bounding box center [600, 312] width 33 height 20
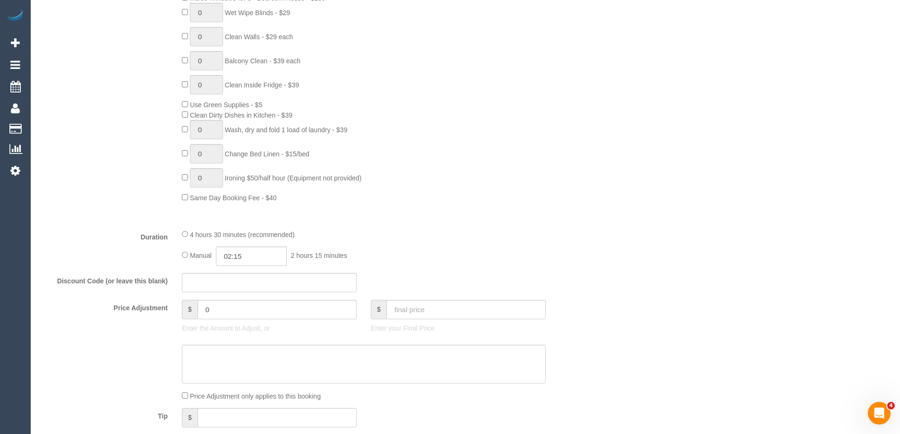
scroll to position [425, 0]
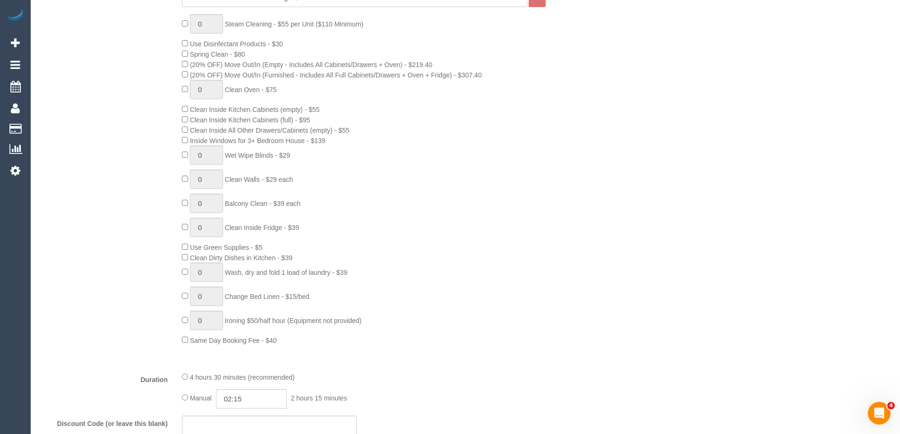
click at [371, 173] on div "0 Steam Cleaning - $55 per Unit ($110 Minimum) Use Disinfectant Products - $30 …" at bounding box center [387, 179] width 425 height 331
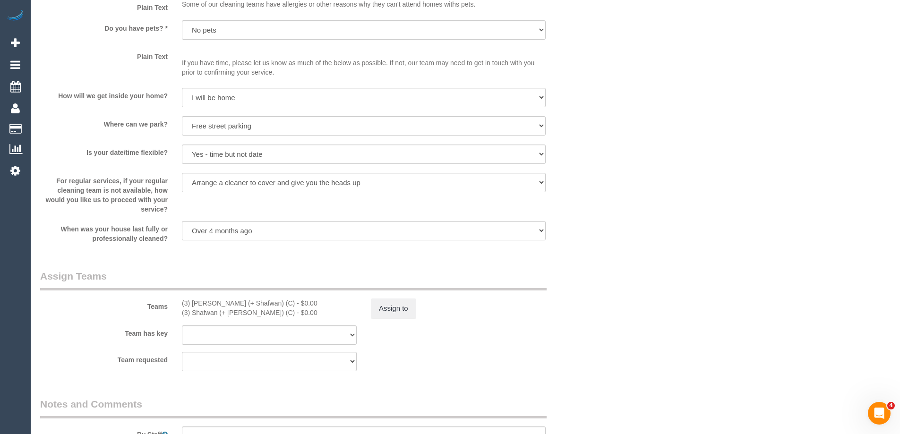
scroll to position [1370, 0]
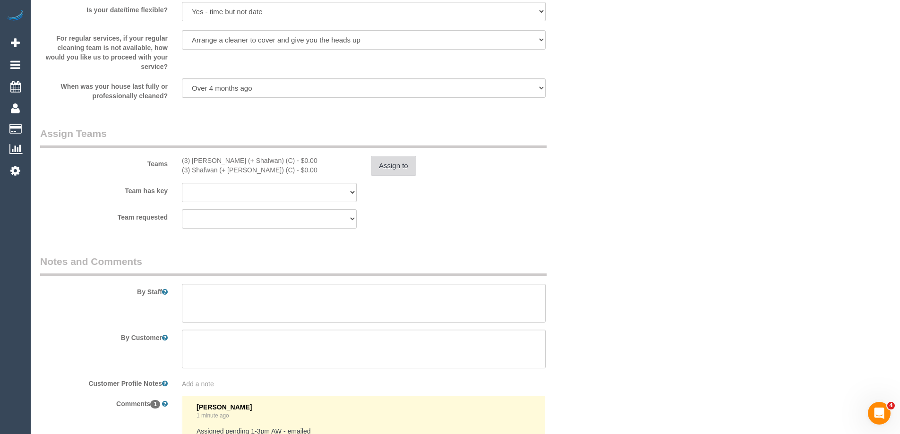
click at [396, 166] on button "Assign to" at bounding box center [393, 166] width 45 height 20
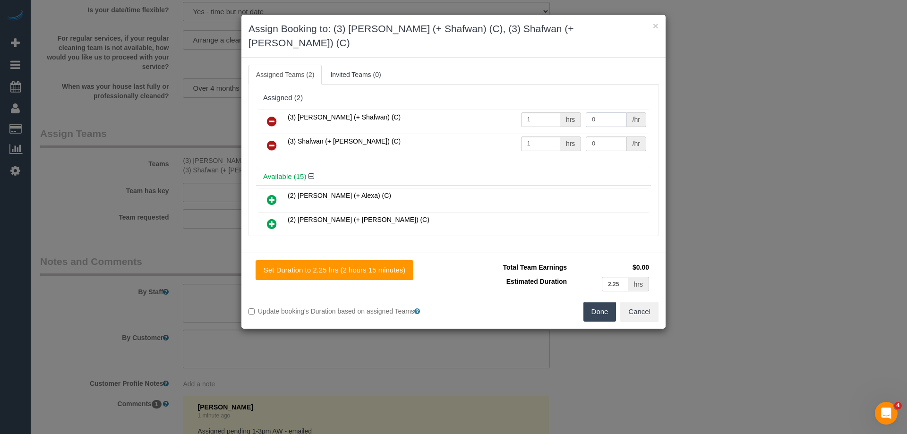
click at [605, 112] on input "0" at bounding box center [606, 119] width 41 height 15
type input "9"
type input "87.5"
click at [600, 137] on input "0" at bounding box center [606, 144] width 41 height 15
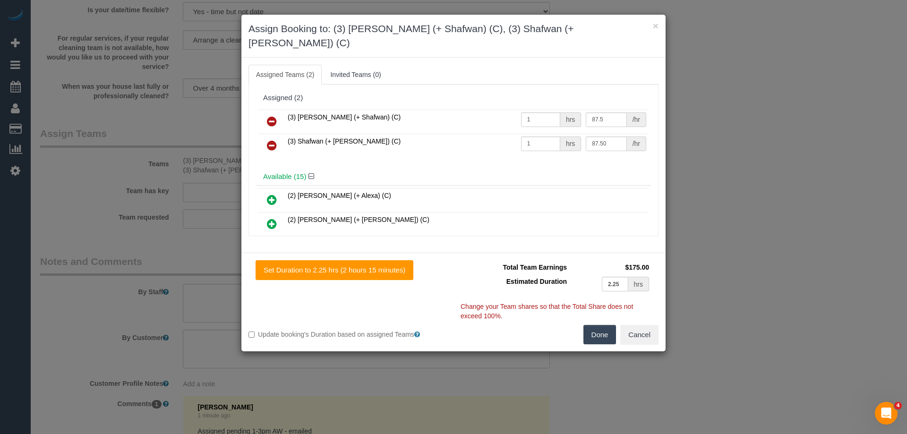
type input "87.5"
click at [608, 325] on button "Done" at bounding box center [600, 335] width 33 height 20
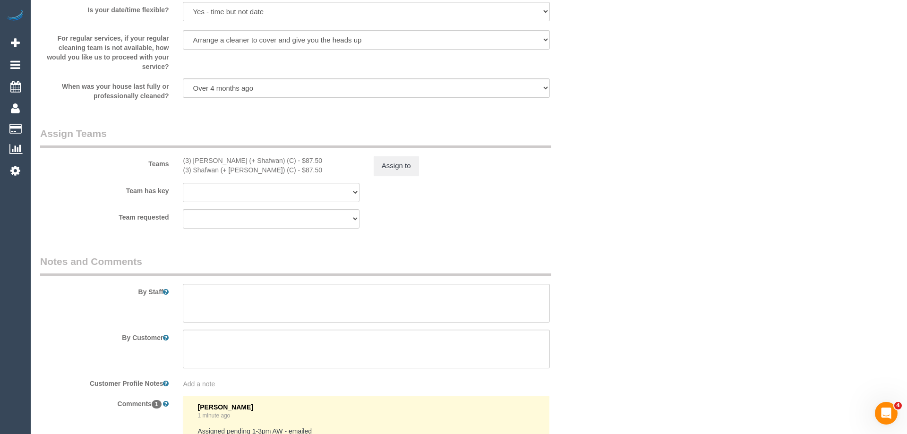
click at [608, 321] on div "× Assign Booking to: (3) [PERSON_NAME] (+ Shafwan) (C), (3) Shafwan (+ [PERSON_…" at bounding box center [453, 217] width 907 height 434
click at [581, 145] on div "Teams (3) [PERSON_NAME] (+ Shafwan) (C) - $87.50 (3) Shafwan (+ [PERSON_NAME]) …" at bounding box center [316, 151] width 567 height 49
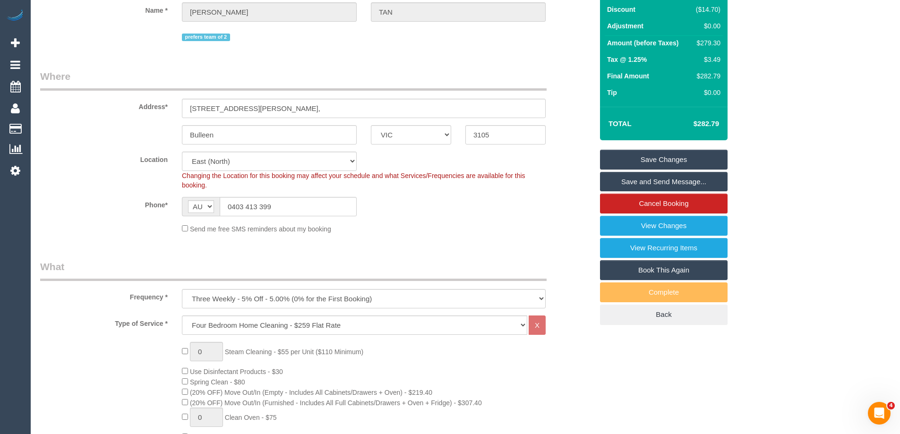
scroll to position [0, 0]
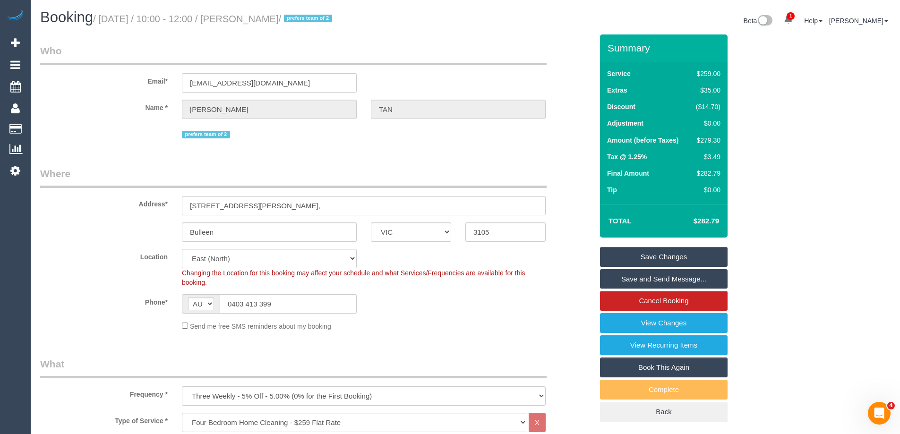
click at [244, 72] on div "Email* [EMAIL_ADDRESS][DOMAIN_NAME]" at bounding box center [316, 68] width 567 height 49
click at [238, 83] on input "[EMAIL_ADDRESS][DOMAIN_NAME]" at bounding box center [269, 82] width 175 height 19
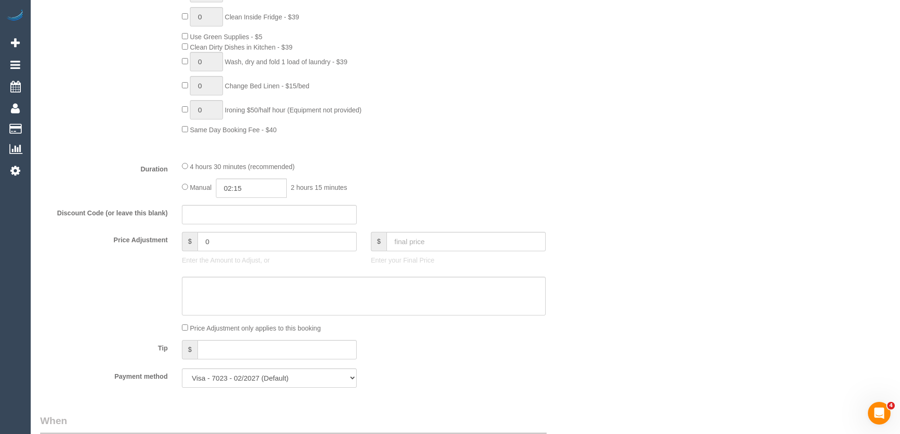
scroll to position [803, 0]
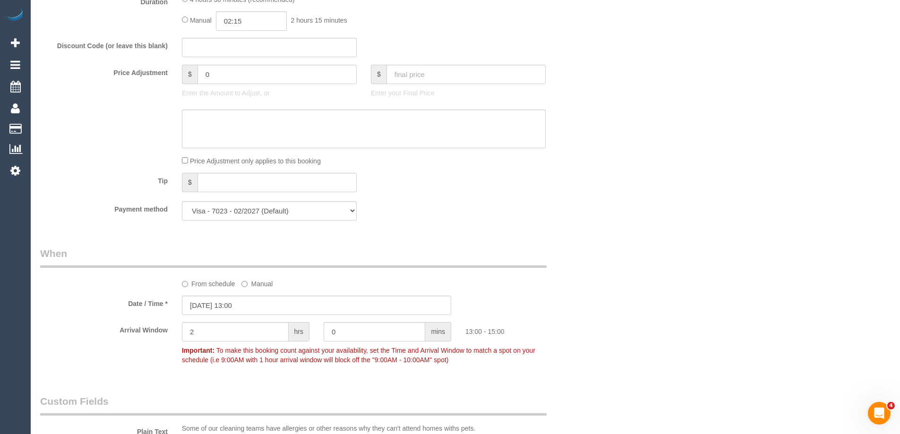
click at [681, 183] on div "Who Email* [EMAIL_ADDRESS][DOMAIN_NAME] Name * [PERSON_NAME] prefers team of 2 …" at bounding box center [465, 172] width 851 height 1883
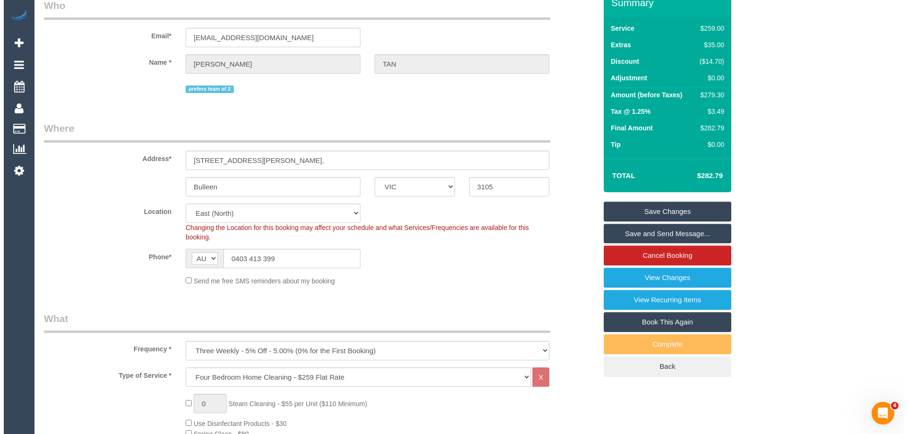
scroll to position [0, 0]
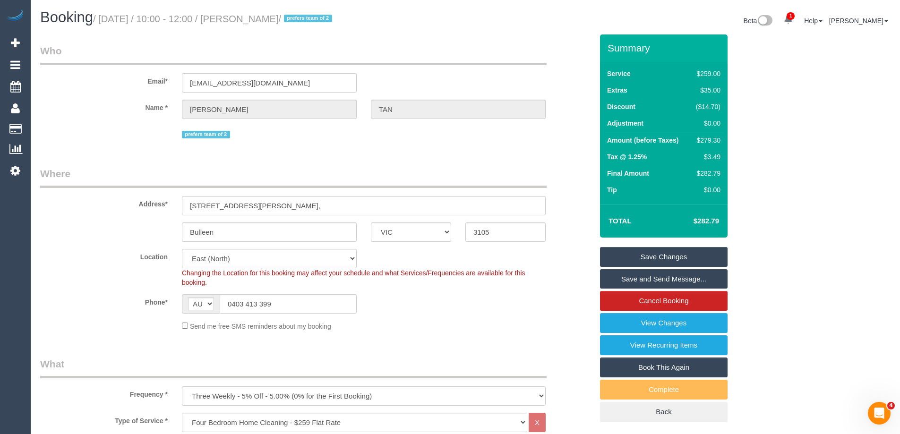
click at [681, 255] on link "Save Changes" at bounding box center [664, 257] width 128 height 20
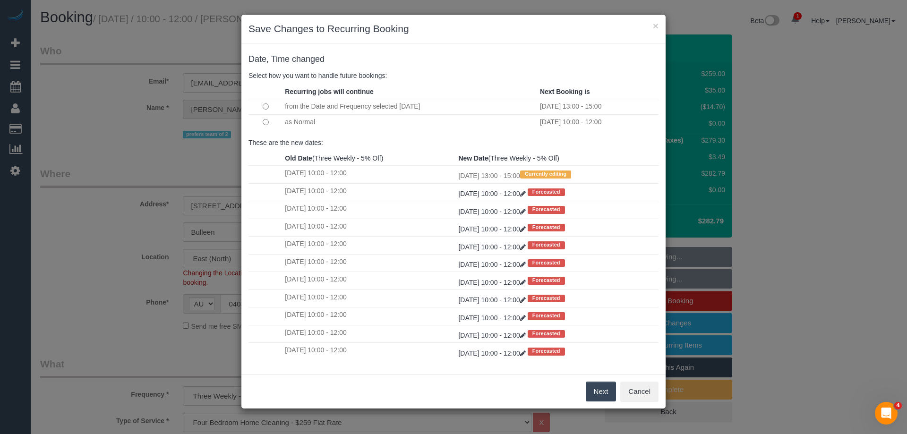
click at [596, 393] on button "Next" at bounding box center [601, 392] width 31 height 20
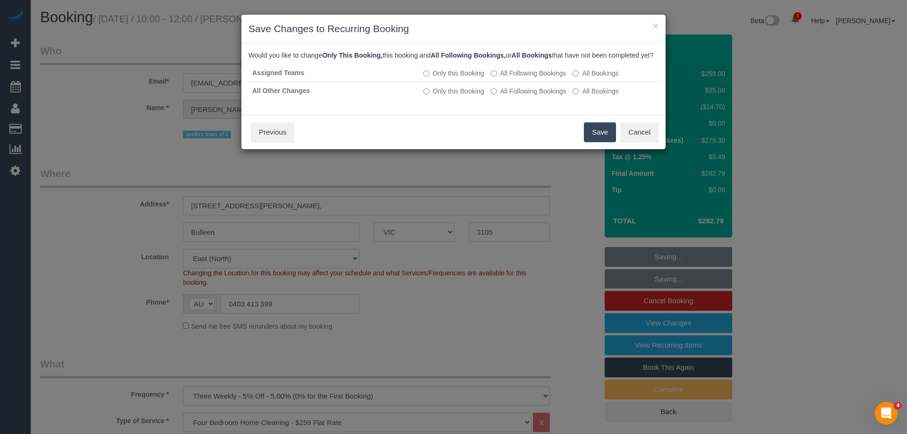
click at [604, 142] on button "Save" at bounding box center [600, 132] width 32 height 20
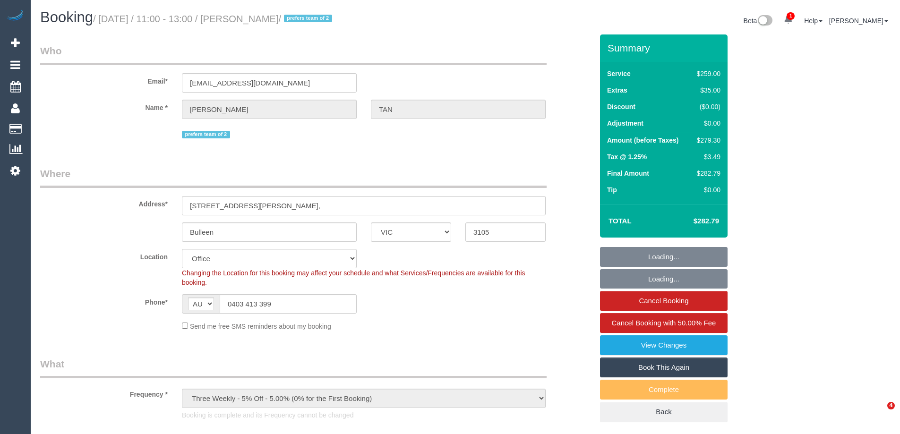
select select "VIC"
select select "string:stripe-pm_1RI0op2GScqysDRVmhx9fUxm"
select select "number:28"
select select "number:14"
select select "number:19"
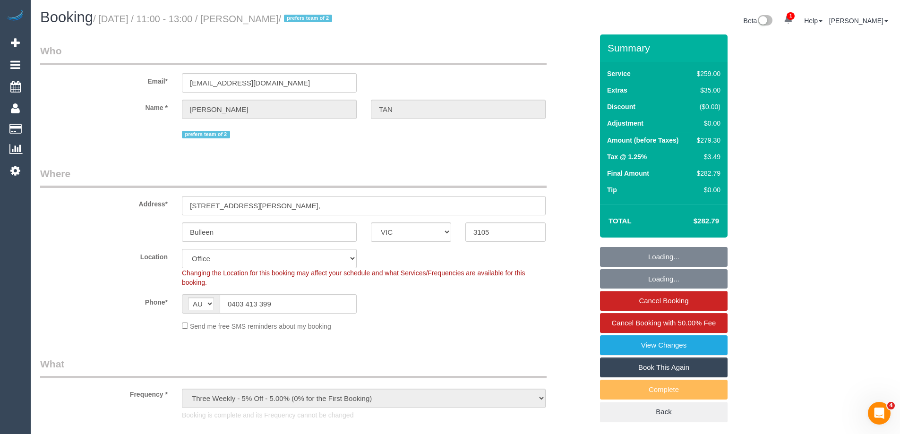
select select "number:24"
select select "number:34"
select select "number:26"
select select "object:740"
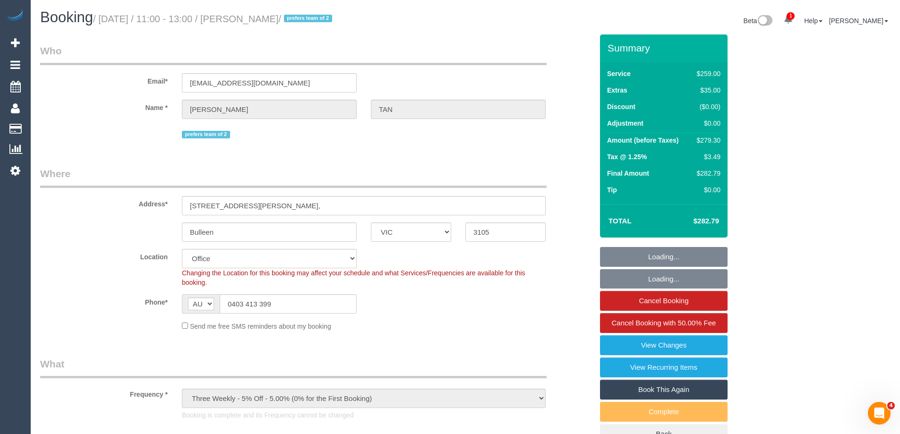
scroll to position [1180, 0]
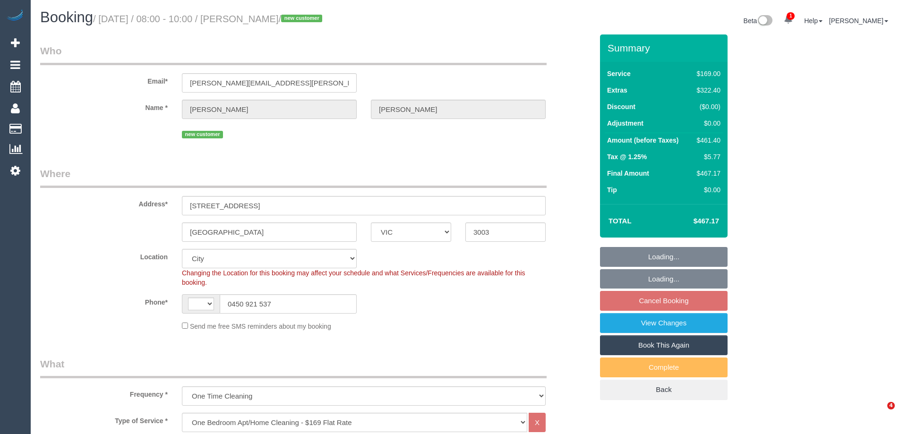
select select "VIC"
select select "object:860"
select select "string:AU"
select select "number:28"
select select "number:14"
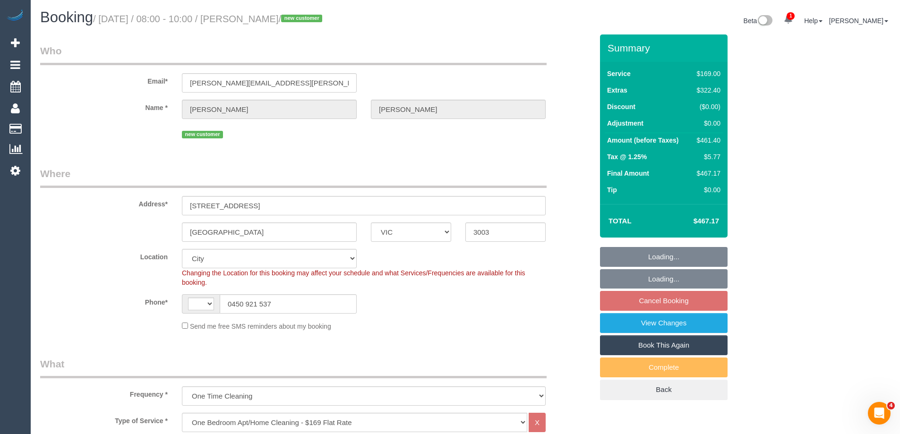
select select "number:19"
select select "number:25"
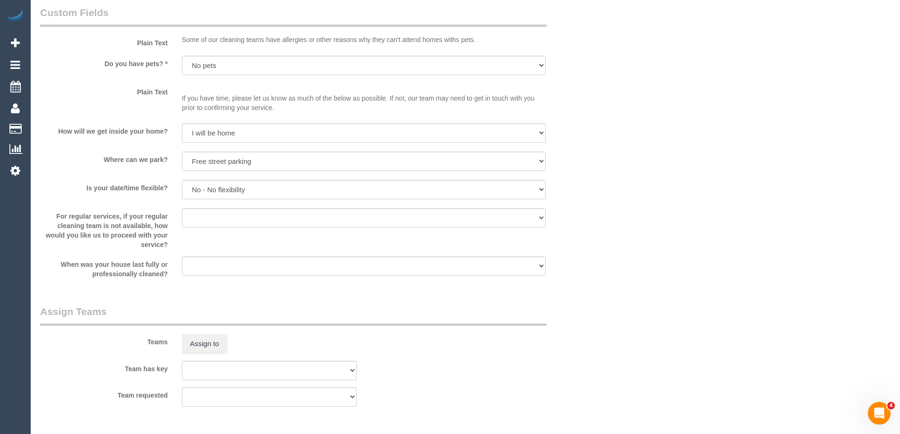
scroll to position [1370, 0]
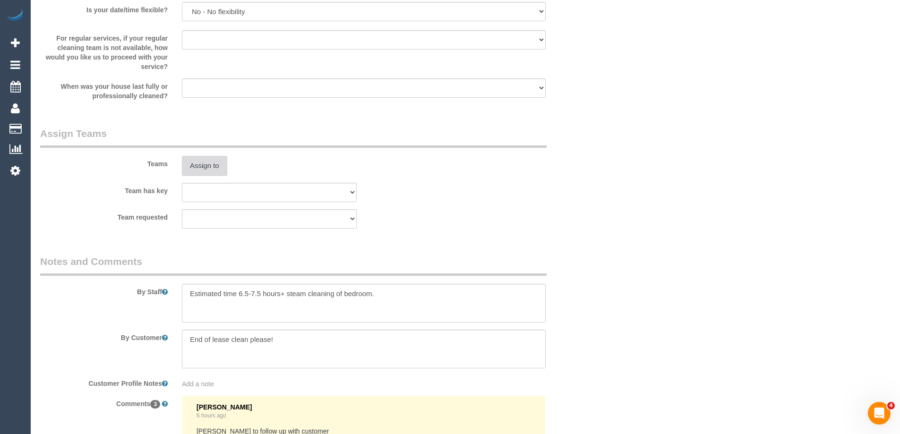
click at [213, 164] on button "Assign to" at bounding box center [204, 166] width 45 height 20
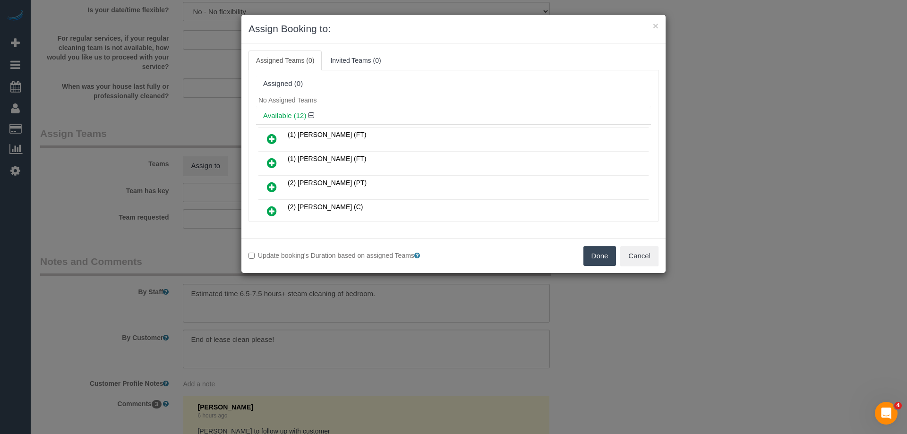
click at [372, 107] on div "Available (12)" at bounding box center [453, 115] width 395 height 17
click at [650, 257] on button "Cancel" at bounding box center [639, 256] width 38 height 20
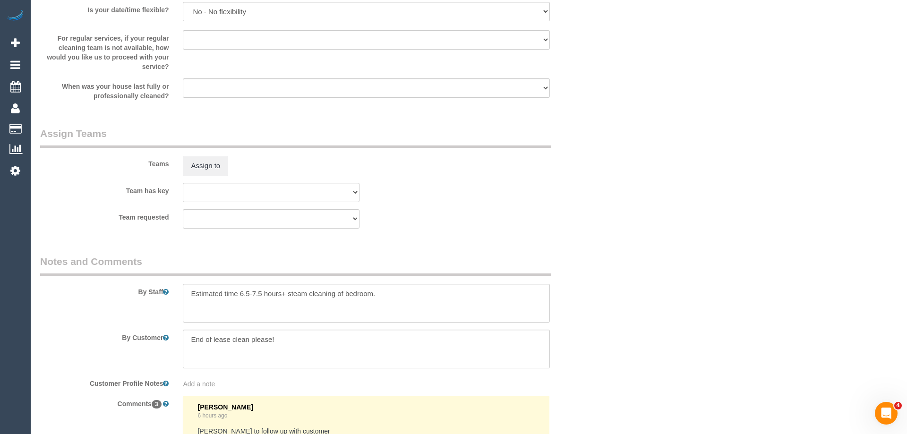
click at [650, 259] on div "× Assign Booking to: Assigned Teams (0) Invited Teams (0) Assigned (0) No Assig…" at bounding box center [453, 217] width 907 height 434
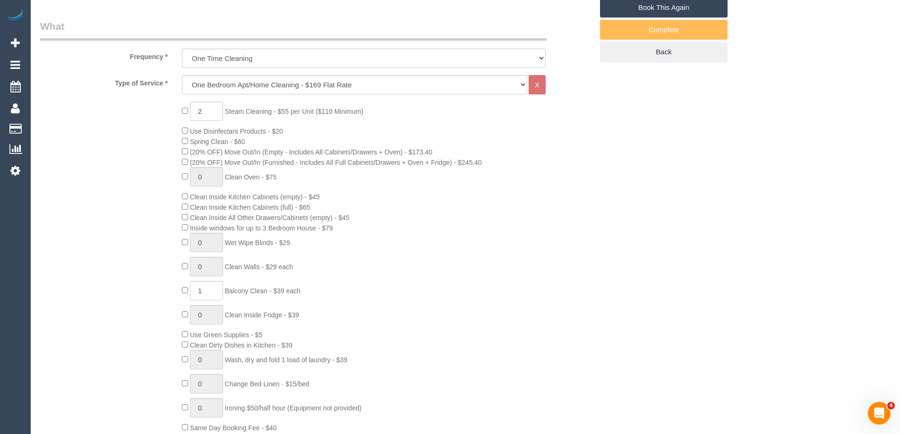
scroll to position [236, 0]
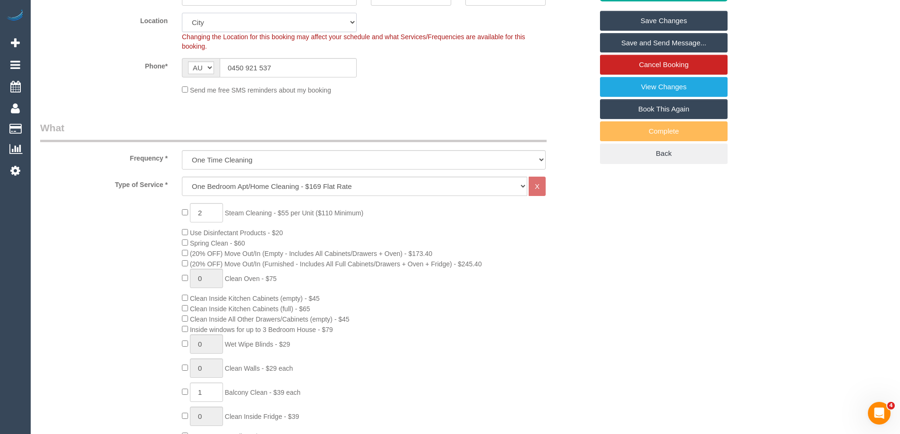
drag, startPoint x: 204, startPoint y: 23, endPoint x: 204, endPoint y: 30, distance: 7.6
click at [204, 23] on select "Office [GEOGRAPHIC_DATA] (North) East (South) [GEOGRAPHIC_DATA] (East) [GEOGRAP…" at bounding box center [269, 22] width 175 height 19
select select "50"
click at [182, 13] on select "Office [GEOGRAPHIC_DATA] (North) East (South) [GEOGRAPHIC_DATA] (East) [GEOGRAP…" at bounding box center [269, 22] width 175 height 19
select select "object:3131"
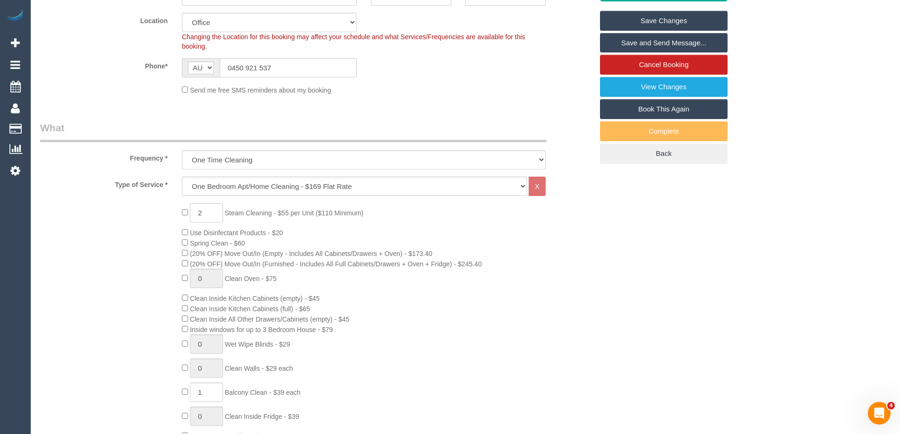
click at [114, 142] on div "Frequency * One Time Cleaning Weekly - 10% Off - 10.00% (0% for the First Booki…" at bounding box center [316, 145] width 567 height 49
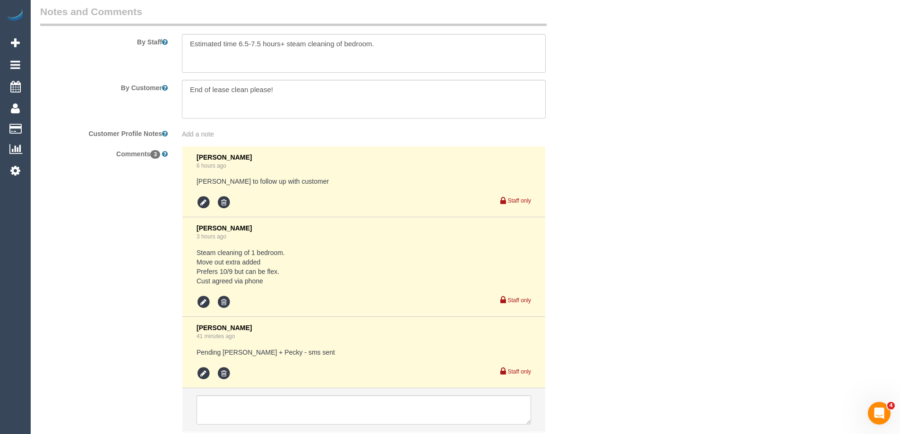
scroll to position [1687, 0]
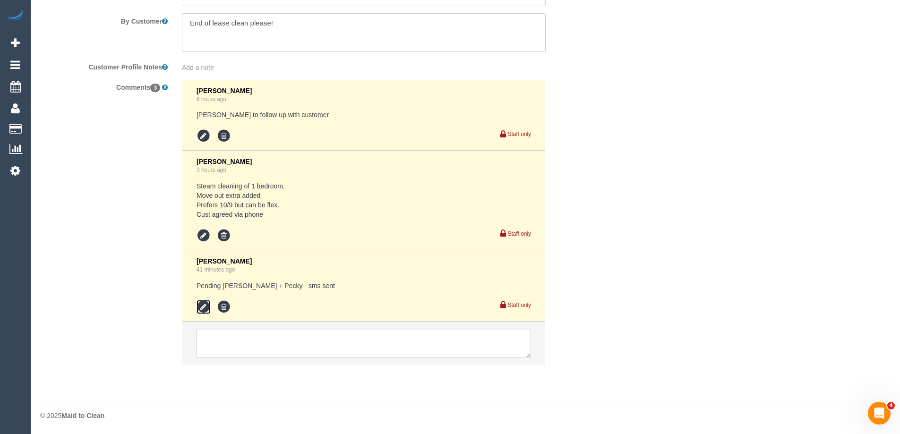
click at [204, 306] on icon at bounding box center [204, 307] width 14 height 14
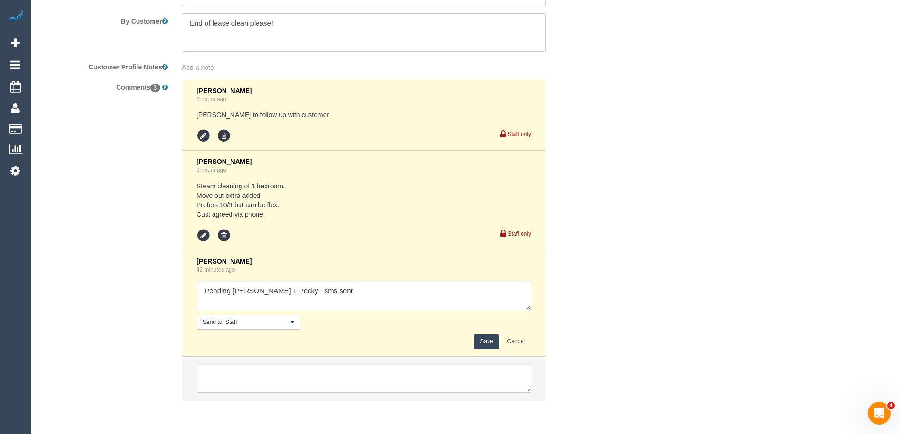
click at [403, 294] on textarea at bounding box center [364, 295] width 335 height 29
type textarea "Pending [PERSON_NAME] + Pecky - sms sent - agreed via sms"
click at [489, 344] on button "Save" at bounding box center [486, 342] width 25 height 15
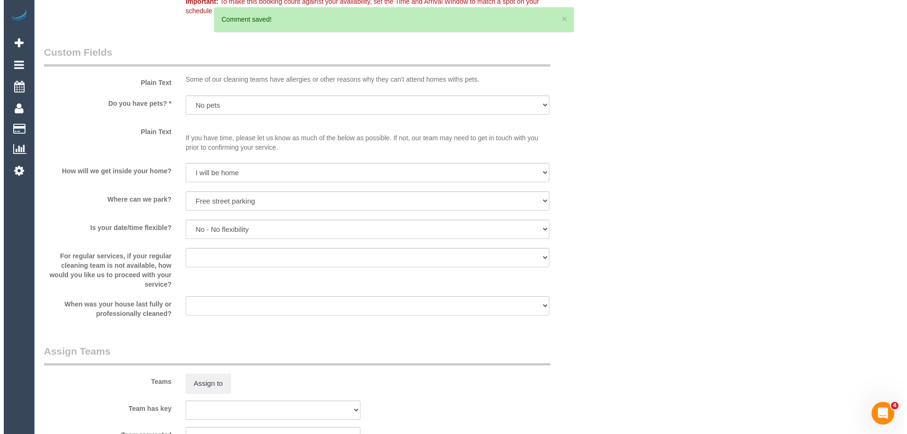
scroll to position [1167, 0]
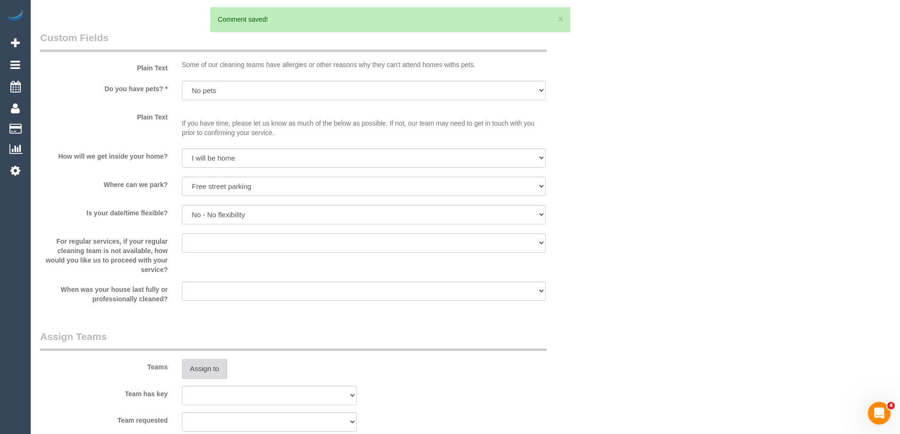
click at [209, 371] on button "Assign to" at bounding box center [204, 369] width 45 height 20
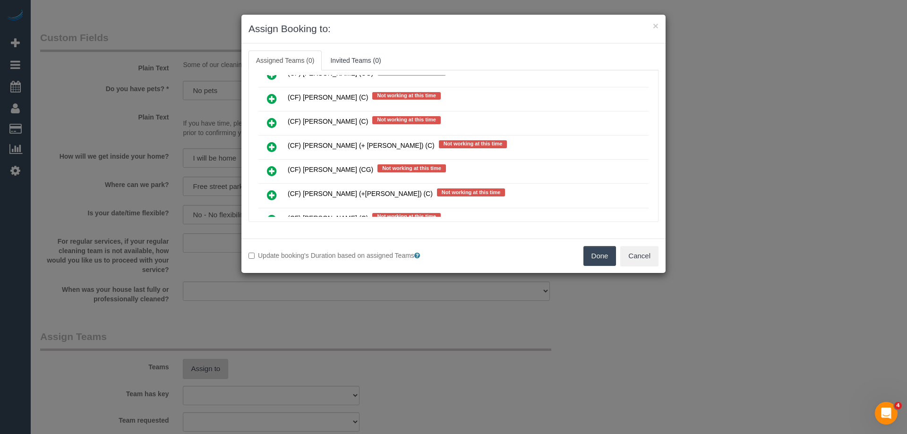
scroll to position [4384, 0]
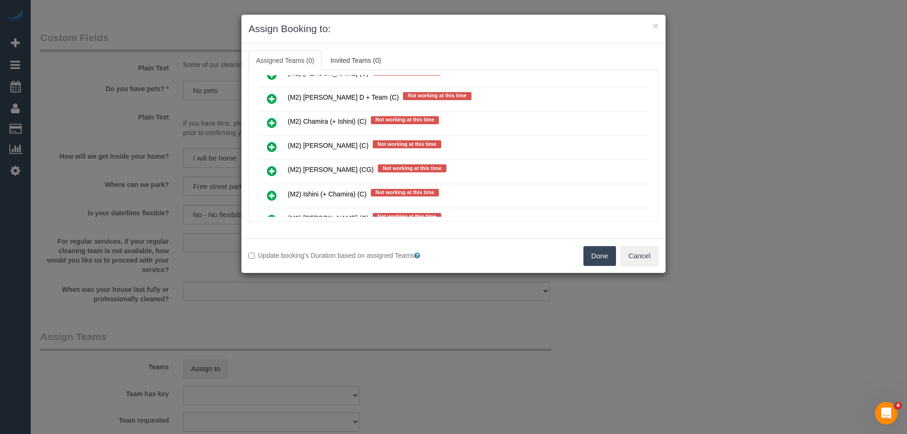
click at [272, 148] on icon at bounding box center [272, 146] width 10 height 11
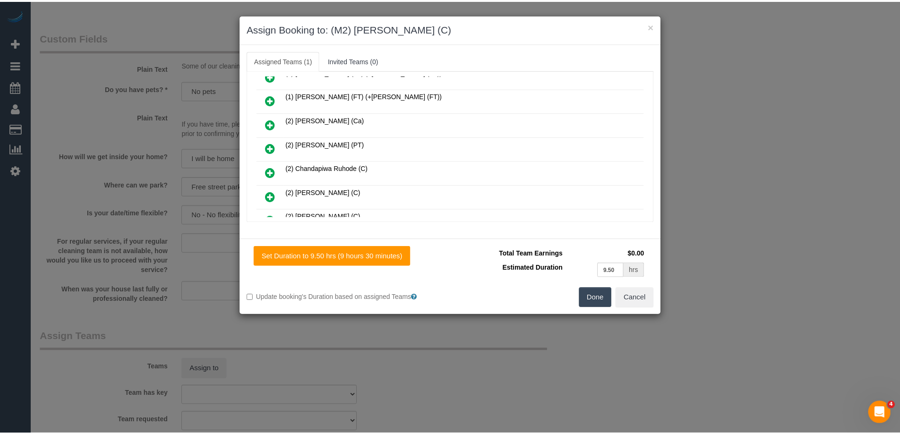
scroll to position [0, 0]
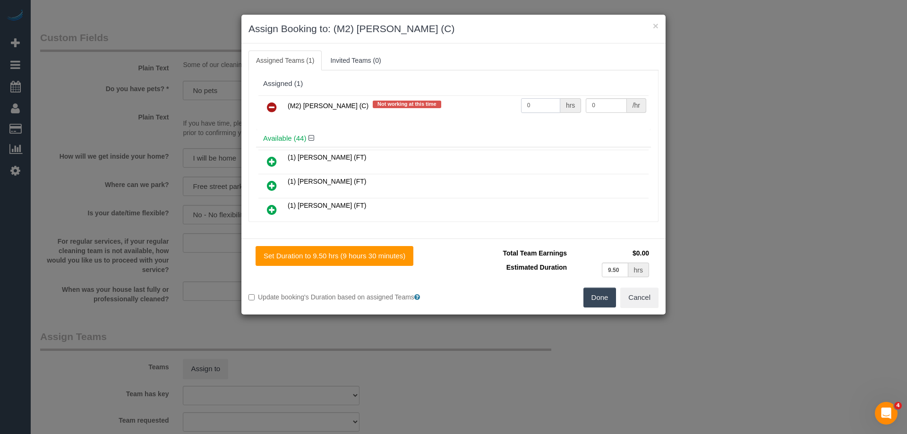
click at [526, 109] on input "0" at bounding box center [540, 105] width 39 height 15
type input "1"
click at [611, 108] on input "0" at bounding box center [606, 105] width 41 height 15
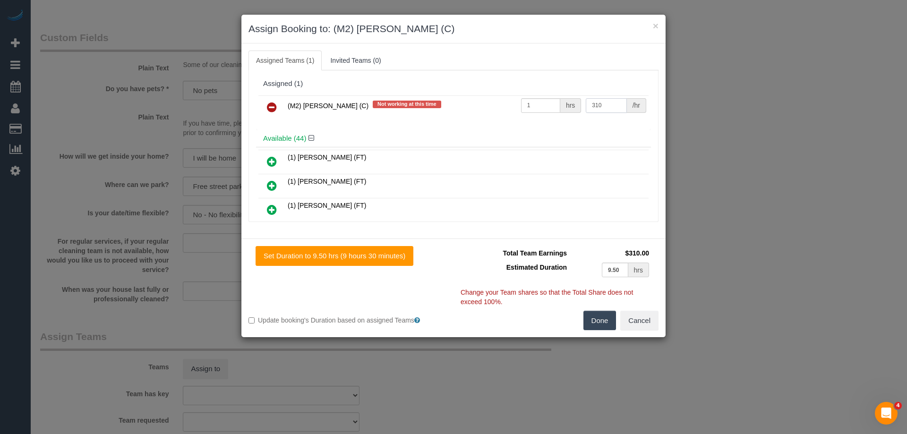
type input "310"
click at [604, 318] on button "Done" at bounding box center [600, 321] width 33 height 20
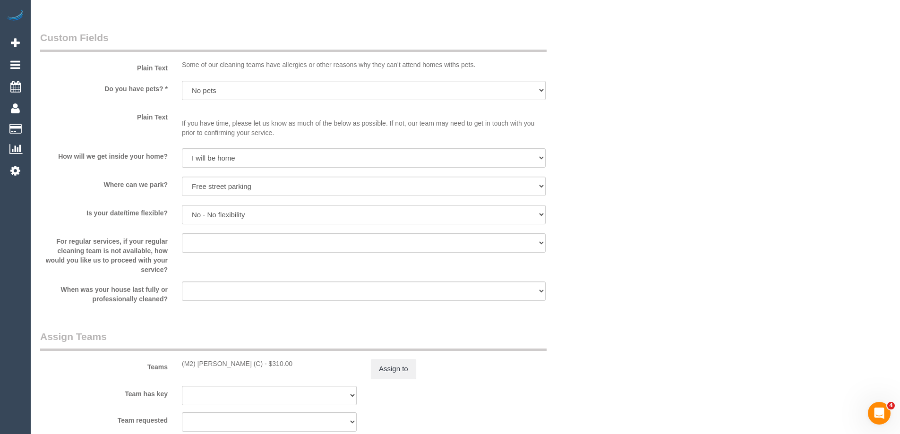
click at [599, 249] on div "For regular services, if your regular cleaning team is not available, how would…" at bounding box center [316, 253] width 567 height 41
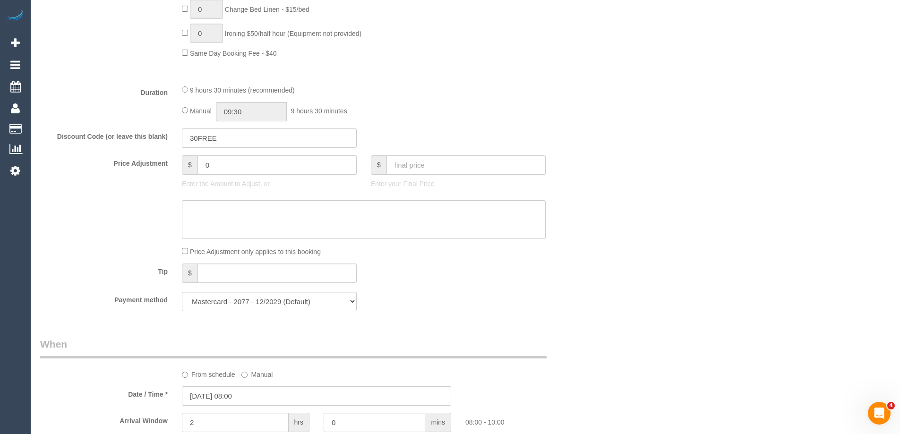
scroll to position [695, 0]
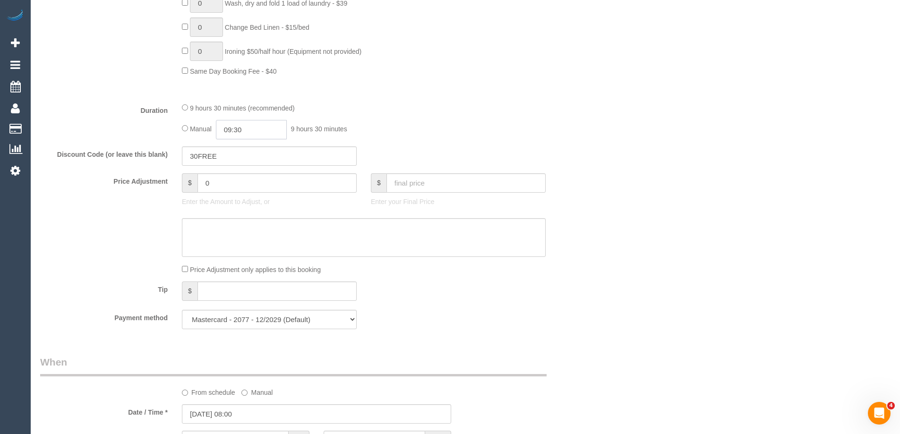
click at [279, 129] on input "09:30" at bounding box center [251, 129] width 71 height 19
type input "07:30"
click at [243, 183] on li "07:30" at bounding box center [241, 185] width 42 height 12
click at [586, 118] on div "Duration 9 hours 30 minutes (recommended) Manual 07:30 7 hours 30 minutes" at bounding box center [316, 121] width 567 height 37
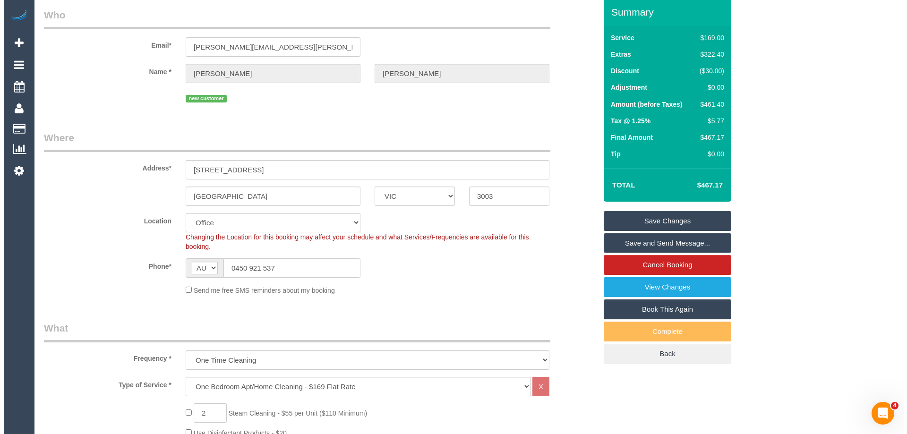
scroll to position [0, 0]
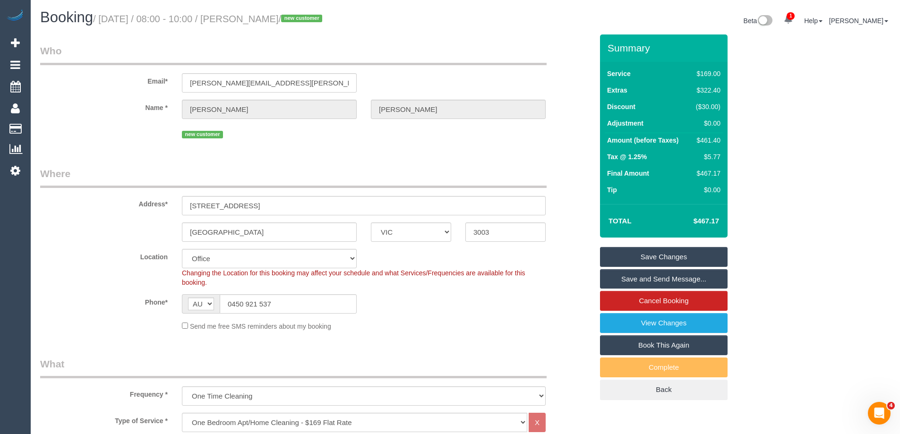
click at [635, 278] on link "Save and Send Message..." at bounding box center [664, 279] width 128 height 20
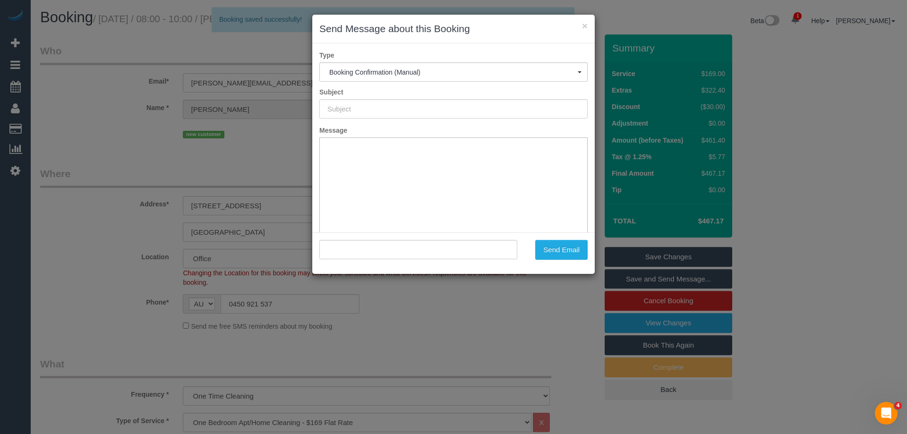
type input "Booking Confirmed"
type input ""[PERSON_NAME]" <[PERSON_NAME][EMAIL_ADDRESS][PERSON_NAME][DOMAIN_NAME]>"
click at [548, 253] on button "Send Email" at bounding box center [561, 250] width 52 height 20
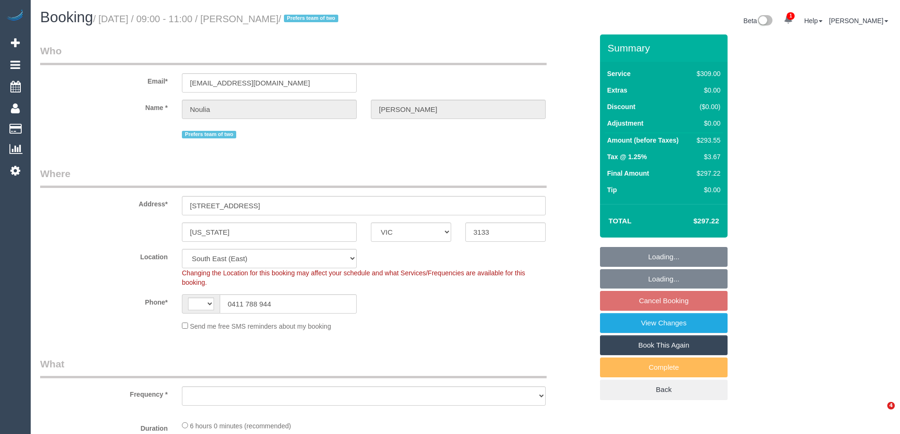
select select "VIC"
select select "number:28"
select select "number:14"
select select "number:19"
select select "number:25"
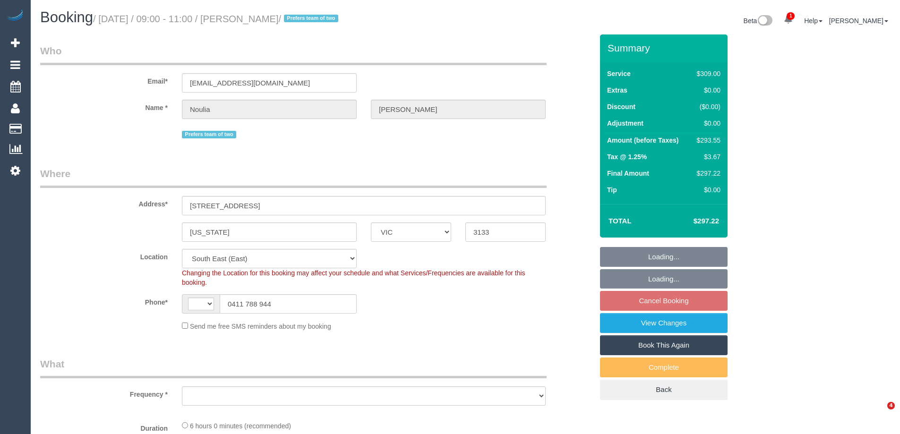
select select "number:34"
select select "number:12"
select select "string:AU"
select select "object:731"
select select "string:stripe-pm_1PW6oT2GScqysDRV2P9vVk8G"
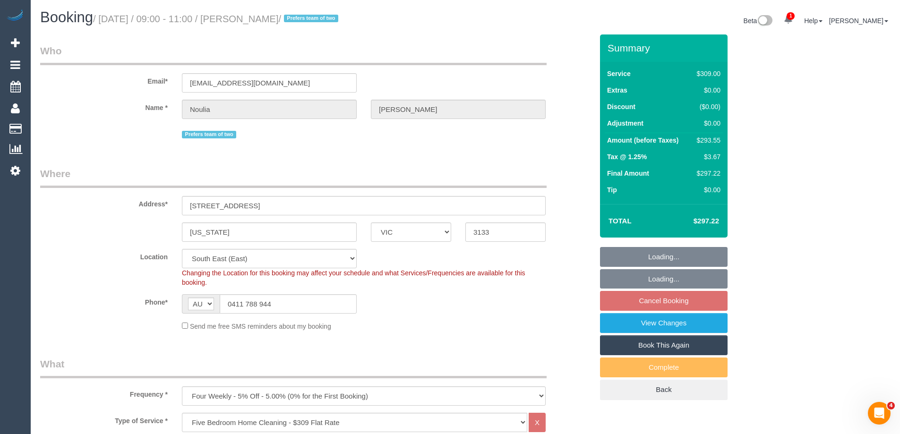
select select "object:832"
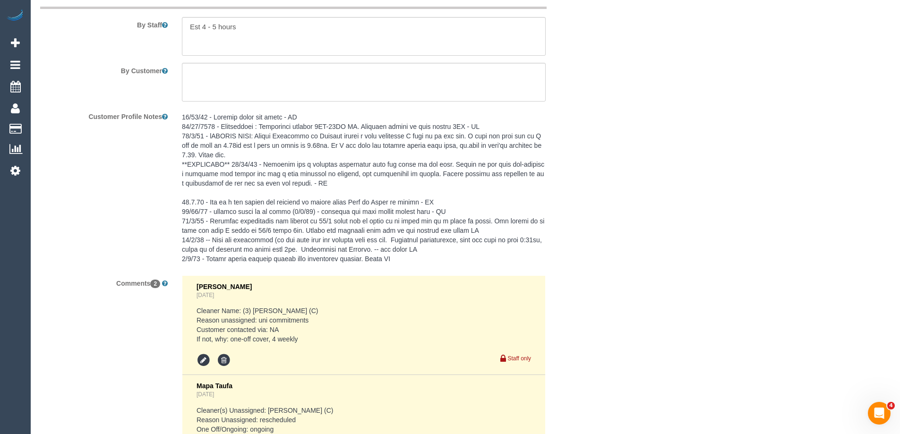
scroll to position [1749, 0]
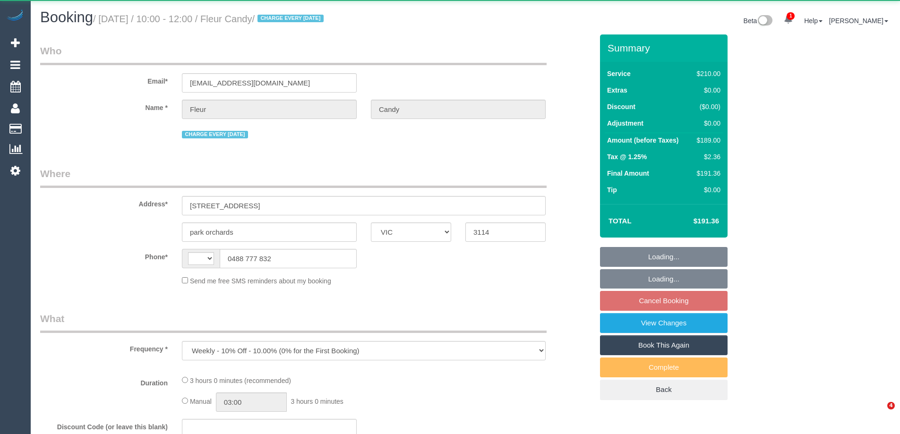
select select "VIC"
select select "string:AU"
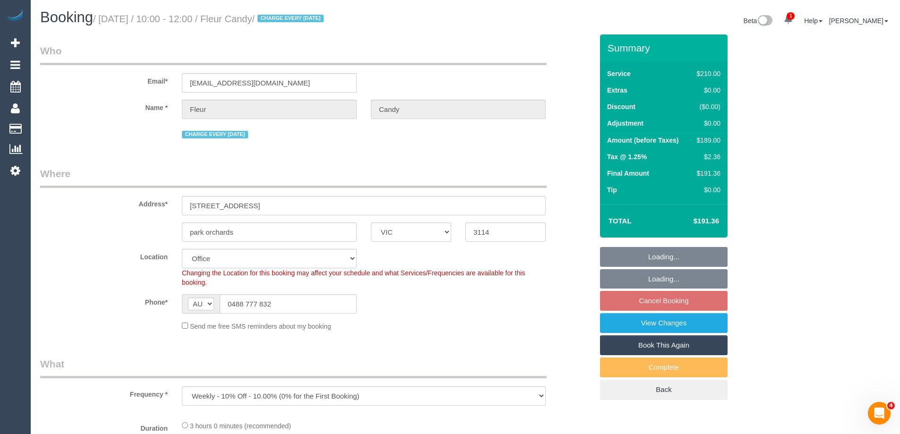
select select "number:30"
select select "number:15"
select select "number:18"
select select "number:22"
select select "number:34"
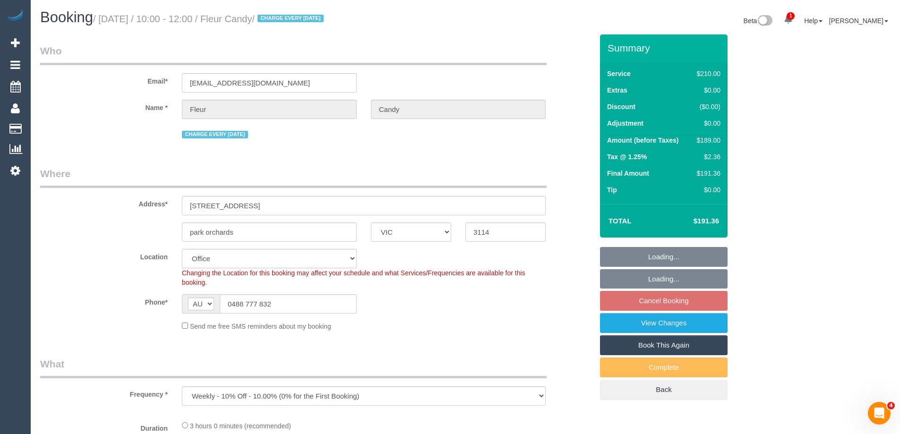
select select "number:26"
select select "object:857"
select select "180"
select select "string:stripe-pm_1PLGYu2GScqysDRVE7fStWJY"
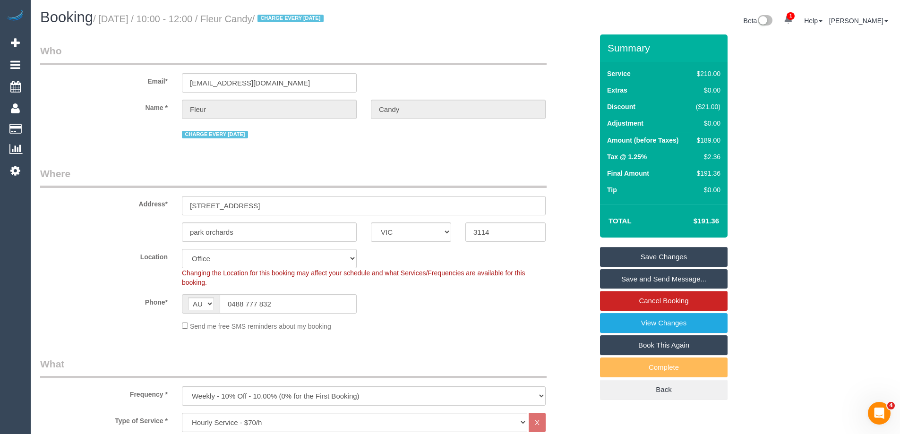
click at [467, 319] on sui-booking-location "Location [GEOGRAPHIC_DATA] (North) East (South) [GEOGRAPHIC_DATA] (East) [GEOGR…" at bounding box center [316, 290] width 553 height 82
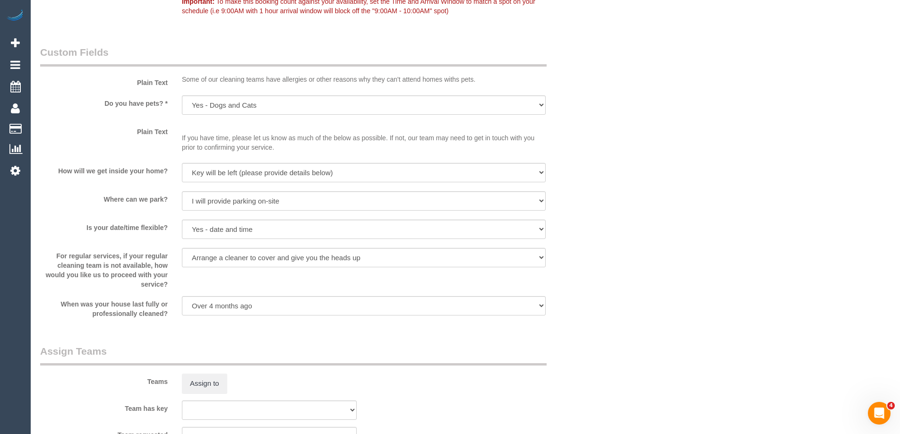
scroll to position [1276, 0]
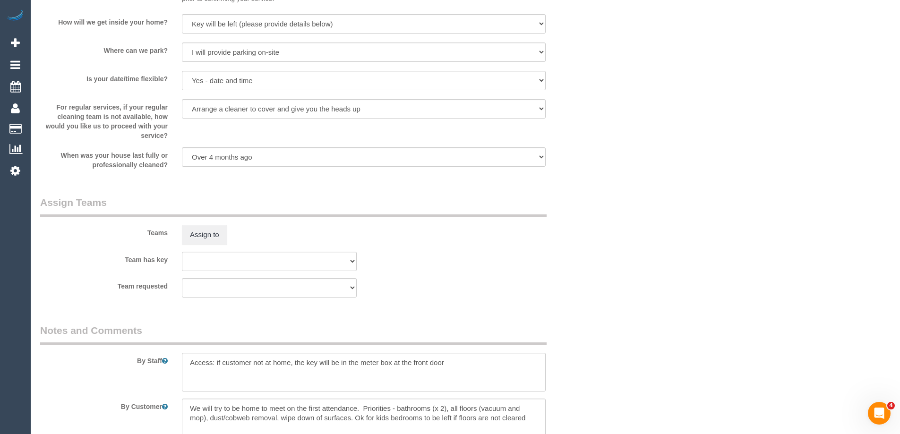
click at [180, 364] on div at bounding box center [364, 372] width 378 height 39
click at [198, 365] on textarea at bounding box center [364, 372] width 364 height 39
click at [190, 367] on textarea at bounding box center [364, 372] width 364 height 39
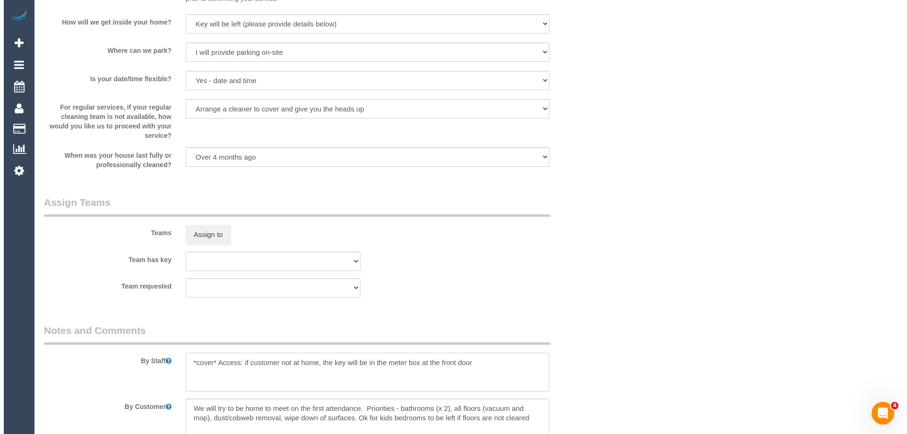
scroll to position [1087, 0]
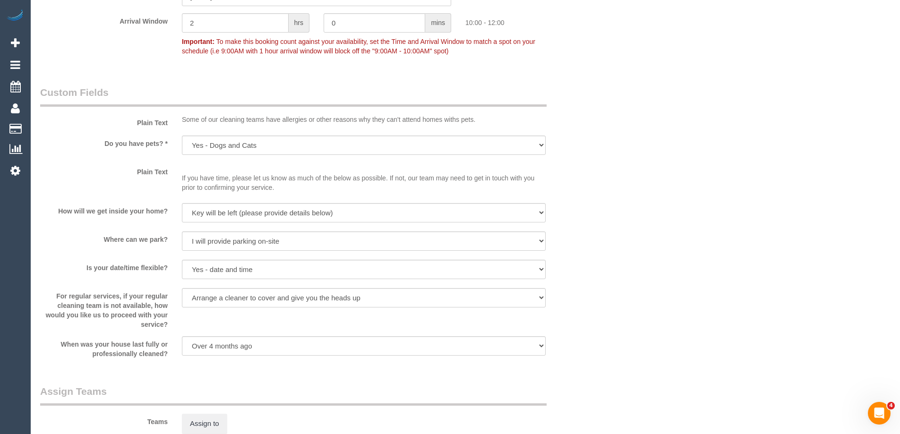
type textarea "*cover* Access: if customer not at home, the key will be in the meter box at th…"
click at [214, 419] on button "Assign to" at bounding box center [204, 424] width 45 height 20
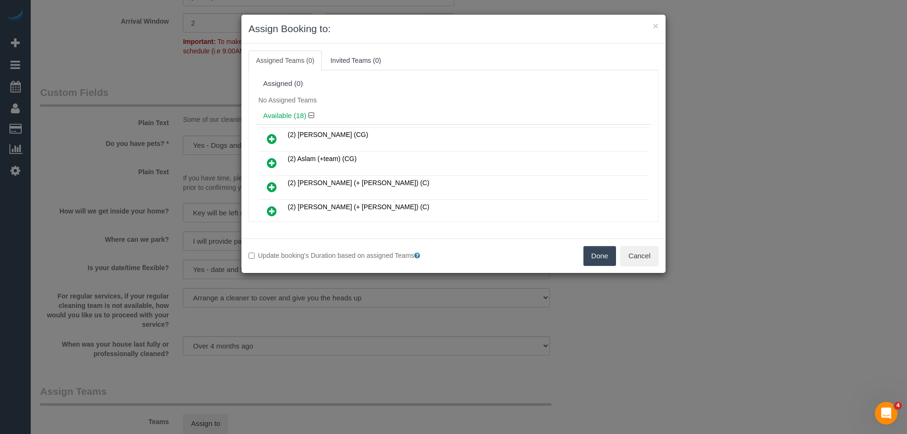
click at [408, 107] on div "Available (18)" at bounding box center [453, 115] width 395 height 17
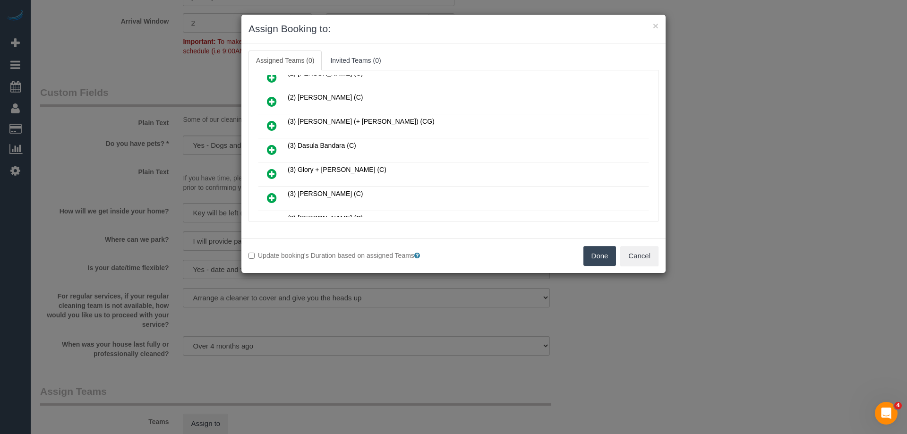
click at [267, 150] on link at bounding box center [272, 150] width 22 height 19
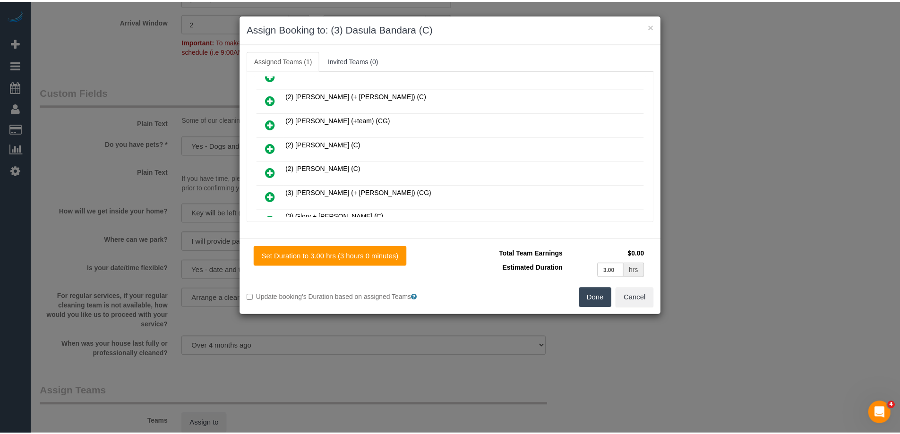
scroll to position [0, 0]
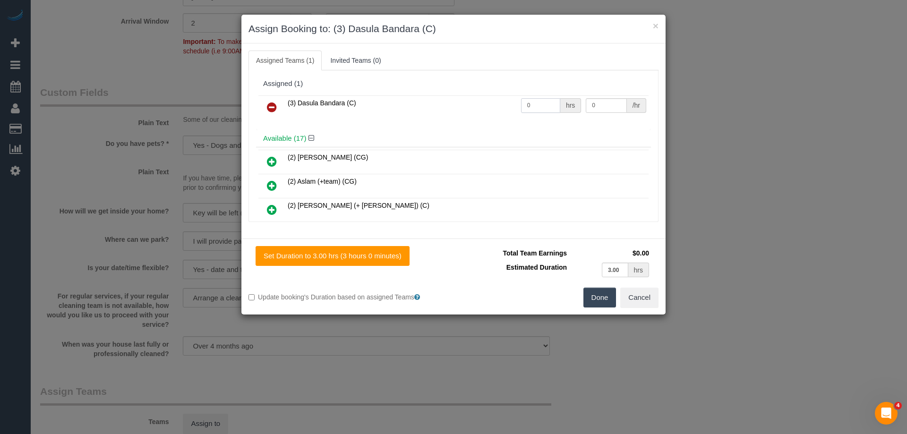
click at [535, 99] on input "0" at bounding box center [540, 105] width 39 height 15
type input "3"
click at [592, 104] on input "0" at bounding box center [606, 105] width 41 height 15
type input "35"
click at [600, 304] on button "Done" at bounding box center [600, 298] width 33 height 20
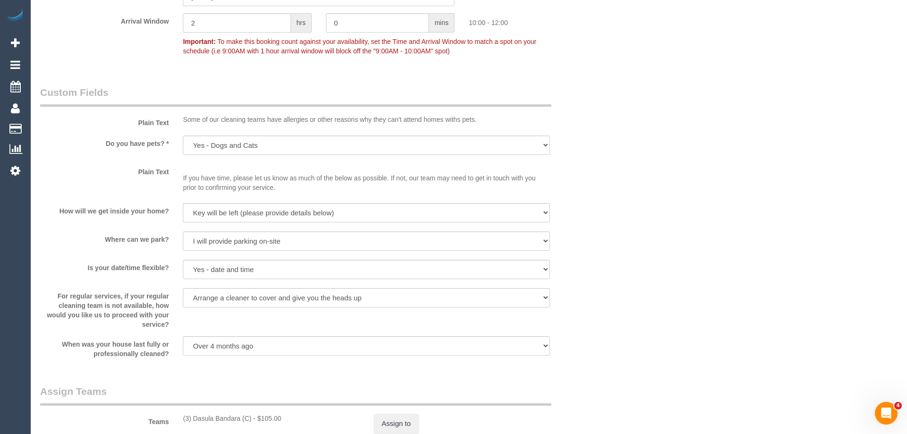
click at [600, 304] on div "× Assign Booking to: (3) Dasula Bandara (C) Assigned Teams (1) Invited Teams (0…" at bounding box center [453, 217] width 907 height 434
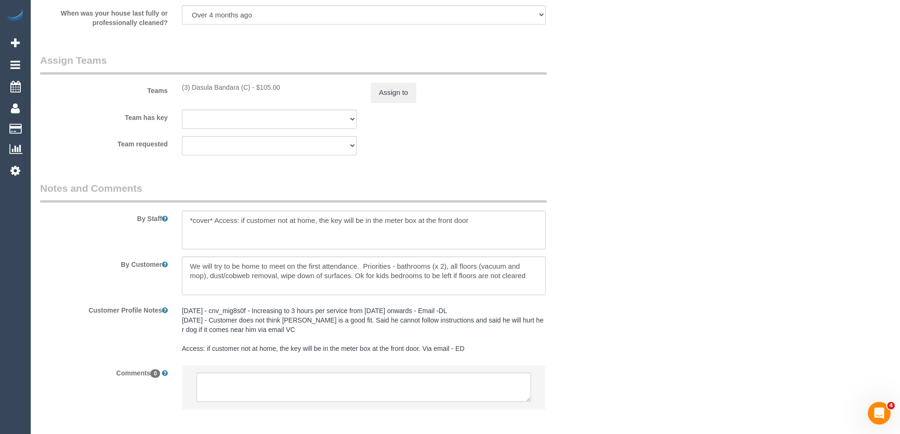
scroll to position [1462, 0]
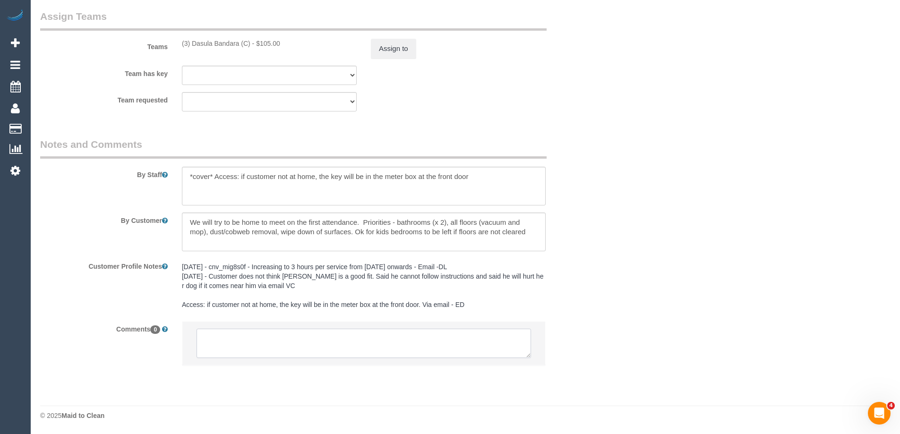
click at [263, 347] on textarea at bounding box center [364, 343] width 335 height 29
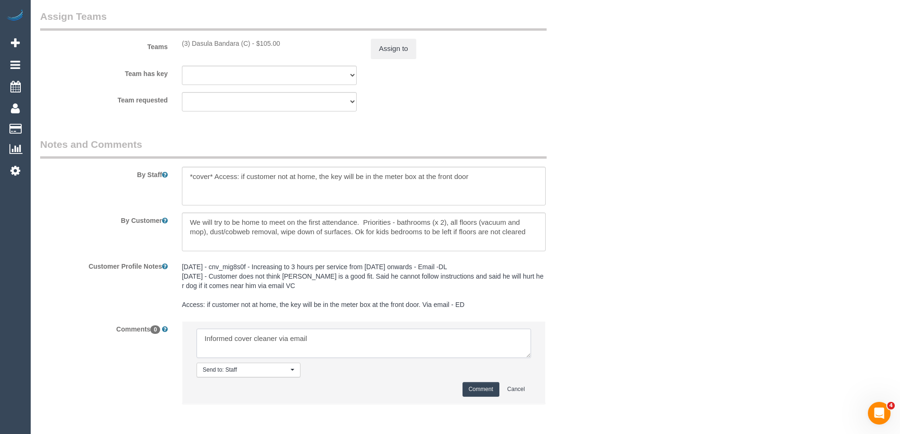
type textarea "Informed cover cleaner via email"
click at [476, 386] on button "Comment" at bounding box center [481, 389] width 37 height 15
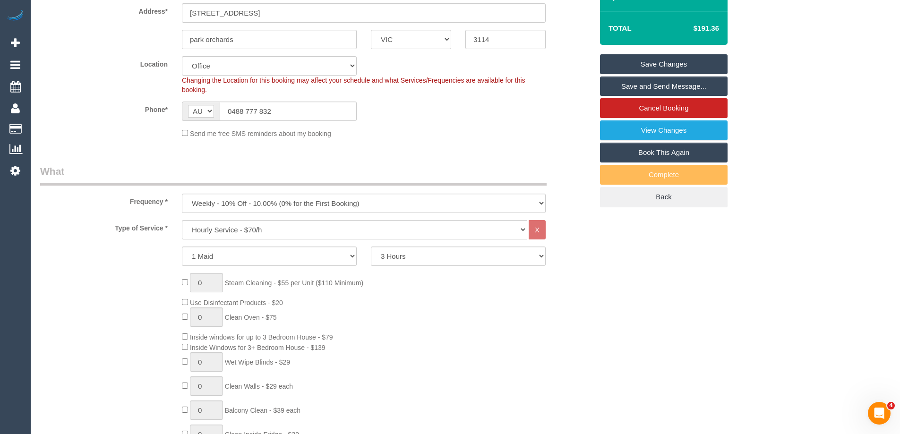
scroll to position [0, 0]
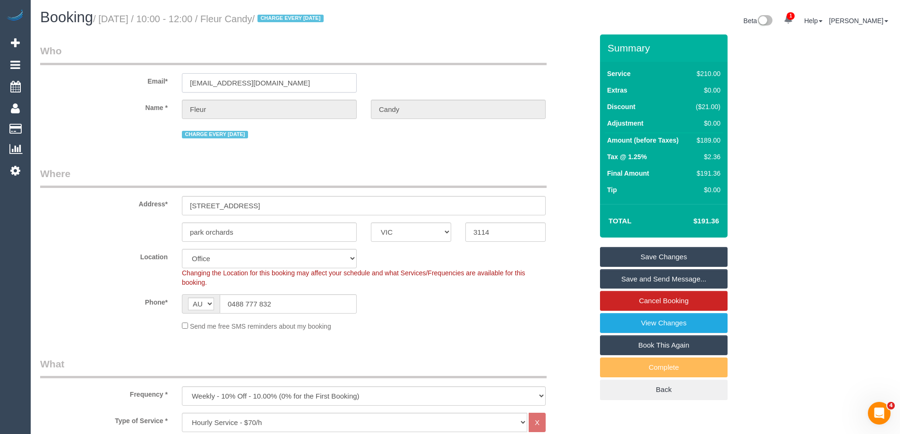
click at [214, 86] on input "candycoms@gmail.com" at bounding box center [269, 82] width 175 height 19
click at [458, 323] on div "Send me free SMS reminders about my booking" at bounding box center [364, 326] width 378 height 10
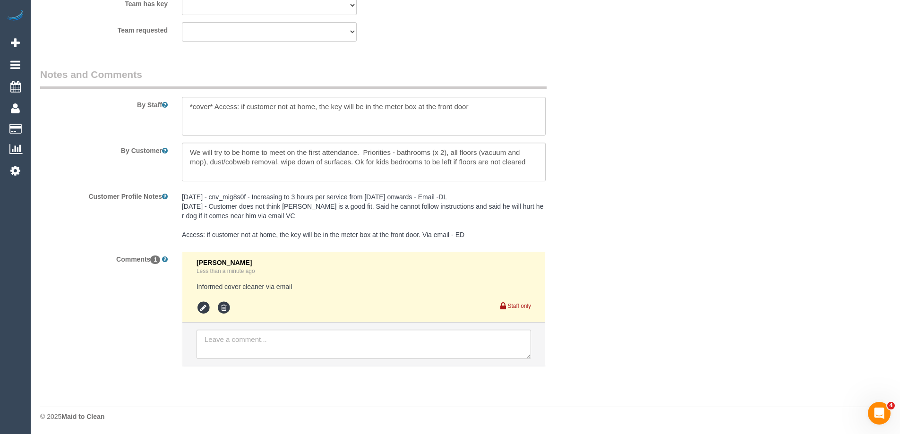
scroll to position [1533, 0]
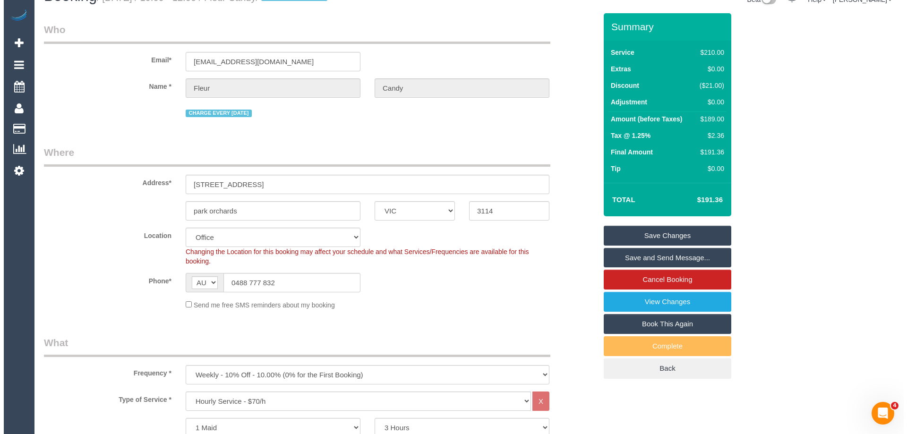
scroll to position [0, 0]
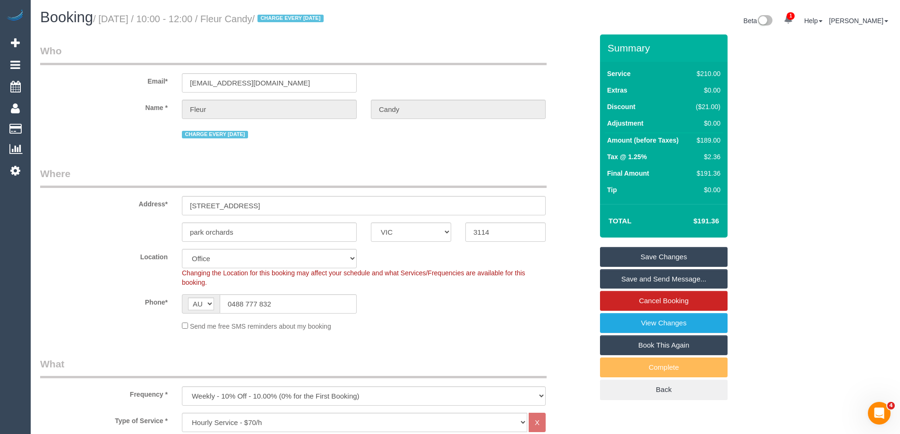
click at [640, 253] on link "Save Changes" at bounding box center [664, 257] width 128 height 20
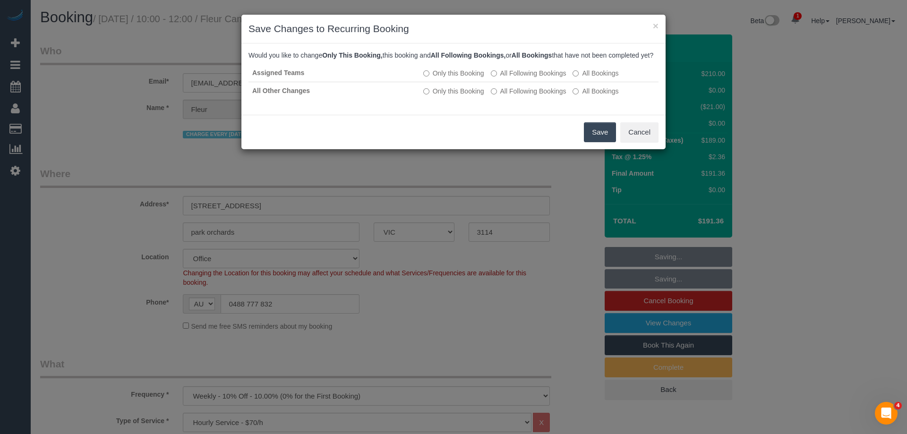
click at [592, 142] on button "Save" at bounding box center [600, 132] width 32 height 20
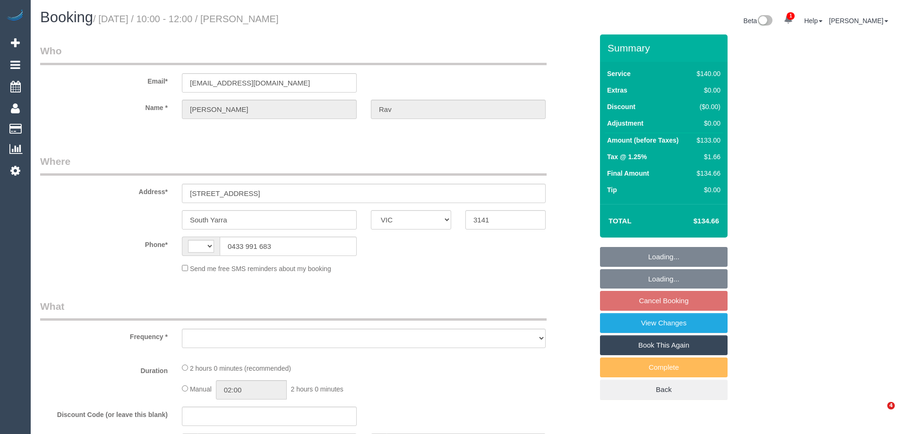
select select "VIC"
select select "string:stripe-pm_1RSq6j2GScqysDRVUNLOtD5F"
select select "number:28"
select select "number:14"
select select "number:19"
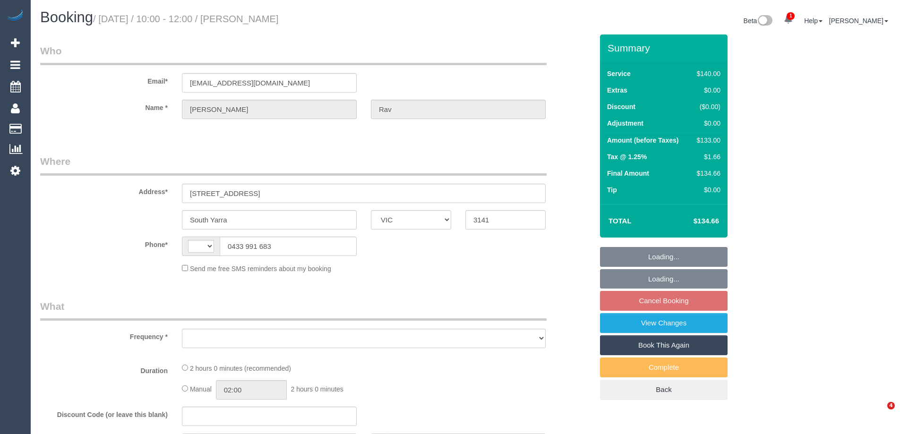
select select "number:25"
select select "string:AU"
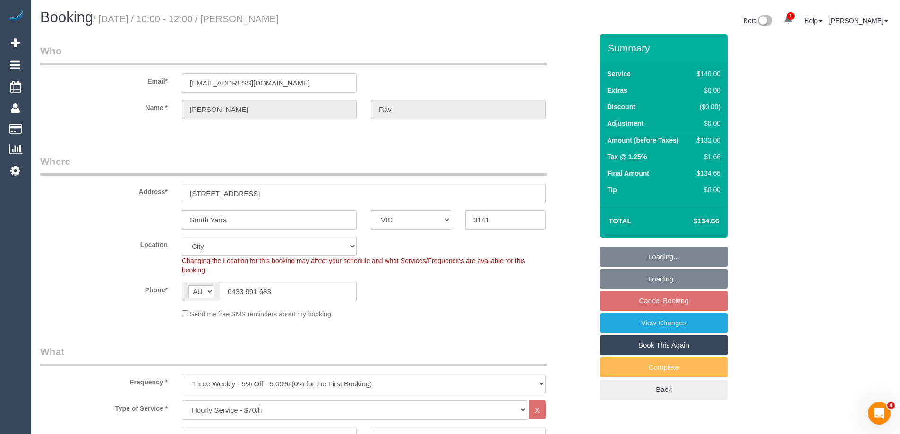
select select "object:1279"
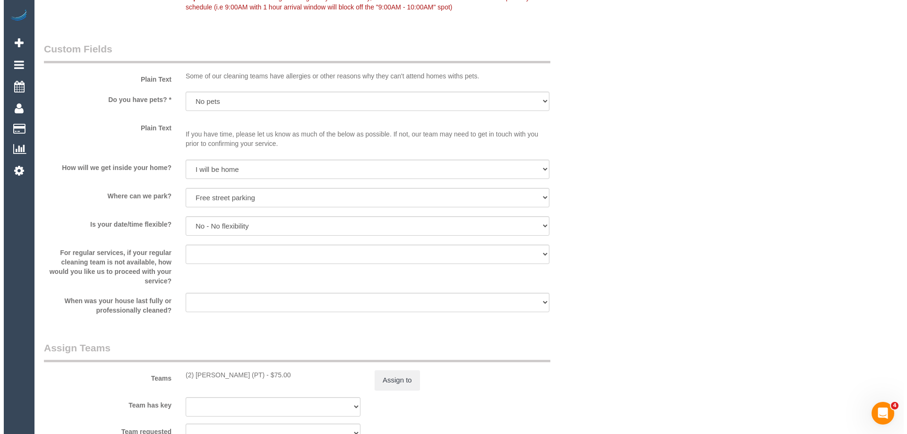
scroll to position [1276, 0]
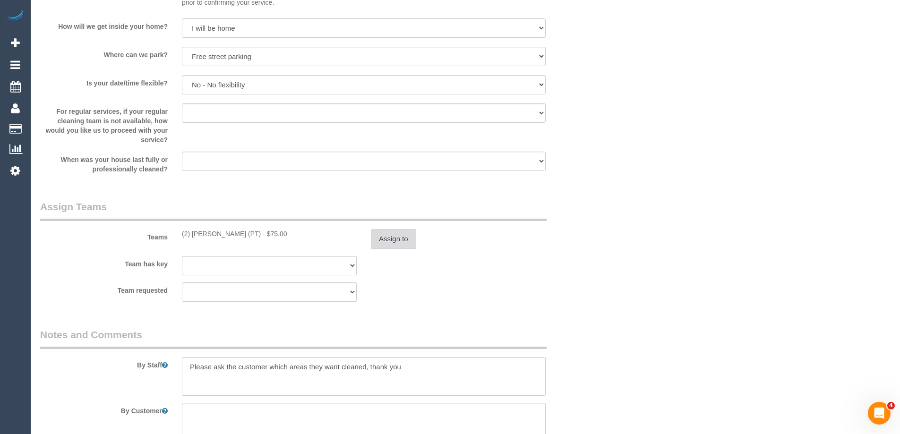
click at [398, 231] on button "Assign to" at bounding box center [393, 239] width 45 height 20
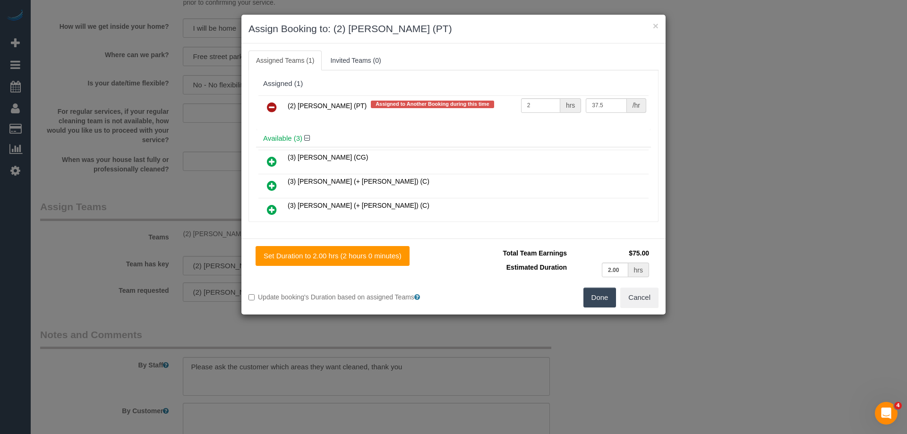
click at [273, 103] on icon at bounding box center [272, 107] width 10 height 11
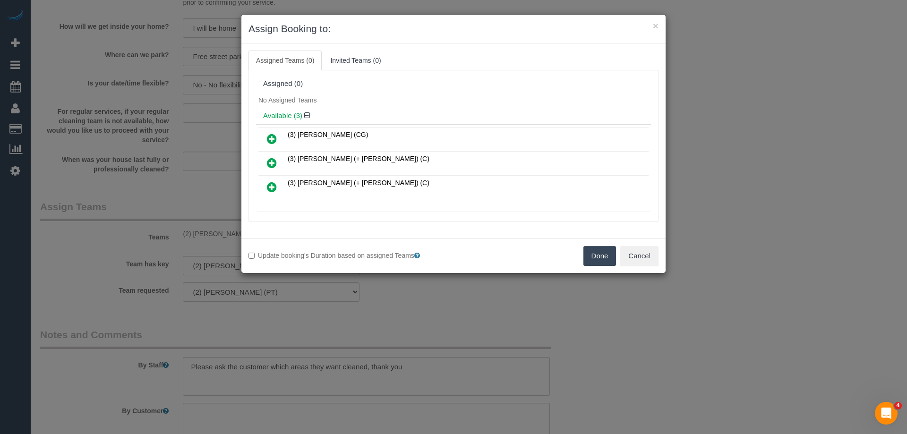
click at [595, 256] on button "Done" at bounding box center [600, 256] width 33 height 20
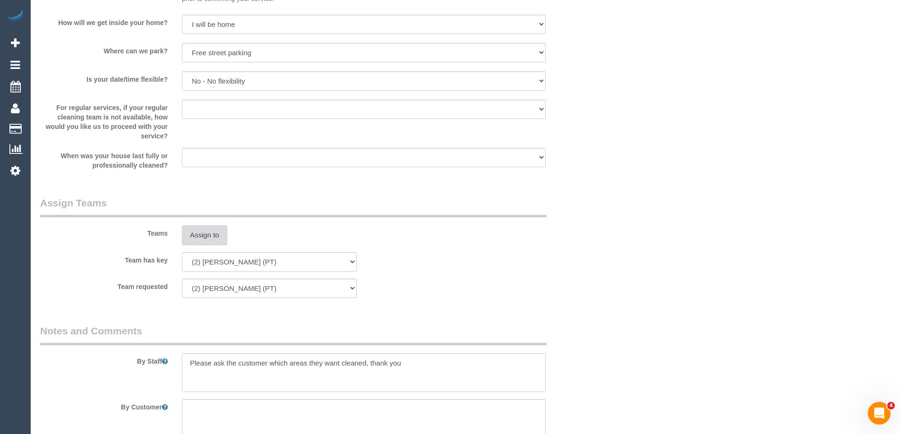
scroll to position [1438, 0]
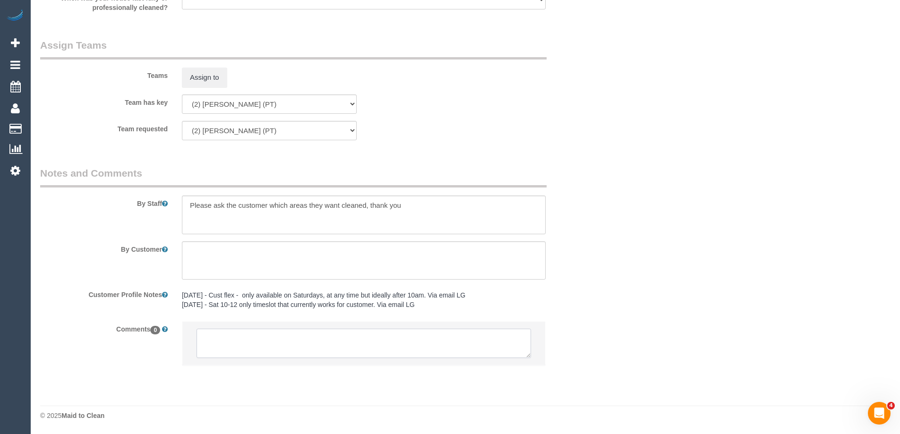
click at [320, 345] on textarea at bounding box center [364, 343] width 335 height 29
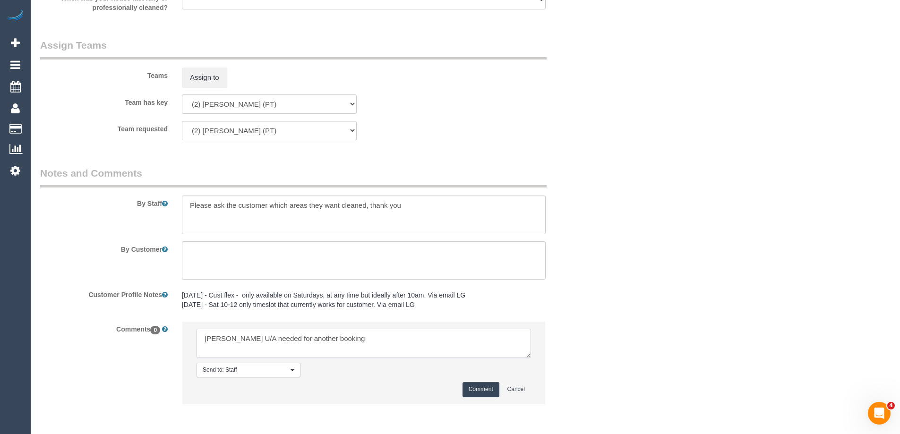
click at [212, 336] on textarea at bounding box center [364, 343] width 335 height 29
type textarea "Reggy U/A needed for another booking"
click at [486, 387] on button "Comment" at bounding box center [481, 389] width 37 height 15
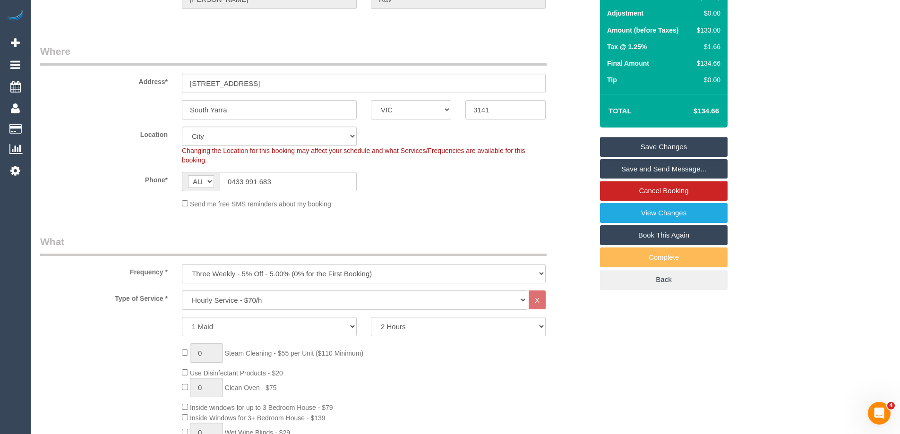
scroll to position [0, 0]
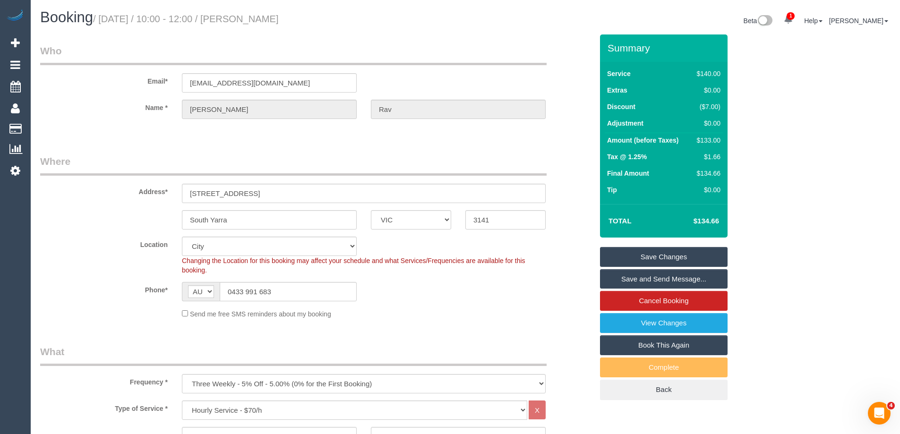
click at [666, 257] on link "Save Changes" at bounding box center [664, 257] width 128 height 20
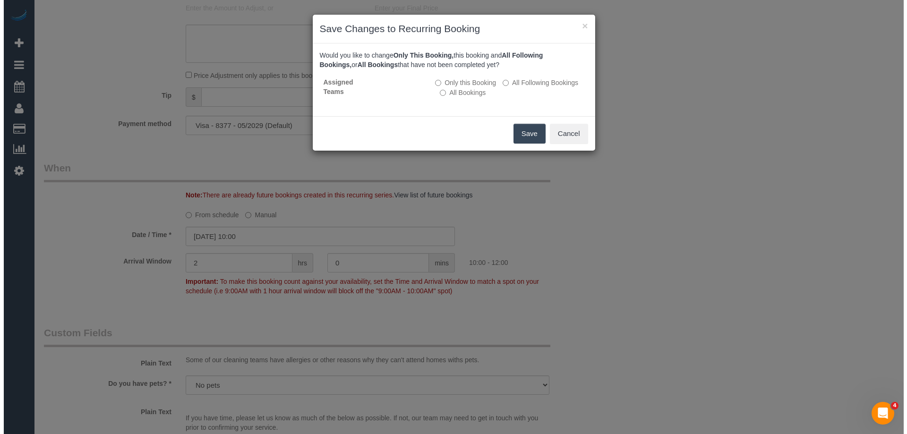
scroll to position [945, 0]
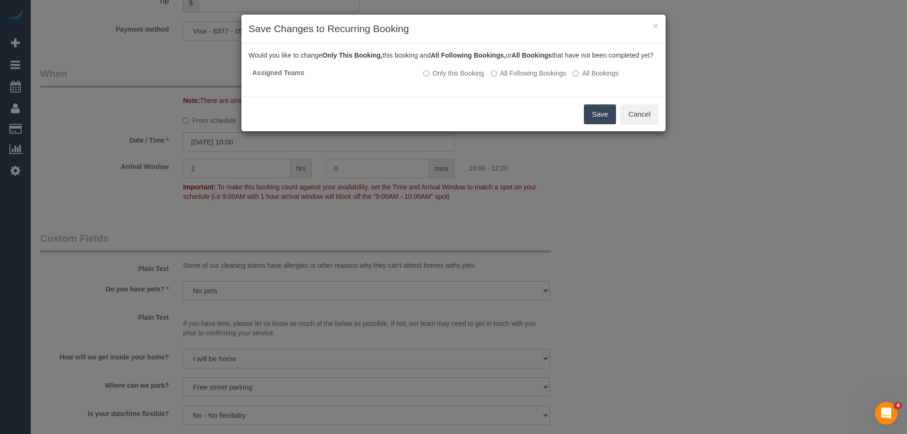
click at [602, 124] on button "Save" at bounding box center [600, 114] width 32 height 20
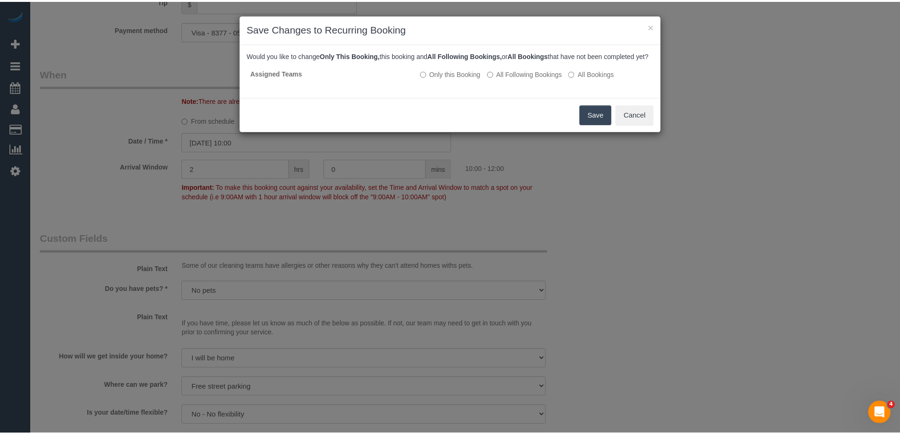
scroll to position [40, 0]
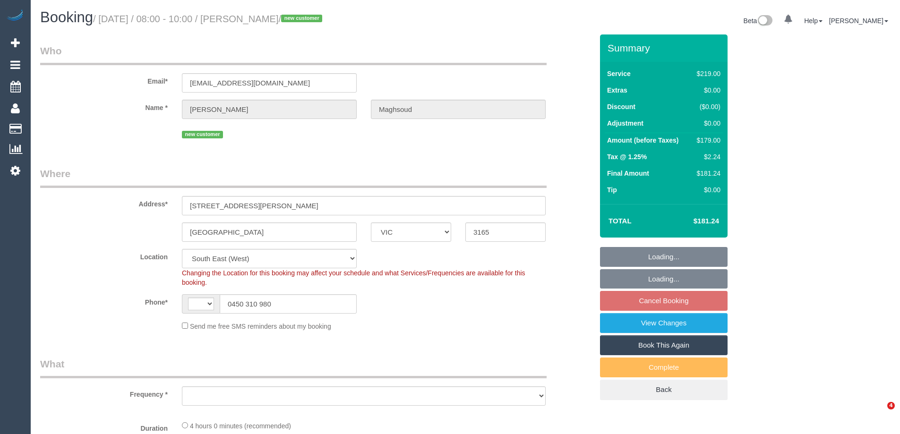
select select "VIC"
select select "string:AU"
select select "number:28"
select select "number:14"
select select "number:19"
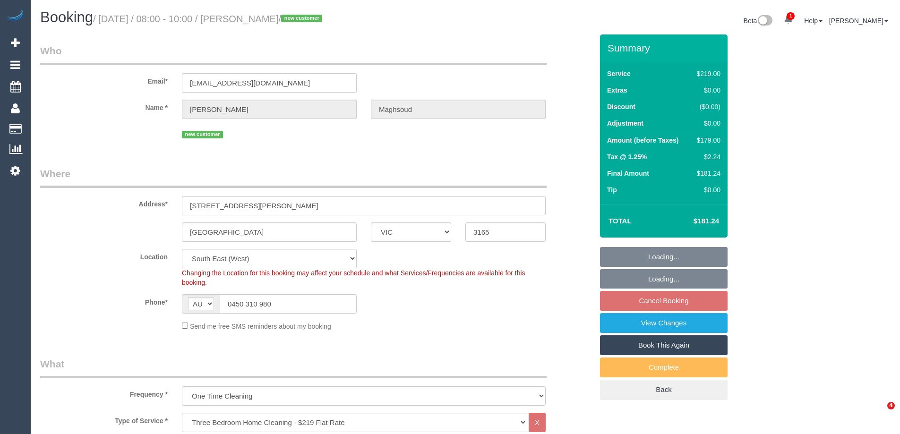
select select "object:1185"
select select "string:stripe-pm_1S3ouv2GScqysDRVso4q2UBL"
select select "object:1336"
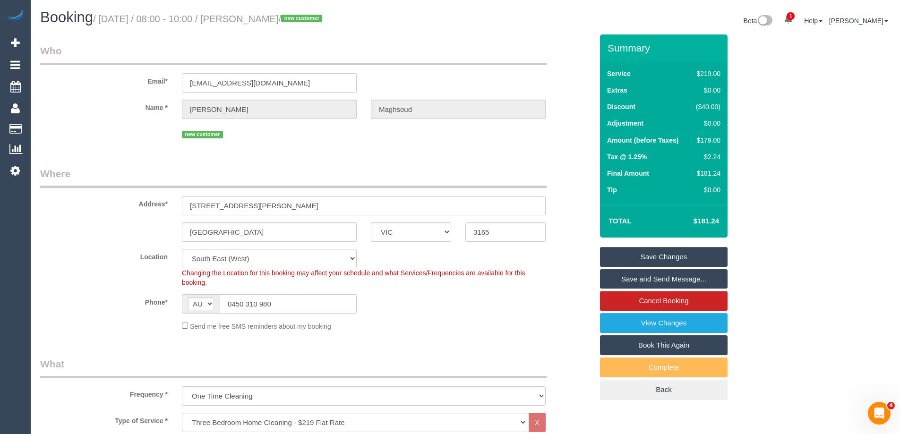
drag, startPoint x: 330, startPoint y: 19, endPoint x: 264, endPoint y: 19, distance: 66.6
click at [263, 20] on small "/ [DATE] / 08:00 - 10:00 / [PERSON_NAME] / new customer" at bounding box center [209, 19] width 232 height 10
copy small "[PERSON_NAME]"
drag, startPoint x: 526, startPoint y: 272, endPoint x: 572, endPoint y: 253, distance: 50.0
click at [526, 272] on div "Changing the Location for this booking may affect your schedule and what Servic…" at bounding box center [364, 277] width 378 height 19
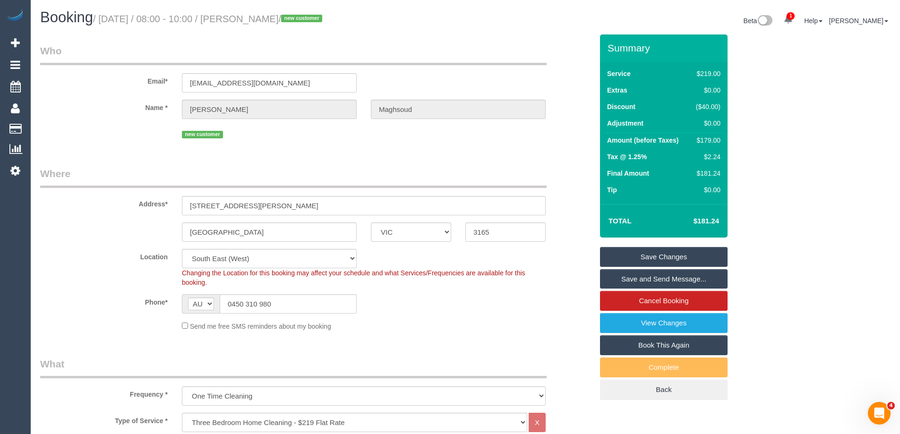
click at [713, 139] on div "$179.00" at bounding box center [706, 140] width 28 height 9
click at [710, 140] on div "$179.00" at bounding box center [706, 140] width 28 height 9
copy div "179.00"
click at [758, 150] on div "Summary Service $219.00 Extras $0.00 Discount ($40.00) Adjustment $0.00 Amount …" at bounding box center [699, 226] width 213 height 385
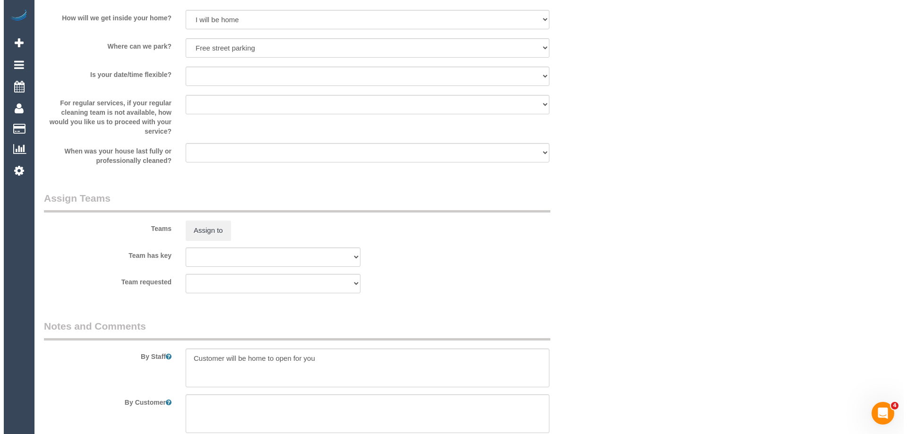
scroll to position [1512, 0]
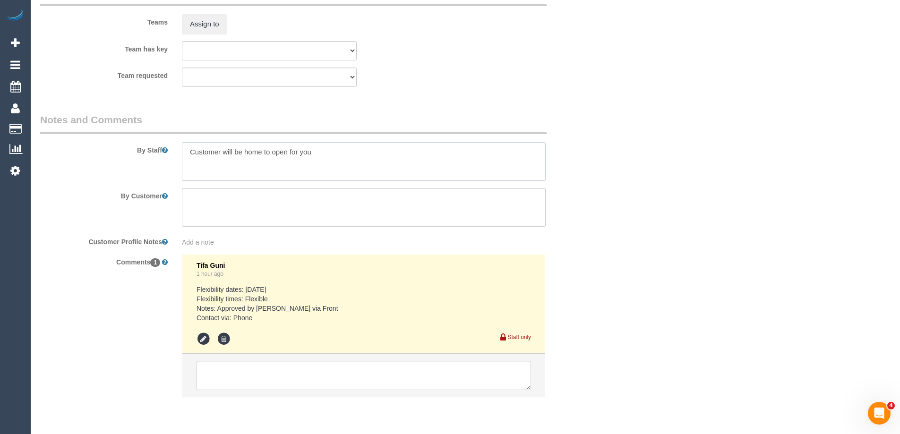
click at [187, 148] on textarea at bounding box center [364, 161] width 364 height 39
click at [199, 148] on textarea at bounding box center [364, 161] width 364 height 39
type textarea "Estimated time 3.5-4 hours Customer will be home to open for you"
click at [192, 23] on button "Assign to" at bounding box center [204, 24] width 45 height 20
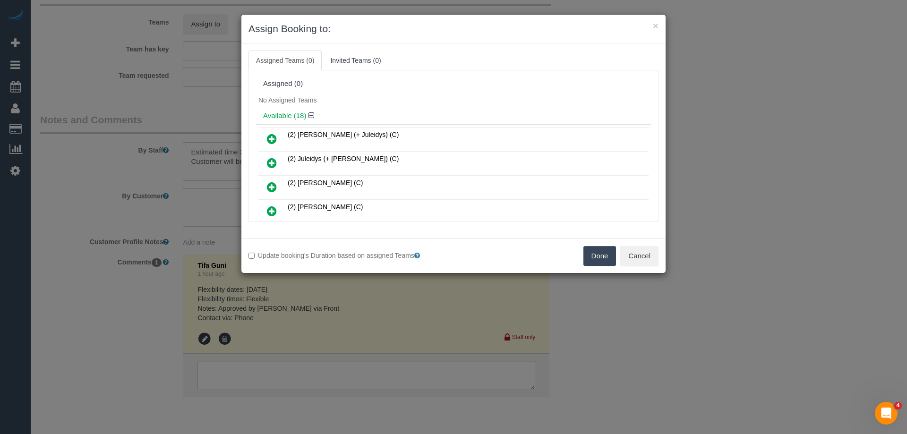
click at [396, 98] on div "No Assigned Teams" at bounding box center [453, 100] width 395 height 14
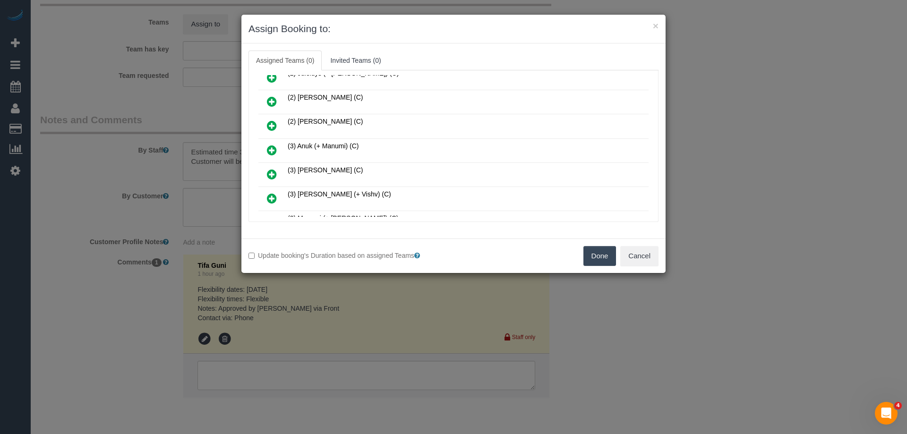
click at [275, 145] on icon at bounding box center [272, 150] width 10 height 11
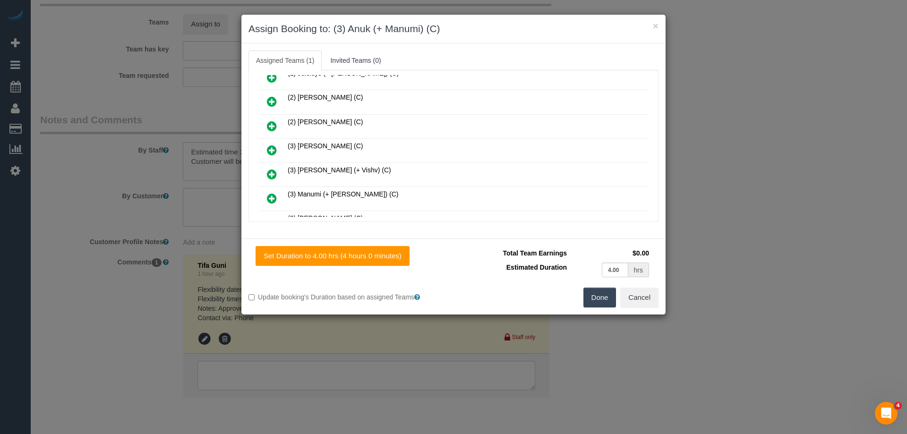
click at [269, 200] on icon at bounding box center [272, 198] width 10 height 11
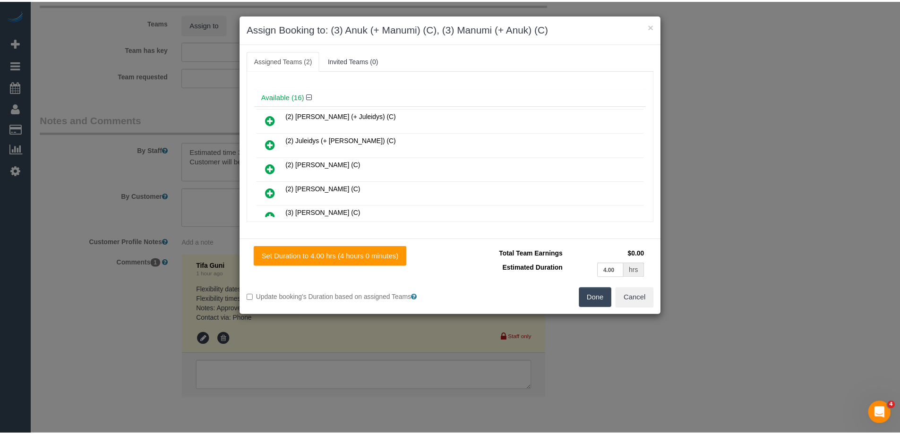
scroll to position [0, 0]
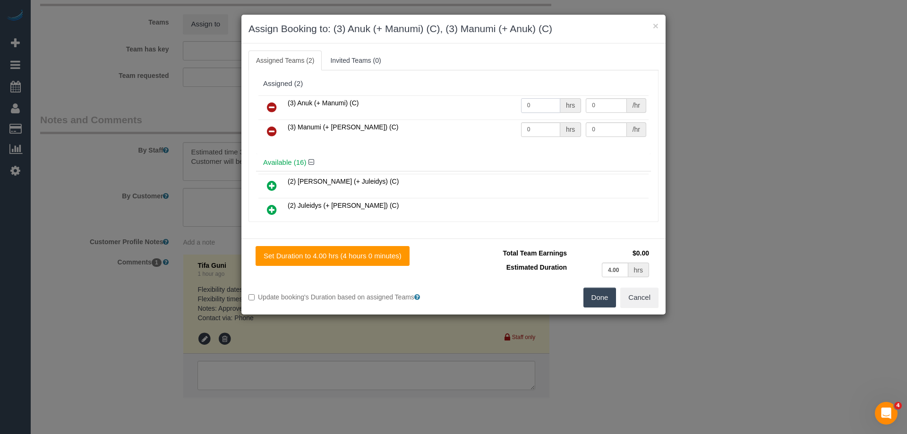
click at [521, 105] on input "0" at bounding box center [540, 105] width 39 height 15
click at [530, 107] on input "0" at bounding box center [540, 105] width 39 height 15
type input "1"
click at [540, 134] on input "0" at bounding box center [540, 129] width 39 height 15
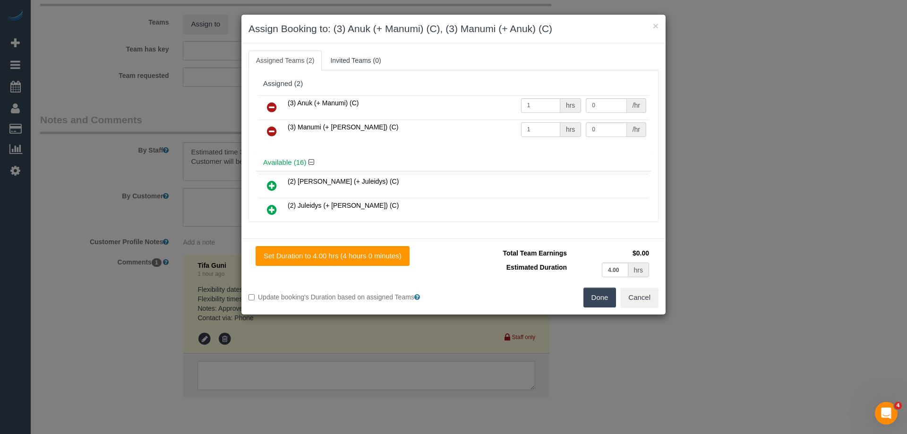
type input "1"
click at [608, 104] on input "0" at bounding box center [606, 105] width 41 height 15
type input "70"
click at [627, 132] on div "/hr" at bounding box center [636, 129] width 19 height 15
click at [604, 126] on input "0" at bounding box center [606, 129] width 41 height 15
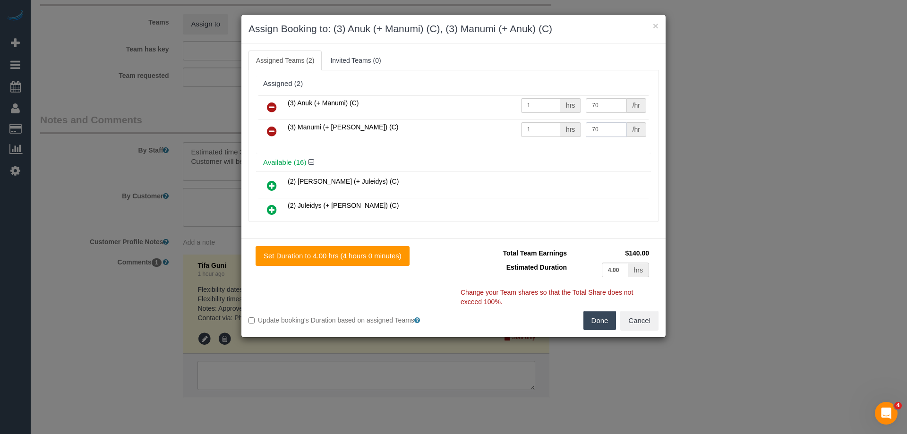
type input "70"
click at [600, 323] on button "Done" at bounding box center [600, 321] width 33 height 20
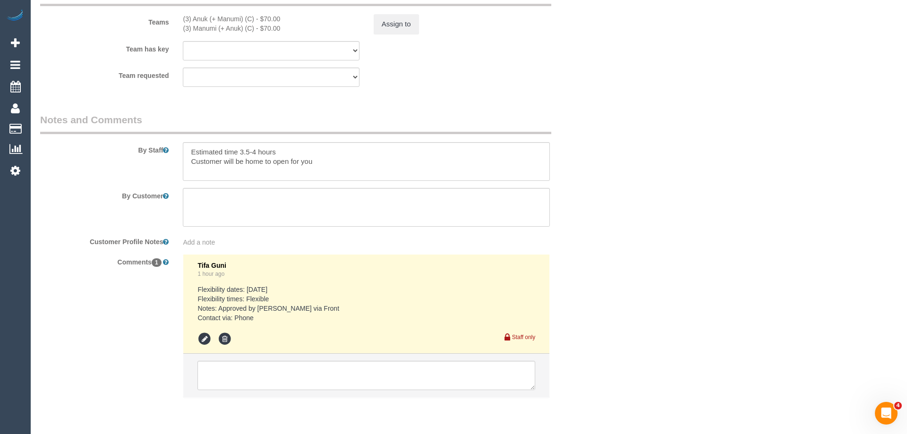
click at [600, 323] on div "× Assign Booking to: (3) Anuk (+ Manumi) (C), (3) Manumi (+ Anuk) (C) Assigned …" at bounding box center [453, 217] width 907 height 434
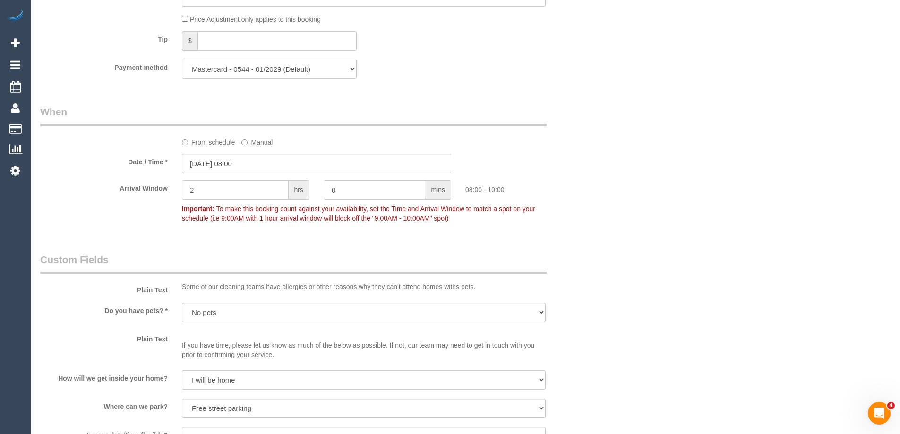
scroll to position [709, 0]
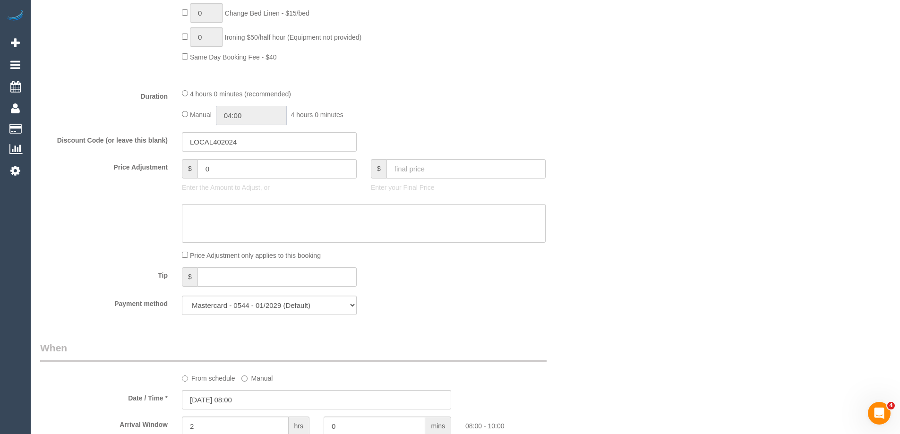
click at [222, 114] on input "04:00" at bounding box center [251, 115] width 71 height 19
type input "02:00"
click at [246, 149] on li "02:00" at bounding box center [241, 152] width 42 height 12
click at [487, 112] on div "Manual 02:00 2 hours 0 minutes" at bounding box center [364, 115] width 364 height 19
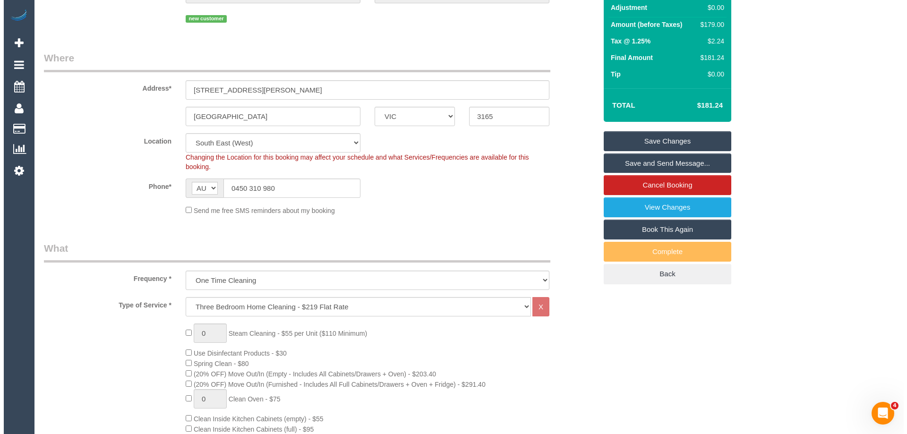
scroll to position [95, 0]
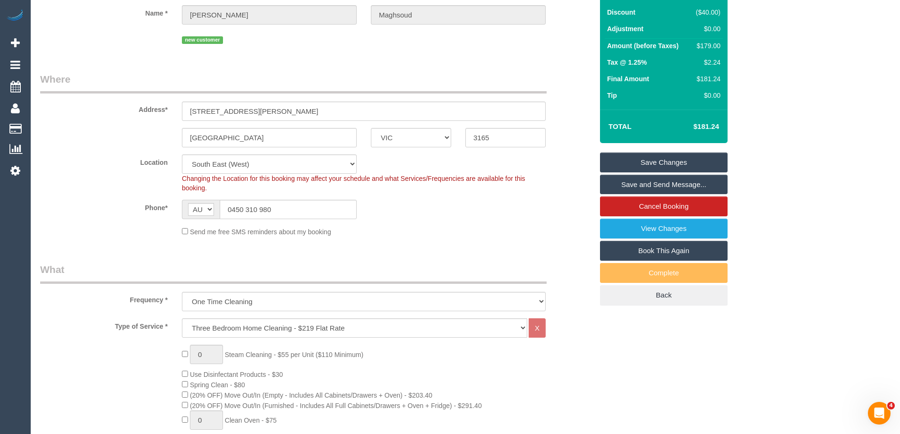
drag, startPoint x: 637, startPoint y: 182, endPoint x: 618, endPoint y: 193, distance: 21.2
click at [636, 182] on link "Save and Send Message..." at bounding box center [664, 185] width 128 height 20
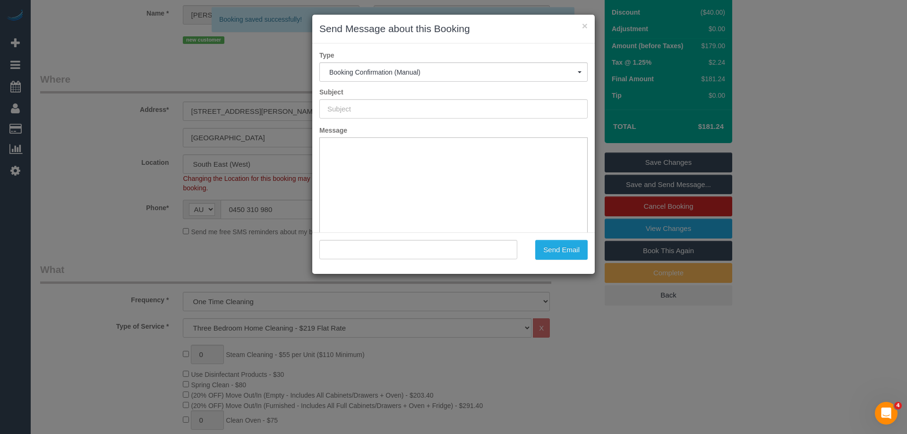
type input "Booking Confirmed"
type input ""[PERSON_NAME]" <[EMAIL_ADDRESS][DOMAIN_NAME]>"
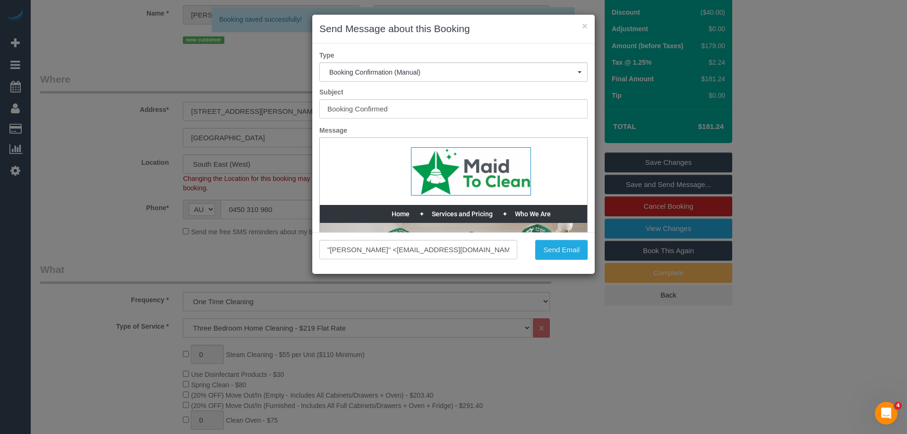
scroll to position [0, 0]
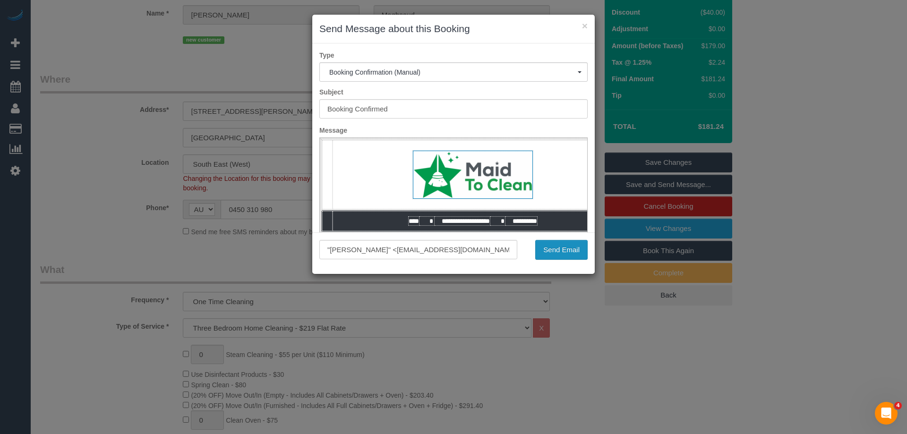
click at [559, 250] on button "Send Email" at bounding box center [561, 250] width 52 height 20
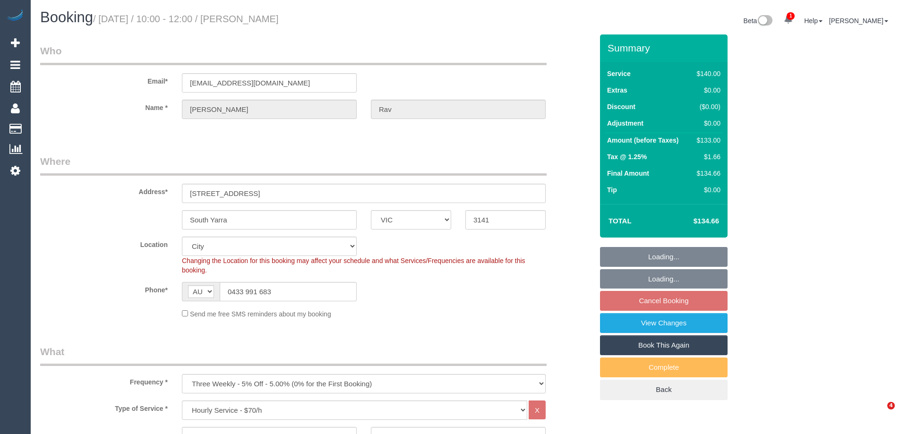
select select "VIC"
select select "string:stripe-pm_1RSq6j2GScqysDRVUNLOtD5F"
select select "number:28"
select select "number:14"
select select "number:19"
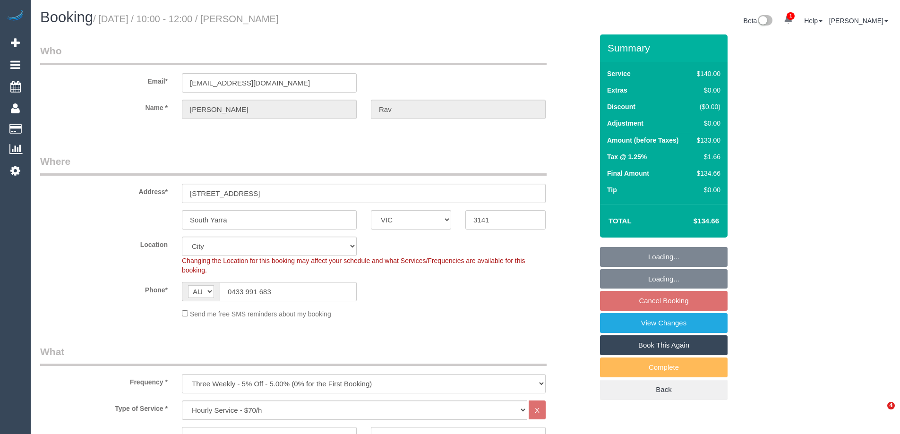
select select "number:25"
select select "object:1292"
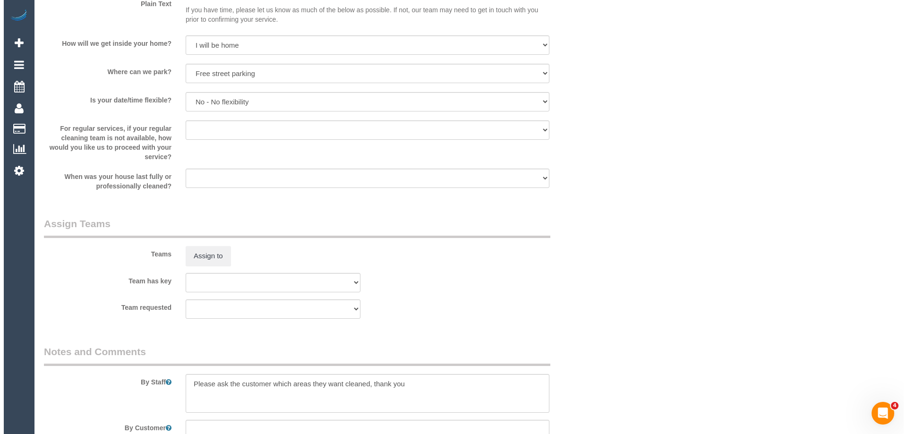
scroll to position [1323, 0]
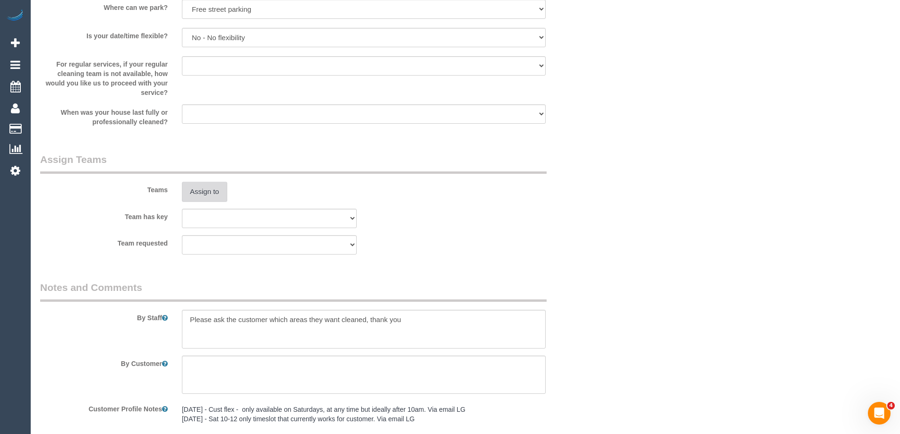
click at [200, 190] on button "Assign to" at bounding box center [204, 192] width 45 height 20
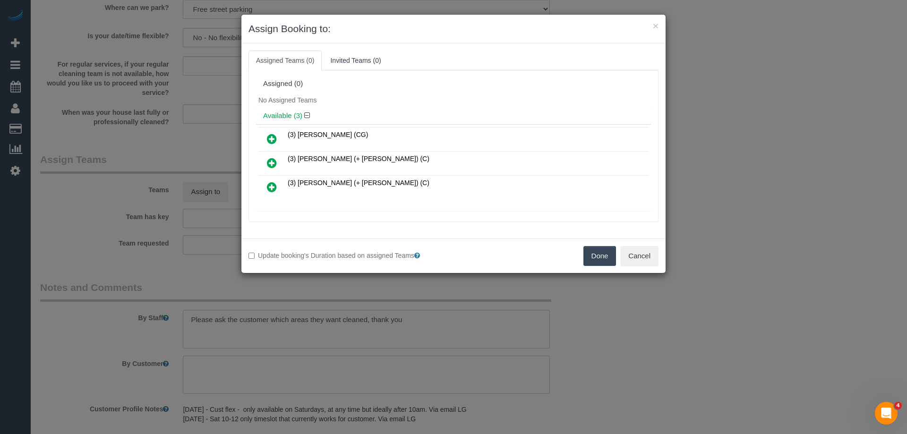
click at [460, 105] on div "No Assigned Teams" at bounding box center [453, 100] width 395 height 14
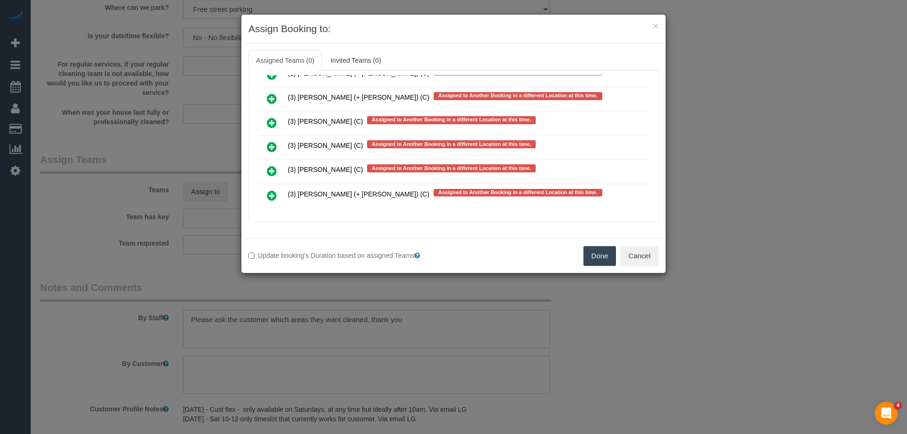
click at [271, 148] on icon at bounding box center [272, 146] width 10 height 11
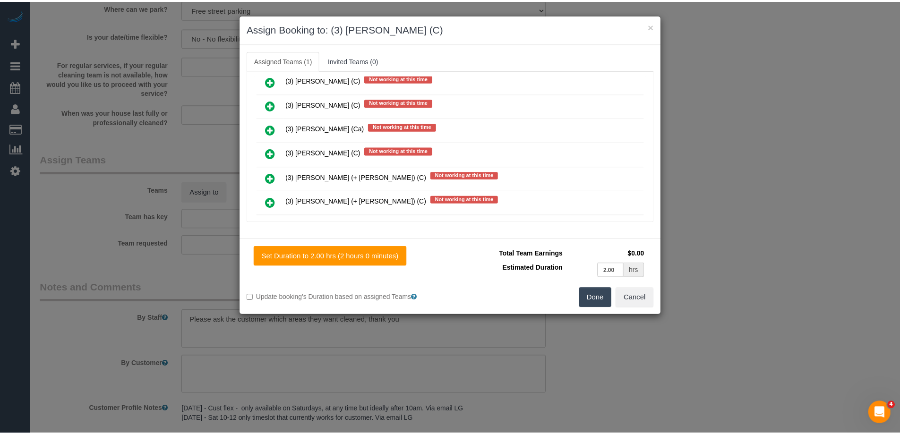
scroll to position [0, 0]
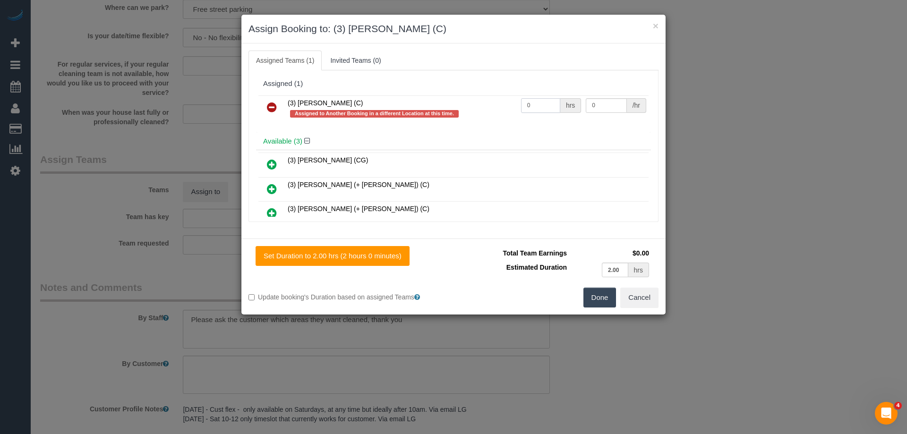
click at [541, 102] on input "0" at bounding box center [540, 105] width 39 height 15
type input "2"
click at [601, 105] on input "0" at bounding box center [606, 105] width 41 height 15
type input "35"
click at [607, 299] on button "Done" at bounding box center [600, 298] width 33 height 20
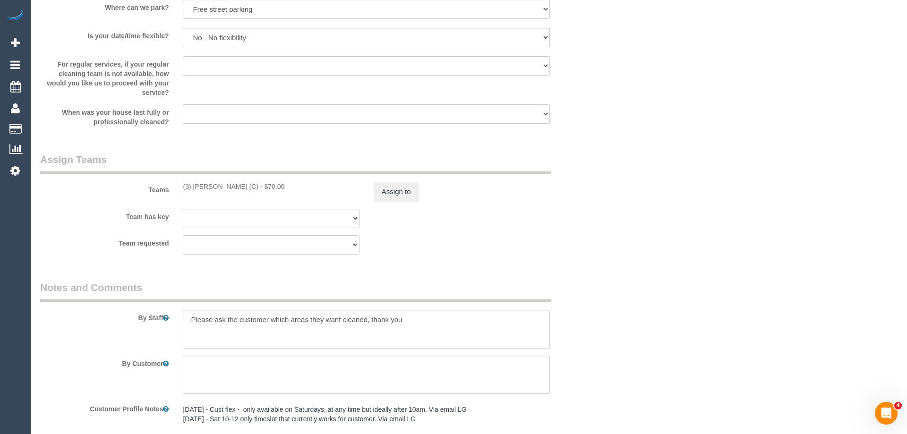
click at [617, 293] on div "× Assign Booking to: (3) Rowan Walia (C) Assigned Teams (1) Invited Teams (0) A…" at bounding box center [453, 217] width 907 height 434
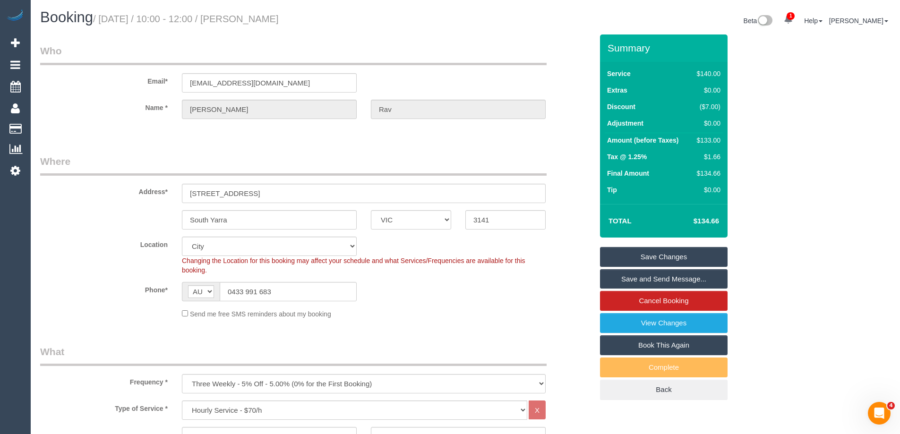
click at [664, 255] on link "Save Changes" at bounding box center [664, 257] width 128 height 20
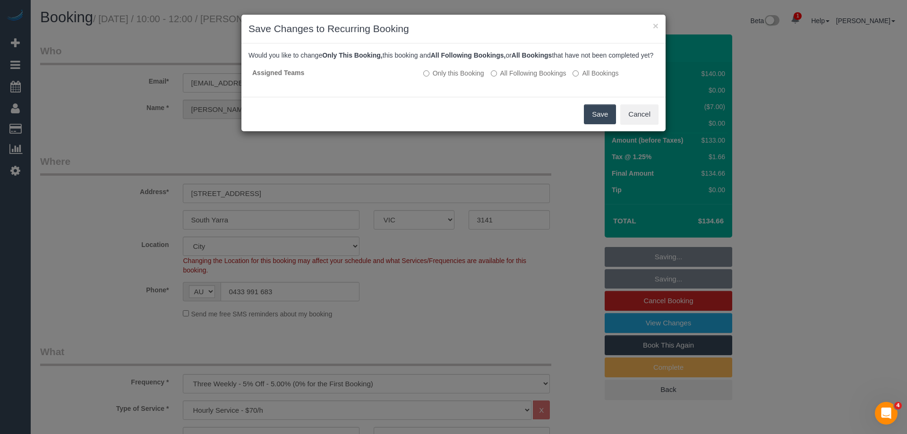
click at [590, 124] on button "Save" at bounding box center [600, 114] width 32 height 20
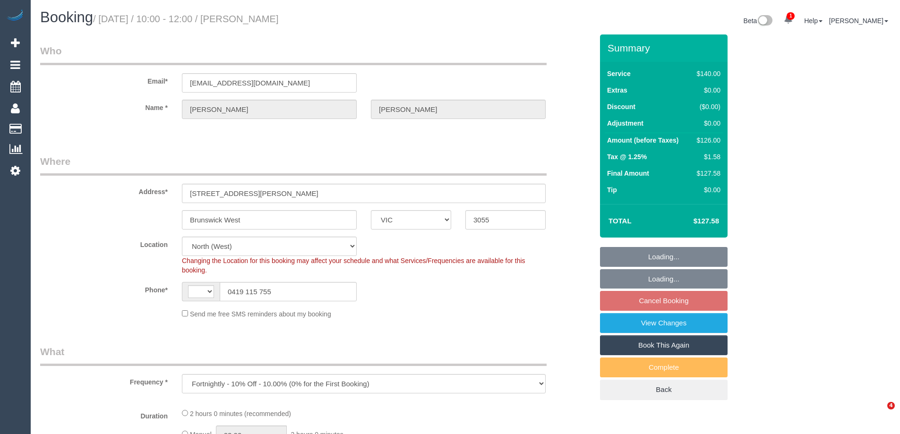
select select "VIC"
select select "object:684"
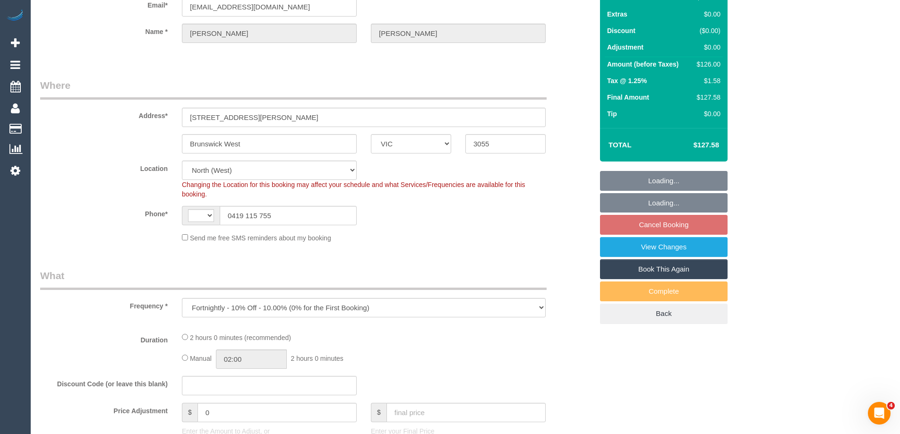
select select "string:AU"
select select "spot3"
select select "number:28"
select select "number:14"
select select "number:19"
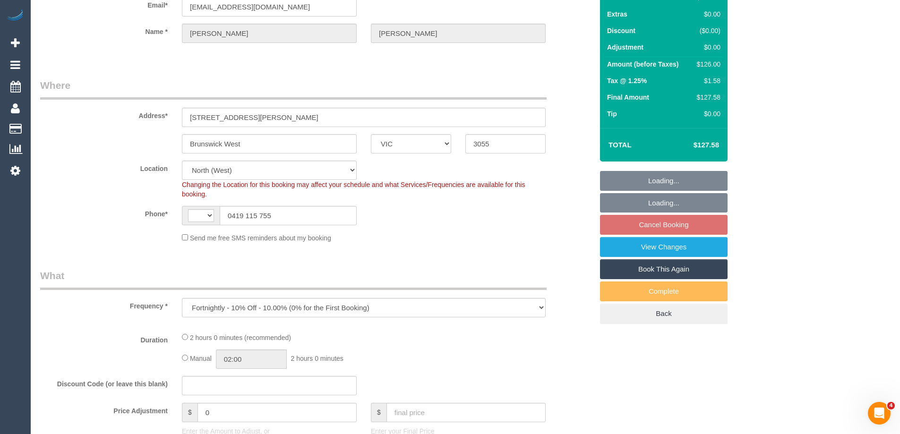
select select "number:24"
select select "number:34"
select select "number:13"
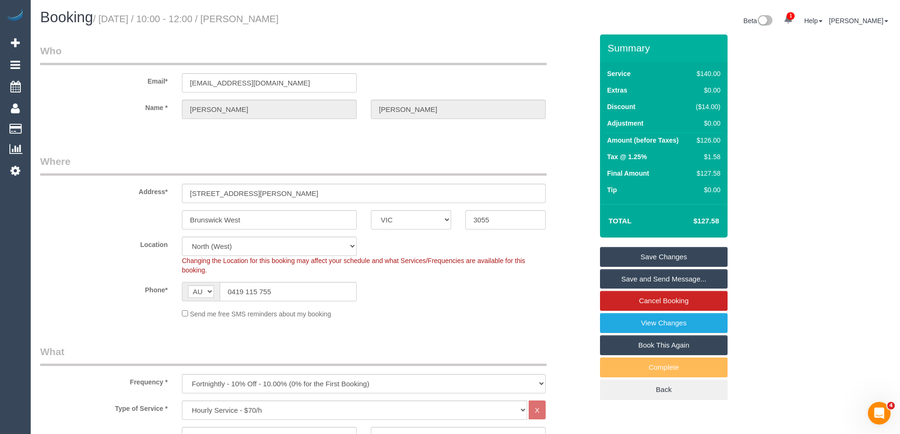
drag, startPoint x: 302, startPoint y: 19, endPoint x: 262, endPoint y: 17, distance: 39.8
click at [262, 17] on h1 "Booking / [DATE] / 10:00 - 12:00 / [PERSON_NAME]" at bounding box center [249, 17] width 418 height 16
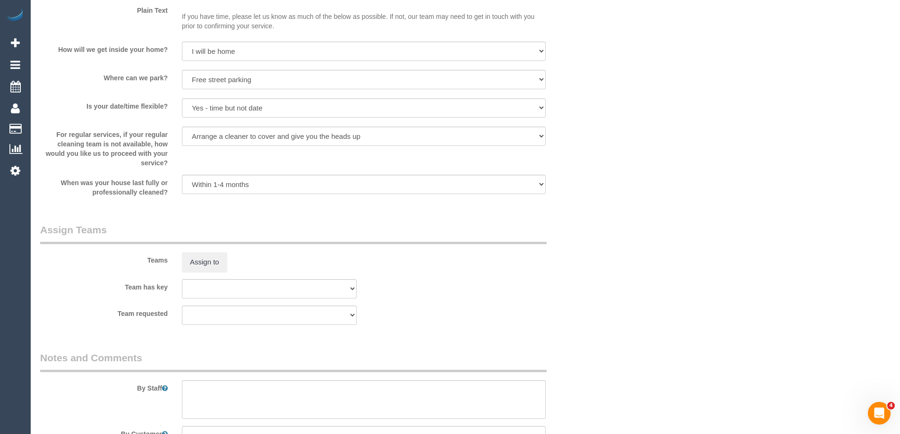
scroll to position [1370, 0]
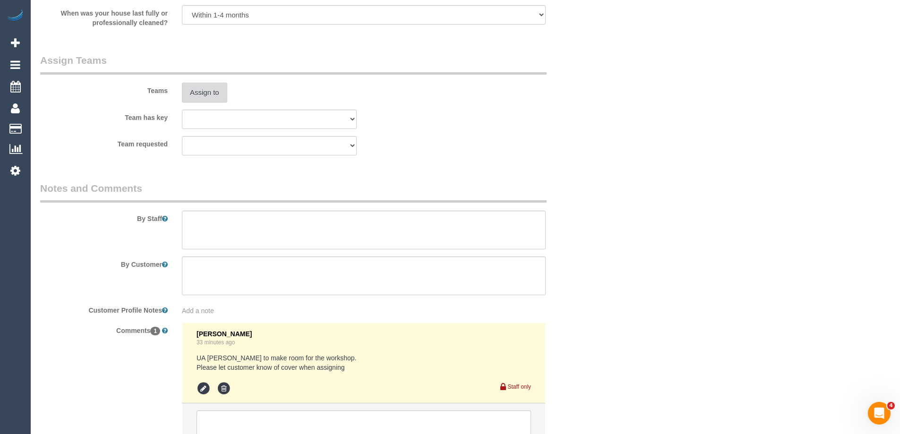
click at [211, 95] on button "Assign to" at bounding box center [204, 93] width 45 height 20
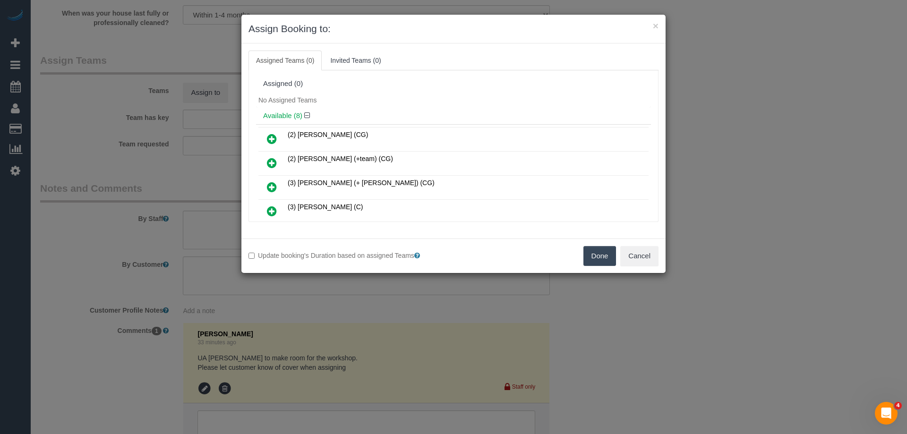
click at [412, 103] on div "No Assigned Teams" at bounding box center [453, 100] width 395 height 14
click at [648, 253] on button "Cancel" at bounding box center [639, 256] width 38 height 20
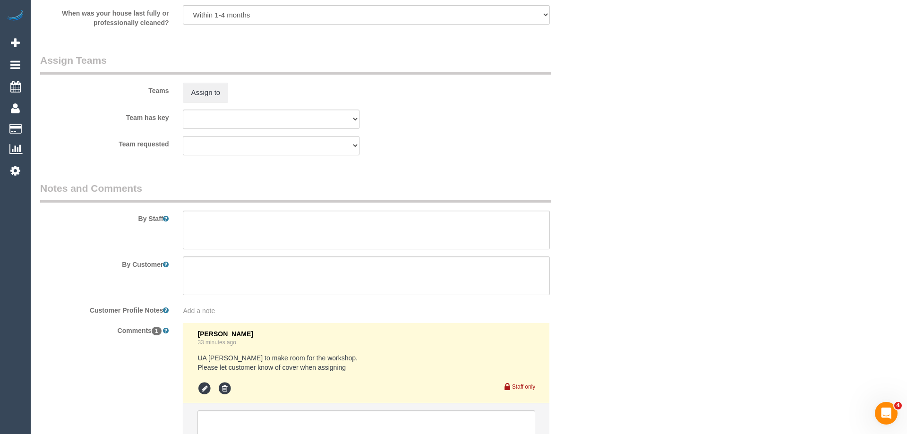
click at [648, 253] on div "× Assign Booking to: Assigned Teams (0) Invited Teams (0) Assigned (0) No Assig…" at bounding box center [453, 217] width 907 height 434
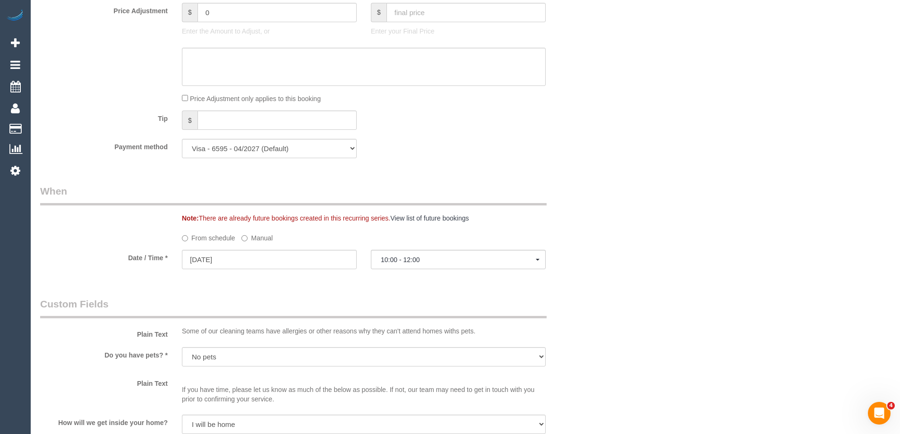
scroll to position [803, 0]
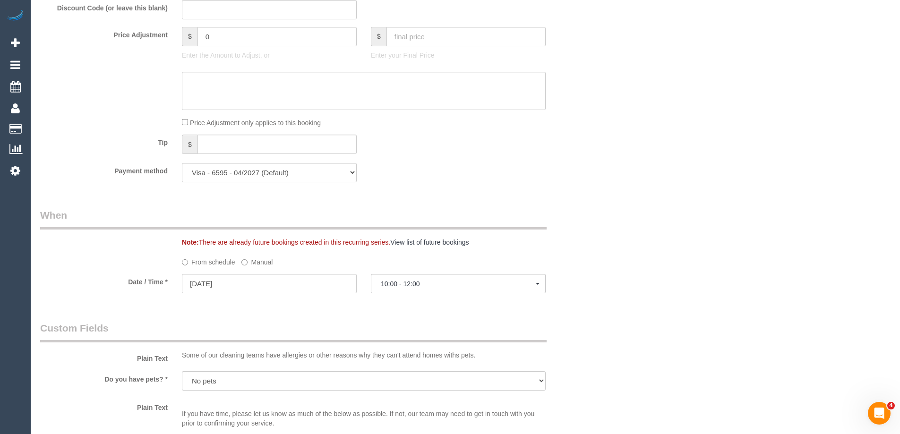
click at [259, 264] on label "Manual" at bounding box center [256, 260] width 31 height 13
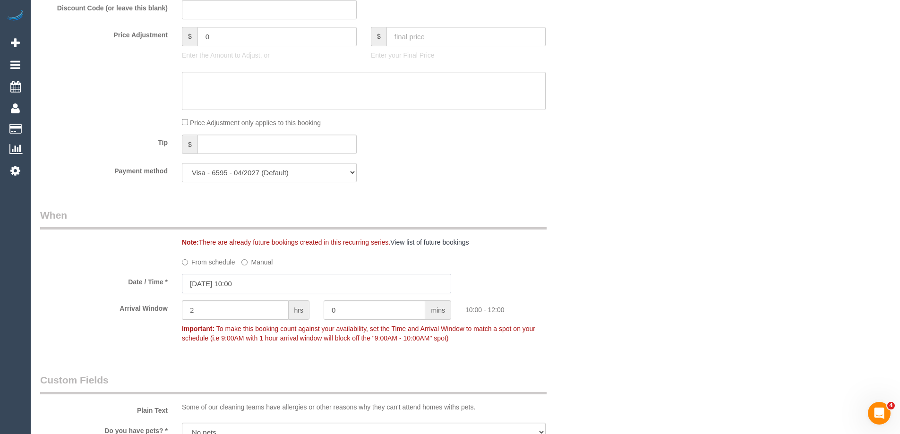
click at [259, 276] on input "[DATE] 10:00" at bounding box center [316, 283] width 269 height 19
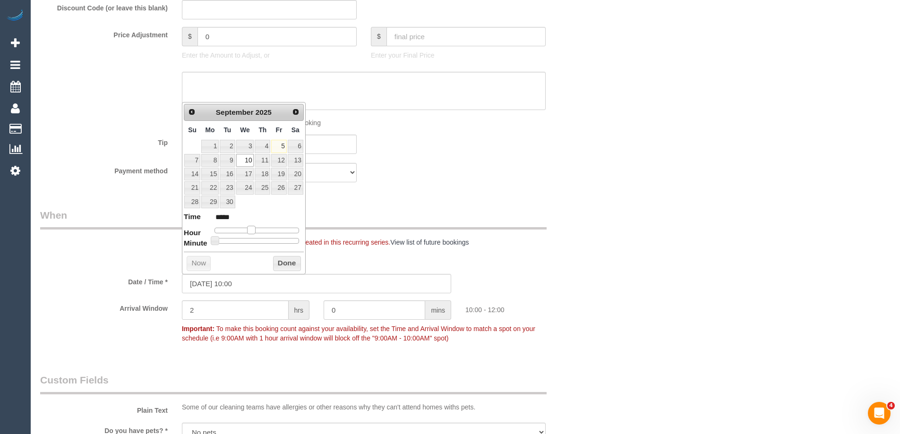
type input "10/09/2025 11:00"
type input "*****"
type input "10/09/2025 12:00"
type input "*****"
drag, startPoint x: 251, startPoint y: 233, endPoint x: 260, endPoint y: 233, distance: 8.5
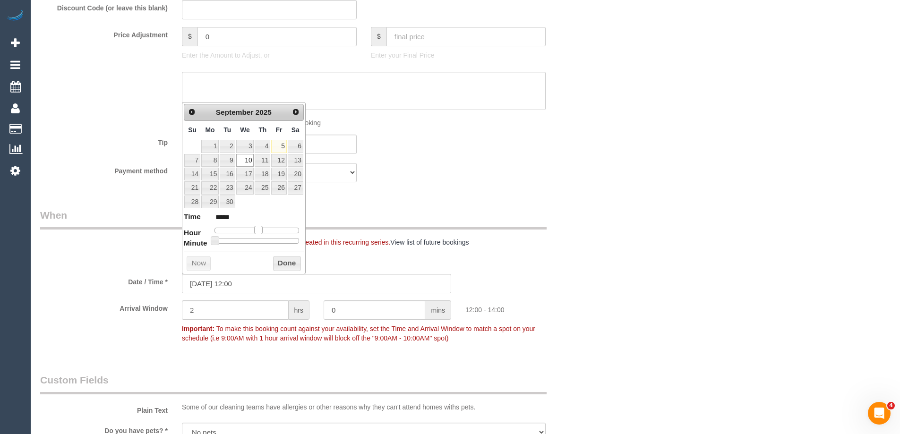
click at [260, 233] on span at bounding box center [258, 230] width 9 height 9
type input "10/09/2025 11:00"
type input "*****"
click at [256, 233] on span at bounding box center [254, 230] width 9 height 9
type input "10/09/2025 10:00"
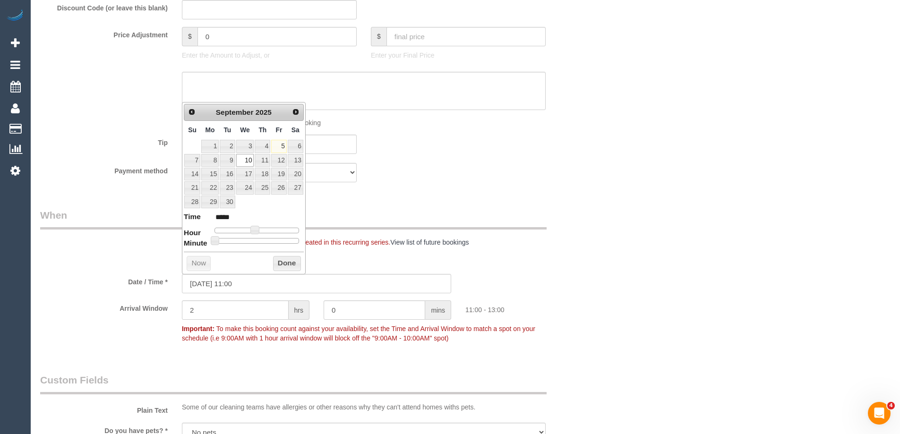
type input "*****"
type input "10/09/2025 11:00"
type input "*****"
type input "10/09/2025 12:00"
type input "*****"
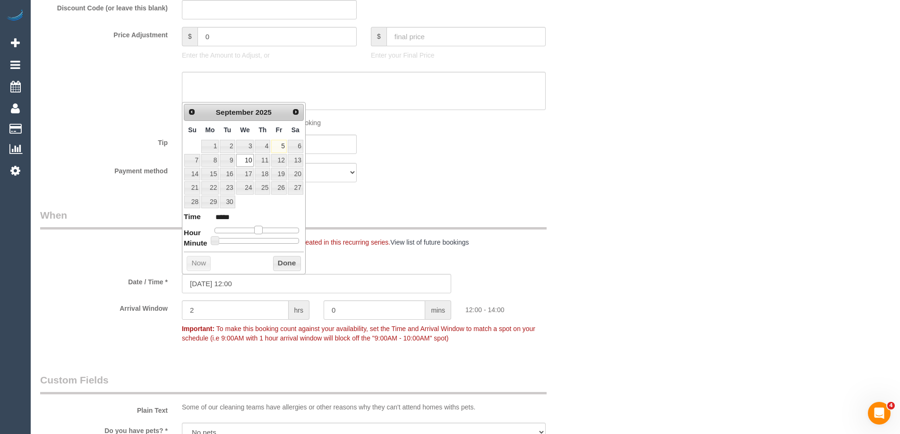
drag, startPoint x: 250, startPoint y: 228, endPoint x: 258, endPoint y: 229, distance: 8.0
click at [258, 229] on div at bounding box center [257, 231] width 85 height 6
click at [293, 263] on button "Done" at bounding box center [287, 263] width 28 height 15
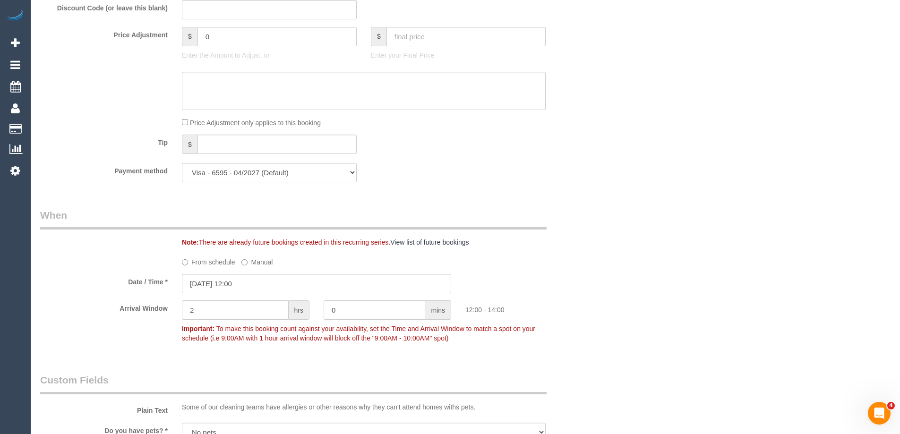
drag, startPoint x: 608, startPoint y: 263, endPoint x: 562, endPoint y: 307, distance: 63.2
click at [610, 264] on div "Who Email* melissakkelly@yahoo.com.au Name * Melissa Kelly Where Address* 93 Pe…" at bounding box center [465, 166] width 851 height 1871
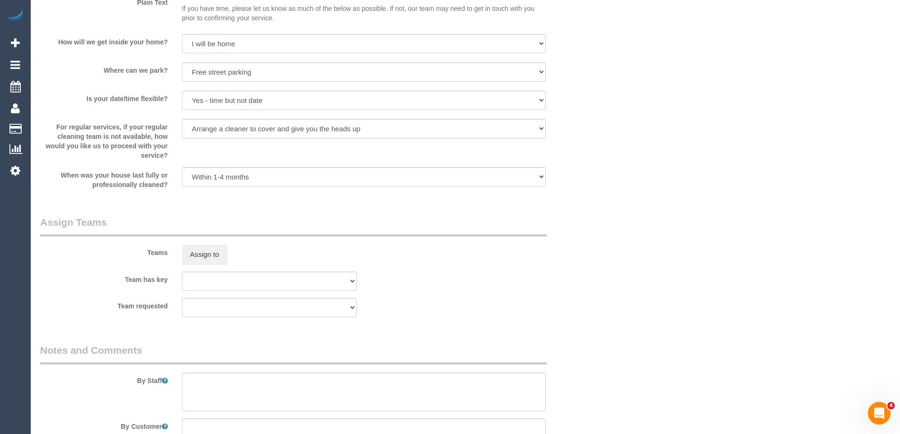
scroll to position [1504, 0]
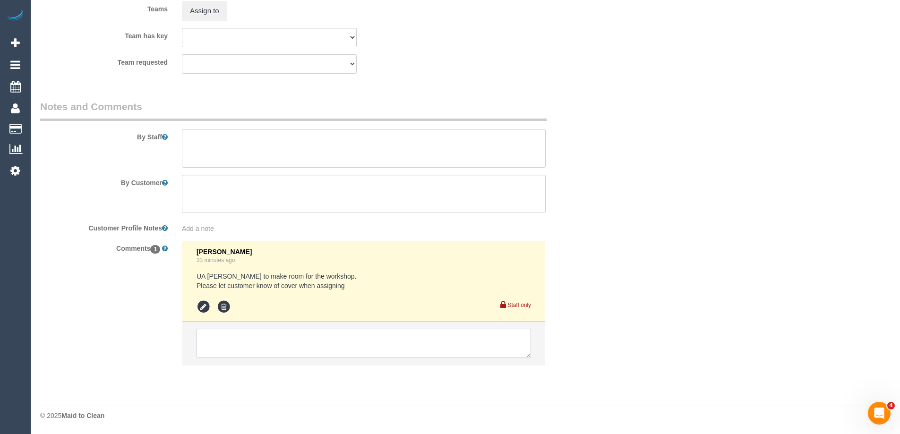
click at [258, 344] on textarea at bounding box center [364, 343] width 335 height 29
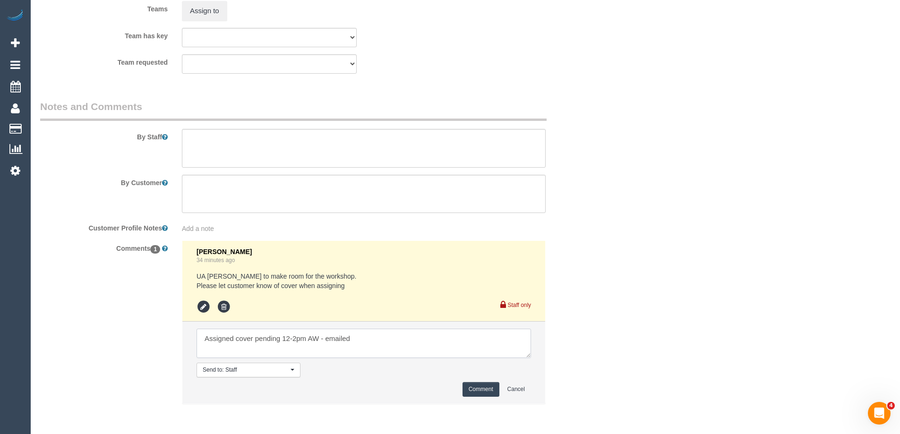
type textarea "Assigned cover pending 12-2pm AW - emailed"
click at [488, 391] on button "Comment" at bounding box center [481, 389] width 37 height 15
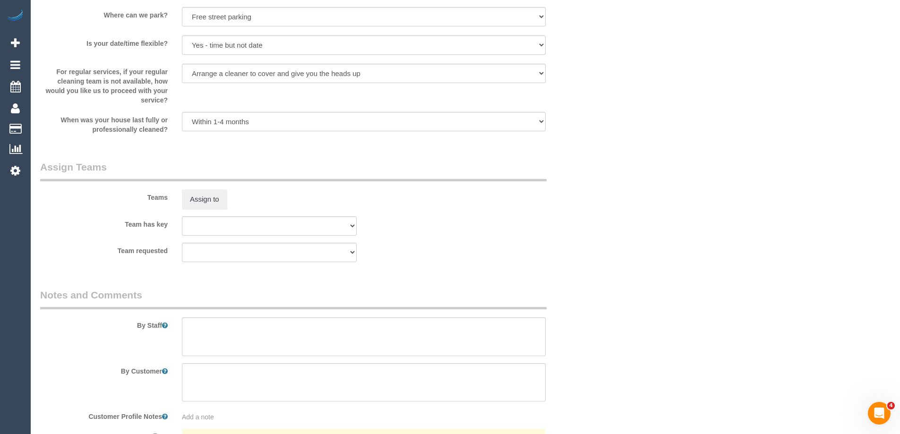
scroll to position [1315, 0]
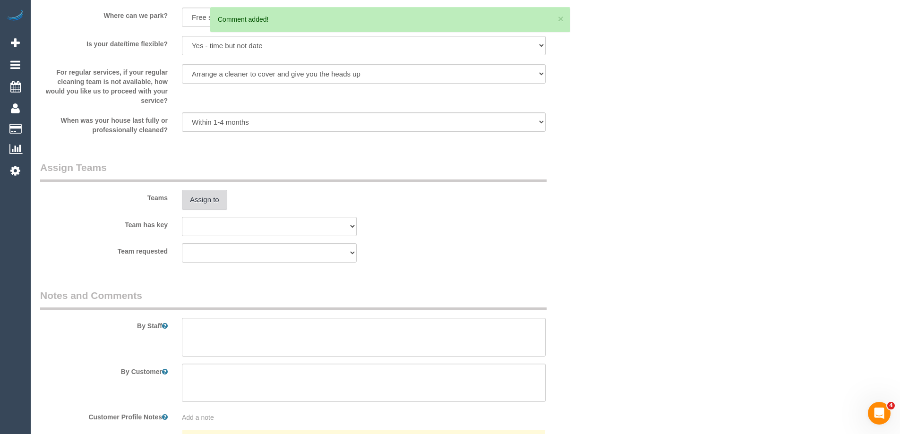
click at [202, 199] on button "Assign to" at bounding box center [204, 200] width 45 height 20
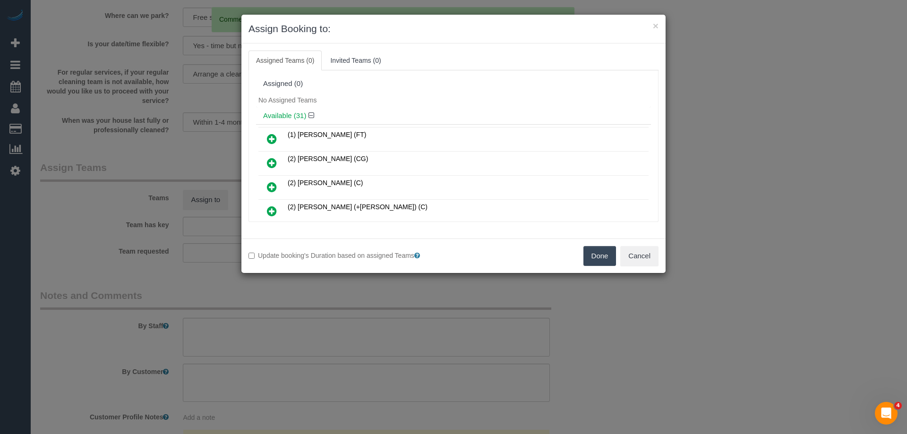
click at [272, 138] on icon at bounding box center [272, 138] width 10 height 11
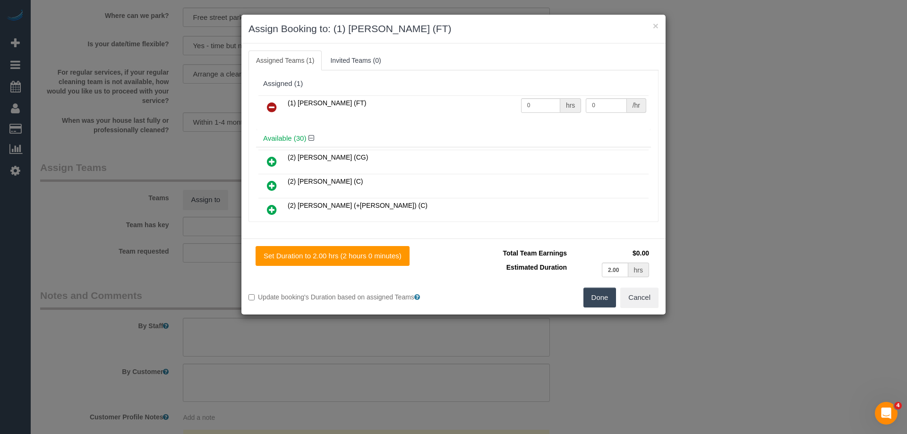
click at [594, 299] on button "Done" at bounding box center [600, 298] width 33 height 20
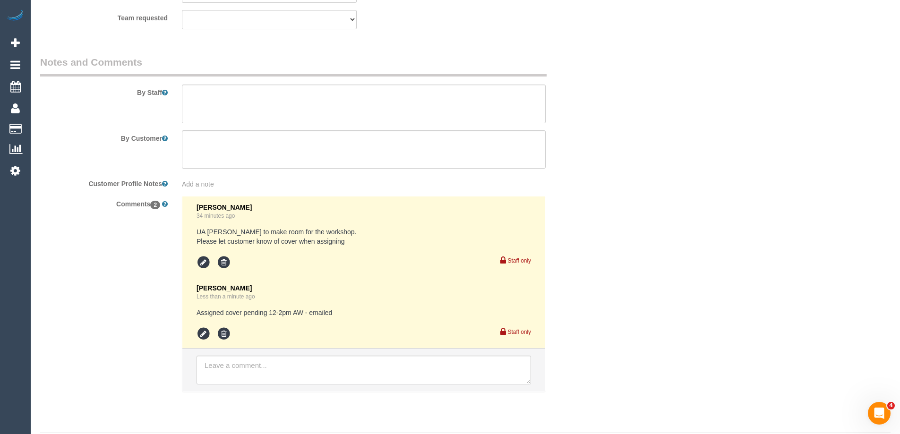
scroll to position [1575, 0]
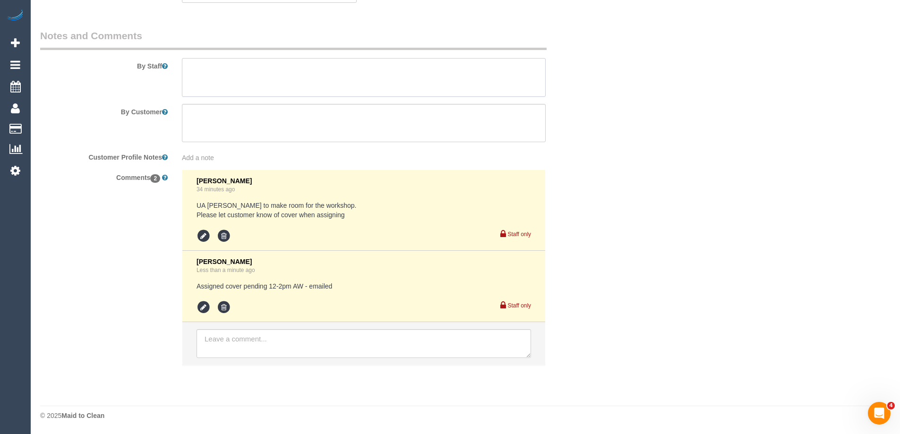
click at [340, 71] on textarea at bounding box center [364, 77] width 364 height 39
click at [204, 69] on textarea at bounding box center [364, 77] width 364 height 39
type textarea "*cover*"
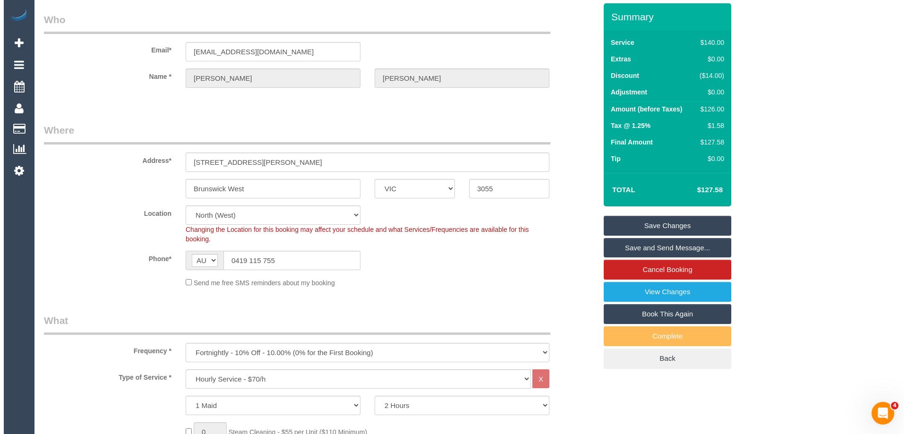
scroll to position [0, 0]
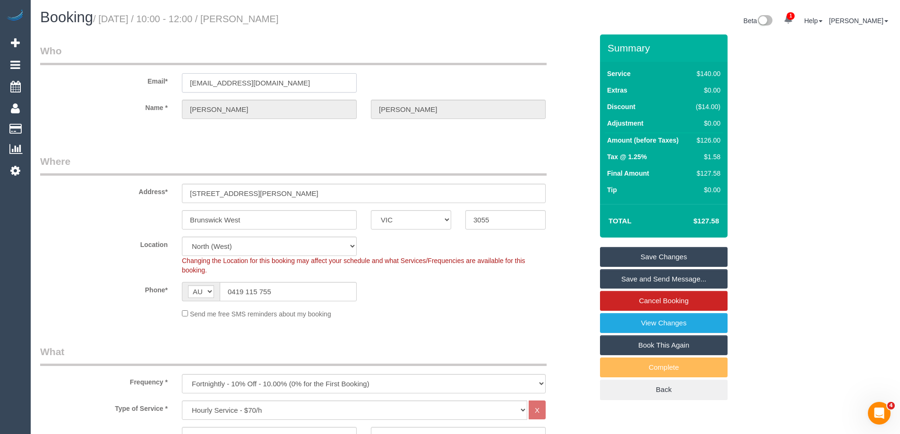
click at [241, 79] on input "melissakkelly@yahoo.com.au" at bounding box center [269, 82] width 175 height 19
click at [688, 254] on link "Save Changes" at bounding box center [664, 257] width 128 height 20
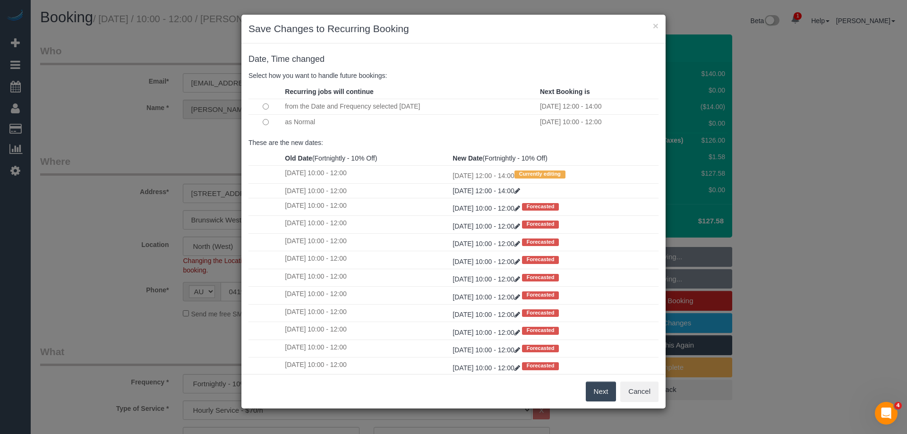
drag, startPoint x: 537, startPoint y: 39, endPoint x: 533, endPoint y: 107, distance: 68.7
click at [537, 39] on div "× Save Changes to Recurring Booking" at bounding box center [453, 29] width 424 height 29
click at [594, 388] on button "Next" at bounding box center [601, 392] width 31 height 20
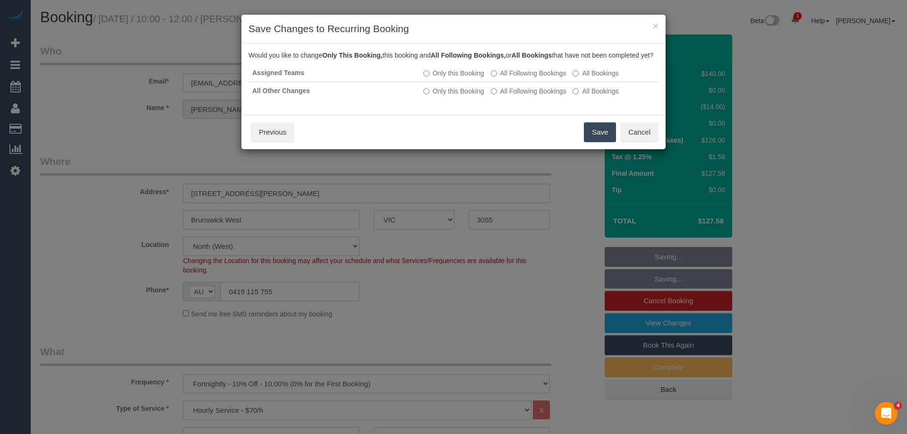
click at [599, 142] on button "Save" at bounding box center [600, 132] width 32 height 20
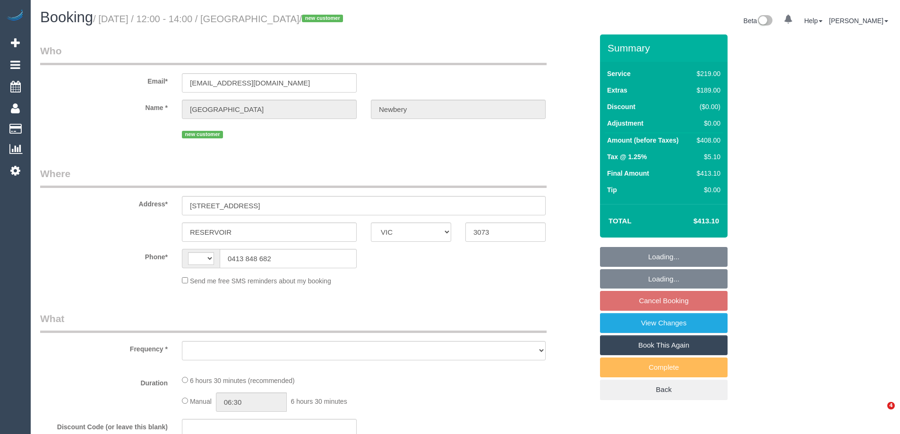
select select "VIC"
select select "string:AU"
select select "object:540"
select select "string:stripe-pm_1S3Y8K2GScqysDRVbejBU2sg"
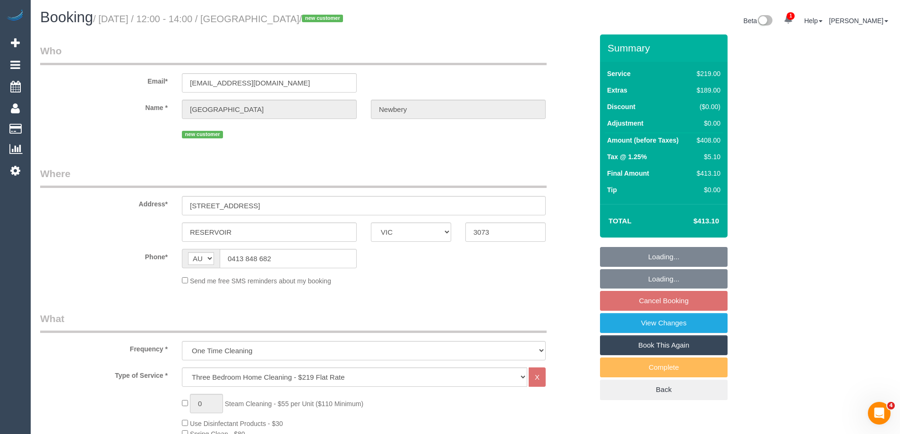
select select "number:30"
select select "number:15"
select select "number:19"
select select "number:36"
select select "number:13"
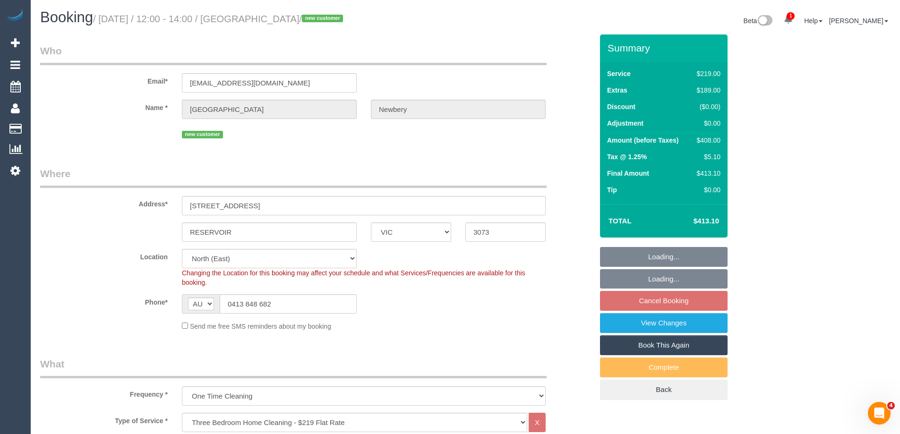
select select "object:1410"
select select "spot4"
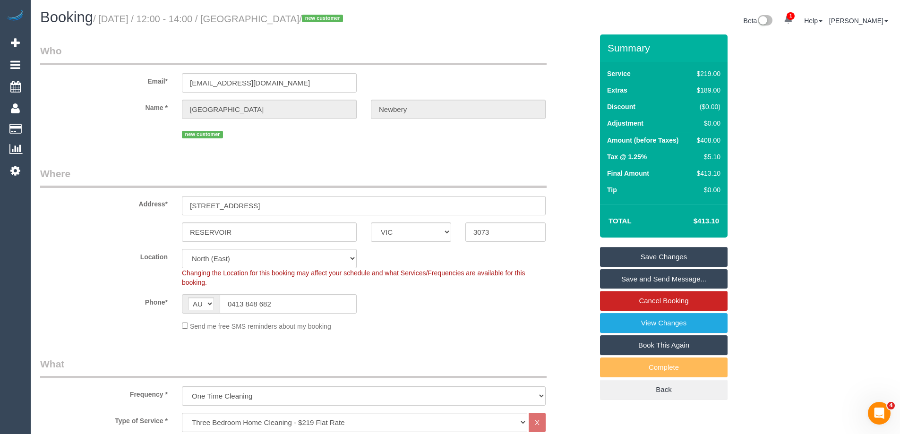
drag, startPoint x: 336, startPoint y: 18, endPoint x: 262, endPoint y: 15, distance: 74.2
click at [262, 15] on small "/ [DATE] / 12:00 - 14:00 / [GEOGRAPHIC_DATA] / new customer" at bounding box center [219, 19] width 253 height 10
copy small "[PERSON_NAME]"
click at [370, 330] on div "Send me free SMS reminders about my booking" at bounding box center [364, 326] width 378 height 10
click at [714, 140] on div "$408.00" at bounding box center [706, 140] width 27 height 9
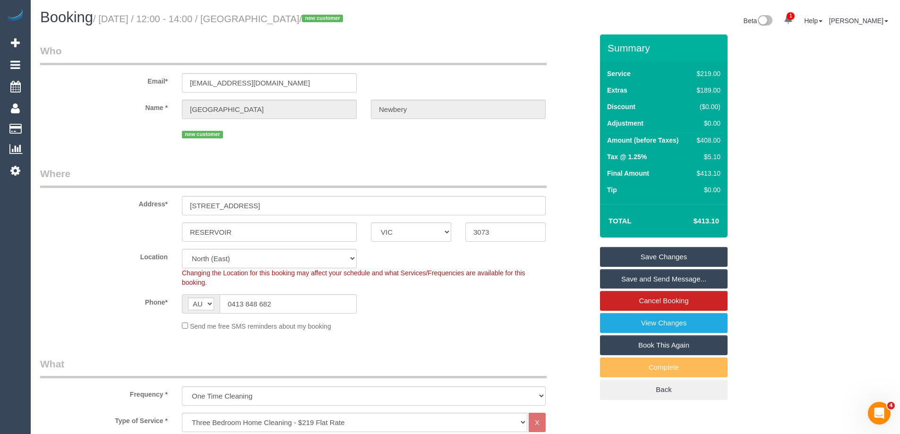
click at [714, 140] on div "$408.00" at bounding box center [706, 140] width 27 height 9
copy div "408.00"
click at [752, 144] on div "Summary Service $219.00 Extras $189.00 Discount ($0.00) Adjustment $0.00 Amount…" at bounding box center [699, 226] width 213 height 385
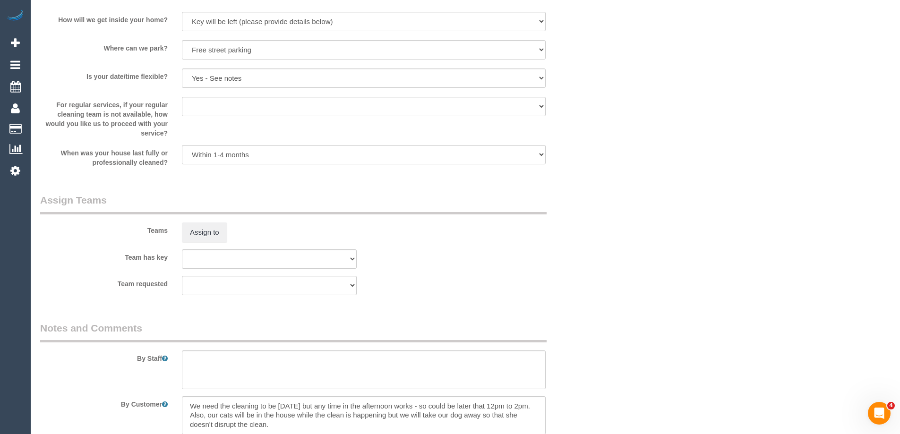
scroll to position [1393, 0]
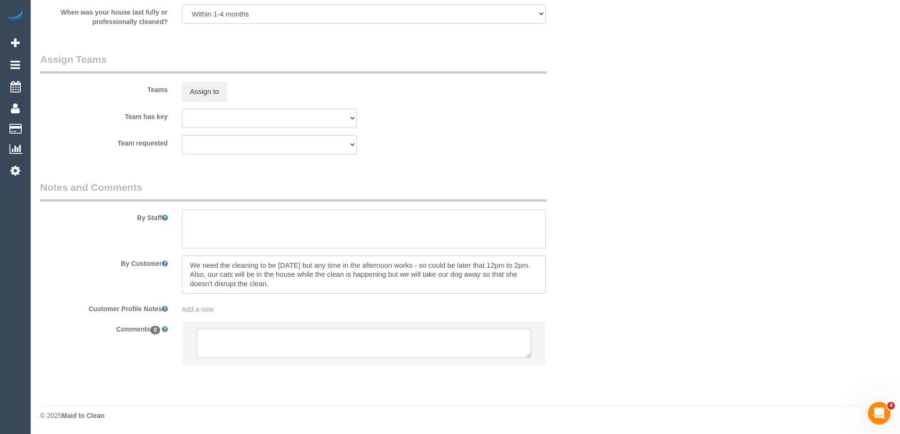
click at [248, 227] on textarea at bounding box center [364, 229] width 364 height 39
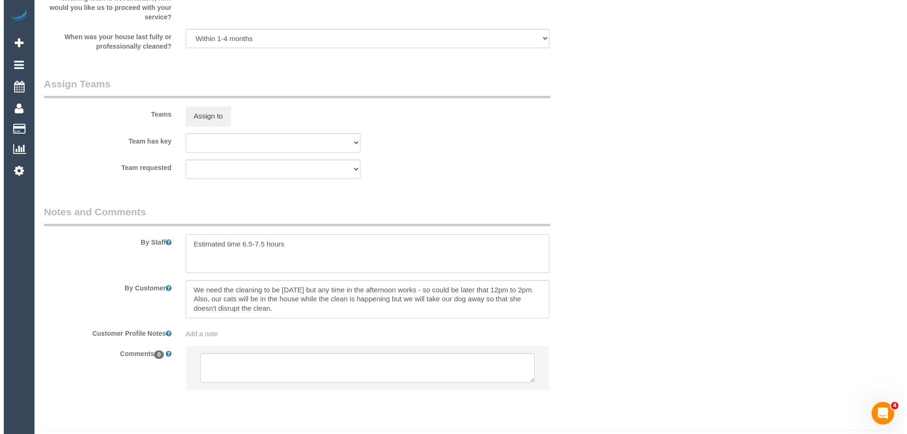
scroll to position [1346, 0]
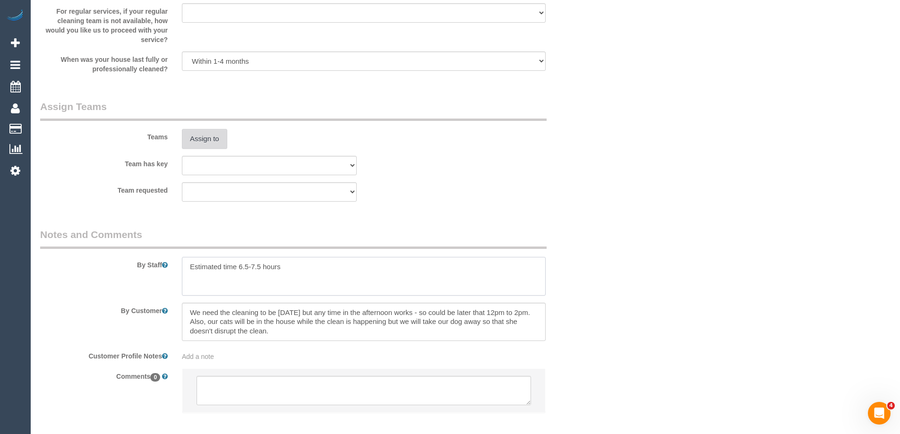
type textarea "Estimated time 6.5-7.5 hours"
click at [206, 135] on button "Assign to" at bounding box center [204, 139] width 45 height 20
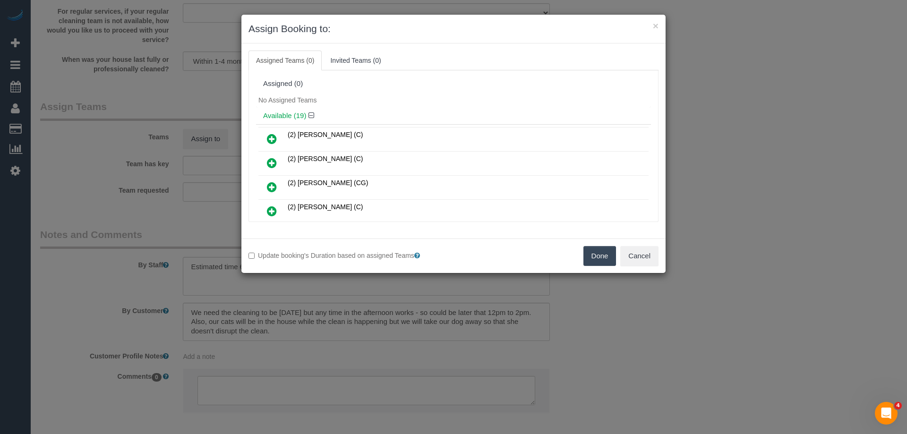
click at [397, 86] on div "Assigned (0)" at bounding box center [453, 84] width 381 height 8
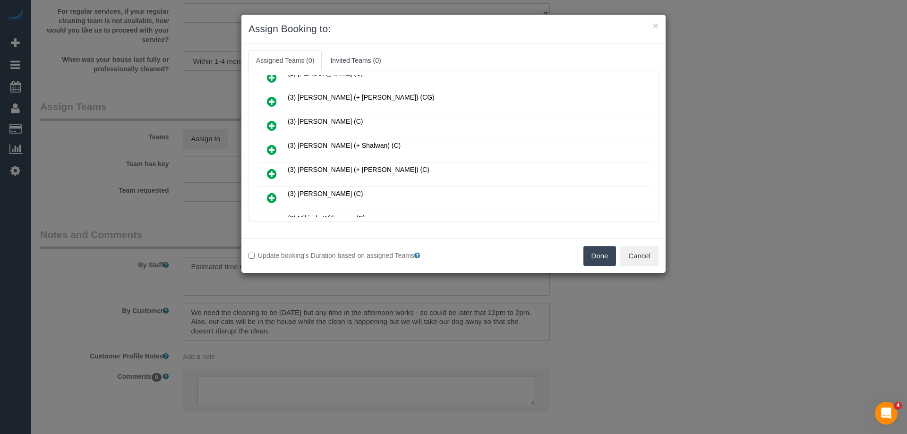
click at [266, 145] on link at bounding box center [272, 150] width 22 height 19
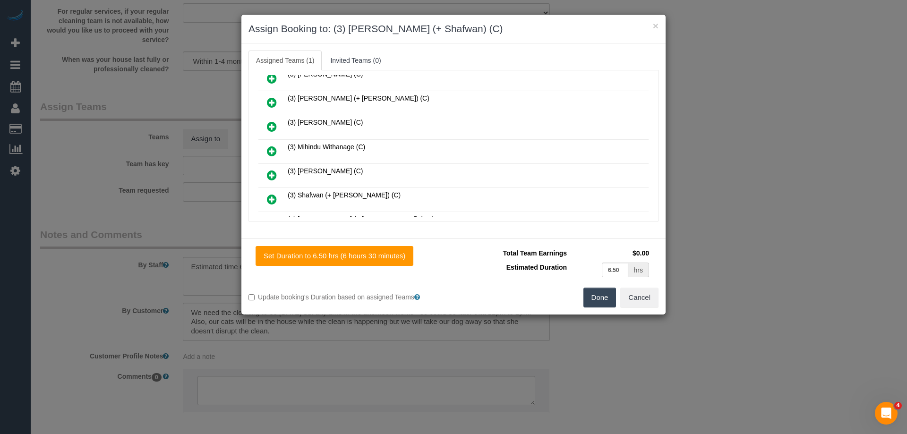
click at [271, 204] on icon at bounding box center [272, 199] width 10 height 11
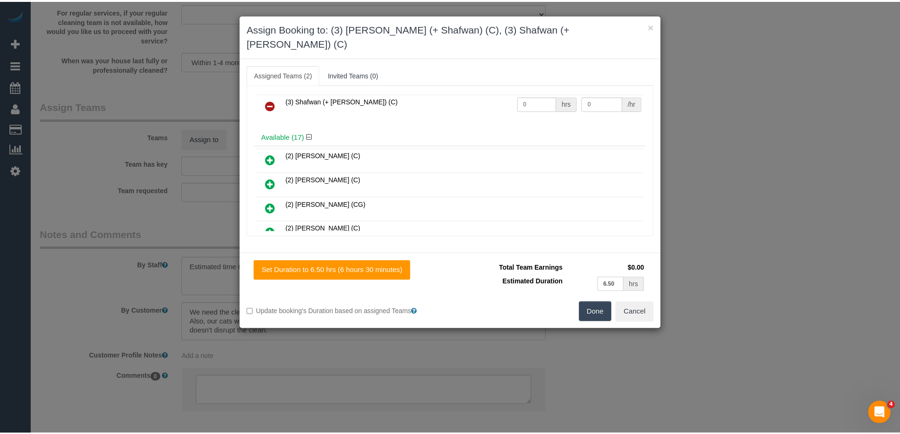
scroll to position [0, 0]
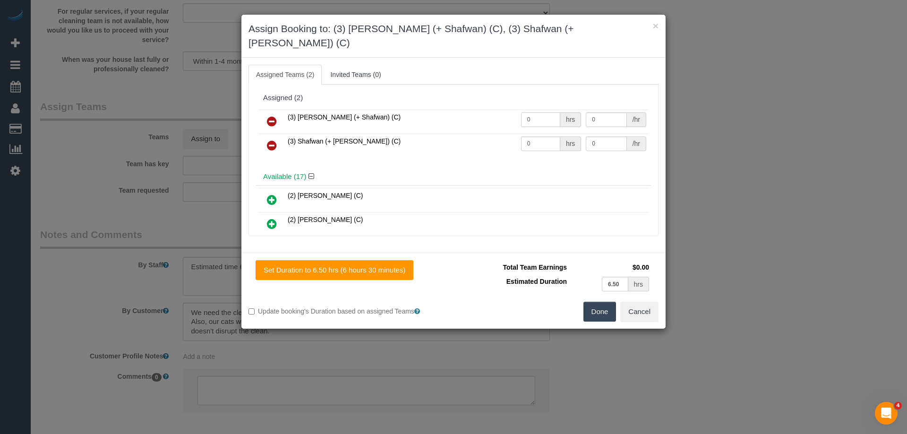
click at [535, 112] on input "0" at bounding box center [540, 119] width 39 height 15
type input "1"
click at [536, 137] on input "0" at bounding box center [540, 144] width 39 height 15
type input "1"
click at [606, 112] on input "0" at bounding box center [606, 119] width 41 height 15
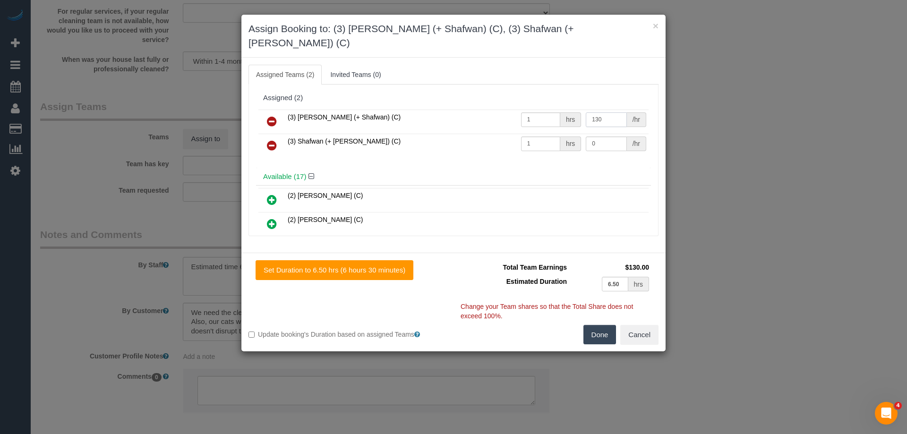
type input "130"
click at [616, 137] on input "0" at bounding box center [606, 144] width 41 height 15
click at [613, 137] on input "0" at bounding box center [606, 144] width 41 height 15
type input "130"
click at [602, 325] on button "Done" at bounding box center [600, 335] width 33 height 20
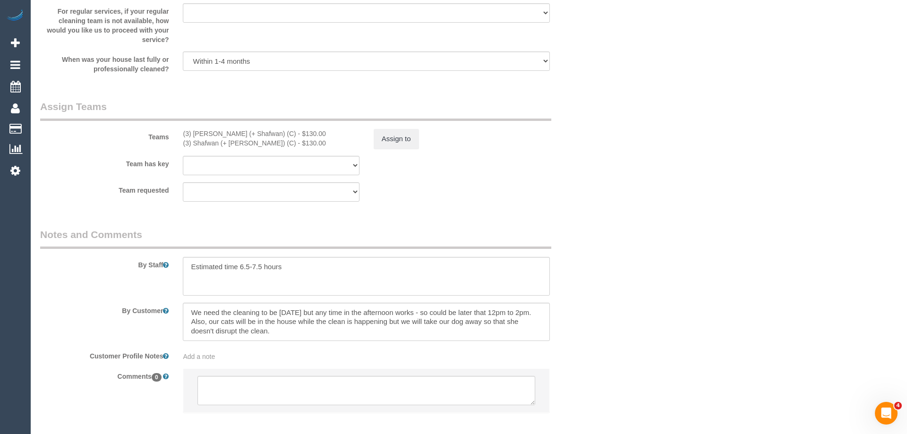
click at [602, 316] on div "× Assign Booking to: (3) Farhan (+ Shafwan) (C), (3) Shafwan (+ Farhan) (C) Ass…" at bounding box center [453, 217] width 907 height 434
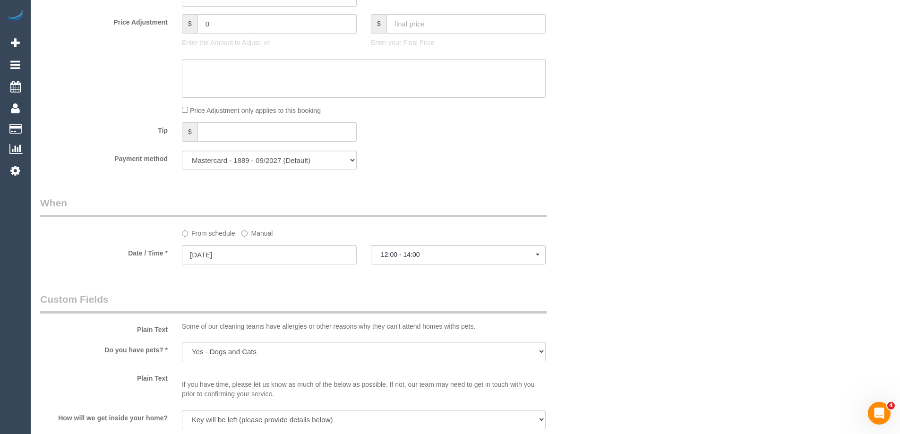
scroll to position [732, 0]
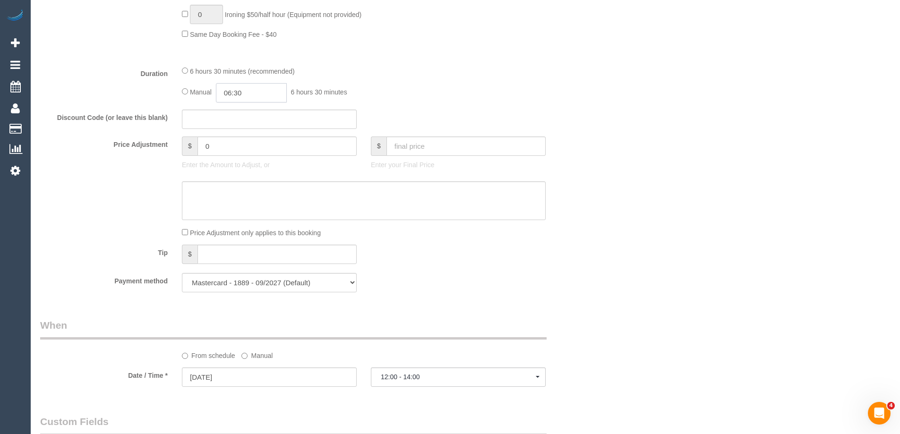
click at [249, 96] on input "06:30" at bounding box center [251, 92] width 71 height 19
type input "03:00"
click at [245, 147] on li "03:00" at bounding box center [241, 149] width 42 height 12
select select "spot25"
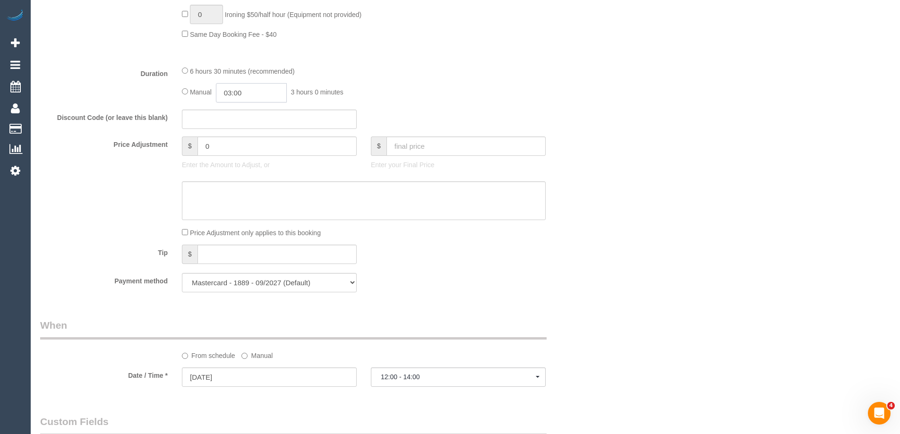
click at [266, 96] on input "03:00" at bounding box center [251, 92] width 71 height 19
type input "03:30"
click at [247, 134] on li "03:30" at bounding box center [241, 134] width 42 height 12
click at [603, 121] on div "Who Email* madisonn219@gmail.com Name * Madison Newbery new customer Where Addr…" at bounding box center [465, 183] width 851 height 1760
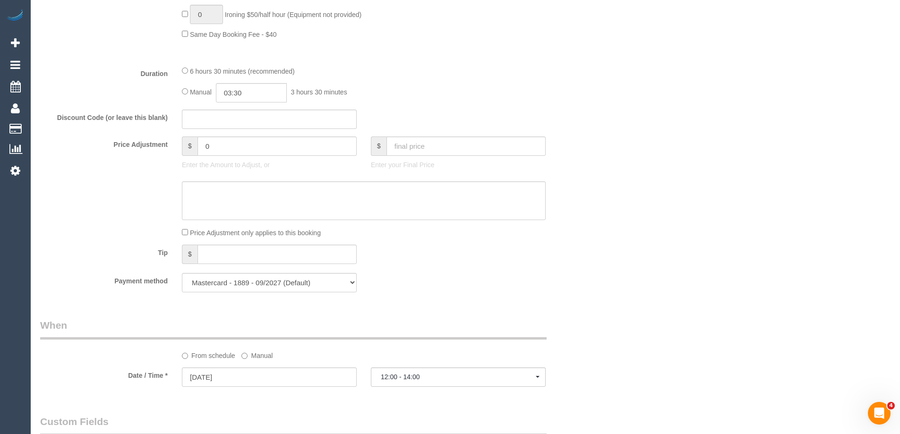
select select "spot46"
click at [605, 207] on div "Who Email* madisonn219@gmail.com Name * Madison Newbery new customer Where Addr…" at bounding box center [465, 183] width 851 height 1760
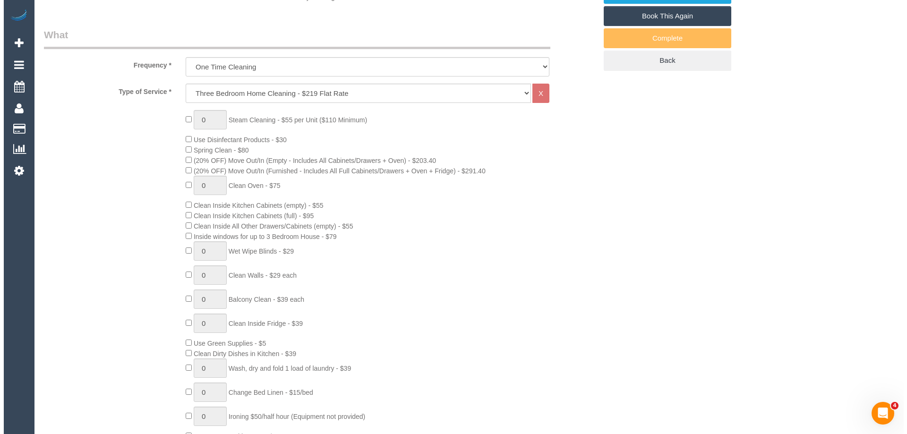
scroll to position [212, 0]
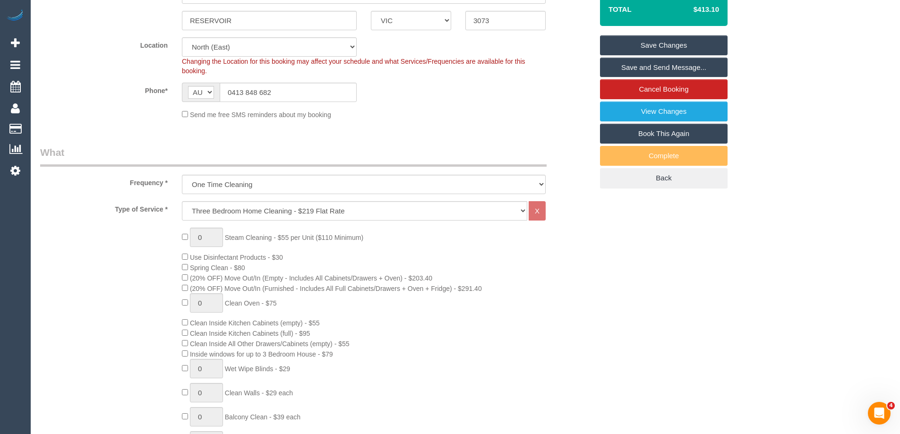
click at [664, 66] on link "Save and Send Message..." at bounding box center [664, 68] width 128 height 20
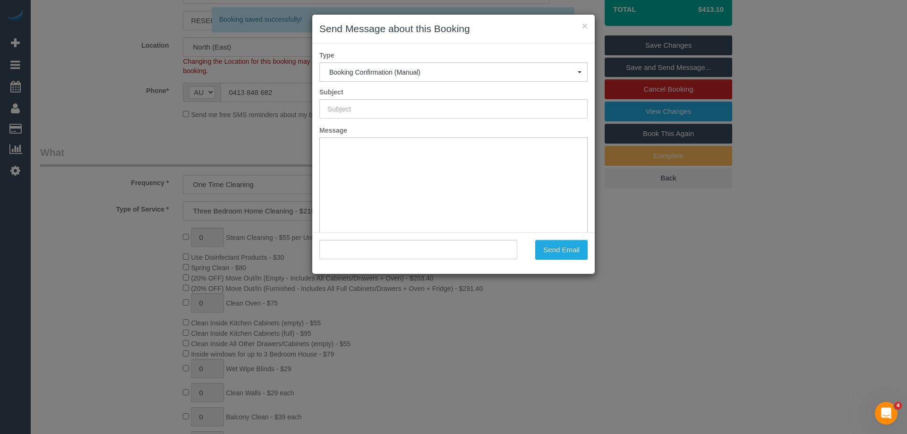
scroll to position [0, 0]
type input "Booking Confirmed"
type input ""Madison Newbery" <madisonn219@gmail.com>"
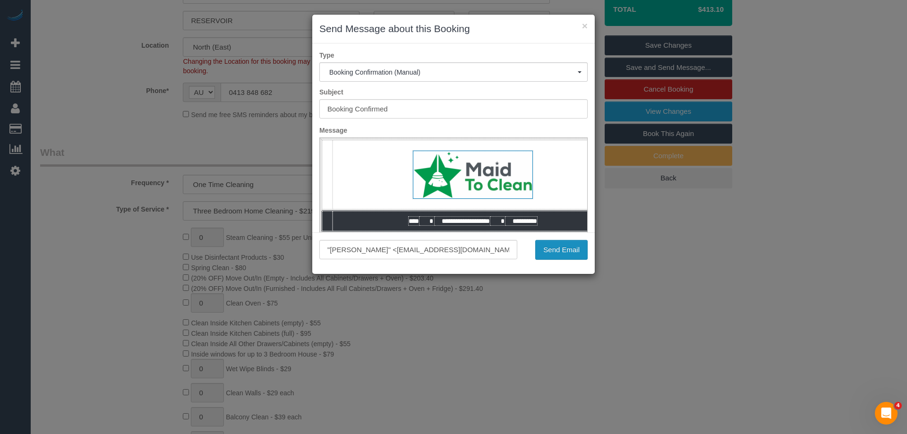
click at [577, 256] on button "Send Email" at bounding box center [561, 250] width 52 height 20
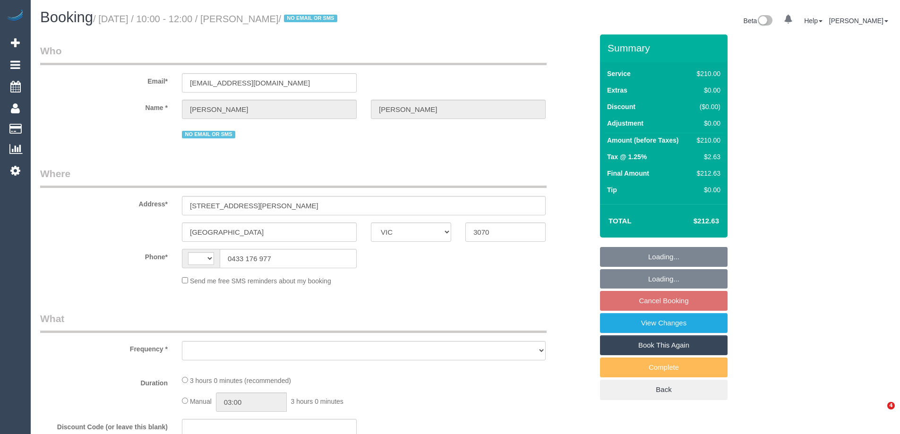
select select "VIC"
select select "string:AU"
select select "object:542"
select select "string:stripe-pm_1Rr7JO2GScqysDRVku32bEH3"
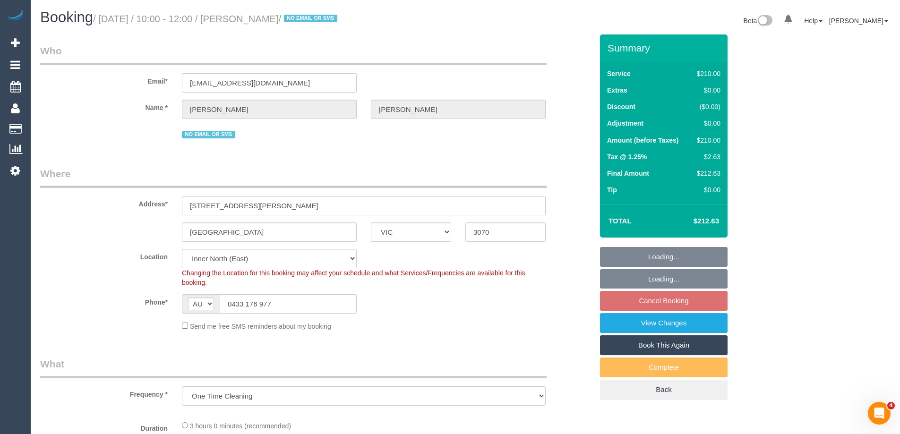
select select "180"
select select "number:28"
select select "number:14"
select select "number:19"
select select "object:1663"
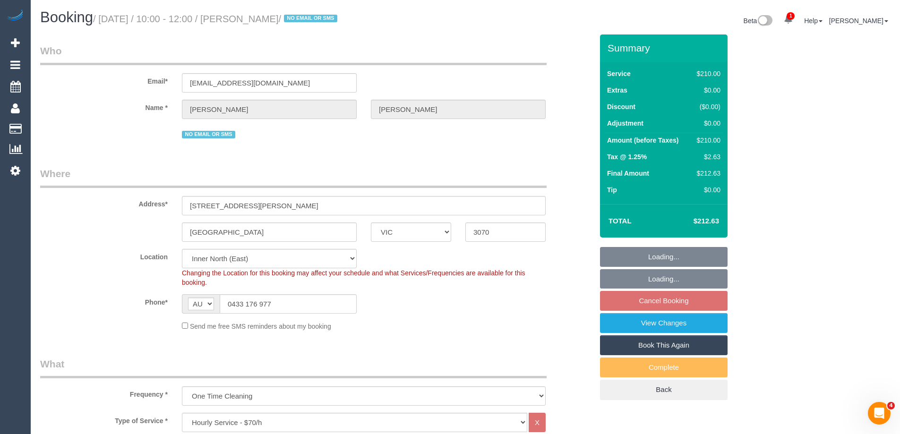
select select "spot3"
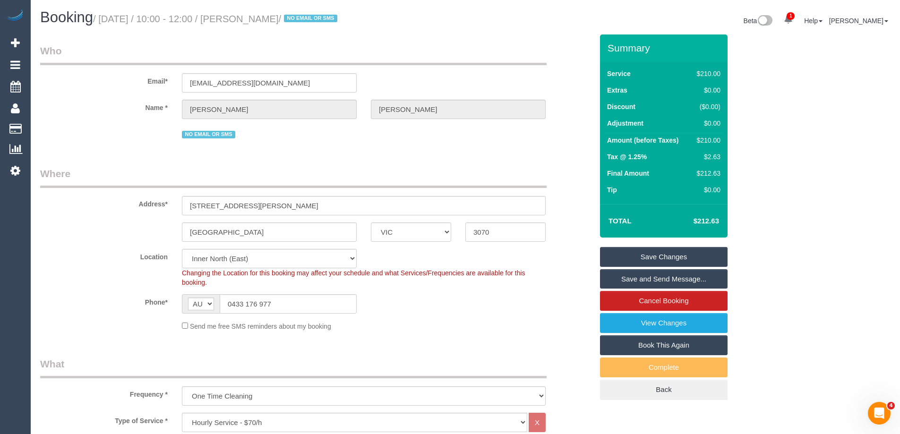
drag, startPoint x: 344, startPoint y: 19, endPoint x: 261, endPoint y: 17, distance: 82.3
click at [261, 17] on small "/ [DATE] / 10:00 - 12:00 / [PERSON_NAME] / NO EMAIL OR SMS" at bounding box center [216, 19] width 247 height 10
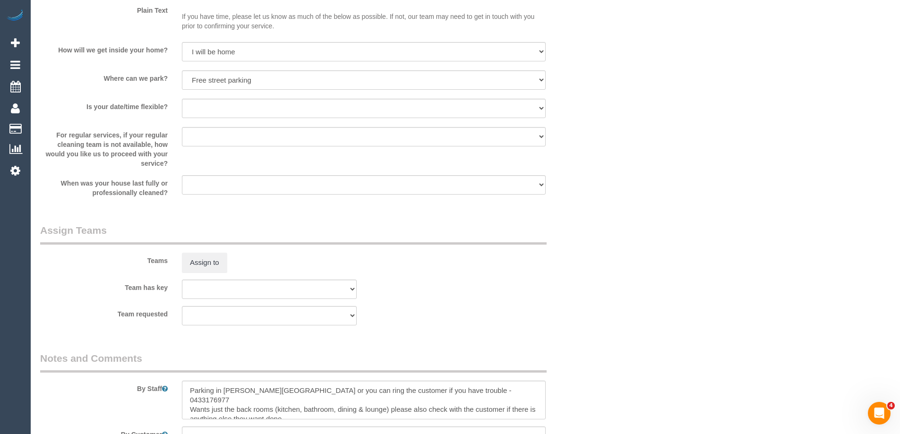
scroll to position [1276, 0]
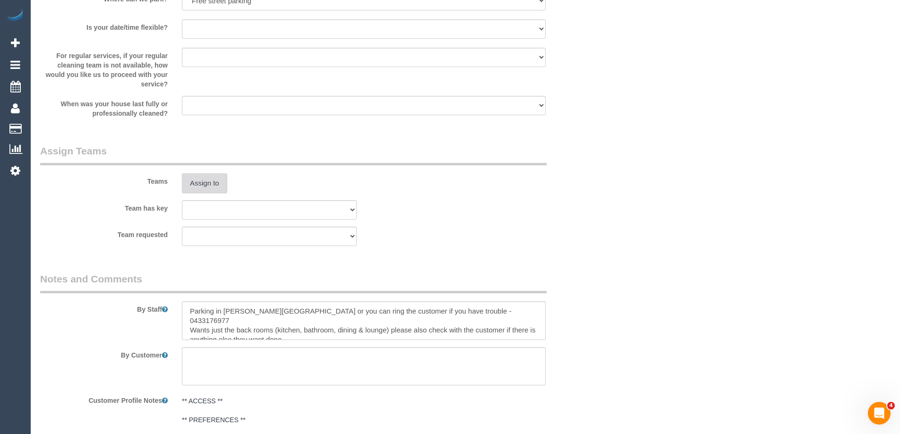
click at [206, 186] on button "Assign to" at bounding box center [204, 183] width 45 height 20
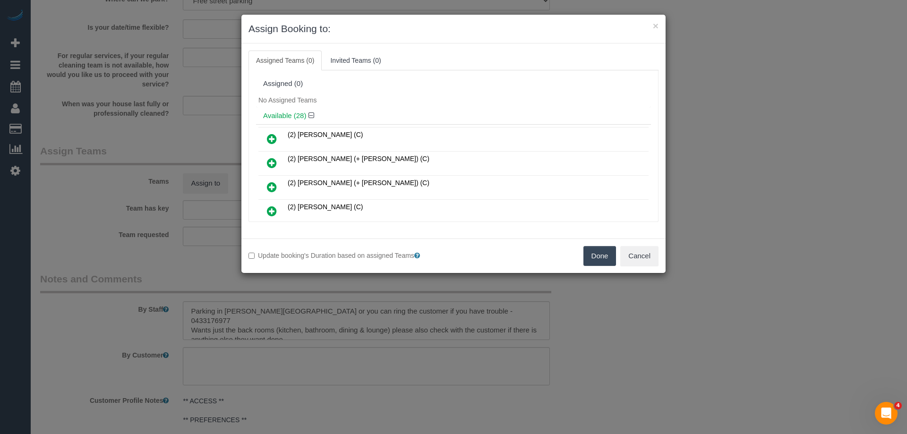
click at [268, 139] on icon at bounding box center [272, 138] width 10 height 11
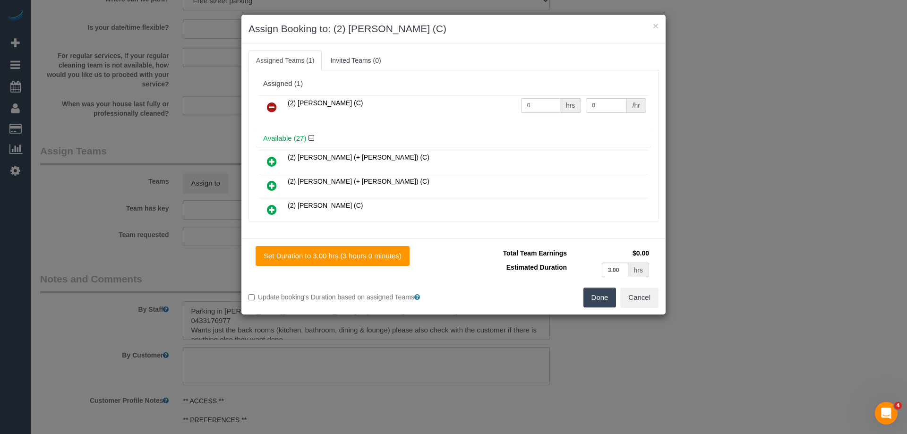
click at [538, 106] on input "0" at bounding box center [540, 105] width 39 height 15
type input "3"
click at [607, 107] on input "0" at bounding box center [606, 105] width 41 height 15
type input "37.5"
click at [606, 304] on button "Done" at bounding box center [600, 298] width 33 height 20
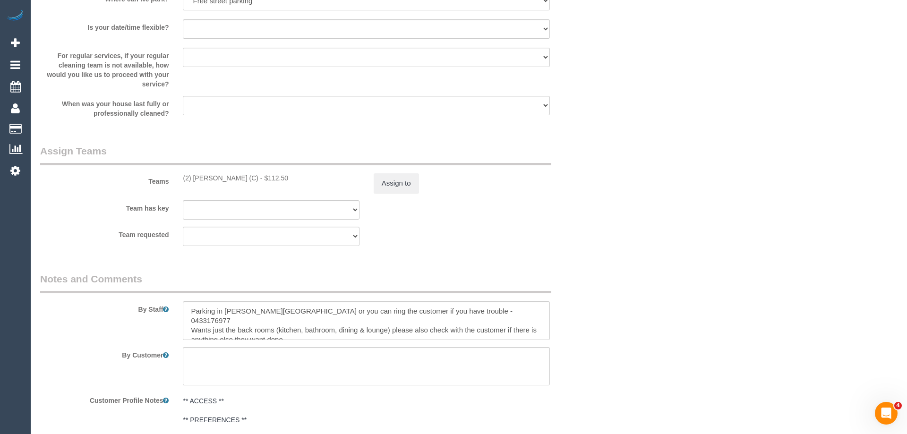
click at [606, 304] on div "× Assign Booking to: (2) Axel Richerand (C) Assigned Teams (1) Invited Teams (0…" at bounding box center [453, 217] width 907 height 434
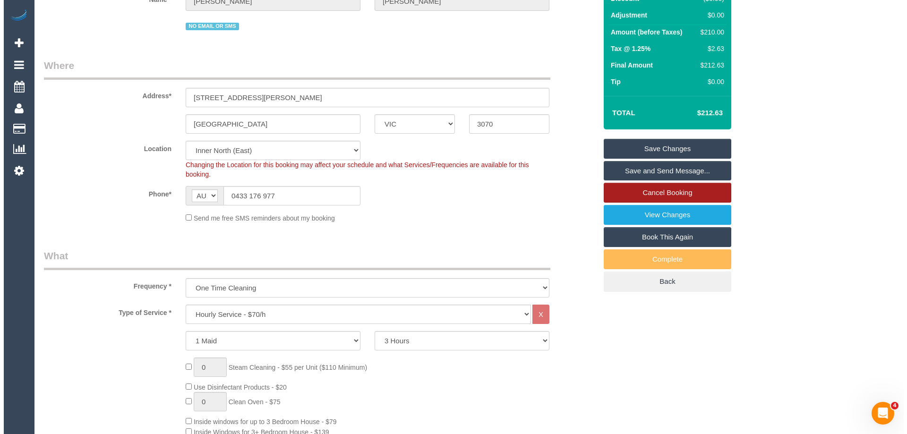
scroll to position [95, 0]
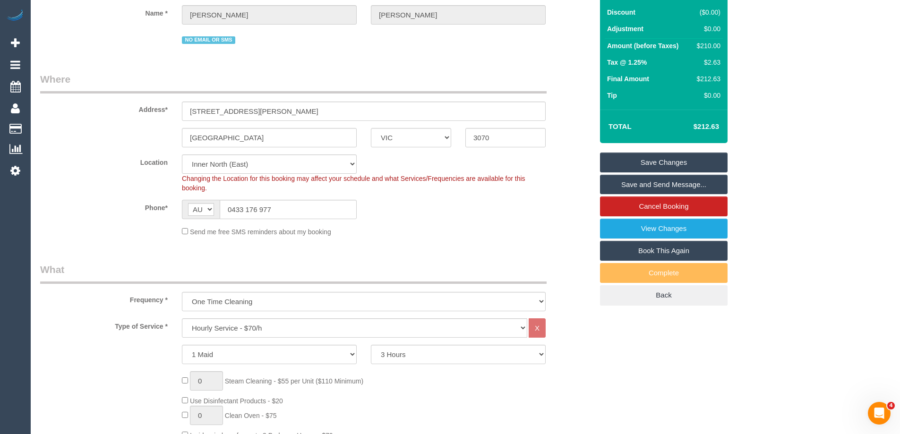
click at [656, 185] on link "Save and Send Message..." at bounding box center [664, 185] width 128 height 20
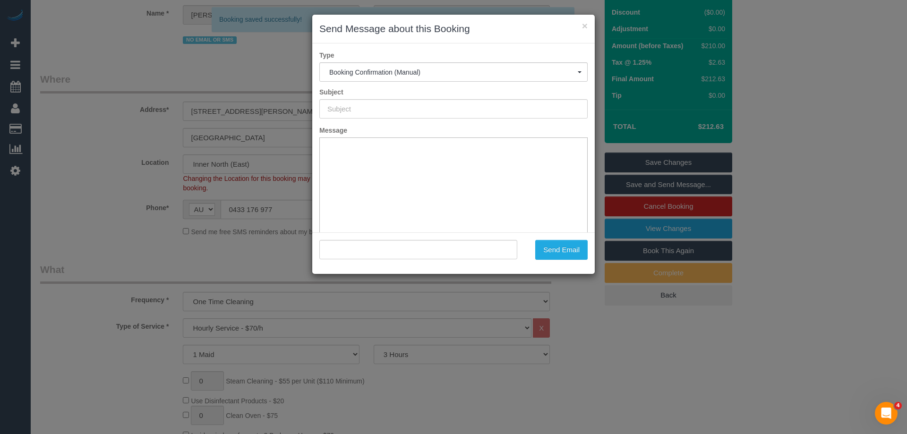
scroll to position [0, 0]
type input "Booking Confirmed"
type input ""Jennifer Stevenson" <jen.stevo@outlook.com>"
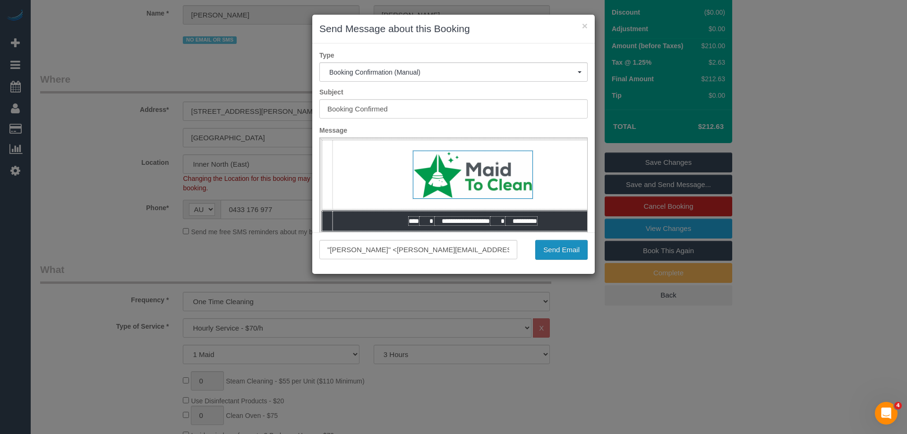
click at [551, 253] on button "Send Email" at bounding box center [561, 250] width 52 height 20
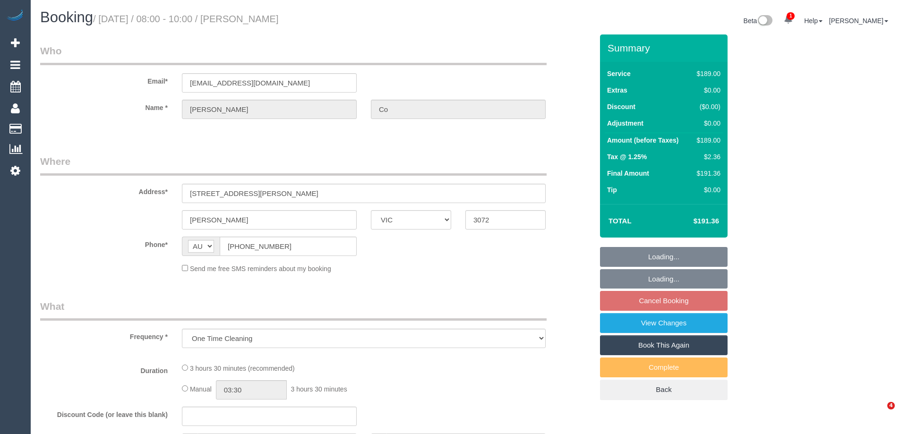
select select "VIC"
select select "string:stripe-pm_1QC7kU2GScqysDRVR9v5iGH8"
select select "number:28"
select select "number:14"
select select "number:19"
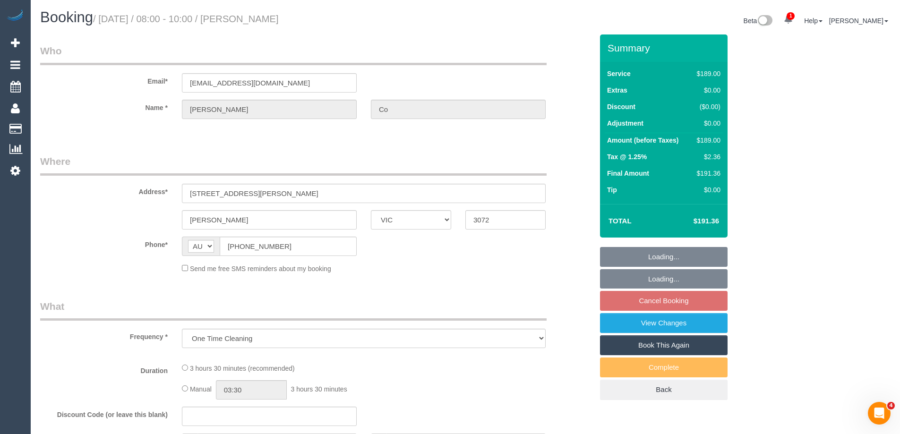
select select "number:25"
select select "number:34"
select select "number:26"
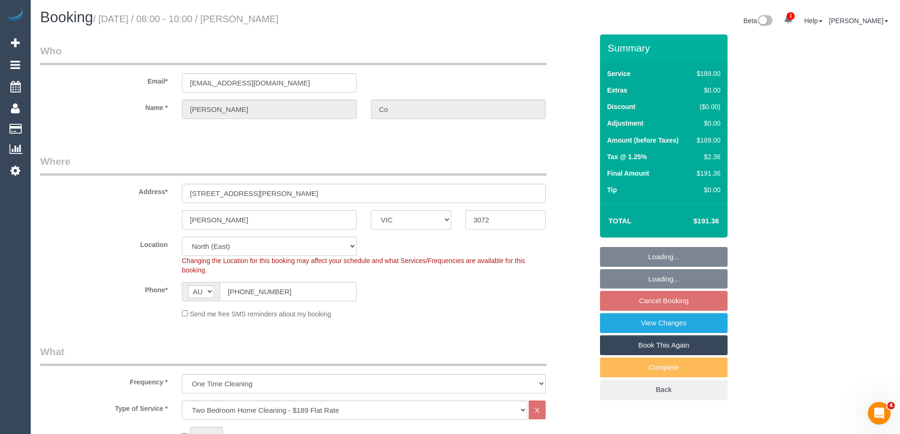
select select "object:780"
select select "spot2"
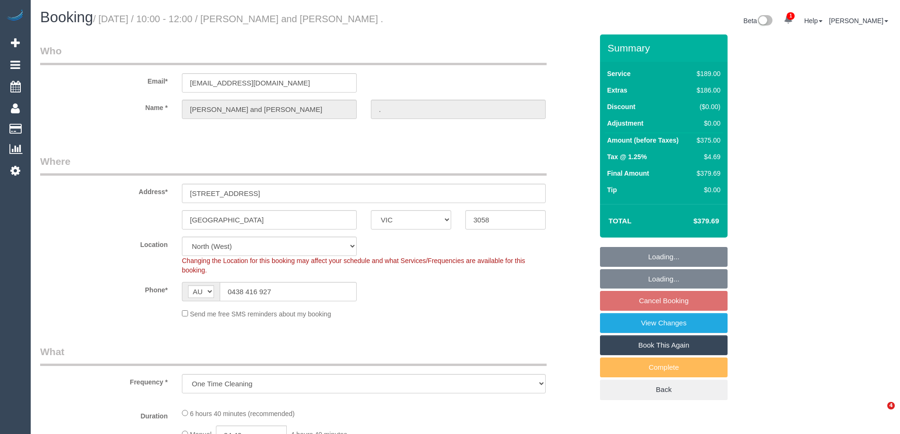
select select "VIC"
select select "object:538"
select select "string:stripe-pm_1Rrt7v2GScqysDRVxKD1X8bU"
select select "number:29"
select select "number:14"
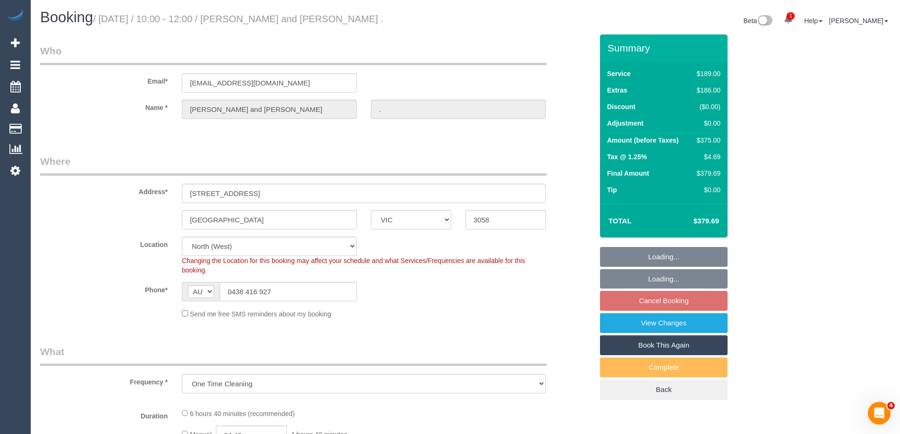
select select "number:19"
select select "number:24"
select select "number:26"
select select "spot3"
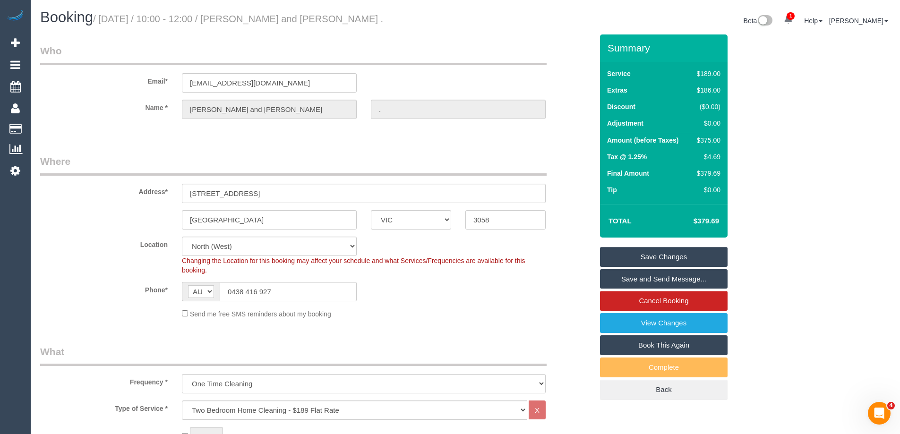
click at [709, 139] on div "$375.00" at bounding box center [706, 140] width 27 height 9
copy div "375.00"
click at [761, 143] on div "Summary Service $189.00 Extras $186.00 Discount ($0.00) Adjustment $0.00 Amount…" at bounding box center [699, 226] width 213 height 385
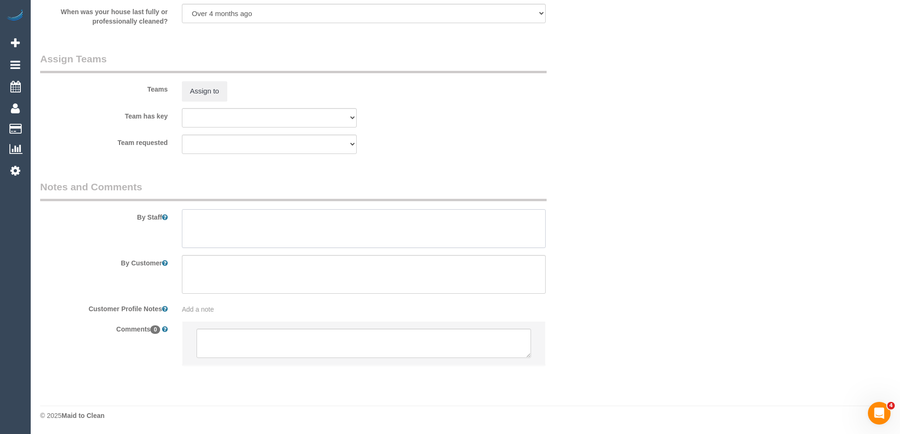
click at [243, 228] on textarea at bounding box center [364, 228] width 364 height 39
click at [234, 206] on div "By Staff" at bounding box center [316, 214] width 567 height 68
click at [236, 229] on textarea at bounding box center [364, 228] width 364 height 39
click at [273, 229] on textarea at bounding box center [364, 228] width 364 height 39
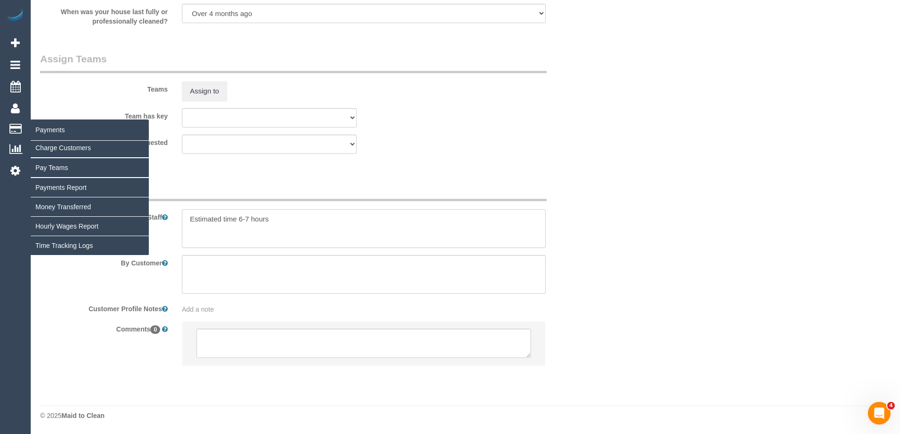
type textarea "Estimated time 6-7 hours"
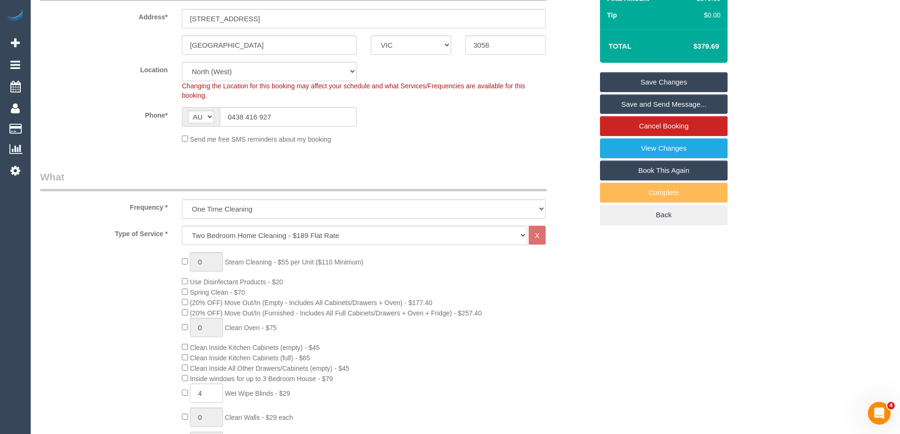
scroll to position [331, 0]
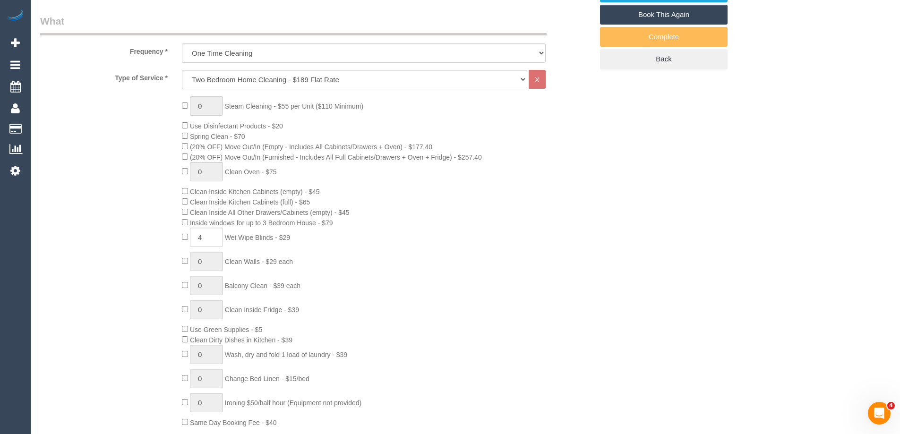
click at [399, 290] on div "0 Steam Cleaning - $55 per Unit ($110 Minimum) Use Disinfectant Products - $20 …" at bounding box center [387, 261] width 425 height 331
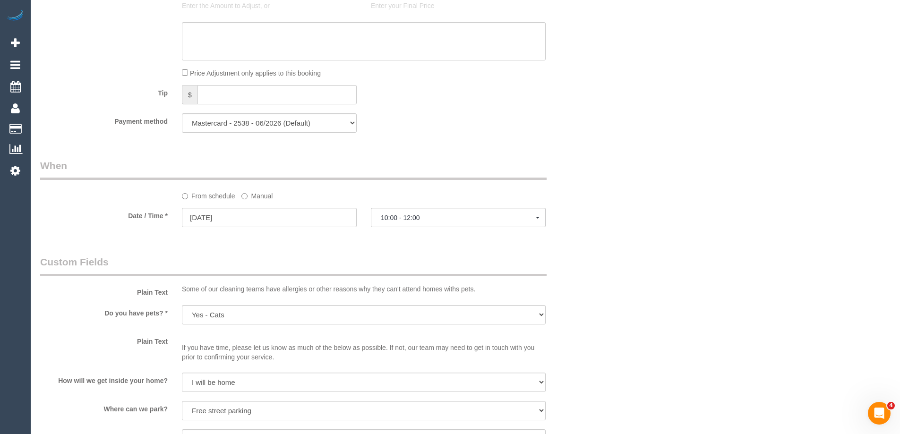
scroll to position [1087, 0]
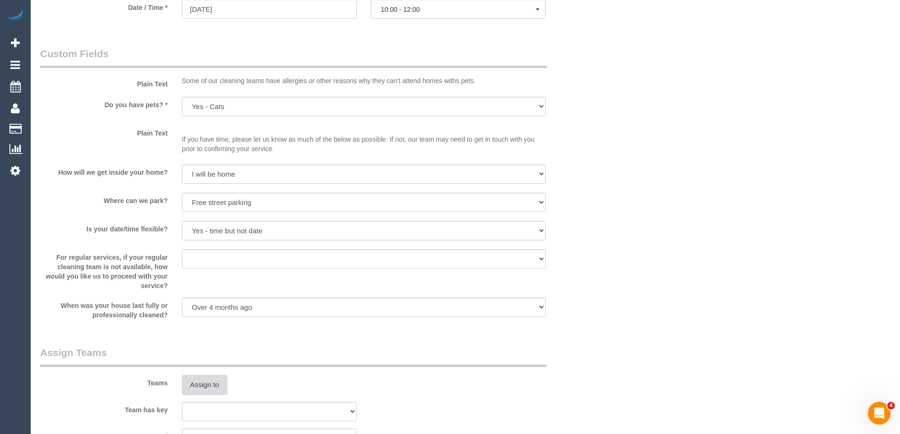
click at [203, 382] on button "Assign to" at bounding box center [204, 385] width 45 height 20
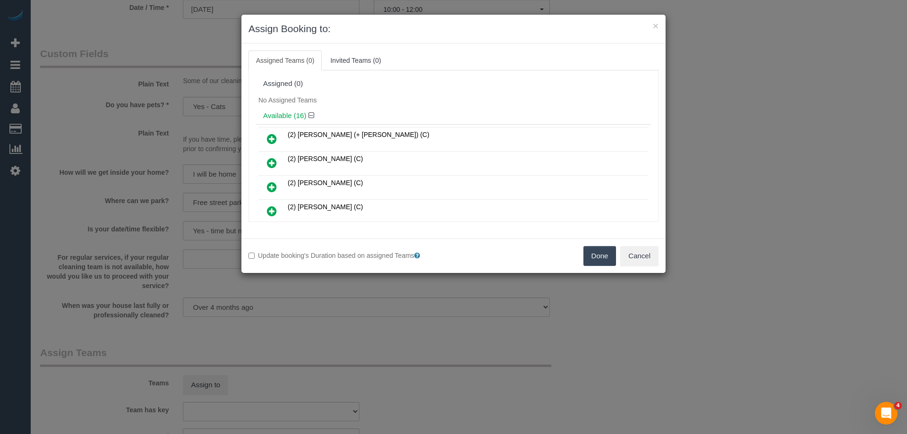
click at [273, 164] on icon at bounding box center [272, 162] width 10 height 11
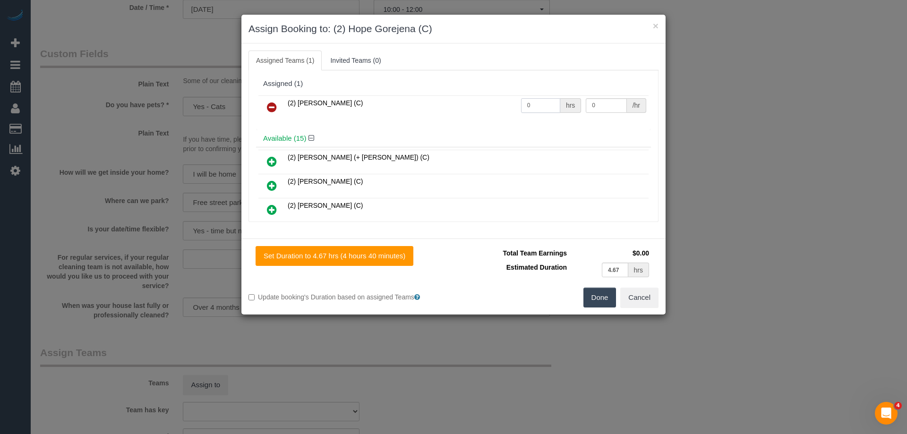
click at [532, 107] on input "0" at bounding box center [540, 105] width 39 height 15
type input "1"
click at [615, 101] on input "0" at bounding box center [606, 105] width 41 height 15
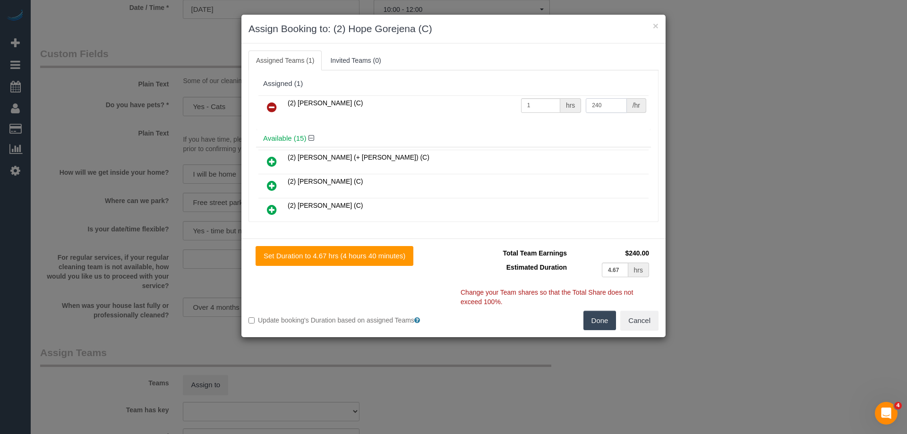
type input "240"
click at [605, 322] on button "Done" at bounding box center [600, 321] width 33 height 20
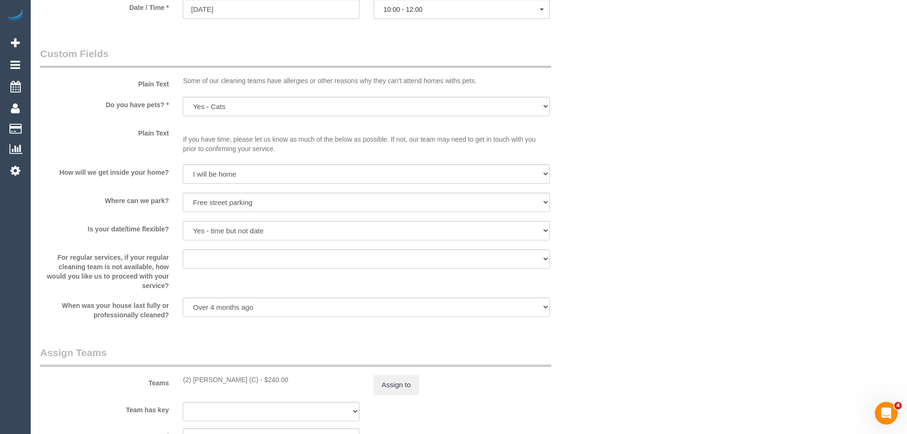
click at [605, 322] on div "× Assign Booking to: (2) Hope Gorejena (C) Assigned Teams (1) Invited Teams (0)…" at bounding box center [453, 217] width 907 height 434
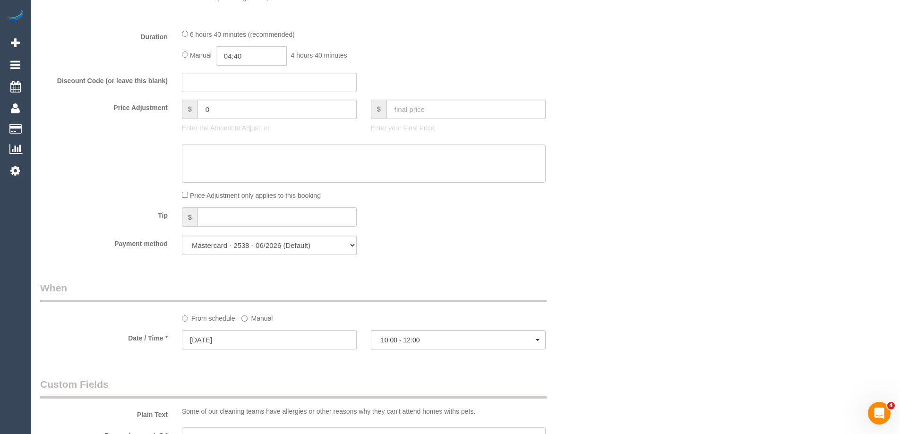
scroll to position [567, 0]
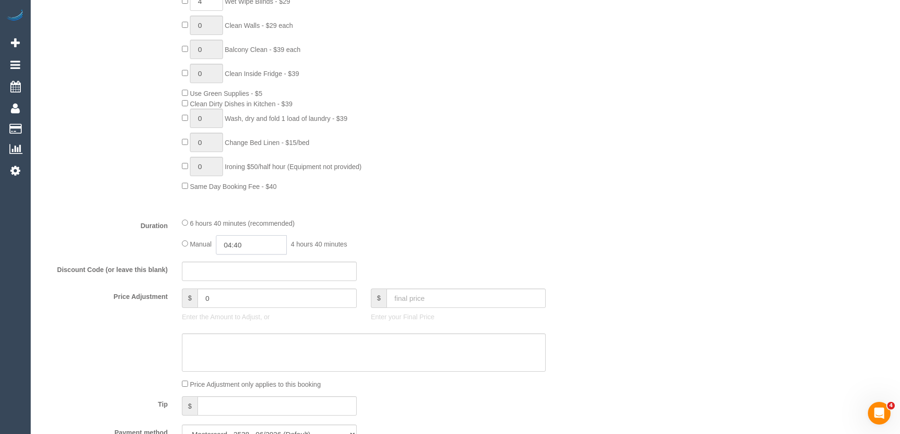
click at [247, 245] on input "04:40" at bounding box center [251, 244] width 71 height 19
type input "07:00"
click at [239, 304] on li "07:00" at bounding box center [241, 301] width 42 height 12
click at [537, 229] on div "6 hours 40 minutes (recommended) Manual 07:00 7 hours 0 minutes" at bounding box center [364, 236] width 378 height 37
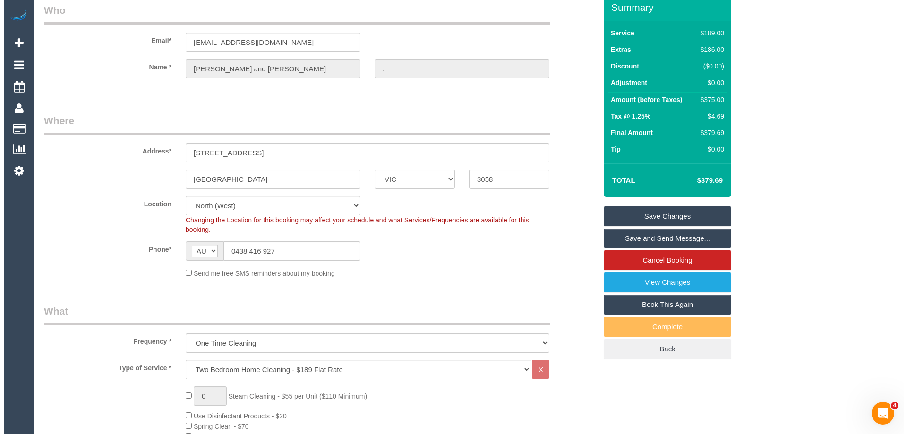
scroll to position [0, 0]
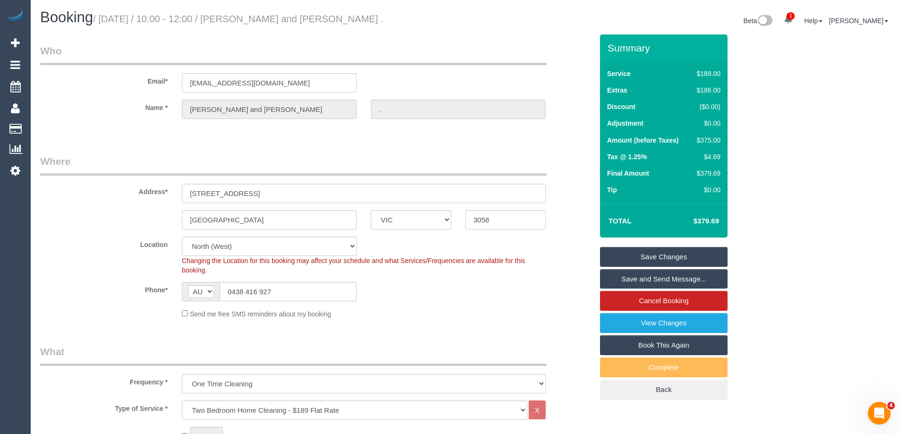
select select "spot24"
click at [639, 275] on link "Save and Send Message..." at bounding box center [664, 279] width 128 height 20
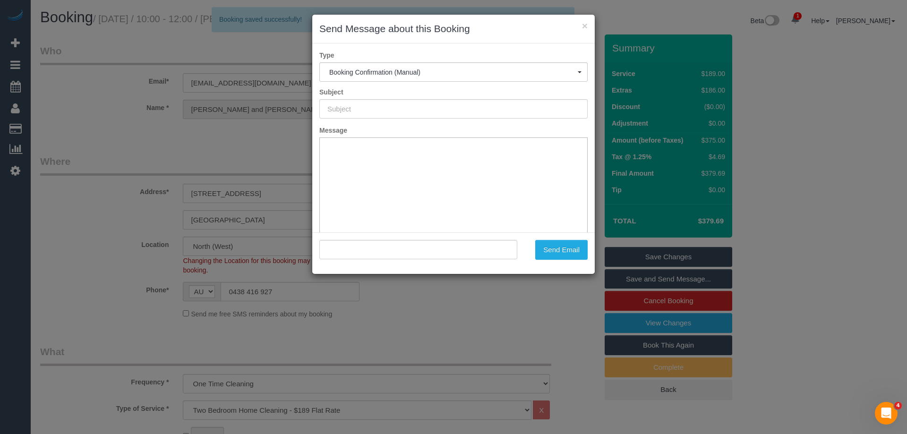
type input "Booking Confirmed"
type input ""Anny and Luke ." <abiagioni1@hotmail.com>"
click at [567, 245] on button "Send Email" at bounding box center [561, 250] width 52 height 20
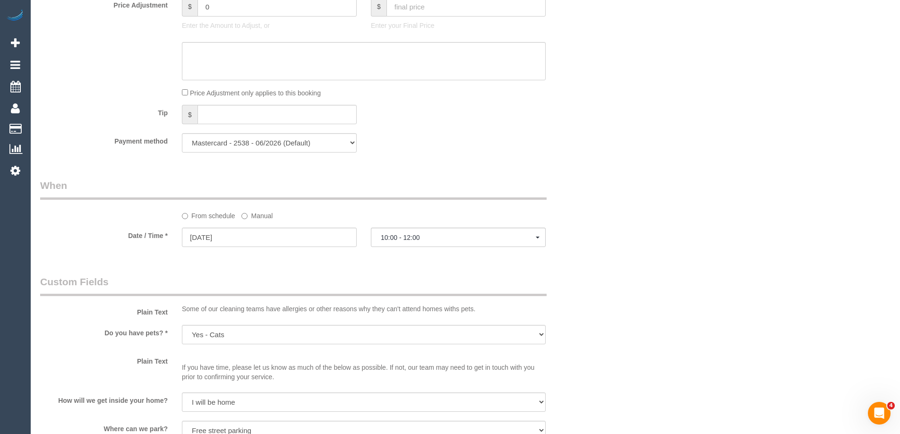
scroll to position [898, 0]
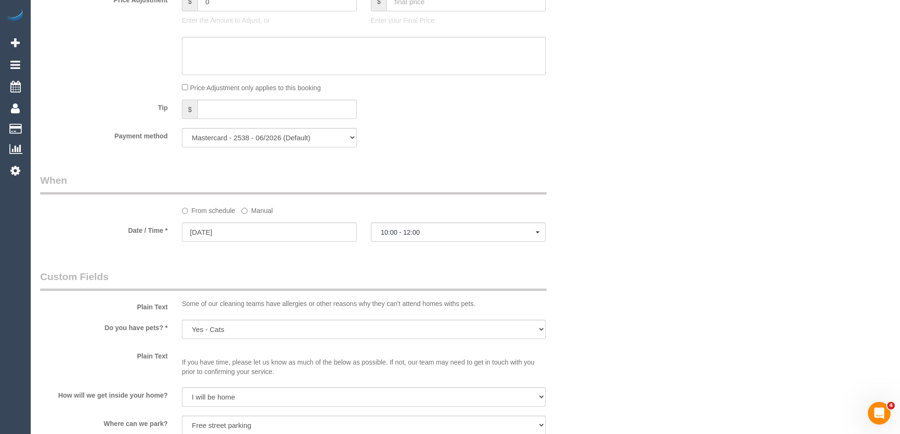
click at [256, 212] on label "Manual" at bounding box center [256, 209] width 31 height 13
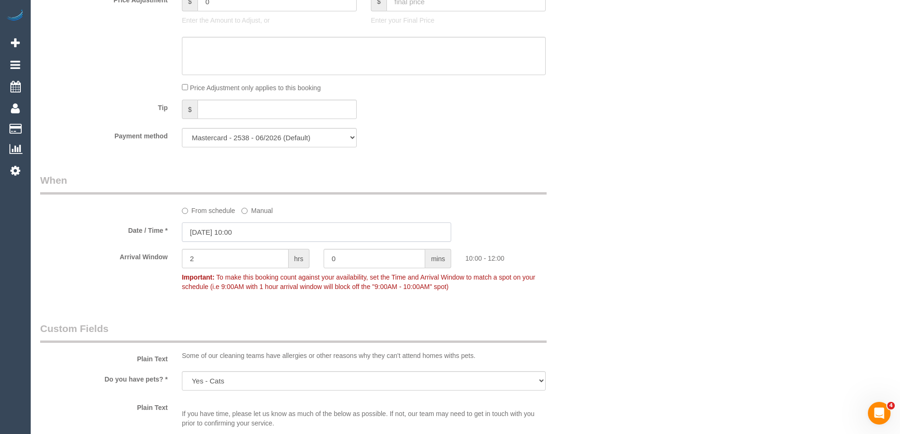
click at [251, 241] on input "13/09/2025 10:00" at bounding box center [316, 232] width 269 height 19
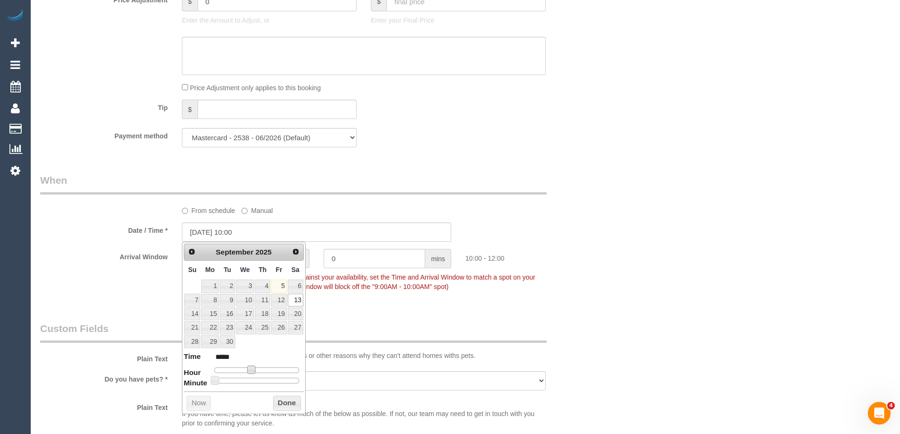
type input "13/09/2025 09:00"
type input "*****"
type input "13/09/2025 08:00"
type input "*****"
click at [242, 372] on span at bounding box center [244, 370] width 9 height 9
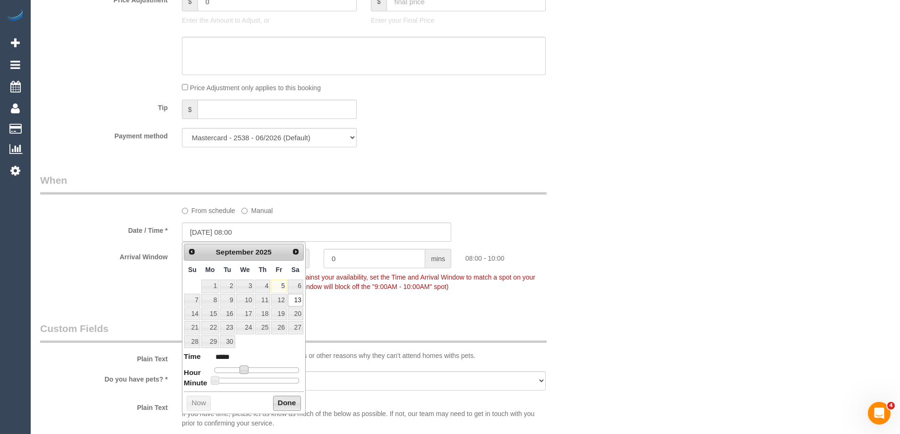
click at [281, 399] on button "Done" at bounding box center [287, 403] width 28 height 15
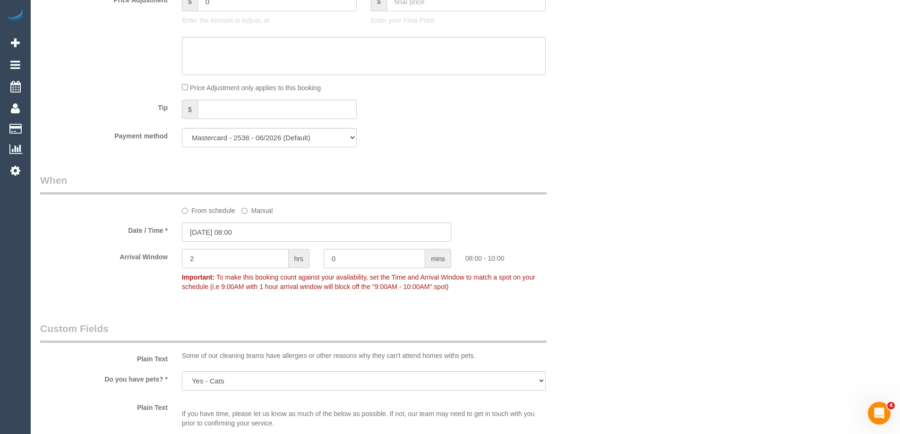
click at [569, 315] on div "Who Email* abiagioni1@hotmail.com Name * Anny and Luke . Where Address* 7-9 Bel…" at bounding box center [316, 71] width 567 height 1800
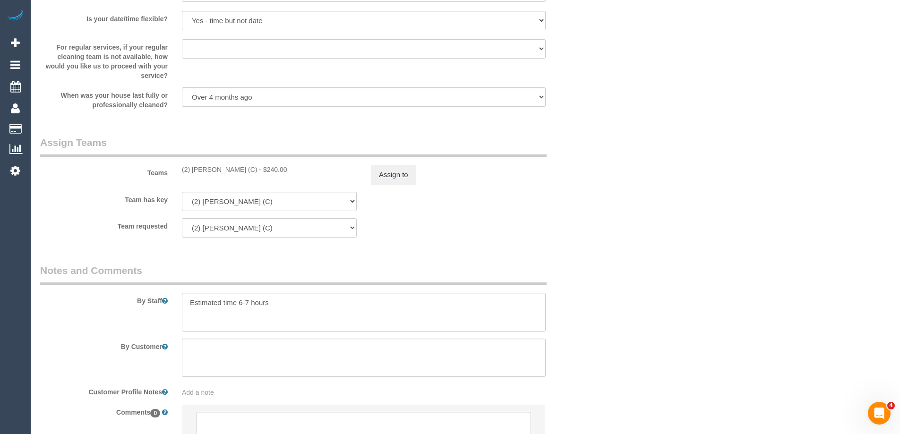
scroll to position [1466, 0]
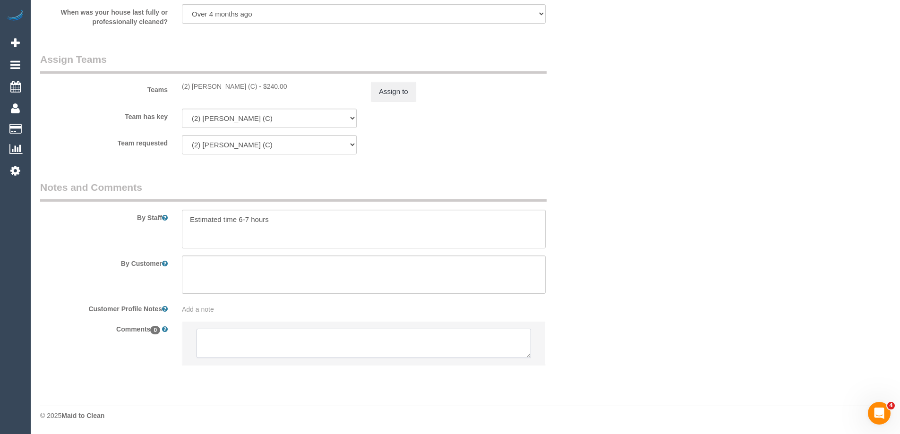
click at [266, 350] on textarea at bounding box center [364, 343] width 335 height 29
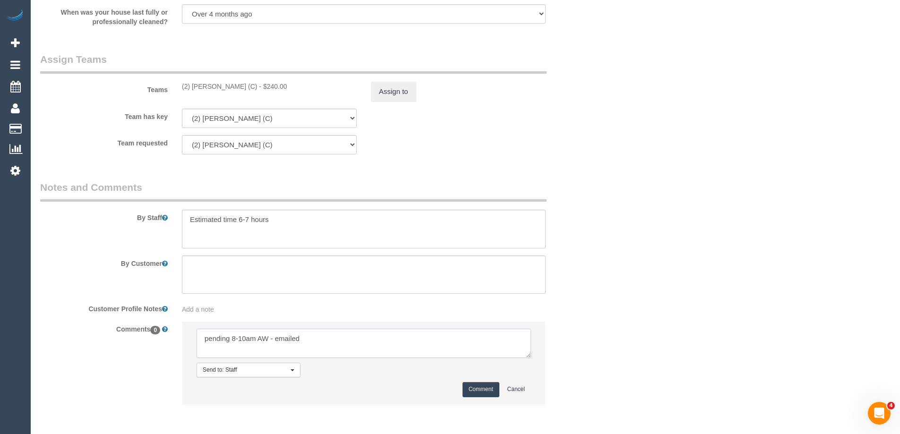
type textarea "pending 8-10am AW - emailed"
click at [479, 391] on button "Comment" at bounding box center [481, 389] width 37 height 15
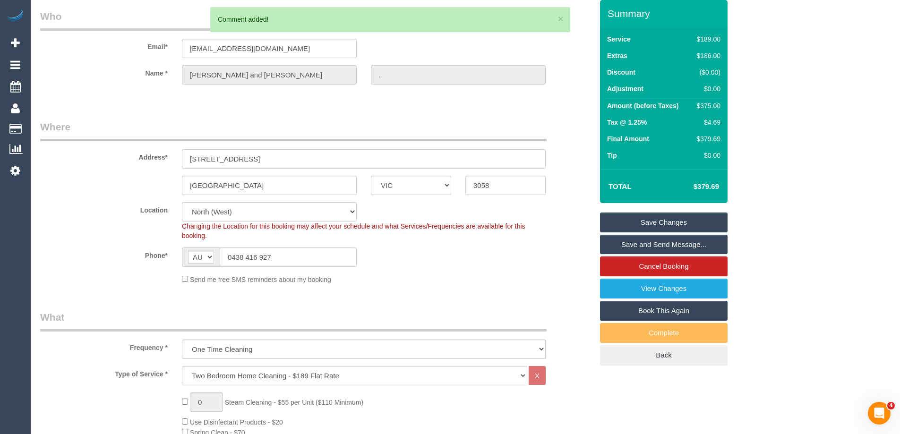
scroll to position [0, 0]
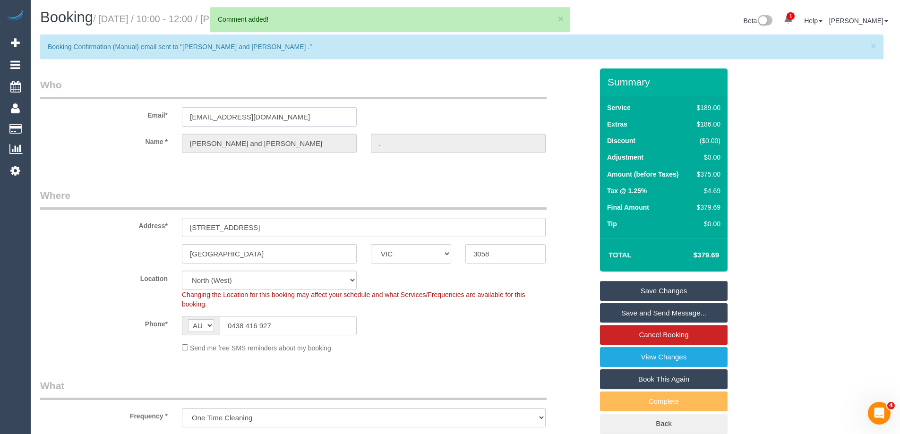
click at [278, 115] on input "[EMAIL_ADDRESS][DOMAIN_NAME]" at bounding box center [269, 116] width 175 height 19
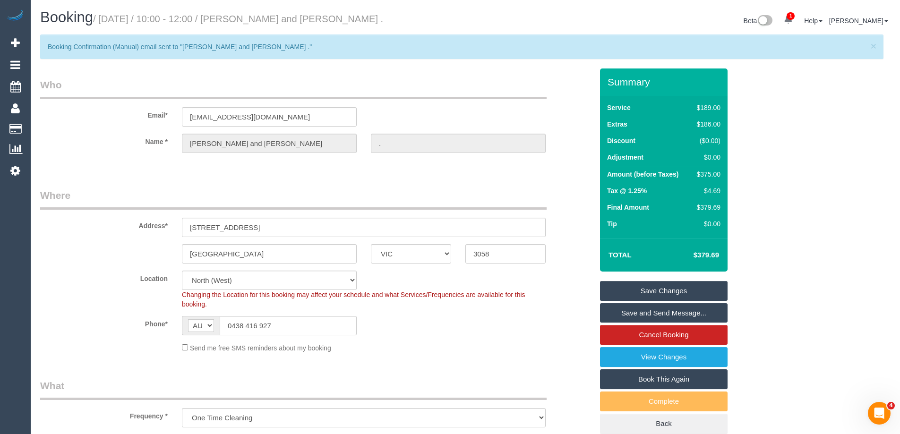
click at [638, 289] on link "Save Changes" at bounding box center [664, 291] width 128 height 20
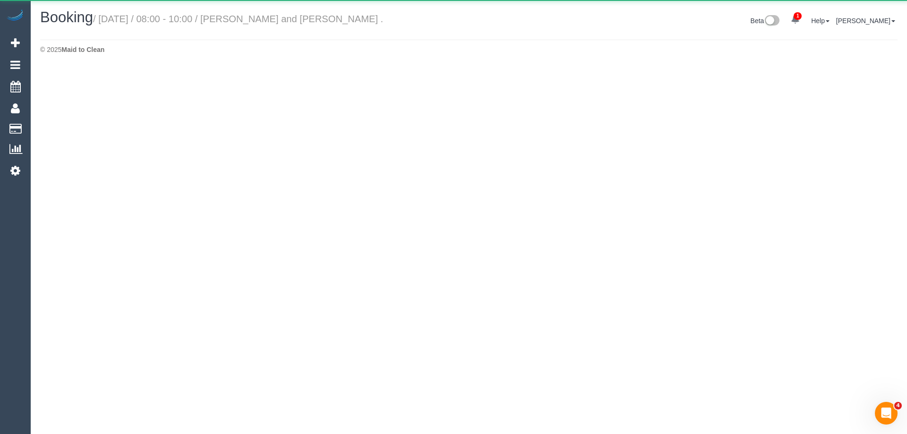
select select "VIC"
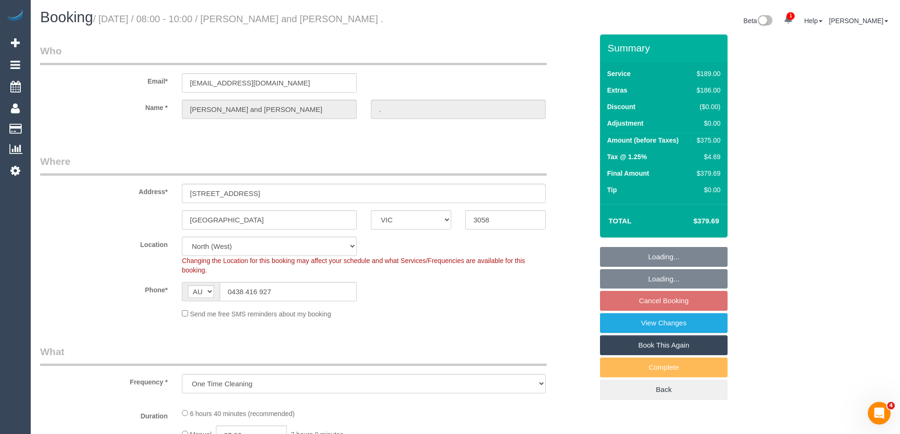
select select "object:7751"
select select "string:stripe-pm_1Rrt7v2GScqysDRVxKD1X8bU"
select select "number:29"
select select "number:14"
select select "number:19"
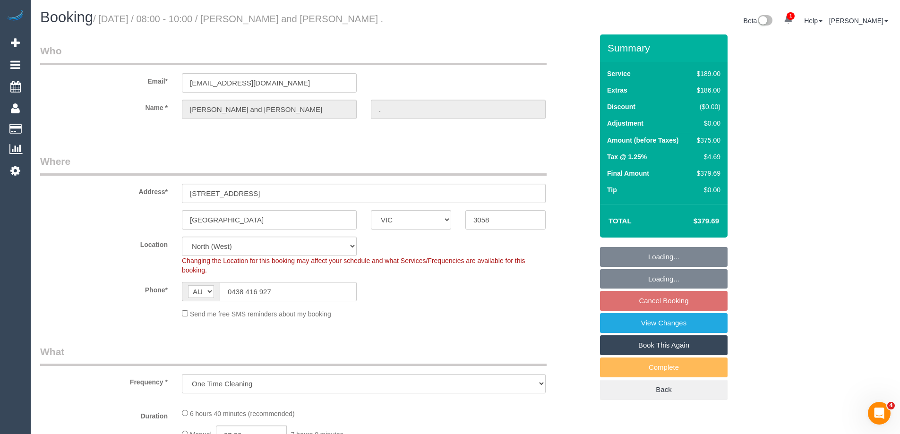
select select "number:24"
select select "number:26"
select select "spot44"
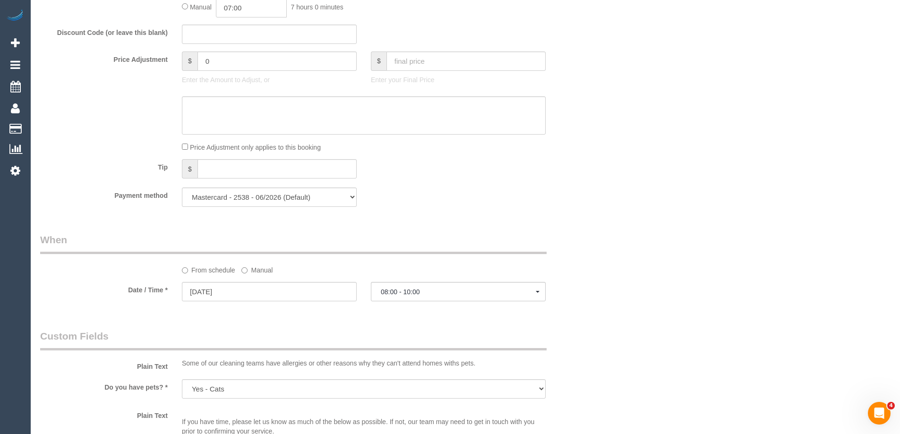
scroll to position [945, 0]
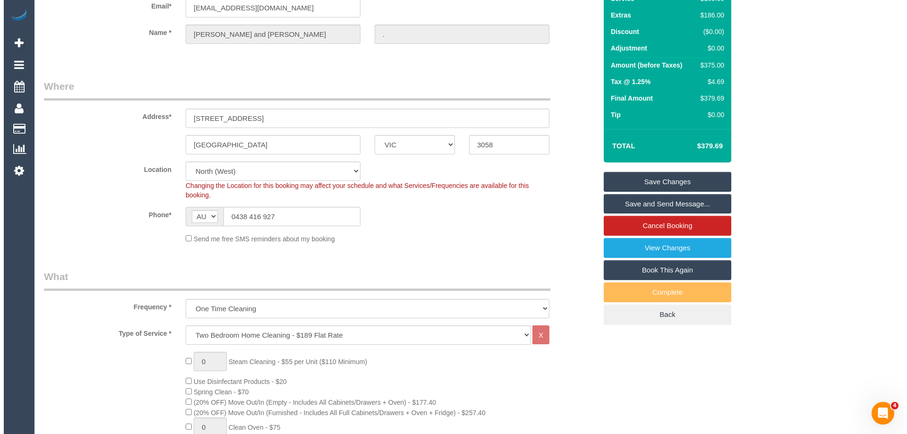
scroll to position [0, 0]
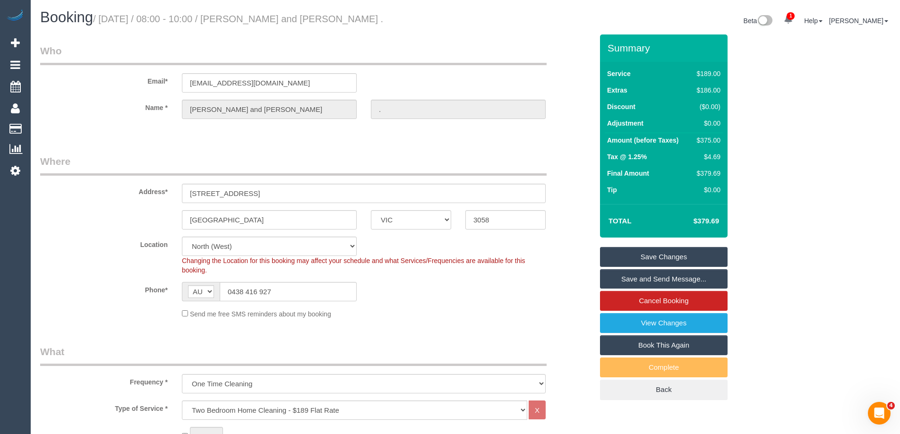
click at [696, 254] on link "Save Changes" at bounding box center [664, 257] width 128 height 20
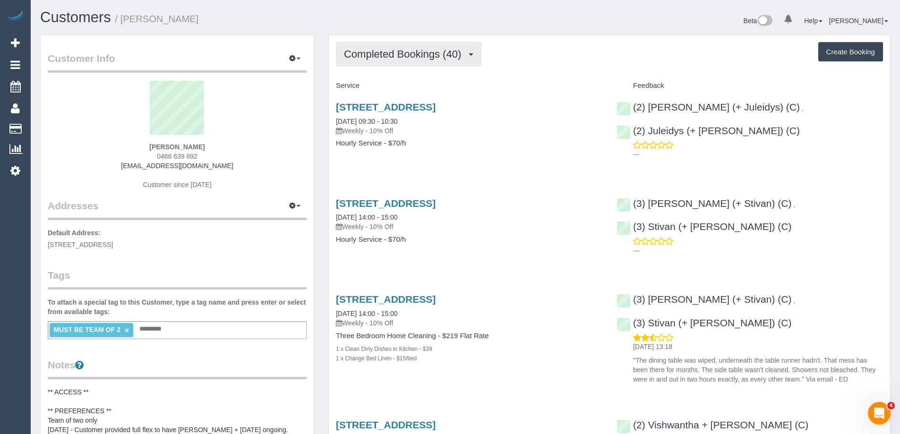
click at [428, 55] on span "Completed Bookings (40)" at bounding box center [405, 54] width 122 height 12
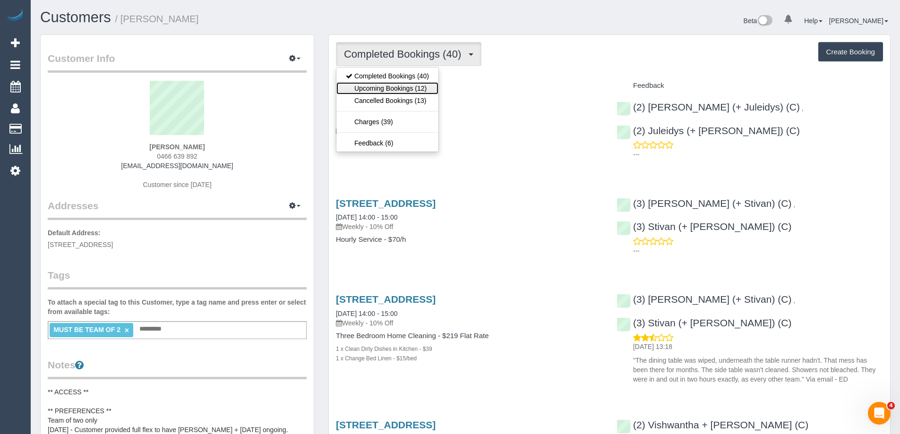
click at [415, 84] on link "Upcoming Bookings (12)" at bounding box center [387, 88] width 102 height 12
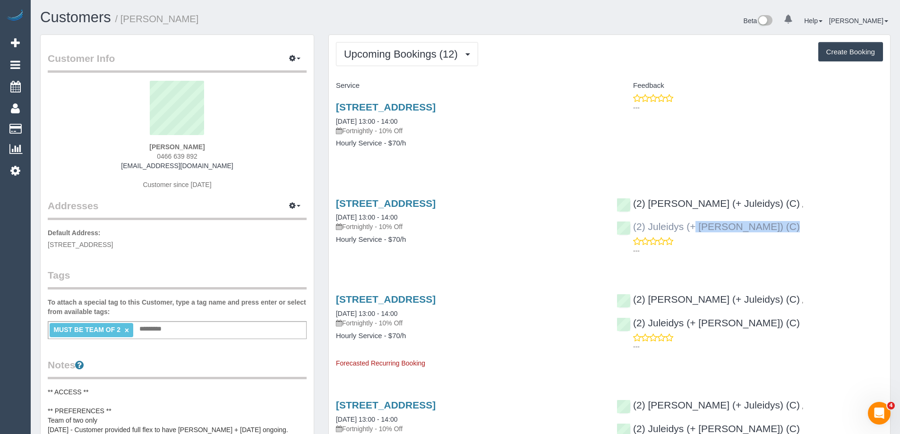
drag, startPoint x: 793, startPoint y: 219, endPoint x: 777, endPoint y: 201, distance: 24.5
click at [777, 201] on div "(2) Cris (+ Juleidys) (C) , (2) Juleidys (+ Cris) (C) ---" at bounding box center [750, 225] width 281 height 70
click at [390, 121] on link "13/09/2025 13:00 - 14:00" at bounding box center [366, 122] width 61 height 8
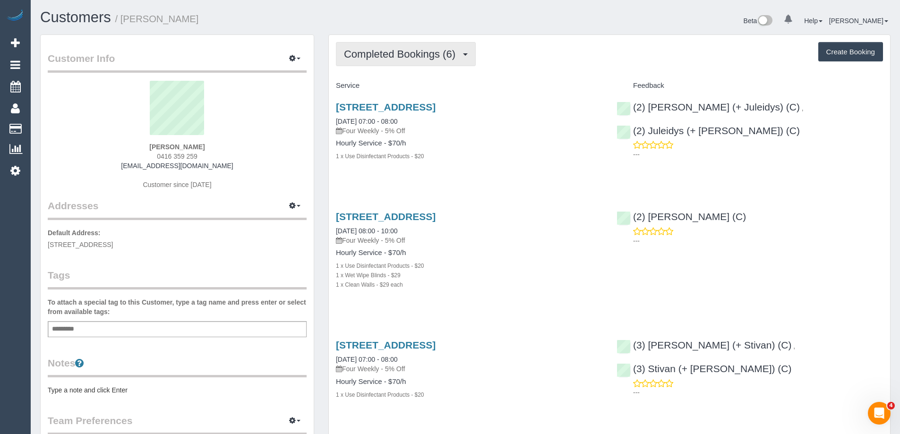
click at [475, 57] on button "Completed Bookings (6)" at bounding box center [406, 54] width 140 height 24
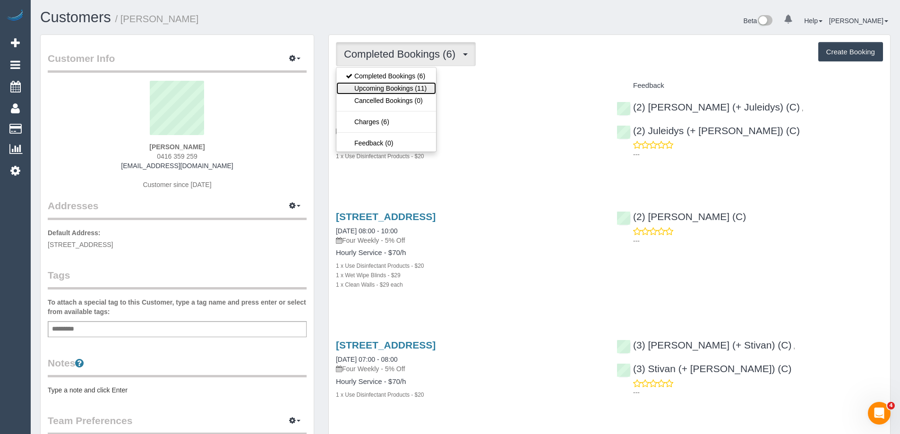
click at [414, 90] on link "Upcoming Bookings (11)" at bounding box center [386, 88] width 100 height 12
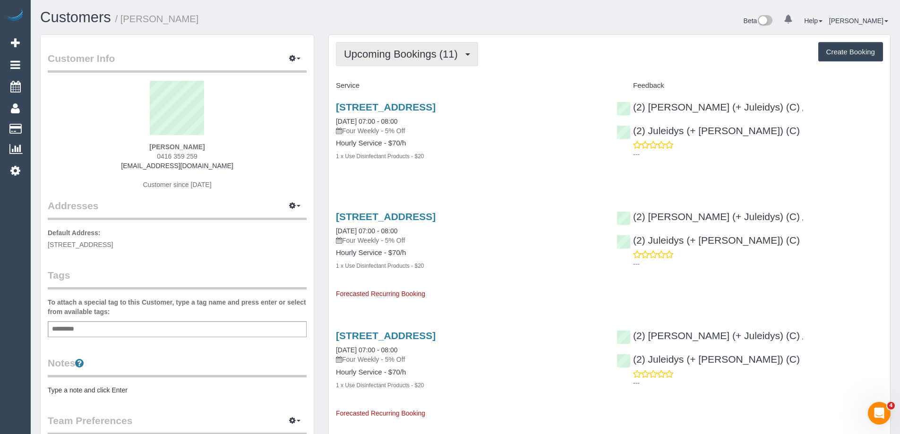
click at [443, 58] on span "Upcoming Bookings (11)" at bounding box center [403, 54] width 119 height 12
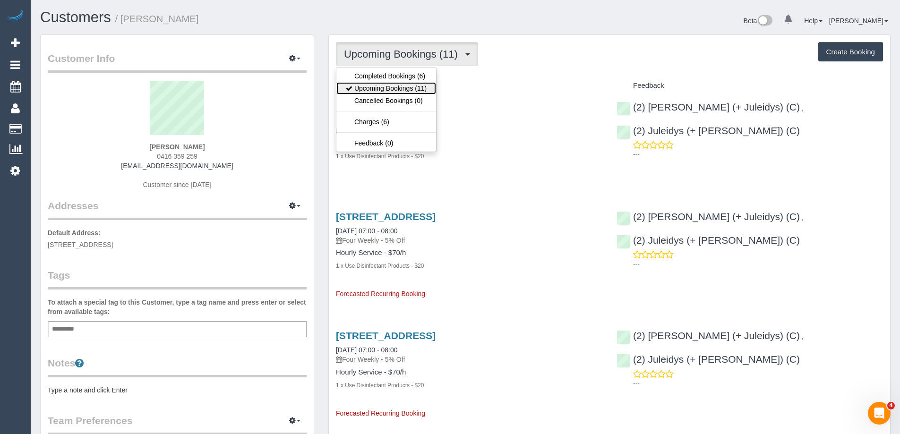
click at [399, 87] on link "Upcoming Bookings (11)" at bounding box center [386, 88] width 100 height 12
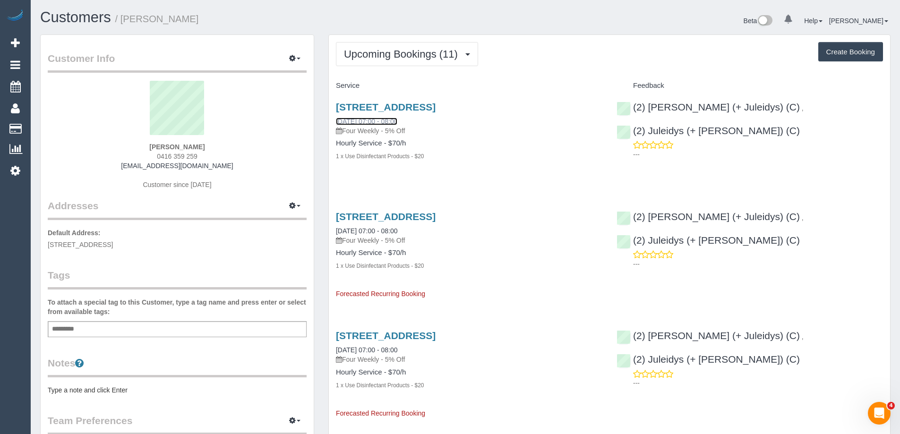
click at [391, 121] on link "[DATE] 07:00 - 08:00" at bounding box center [366, 122] width 61 height 8
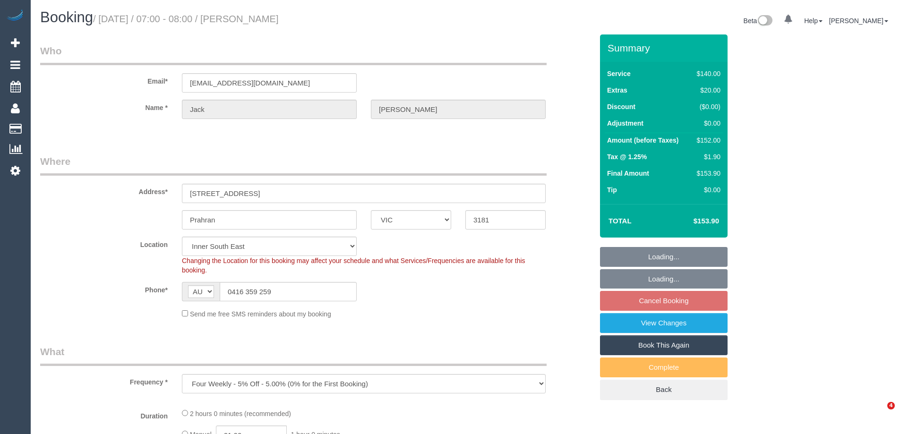
select select "VIC"
select select "object:851"
select select "number:28"
select select "number:14"
select select "number:19"
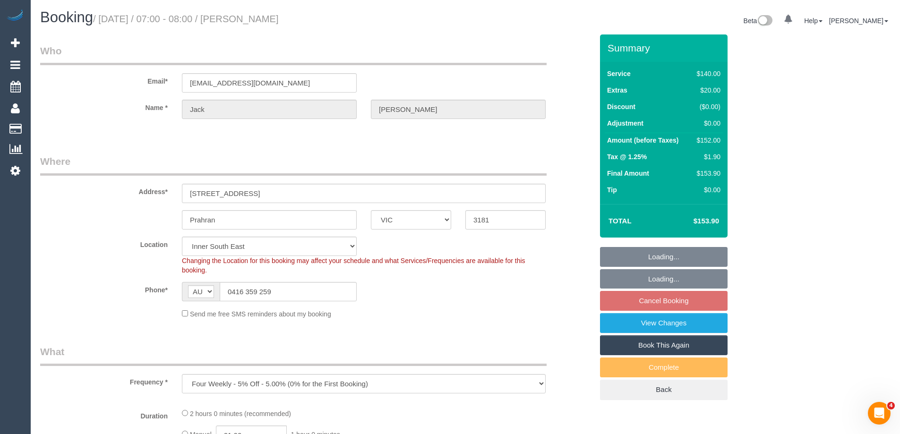
select select "number:24"
select select "number:34"
select select "number:13"
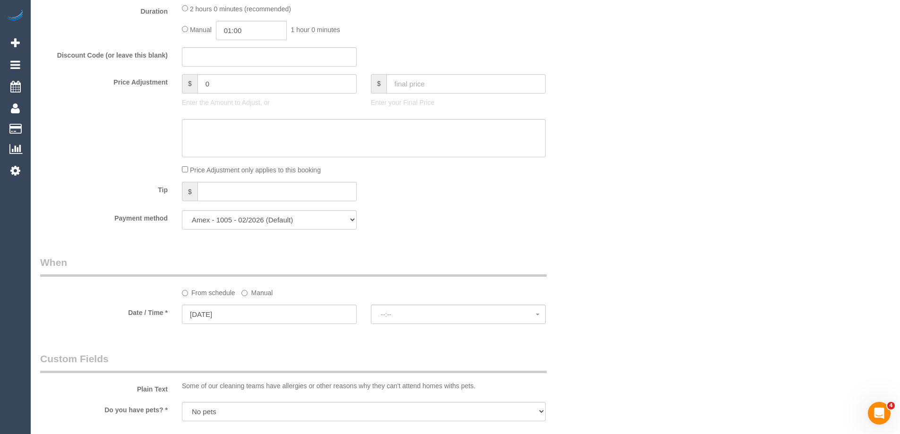
select select "spot1"
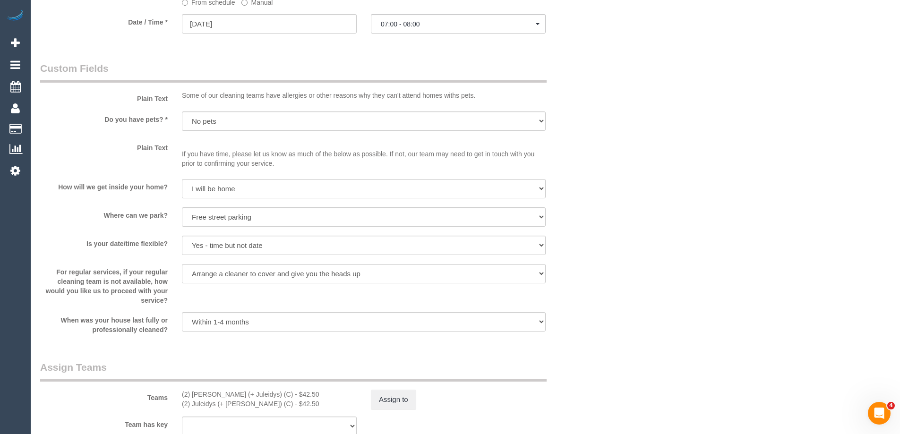
scroll to position [1229, 0]
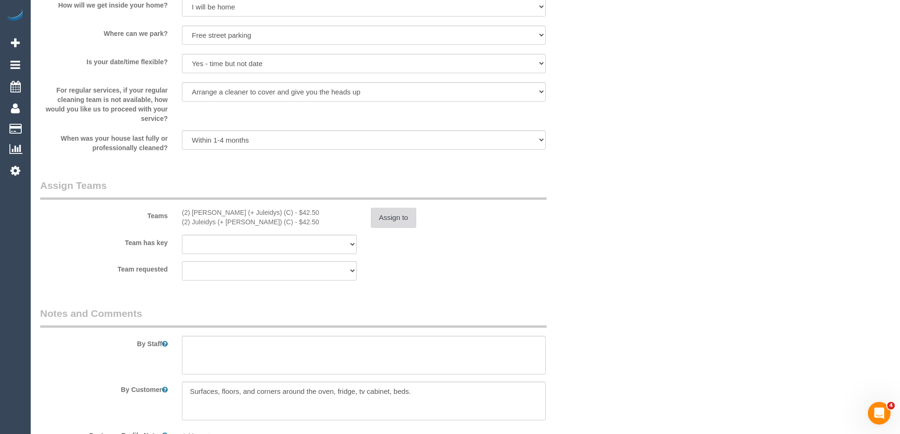
click at [399, 217] on button "Assign to" at bounding box center [393, 218] width 45 height 20
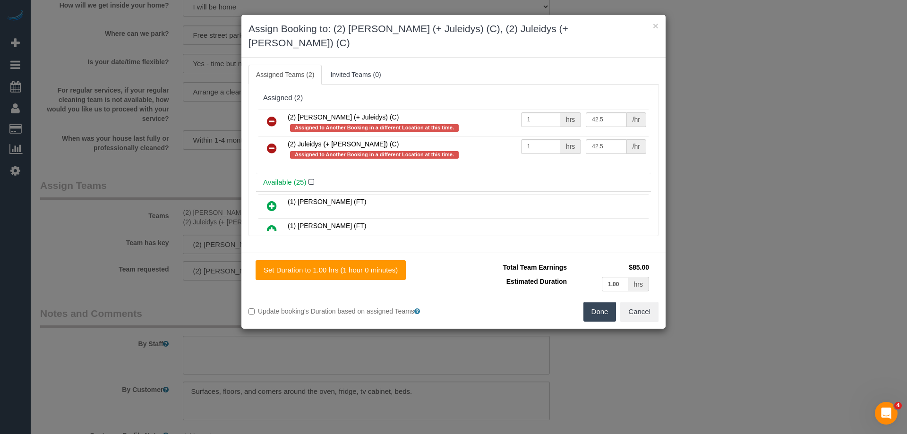
click at [267, 116] on icon at bounding box center [272, 121] width 10 height 11
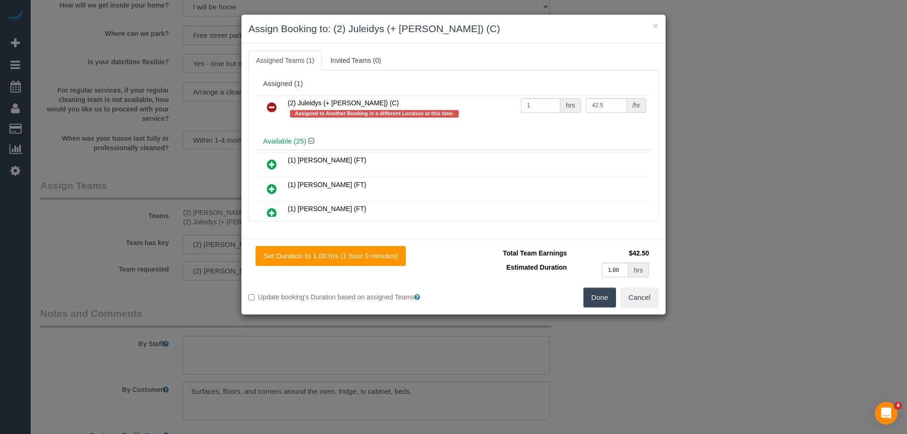
click at [270, 110] on icon at bounding box center [272, 107] width 10 height 11
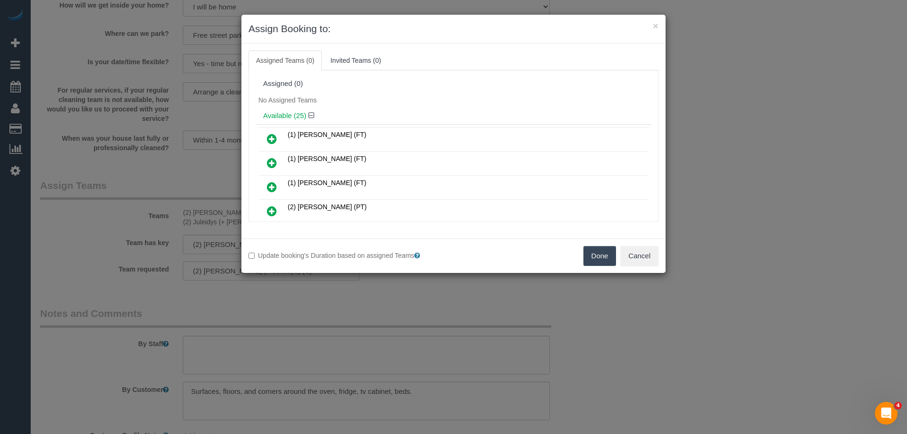
click at [594, 255] on button "Done" at bounding box center [600, 256] width 33 height 20
click at [594, 255] on div "× Assign Booking to: Assigned Teams (0) Invited Teams (0) Assigned (0) No Assig…" at bounding box center [453, 217] width 907 height 434
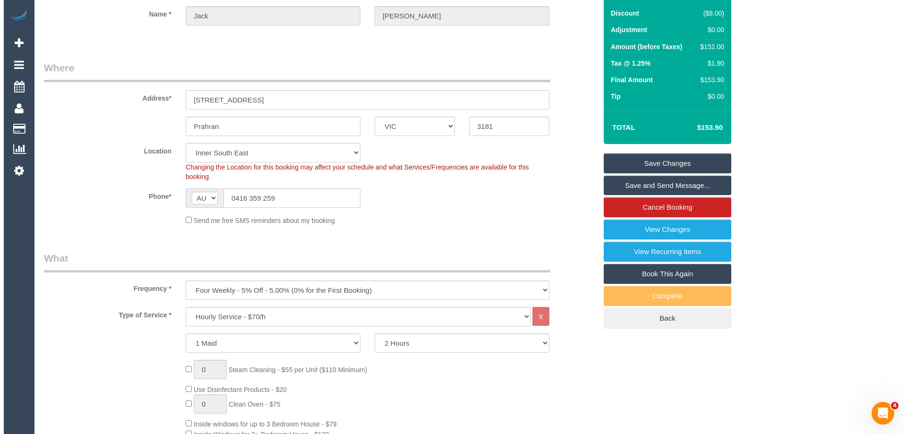
scroll to position [0, 0]
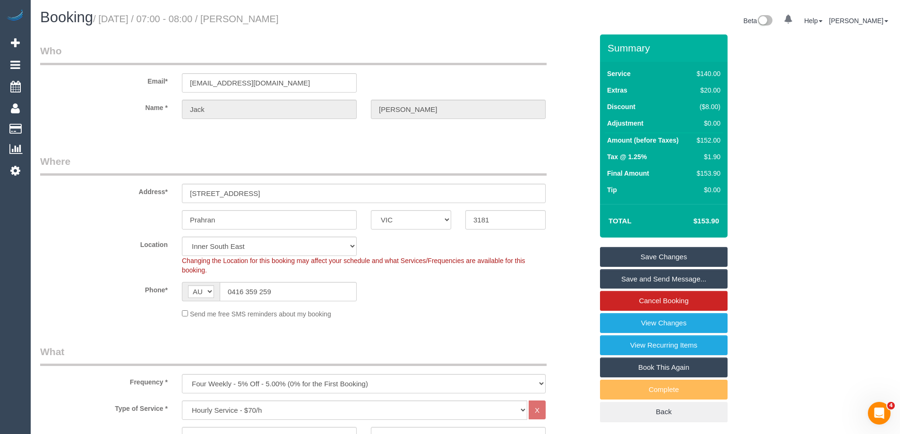
click at [668, 254] on link "Save Changes" at bounding box center [664, 257] width 128 height 20
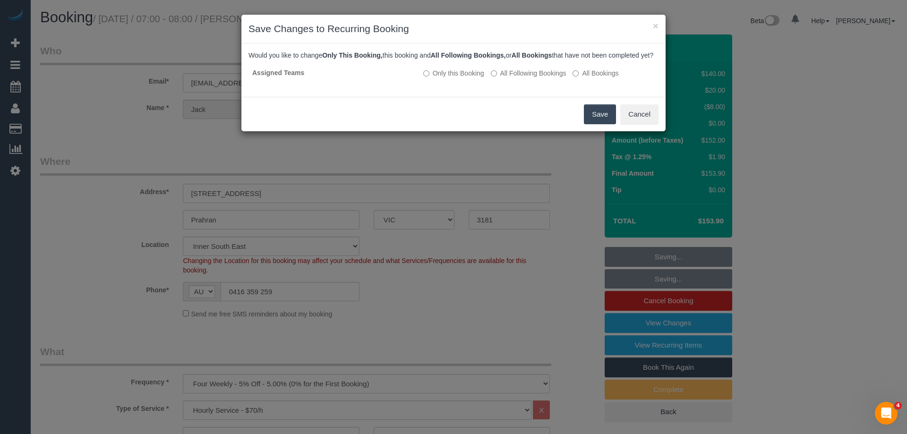
click at [606, 123] on button "Save" at bounding box center [600, 114] width 32 height 20
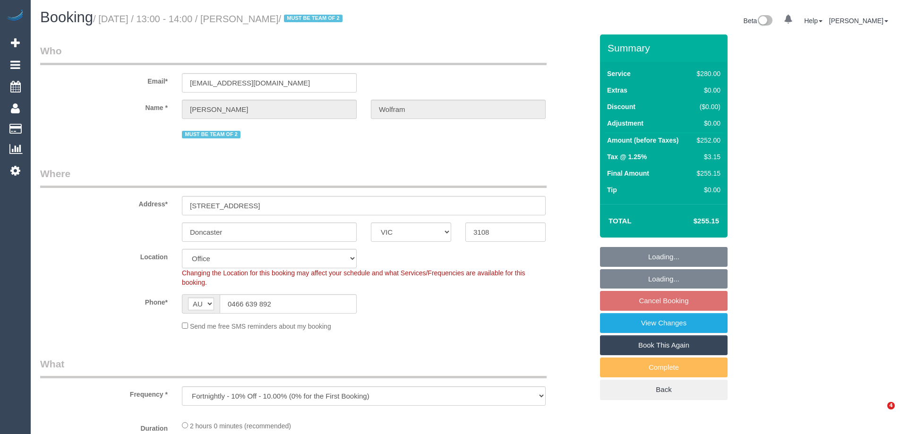
select select "VIC"
select select "object:744"
select select "string:stripe-pm_1QyhYY2GScqysDRVoCbMWQdV"
select select "2"
select select "number:27"
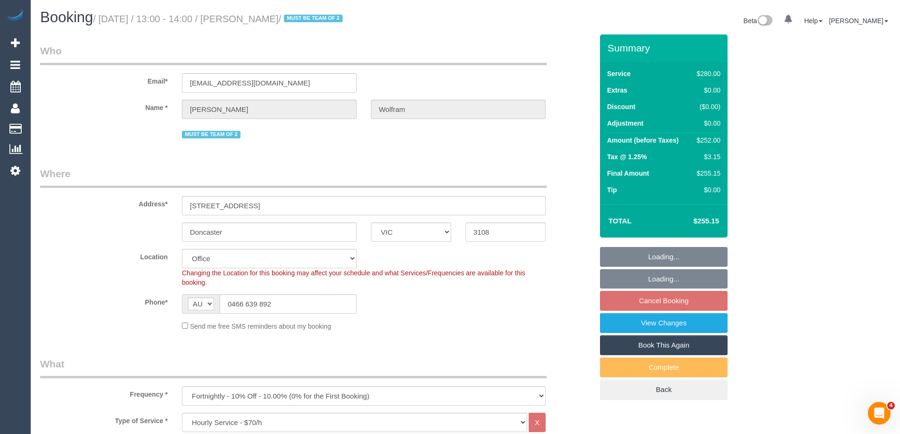
select select "number:14"
select select "number:18"
select select "number:22"
select select "number:35"
select select "number:12"
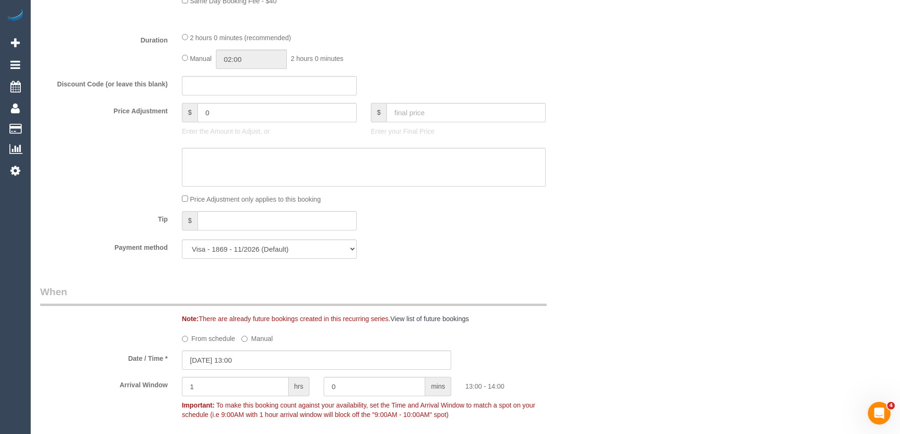
scroll to position [756, 0]
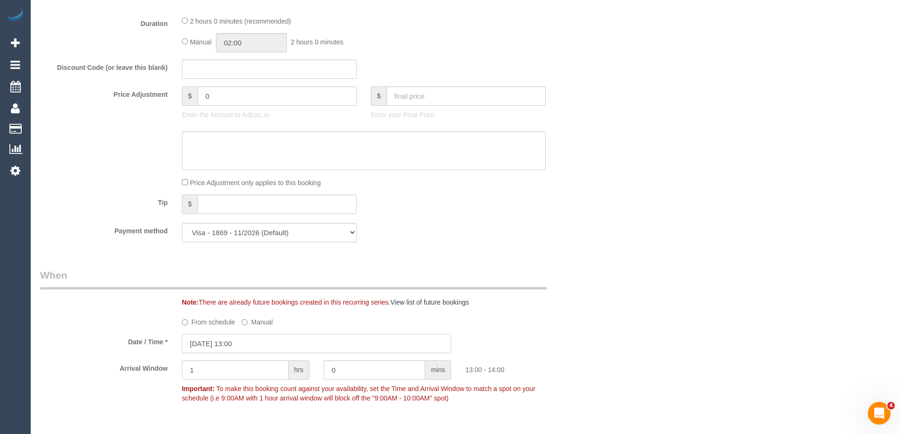
click at [240, 340] on input "13/09/2025 13:00" at bounding box center [316, 343] width 269 height 19
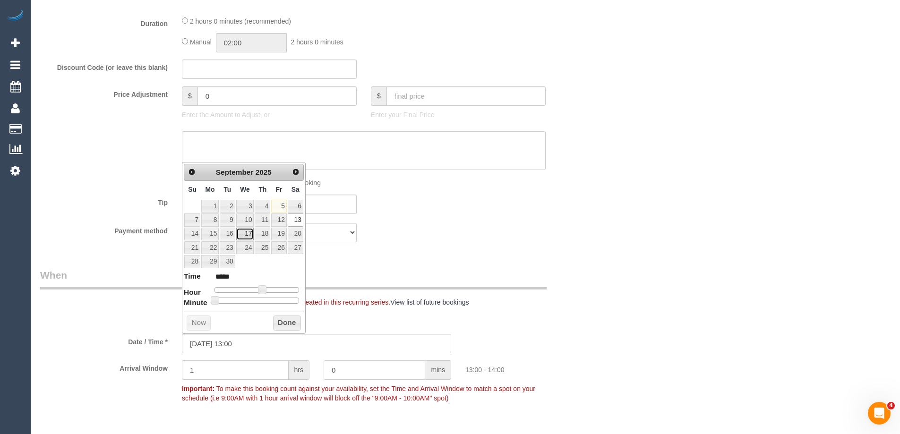
click at [248, 235] on link "17" at bounding box center [245, 234] width 18 height 13
type input "17/09/2025 12:00"
type input "*****"
type input "17/09/2025 11:00"
type input "*****"
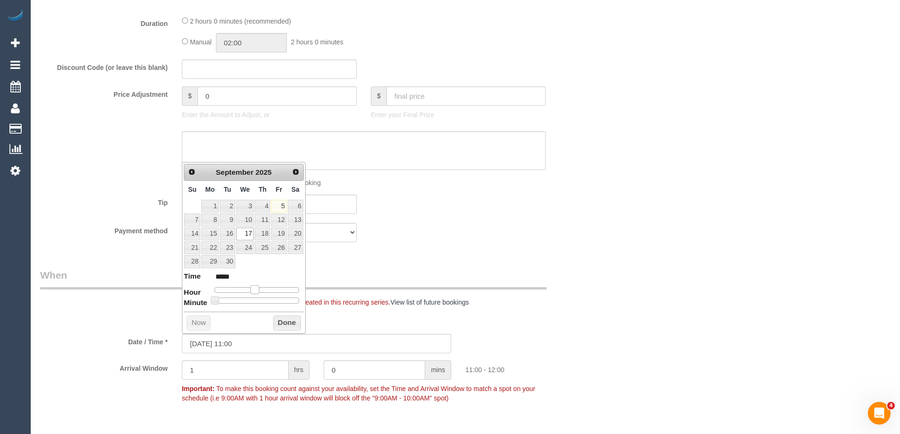
type input "17/09/2025 10:00"
type input "*****"
type input "17/09/2025 09:00"
type input "*****"
drag, startPoint x: 262, startPoint y: 290, endPoint x: 248, endPoint y: 289, distance: 14.2
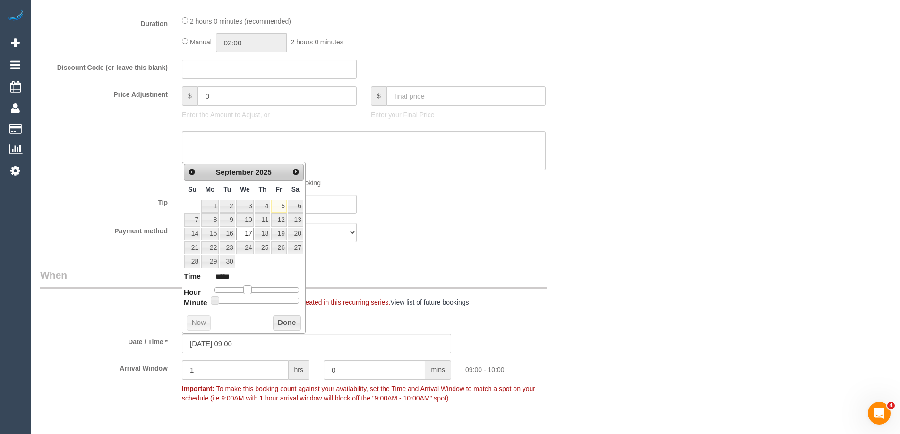
click at [248, 289] on span at bounding box center [247, 289] width 9 height 9
click at [278, 319] on button "Done" at bounding box center [287, 323] width 28 height 15
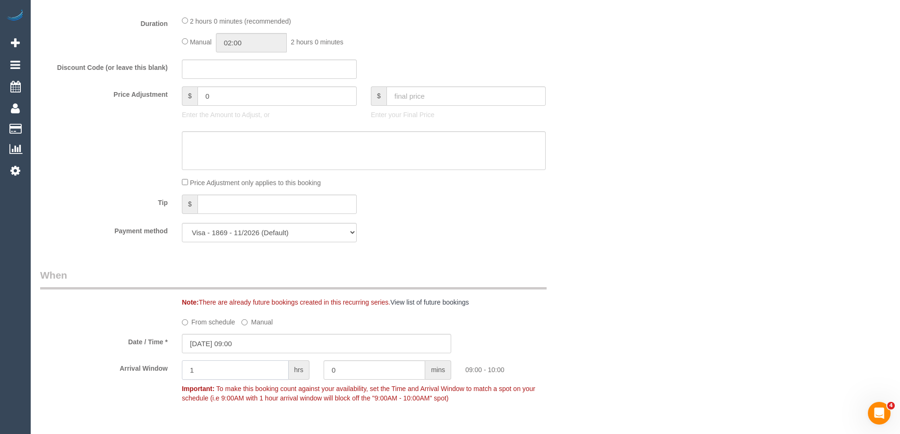
click at [221, 364] on input "1" at bounding box center [235, 370] width 107 height 19
click at [248, 369] on input "2" at bounding box center [235, 370] width 107 height 19
type input "2"
click at [734, 288] on div "Who Email* josiewolfram@outlook.com Name * Josie Wolfram MUST BE TEAM OF 2 Wher…" at bounding box center [465, 373] width 851 height 2191
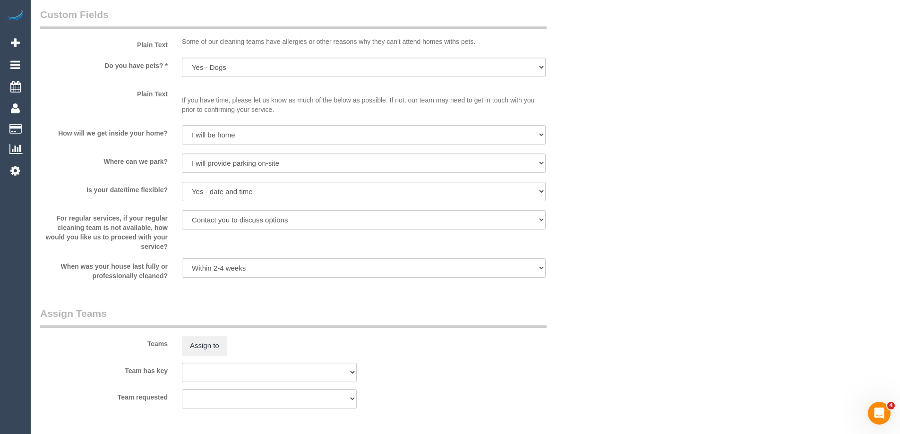
scroll to position [1182, 0]
click at [180, 306] on legend "Assign Teams" at bounding box center [293, 316] width 507 height 21
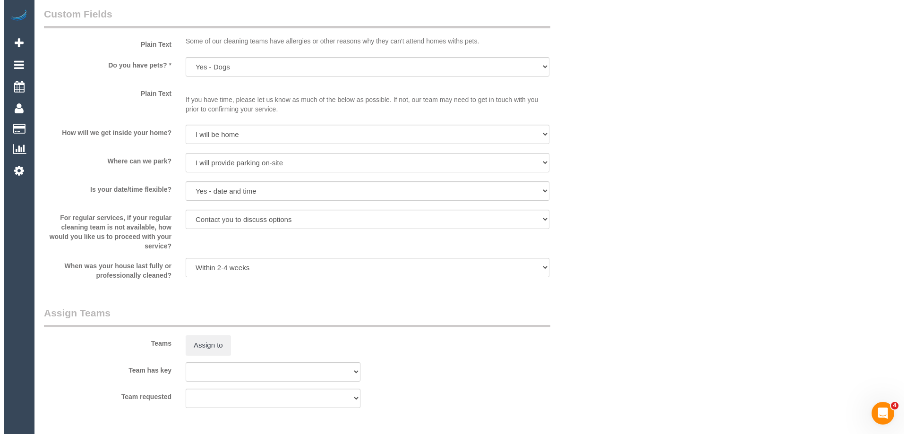
scroll to position [1229, 0]
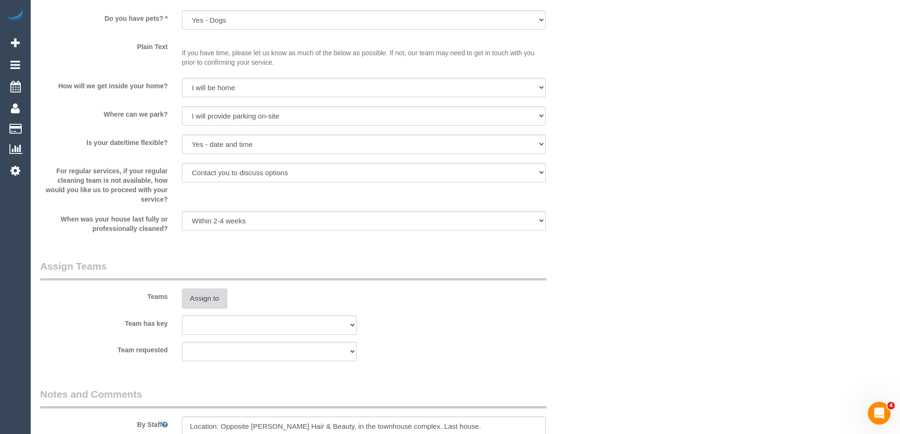
click at [210, 298] on button "Assign to" at bounding box center [204, 299] width 45 height 20
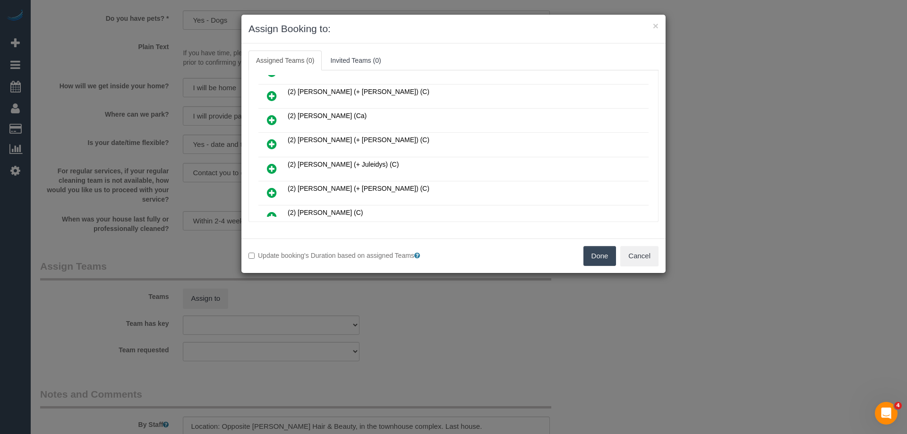
click at [274, 169] on icon at bounding box center [272, 168] width 10 height 11
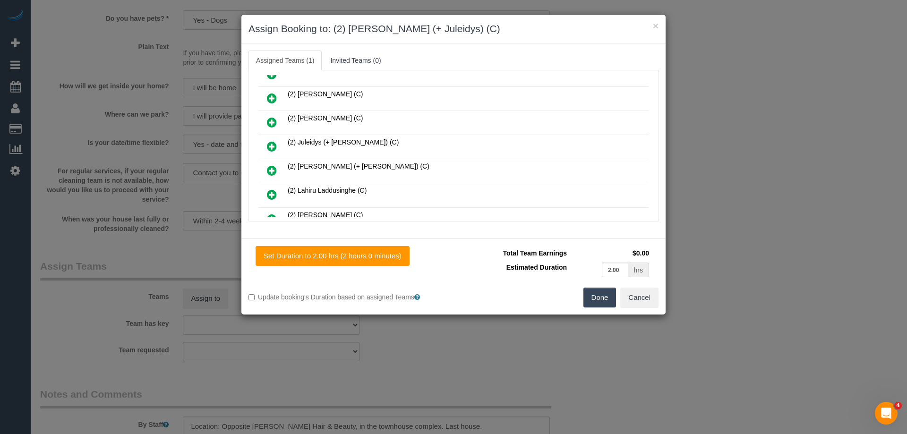
click at [275, 148] on icon at bounding box center [272, 146] width 10 height 11
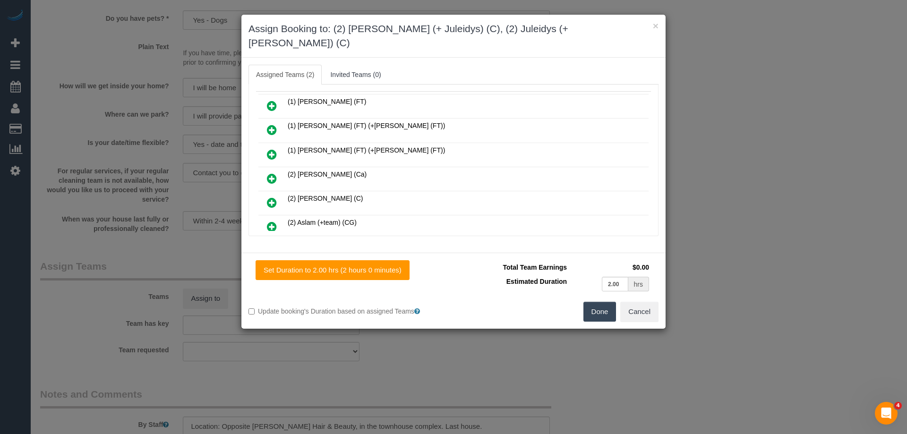
scroll to position [0, 0]
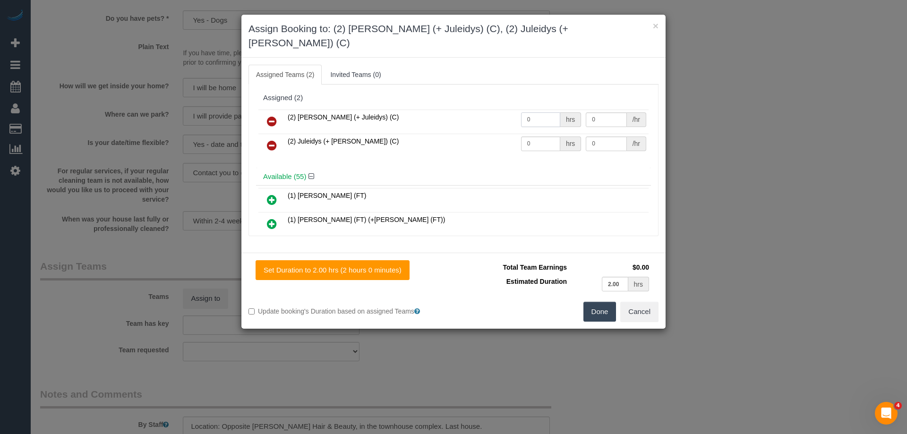
click at [533, 112] on input "0" at bounding box center [540, 119] width 39 height 15
type input "2"
click at [544, 137] on input "0" at bounding box center [540, 144] width 39 height 15
type input "2"
click at [617, 112] on input "0" at bounding box center [606, 119] width 41 height 15
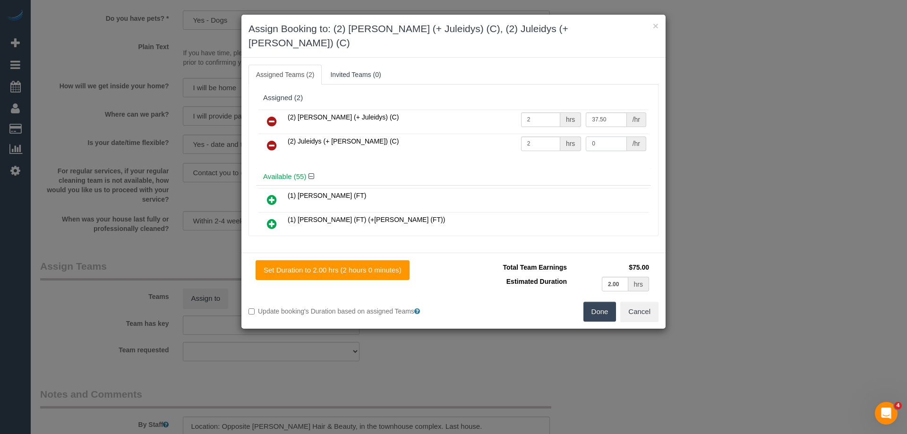
type input "37.5"
click at [610, 137] on input "0" at bounding box center [606, 144] width 41 height 15
type input "37.5"
click at [592, 305] on button "Done" at bounding box center [600, 312] width 33 height 20
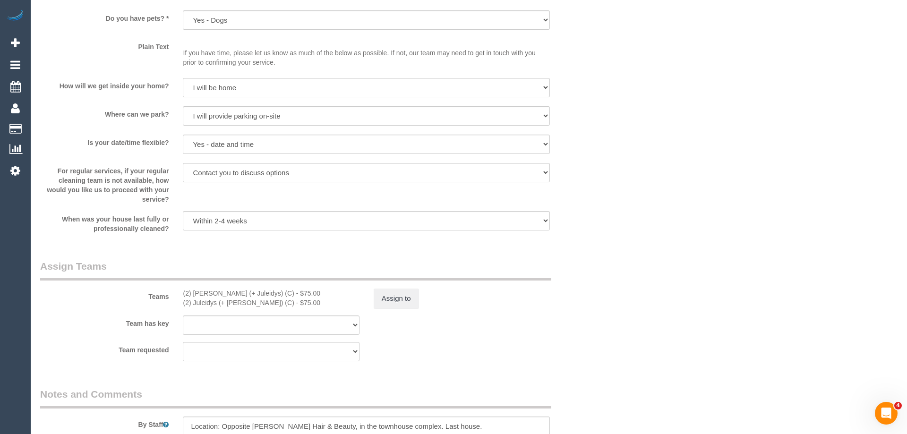
click at [592, 305] on div "× Assign Booking to: (2) Cris (+ Juleidys) (C), (2) Juleidys (+ Cris) (C) Assig…" at bounding box center [453, 217] width 907 height 434
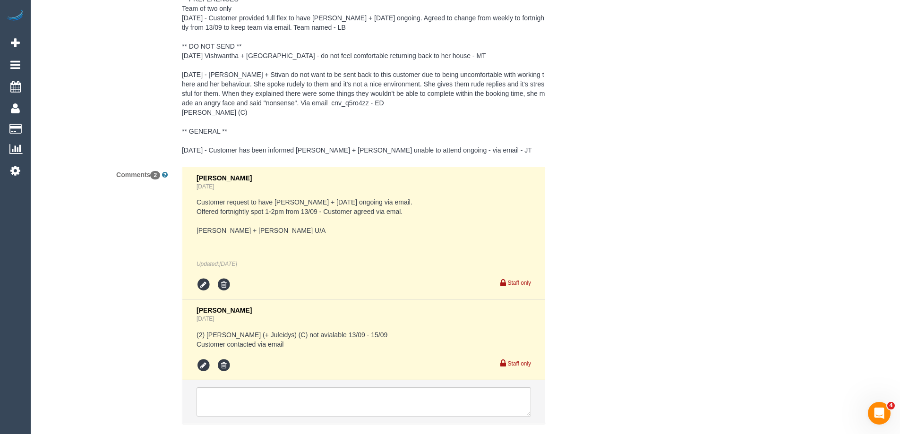
scroll to position [1824, 0]
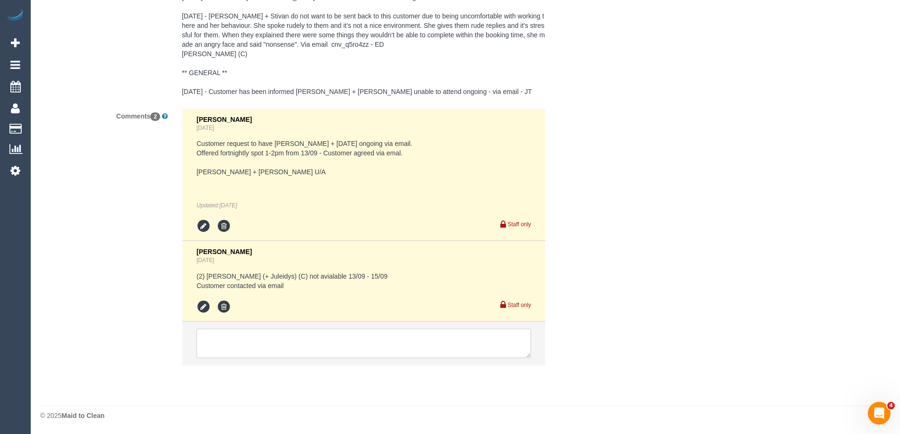
click at [263, 329] on textarea at bounding box center [364, 343] width 335 height 29
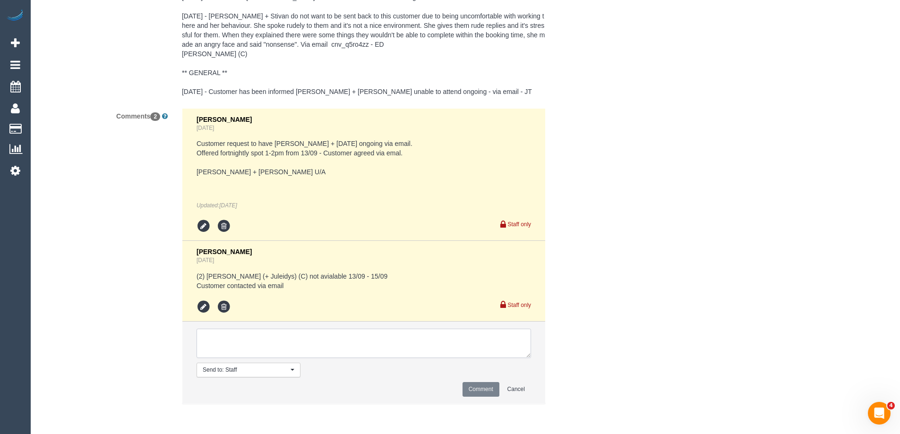
type textarea "P"
click at [318, 340] on textarea at bounding box center [364, 343] width 335 height 29
type textarea "Offered customer 17/09 as a one off 9-11am. Pending response"
click at [482, 392] on button "Comment" at bounding box center [481, 389] width 37 height 15
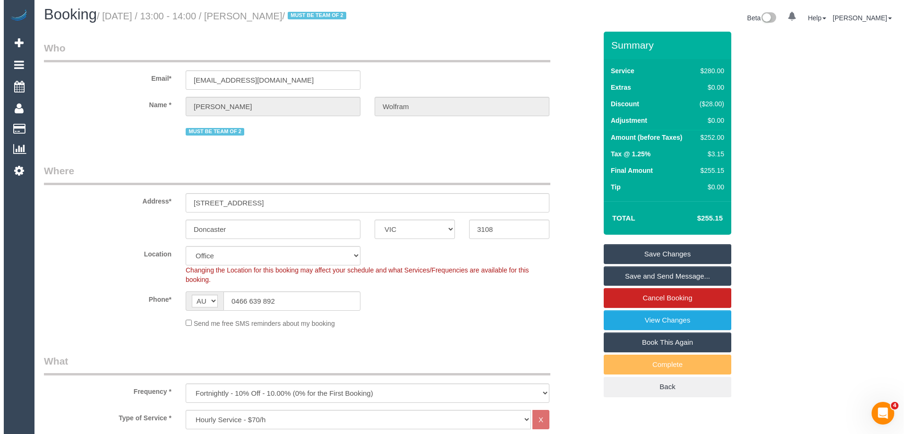
scroll to position [0, 0]
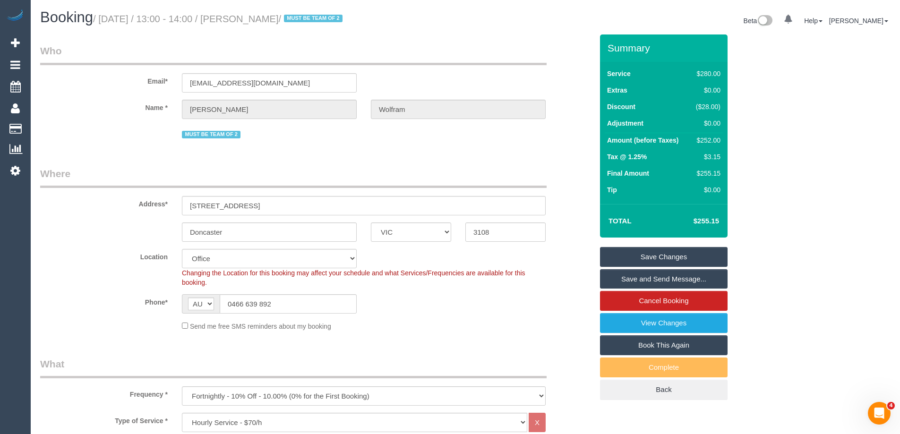
click at [699, 255] on link "Save Changes" at bounding box center [664, 257] width 128 height 20
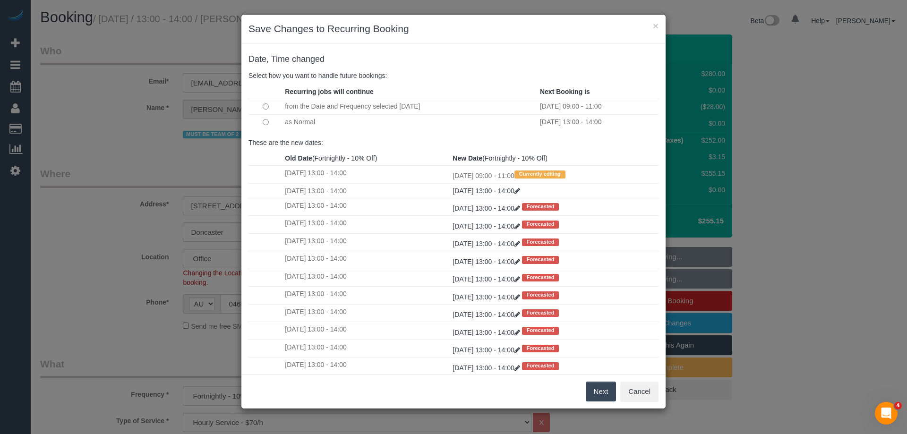
click at [608, 396] on button "Next" at bounding box center [601, 392] width 31 height 20
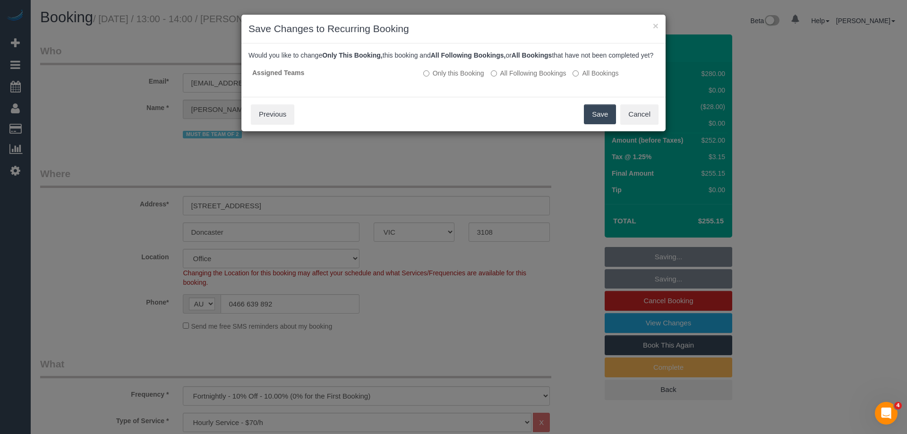
click at [603, 124] on button "Save" at bounding box center [600, 114] width 32 height 20
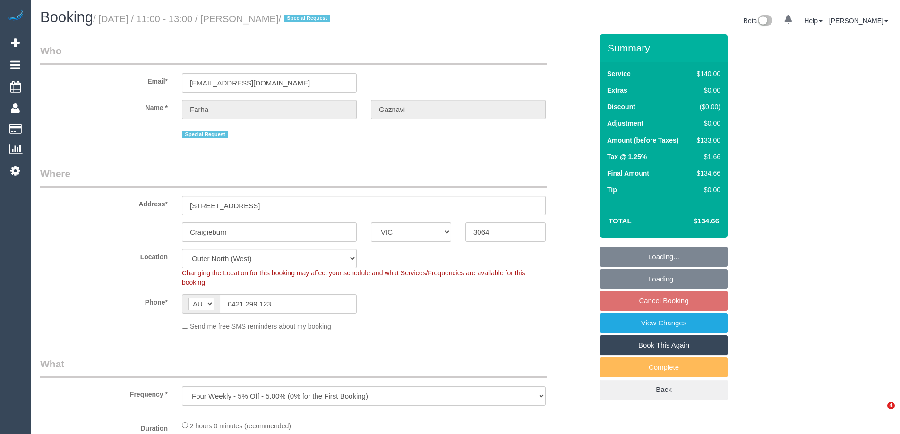
select select "VIC"
select select "string:stripe-pm_1QZ2hl2GScqysDRVuALNhXpg"
select select "number:29"
select select "number:14"
select select "number:19"
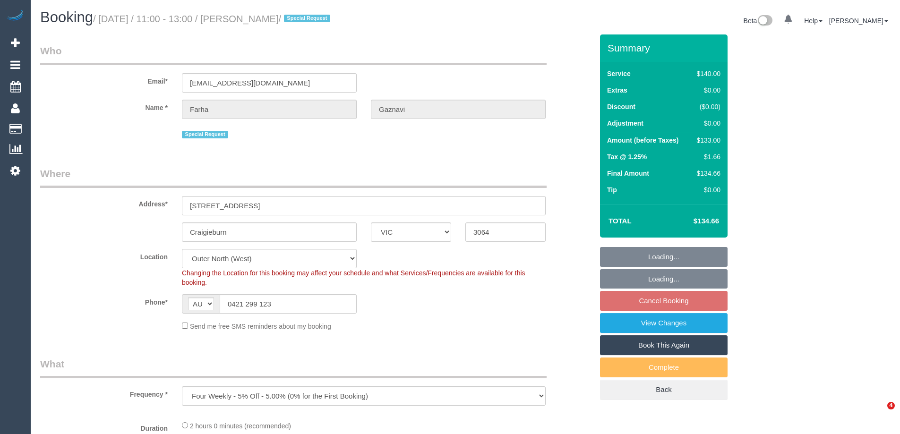
select select "number:36"
select select "number:34"
select select "number:13"
select select "object:1302"
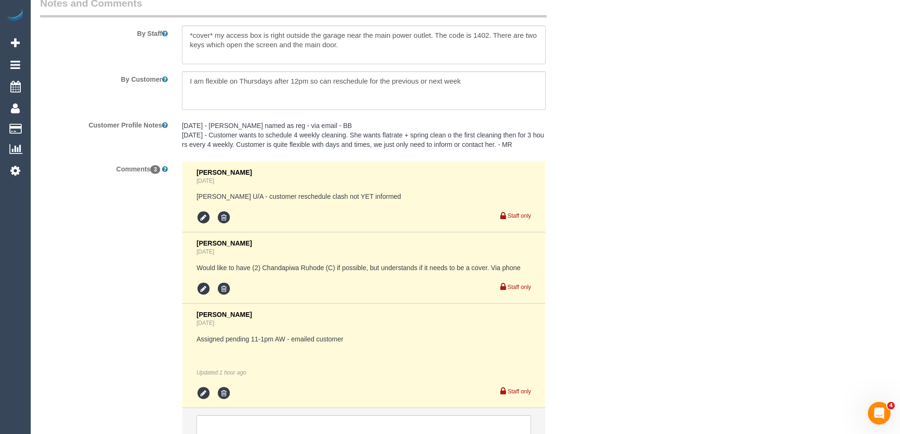
scroll to position [1706, 0]
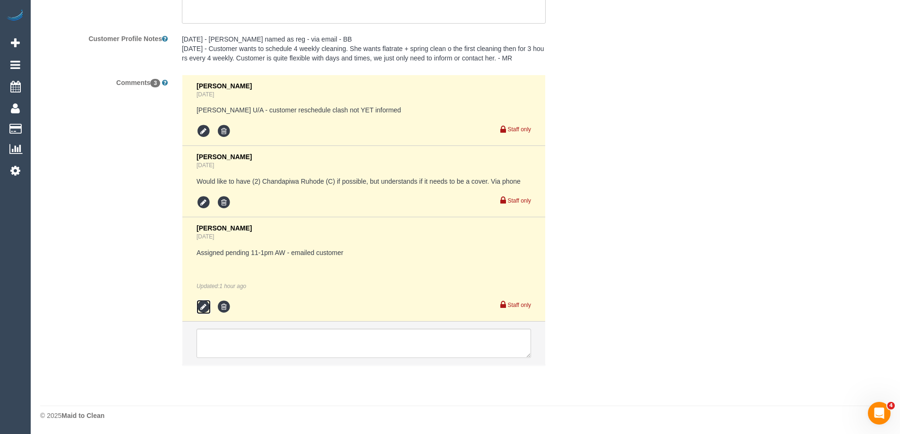
click at [198, 306] on icon at bounding box center [204, 307] width 14 height 14
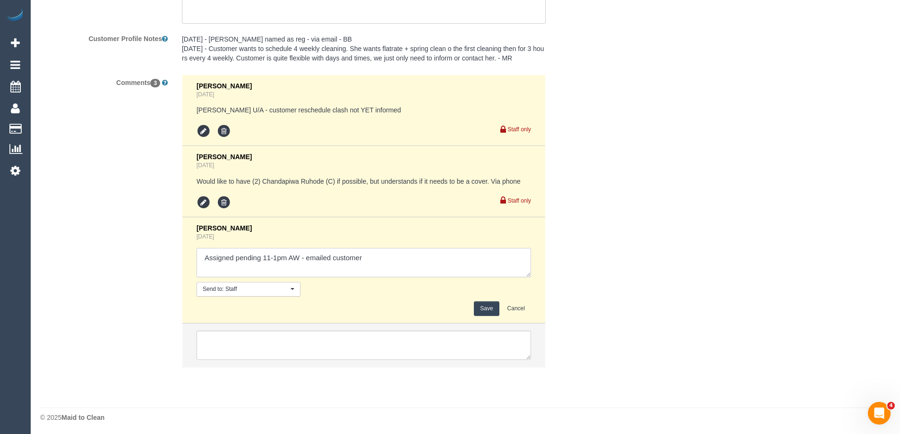
click at [326, 268] on textarea at bounding box center [364, 262] width 335 height 29
click at [391, 268] on textarea at bounding box center [364, 262] width 335 height 29
type textarea "Assigned pending 11-1pm AW - emailed customer. Confirmed"
click at [484, 310] on button "Save" at bounding box center [486, 309] width 25 height 15
drag, startPoint x: 677, startPoint y: 242, endPoint x: 755, endPoint y: 255, distance: 79.5
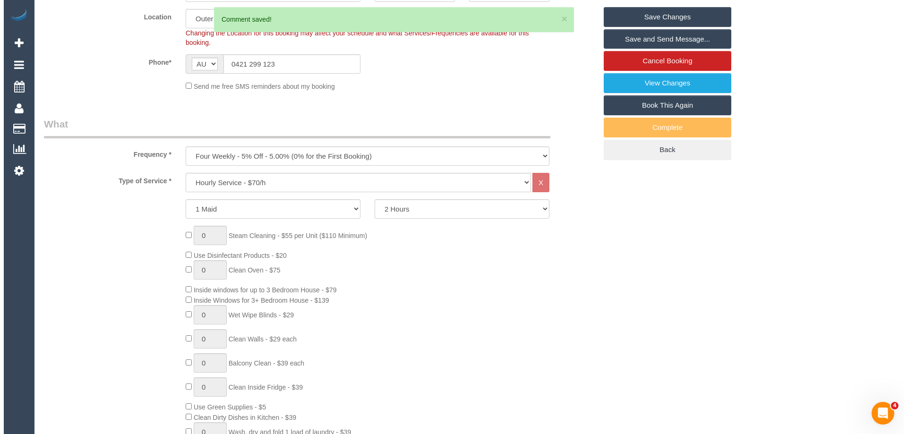
scroll to position [194, 0]
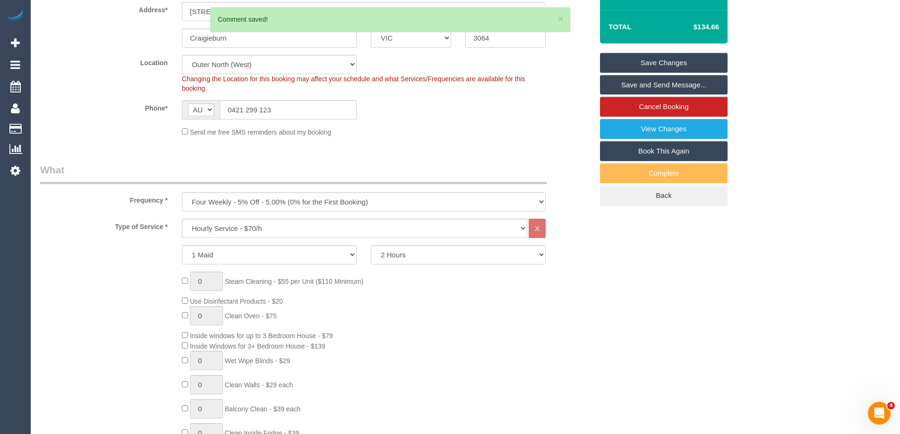
click at [691, 82] on link "Save and Send Message..." at bounding box center [664, 85] width 128 height 20
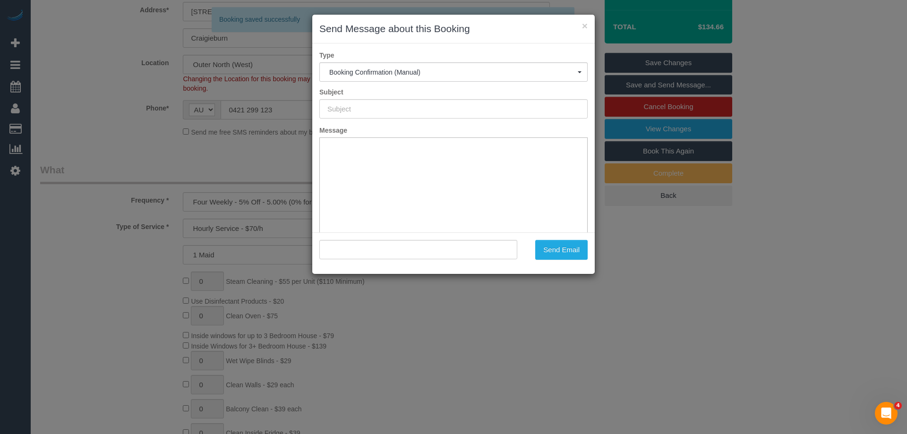
scroll to position [0, 0]
type input "Booking Confirmed"
type input ""Farha Gaznavi" <fgaznavi@gmail.com>"
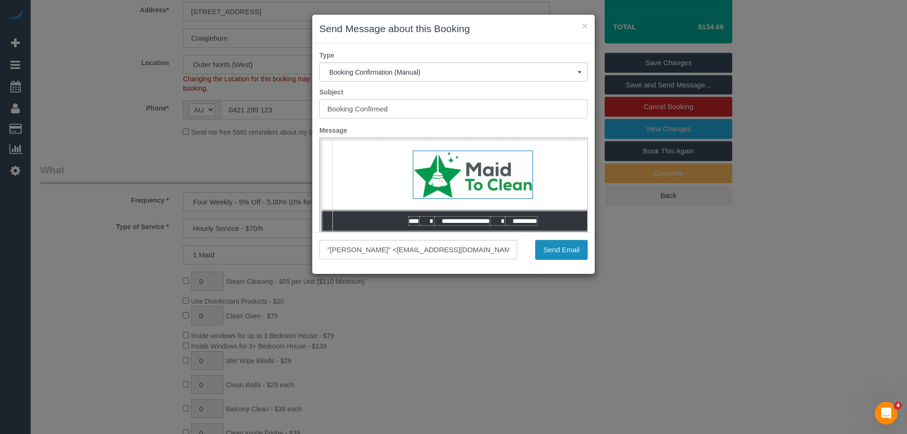
click at [565, 254] on button "Send Email" at bounding box center [561, 250] width 52 height 20
click at [571, 270] on div ""Farha Gaznavi" <fgaznavi@gmail.com> Send Email" at bounding box center [453, 254] width 283 height 42
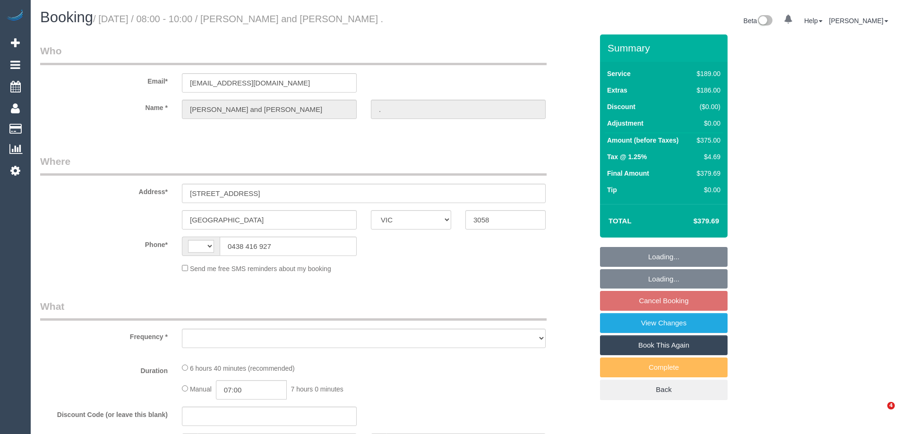
select select "VIC"
select select "string:AU"
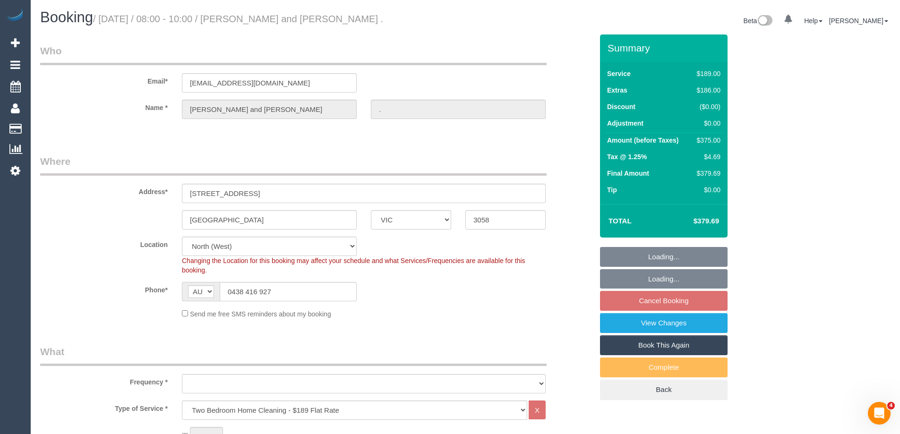
select select "number:29"
select select "number:14"
select select "number:19"
select select "number:24"
select select "number:26"
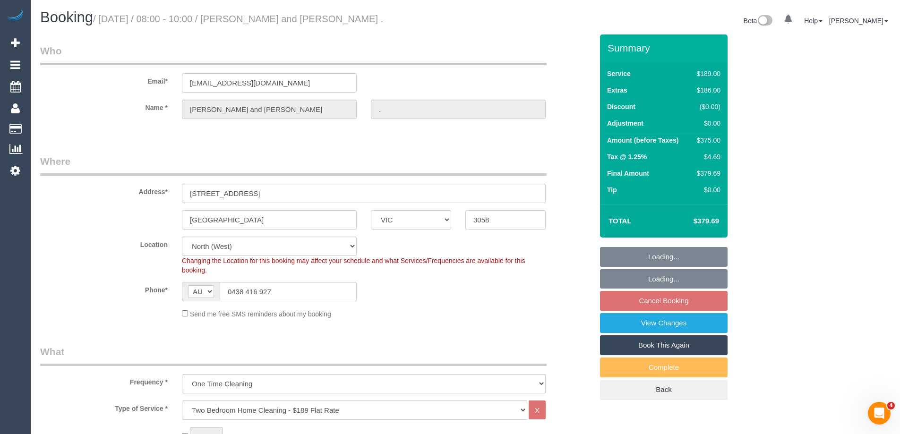
select select "object:1516"
select select "string:stripe-pm_1Rrt7v2GScqysDRVxKD1X8bU"
select select "spot2"
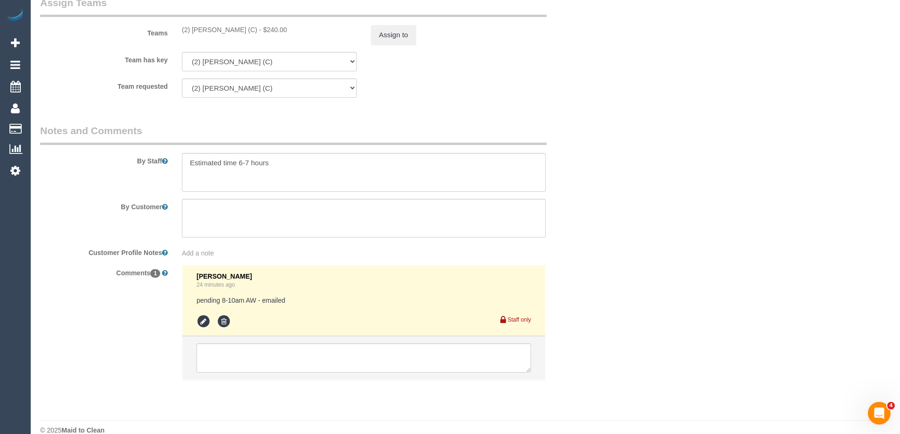
scroll to position [1452, 0]
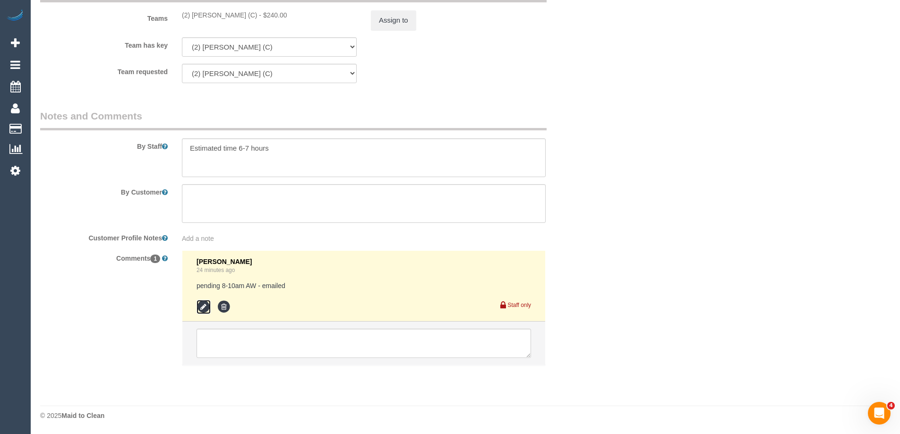
click at [198, 307] on icon at bounding box center [204, 307] width 14 height 14
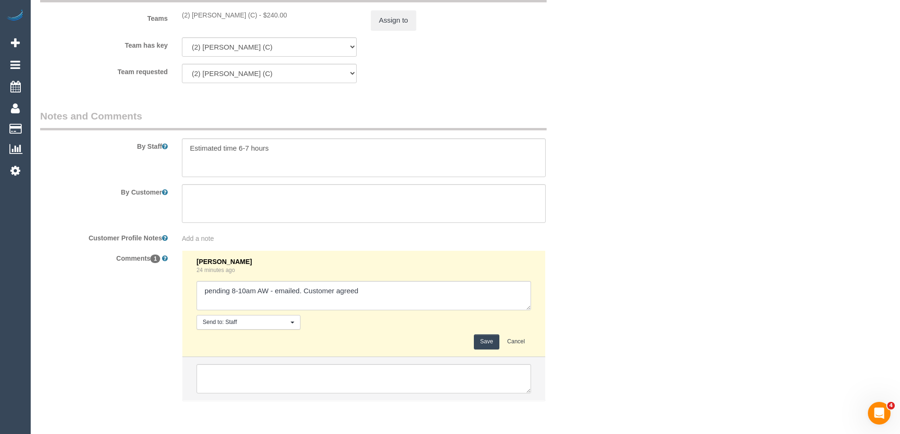
type textarea "pending 8-10am AW - emailed. Customer agreed"
click at [490, 343] on button "Save" at bounding box center [486, 342] width 25 height 15
click at [593, 287] on div "Comments 1 [PERSON_NAME] 24 minutes ago Send to: Staff Nothing selected Send to…" at bounding box center [316, 330] width 567 height 160
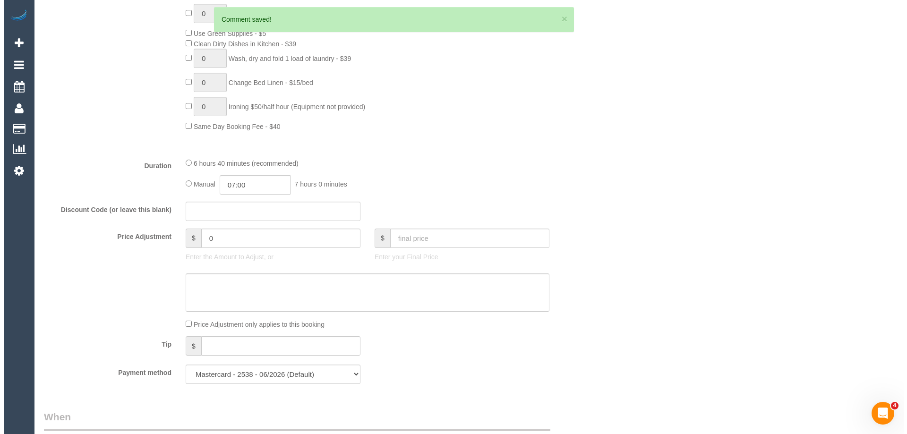
scroll to position [0, 0]
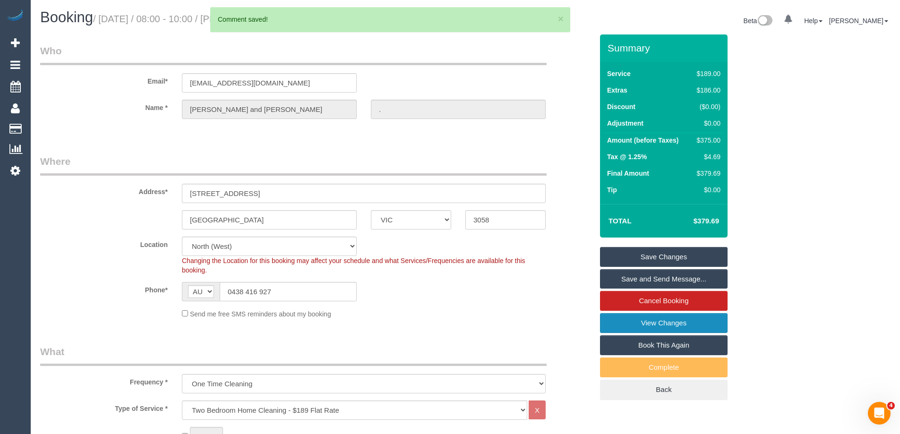
click at [648, 327] on link "View Changes" at bounding box center [664, 323] width 128 height 20
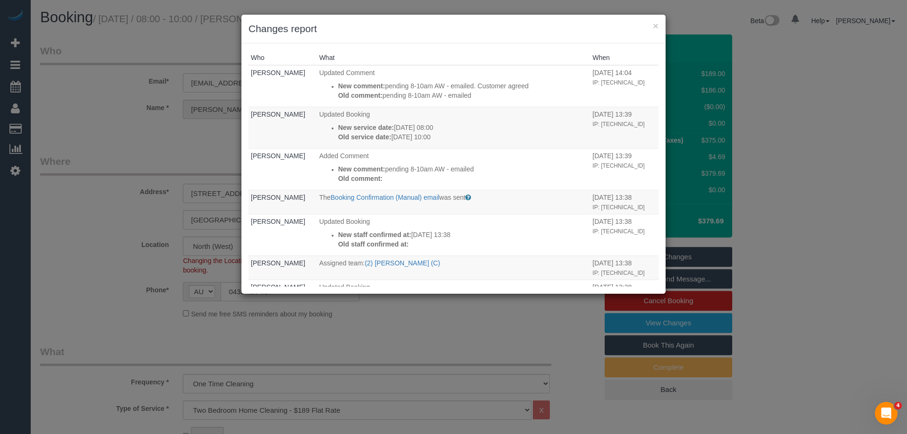
click at [523, 51] on th "What" at bounding box center [454, 58] width 274 height 15
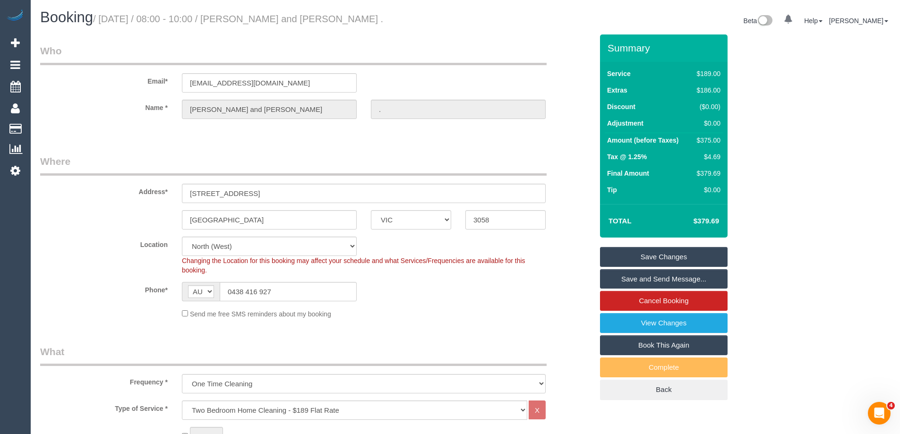
click at [666, 276] on link "Save and Send Message..." at bounding box center [664, 279] width 128 height 20
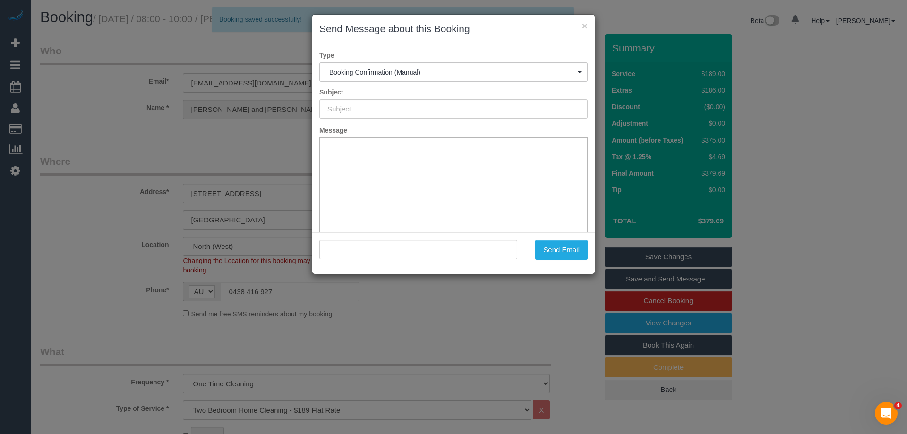
type input "Booking Confirmed"
type input ""[PERSON_NAME] and [PERSON_NAME] ." <[EMAIL_ADDRESS][DOMAIN_NAME]>"
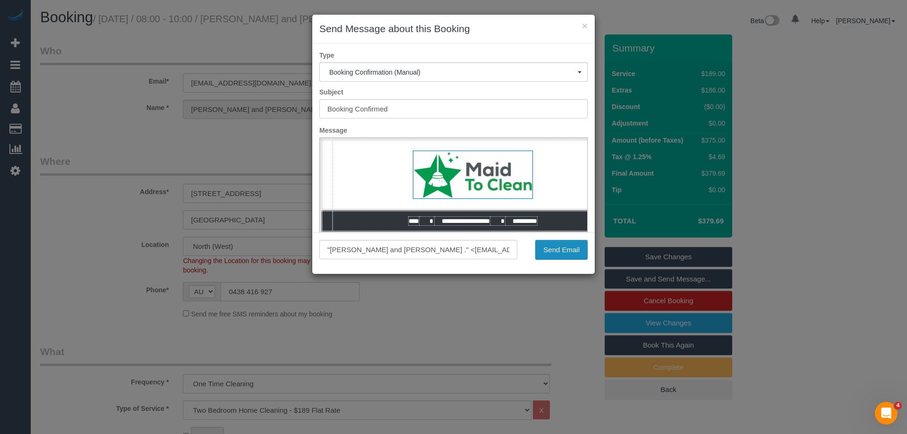
click at [579, 252] on button "Send Email" at bounding box center [561, 250] width 52 height 20
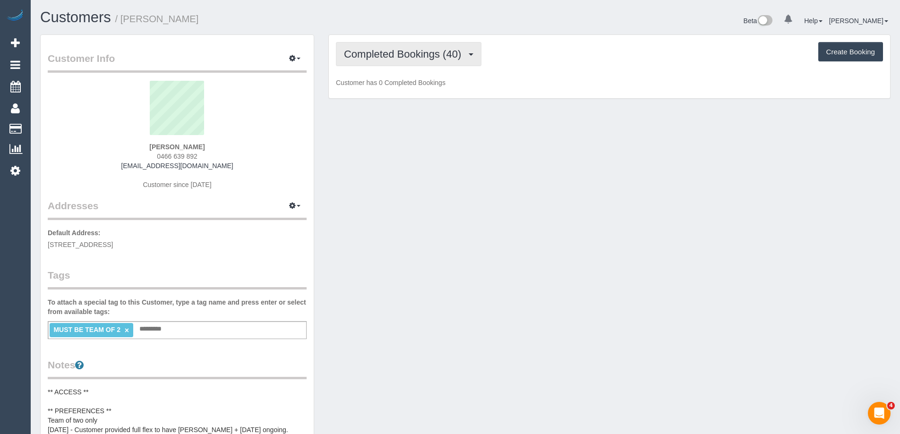
click at [436, 56] on span "Completed Bookings (40)" at bounding box center [405, 54] width 122 height 12
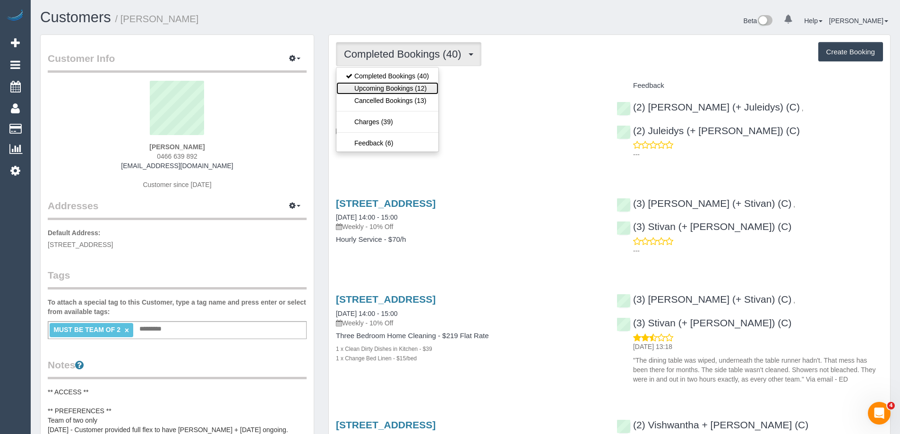
click at [394, 89] on link "Upcoming Bookings (12)" at bounding box center [387, 88] width 102 height 12
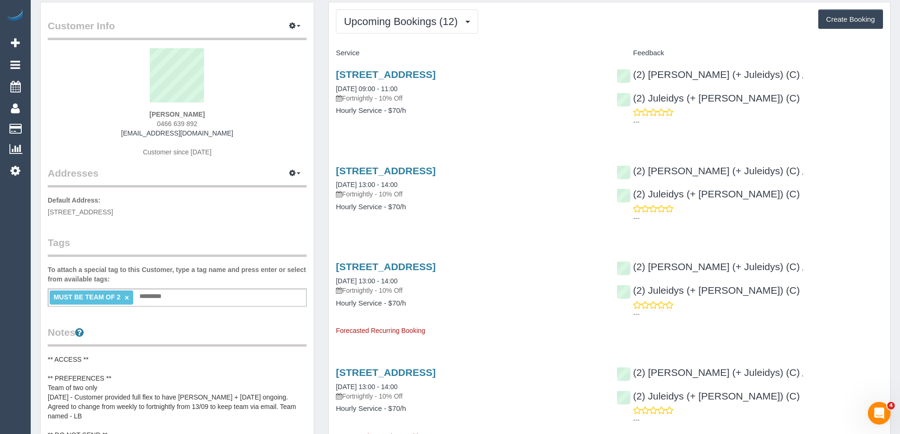
scroll to position [47, 0]
